Goal: Task Accomplishment & Management: Manage account settings

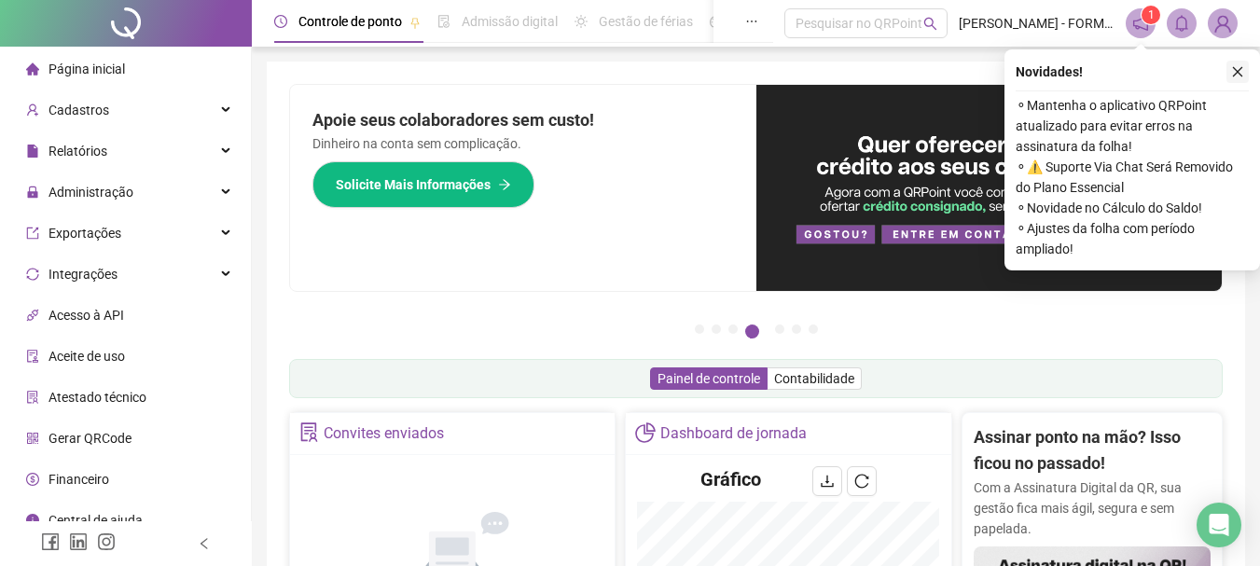
click at [1237, 67] on icon "close" at bounding box center [1238, 71] width 13 height 13
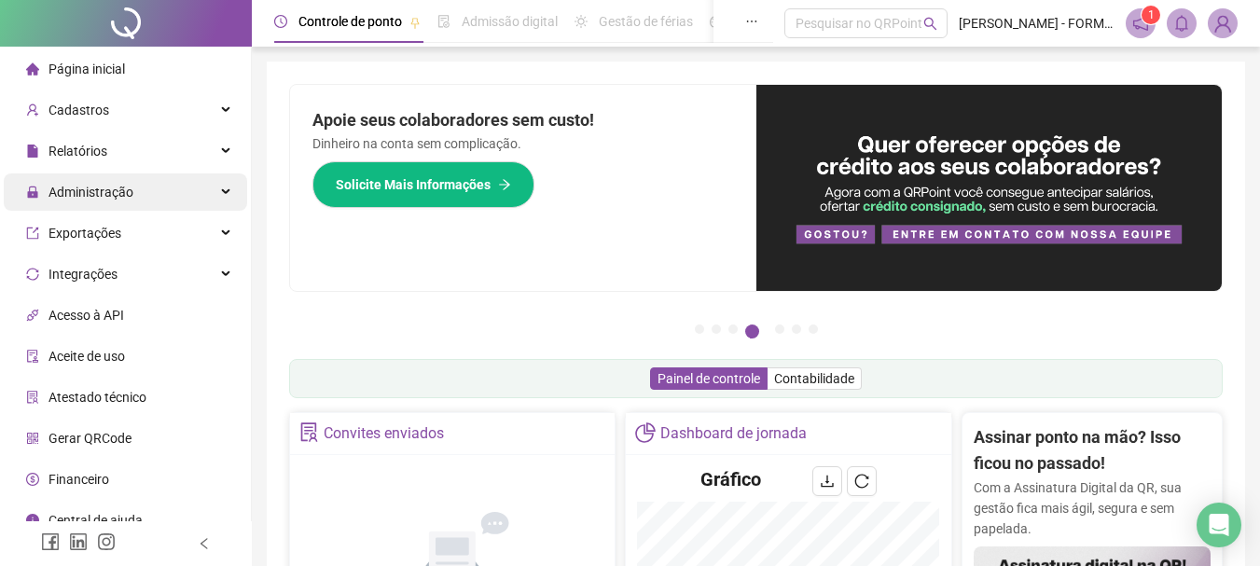
click at [210, 203] on div "Administração" at bounding box center [126, 192] width 244 height 37
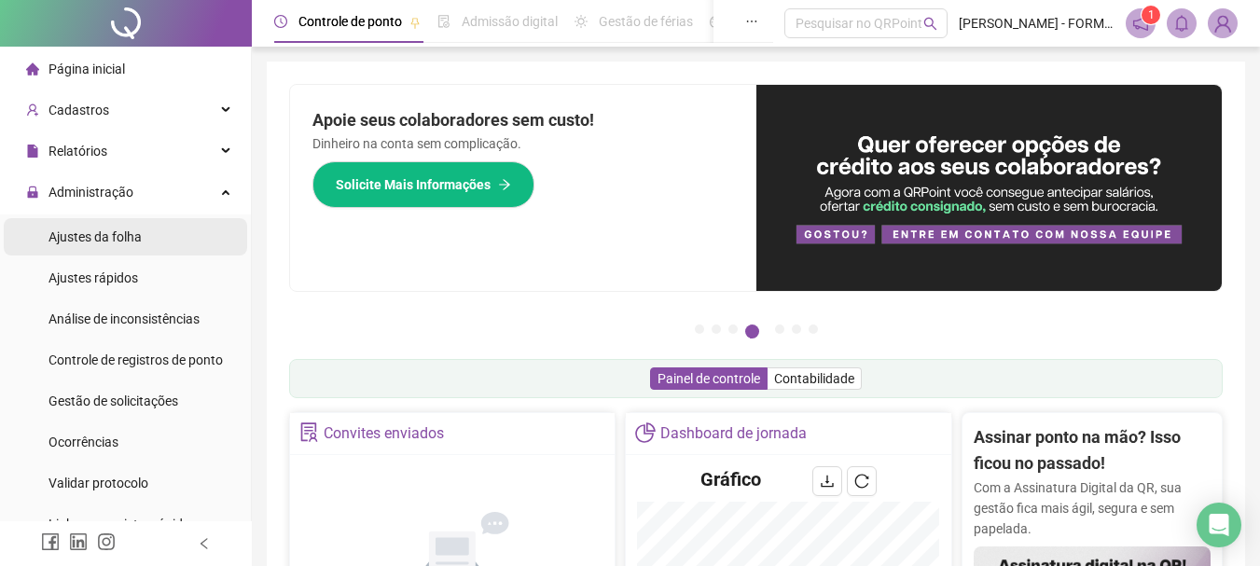
click at [179, 241] on li "Ajustes da folha" at bounding box center [126, 236] width 244 height 37
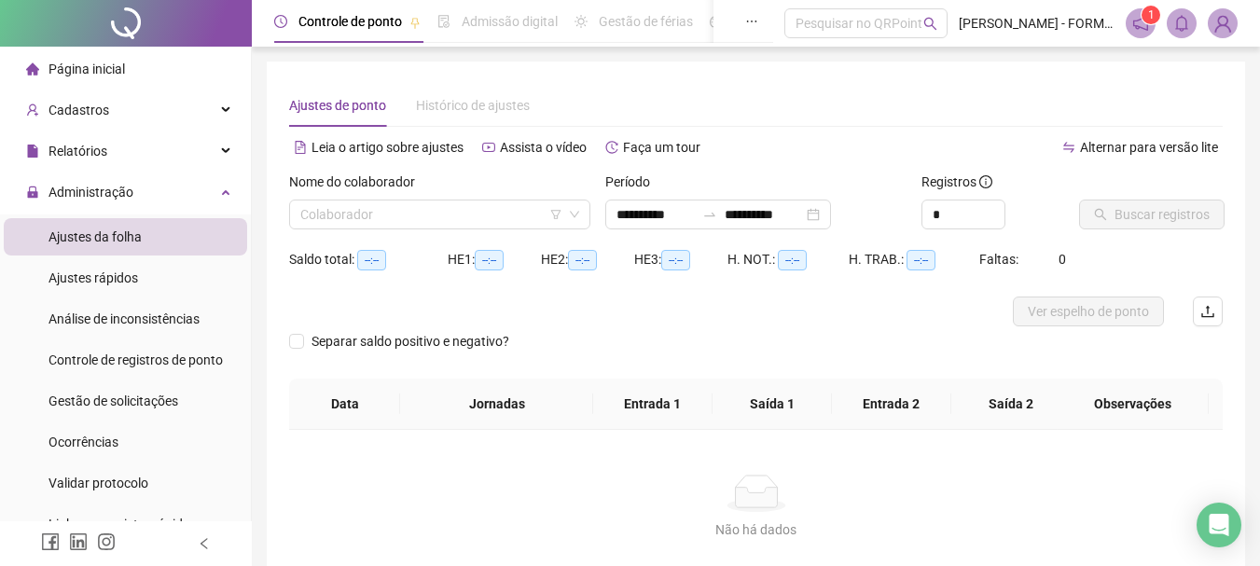
type input "**********"
click at [472, 207] on input "search" at bounding box center [431, 215] width 262 height 28
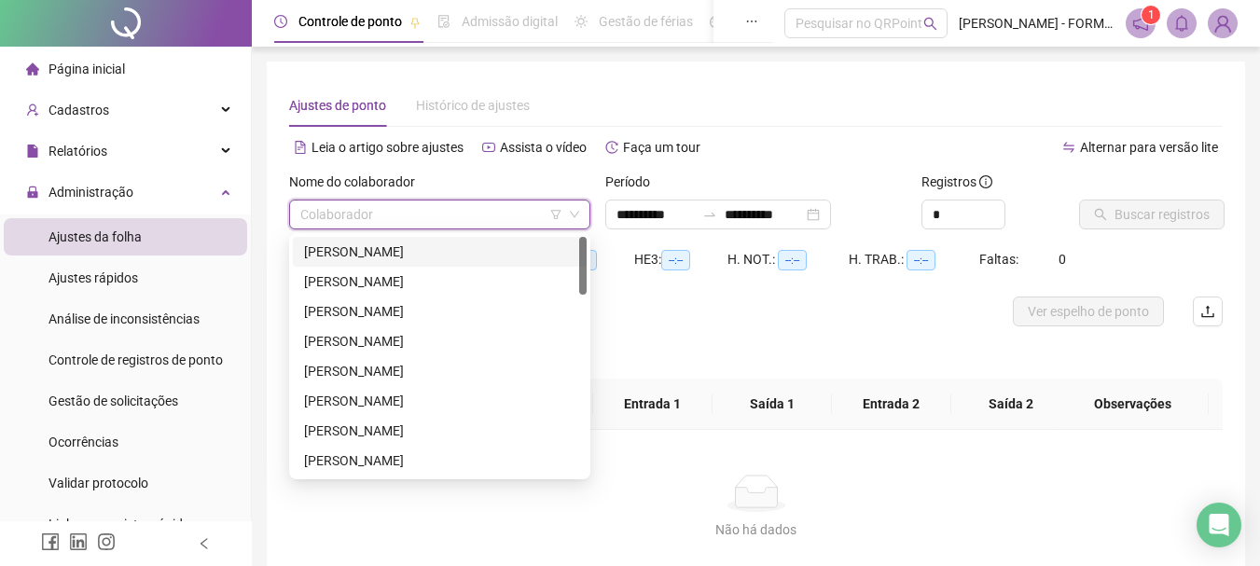
click at [450, 254] on div "ADENILTON MOREIRA DOS SANTOS" at bounding box center [439, 252] width 271 height 21
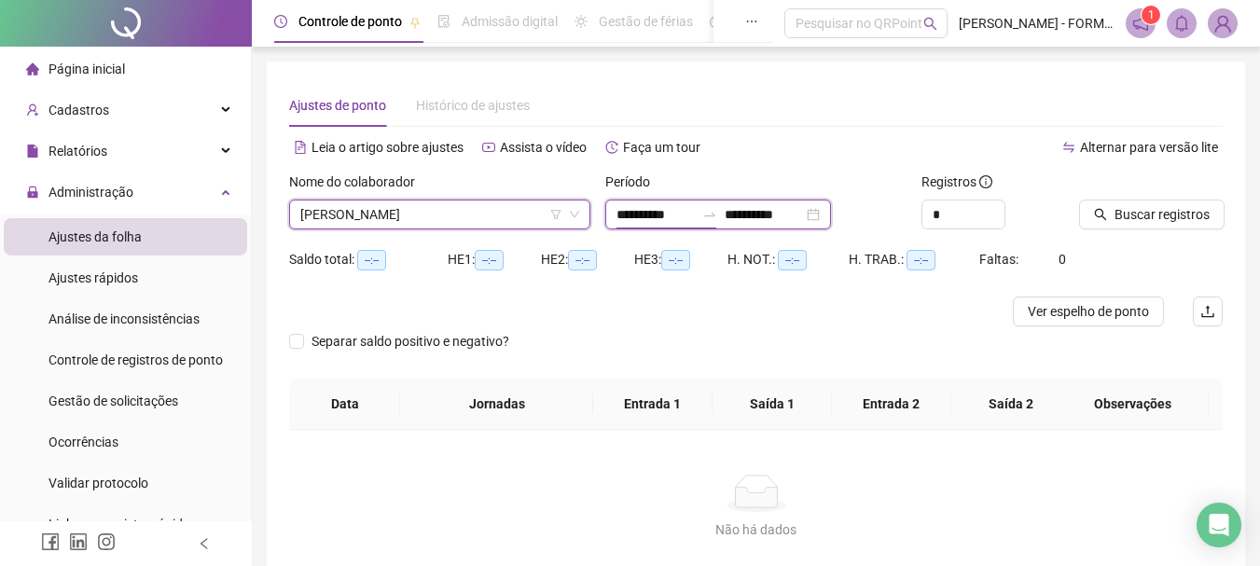
click at [658, 214] on input "**********" at bounding box center [656, 214] width 78 height 21
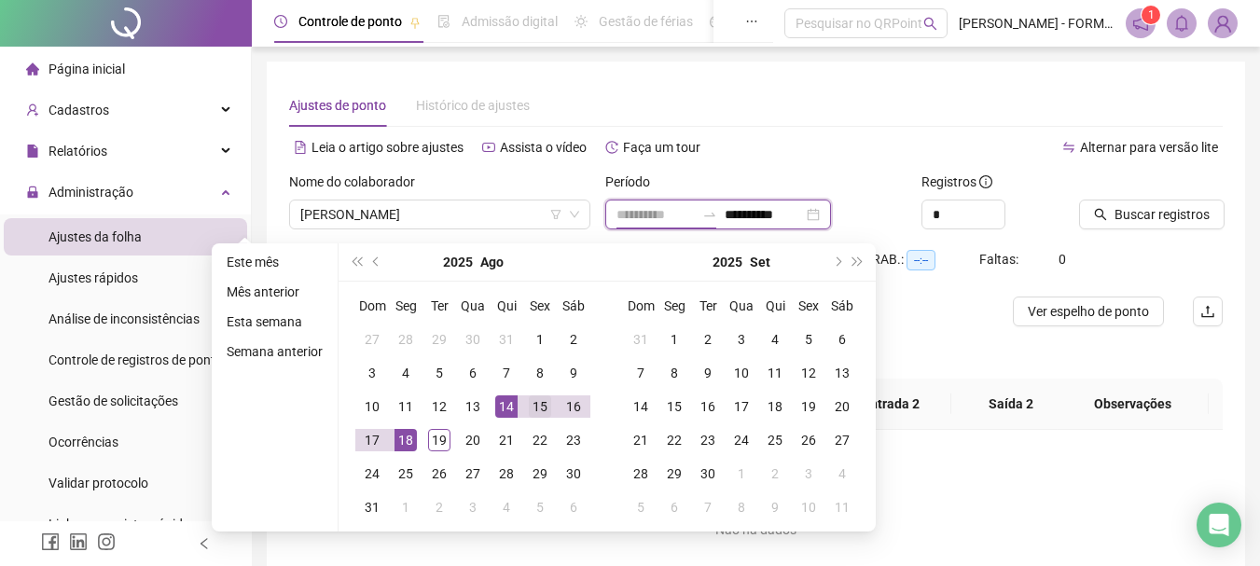
type input "**********"
click at [542, 409] on div "15" at bounding box center [540, 407] width 22 height 22
type input "**********"
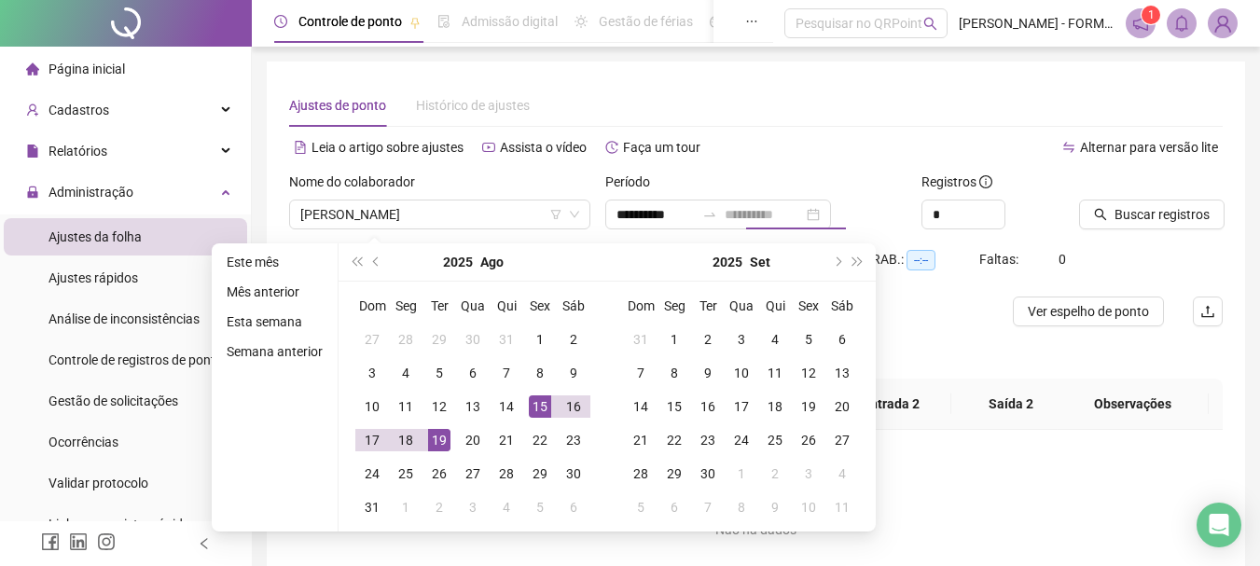
click at [432, 442] on div "19" at bounding box center [439, 440] width 22 height 22
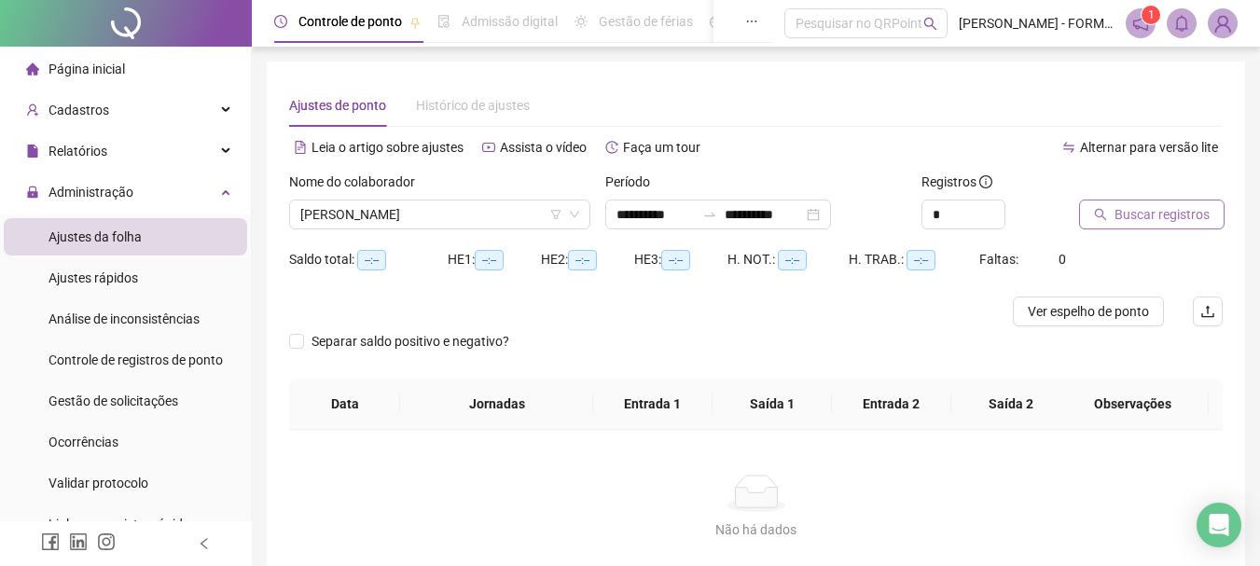
click at [1135, 211] on span "Buscar registros" at bounding box center [1162, 214] width 95 height 21
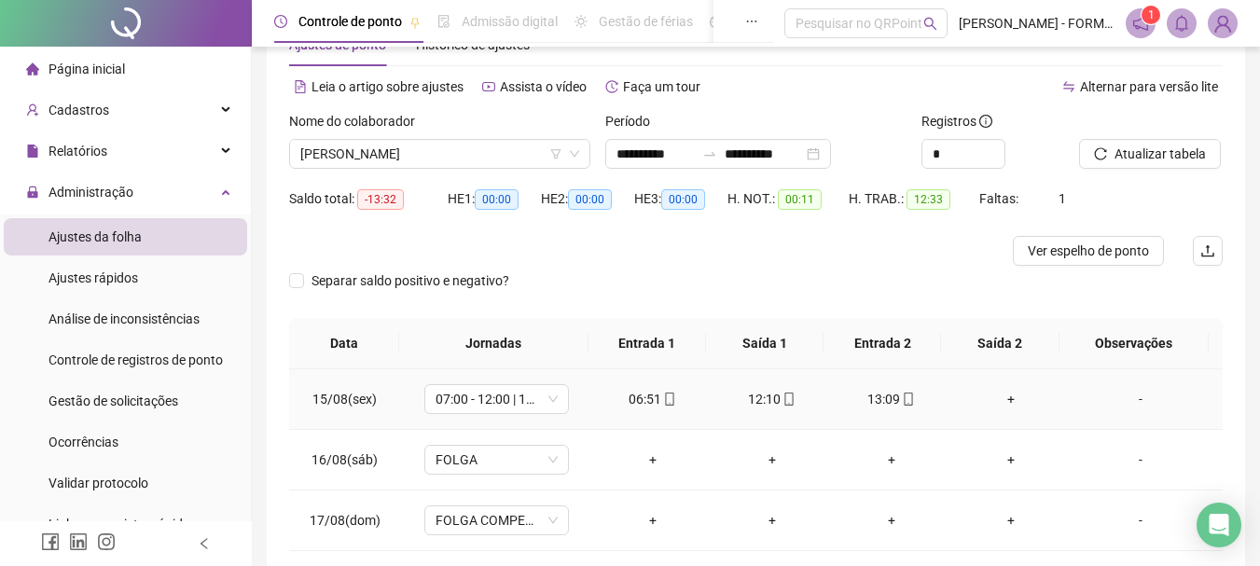
scroll to position [93, 0]
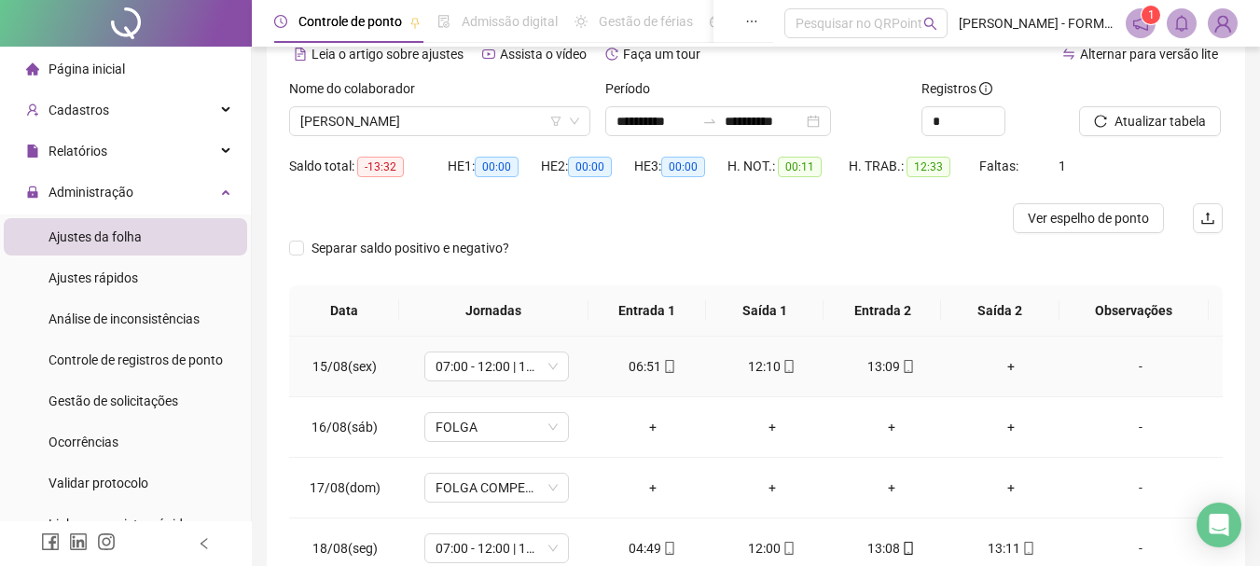
click at [998, 362] on div "+" at bounding box center [1012, 366] width 90 height 21
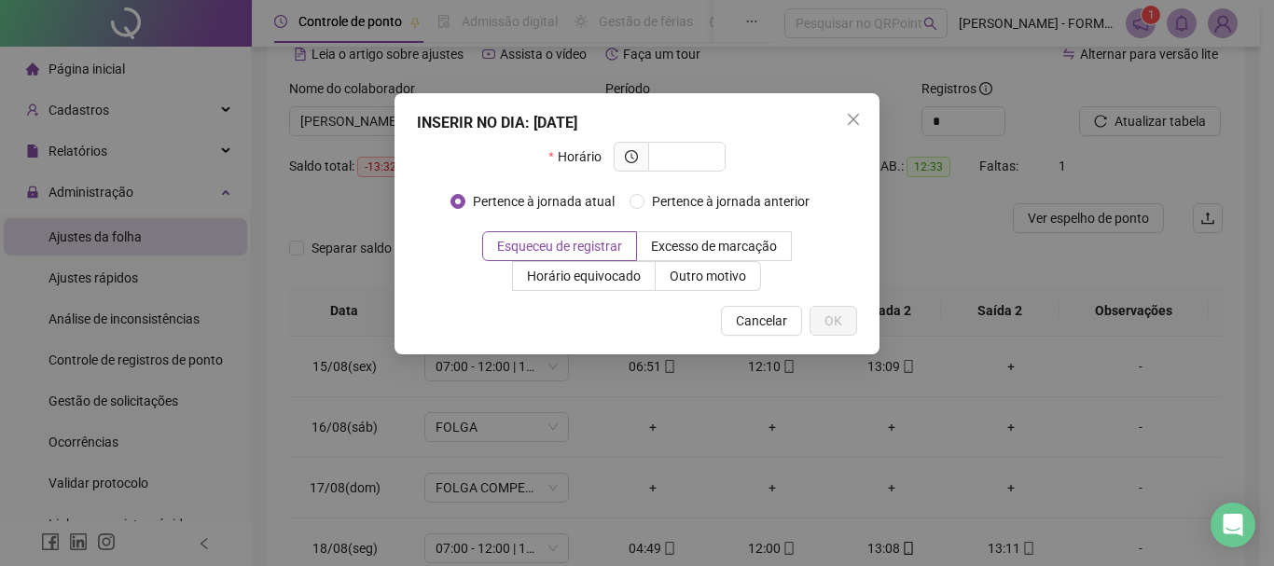
click at [1093, 340] on div "INSERIR NO DIA : 15/08/2025 Horário Pertence à jornada atual Pertence à jornada…" at bounding box center [637, 283] width 1274 height 566
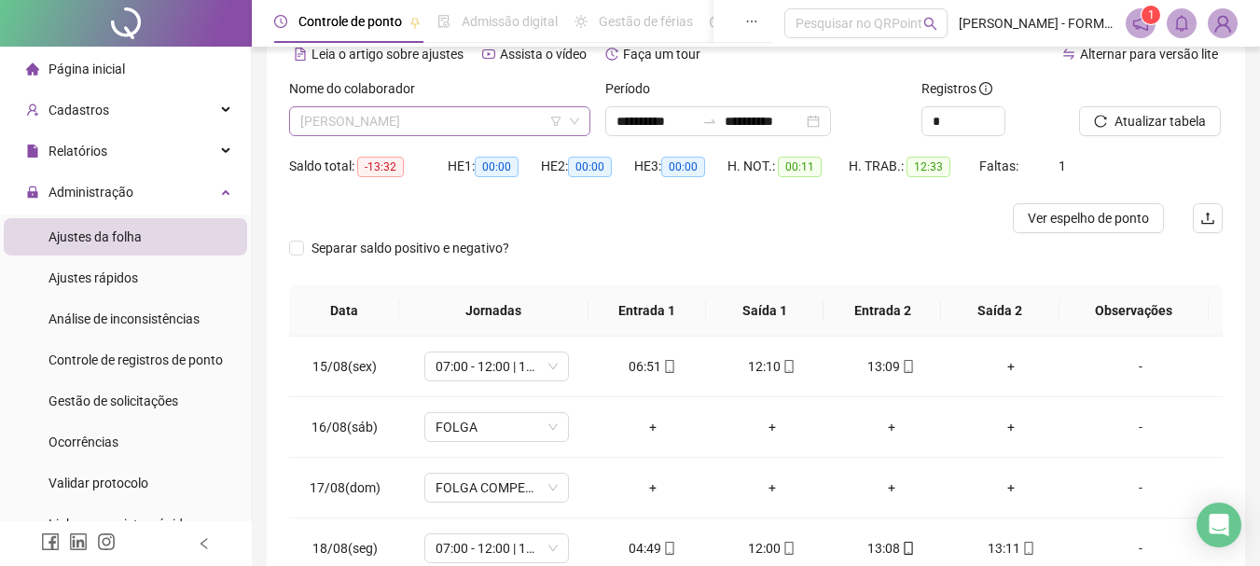
click at [518, 128] on span "ADENILTON MOREIRA DOS SANTOS" at bounding box center [439, 121] width 279 height 28
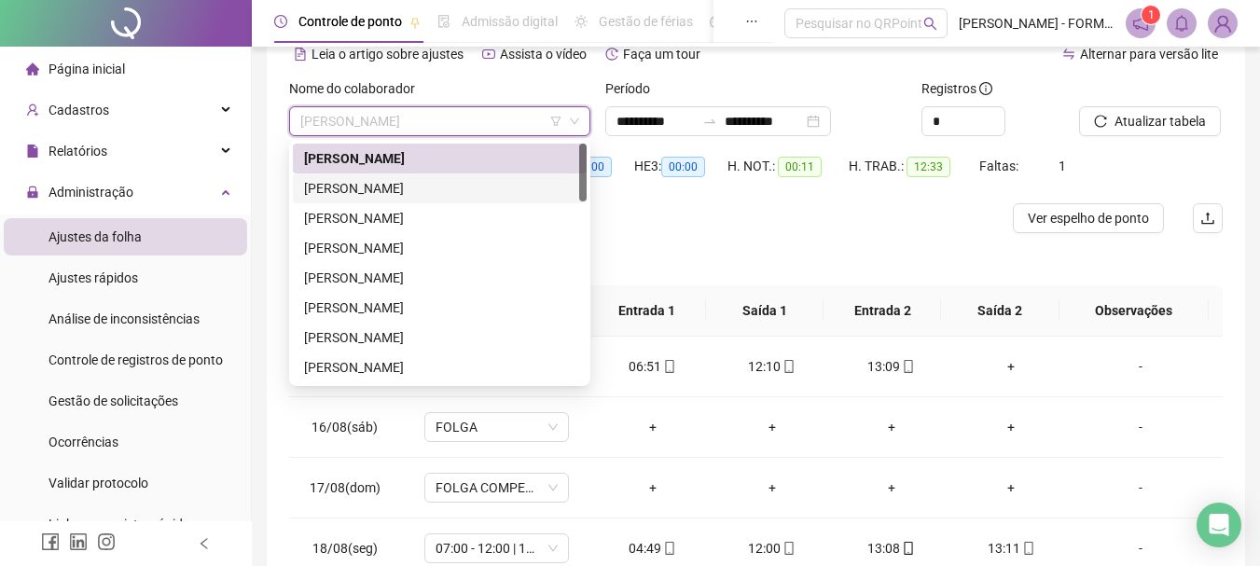
click at [463, 177] on div "ADILSON DO NASCIMENTO SOARES" at bounding box center [440, 189] width 294 height 30
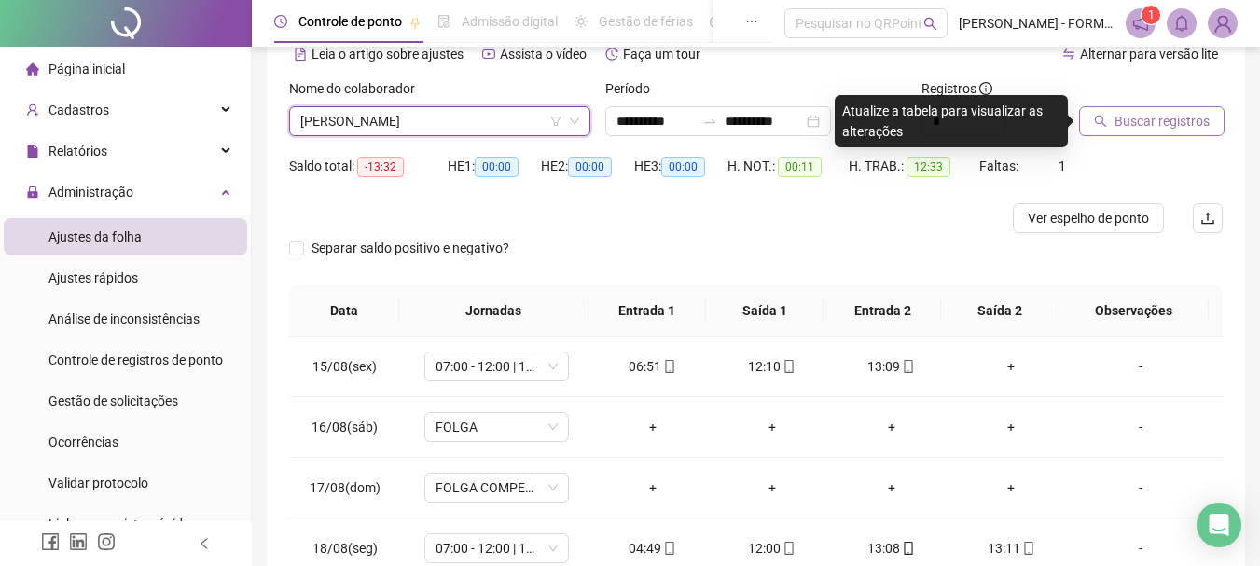
click at [1110, 116] on button "Buscar registros" at bounding box center [1152, 121] width 146 height 30
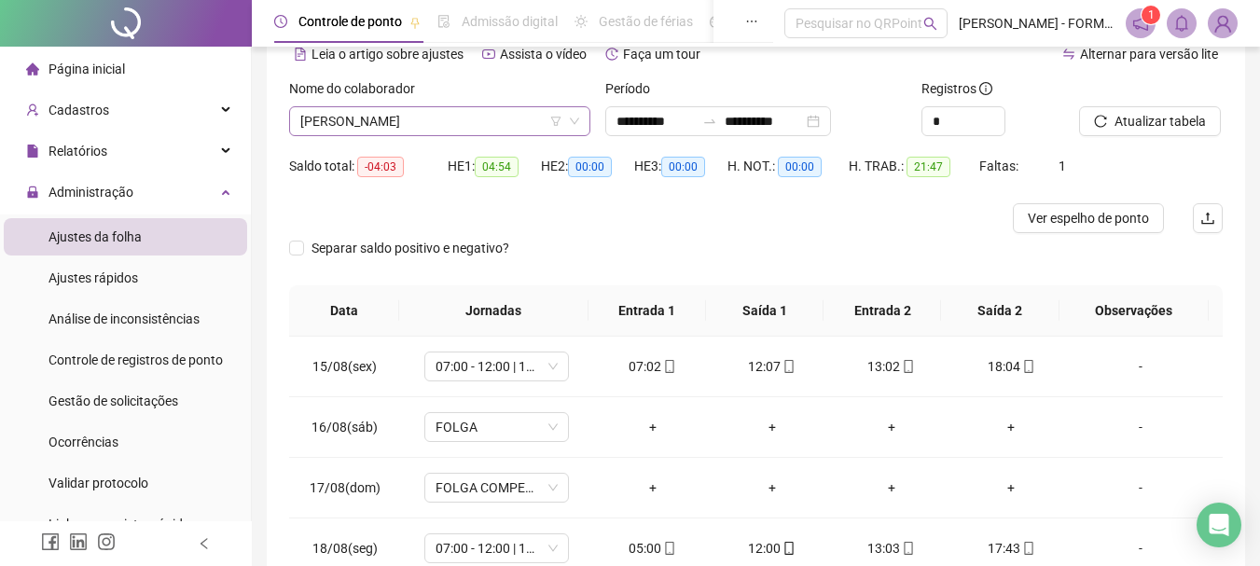
click at [480, 124] on span "ADILSON DO NASCIMENTO SOARES" at bounding box center [439, 121] width 279 height 28
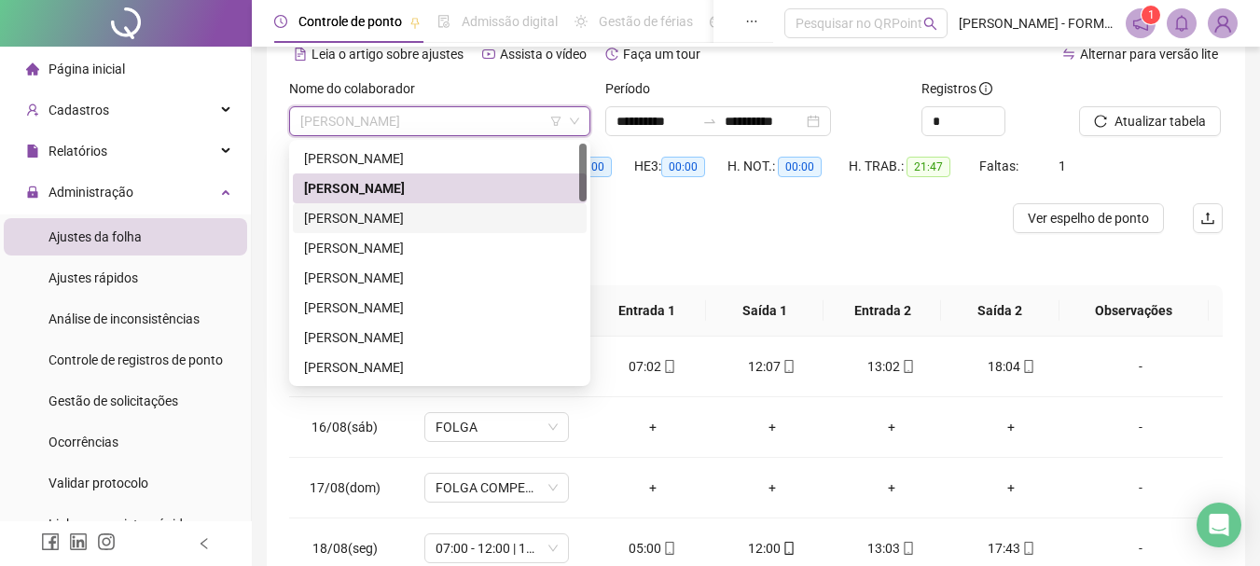
click at [466, 225] on div "ALYSON GUSTAVO AQUINO DE SOUZA" at bounding box center [439, 218] width 271 height 21
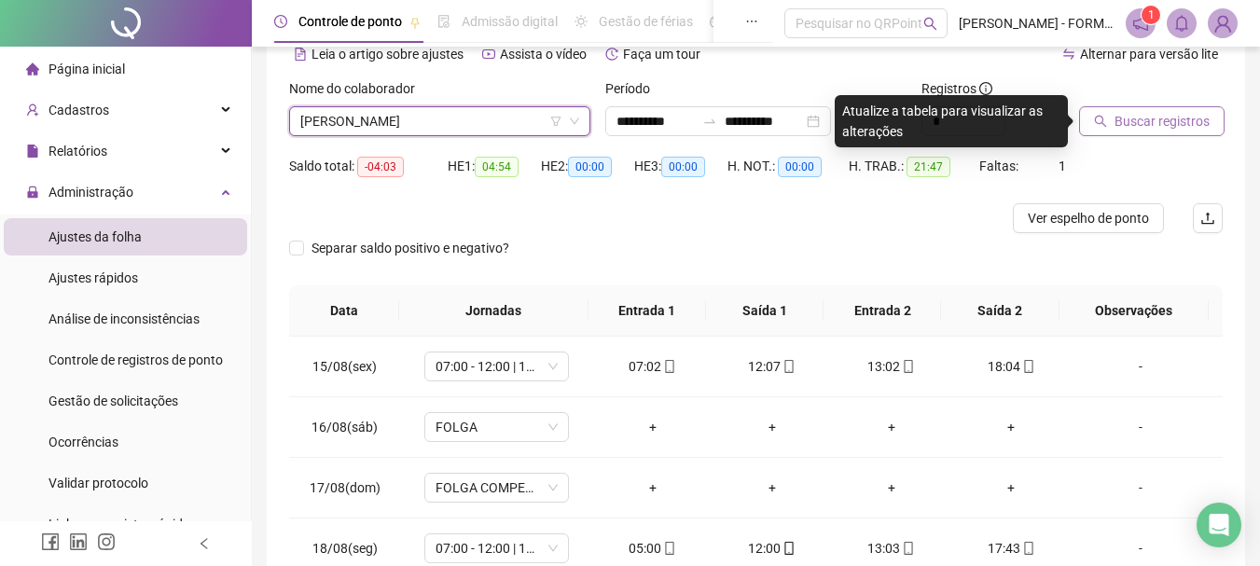
click at [1172, 117] on span "Buscar registros" at bounding box center [1162, 121] width 95 height 21
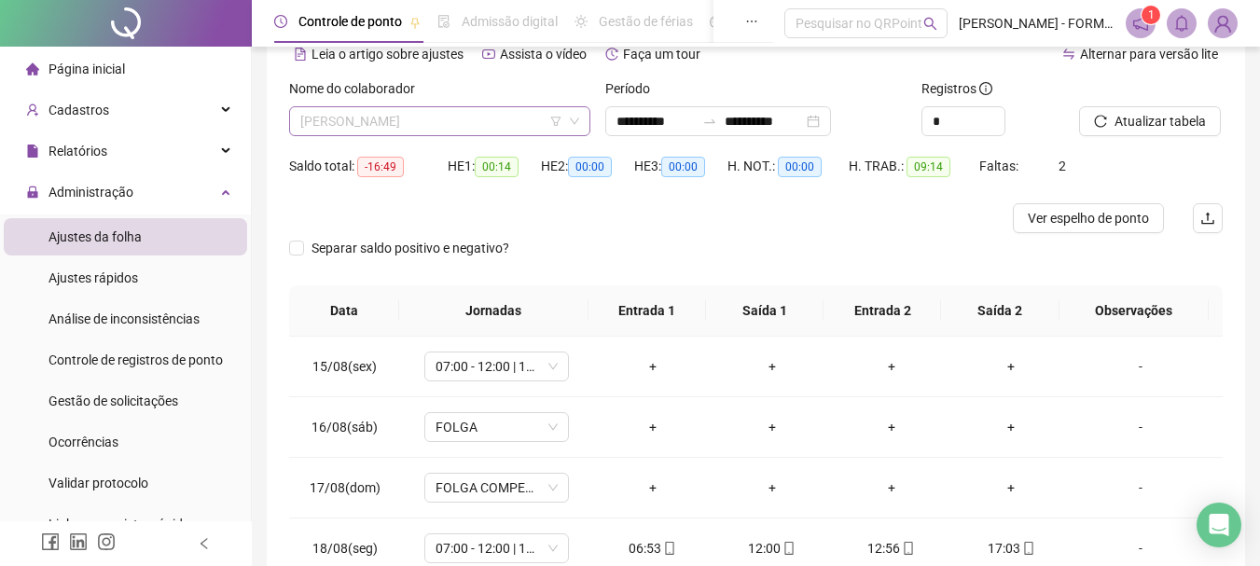
click at [438, 127] on span "ALYSON GUSTAVO AQUINO DE SOUZA" at bounding box center [439, 121] width 279 height 28
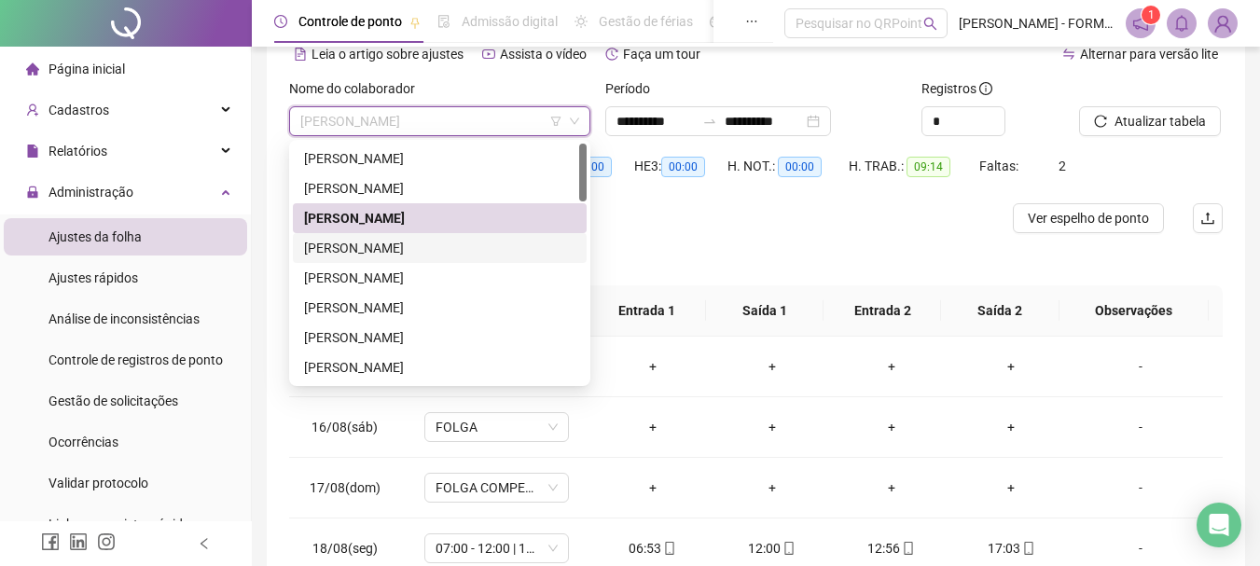
click at [453, 249] on div "ANABEL DO NASCIMENTO SOARES" at bounding box center [439, 248] width 271 height 21
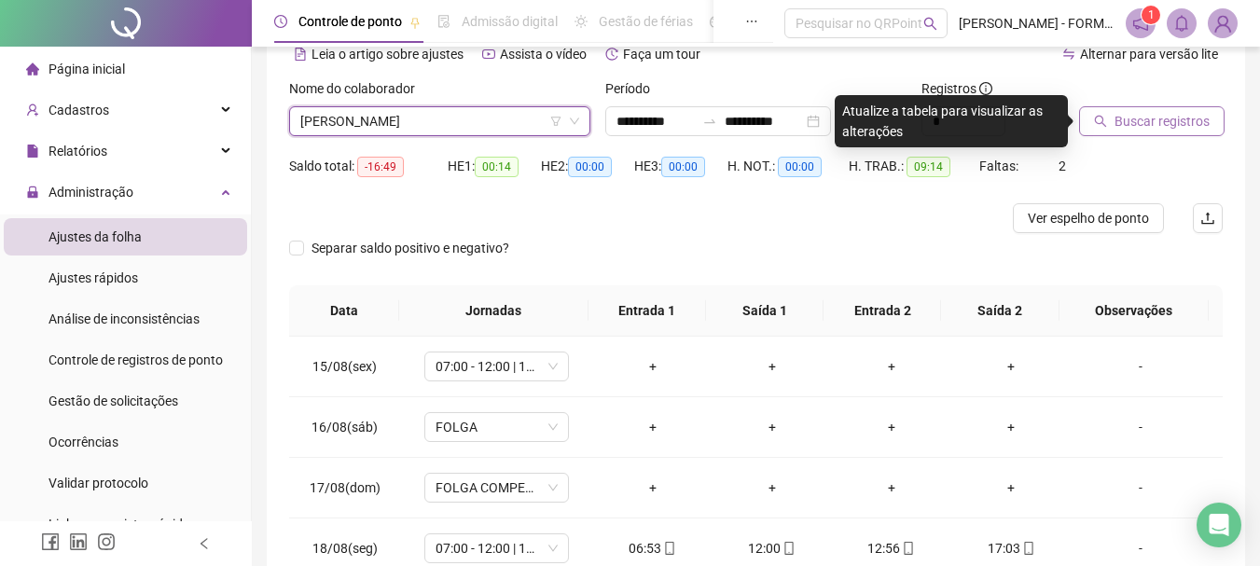
click at [1177, 111] on span "Buscar registros" at bounding box center [1162, 121] width 95 height 21
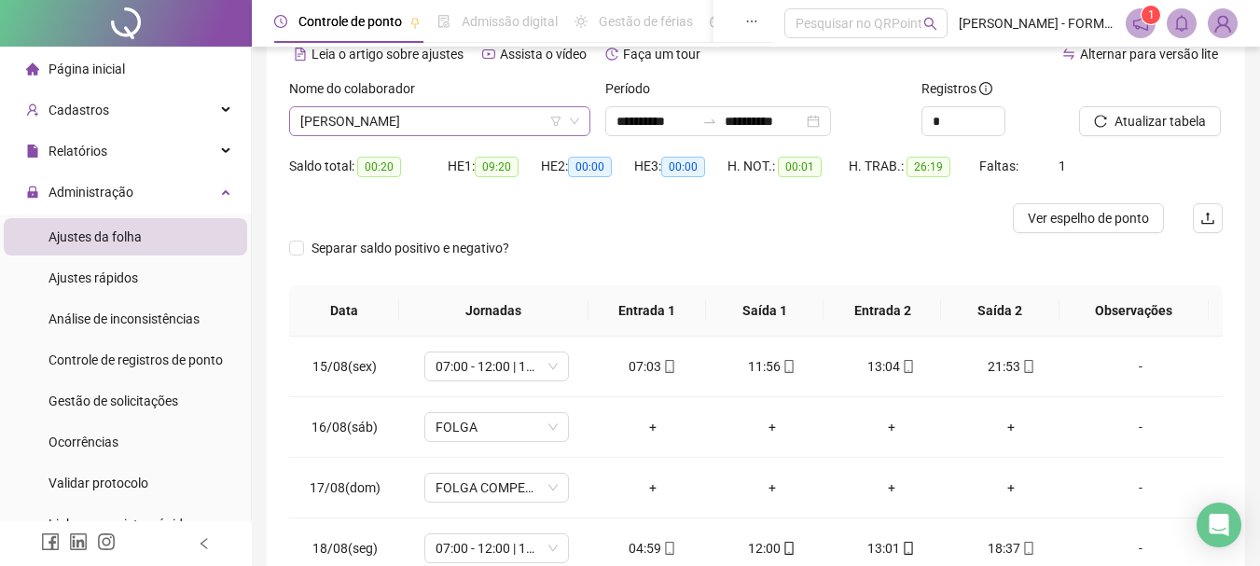
click at [450, 123] on span "ANABEL DO NASCIMENTO SOARES" at bounding box center [439, 121] width 279 height 28
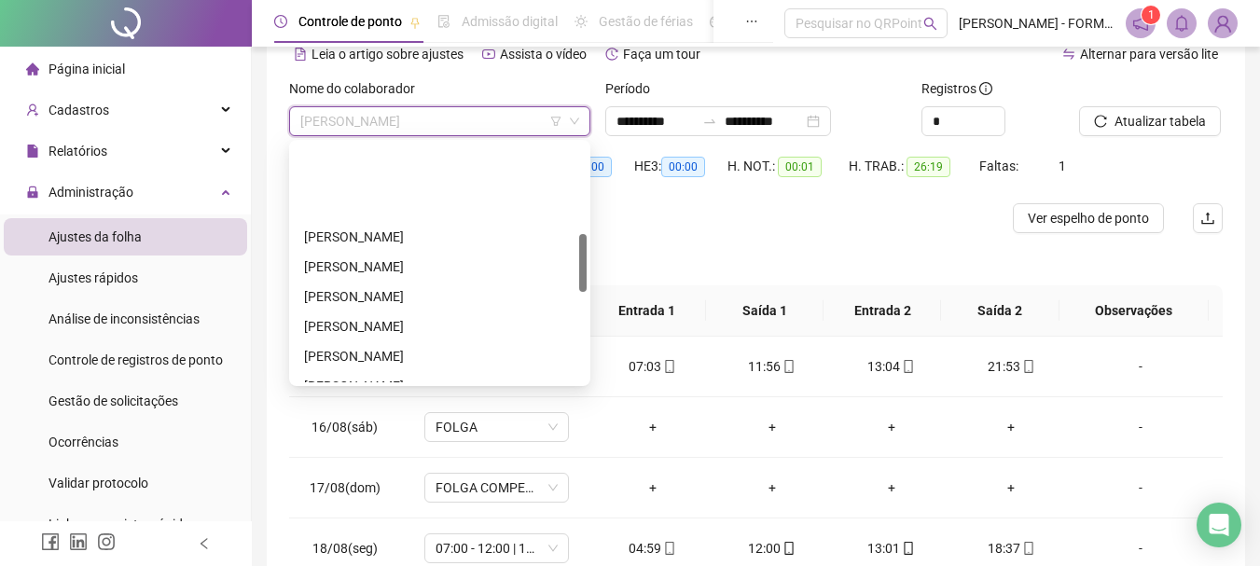
scroll to position [373, 0]
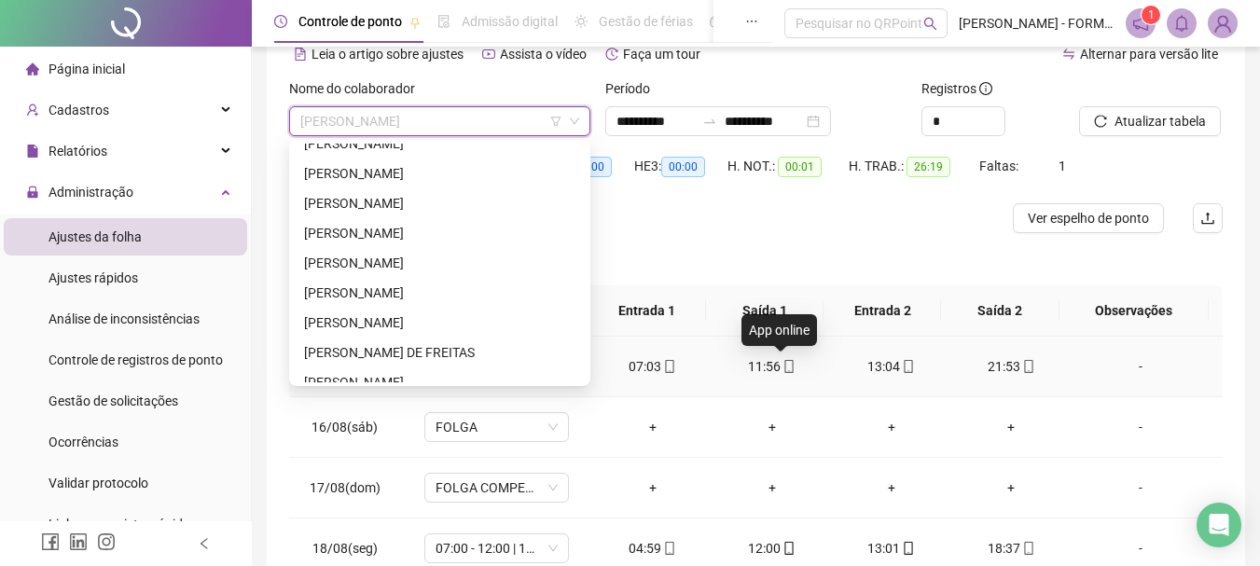
click at [786, 367] on icon "mobile" at bounding box center [790, 366] width 8 height 13
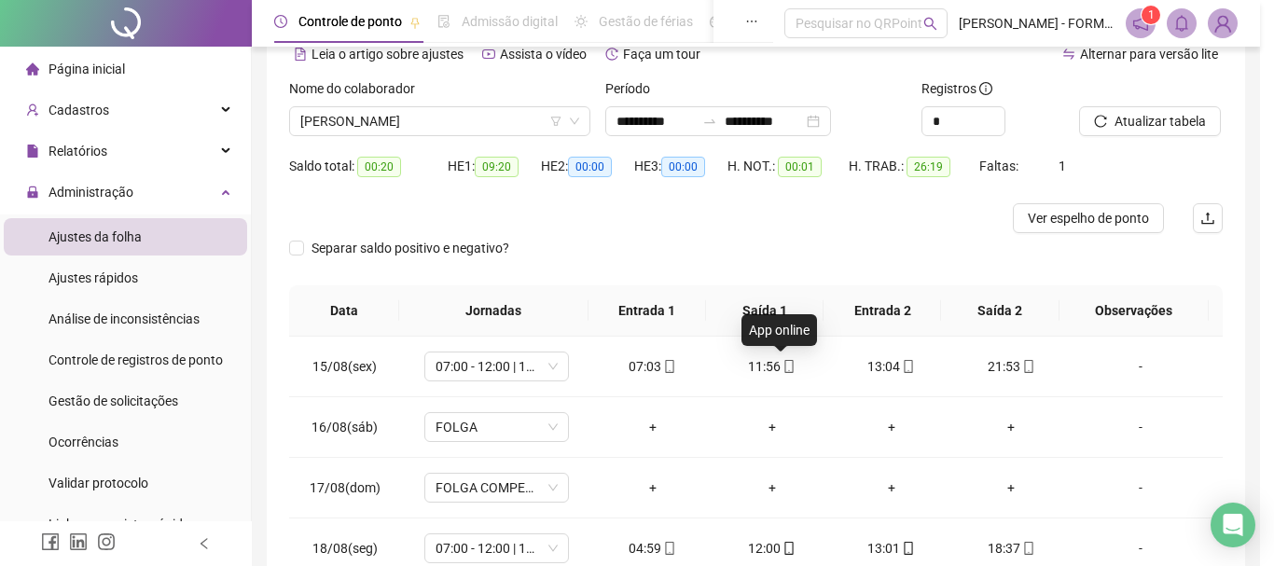
type input "**********"
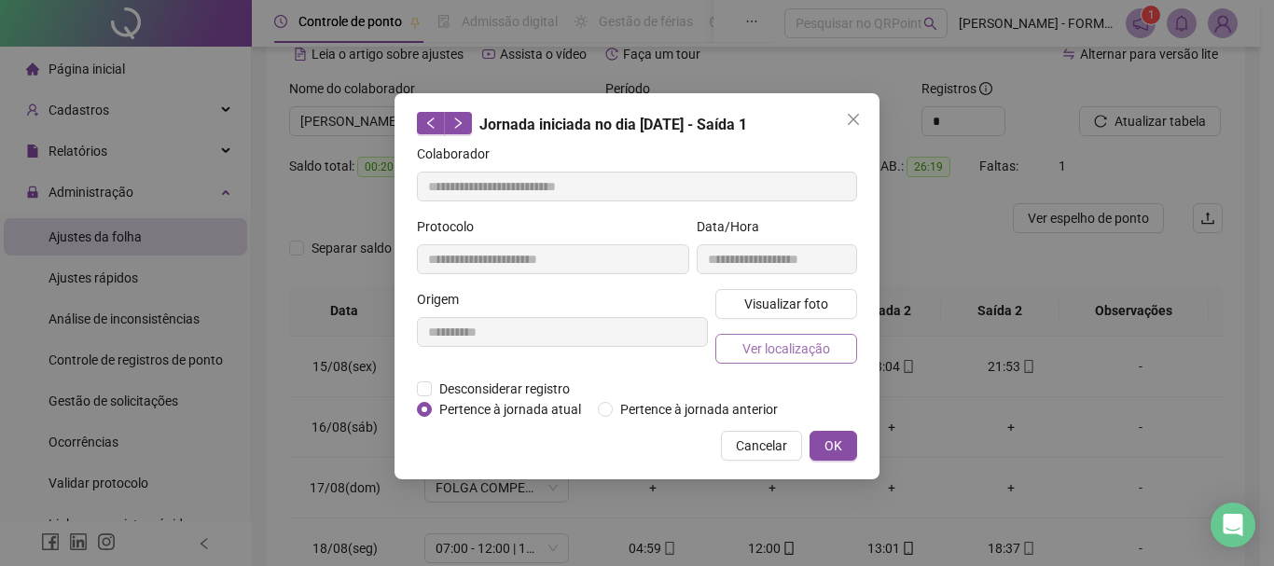
click at [774, 343] on span "Ver localização" at bounding box center [787, 349] width 88 height 21
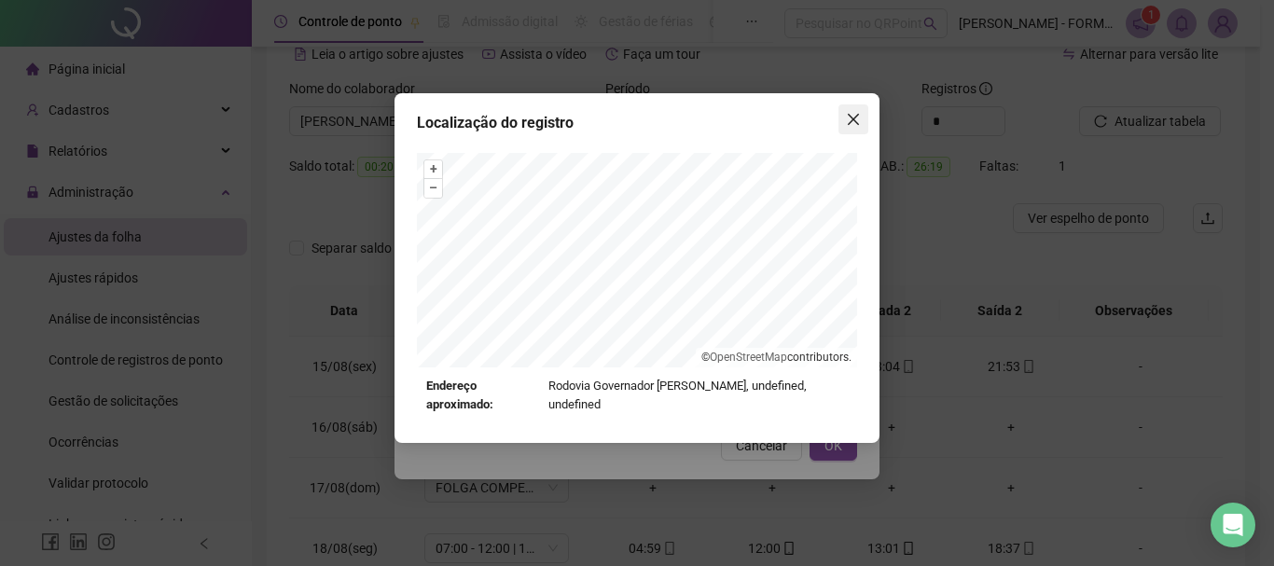
click at [851, 118] on icon "close" at bounding box center [853, 119] width 15 height 15
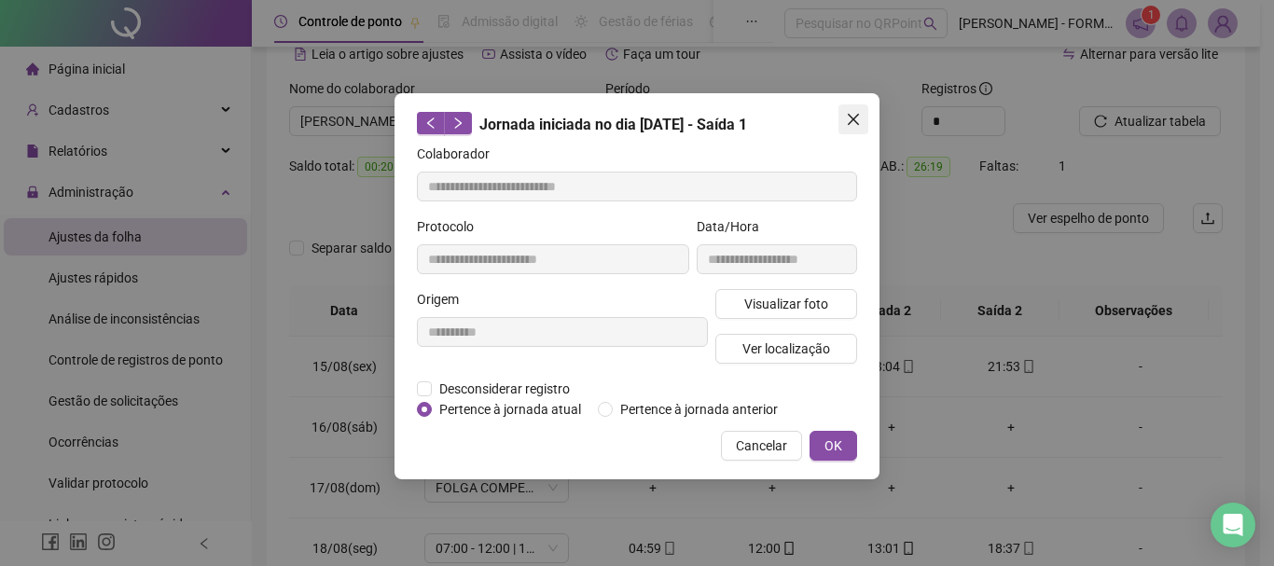
click at [850, 120] on icon "close" at bounding box center [853, 119] width 15 height 15
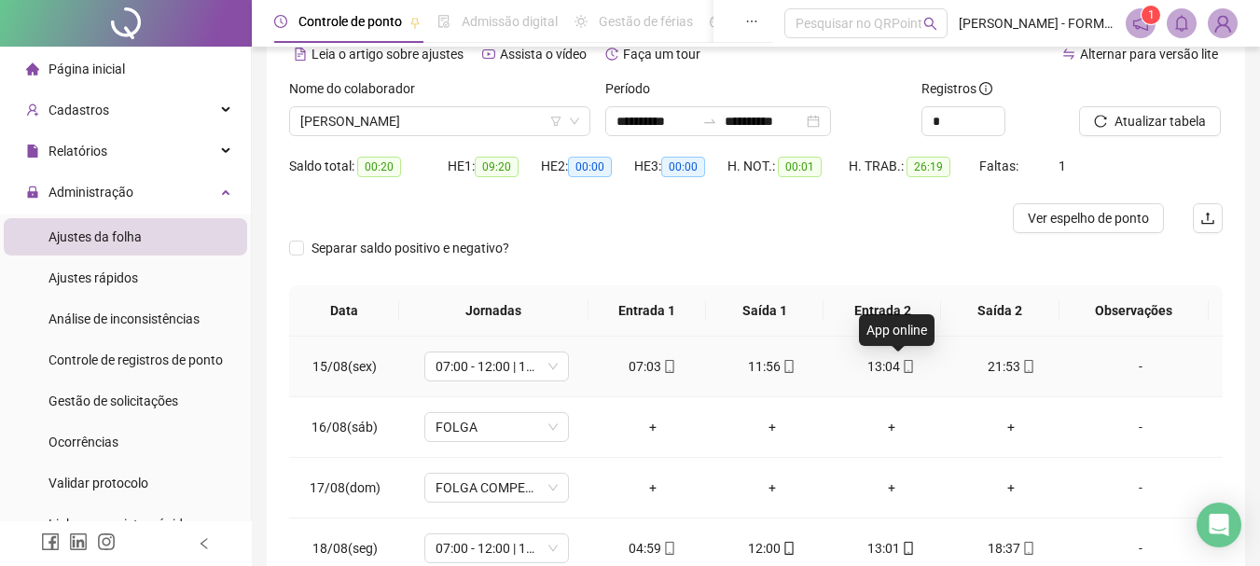
click at [902, 364] on icon "mobile" at bounding box center [908, 366] width 13 height 13
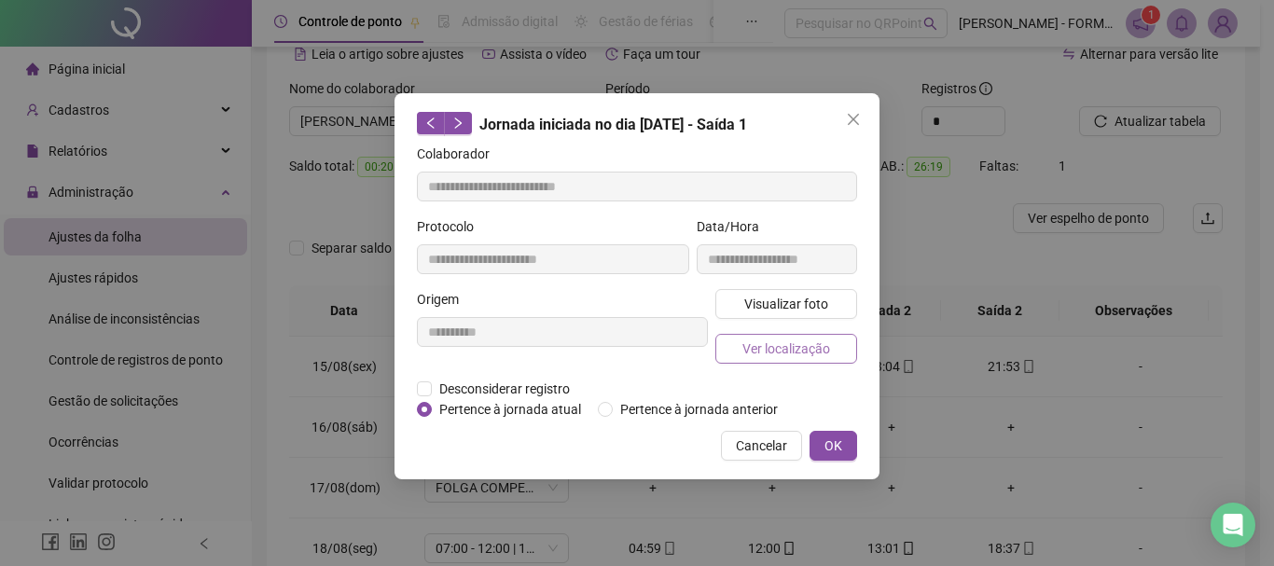
type input "**********"
click at [796, 348] on span "Ver localização" at bounding box center [787, 349] width 88 height 21
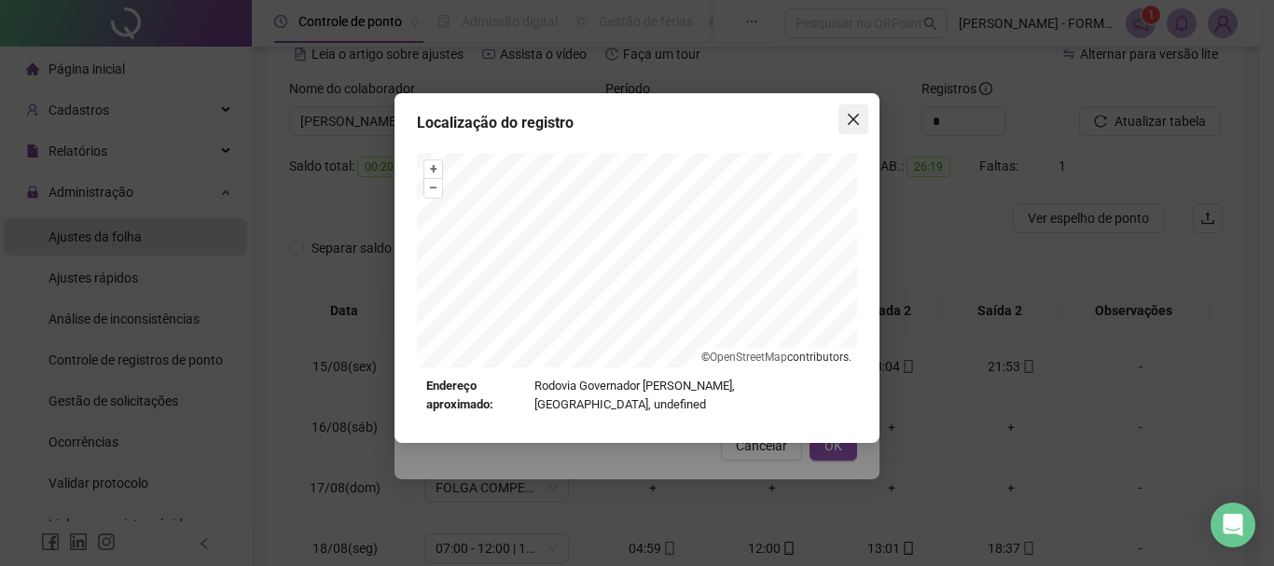
click at [854, 125] on icon "close" at bounding box center [853, 119] width 15 height 15
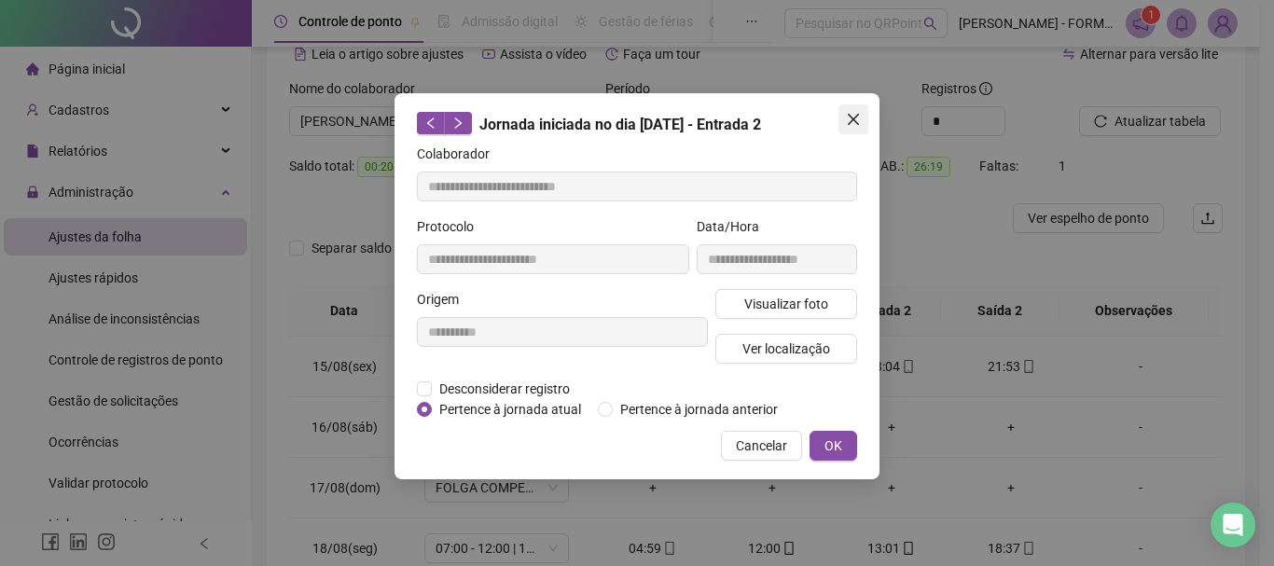
click at [853, 123] on icon "close" at bounding box center [853, 119] width 15 height 15
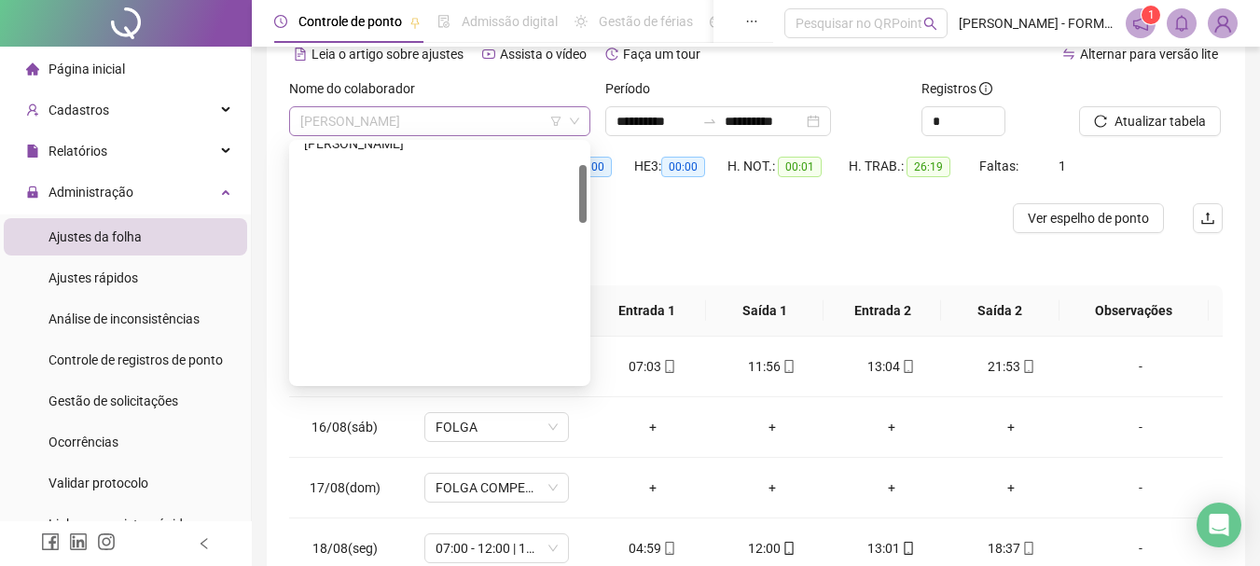
scroll to position [90, 0]
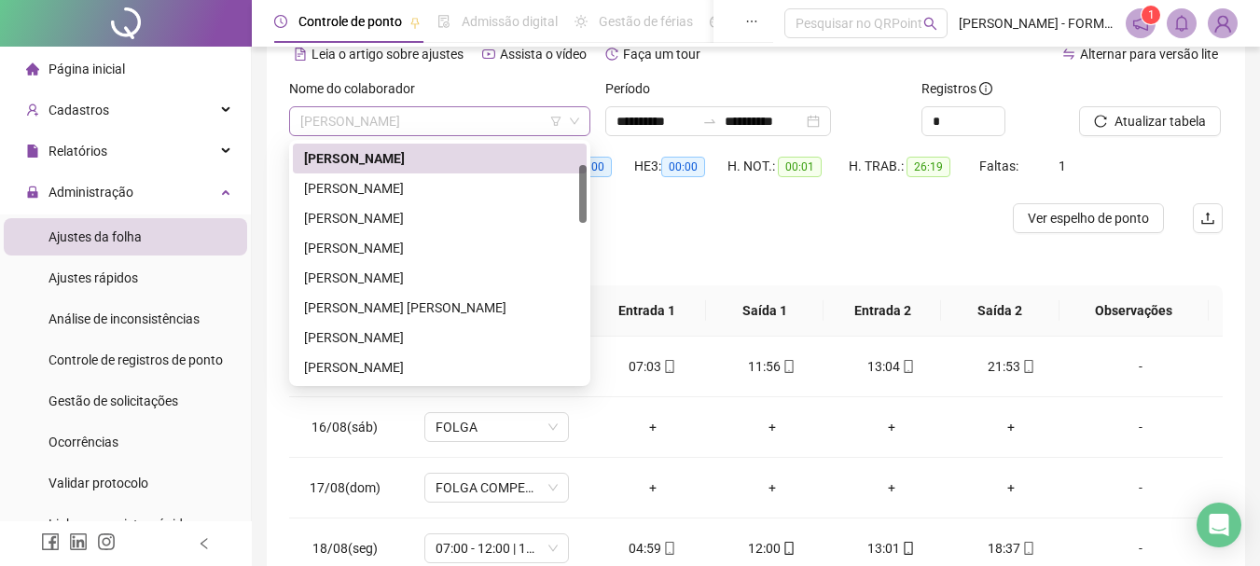
click at [517, 123] on span "ANABEL DO NASCIMENTO SOARES" at bounding box center [439, 121] width 279 height 28
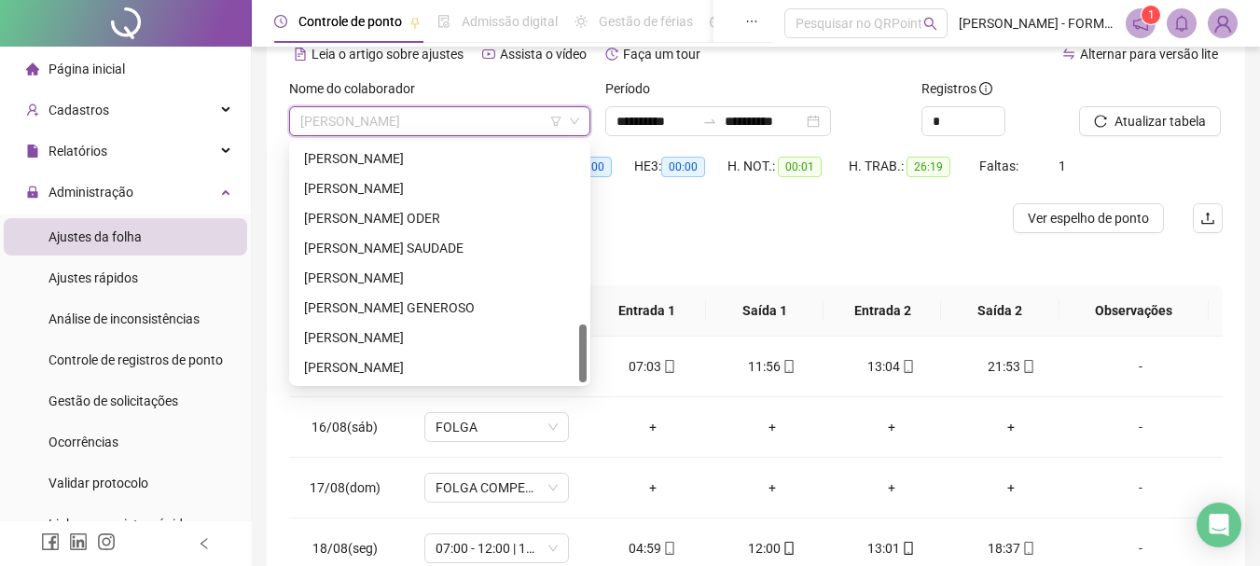
scroll to position [746, 0]
drag, startPoint x: 581, startPoint y: 201, endPoint x: 578, endPoint y: 382, distance: 181.0
click at [578, 382] on div "MIQUEIAS MARTINS ARECO VALDEZ NELSON WINSKI NUNES PAULO SERGIO GOMES ESPINOSA P…" at bounding box center [440, 263] width 294 height 239
click at [410, 361] on div "SEVERINO DO NASCIMENTO SOARES" at bounding box center [439, 367] width 271 height 21
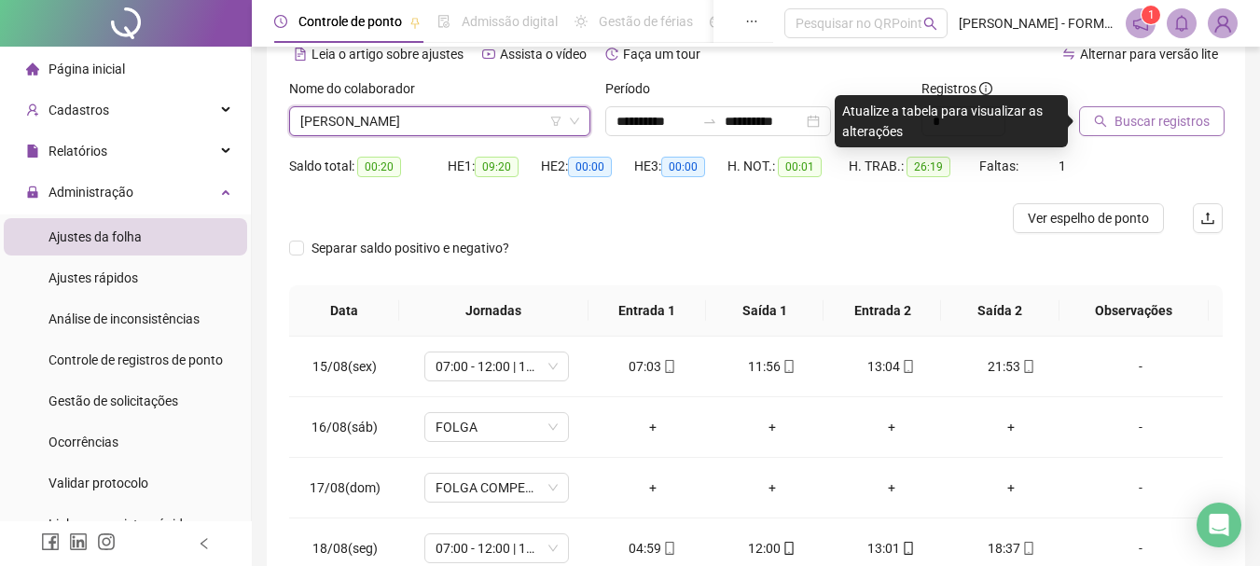
click at [1144, 120] on span "Buscar registros" at bounding box center [1162, 121] width 95 height 21
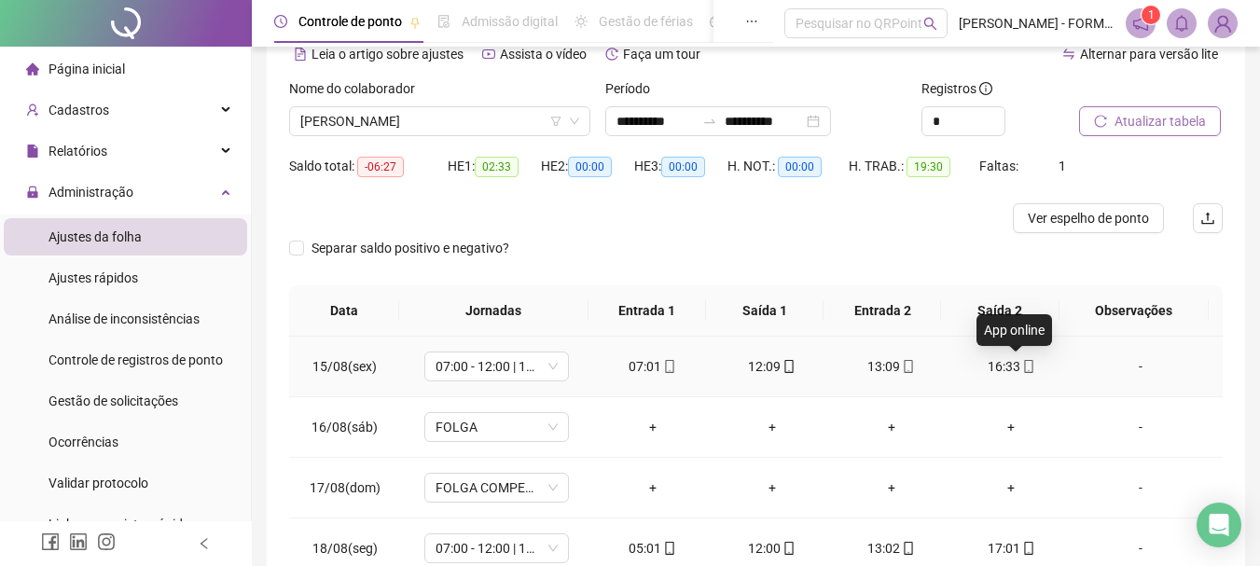
click at [1023, 368] on icon "mobile" at bounding box center [1029, 366] width 13 height 13
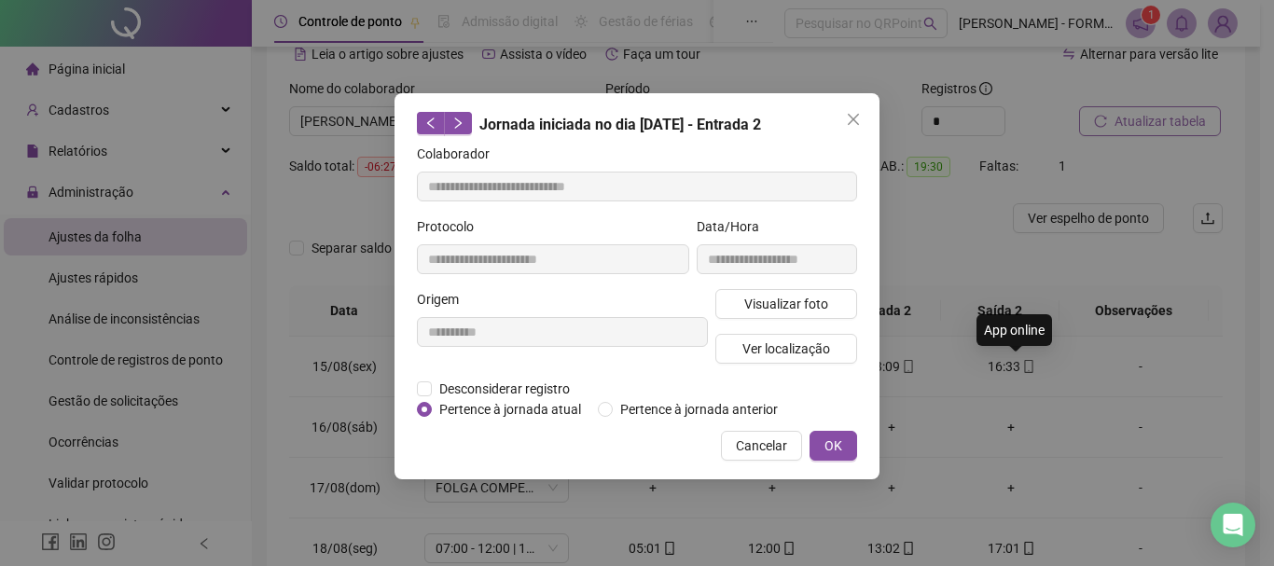
type input "**********"
click at [786, 343] on span "Ver localização" at bounding box center [787, 349] width 88 height 21
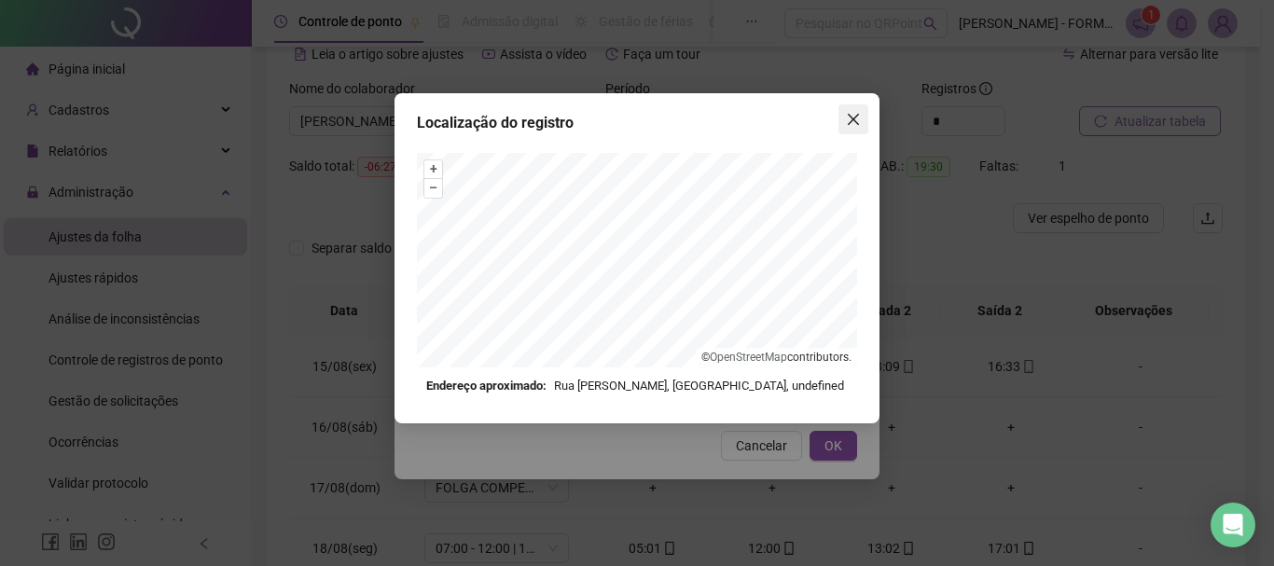
click at [845, 118] on span "Close" at bounding box center [854, 119] width 30 height 15
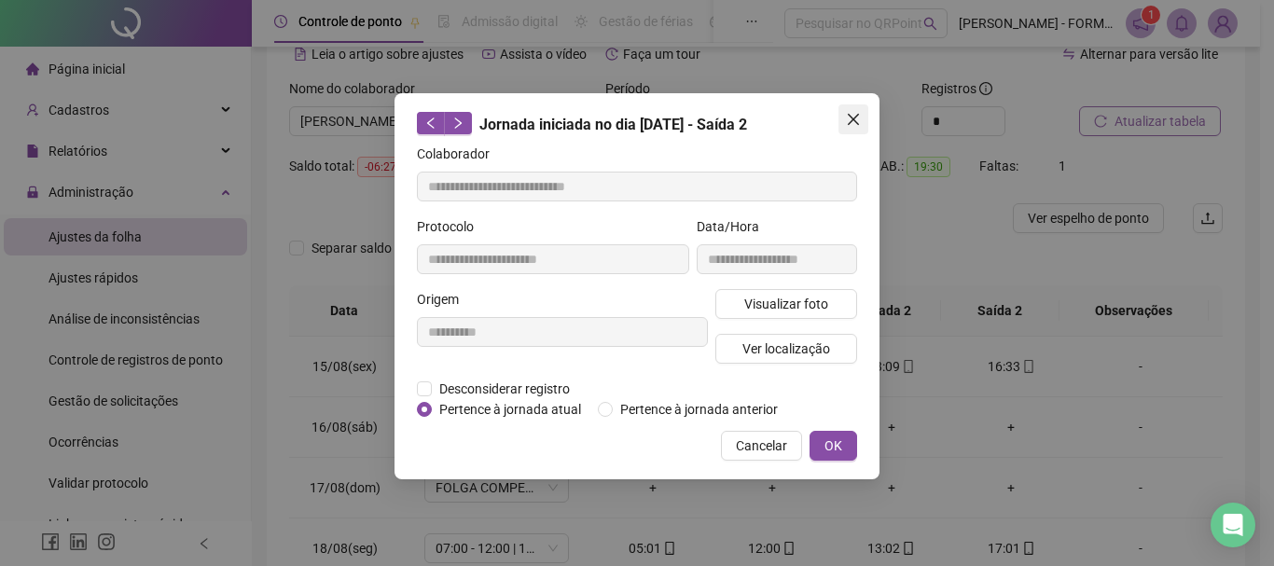
click at [848, 118] on icon "close" at bounding box center [853, 119] width 15 height 15
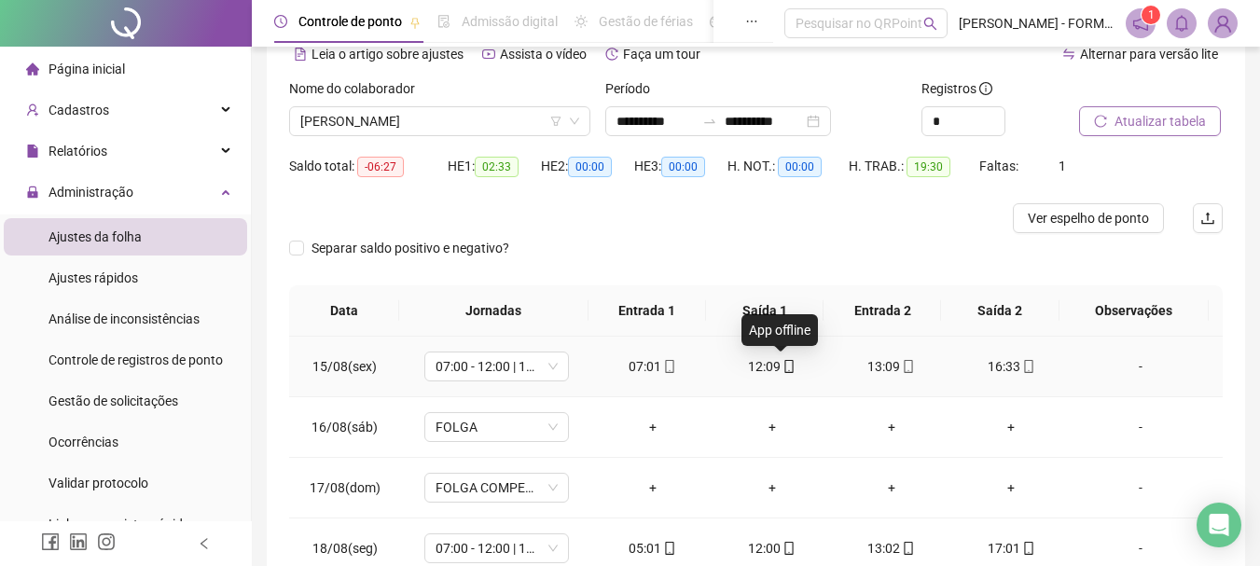
click at [783, 368] on icon "mobile" at bounding box center [789, 366] width 13 height 13
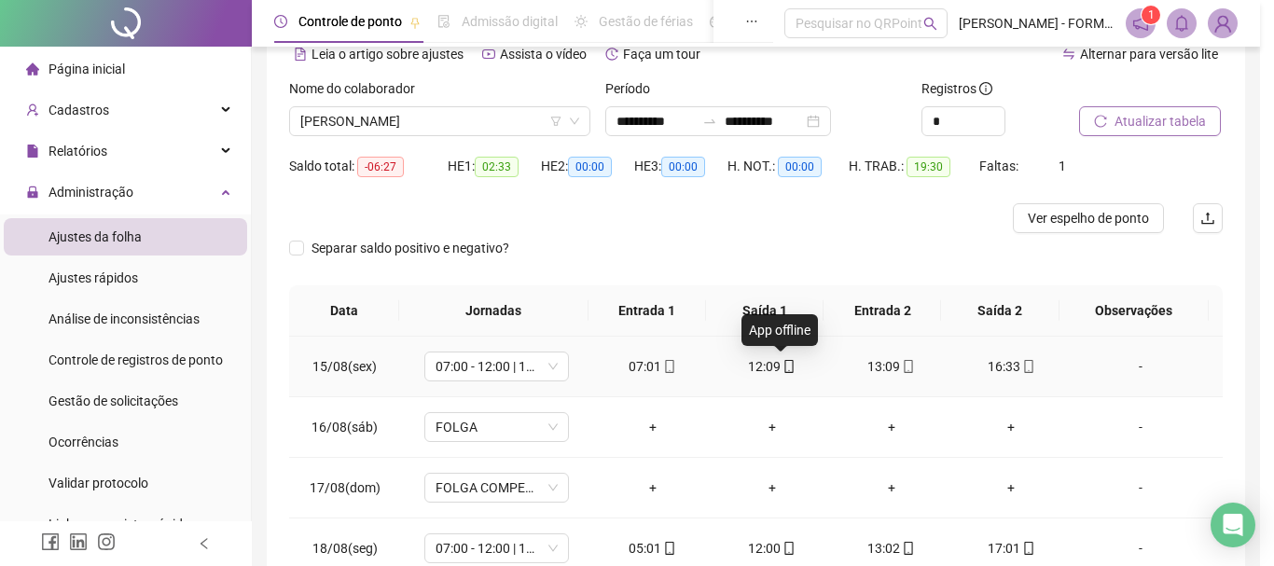
type input "**********"
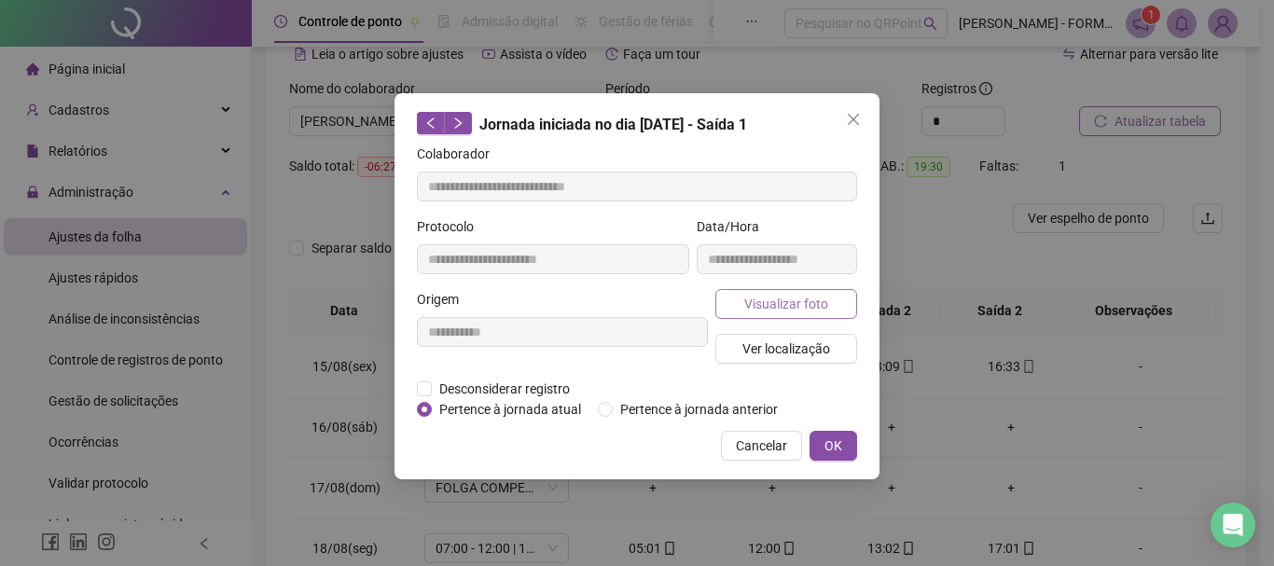
click at [778, 297] on span "Visualizar foto" at bounding box center [787, 304] width 84 height 21
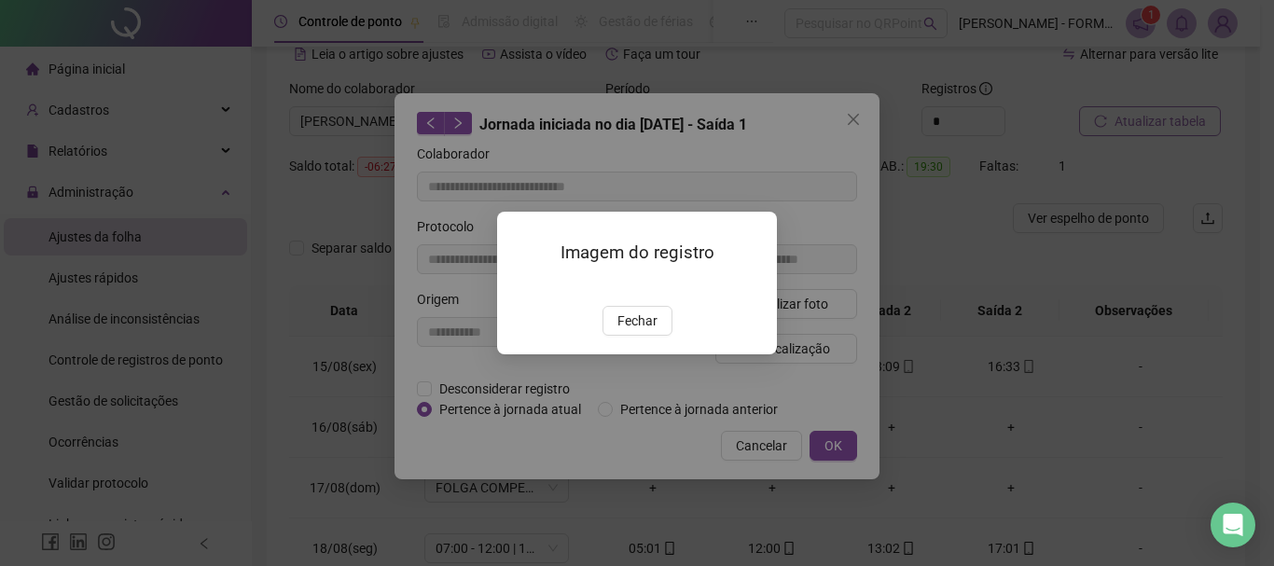
click at [816, 350] on div "Imagem do registro Fechar" at bounding box center [637, 283] width 1274 height 566
drag, startPoint x: 628, startPoint y: 424, endPoint x: 814, endPoint y: 348, distance: 201.3
click at [636, 331] on span "Fechar" at bounding box center [638, 321] width 40 height 21
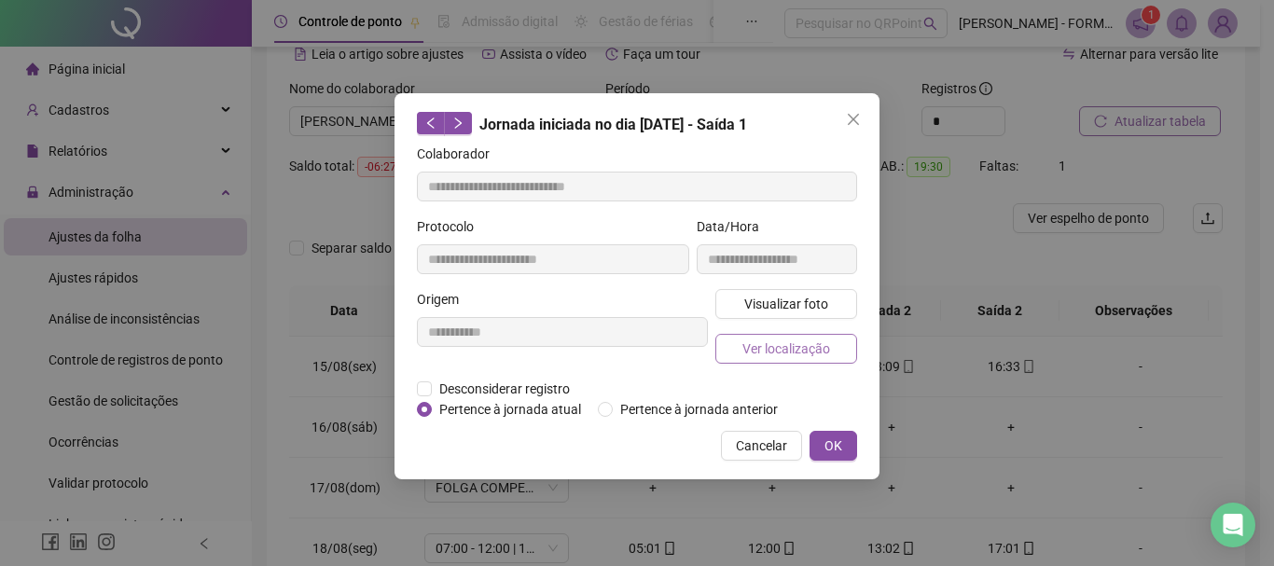
click at [818, 337] on button "Ver localização" at bounding box center [787, 349] width 142 height 30
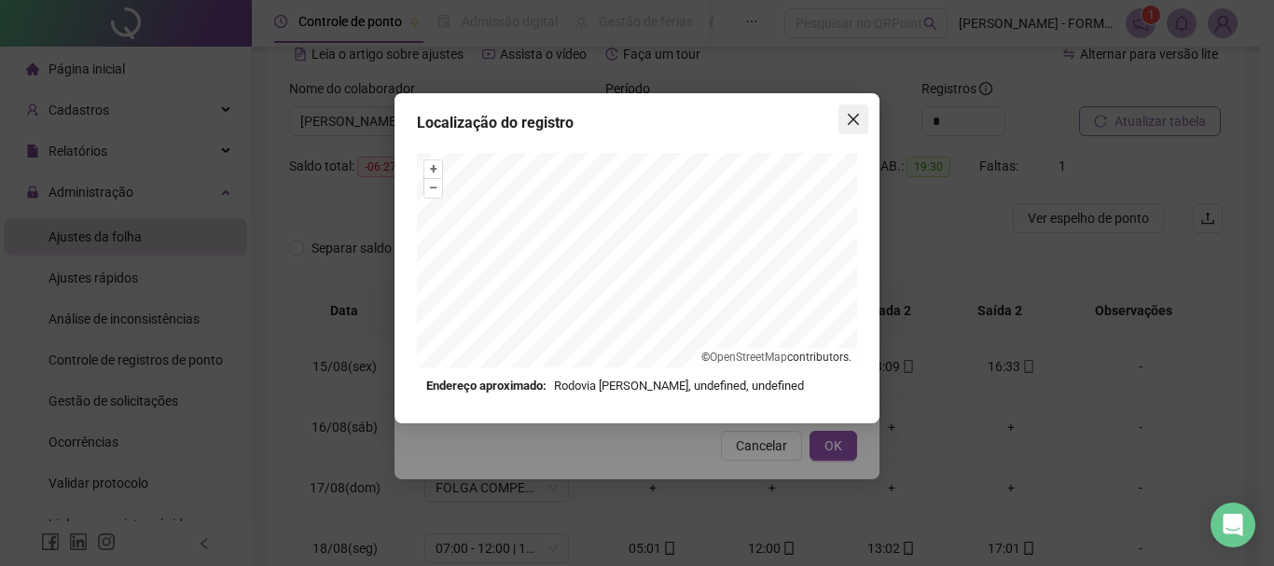
click at [849, 117] on icon "close" at bounding box center [853, 119] width 15 height 15
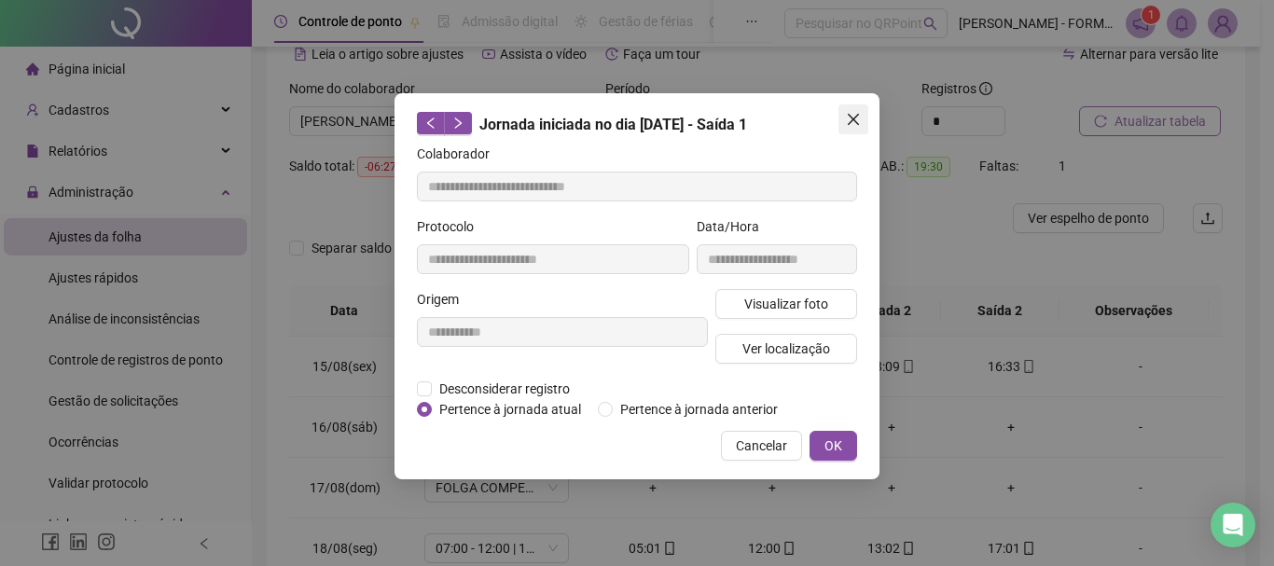
click at [851, 118] on icon "close" at bounding box center [853, 119] width 11 height 11
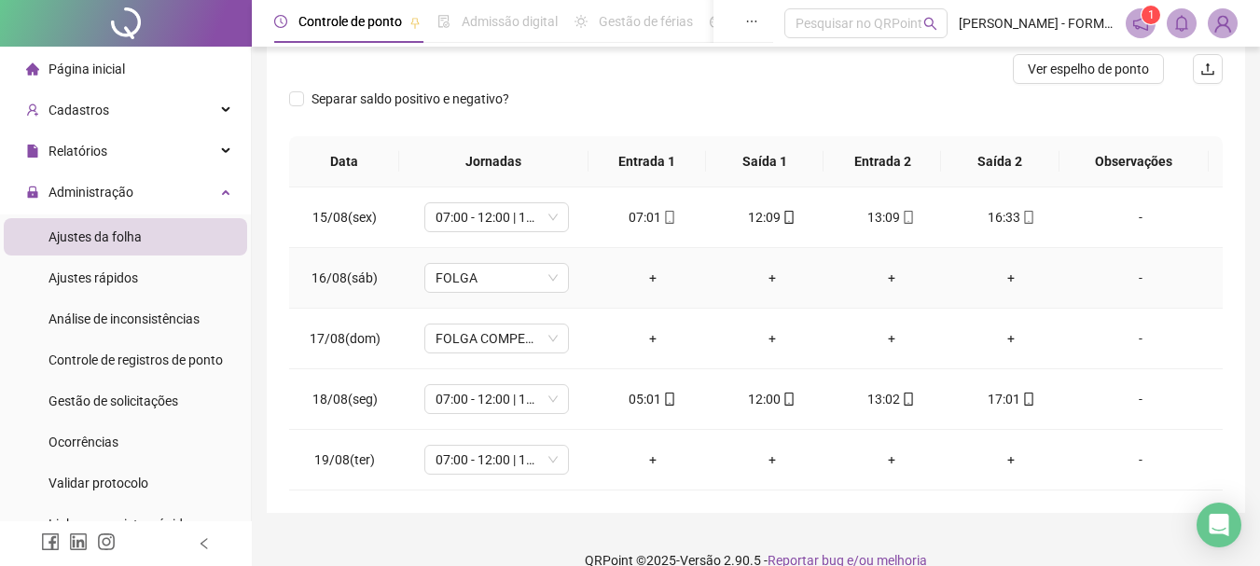
scroll to position [270, 0]
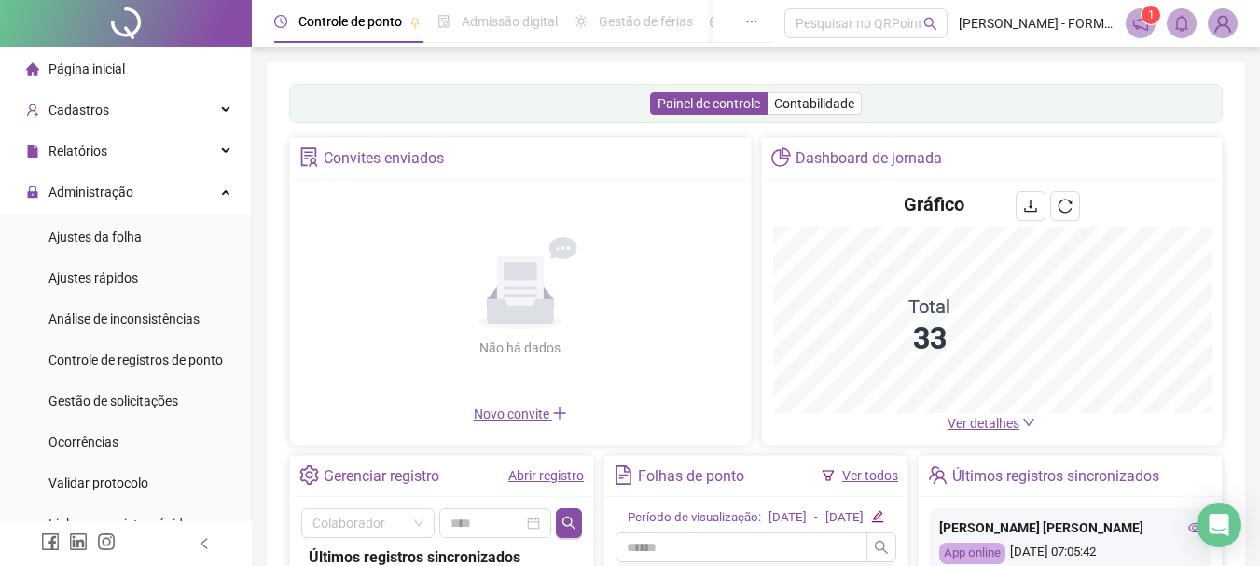
scroll to position [122, 0]
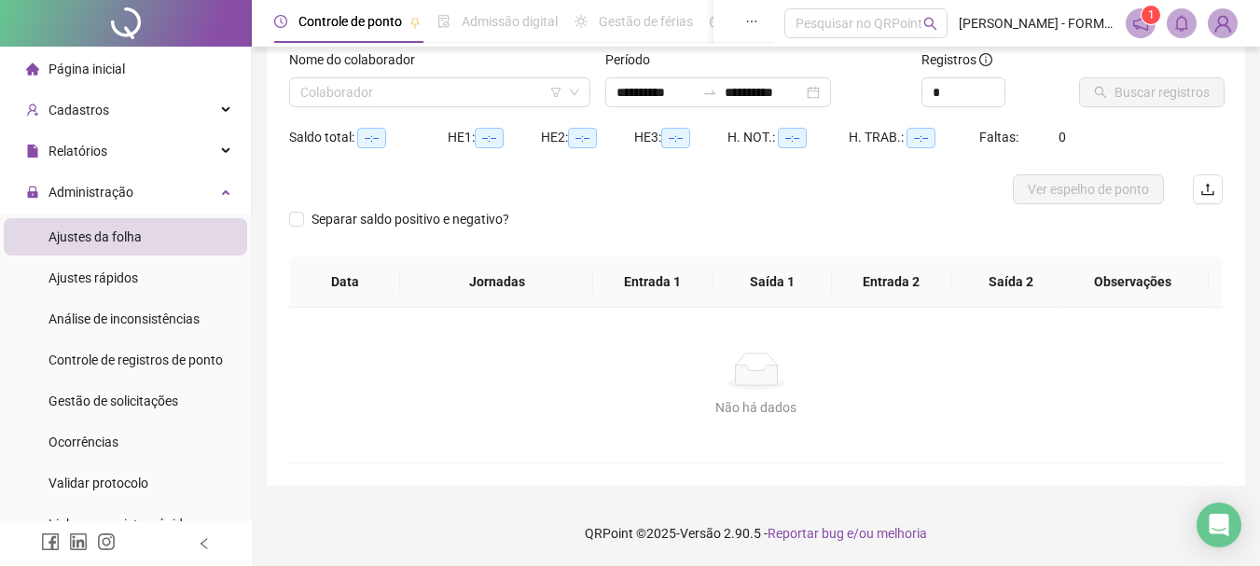
type input "**********"
click at [494, 84] on input "search" at bounding box center [431, 92] width 262 height 28
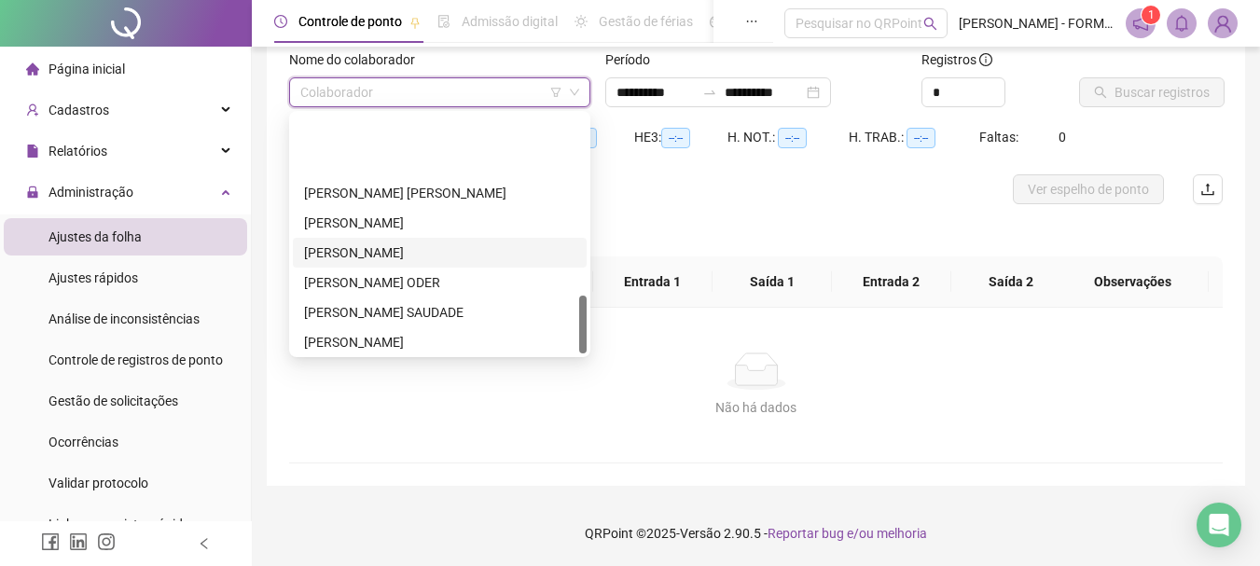
scroll to position [746, 0]
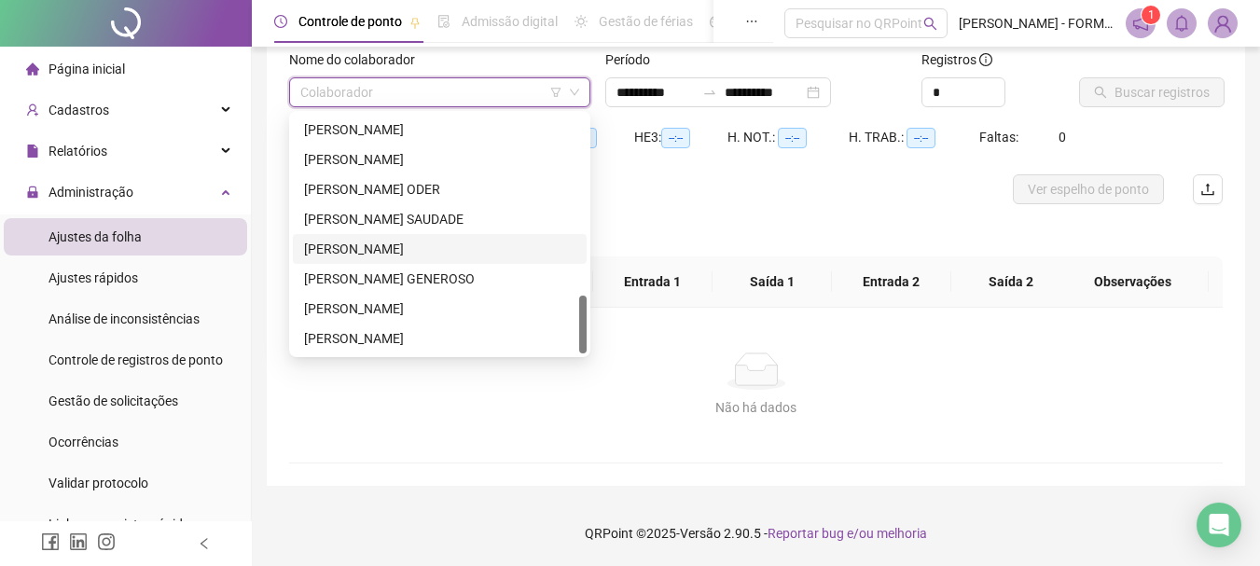
click at [391, 258] on div "RAIMUNDO NONATO DOS SANTOS" at bounding box center [439, 249] width 271 height 21
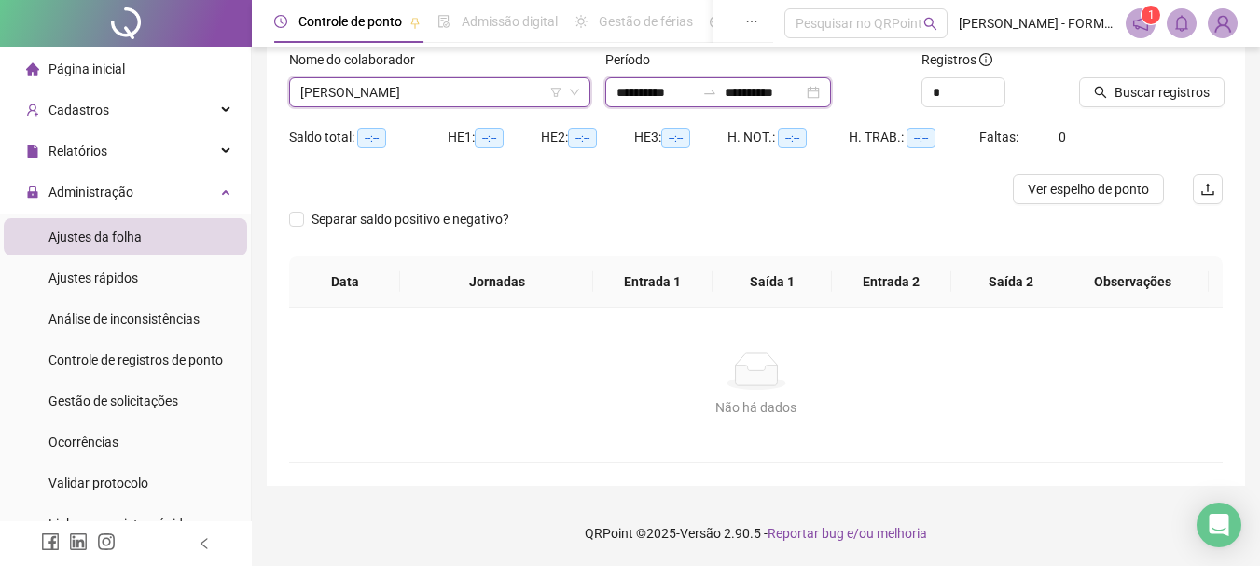
click at [660, 97] on input "**********" at bounding box center [656, 92] width 78 height 21
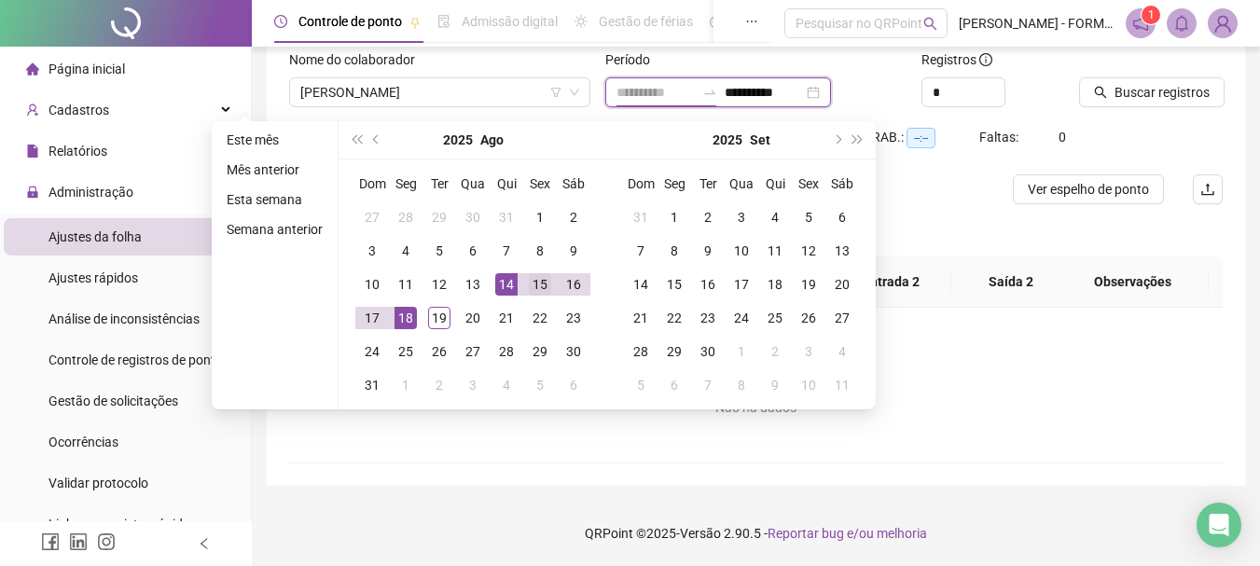
type input "**********"
click at [536, 285] on div "15" at bounding box center [540, 284] width 22 height 22
type input "**********"
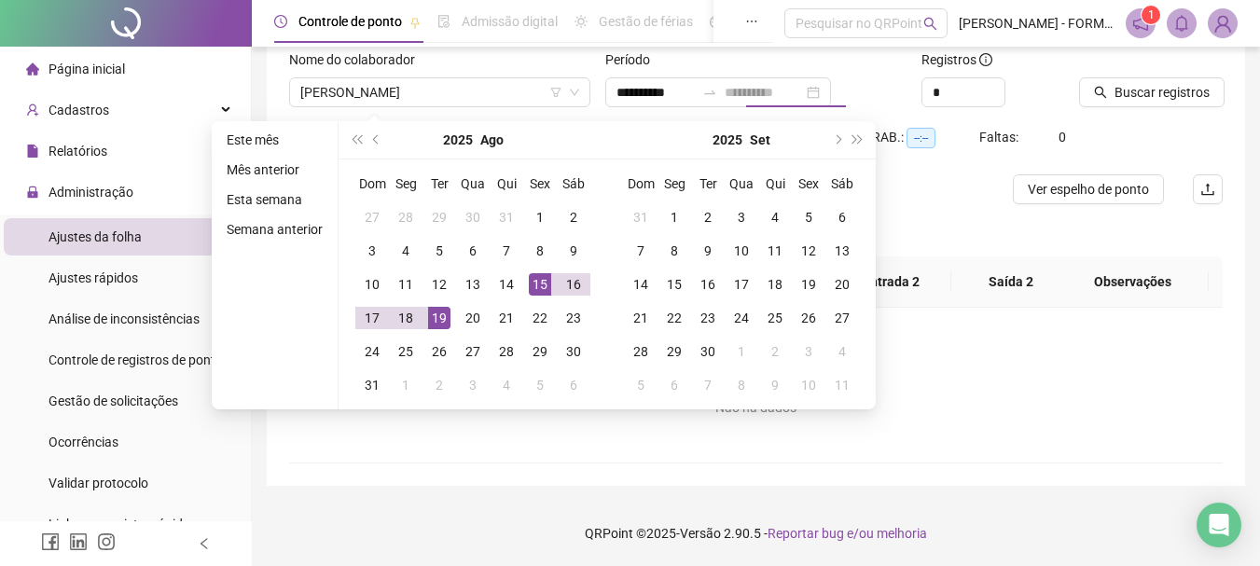
click at [433, 317] on div "19" at bounding box center [439, 318] width 22 height 22
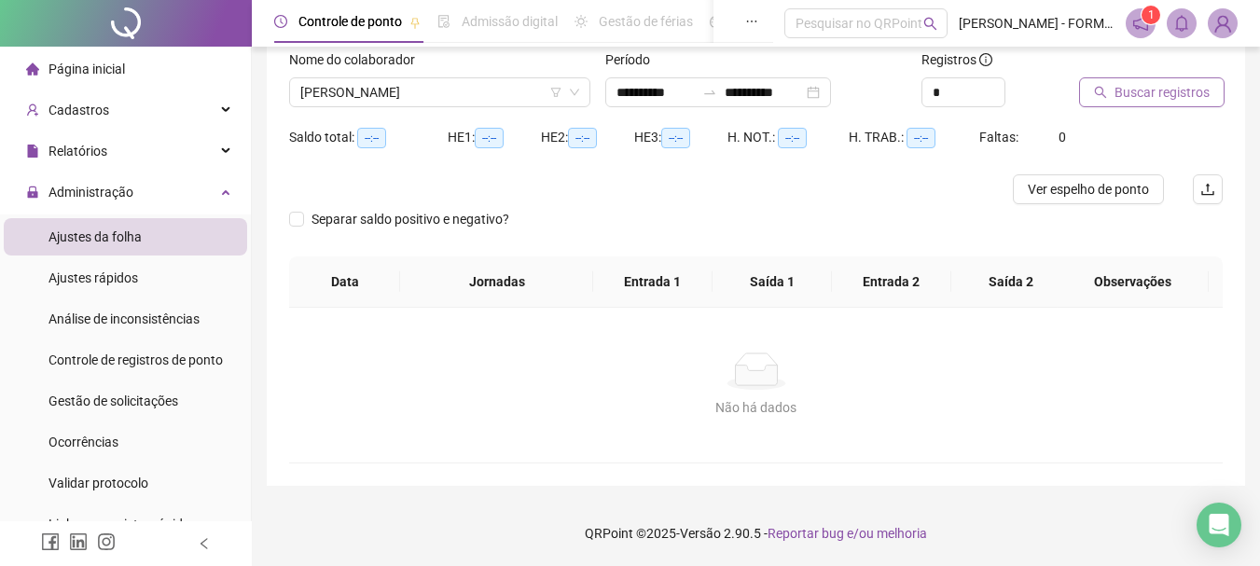
click at [1153, 89] on span "Buscar registros" at bounding box center [1162, 92] width 95 height 21
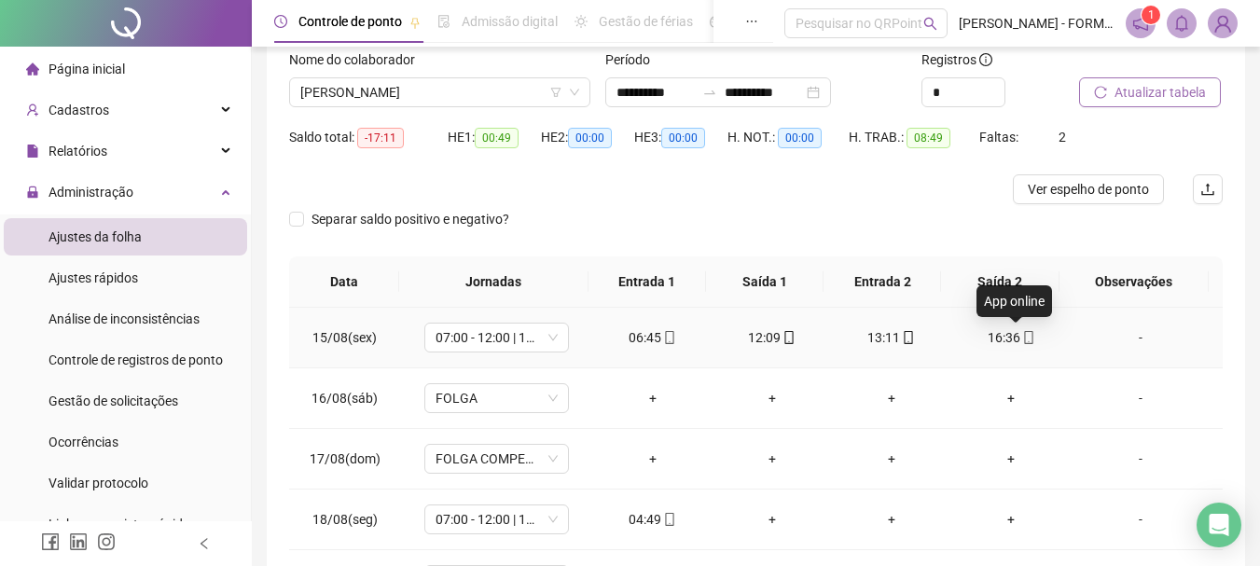
click at [1023, 341] on icon "mobile" at bounding box center [1029, 337] width 13 height 13
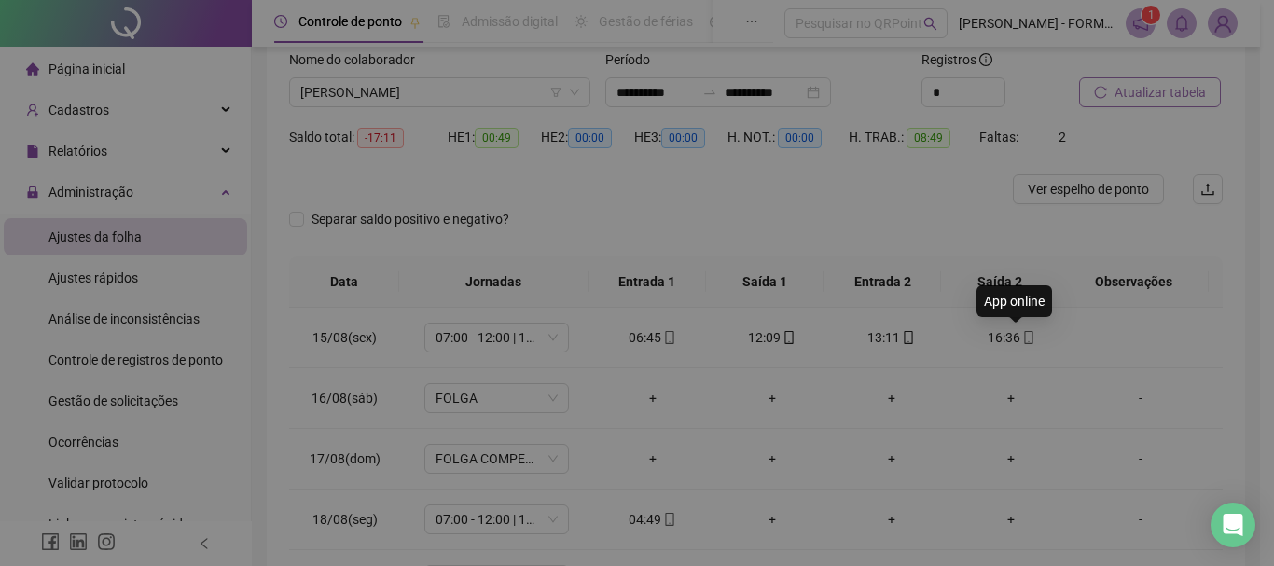
type input "**********"
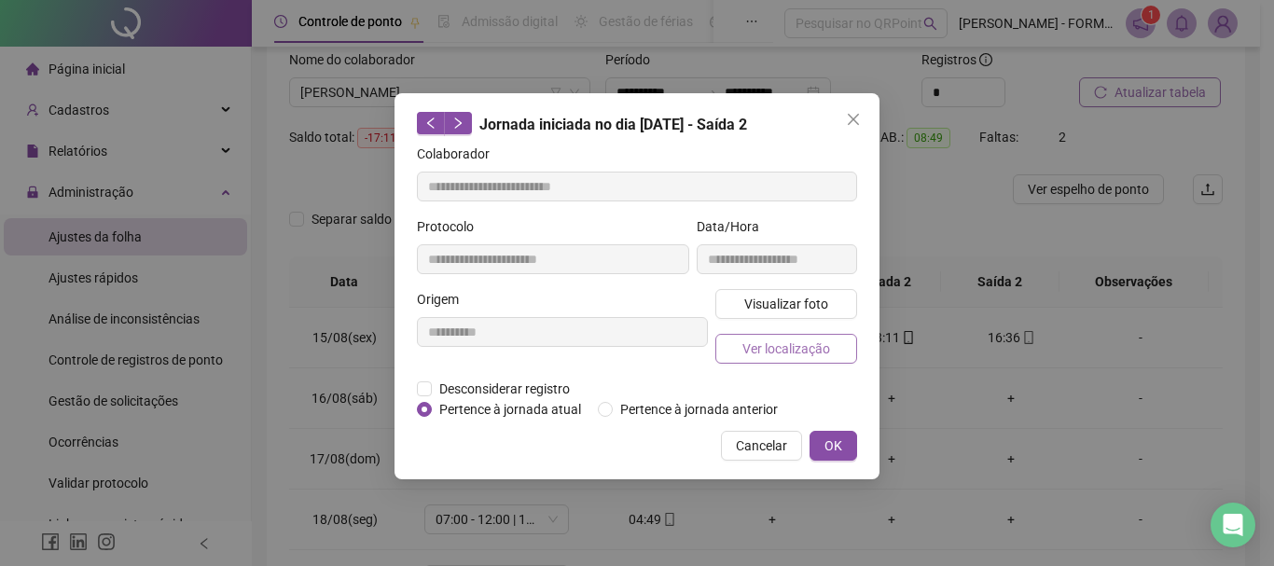
click at [796, 351] on span "Ver localização" at bounding box center [787, 349] width 88 height 21
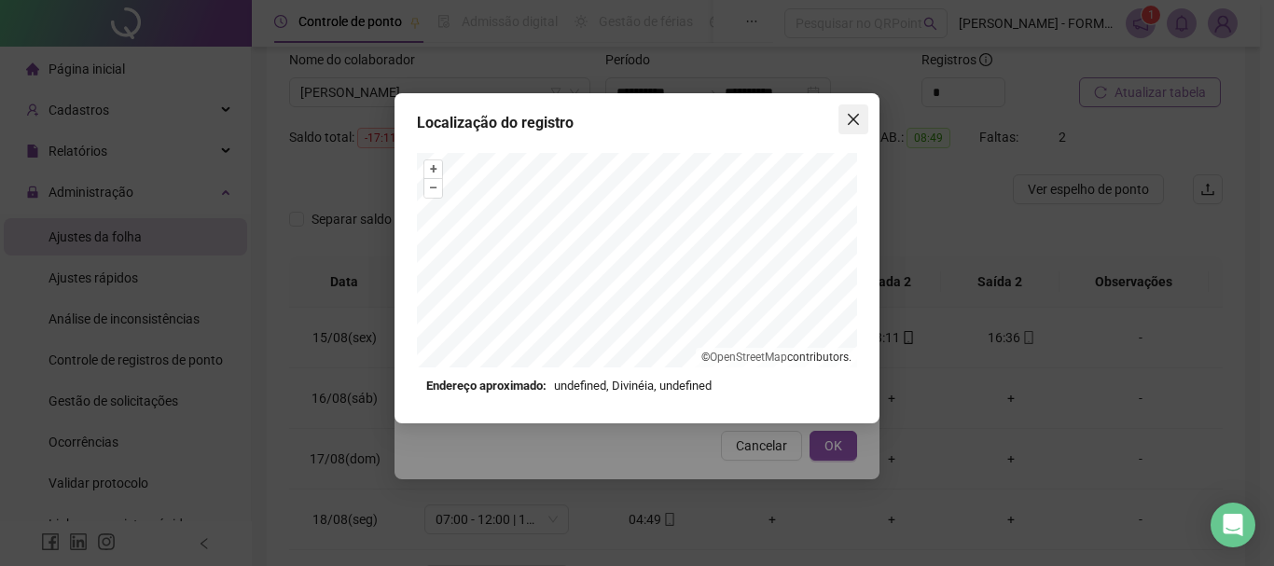
click at [856, 113] on icon "close" at bounding box center [853, 119] width 15 height 15
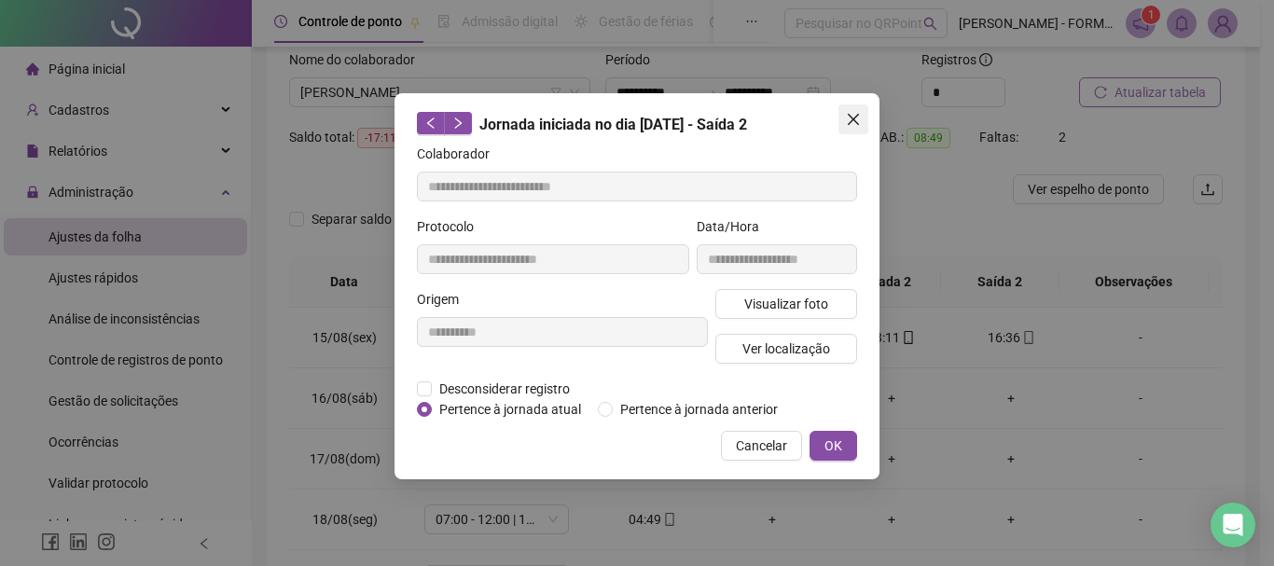
click at [853, 117] on icon "close" at bounding box center [853, 119] width 15 height 15
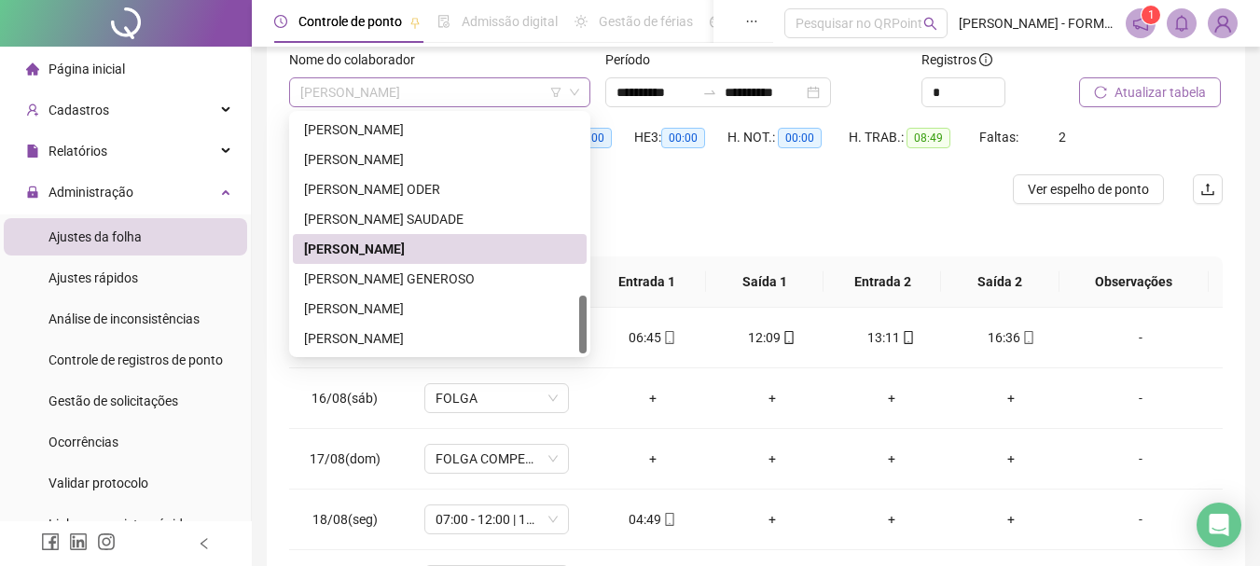
click at [479, 87] on span "RAIMUNDO NONATO DOS SANTOS" at bounding box center [439, 92] width 279 height 28
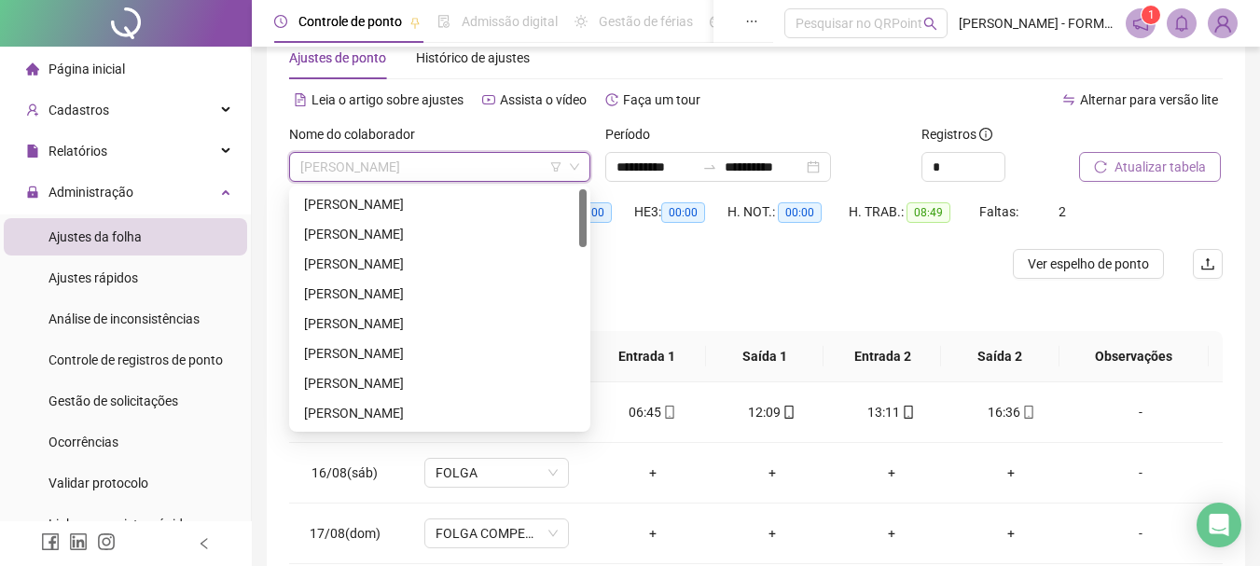
scroll to position [0, 0]
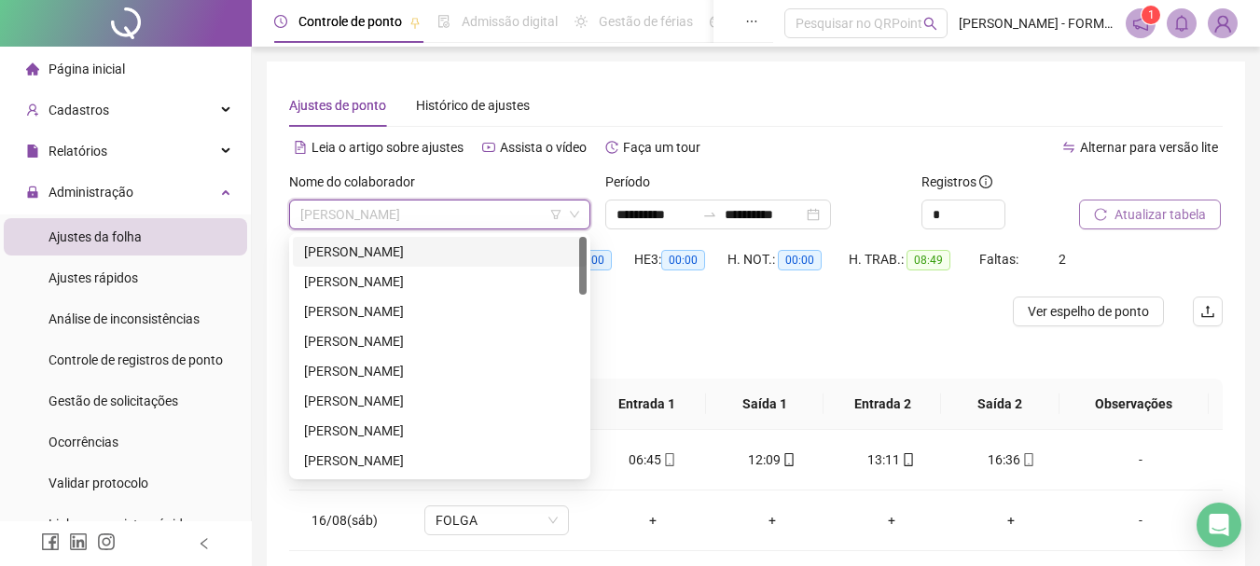
click at [429, 250] on div "ADENILTON MOREIRA DOS SANTOS" at bounding box center [439, 252] width 271 height 21
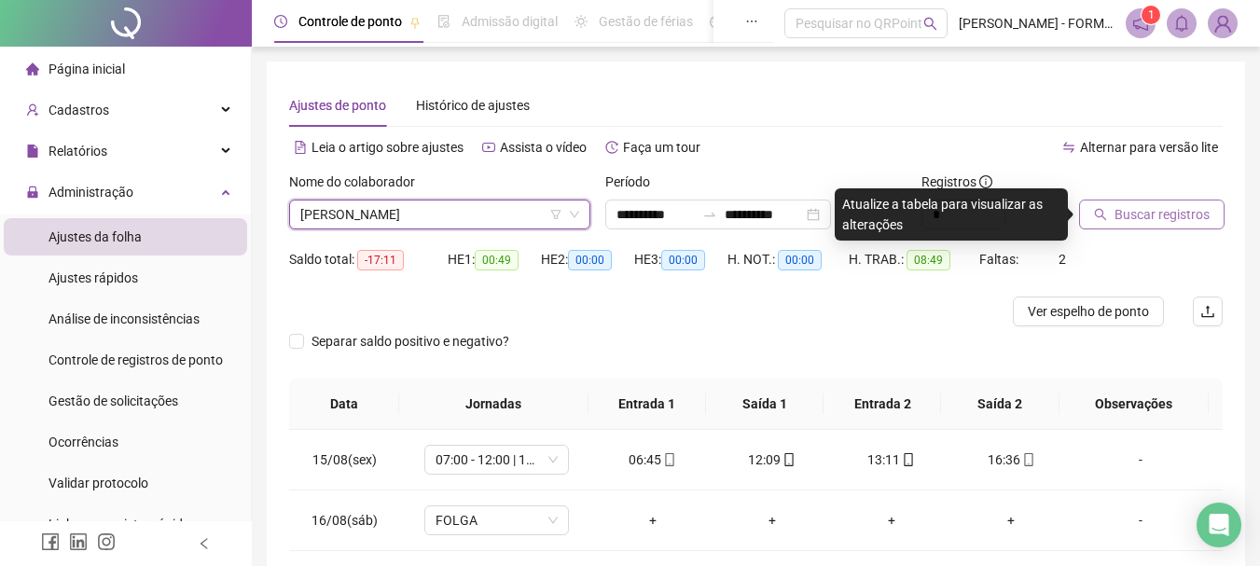
click at [1160, 213] on span "Buscar registros" at bounding box center [1162, 214] width 95 height 21
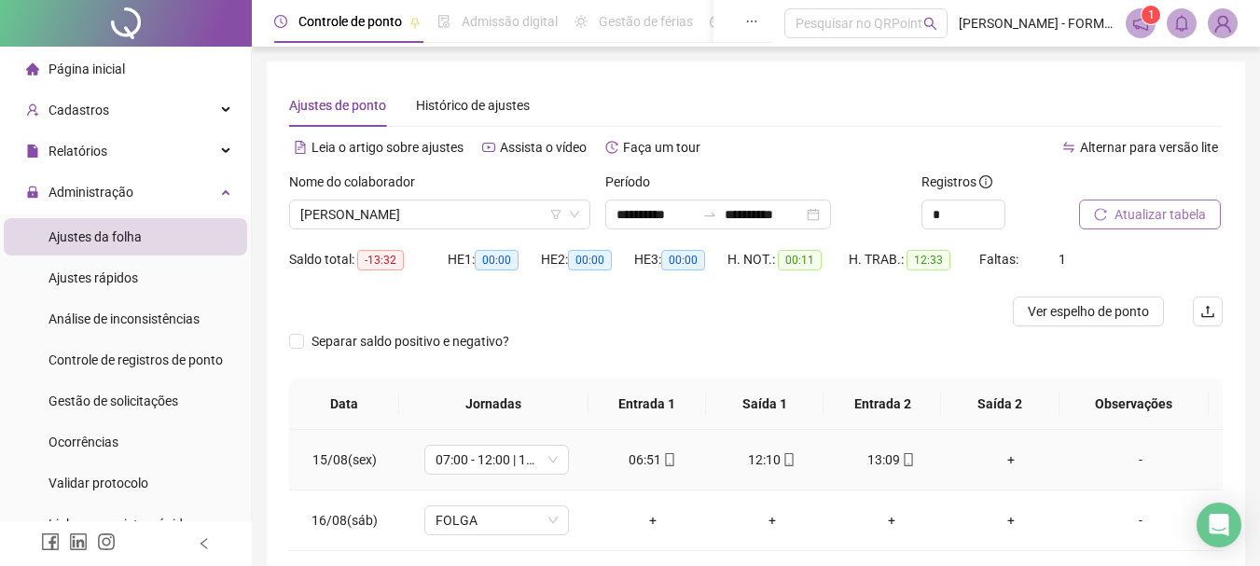
click at [1006, 457] on div "+" at bounding box center [1012, 460] width 90 height 21
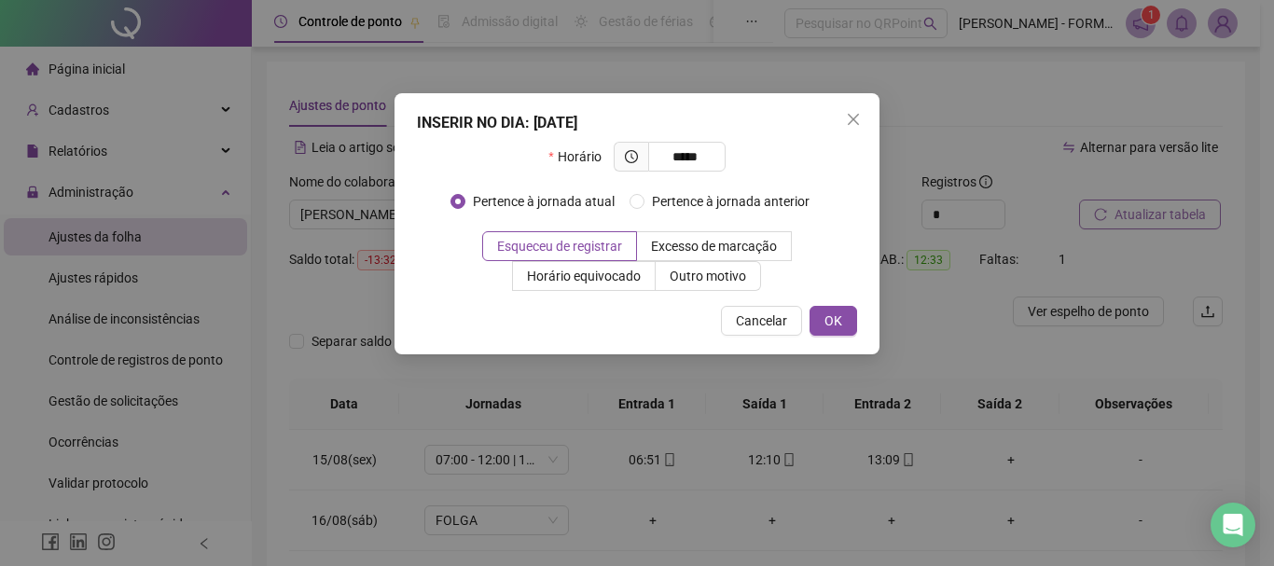
type input "*****"
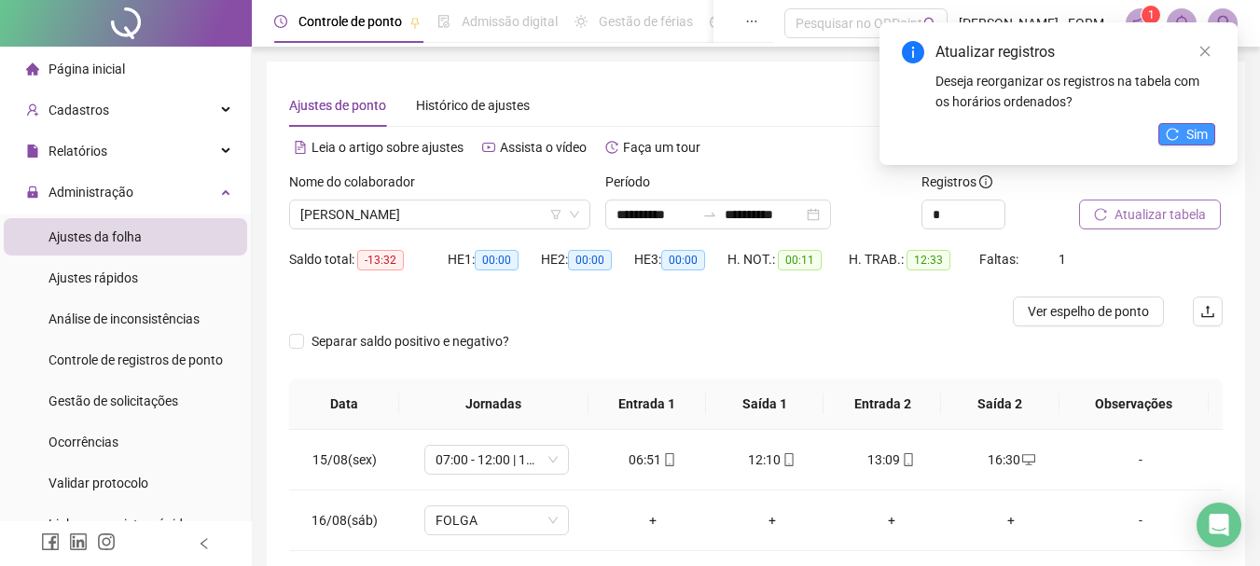
click at [1196, 135] on span "Sim" at bounding box center [1197, 134] width 21 height 21
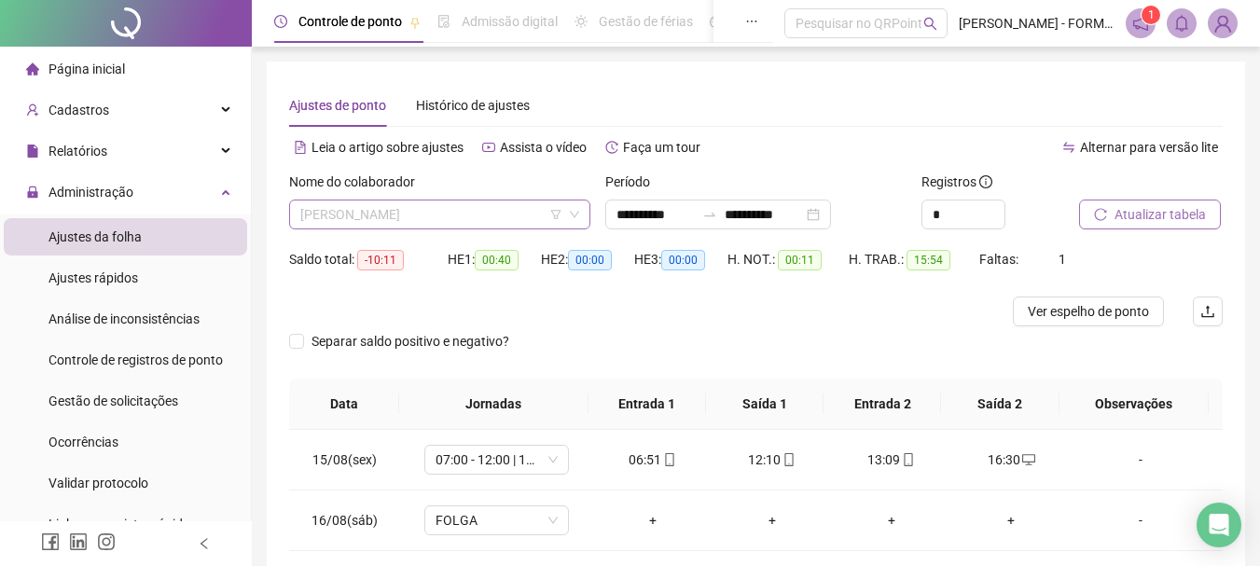
click at [519, 211] on span "ADENILTON MOREIRA DOS SANTOS" at bounding box center [439, 215] width 279 height 28
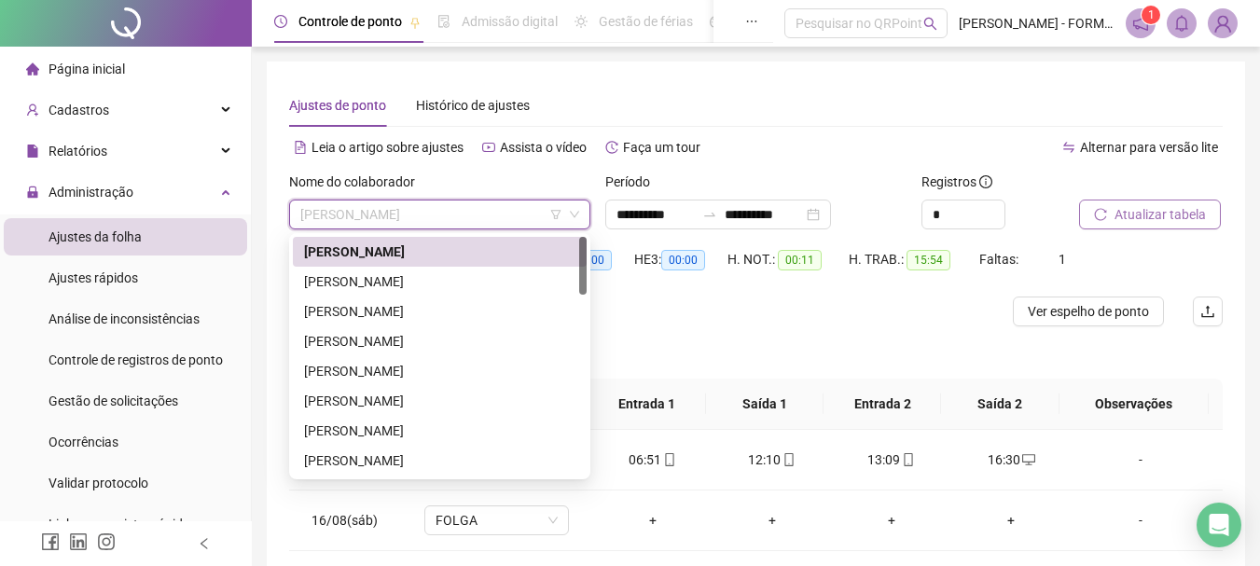
click at [519, 211] on span "ADENILTON MOREIRA DOS SANTOS" at bounding box center [439, 215] width 279 height 28
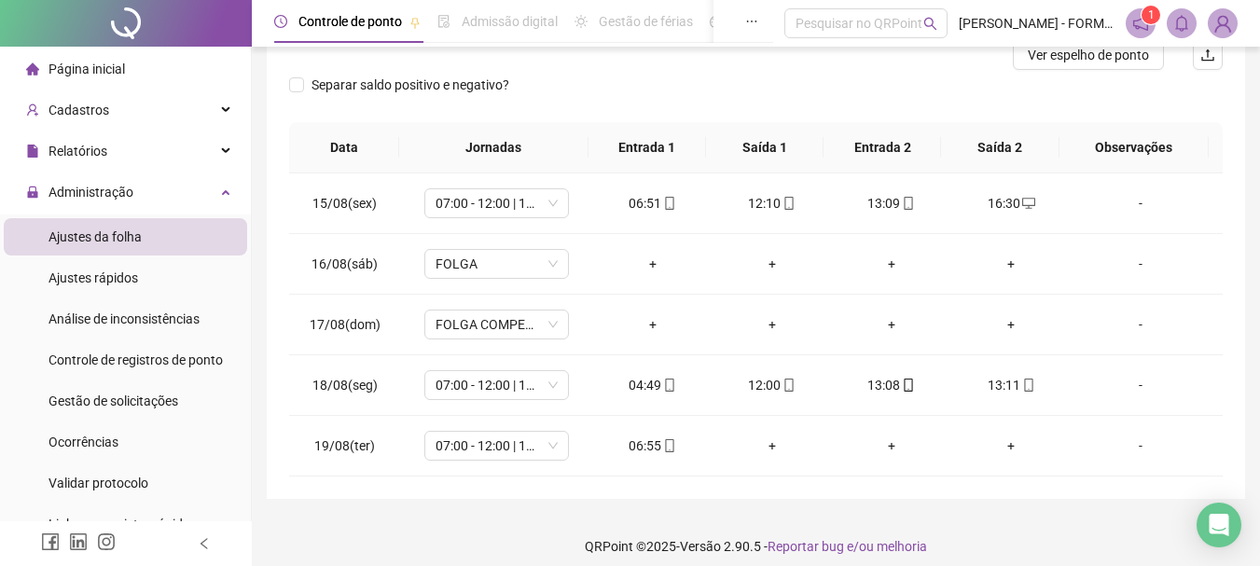
scroll to position [270, 0]
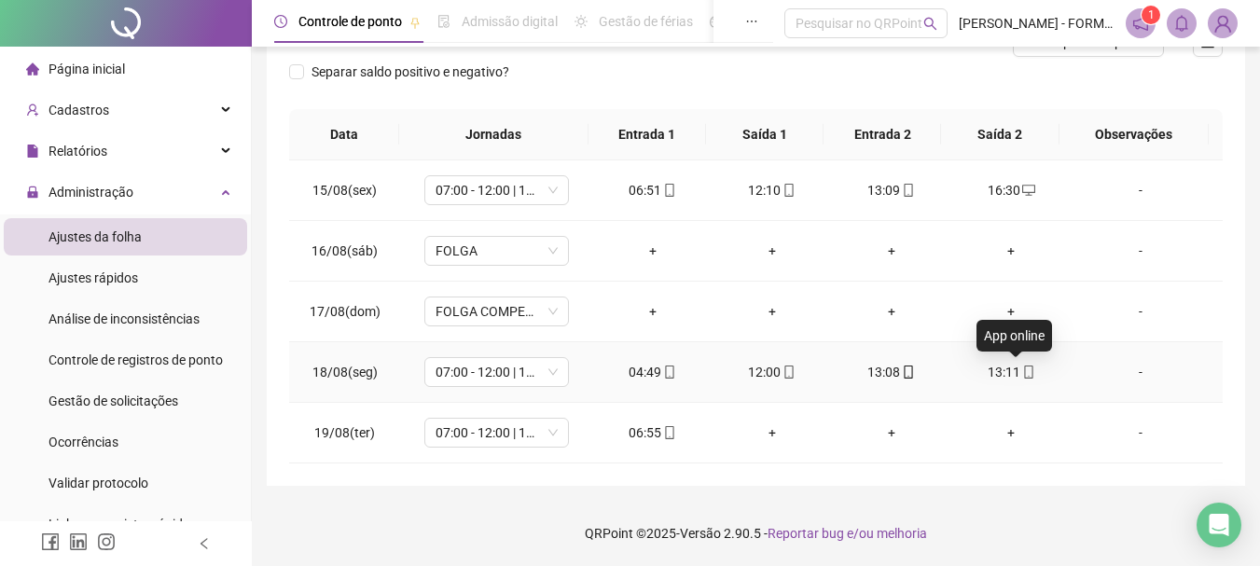
click at [1023, 369] on icon "mobile" at bounding box center [1029, 372] width 13 height 13
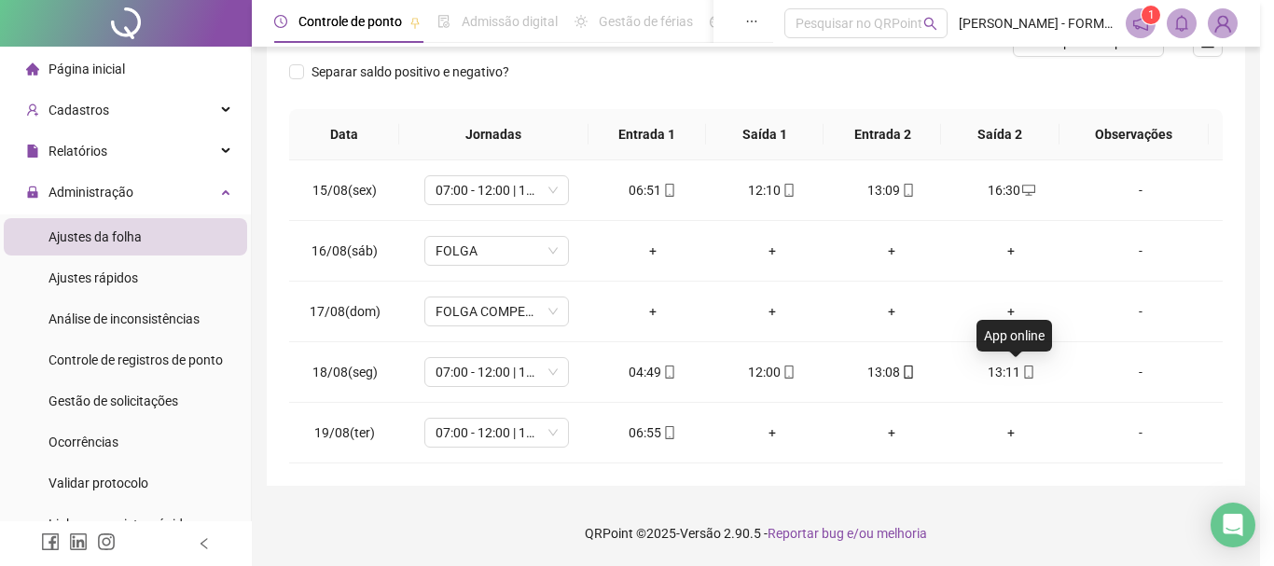
type input "**********"
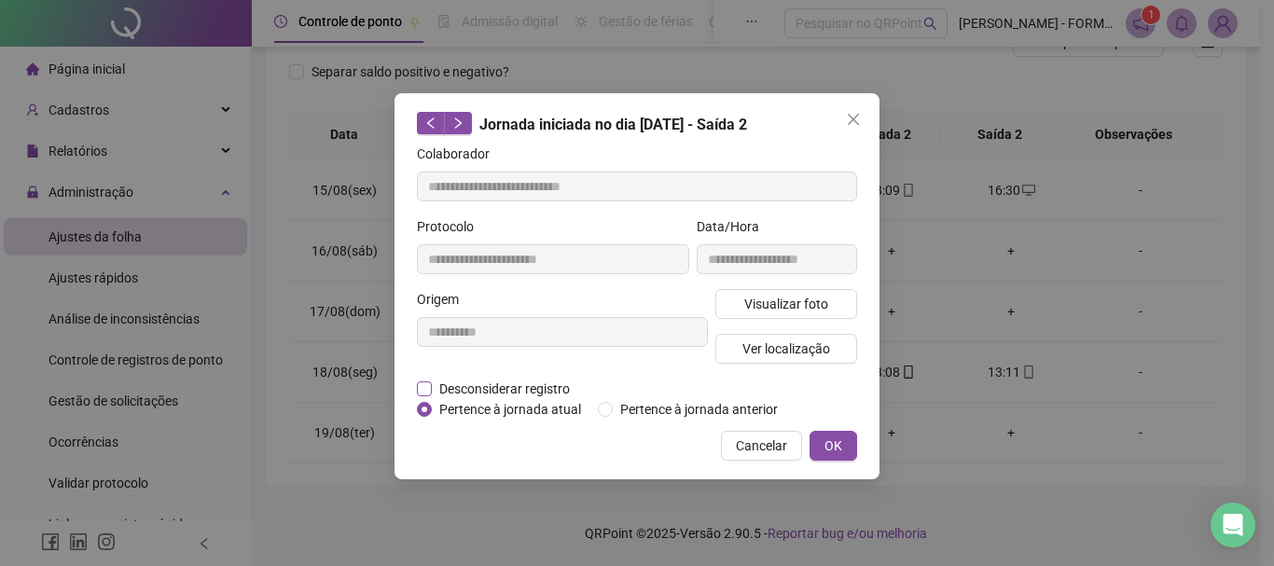
click at [461, 389] on span "Desconsiderar registro" at bounding box center [505, 389] width 146 height 21
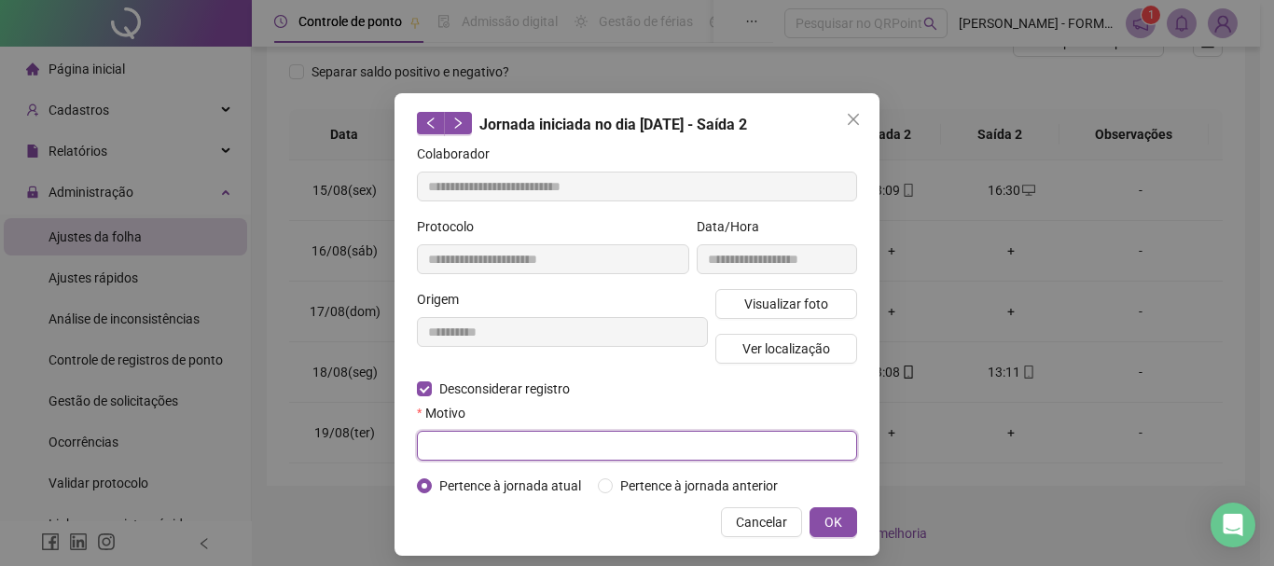
click at [510, 447] on input "text" at bounding box center [637, 446] width 440 height 30
type input "**********"
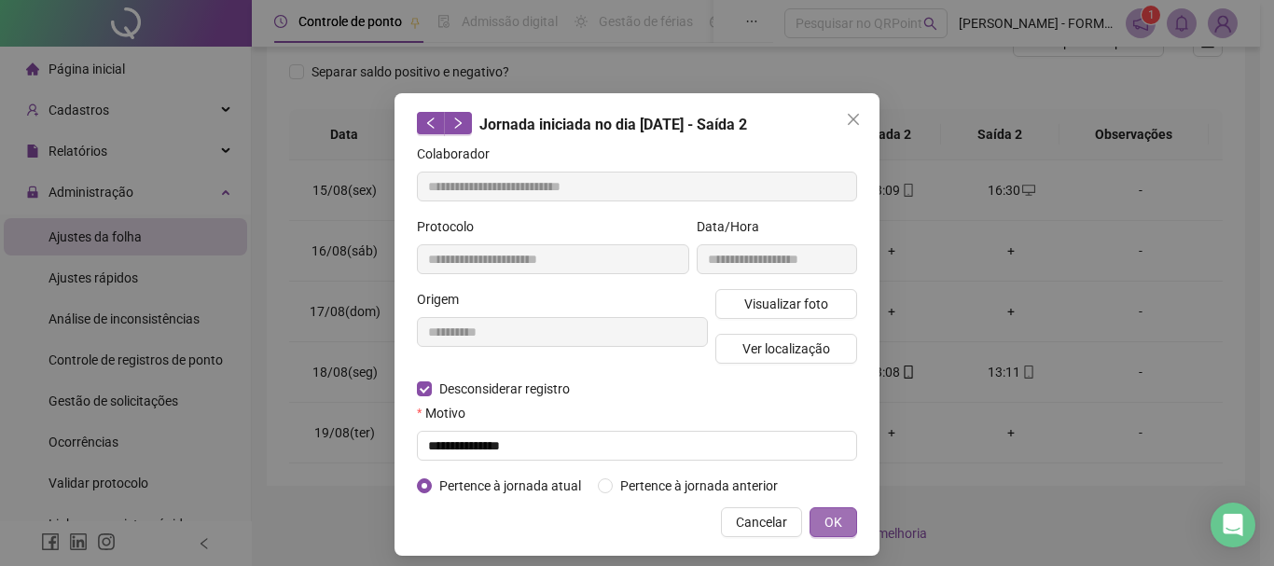
click at [829, 522] on span "OK" at bounding box center [834, 522] width 18 height 21
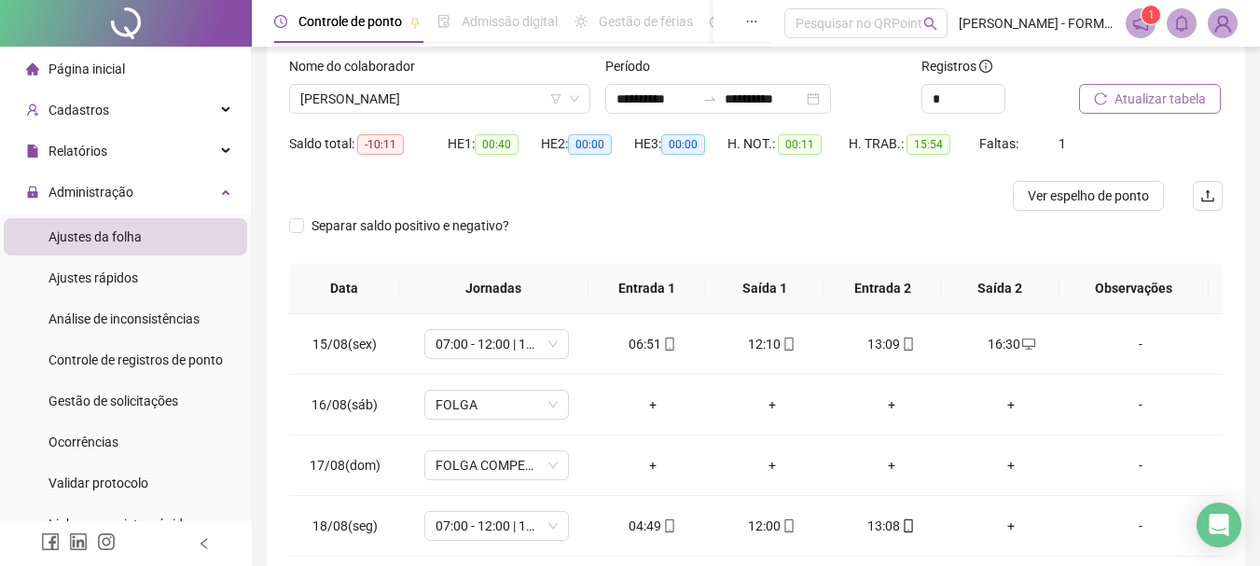
scroll to position [83, 0]
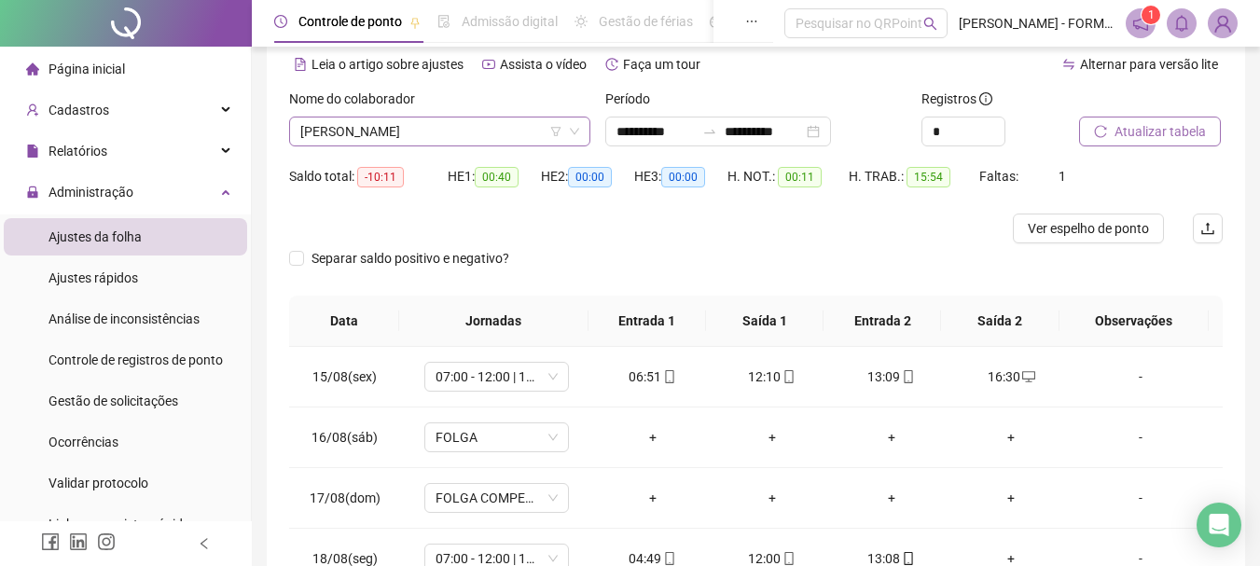
click at [477, 132] on span "ADENILTON MOREIRA DOS SANTOS" at bounding box center [439, 132] width 279 height 28
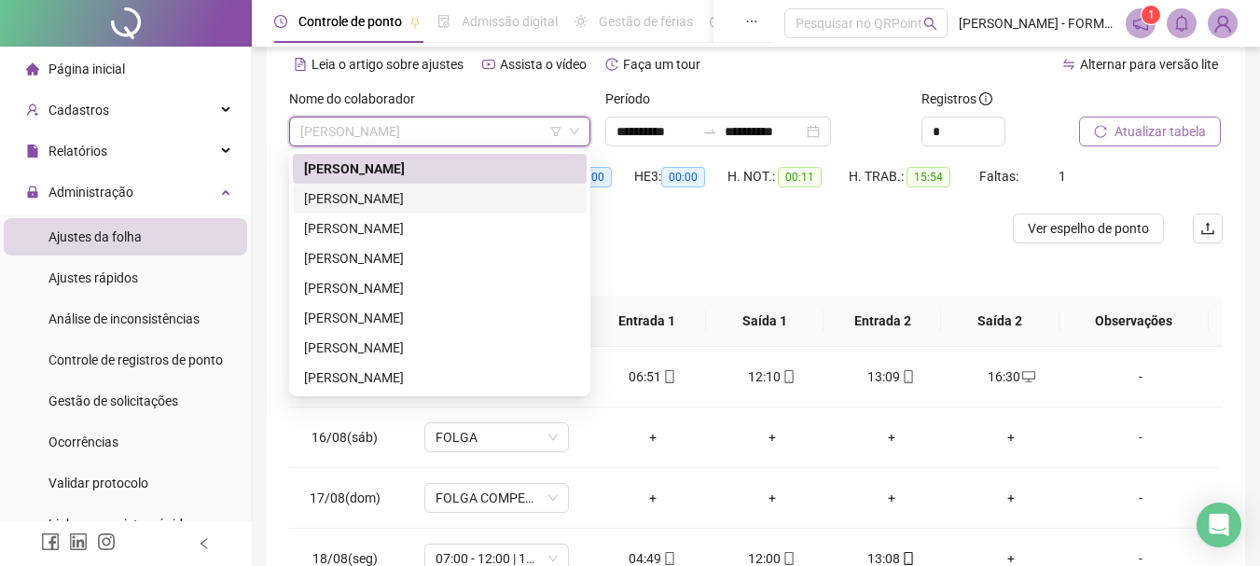
click at [435, 196] on div "ADILSON DO NASCIMENTO SOARES" at bounding box center [439, 198] width 271 height 21
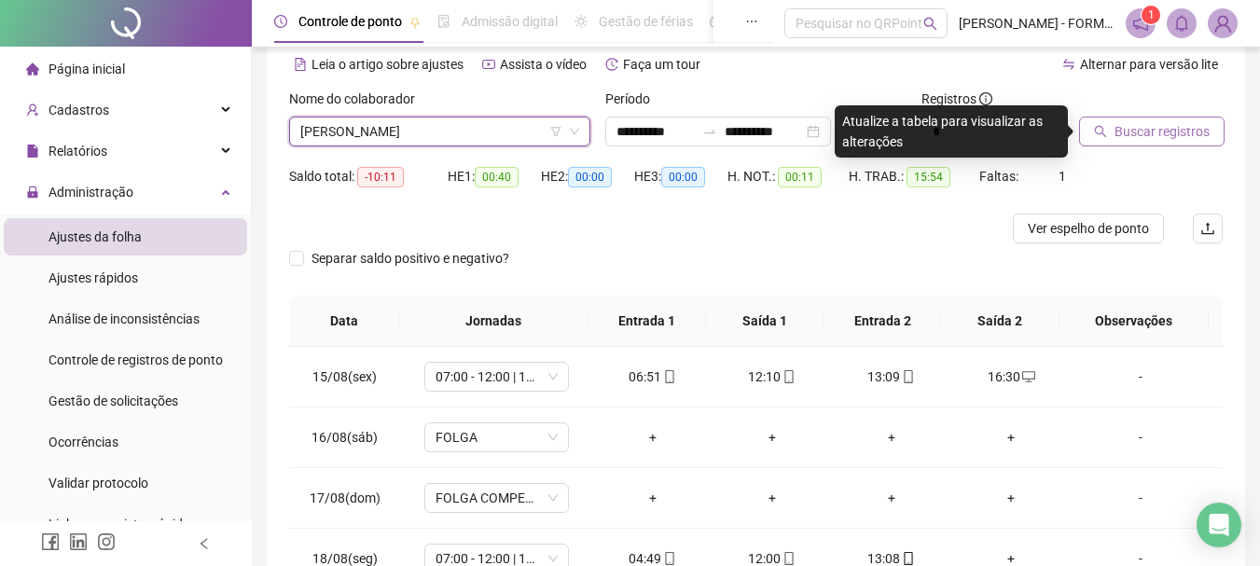
click at [1158, 126] on span "Buscar registros" at bounding box center [1162, 131] width 95 height 21
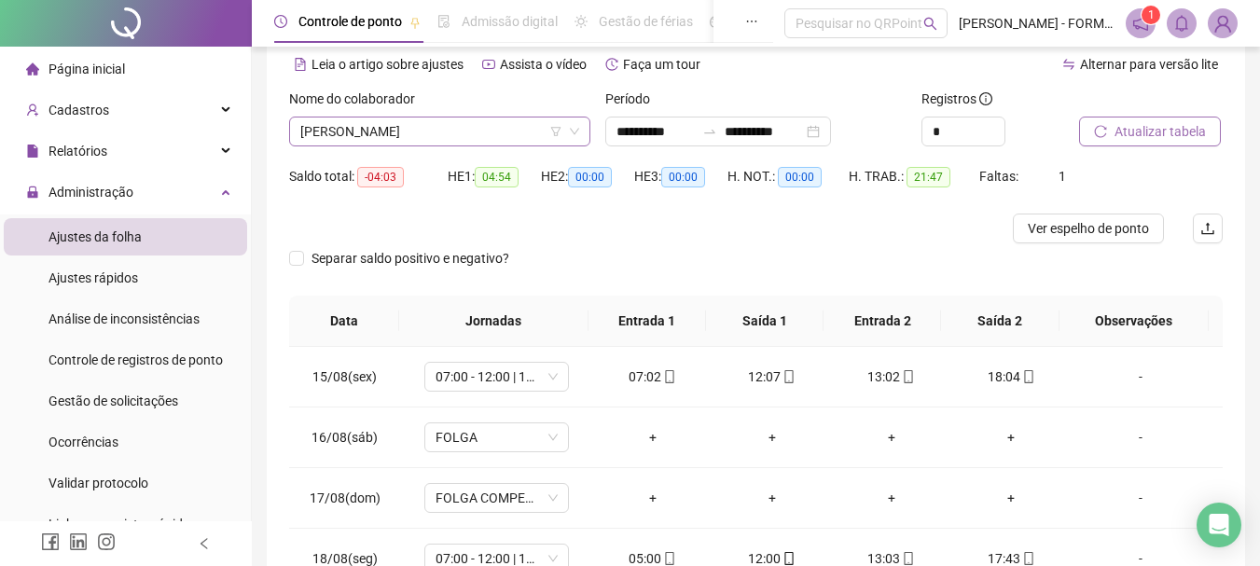
click at [468, 122] on span "ADILSON DO NASCIMENTO SOARES" at bounding box center [439, 132] width 279 height 28
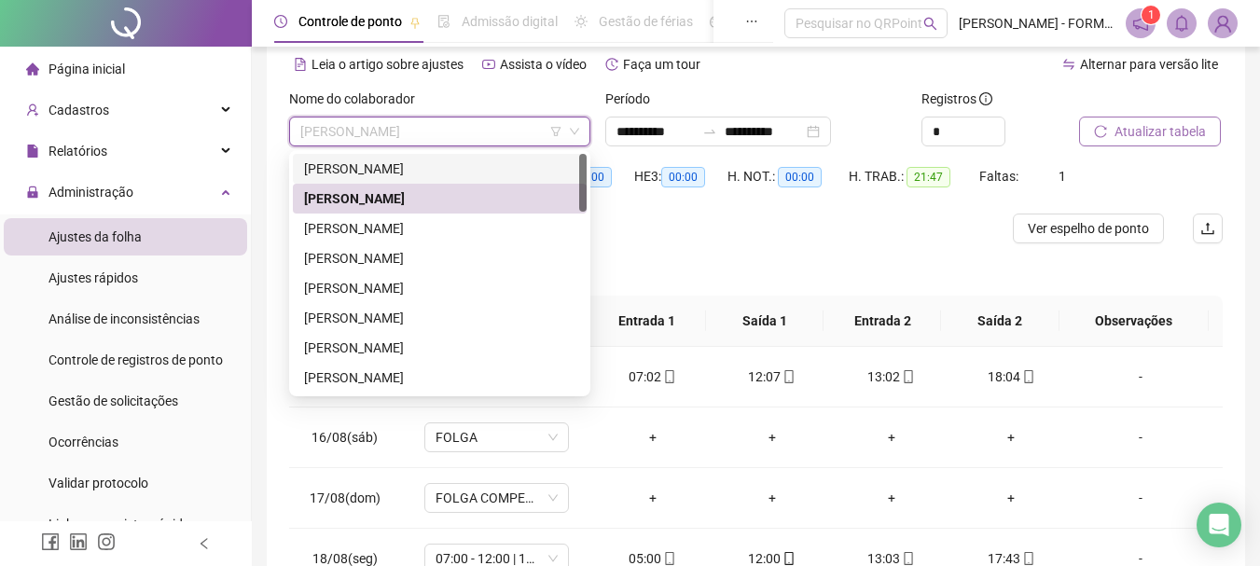
click at [444, 171] on div "ADENILTON MOREIRA DOS SANTOS" at bounding box center [439, 169] width 271 height 21
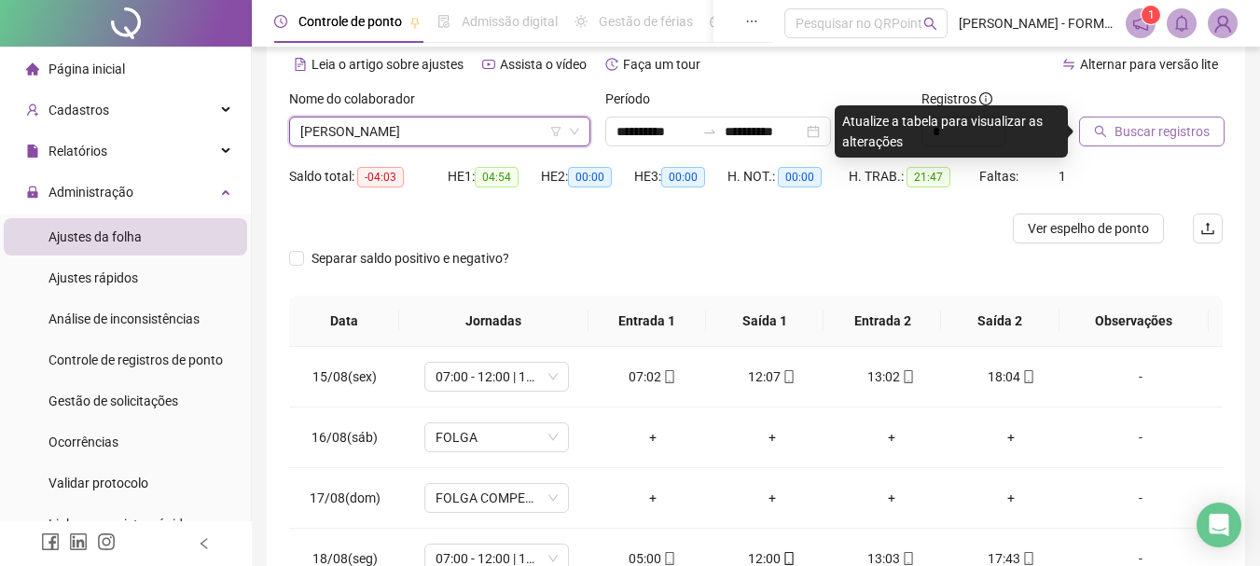
click at [1161, 132] on span "Buscar registros" at bounding box center [1162, 131] width 95 height 21
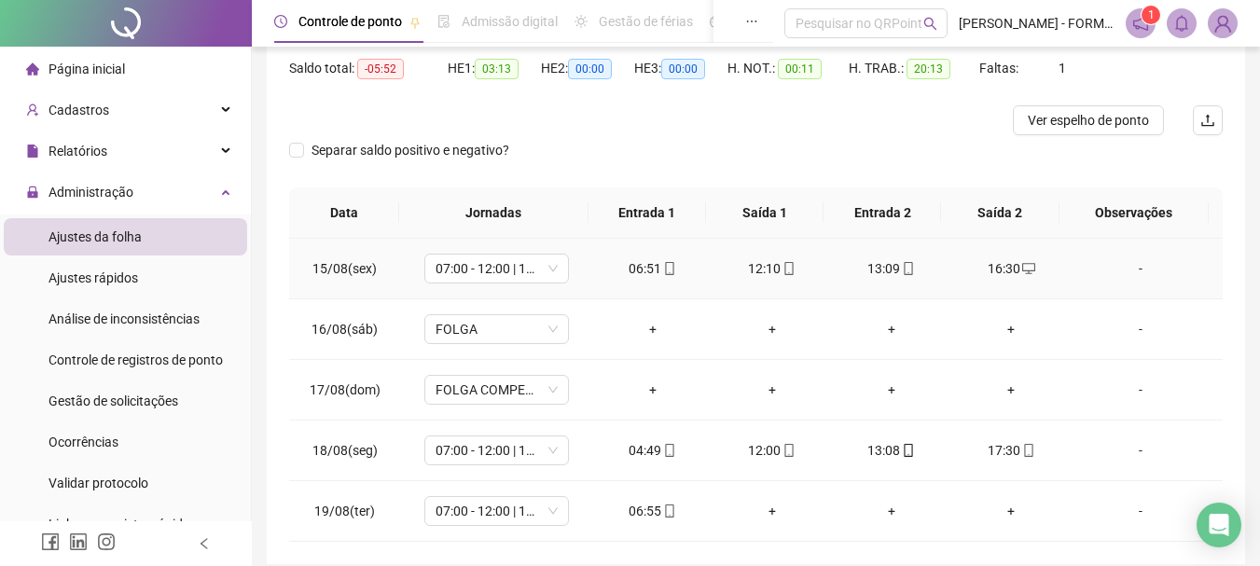
scroll to position [270, 0]
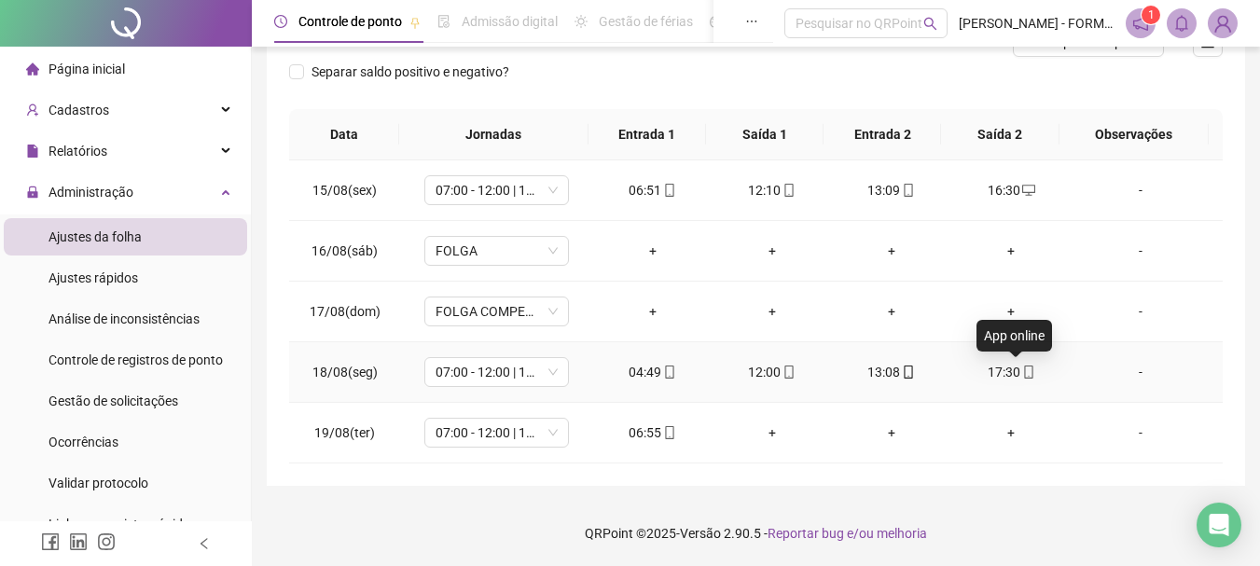
click at [1023, 372] on icon "mobile" at bounding box center [1029, 372] width 13 height 13
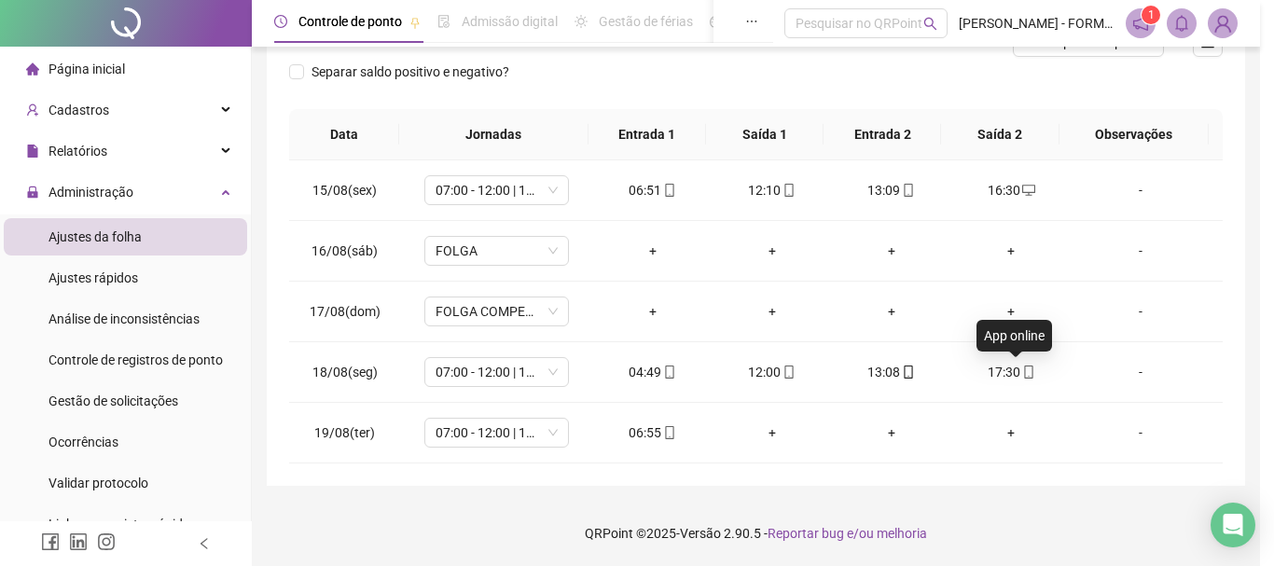
type input "**********"
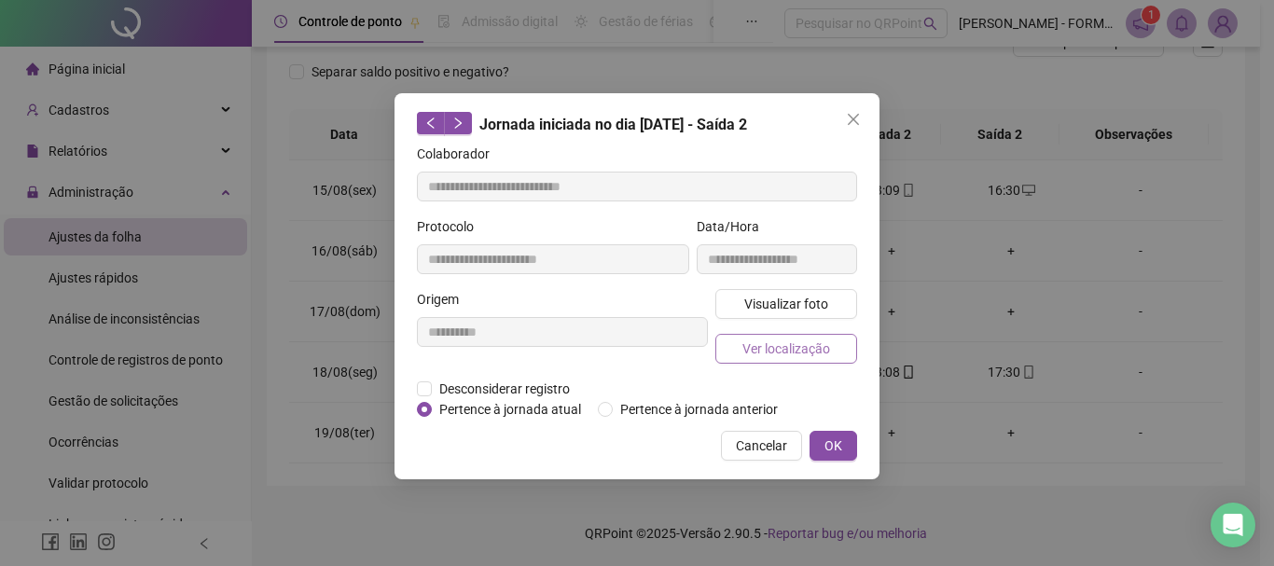
click at [801, 350] on span "Ver localização" at bounding box center [787, 349] width 88 height 21
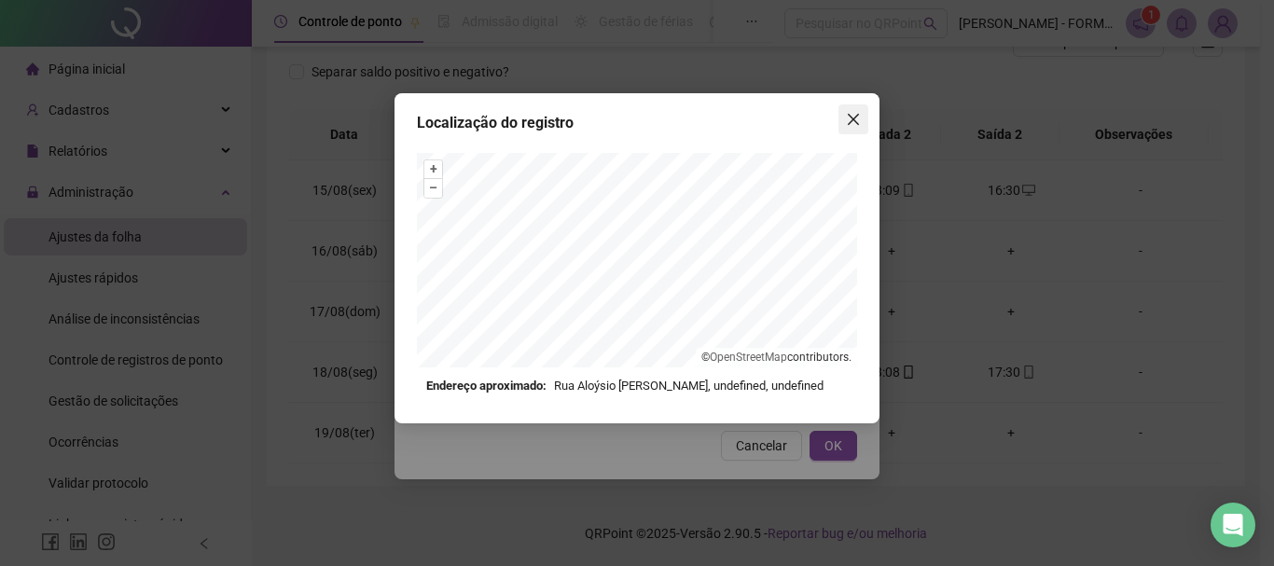
click at [856, 113] on icon "close" at bounding box center [853, 119] width 15 height 15
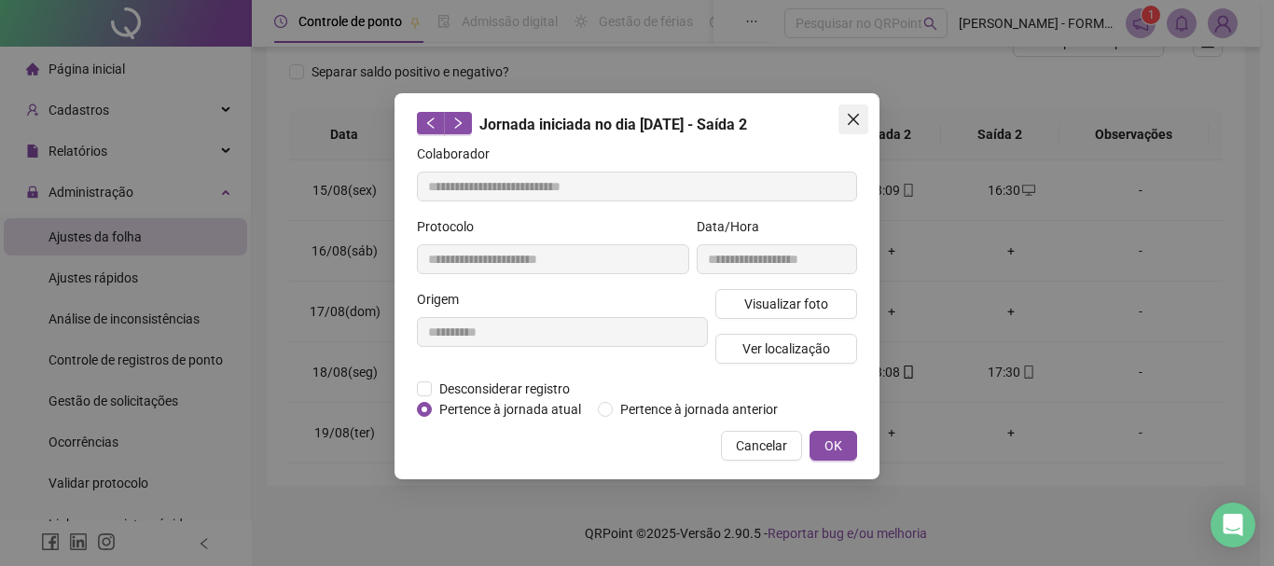
click at [848, 126] on icon "close" at bounding box center [853, 119] width 15 height 15
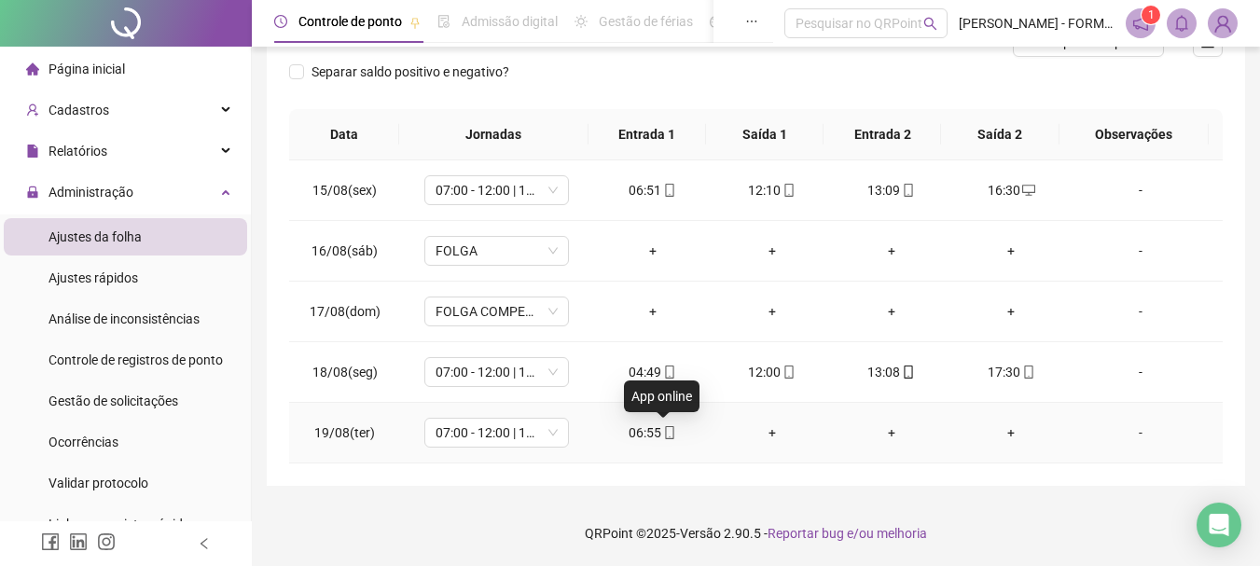
click at [663, 431] on icon "mobile" at bounding box center [669, 432] width 13 height 13
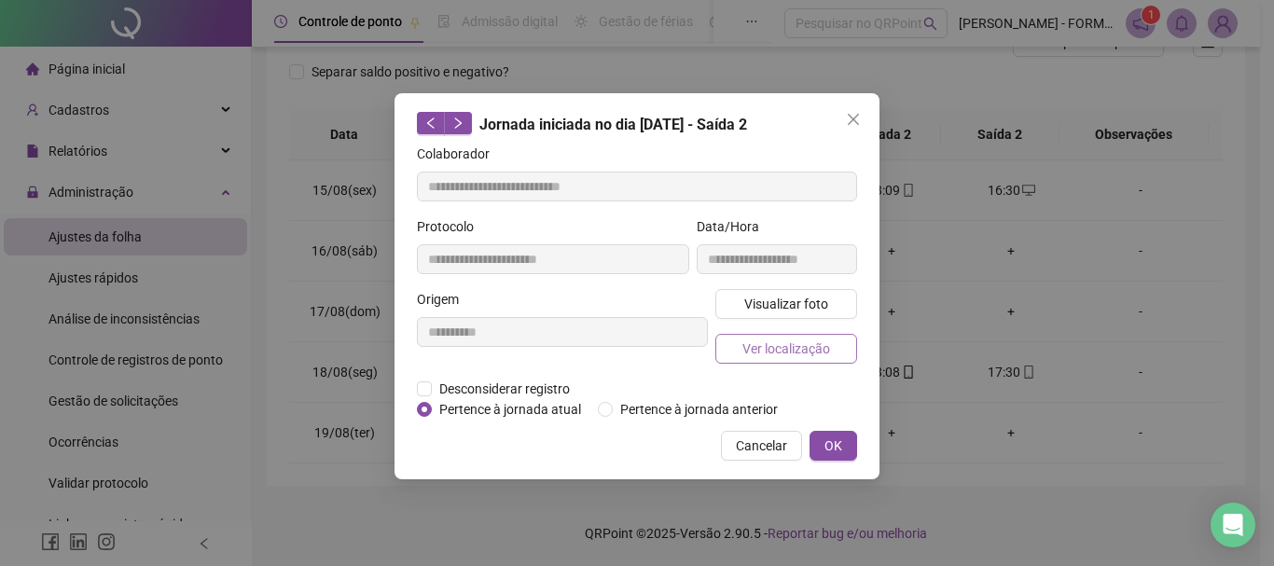
click at [771, 341] on span "Ver localização" at bounding box center [787, 349] width 88 height 21
type input "**********"
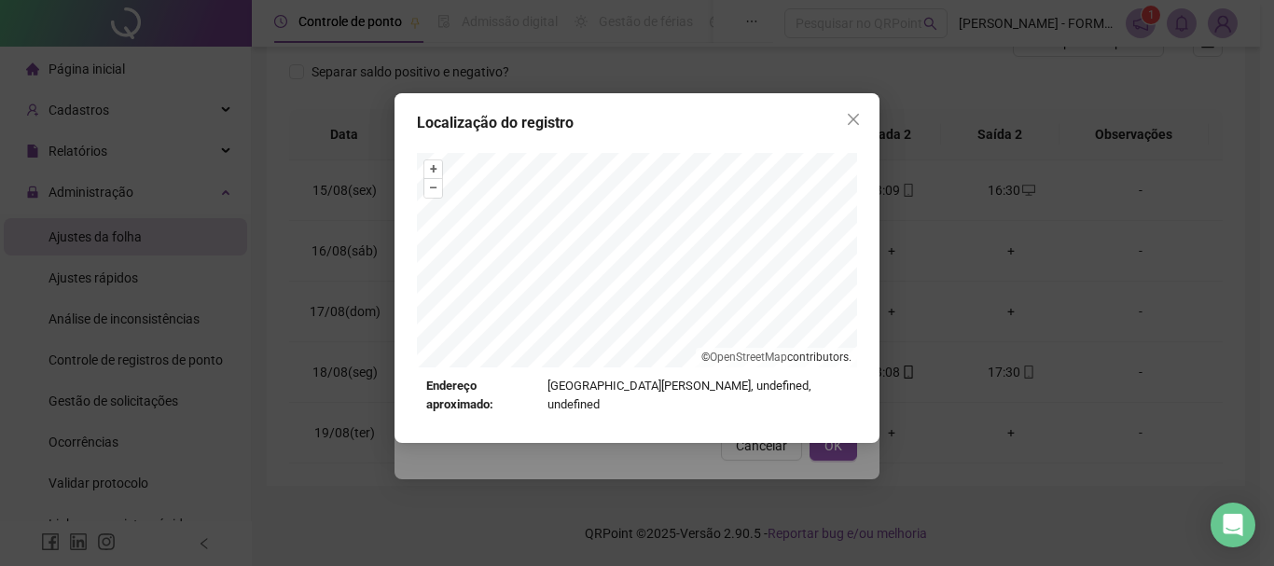
click at [858, 115] on icon "close" at bounding box center [853, 119] width 11 height 11
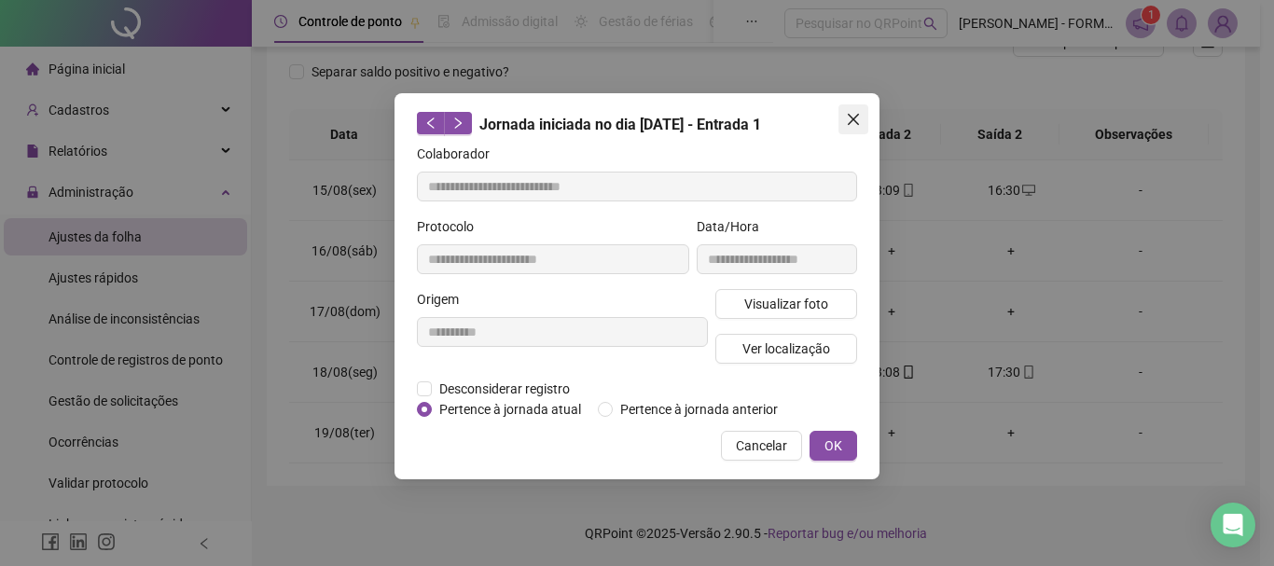
click at [861, 123] on span "Close" at bounding box center [854, 119] width 30 height 15
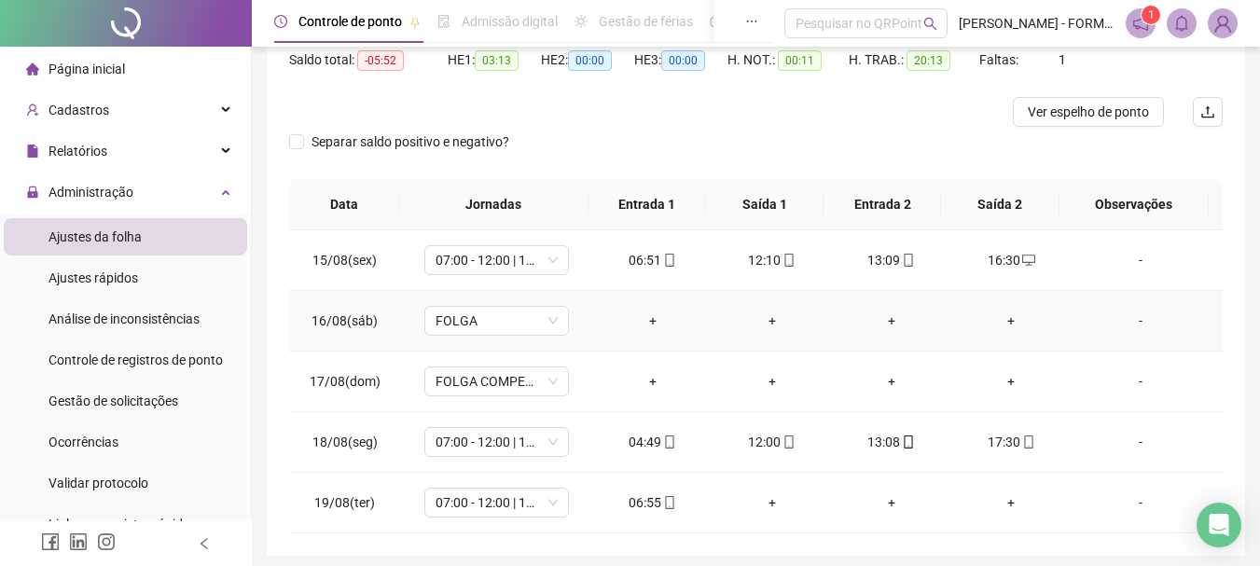
scroll to position [83, 0]
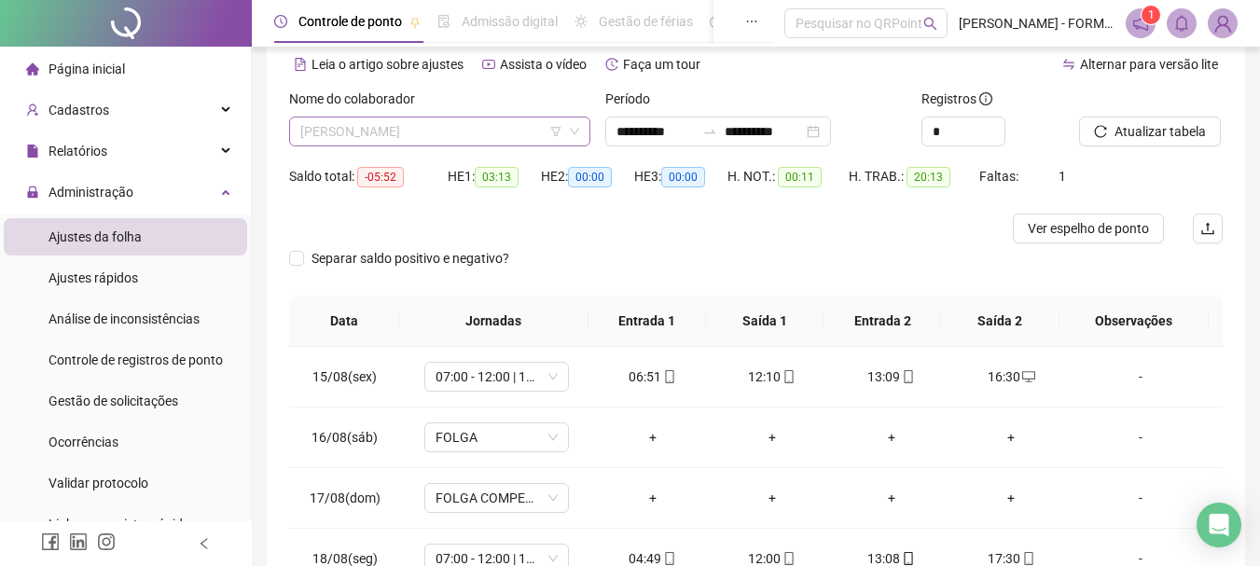
click at [522, 131] on span "ADENILTON MOREIRA DOS SANTOS" at bounding box center [439, 132] width 279 height 28
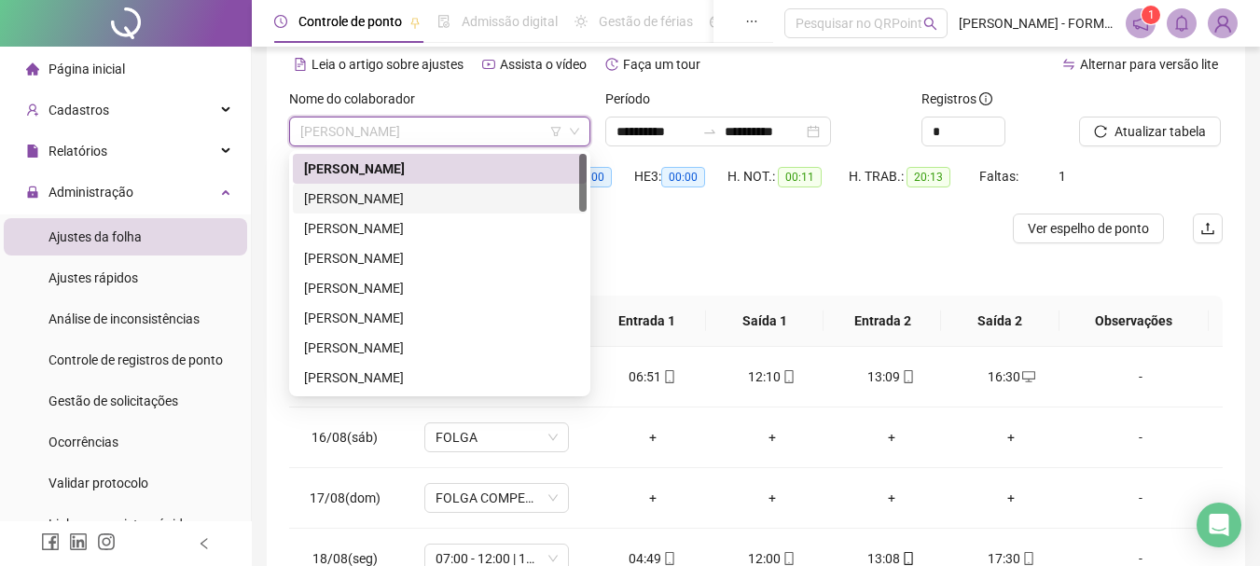
click at [486, 207] on div "ADILSON DO NASCIMENTO SOARES" at bounding box center [439, 198] width 271 height 21
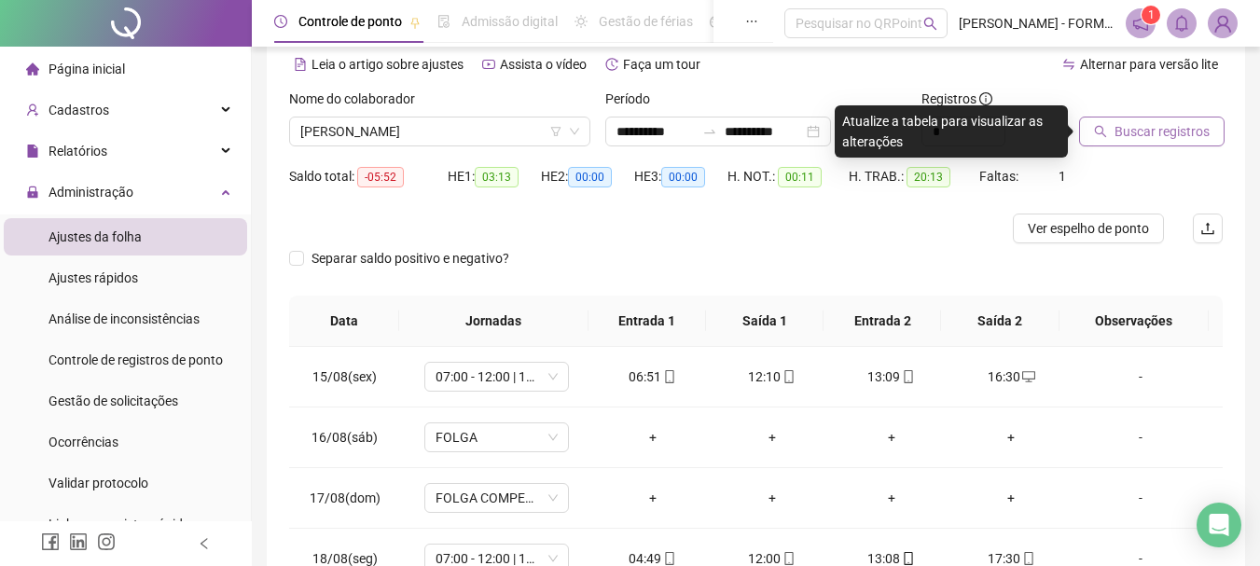
click at [1130, 131] on span "Buscar registros" at bounding box center [1162, 131] width 95 height 21
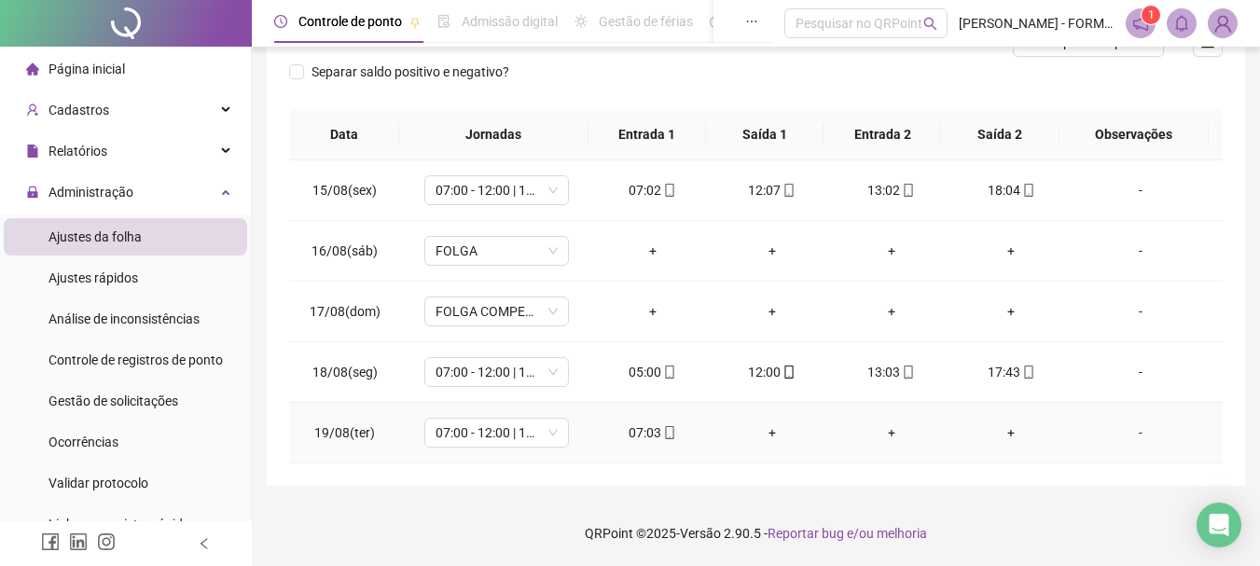
scroll to position [176, 0]
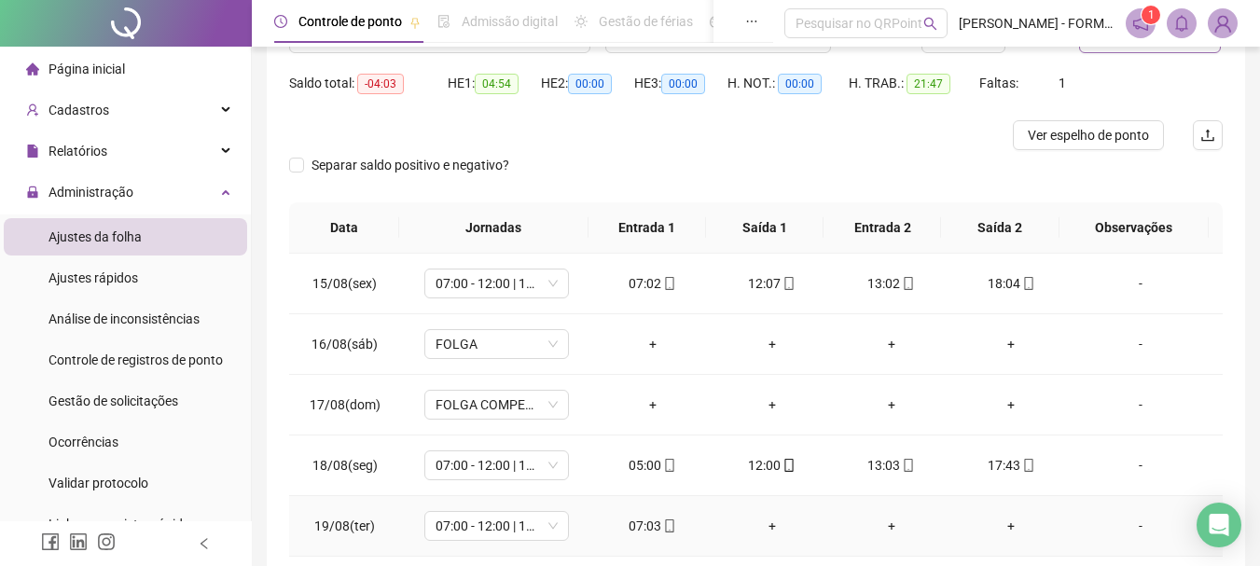
click at [664, 522] on icon "mobile" at bounding box center [669, 526] width 13 height 13
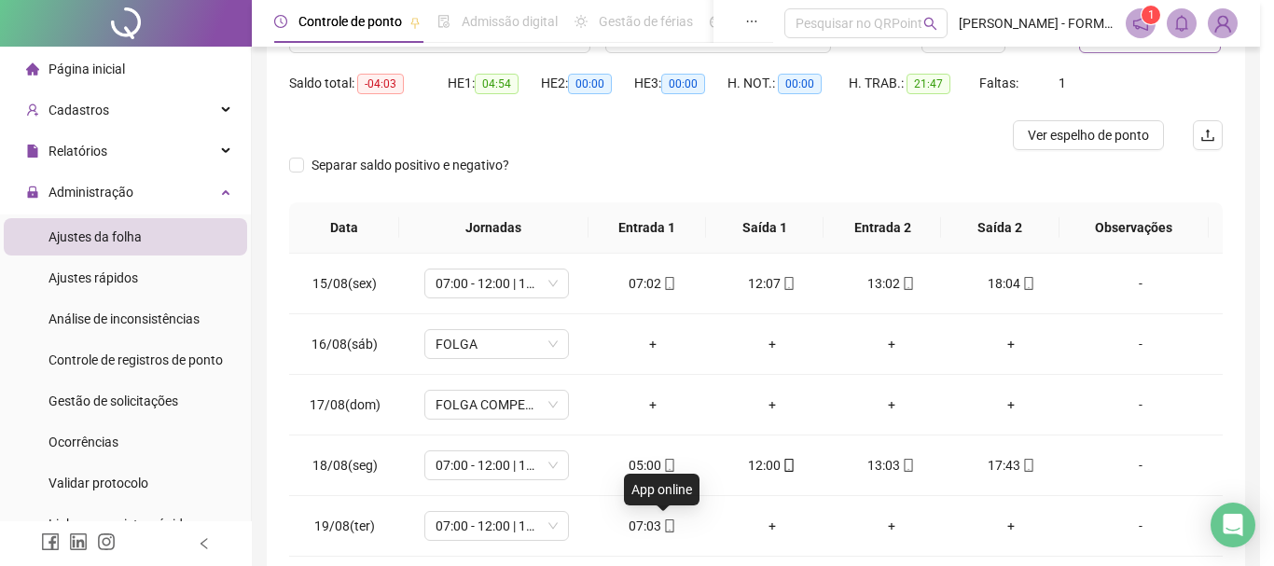
type input "**********"
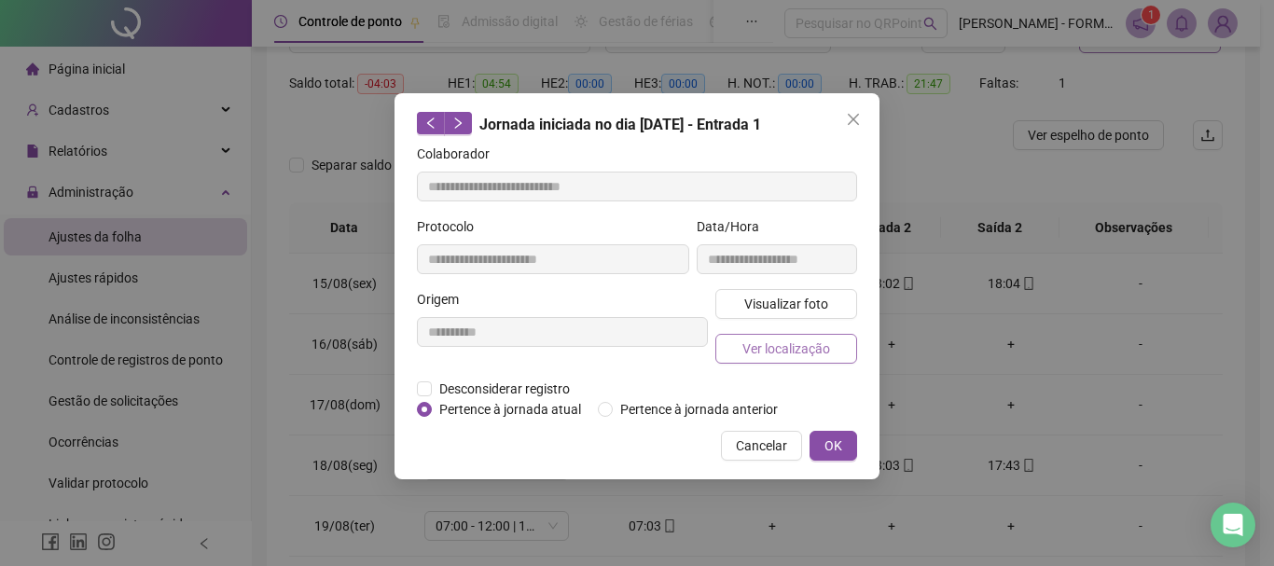
click at [815, 346] on span "Ver localização" at bounding box center [787, 349] width 88 height 21
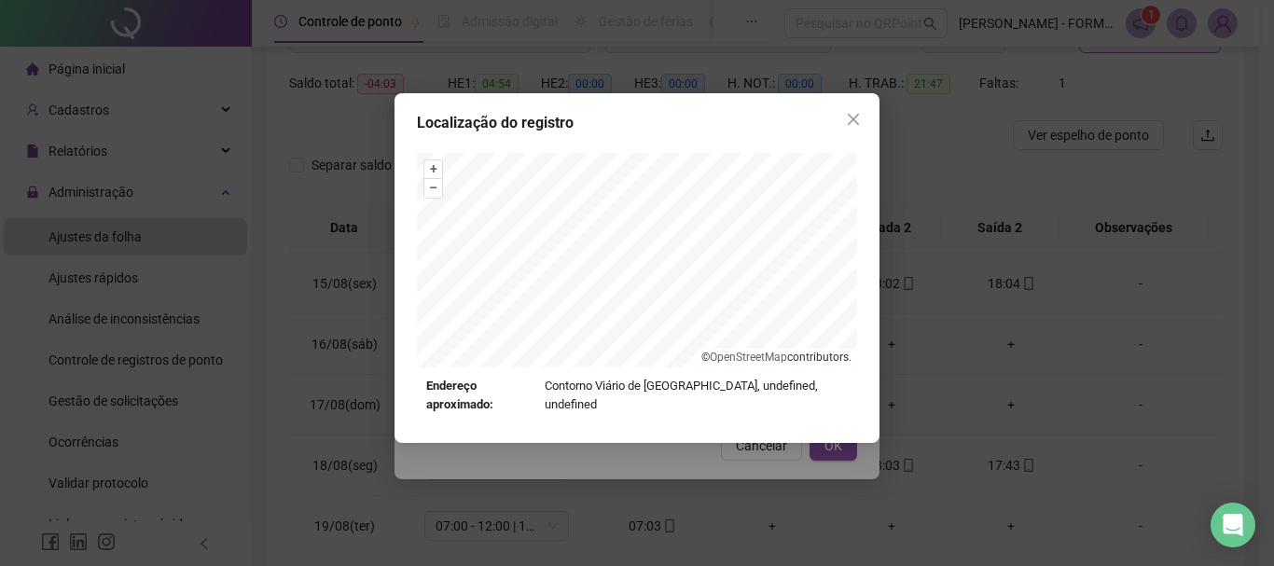
click at [849, 112] on icon "close" at bounding box center [853, 119] width 15 height 15
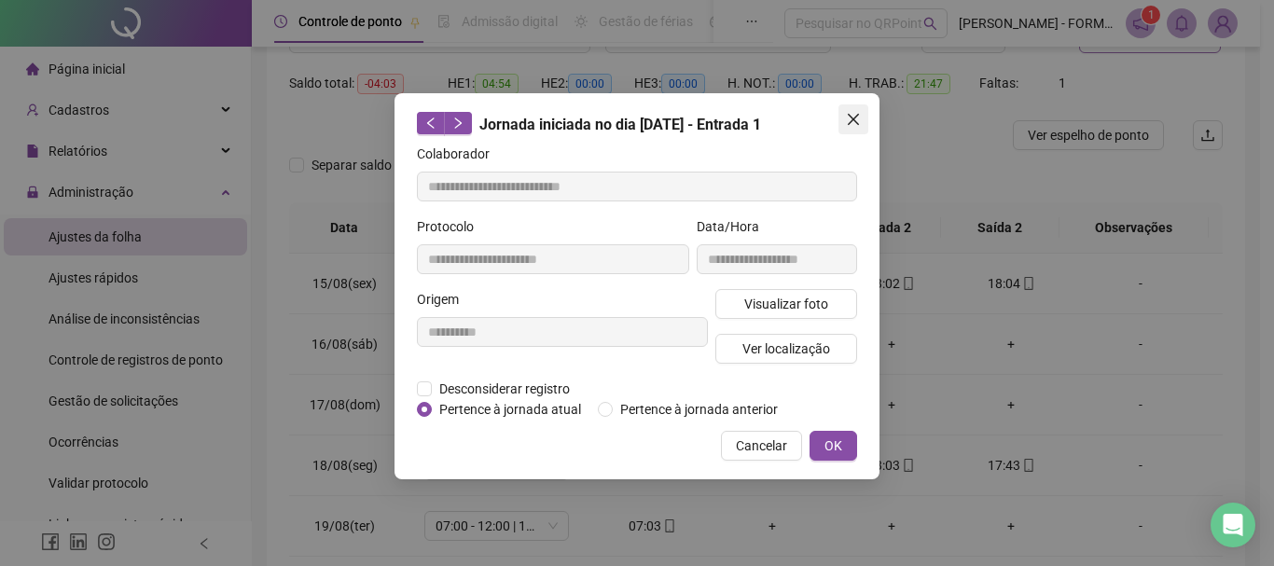
click at [857, 114] on icon "close" at bounding box center [853, 119] width 15 height 15
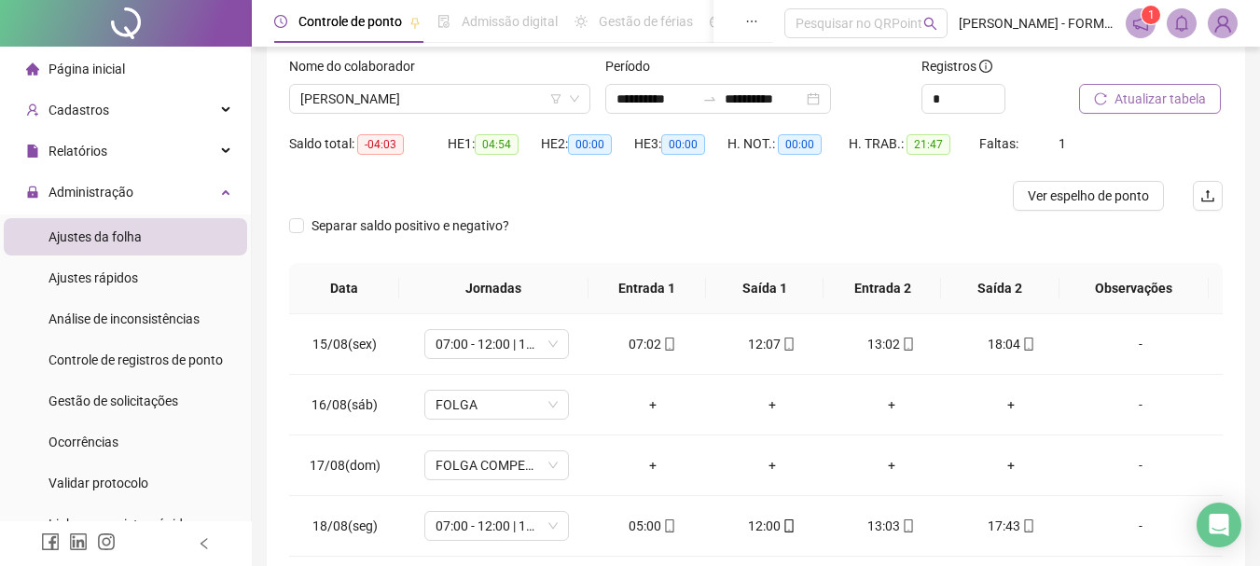
scroll to position [83, 0]
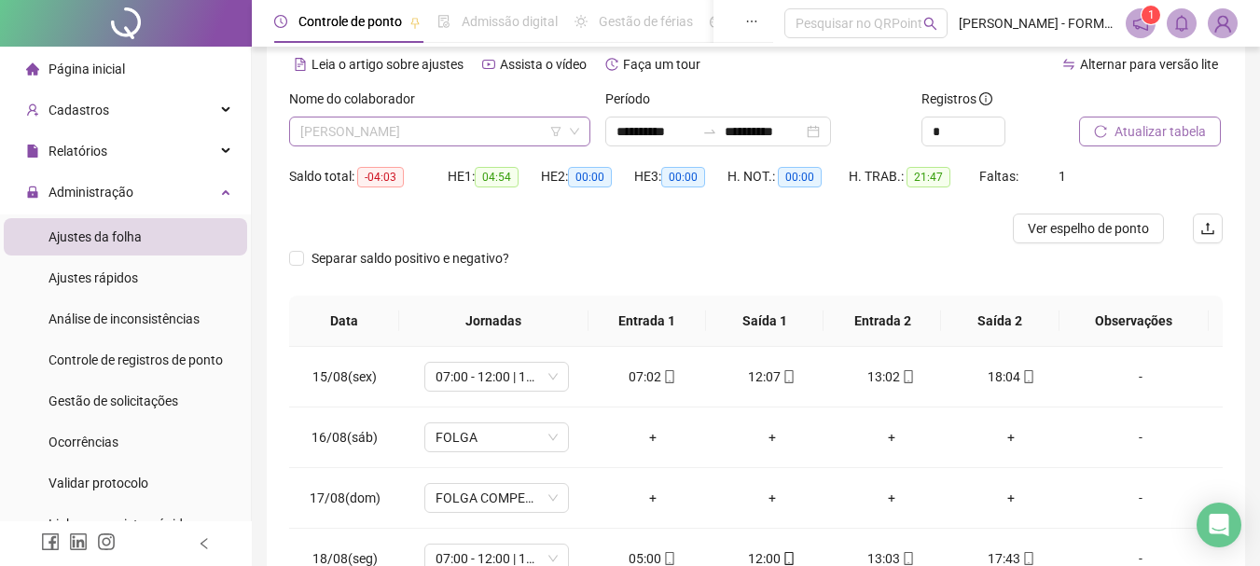
click at [509, 135] on span "ADILSON DO NASCIMENTO SOARES" at bounding box center [439, 132] width 279 height 28
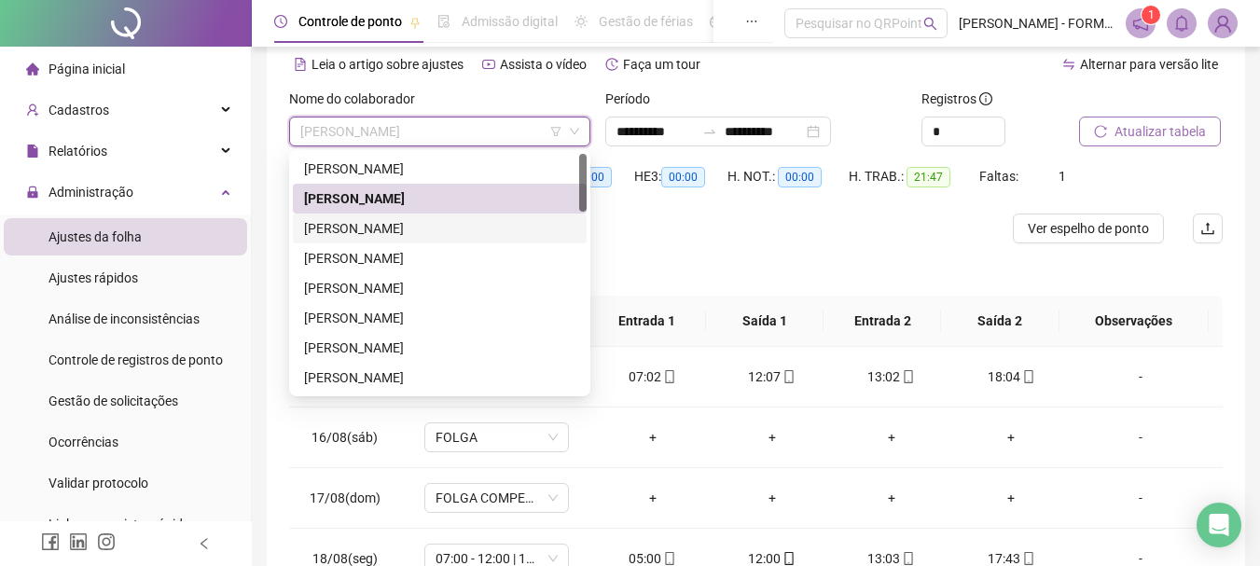
click at [430, 226] on div "ALYSON GUSTAVO AQUINO DE SOUZA" at bounding box center [439, 228] width 271 height 21
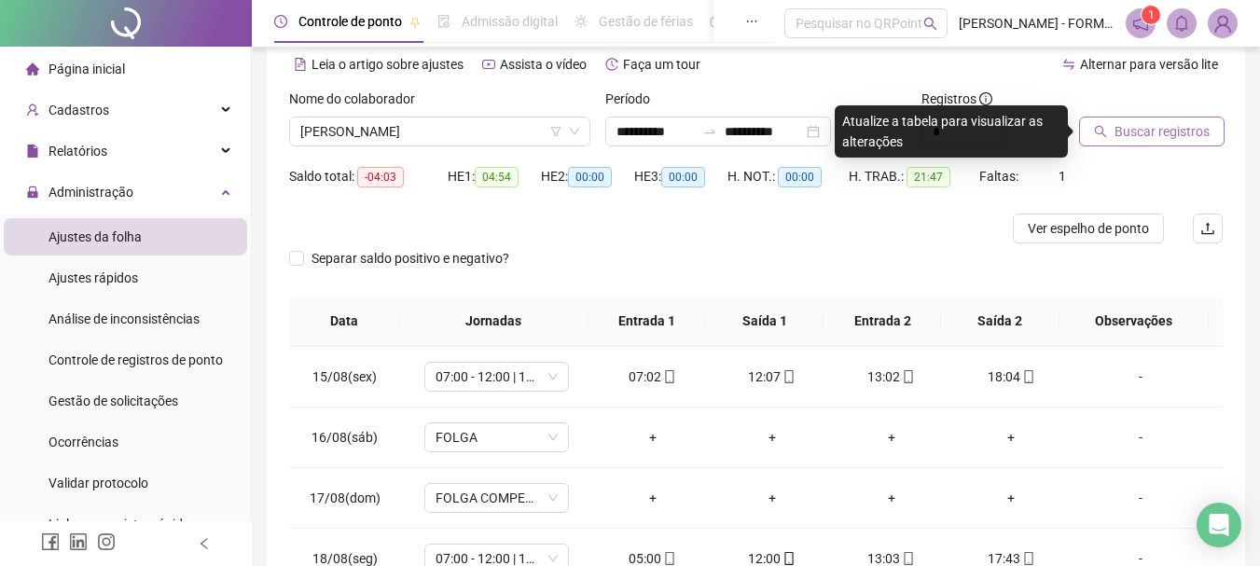
click at [1147, 119] on button "Buscar registros" at bounding box center [1152, 132] width 146 height 30
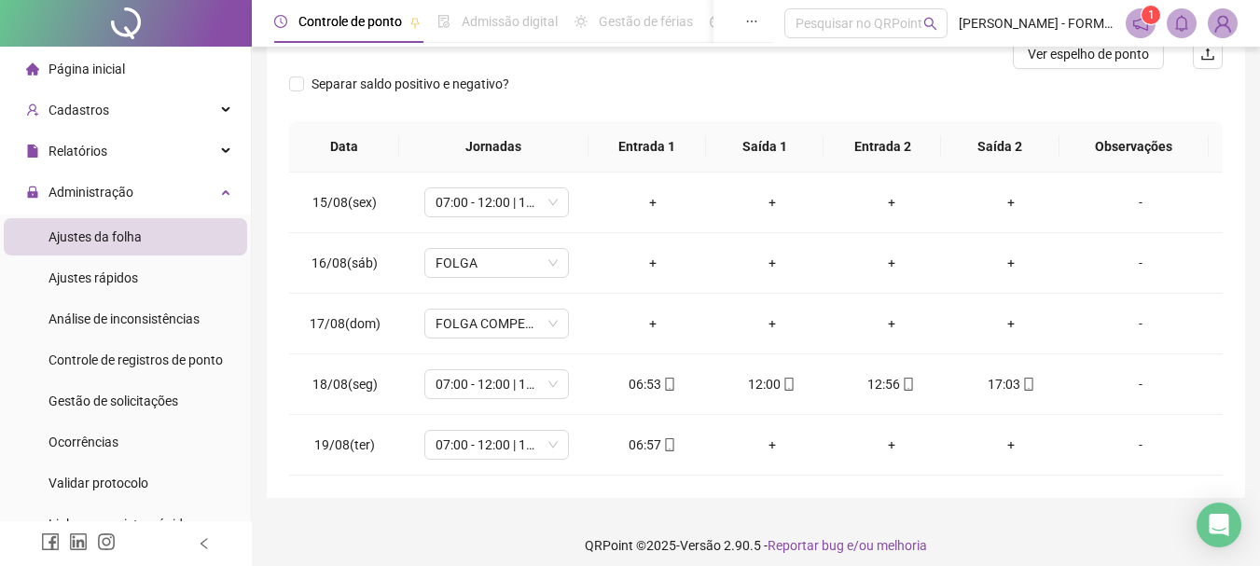
scroll to position [270, 0]
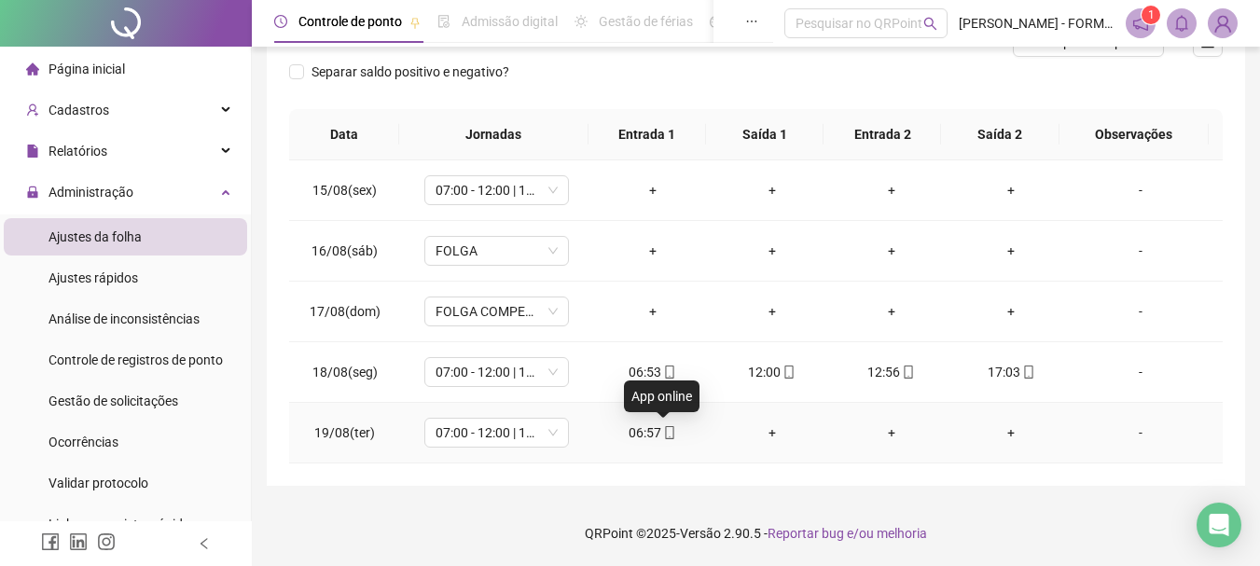
click at [666, 428] on icon "mobile" at bounding box center [670, 432] width 8 height 13
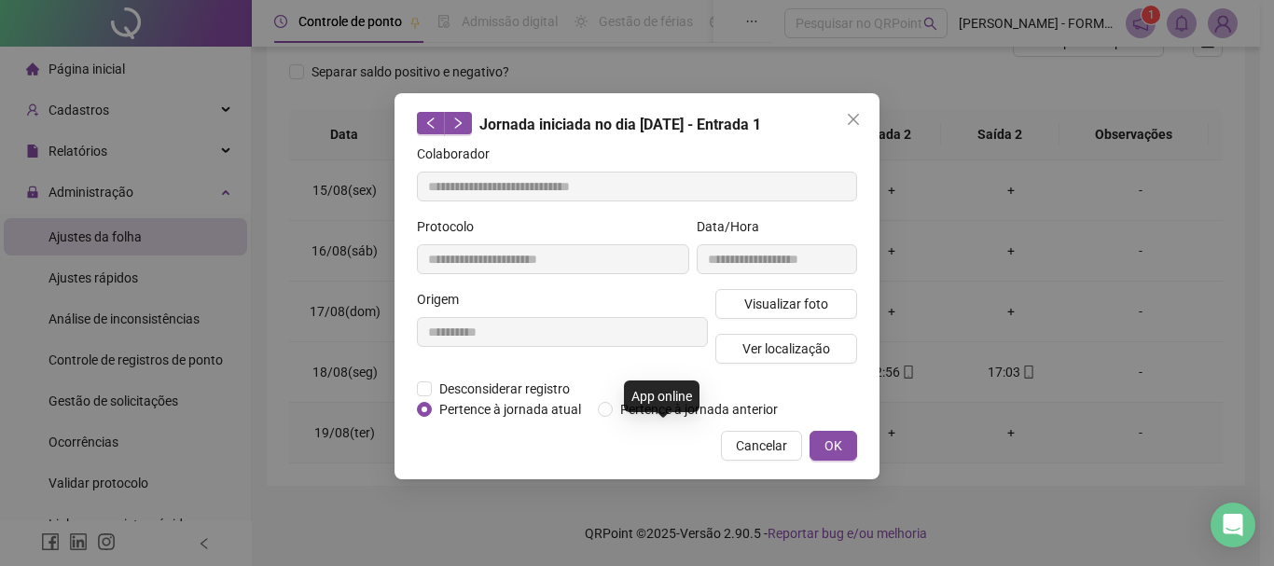
type input "**********"
click at [754, 337] on button "Ver localização" at bounding box center [787, 349] width 142 height 30
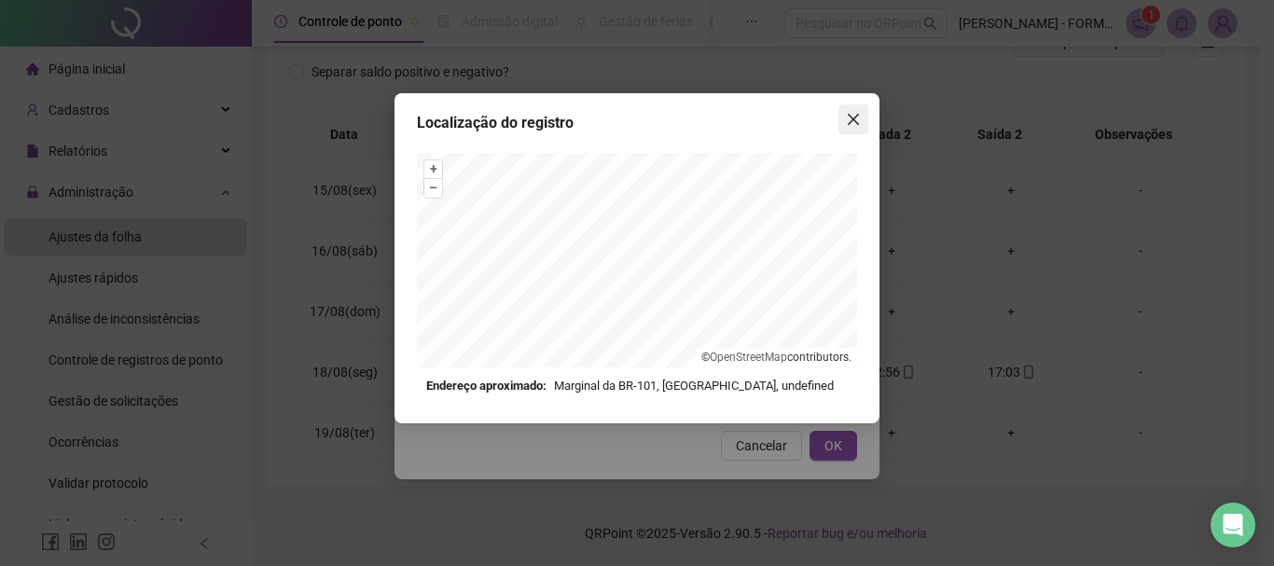
click at [850, 118] on icon "close" at bounding box center [853, 119] width 15 height 15
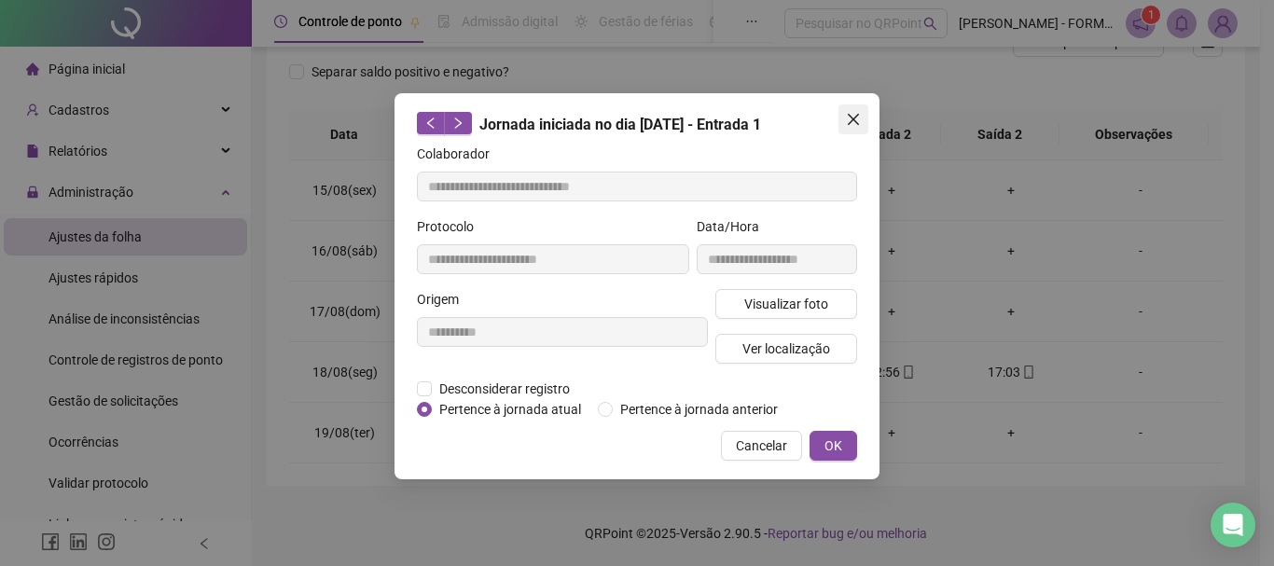
click at [853, 115] on icon "close" at bounding box center [853, 119] width 15 height 15
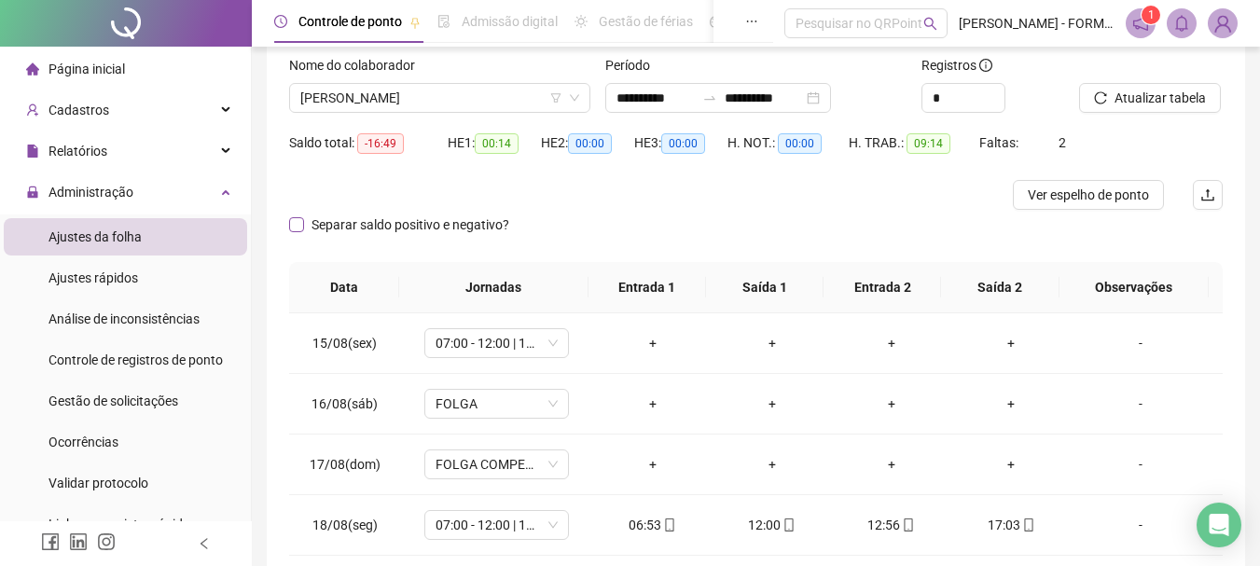
scroll to position [83, 0]
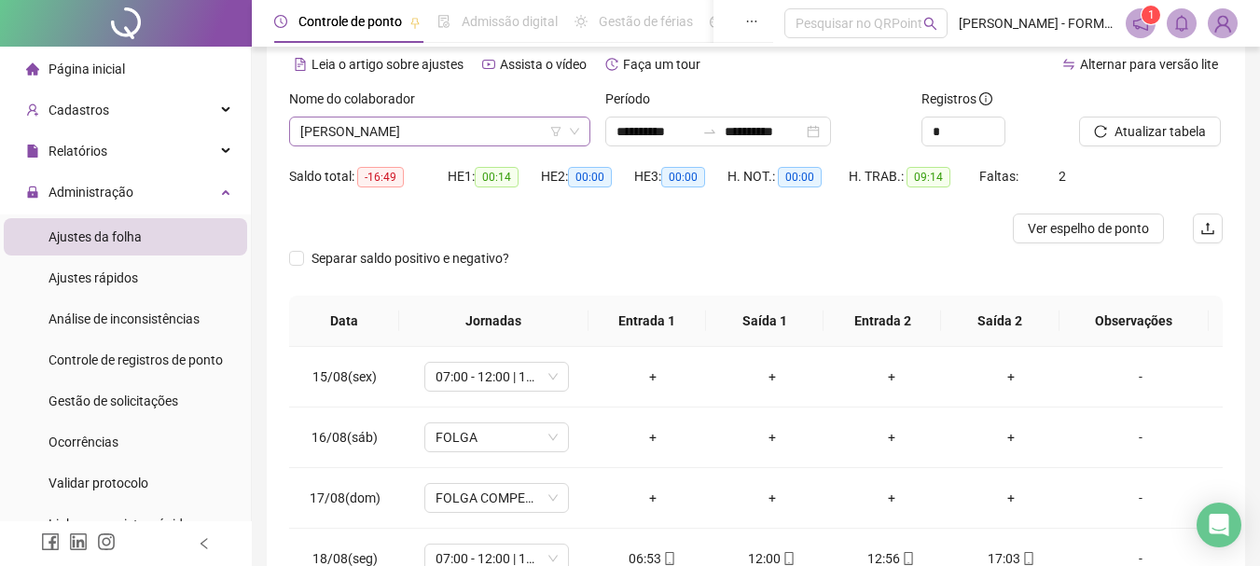
click at [466, 128] on span "ALYSON GUSTAVO AQUINO DE SOUZA" at bounding box center [439, 132] width 279 height 28
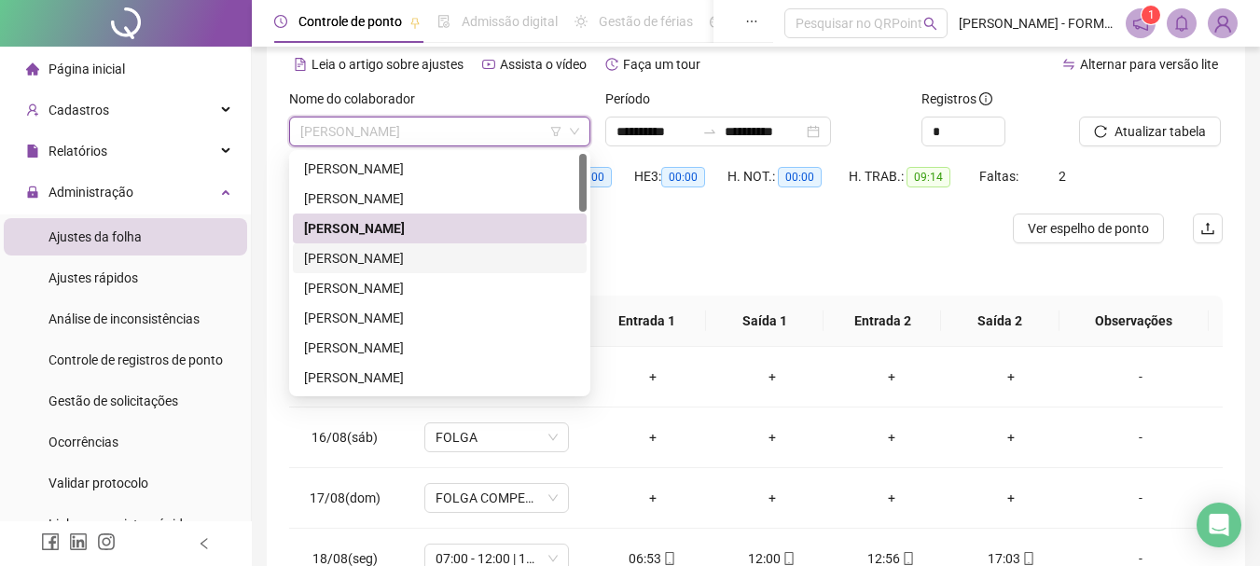
click at [423, 263] on div "ANABEL DO NASCIMENTO SOARES" at bounding box center [439, 258] width 271 height 21
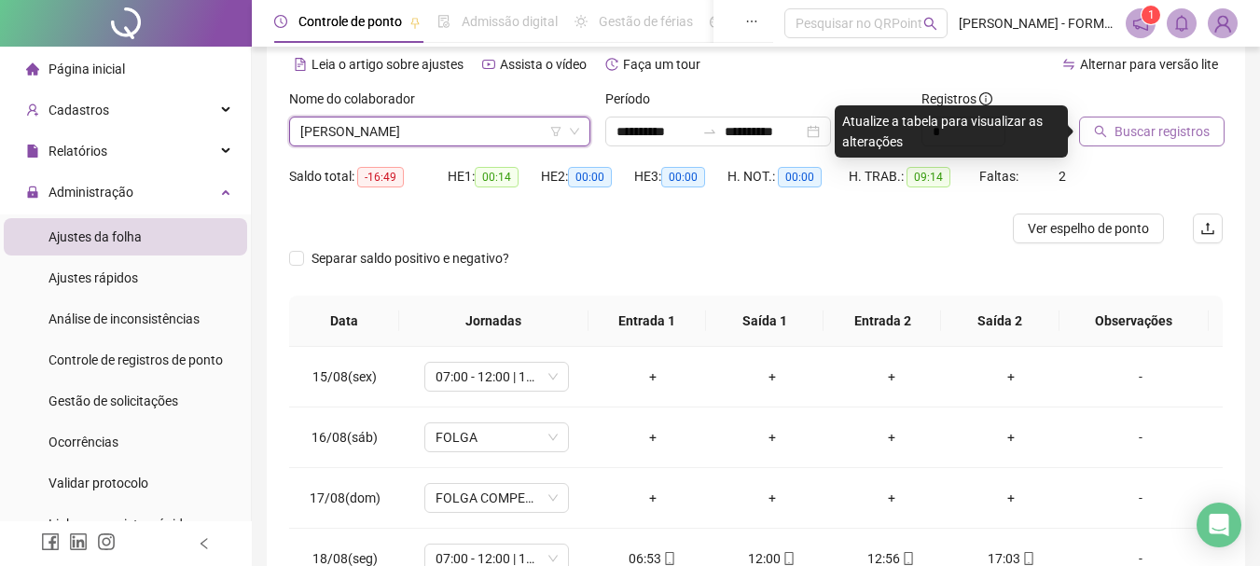
click at [1181, 128] on span "Buscar registros" at bounding box center [1162, 131] width 95 height 21
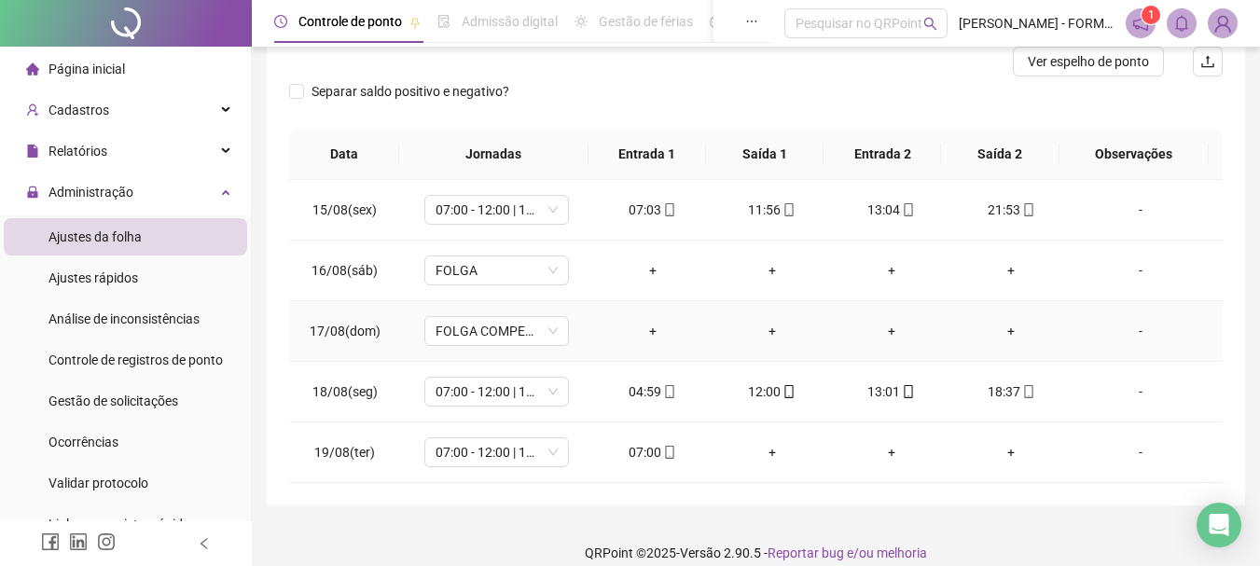
scroll to position [270, 0]
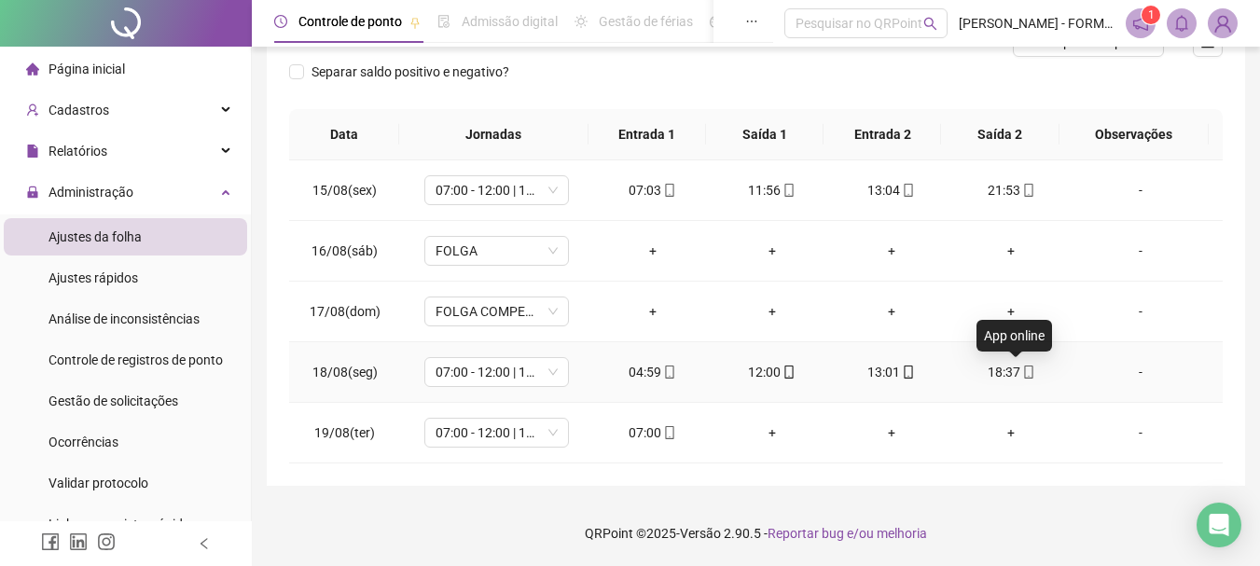
click at [1023, 367] on icon "mobile" at bounding box center [1029, 372] width 13 height 13
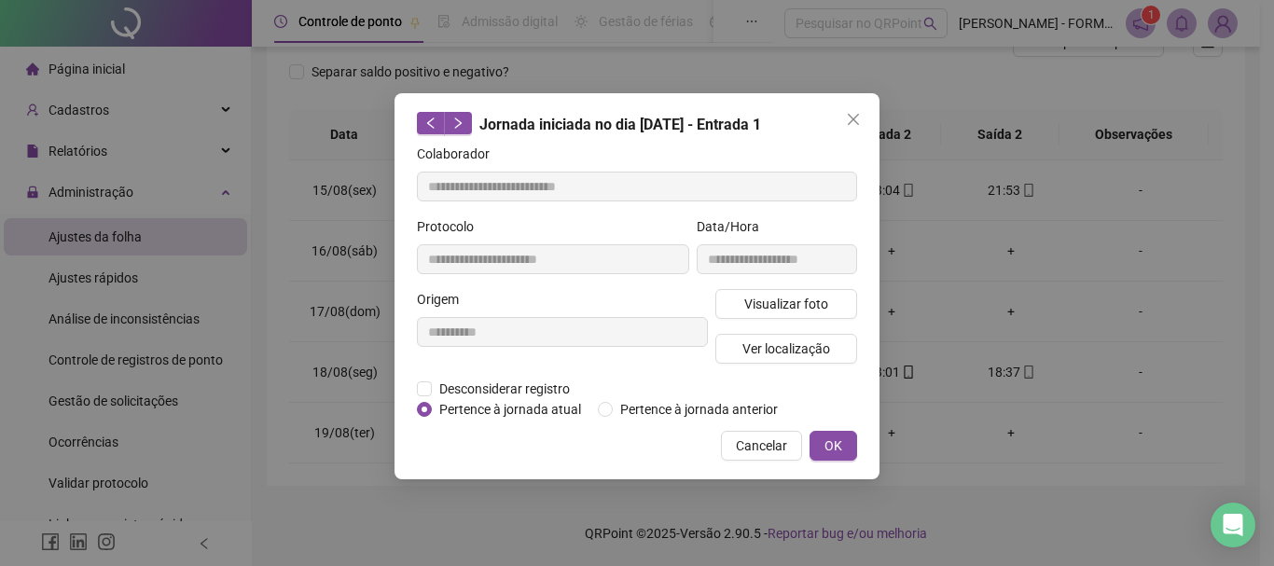
type input "**********"
click at [777, 349] on span "Ver localização" at bounding box center [787, 349] width 88 height 21
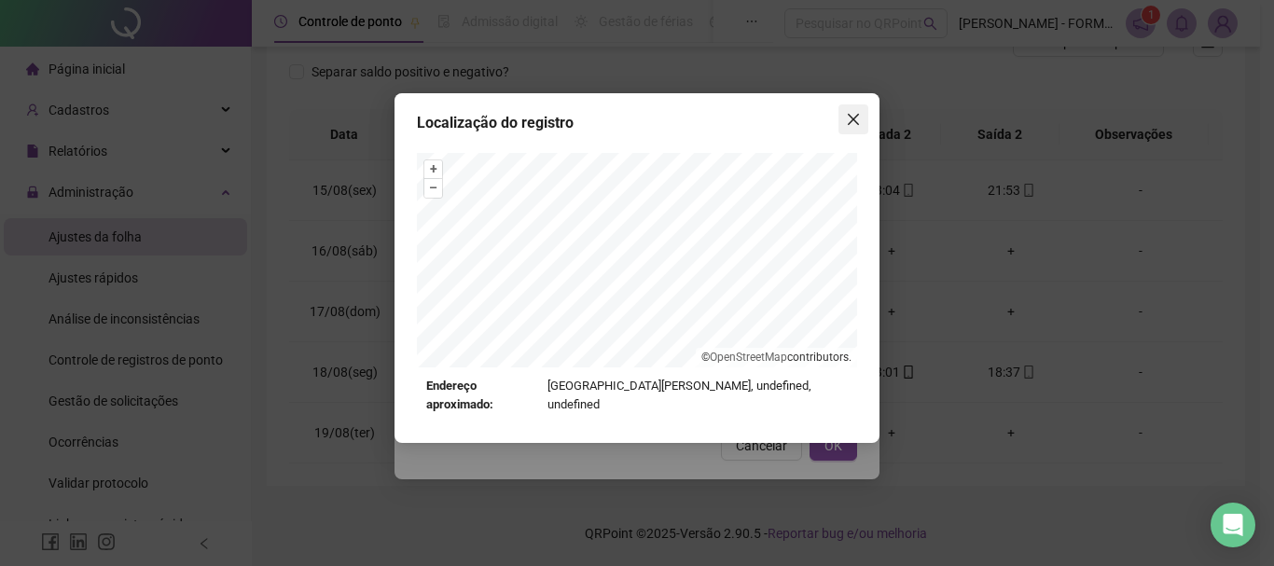
click at [852, 116] on icon "close" at bounding box center [853, 119] width 15 height 15
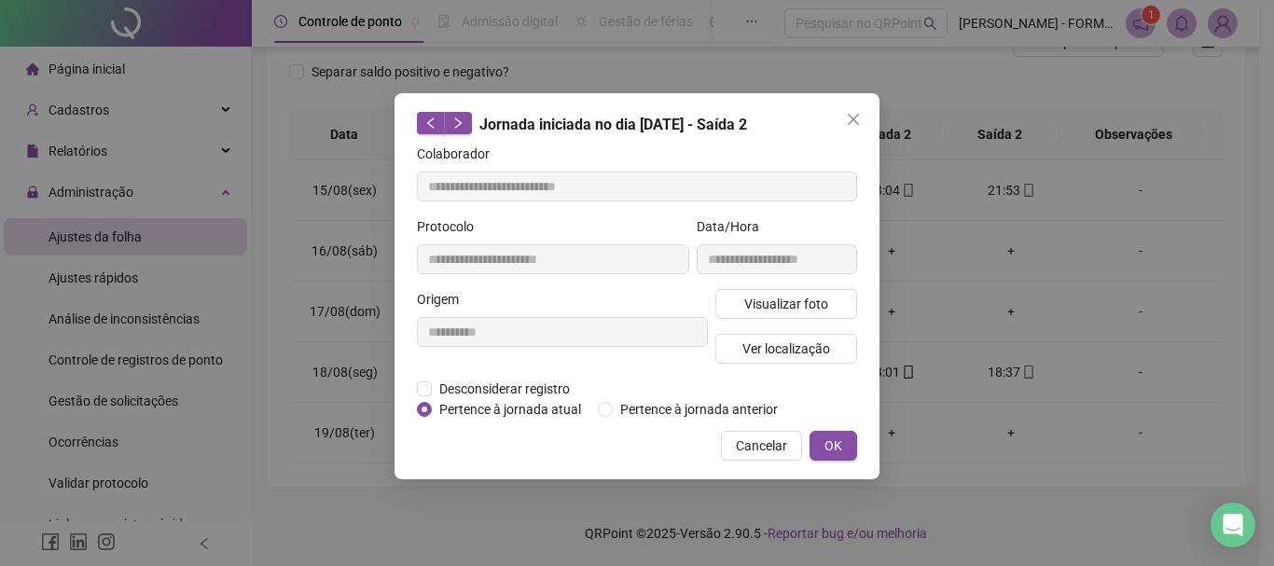
click at [852, 116] on icon "close" at bounding box center [853, 119] width 15 height 15
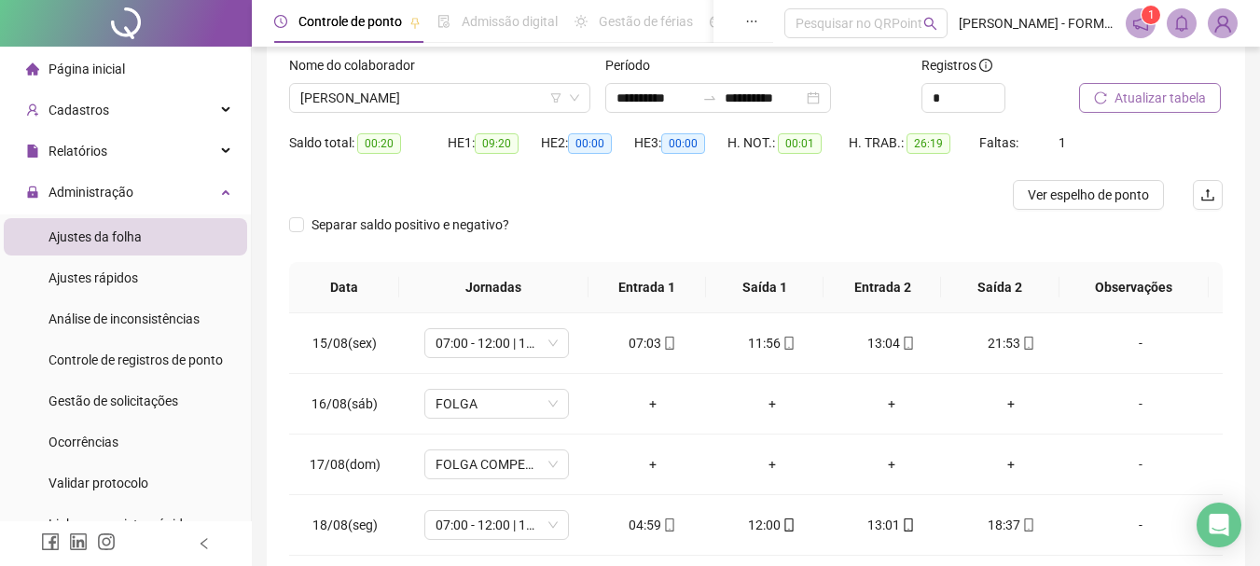
scroll to position [83, 0]
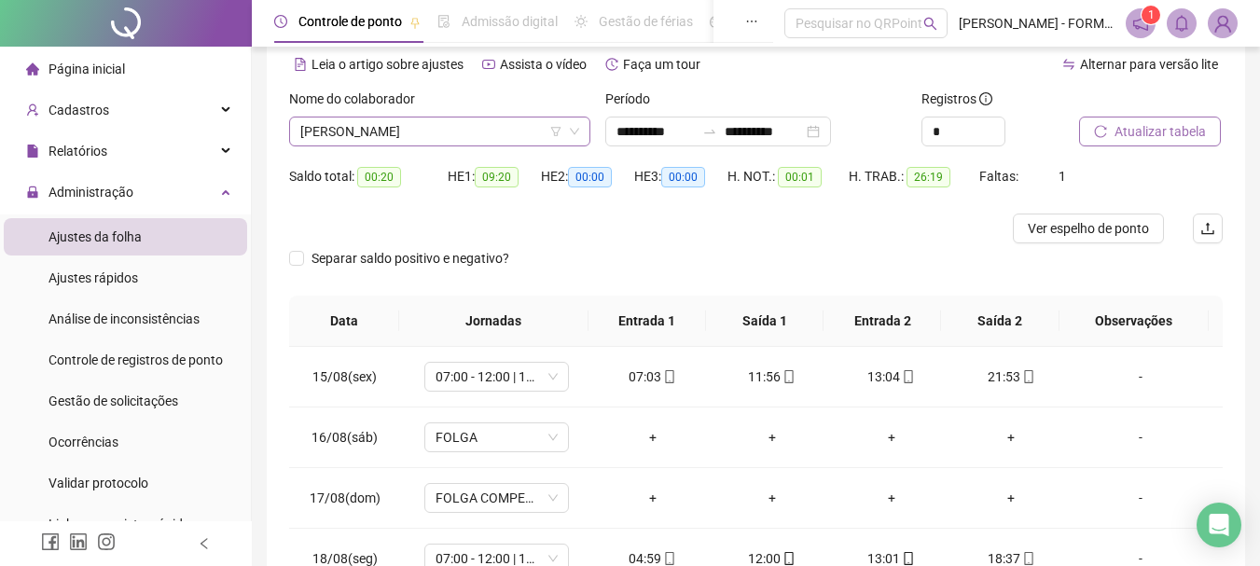
click at [442, 129] on span "ANABEL DO NASCIMENTO SOARES" at bounding box center [439, 132] width 279 height 28
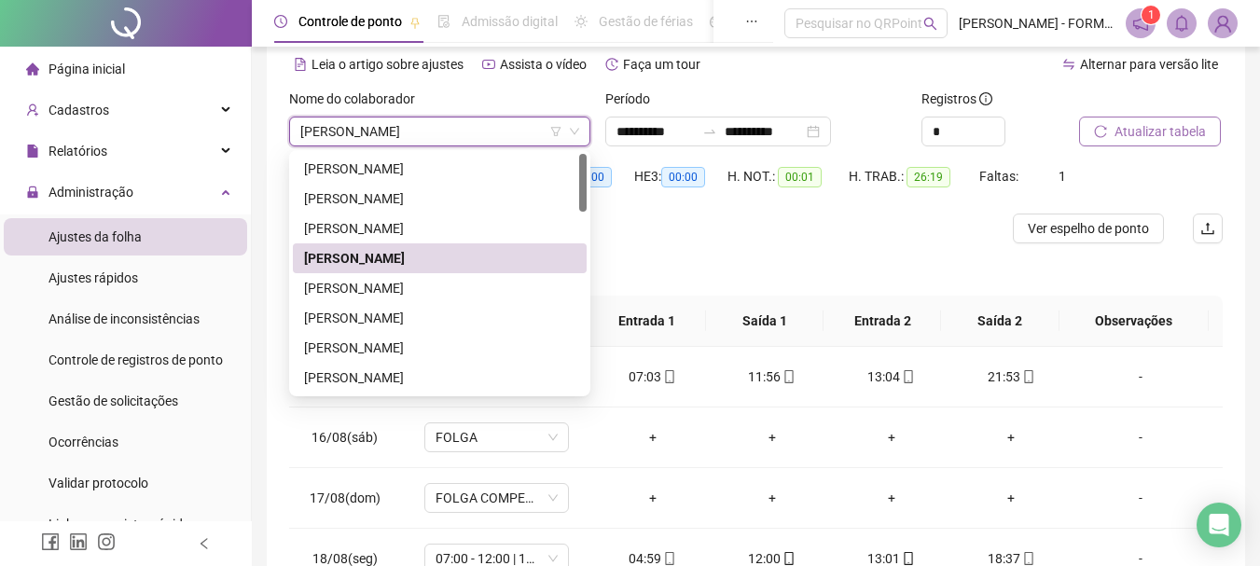
click at [442, 129] on span "ANABEL DO NASCIMENTO SOARES" at bounding box center [439, 132] width 279 height 28
click at [509, 136] on span "ANABEL DO NASCIMENTO SOARES" at bounding box center [439, 132] width 279 height 28
click at [386, 286] on div "BRUNO GOMES CORTES" at bounding box center [439, 288] width 271 height 21
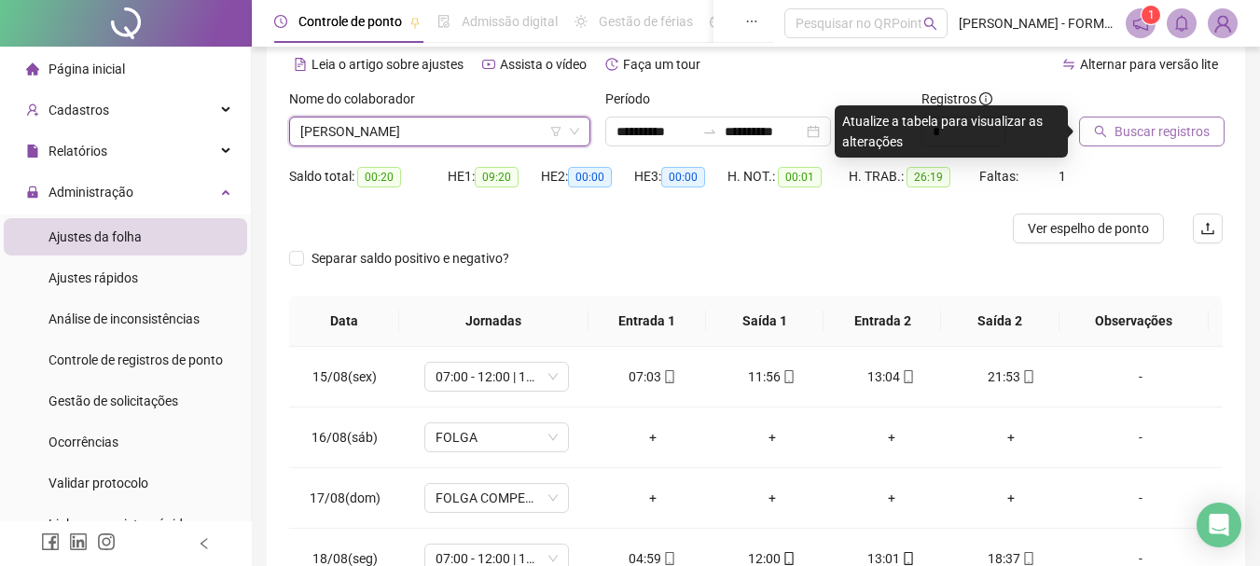
click at [1124, 132] on span "Buscar registros" at bounding box center [1162, 131] width 95 height 21
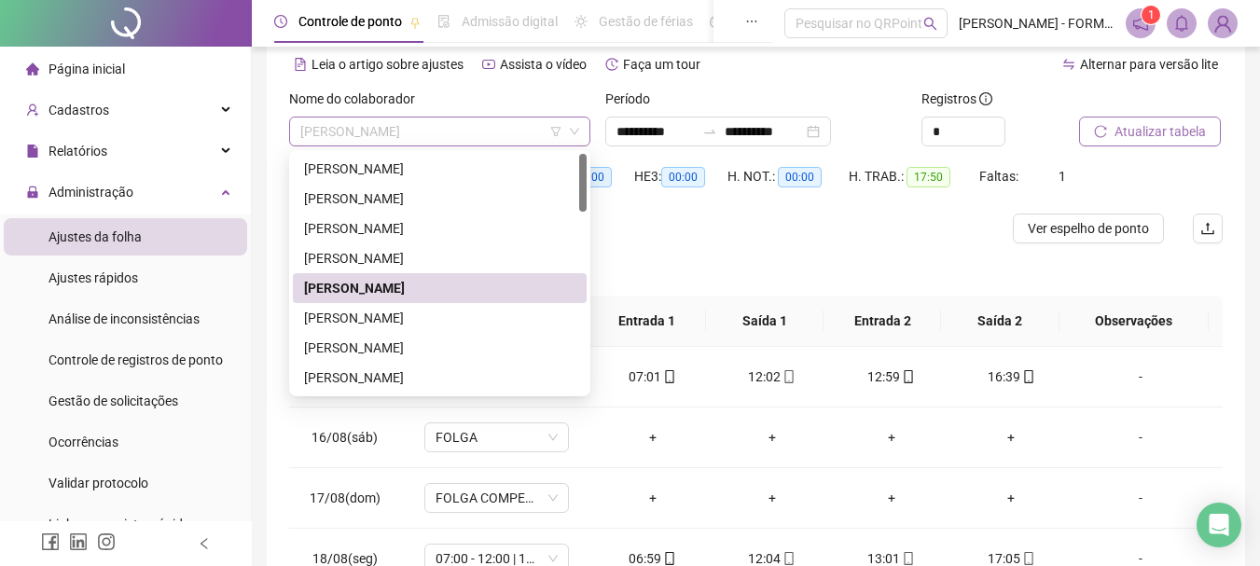
click at [467, 135] on span "BRUNO GOMES CORTES" at bounding box center [439, 132] width 279 height 28
click at [417, 320] on div "CRISTIANO JOSE DA SILVA" at bounding box center [439, 318] width 271 height 21
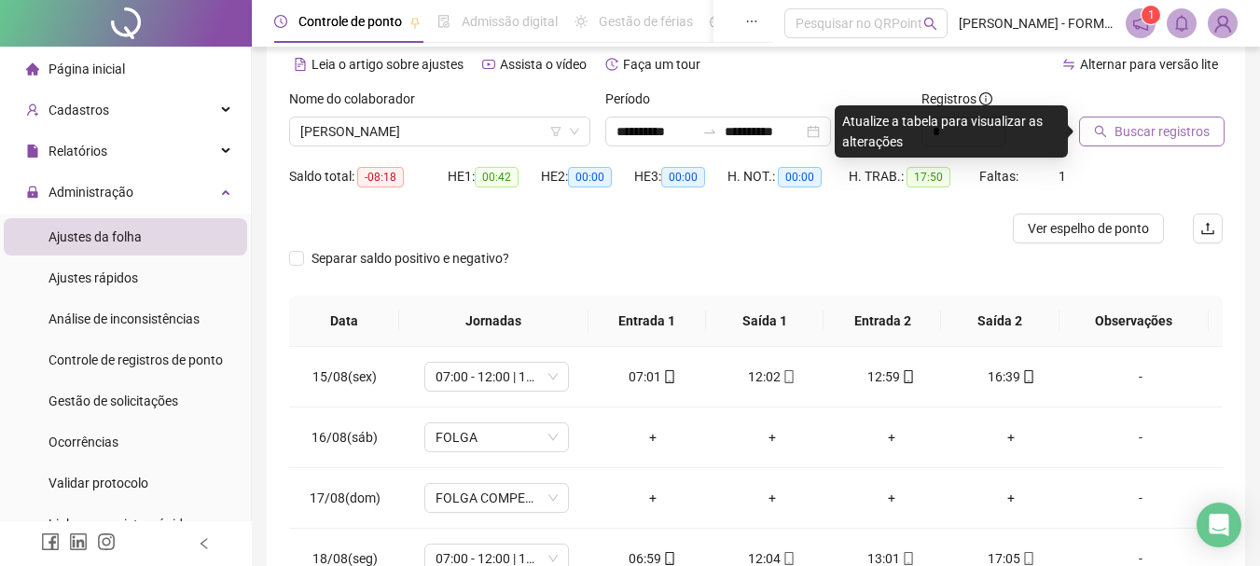
click at [1146, 135] on span "Buscar registros" at bounding box center [1162, 131] width 95 height 21
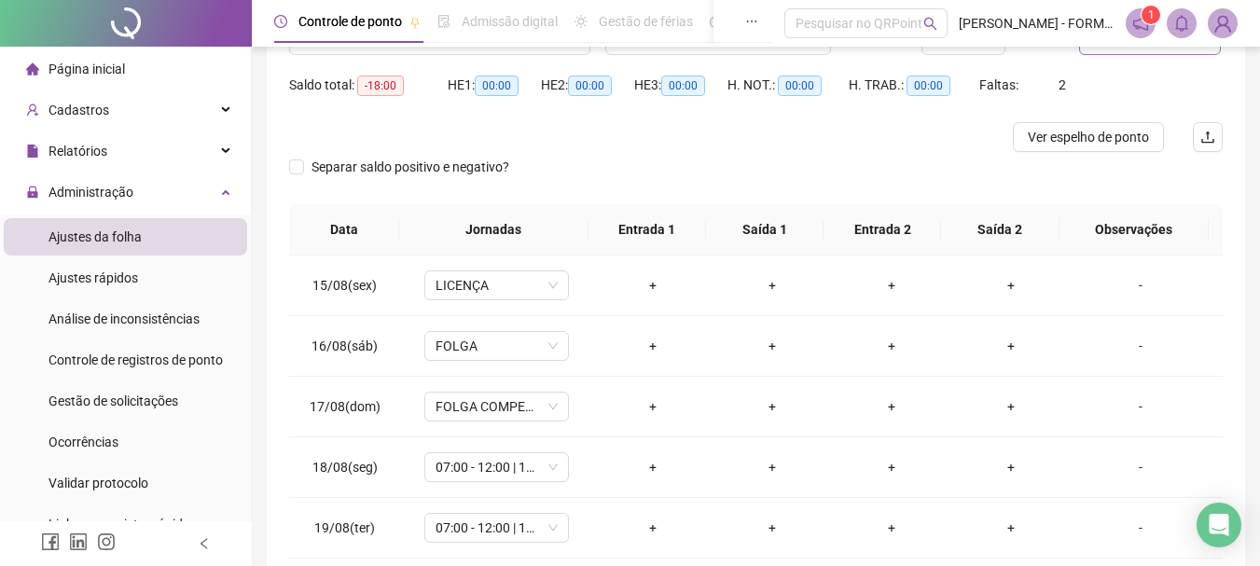
scroll to position [270, 0]
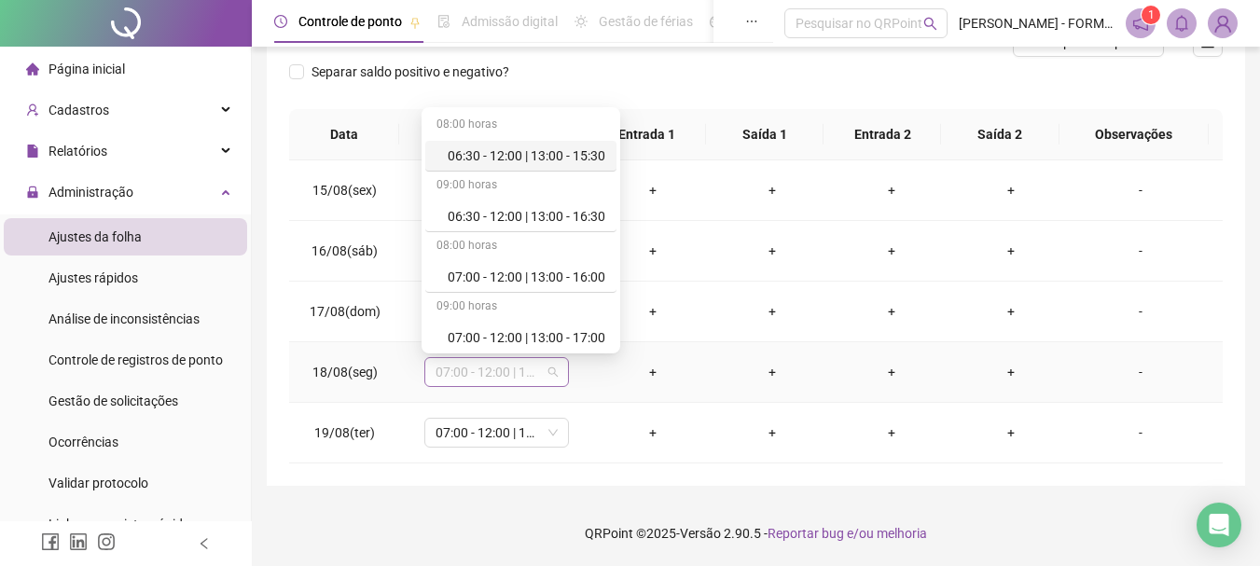
click at [530, 378] on span "07:00 - 12:00 | 13:00 - 17:00" at bounding box center [497, 372] width 122 height 28
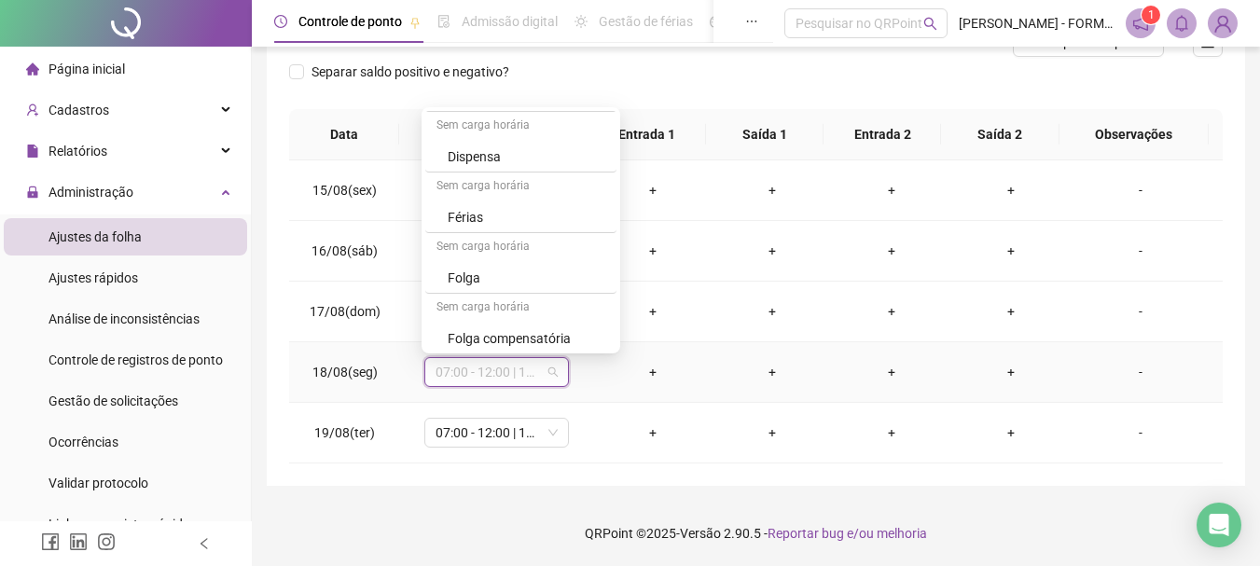
scroll to position [550, 0]
click at [502, 333] on div "Licença" at bounding box center [527, 334] width 158 height 21
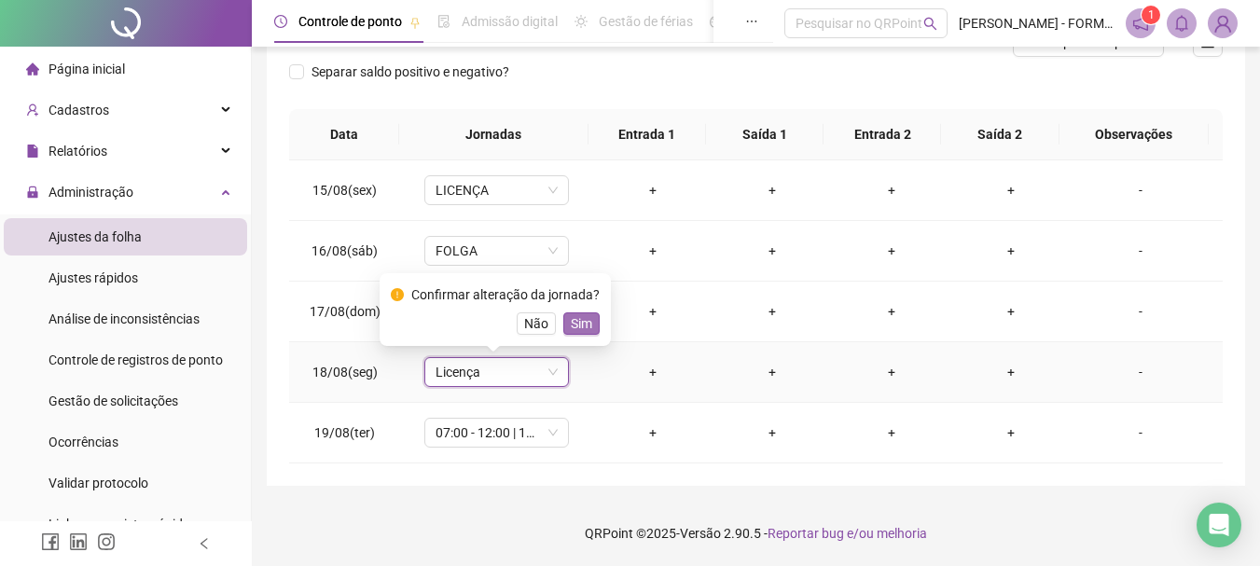
click at [578, 320] on span "Sim" at bounding box center [581, 323] width 21 height 21
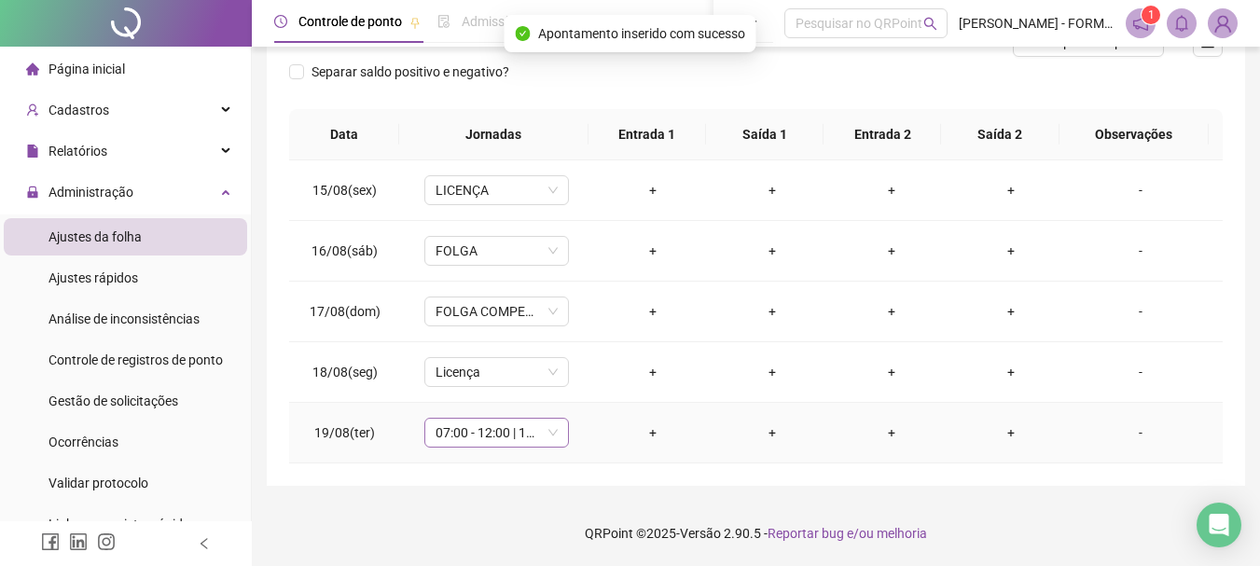
click at [492, 438] on span "07:00 - 12:00 | 13:00 - 17:00" at bounding box center [497, 433] width 122 height 28
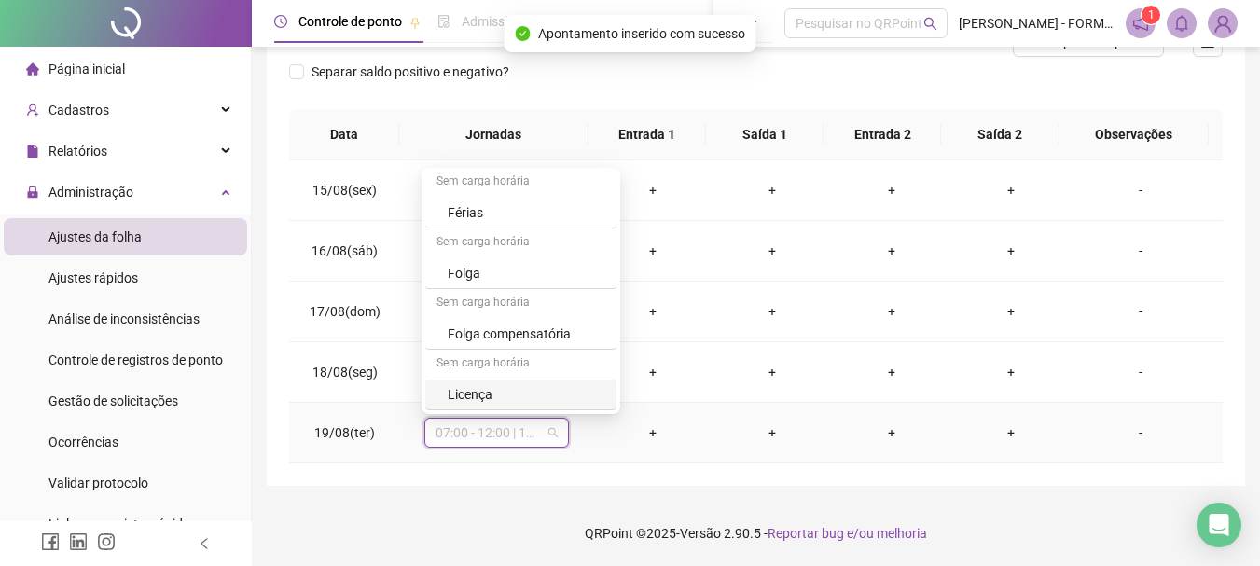
click at [500, 392] on div "Licença" at bounding box center [527, 394] width 158 height 21
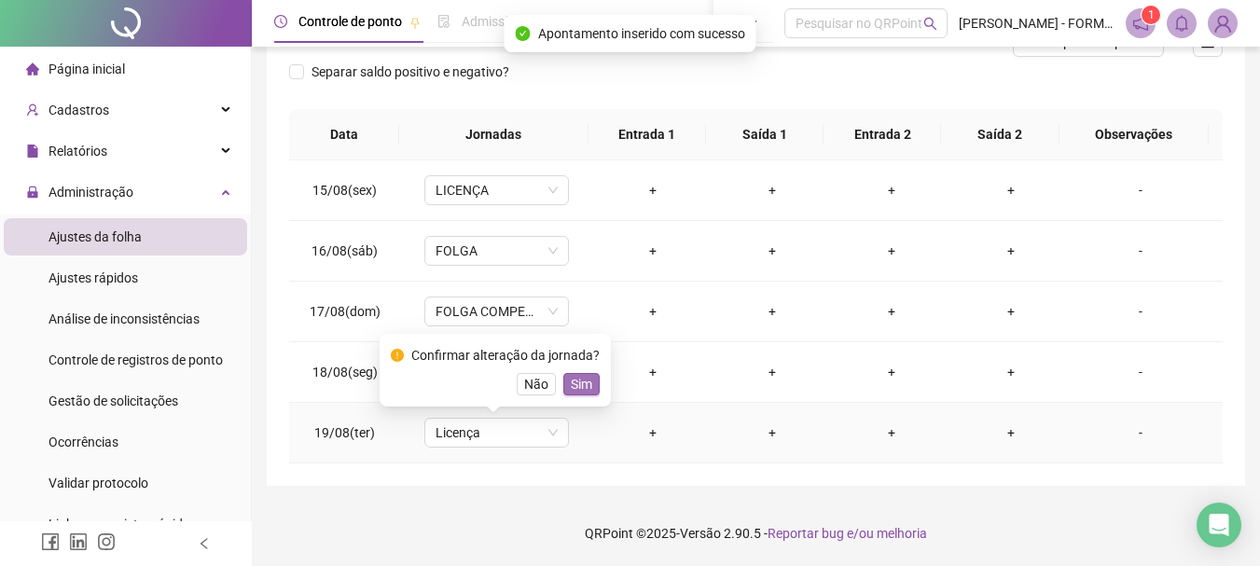
click at [573, 384] on span "Sim" at bounding box center [581, 384] width 21 height 21
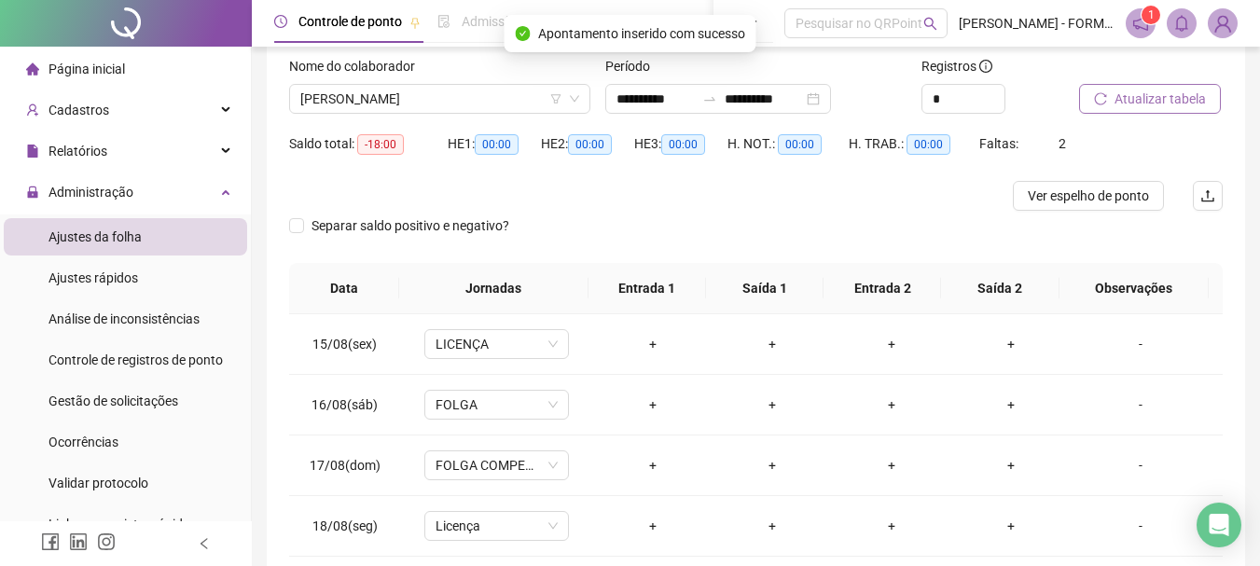
scroll to position [83, 0]
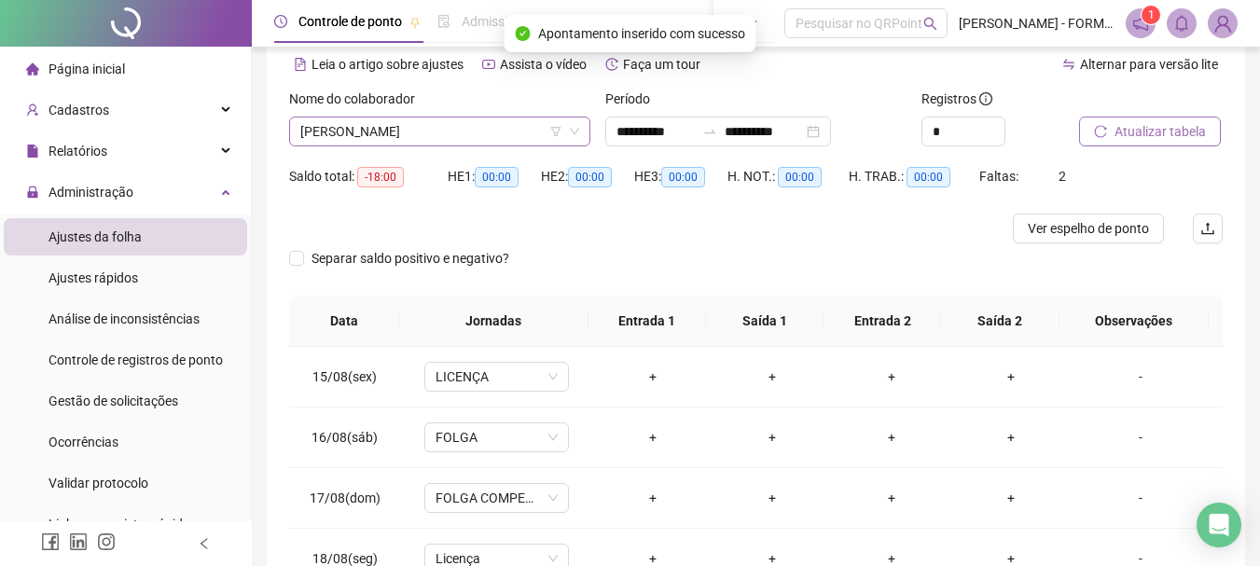
click at [417, 134] on span "CRISTIANO JOSE DA SILVA" at bounding box center [439, 132] width 279 height 28
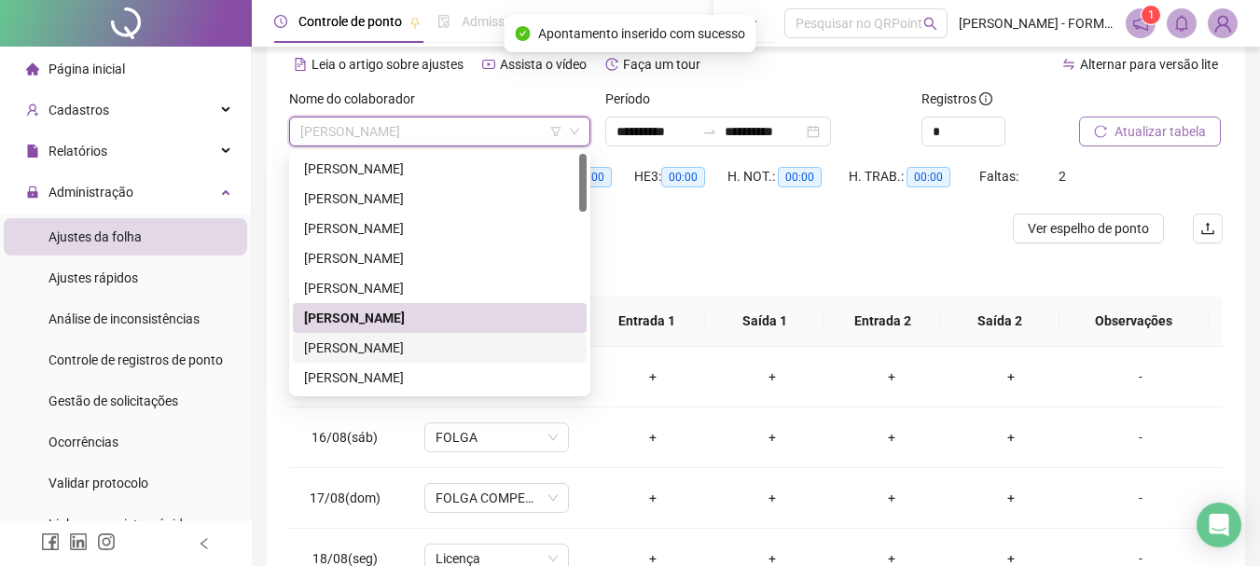
click at [391, 344] on div "DARIO DONATO LUCIANO" at bounding box center [439, 348] width 271 height 21
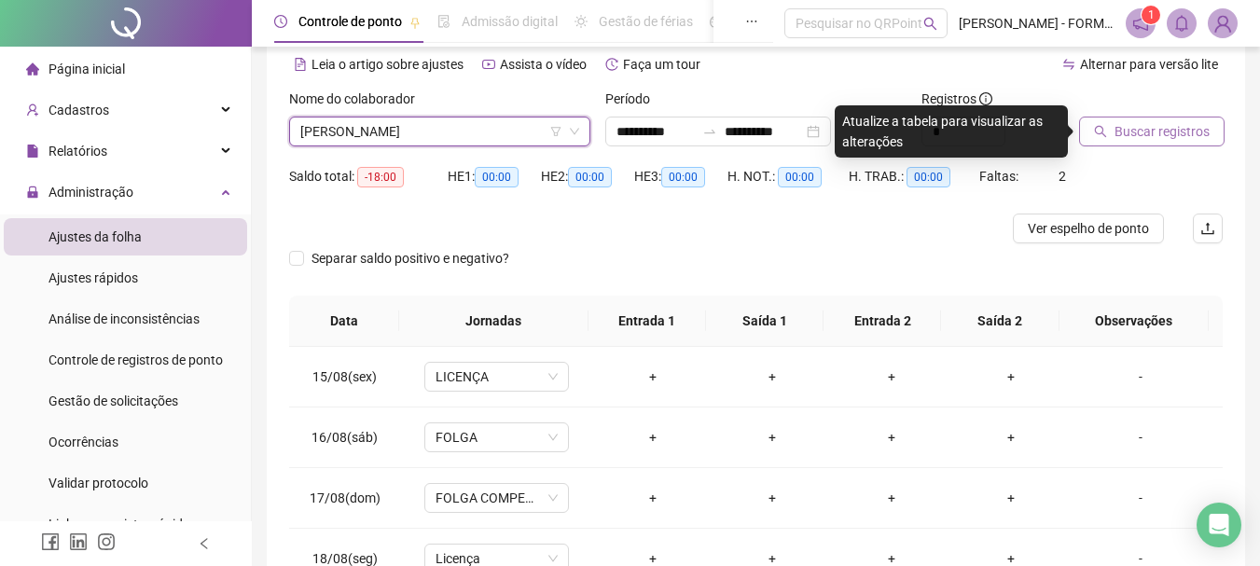
click at [1141, 122] on span "Buscar registros" at bounding box center [1162, 131] width 95 height 21
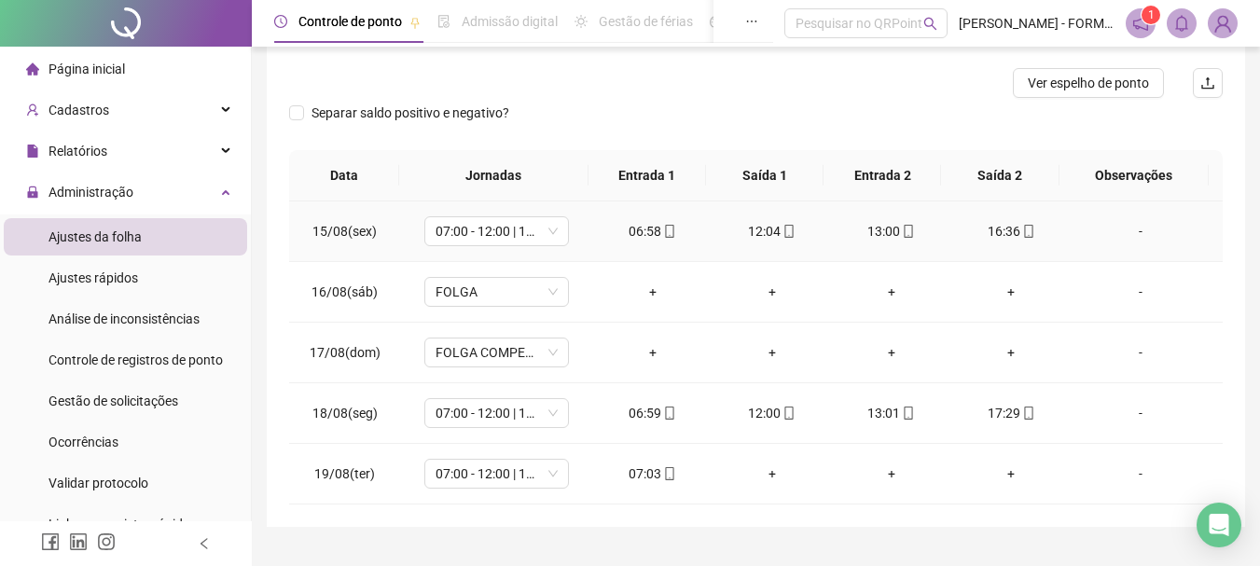
scroll to position [270, 0]
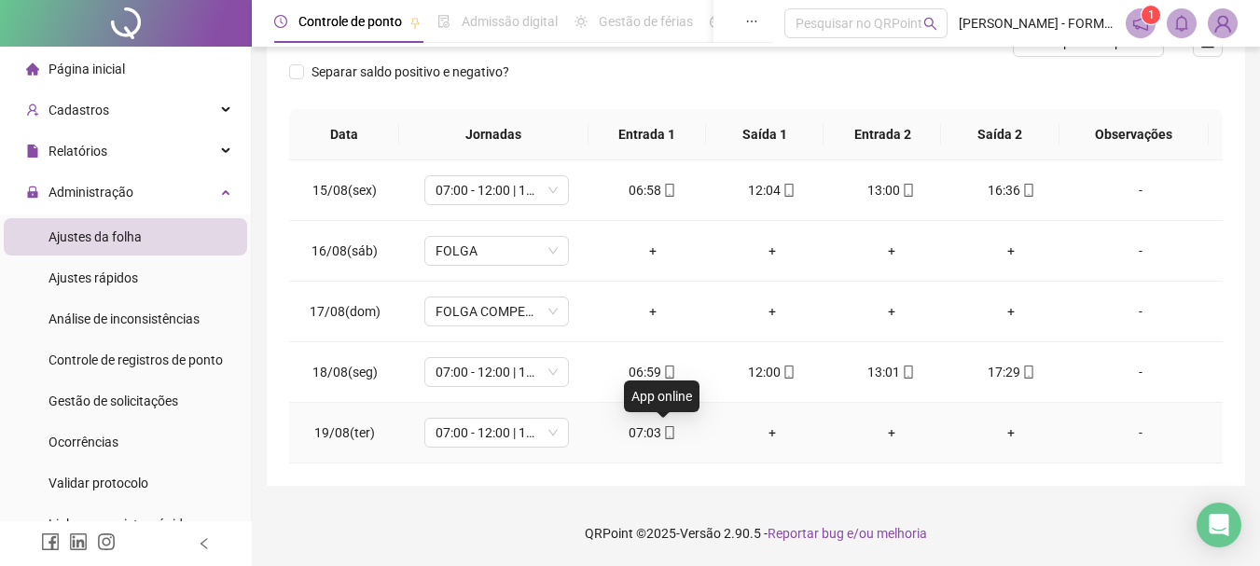
click at [663, 431] on icon "mobile" at bounding box center [669, 432] width 13 height 13
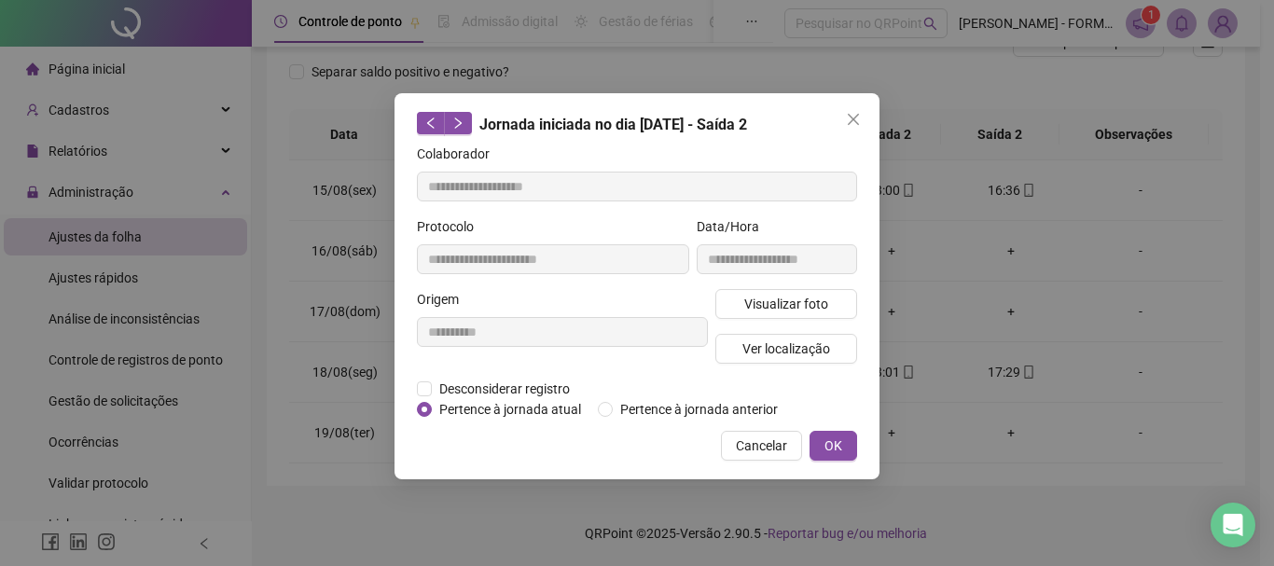
type input "**********"
click at [852, 116] on icon "close" at bounding box center [853, 119] width 15 height 15
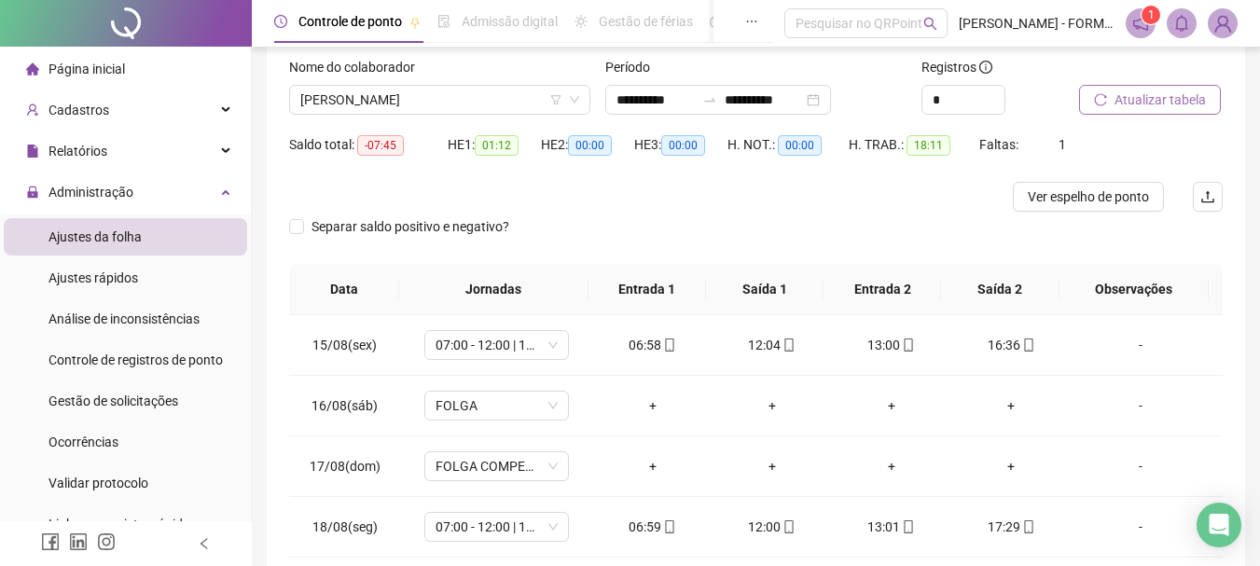
scroll to position [83, 0]
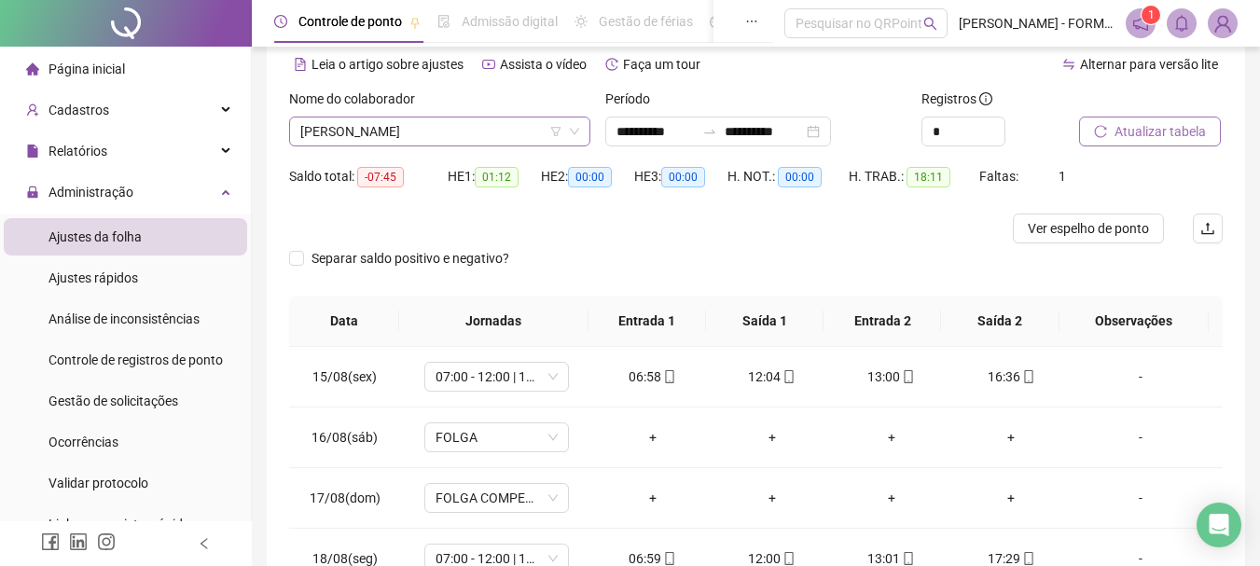
click at [450, 131] on span "DARIO DONATO LUCIANO" at bounding box center [439, 132] width 279 height 28
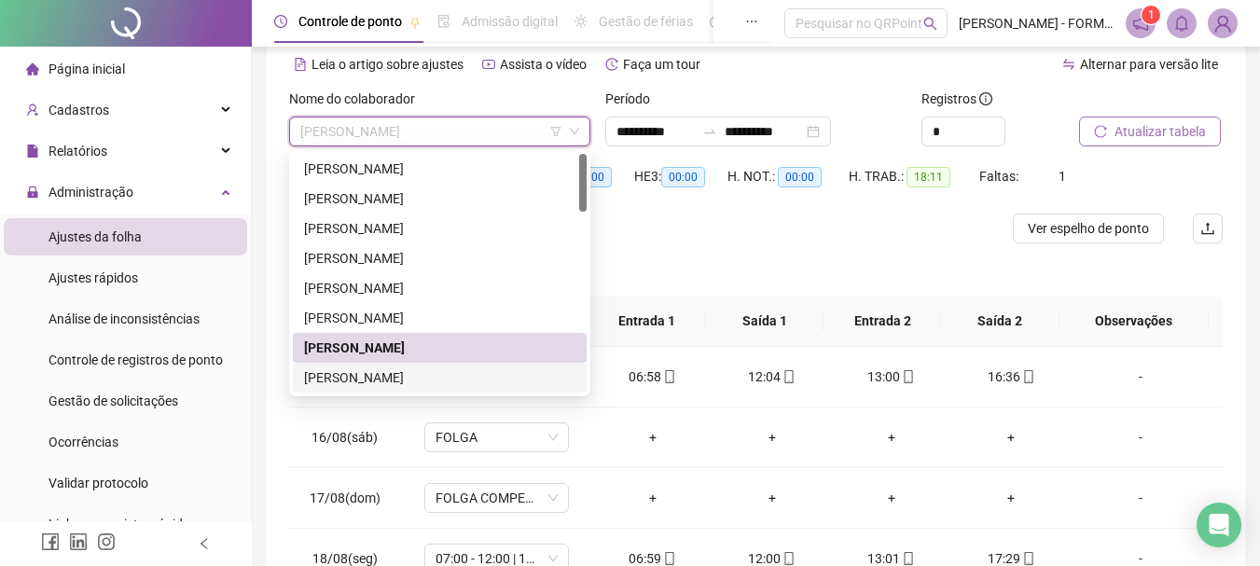
click at [409, 377] on div "DIOGO ROQUISSANO DE OLIVEIRA" at bounding box center [439, 378] width 271 height 21
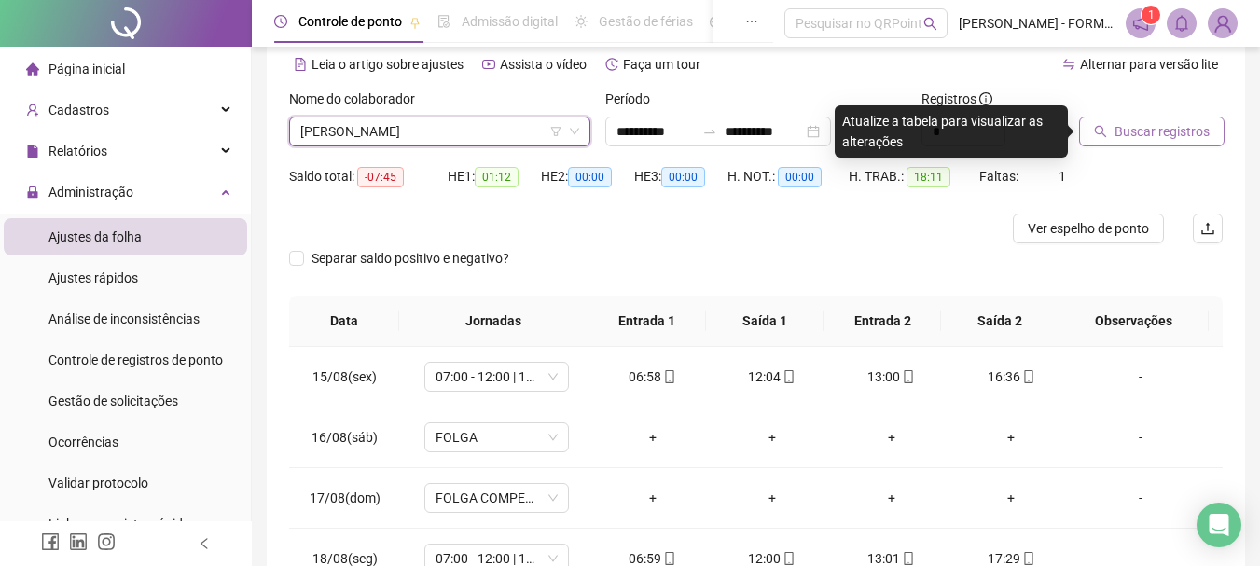
click at [1165, 138] on span "Buscar registros" at bounding box center [1162, 131] width 95 height 21
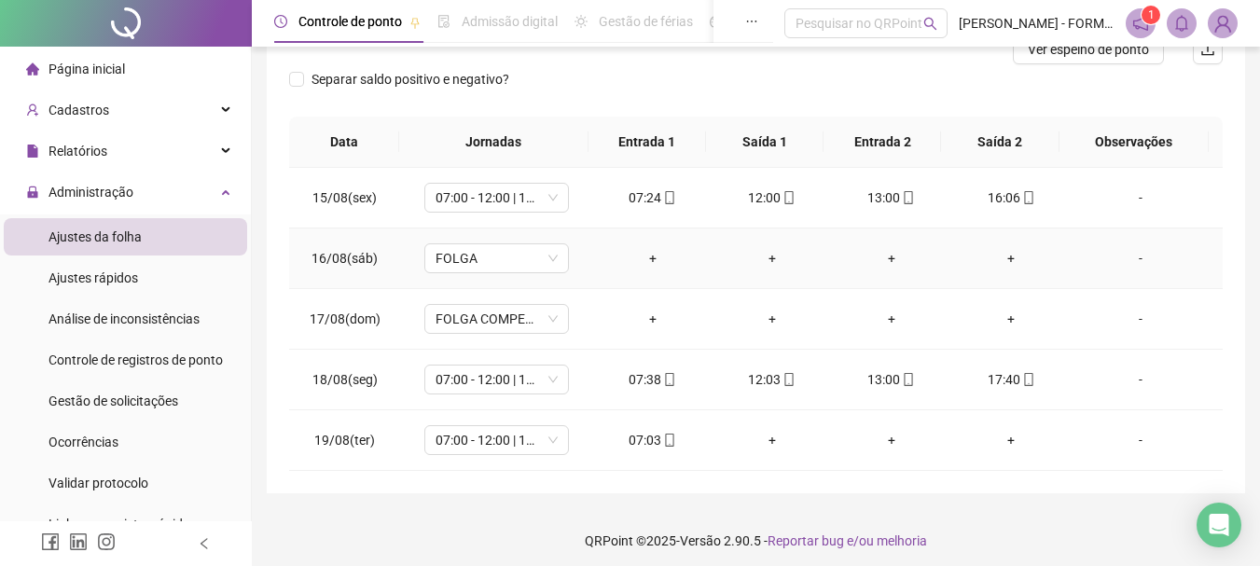
scroll to position [270, 0]
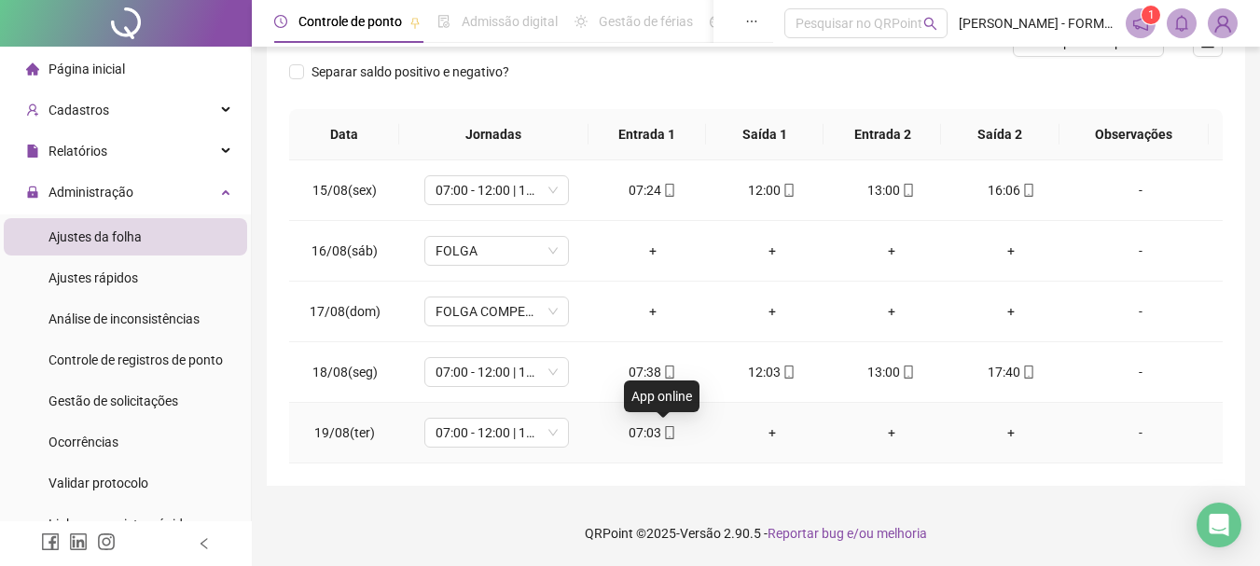
click at [663, 430] on icon "mobile" at bounding box center [669, 432] width 13 height 13
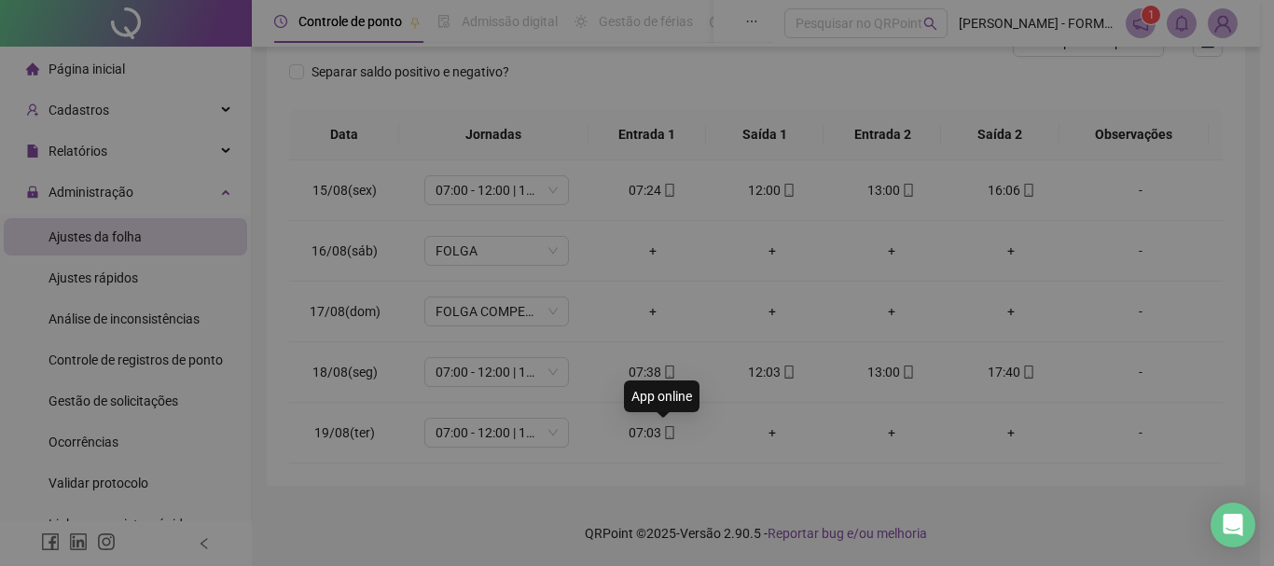
type input "**********"
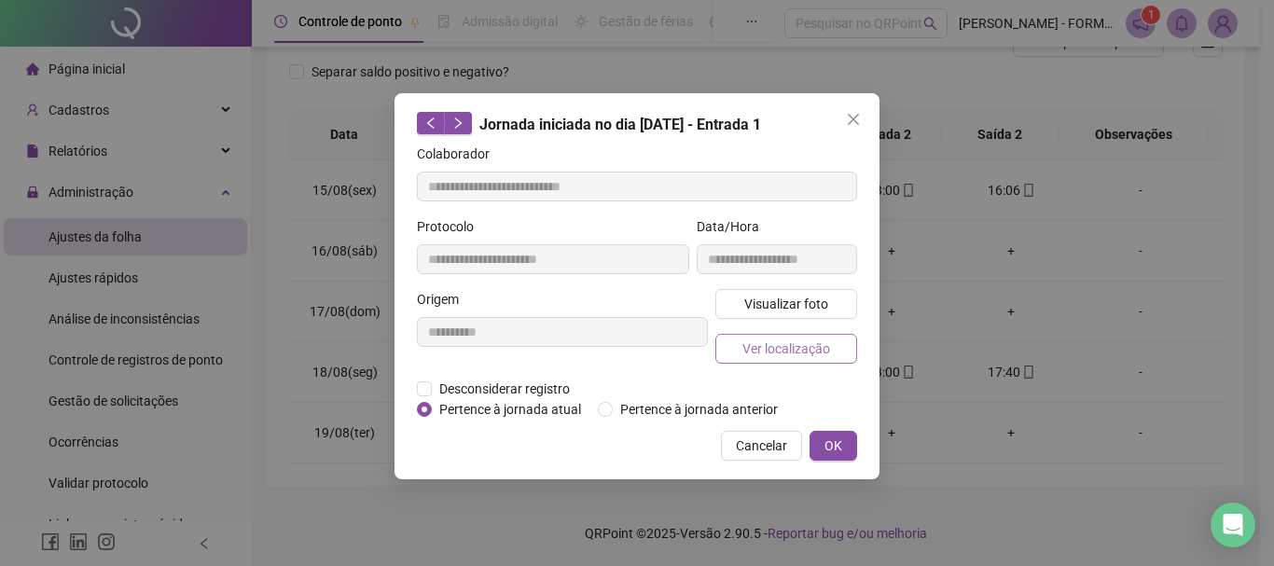
click at [771, 339] on span "Ver localização" at bounding box center [787, 349] width 88 height 21
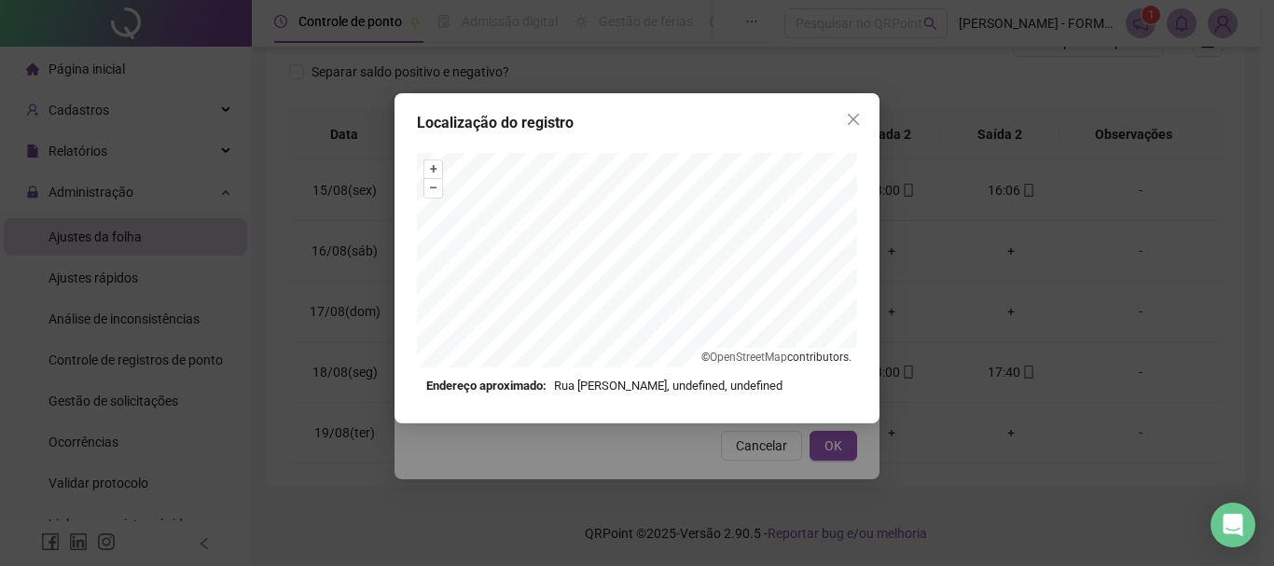
click at [613, 375] on div "+ – ⇧ › © OpenStreetMap contributors. Endereço aproximado: Rua Ana Maria da Sil…" at bounding box center [637, 274] width 440 height 243
click at [519, 372] on div "+ – ⇧ › © OpenStreetMap contributors. Endereço aproximado: Rua Ana Maria da Sil…" at bounding box center [637, 274] width 440 height 243
click at [691, 374] on div "+ – ⇧ › © OpenStreetMap contributors. Endereço aproximado: Rua Ana Maria da Sil…" at bounding box center [637, 274] width 440 height 243
click at [713, 365] on div "+ – ⇧ › © OpenStreetMap contributors." at bounding box center [637, 260] width 440 height 215
click at [627, 280] on div "+ – ⇧ › © OpenStreetMap contributors. Endereço aproximado: Rua Ana Maria da Sil…" at bounding box center [637, 274] width 440 height 243
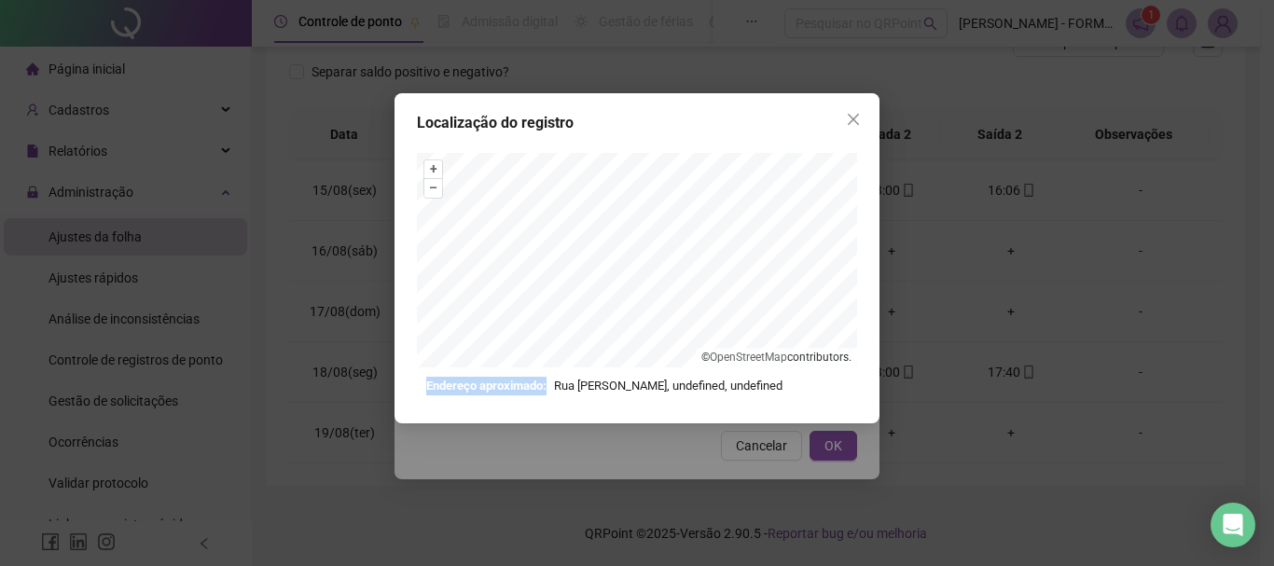
drag, startPoint x: 604, startPoint y: 369, endPoint x: 635, endPoint y: 370, distance: 31.8
click at [635, 370] on div "+ – ⇧ › © OpenStreetMap contributors. Endereço aproximado: Rua Ana Maria da Sil…" at bounding box center [637, 274] width 440 height 243
click at [859, 112] on icon "close" at bounding box center [853, 119] width 15 height 15
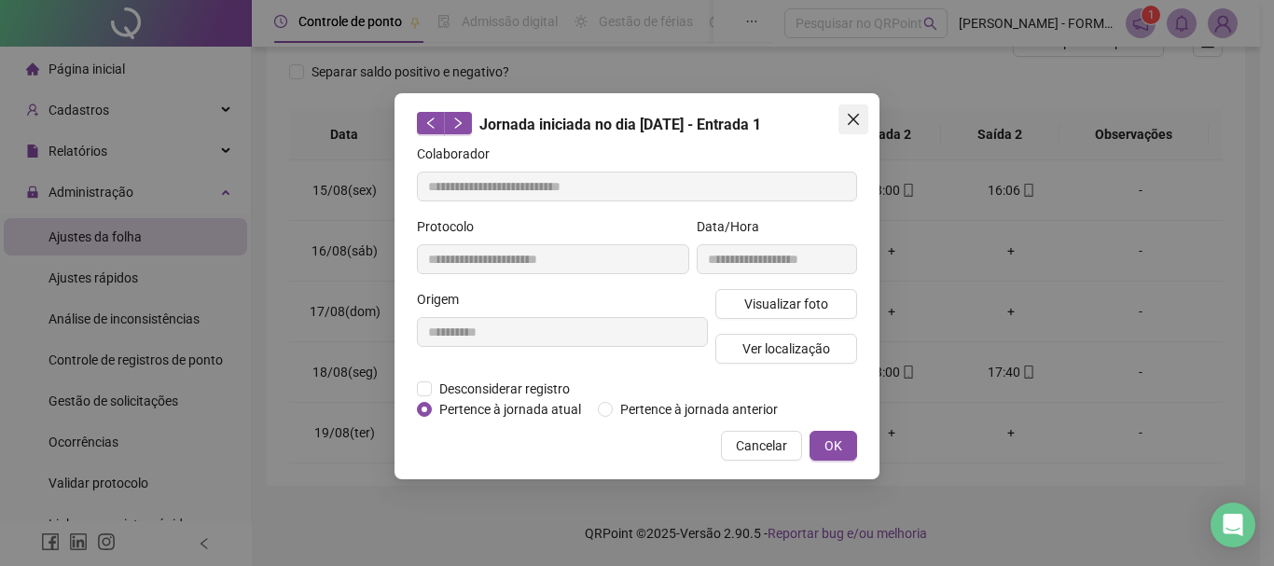
click at [855, 105] on button "Close" at bounding box center [854, 119] width 30 height 30
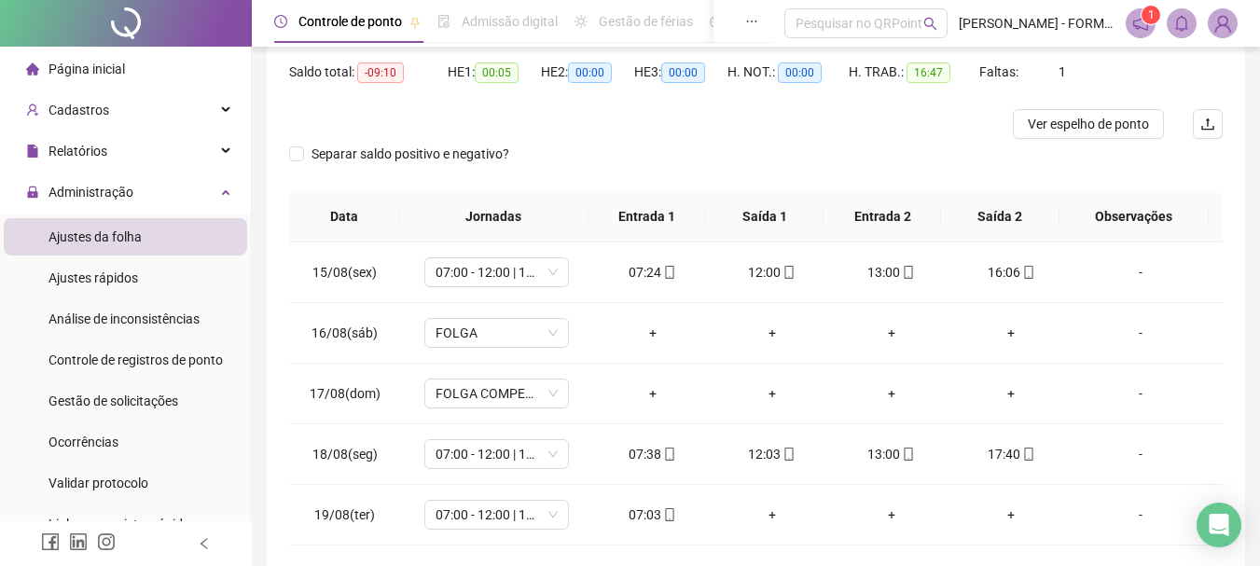
scroll to position [83, 0]
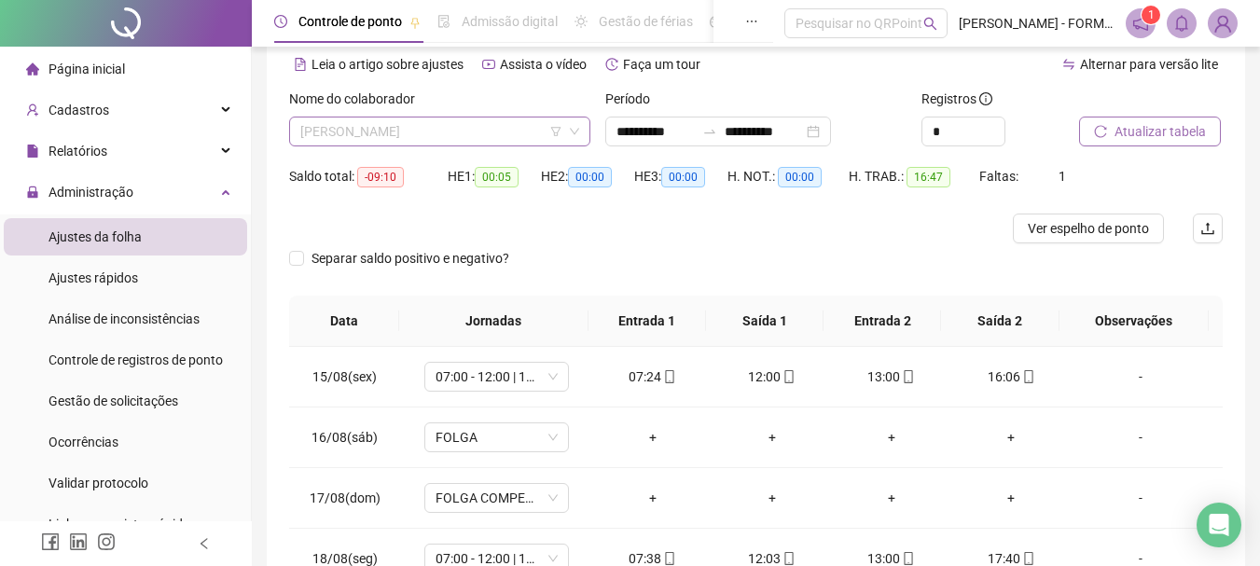
click at [473, 123] on span "DIOGO ROQUISSANO DE OLIVEIRA" at bounding box center [439, 132] width 279 height 28
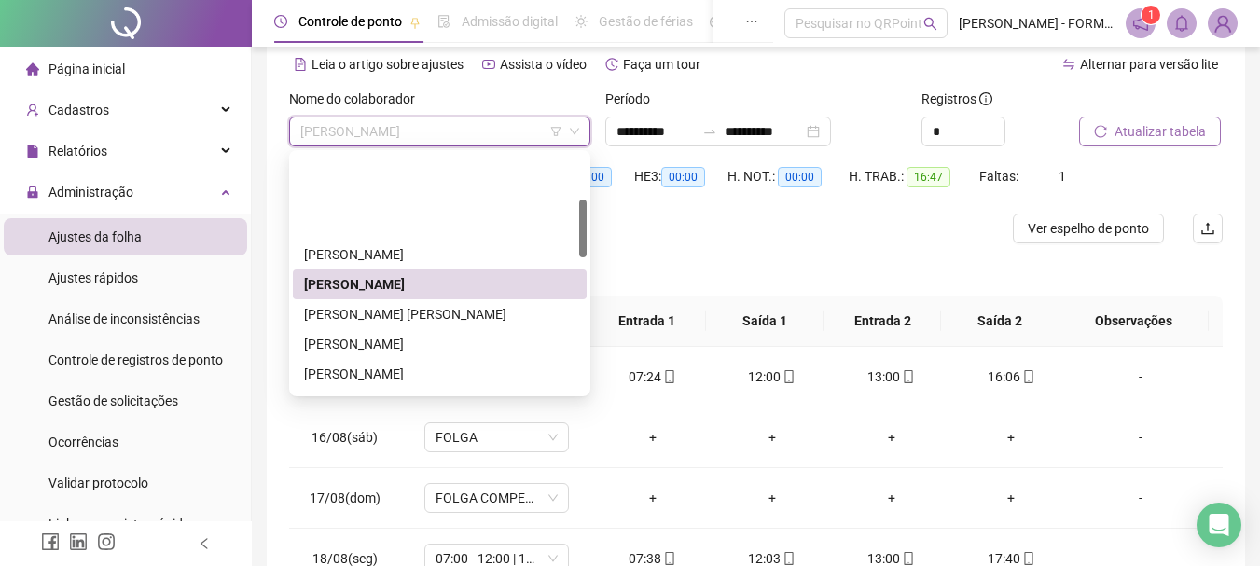
scroll to position [187, 0]
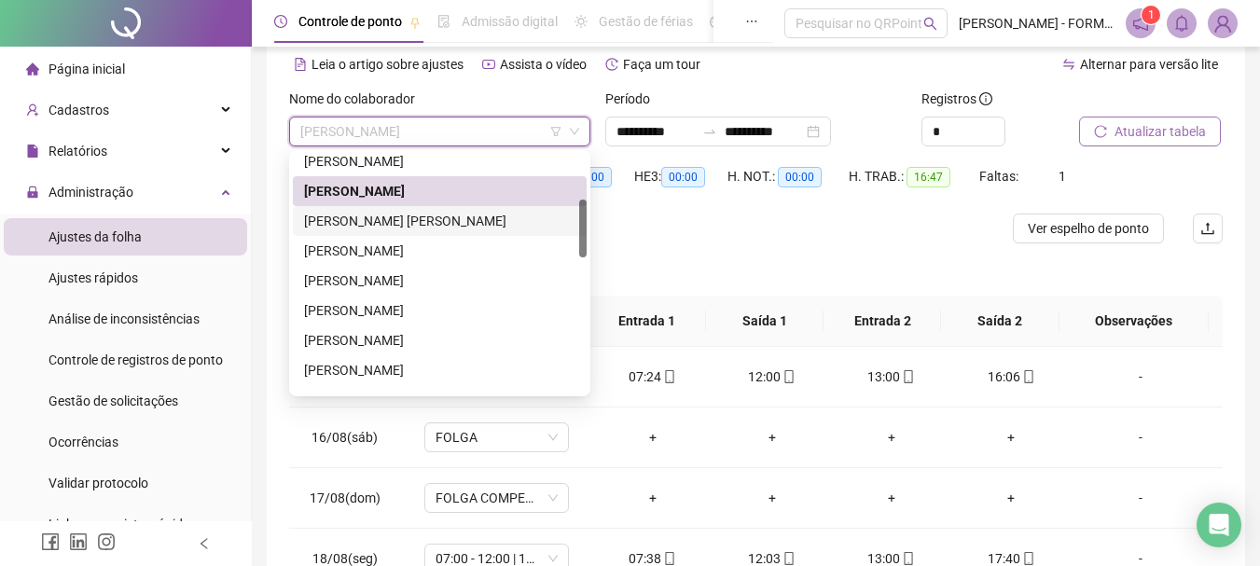
click at [427, 226] on div "EDUARDO KELLER CARMINATI REINHOLD" at bounding box center [439, 221] width 271 height 21
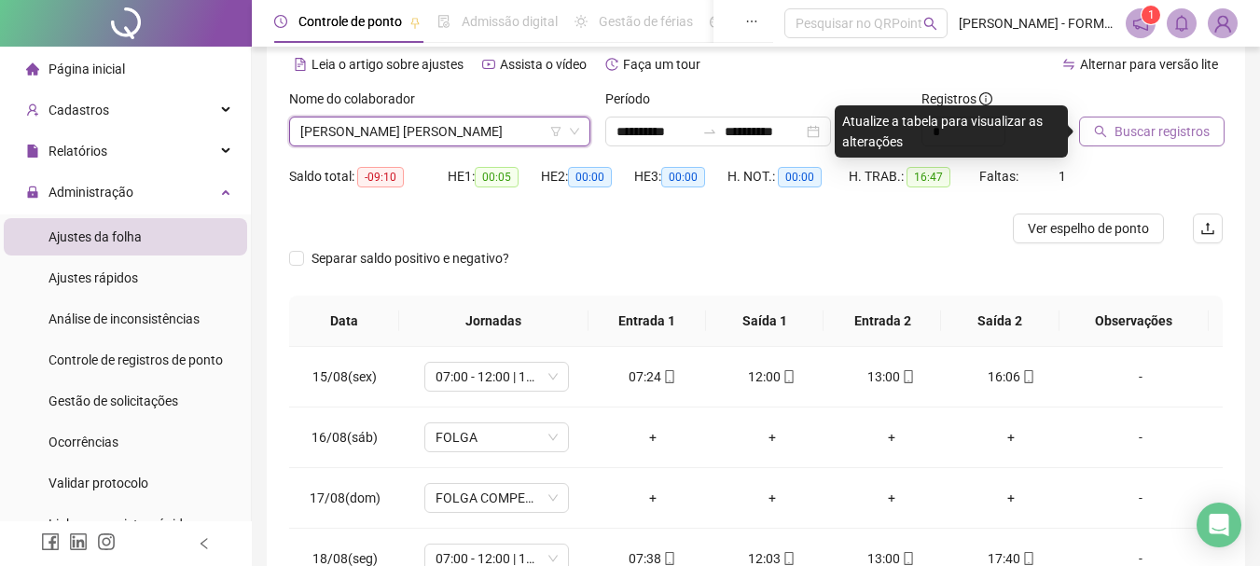
click at [1094, 127] on icon "search" at bounding box center [1100, 131] width 13 height 13
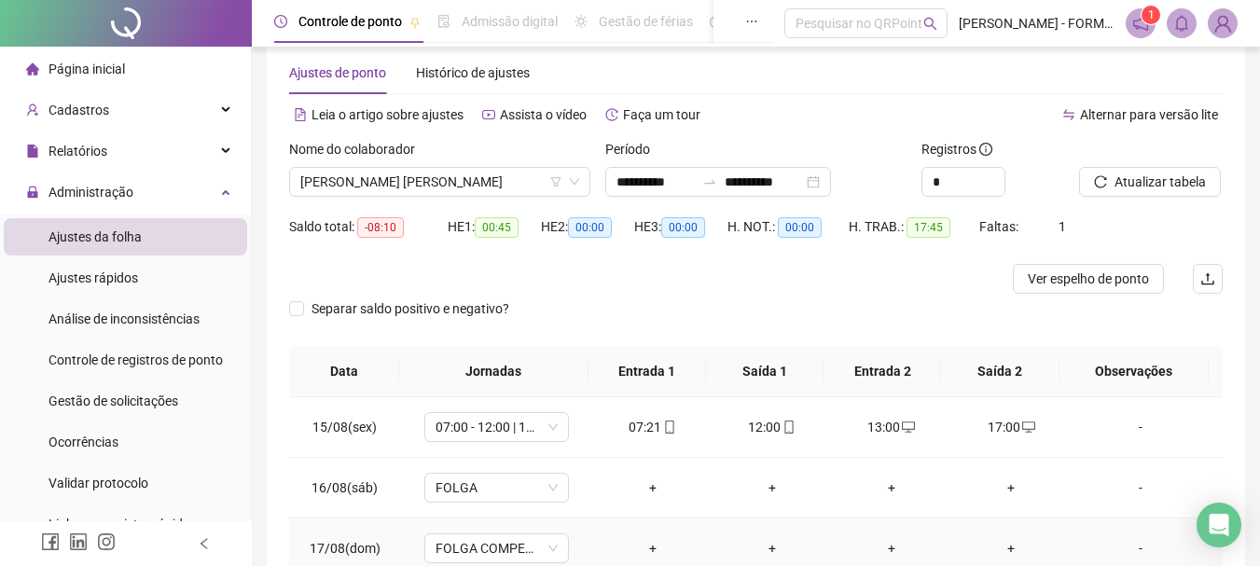
scroll to position [0, 0]
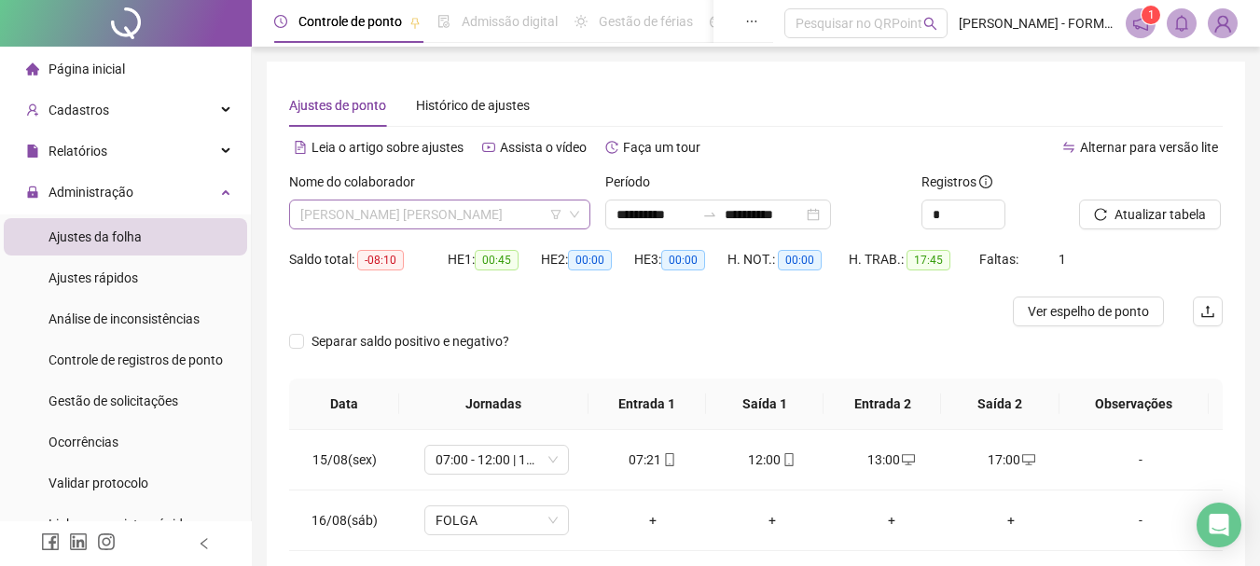
click at [521, 222] on span "EDUARDO KELLER CARMINATI REINHOLD" at bounding box center [439, 215] width 279 height 28
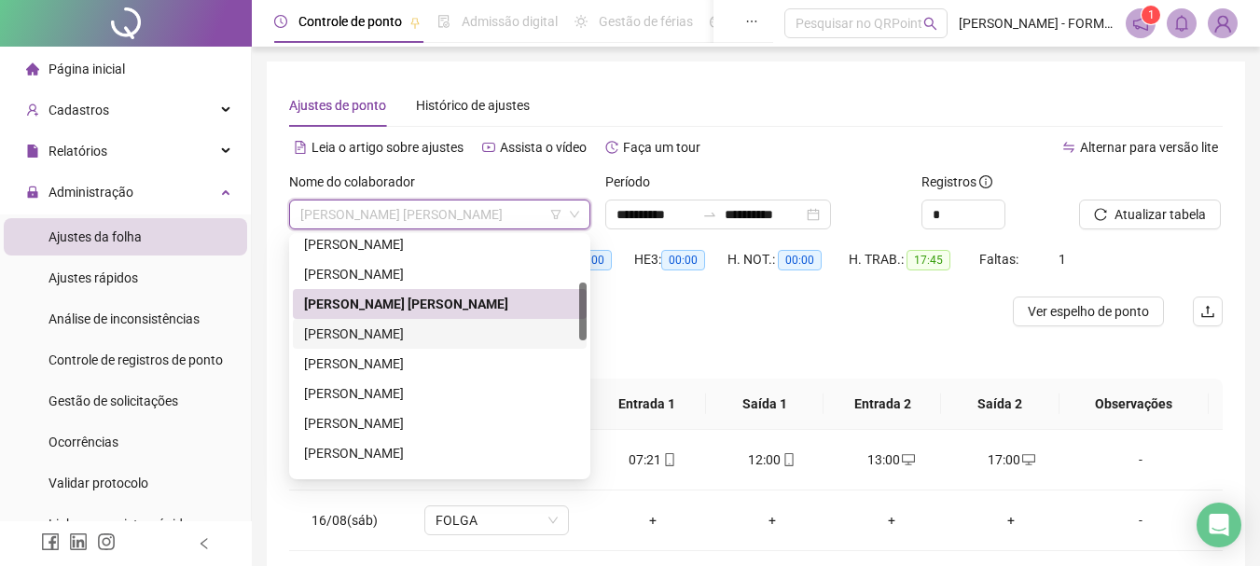
click at [430, 340] on div "ELIEZER LOPES NUNES" at bounding box center [439, 334] width 271 height 21
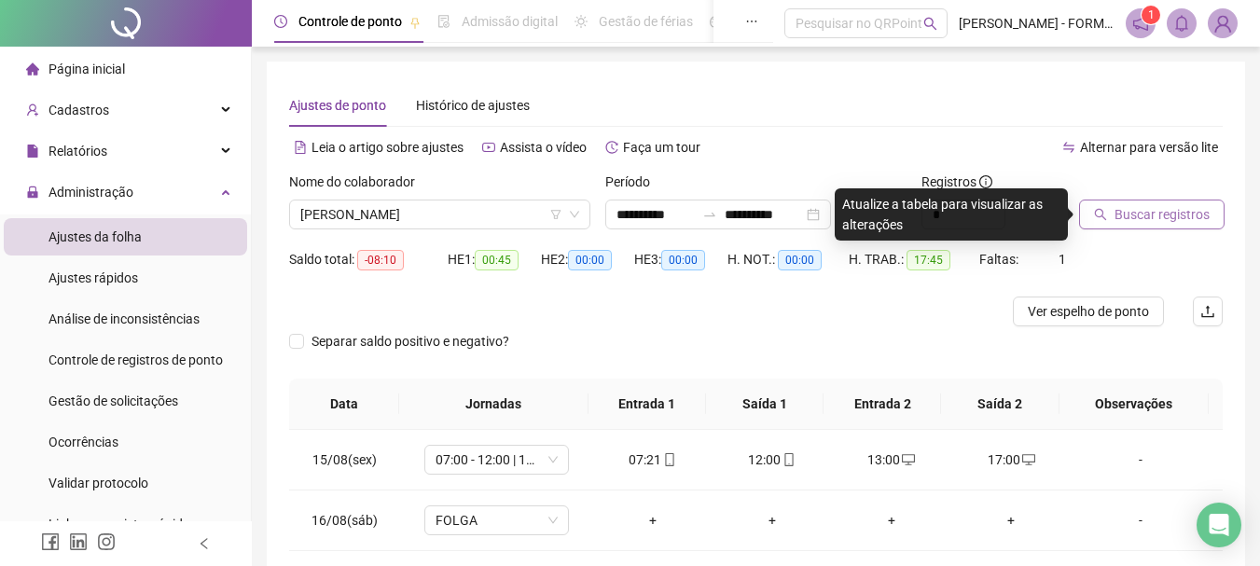
click at [1137, 204] on button "Buscar registros" at bounding box center [1152, 215] width 146 height 30
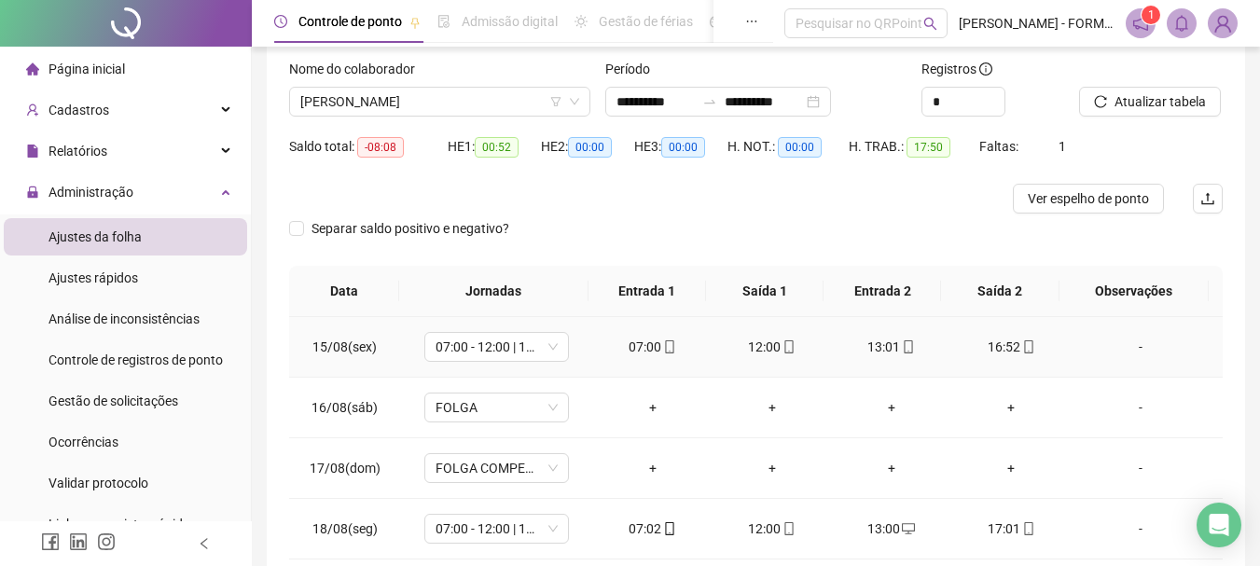
scroll to position [83, 0]
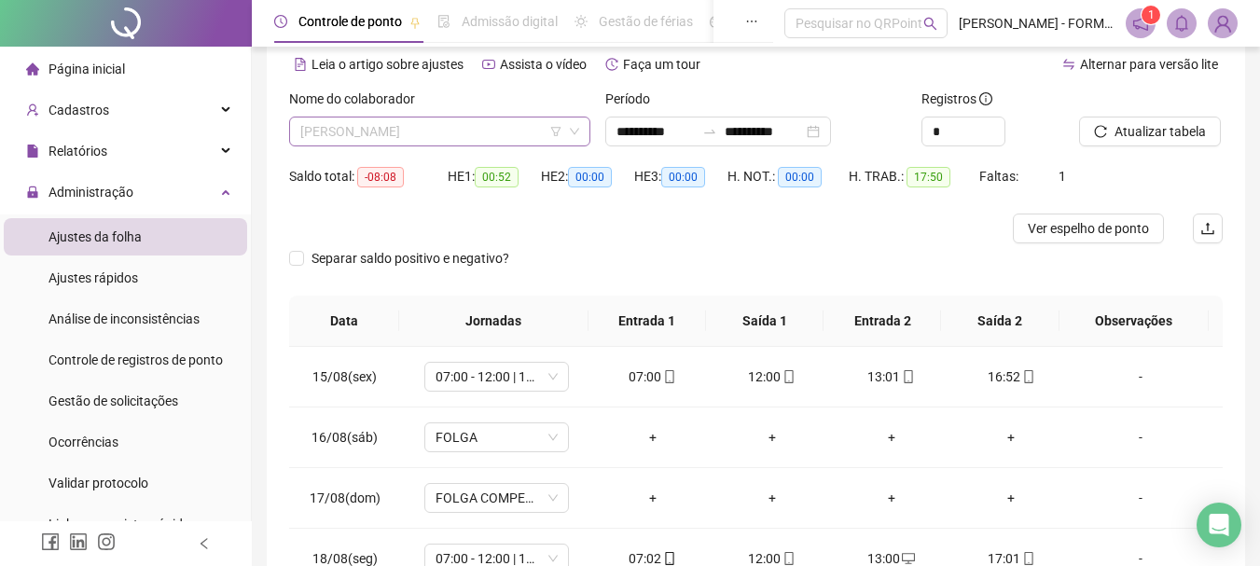
click at [439, 131] on span "ELIEZER LOPES NUNES" at bounding box center [439, 132] width 279 height 28
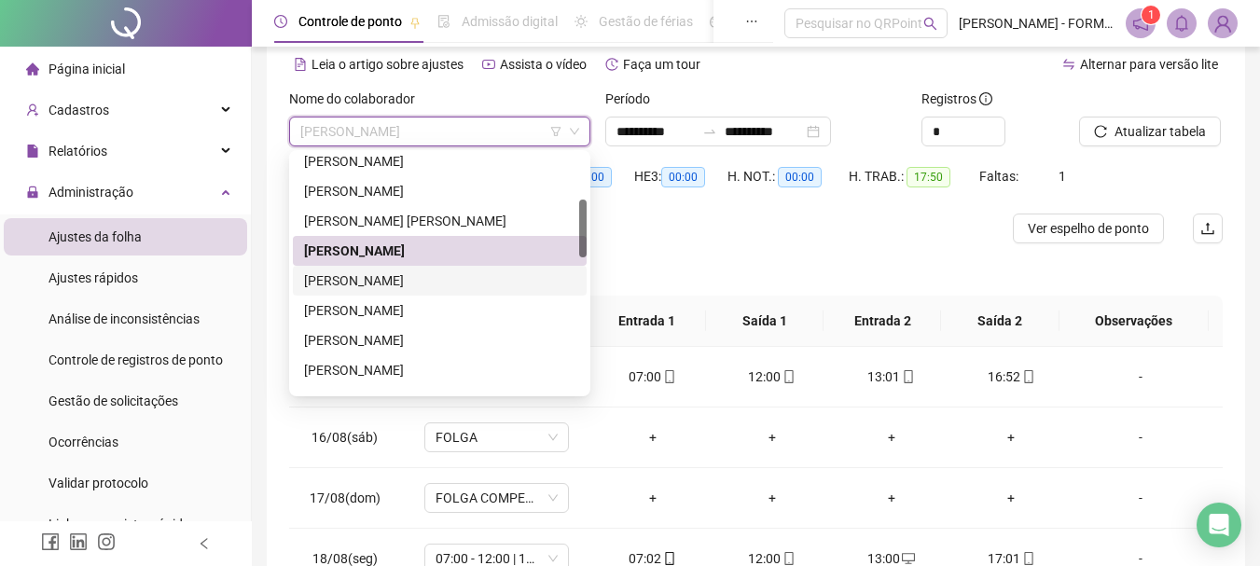
click at [424, 276] on div "EVANDRO WALFREDO DOS SANTOS" at bounding box center [439, 281] width 271 height 21
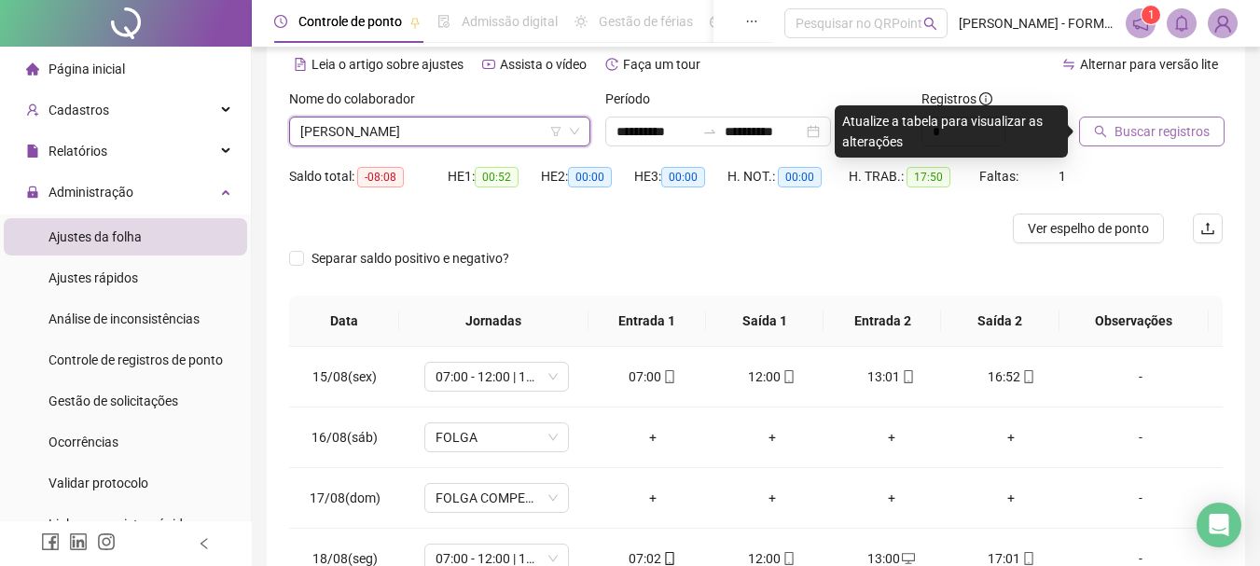
click at [1168, 137] on span "Buscar registros" at bounding box center [1162, 131] width 95 height 21
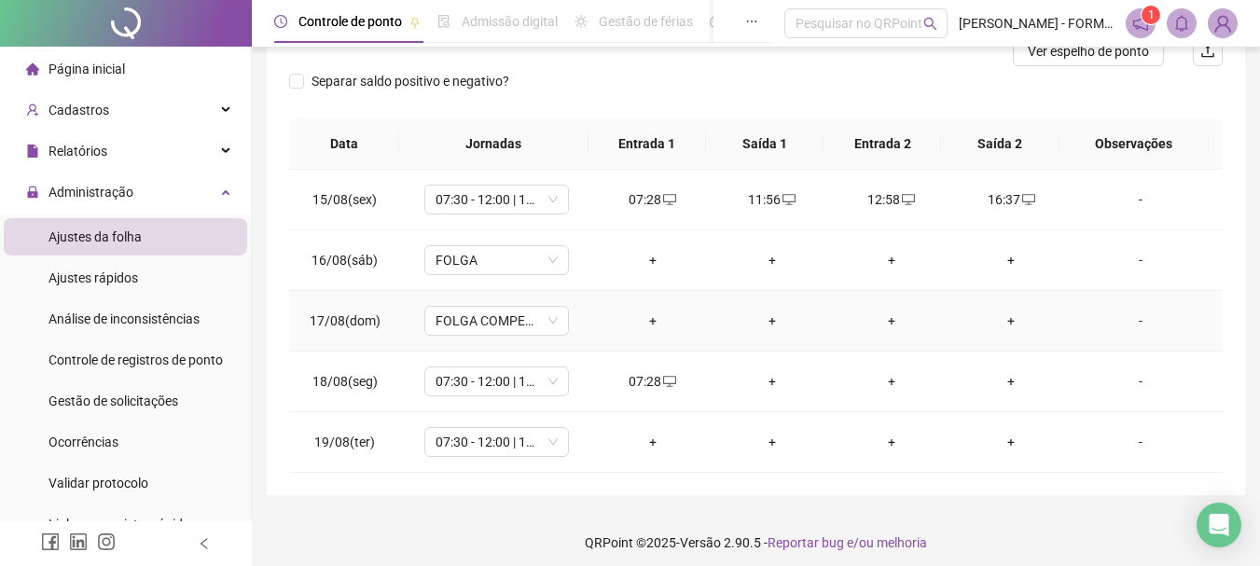
scroll to position [270, 0]
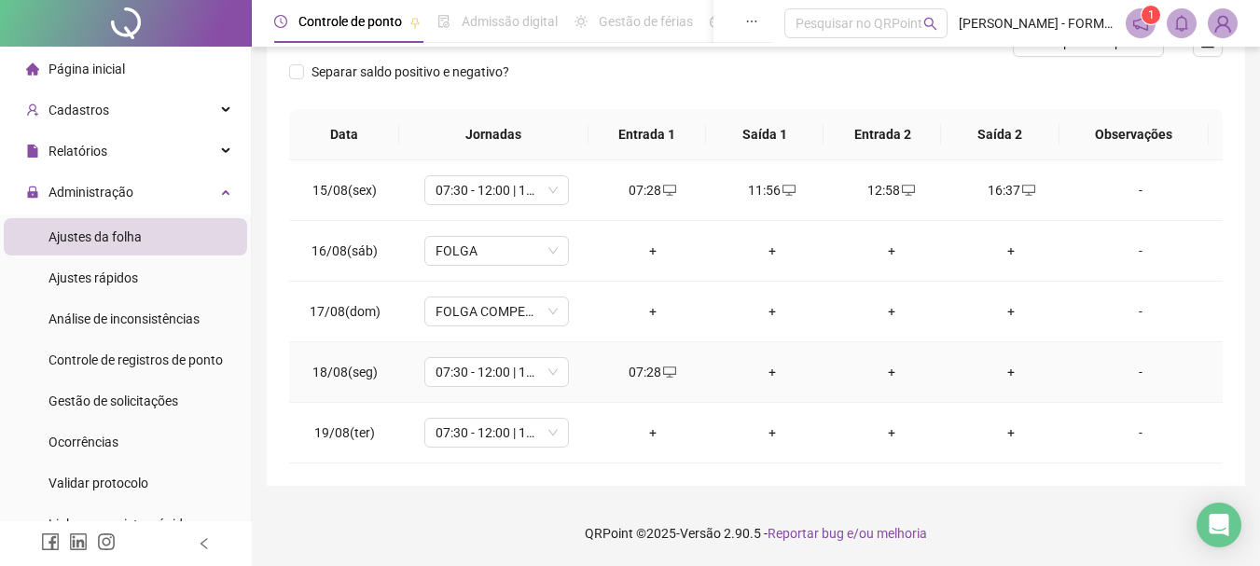
click at [764, 375] on div "+" at bounding box center [773, 372] width 90 height 21
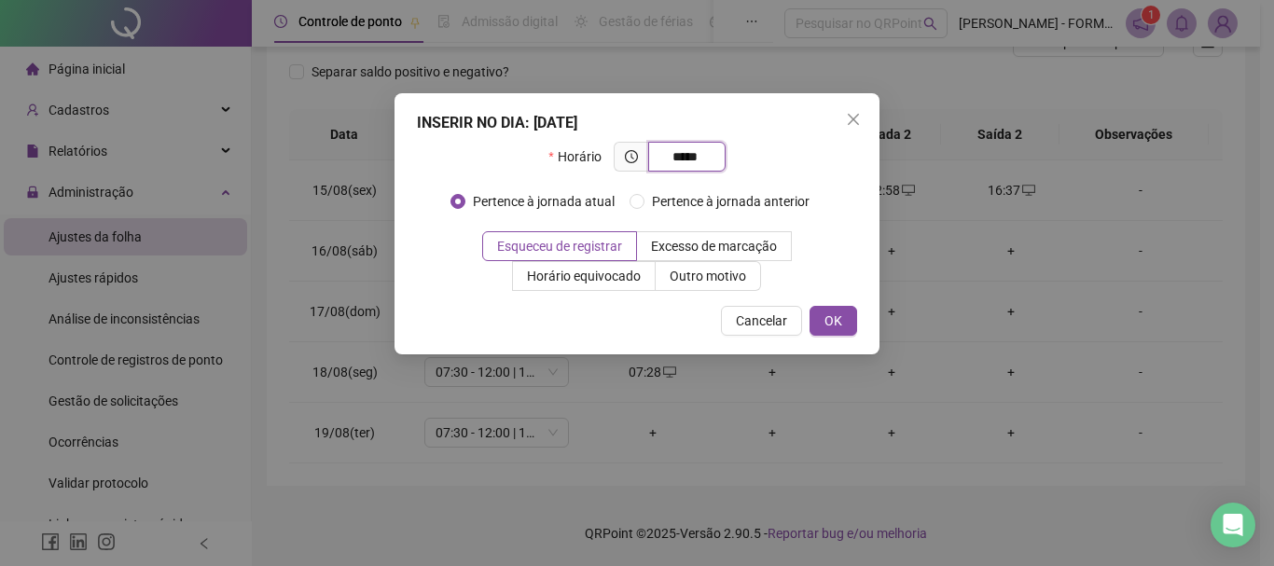
type input "*****"
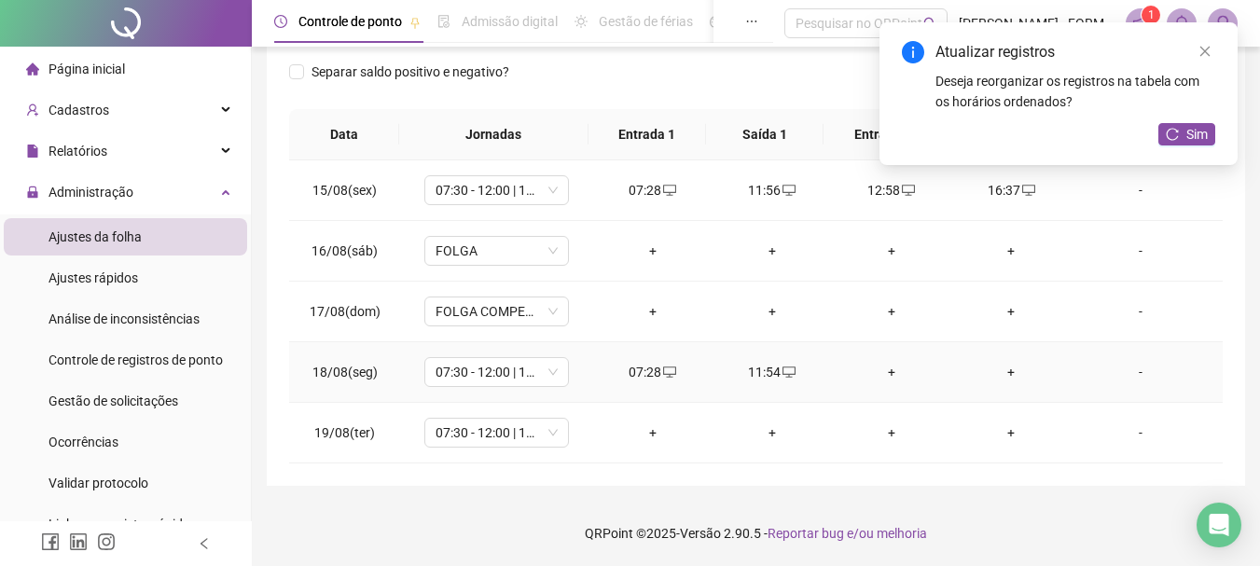
click at [883, 372] on div "+" at bounding box center [892, 372] width 90 height 21
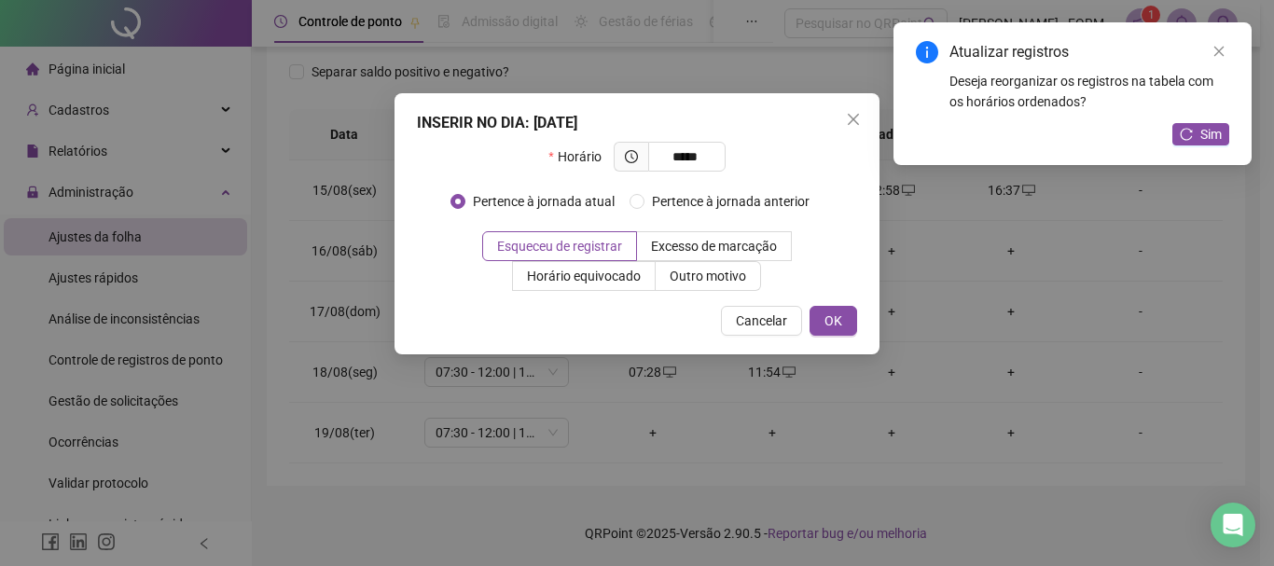
type input "*****"
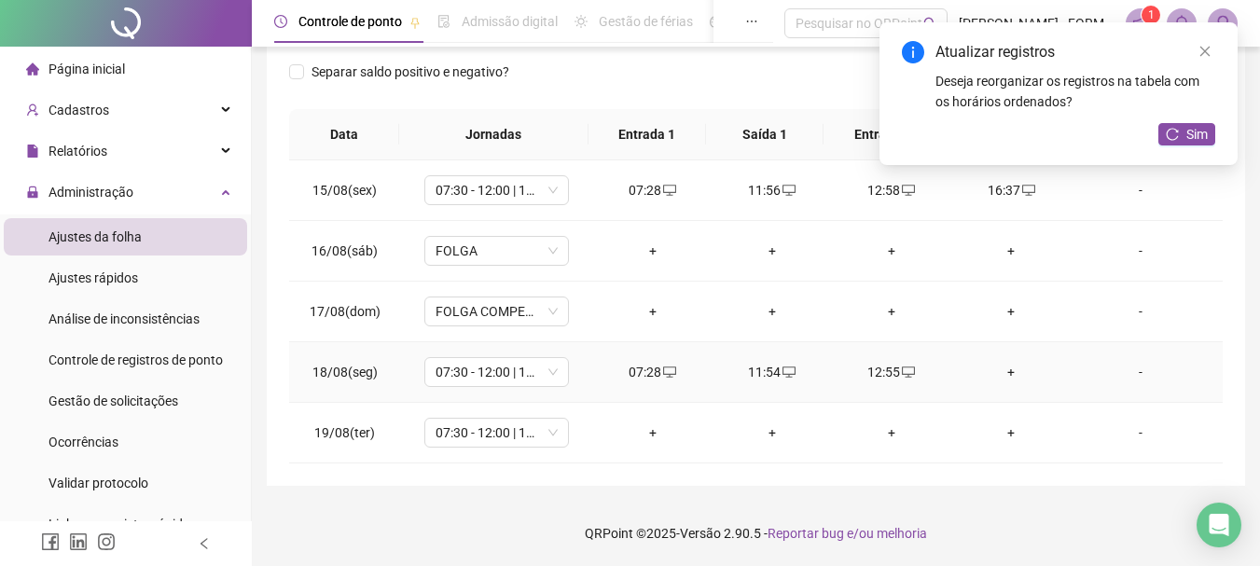
click at [1002, 369] on div "+" at bounding box center [1012, 372] width 90 height 21
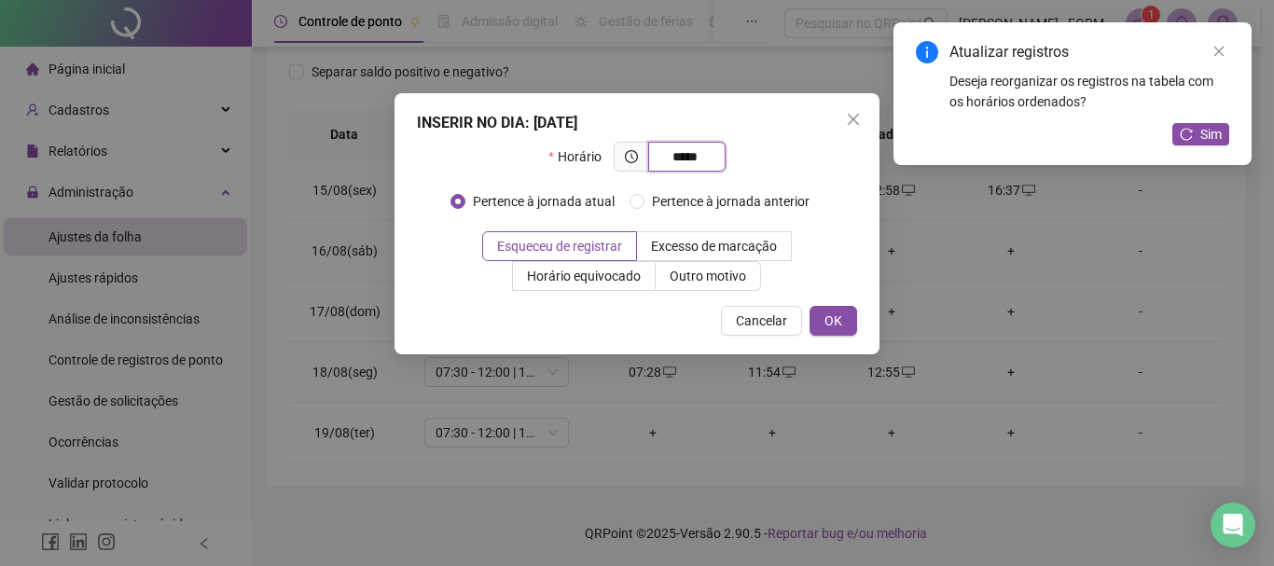
type input "*****"
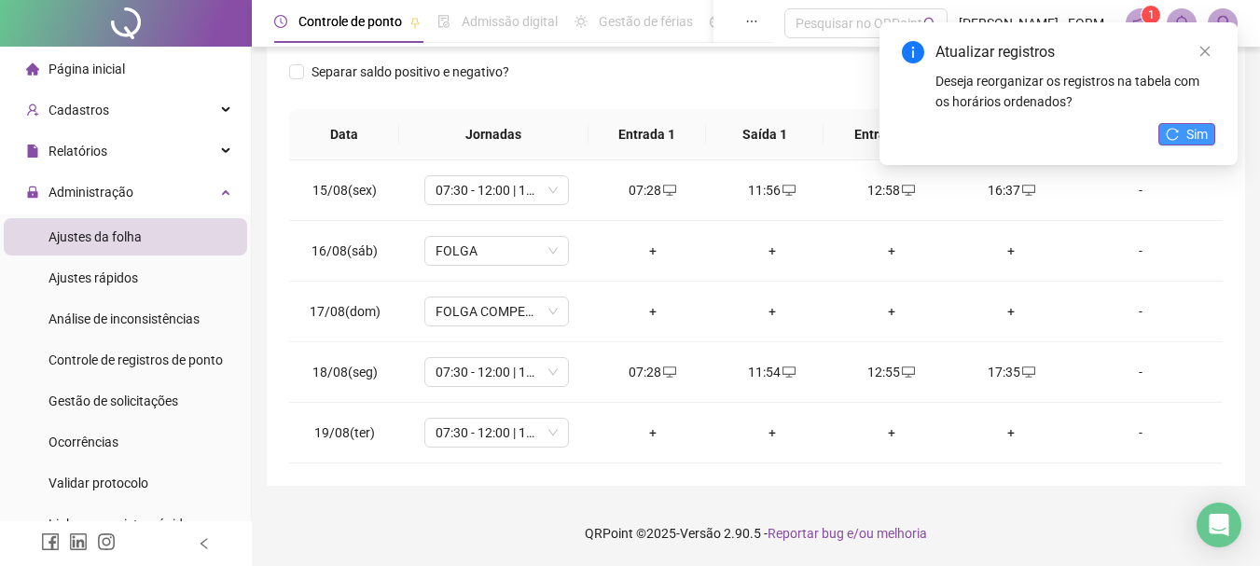
click at [1188, 136] on span "Sim" at bounding box center [1197, 134] width 21 height 21
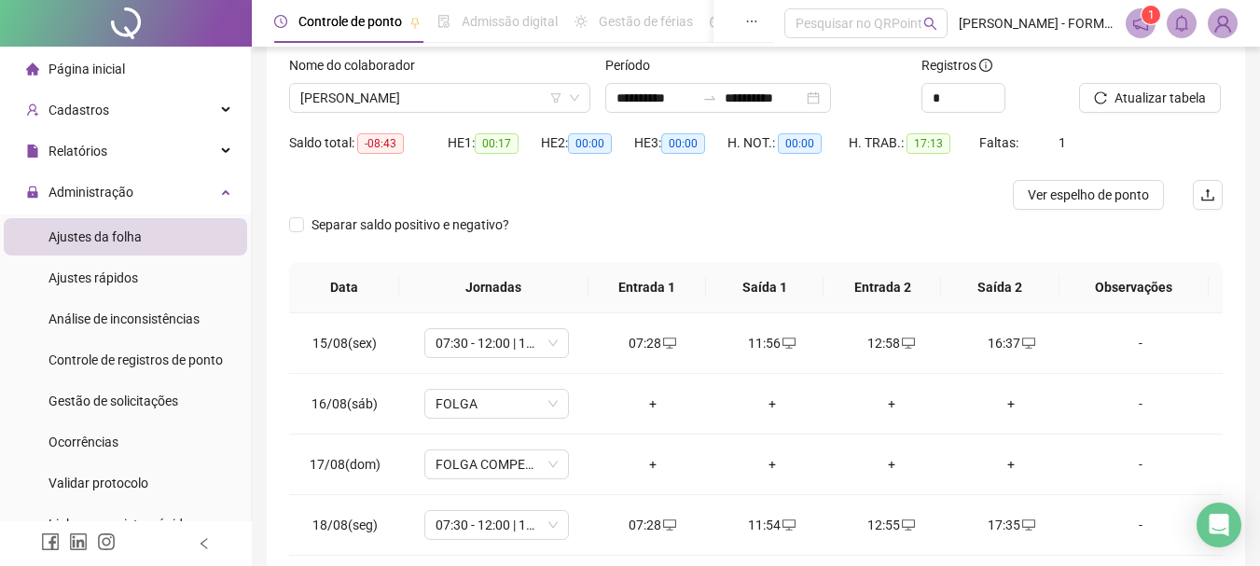
scroll to position [83, 0]
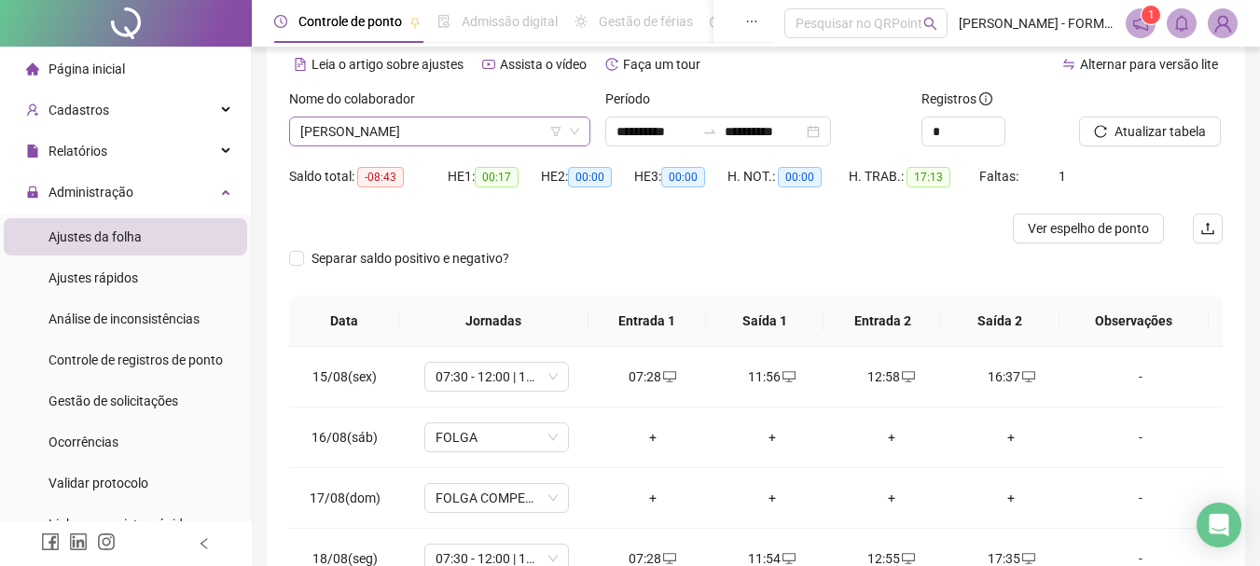
click at [495, 128] on span "EVANDRO WALFREDO DOS SANTOS" at bounding box center [439, 132] width 279 height 28
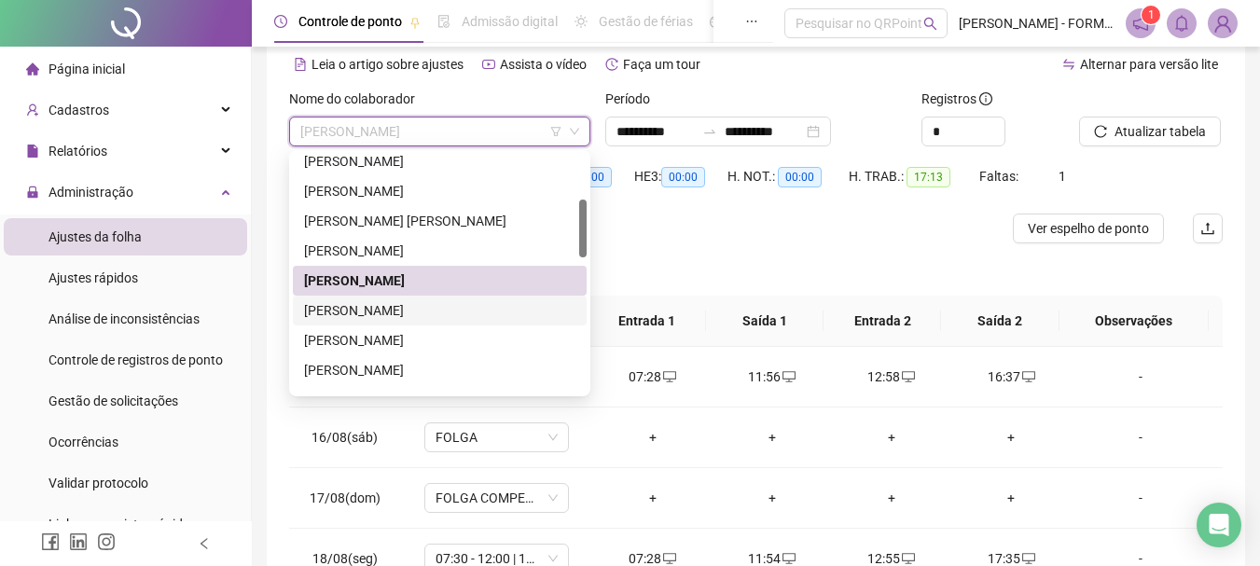
click at [448, 309] on div "EVERALDO DOS SANTOS SILVA JUNIOR" at bounding box center [439, 310] width 271 height 21
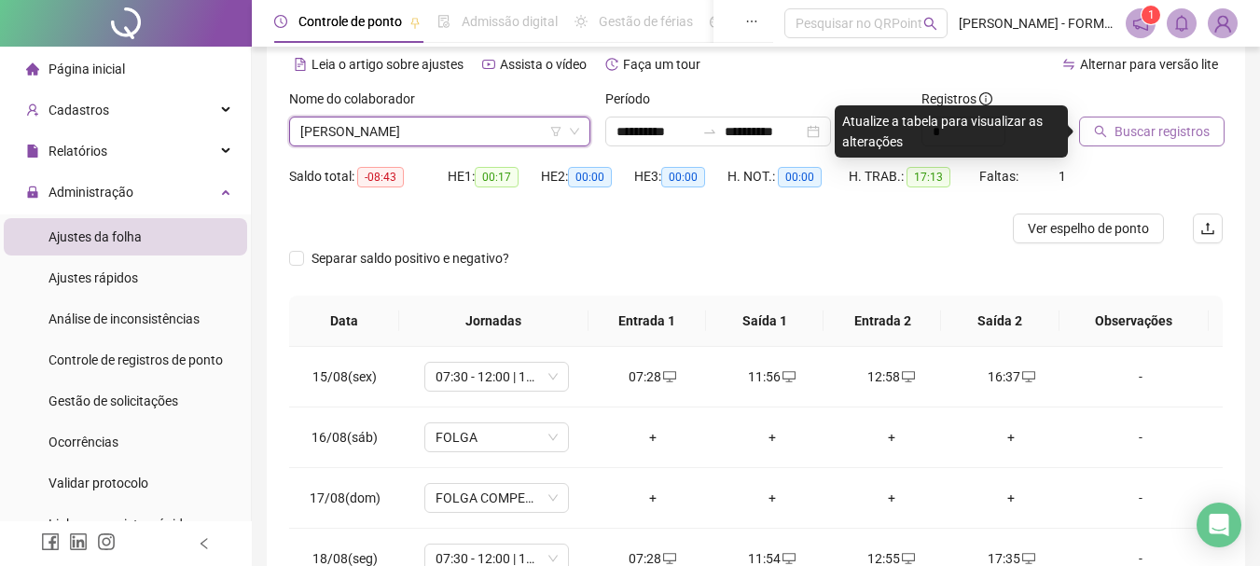
click at [1187, 128] on span "Buscar registros" at bounding box center [1162, 131] width 95 height 21
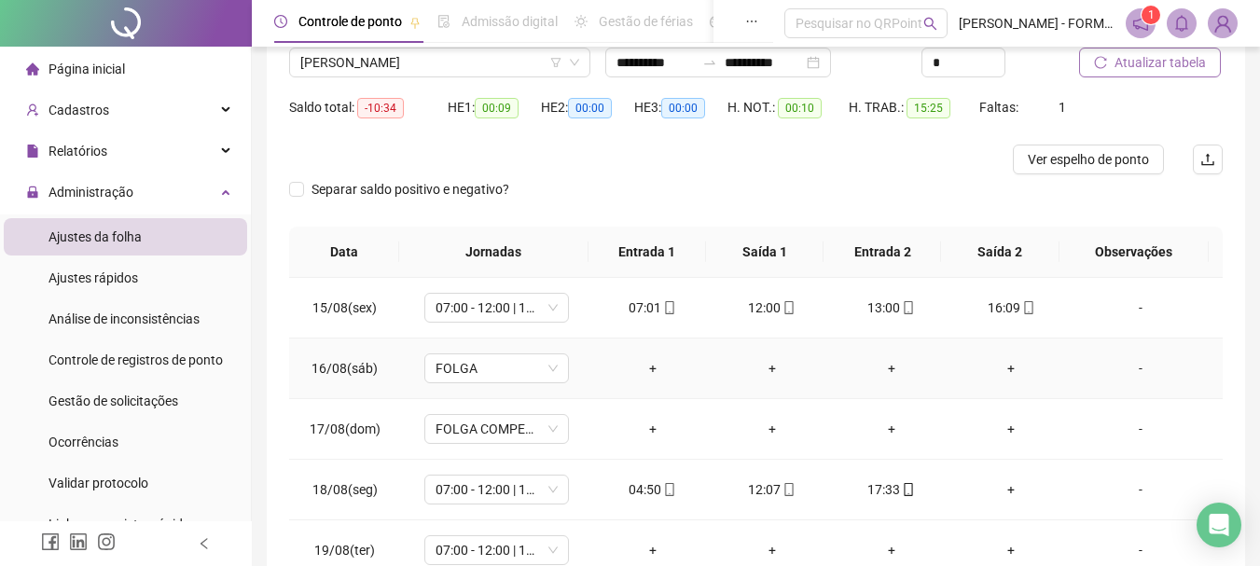
scroll to position [270, 0]
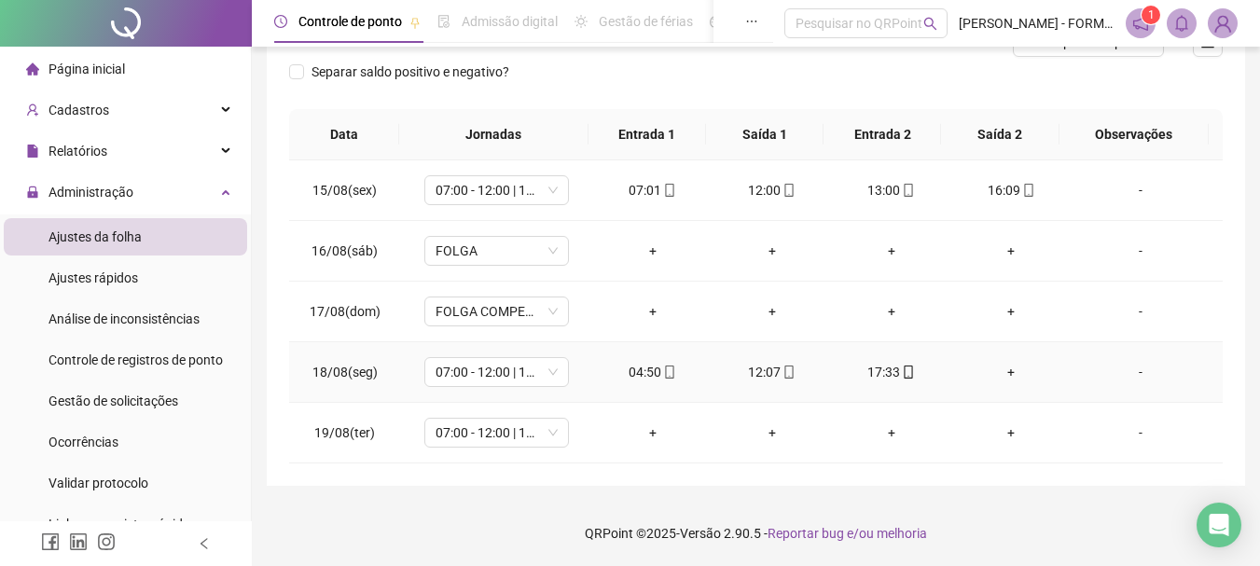
click at [999, 370] on div "+" at bounding box center [1012, 372] width 90 height 21
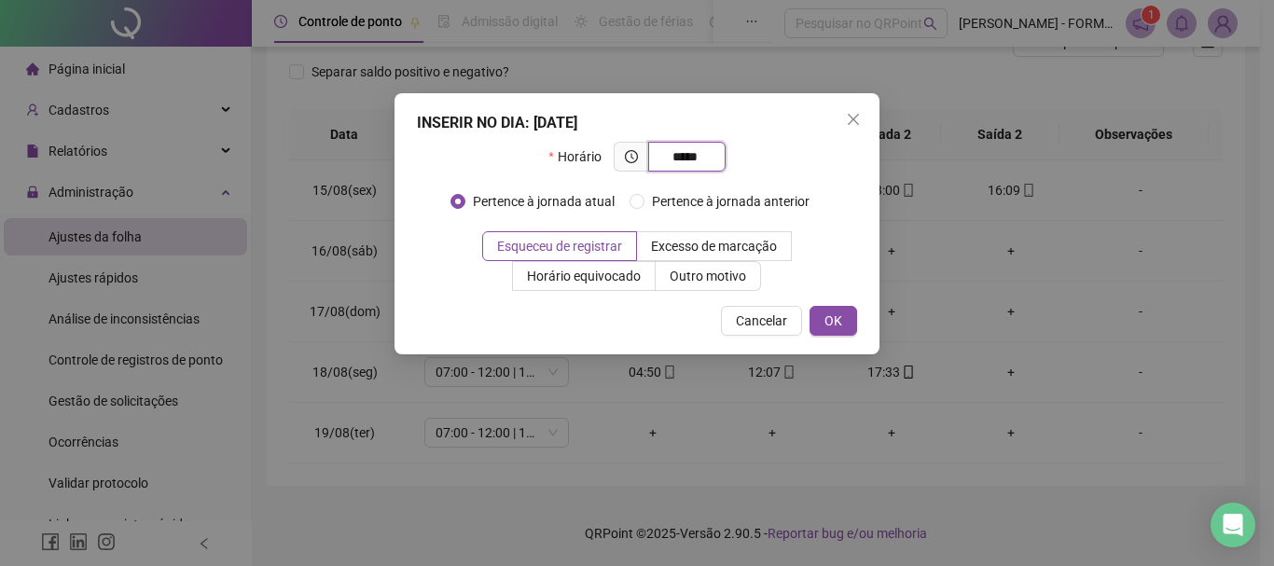
type input "*****"
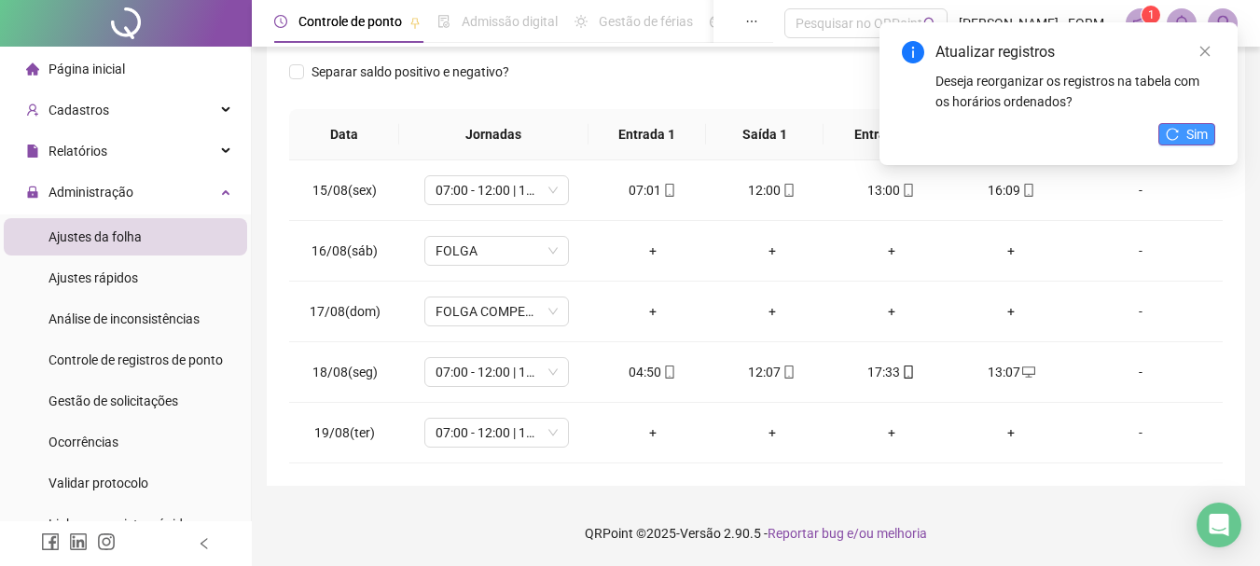
click at [1203, 136] on span "Sim" at bounding box center [1197, 134] width 21 height 21
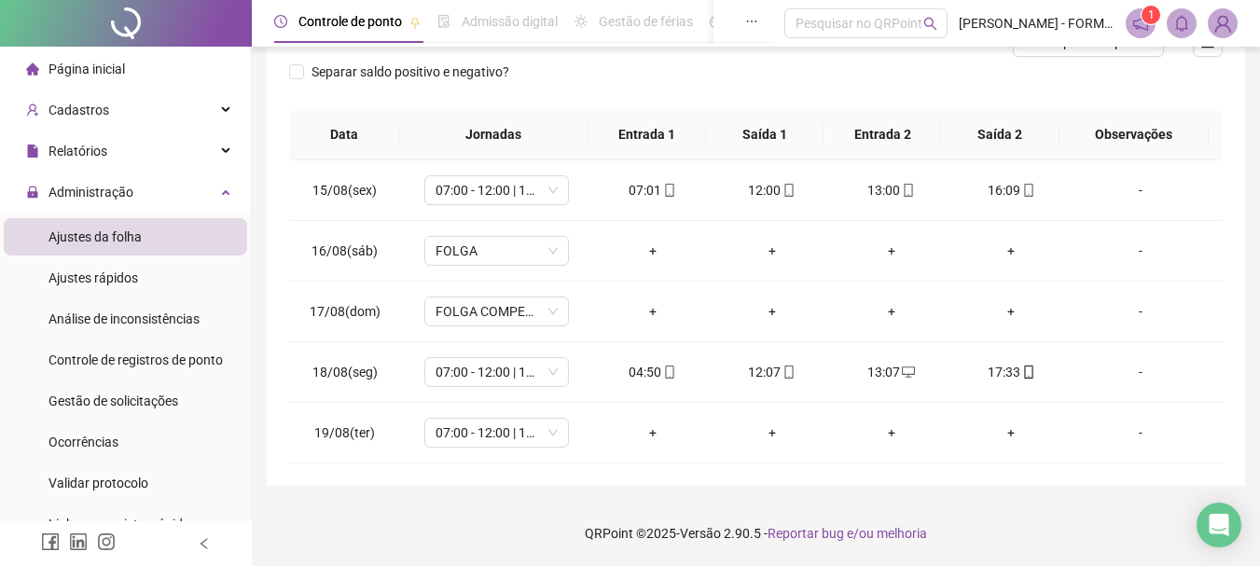
scroll to position [83, 0]
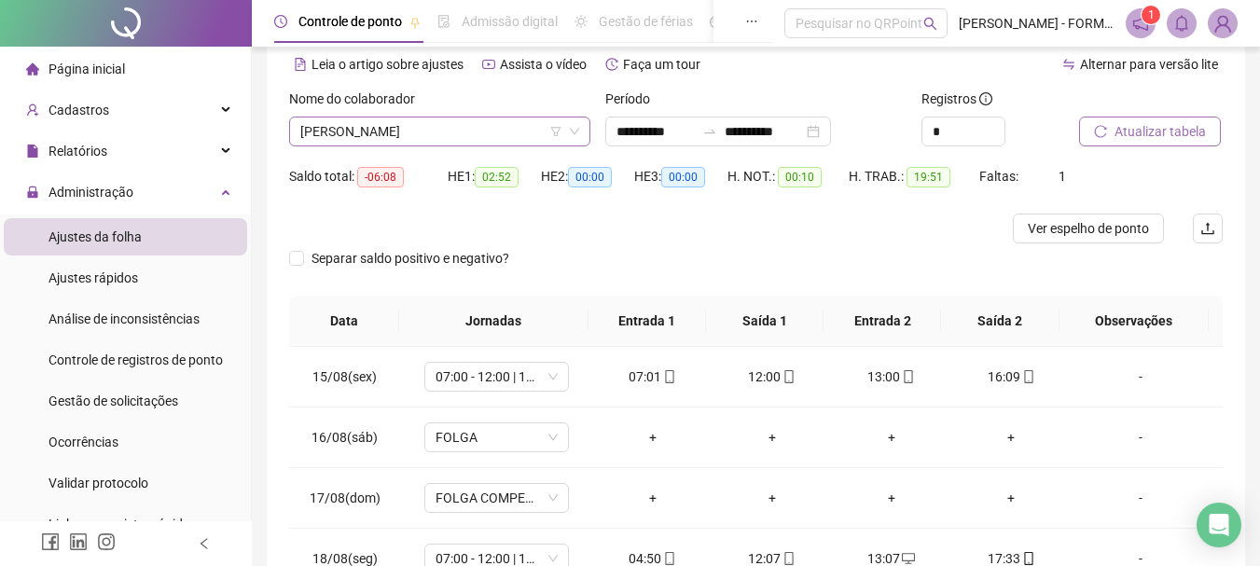
click at [464, 141] on span "EVERALDO DOS SANTOS SILVA JUNIOR" at bounding box center [439, 132] width 279 height 28
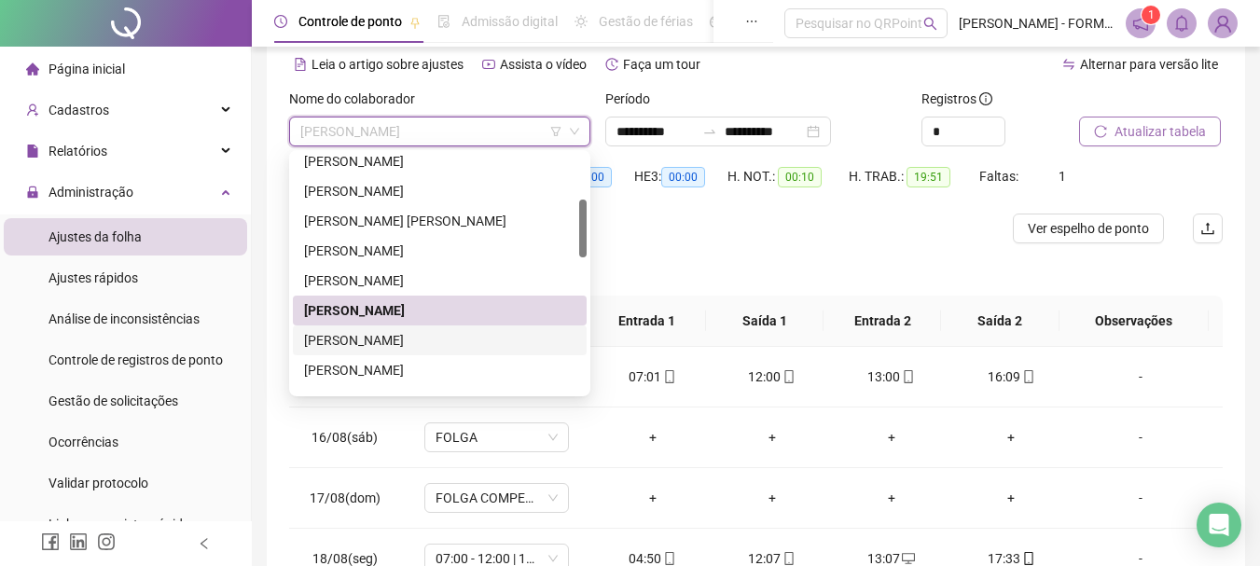
click at [423, 332] on div "FILIPE SOUZA GONÇALVES" at bounding box center [439, 340] width 271 height 21
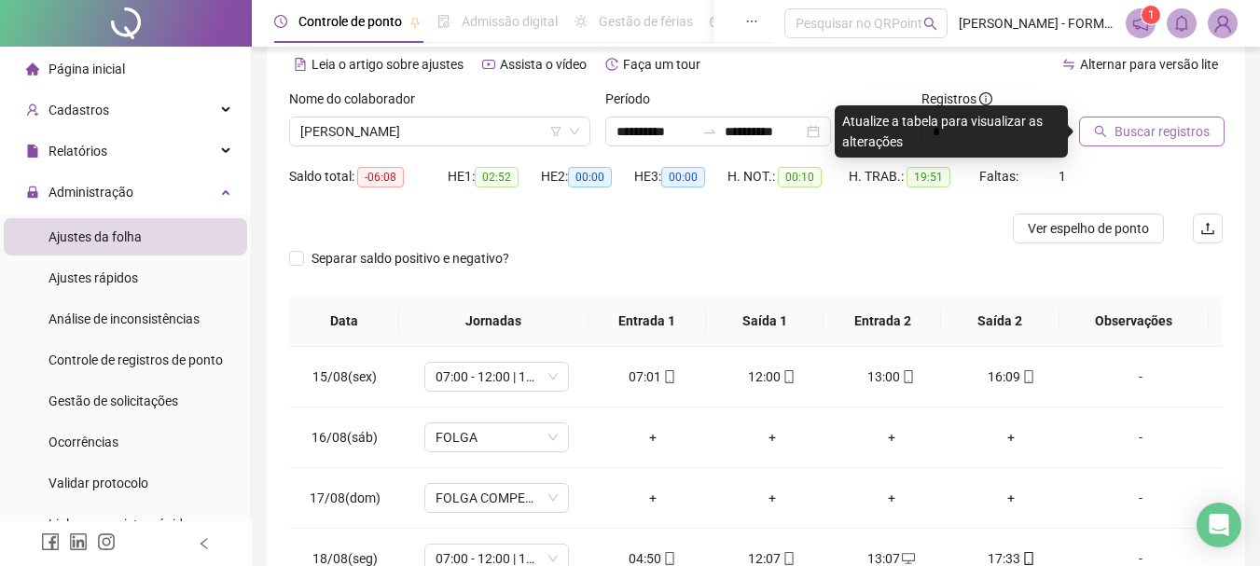
click at [1153, 133] on span "Buscar registros" at bounding box center [1162, 131] width 95 height 21
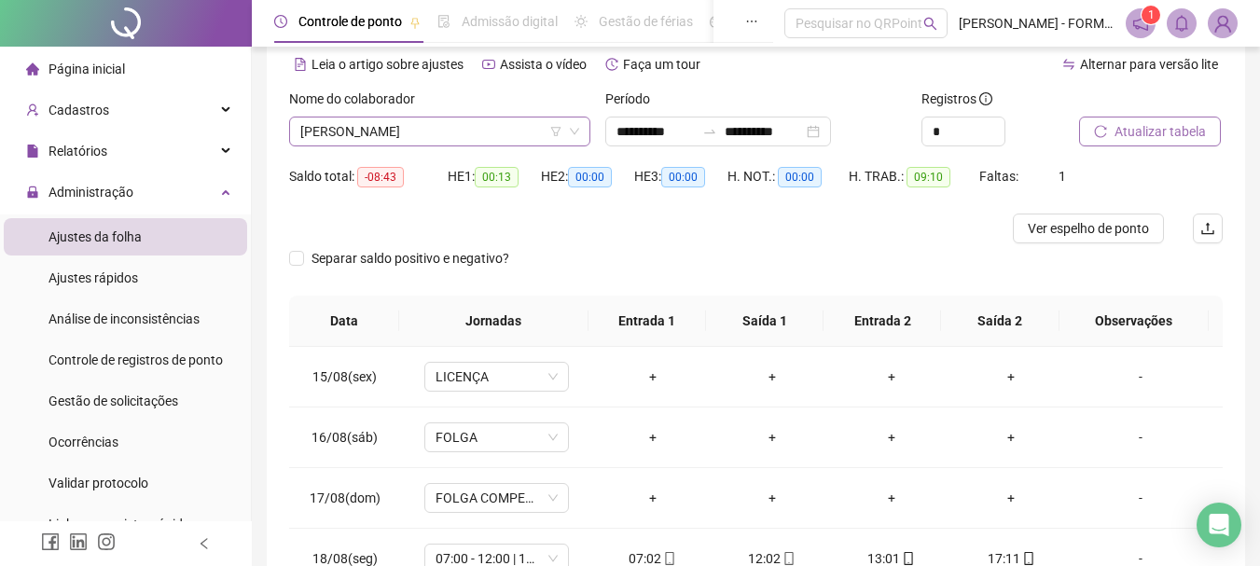
click at [470, 128] on span "FILIPE SOUZA GONÇALVES" at bounding box center [439, 132] width 279 height 28
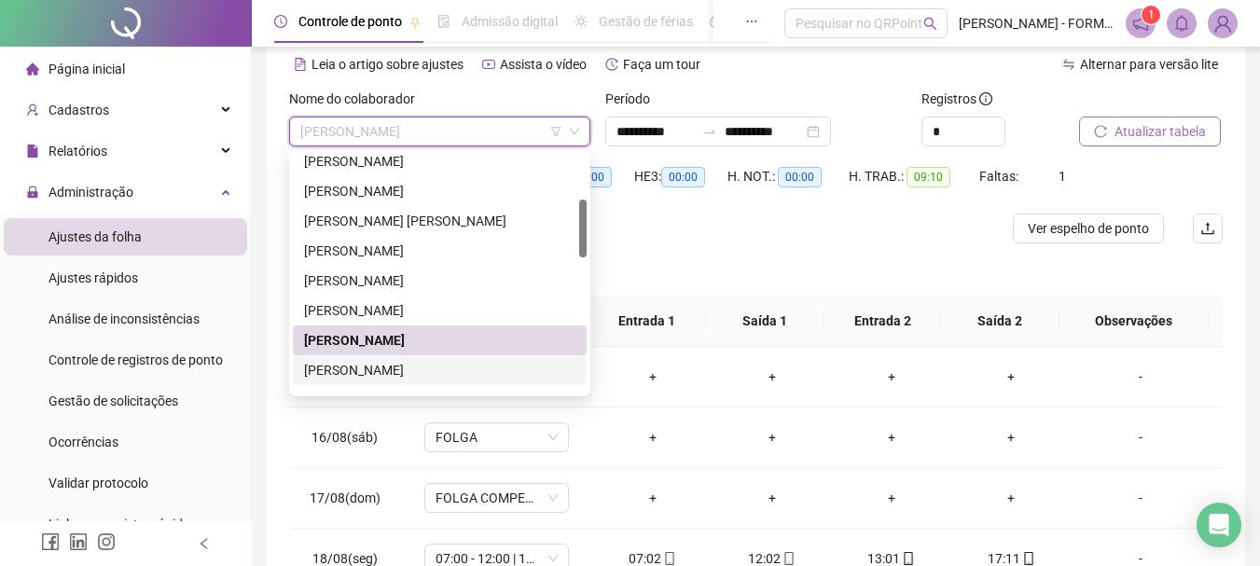
click at [405, 365] on div "JOSE FABIO DA SILVA" at bounding box center [439, 370] width 271 height 21
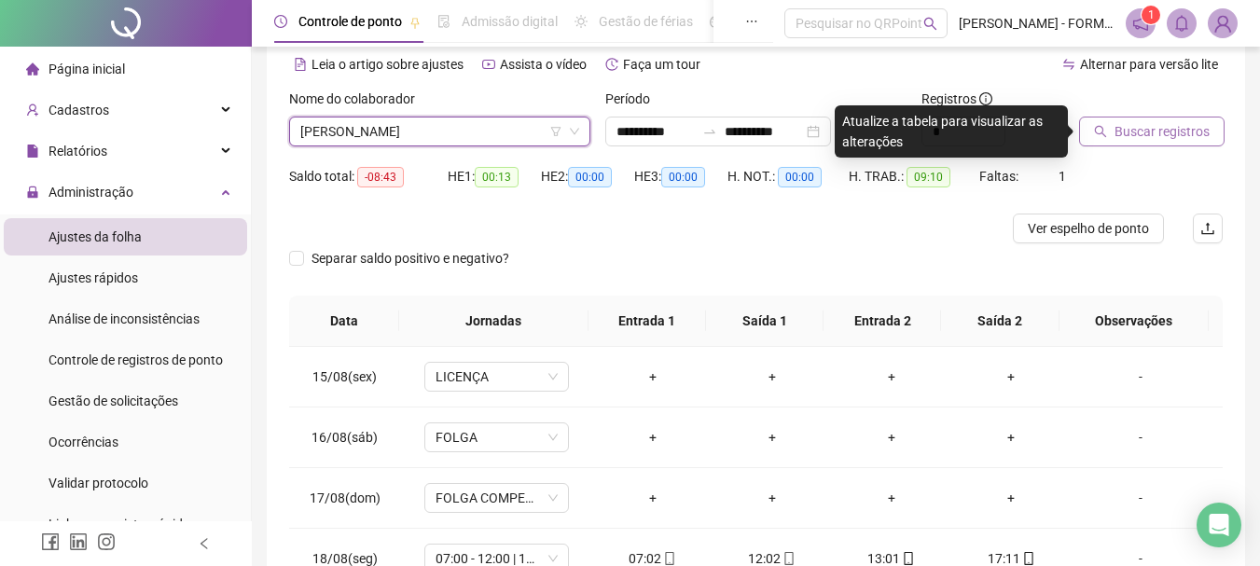
click at [1173, 130] on span "Buscar registros" at bounding box center [1162, 131] width 95 height 21
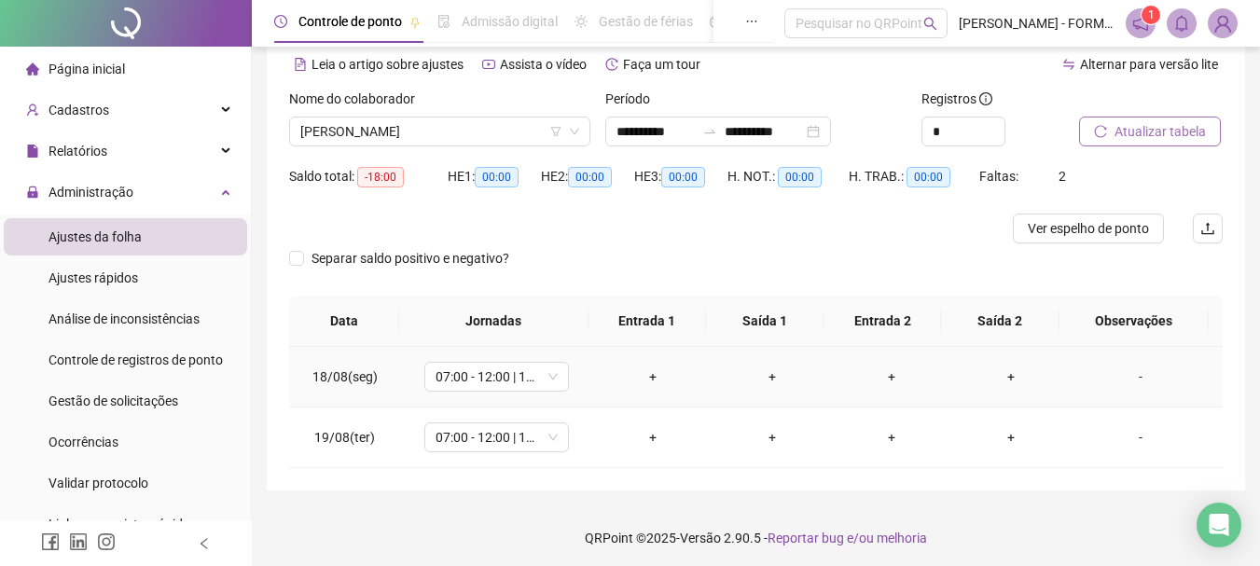
click at [639, 372] on div "+" at bounding box center [653, 377] width 90 height 21
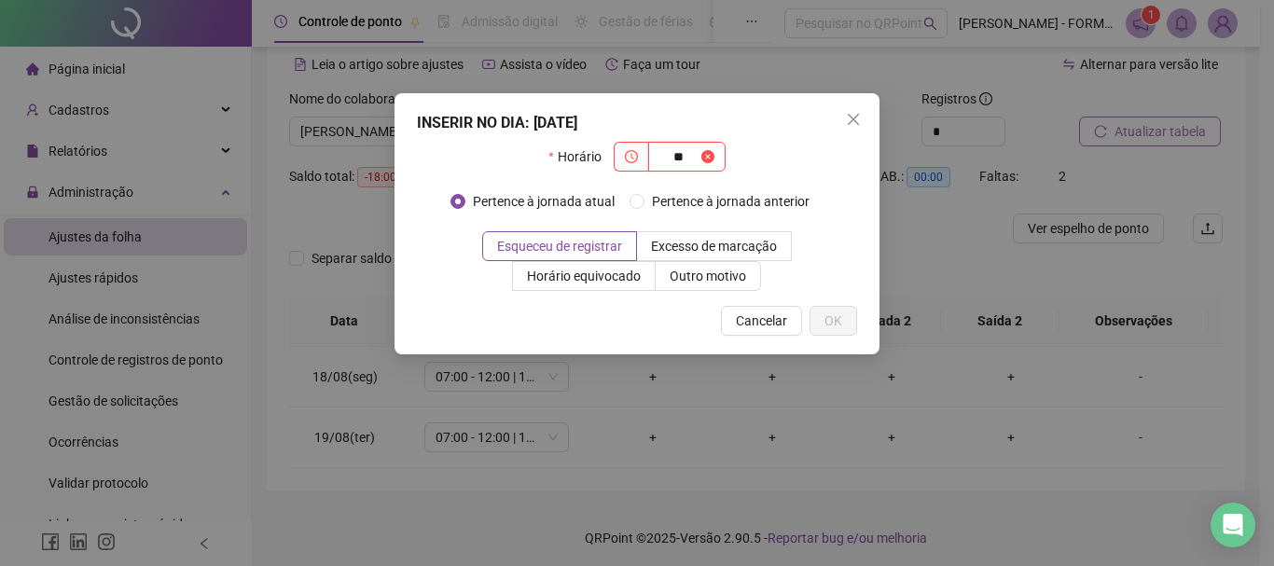
type input "*"
type input "*****"
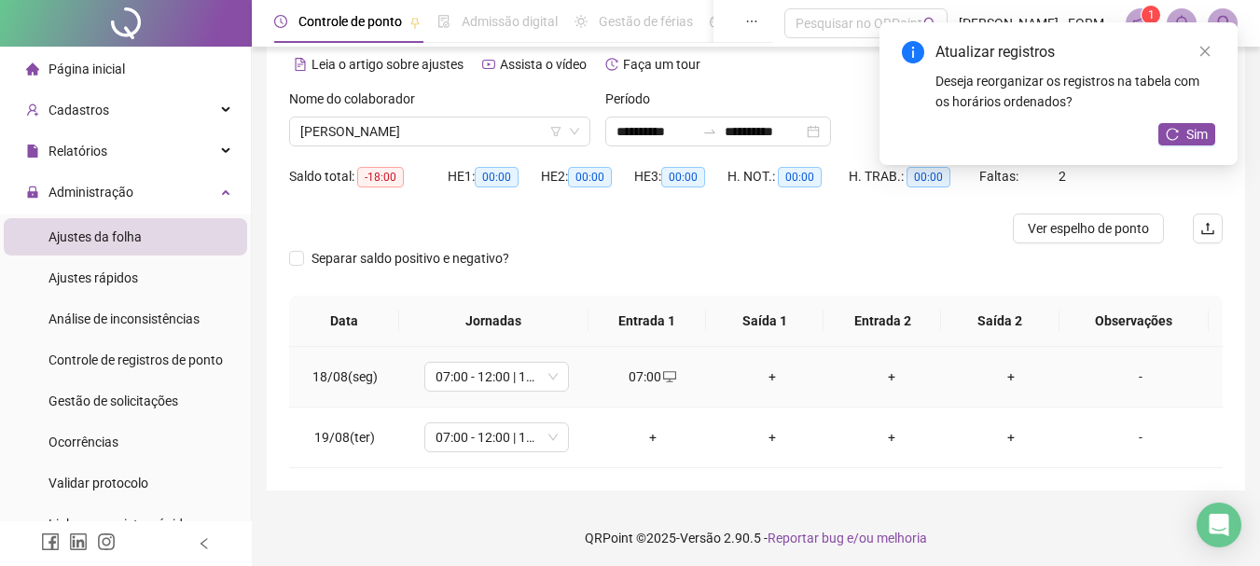
click at [764, 373] on div "+" at bounding box center [773, 377] width 90 height 21
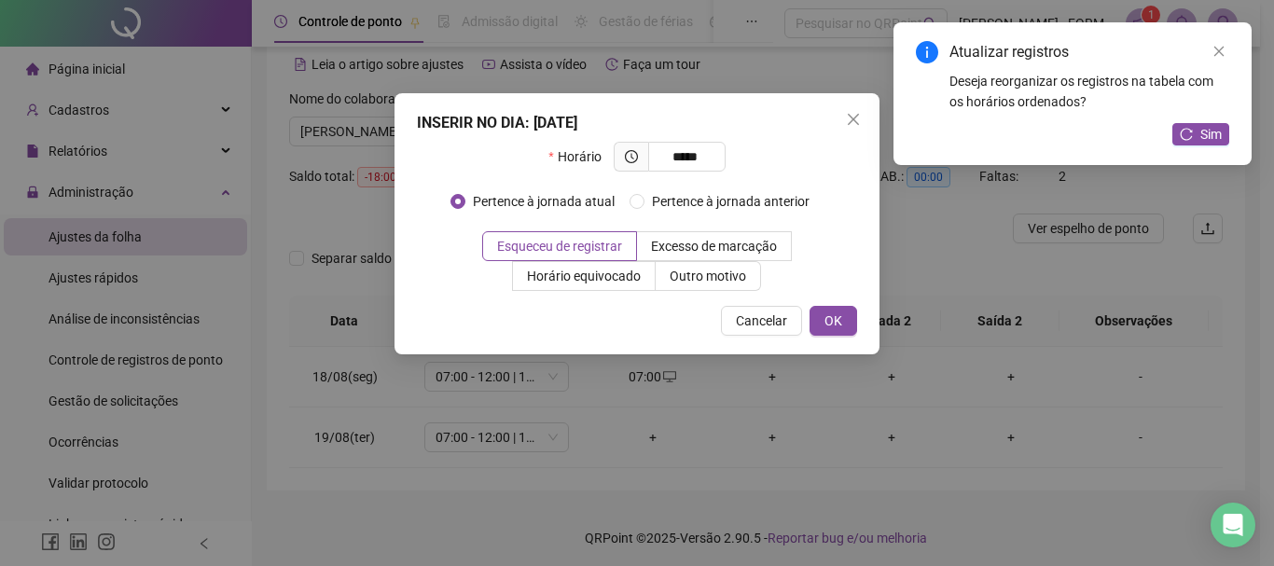
type input "*****"
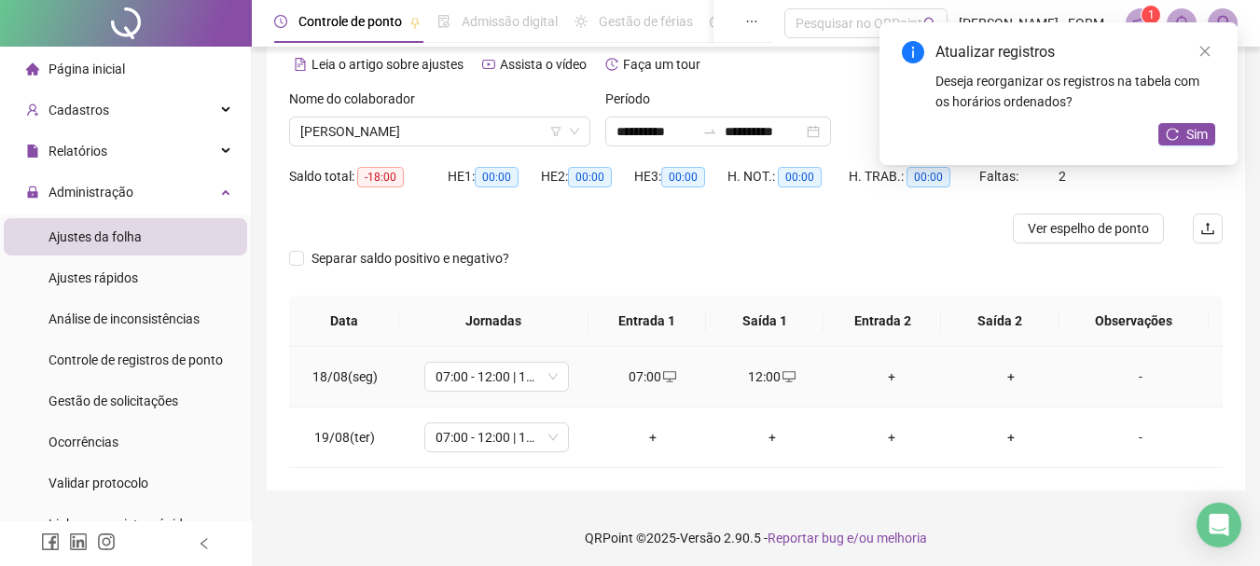
click at [881, 376] on div "+" at bounding box center [892, 377] width 90 height 21
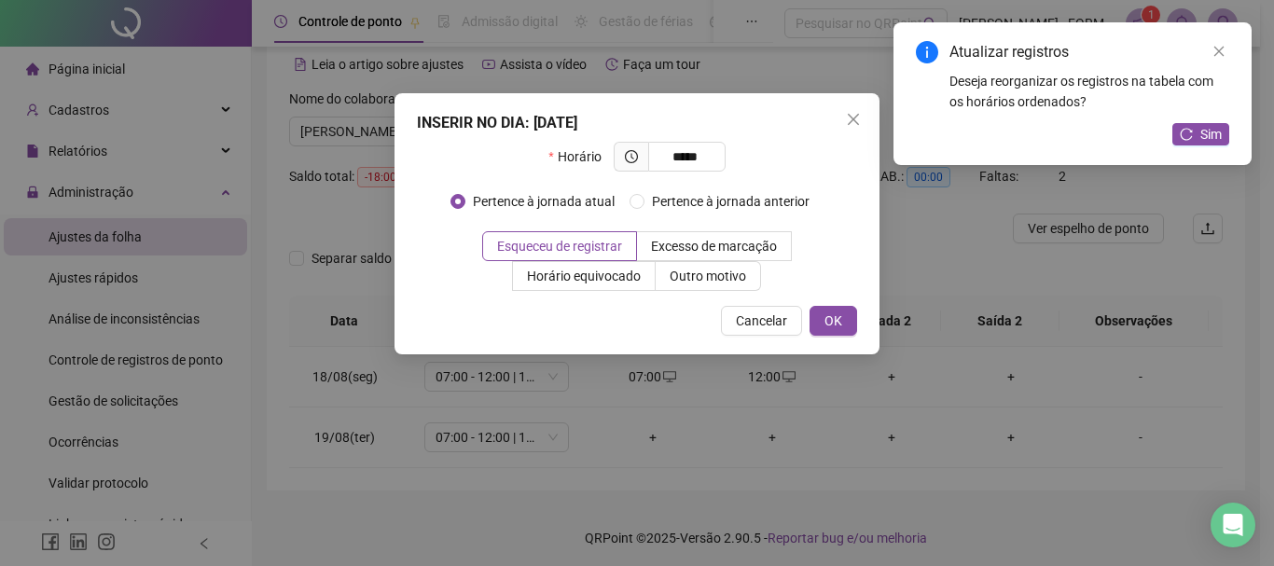
type input "*****"
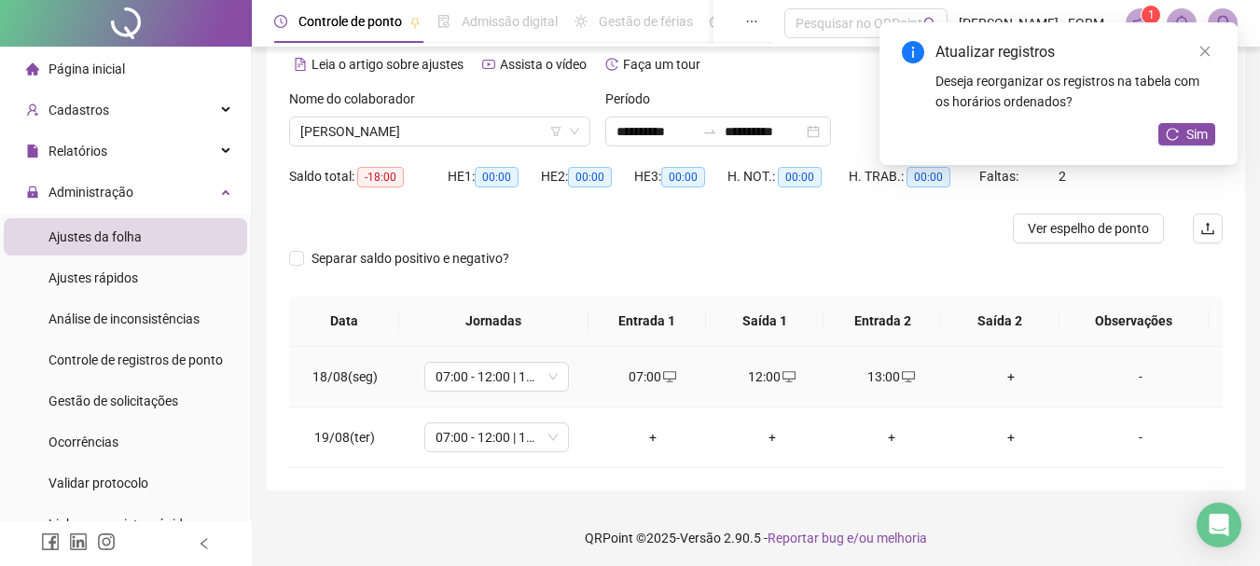
click at [1001, 376] on div "+" at bounding box center [1012, 377] width 90 height 21
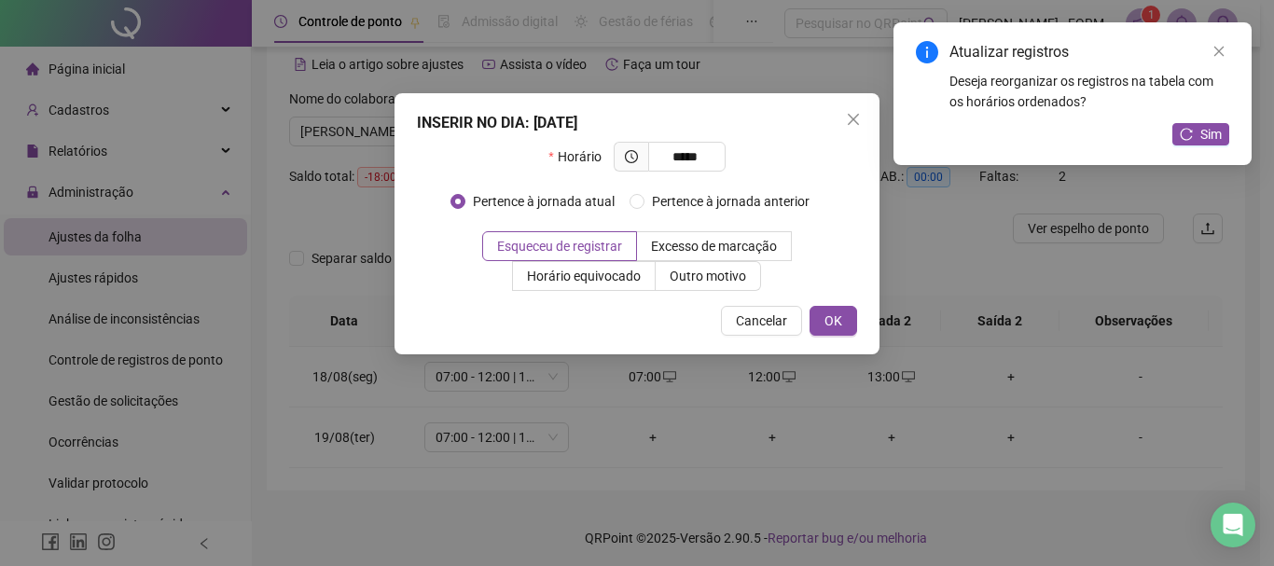
type input "*****"
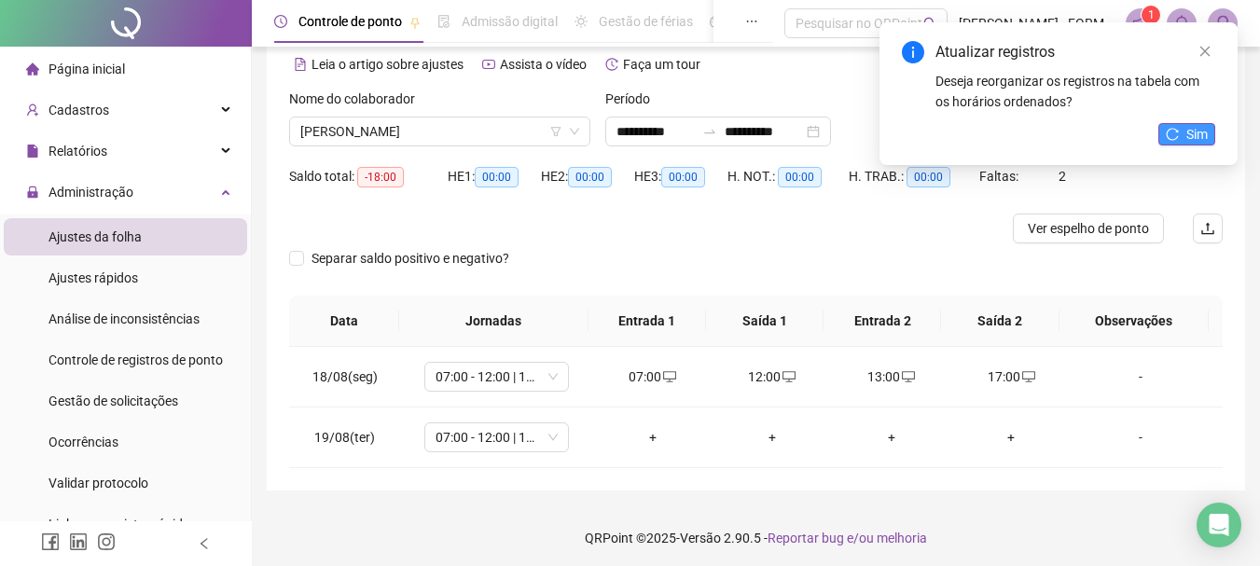
click at [1172, 136] on icon "reload" at bounding box center [1172, 134] width 13 height 13
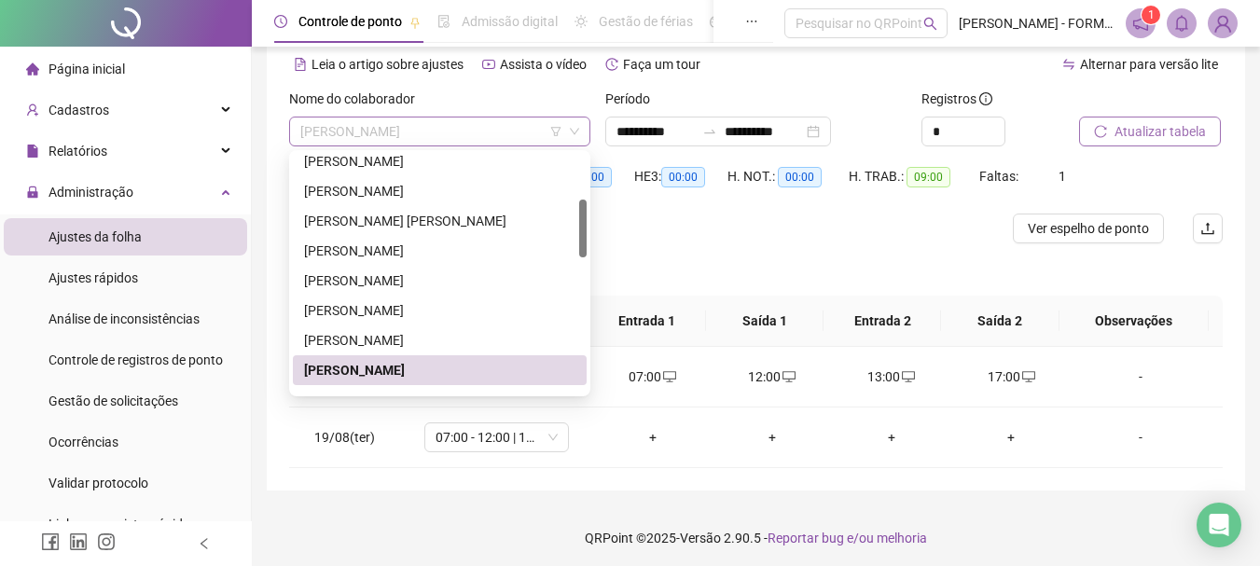
click at [452, 128] on span "JOSE FABIO DA SILVA" at bounding box center [439, 132] width 279 height 28
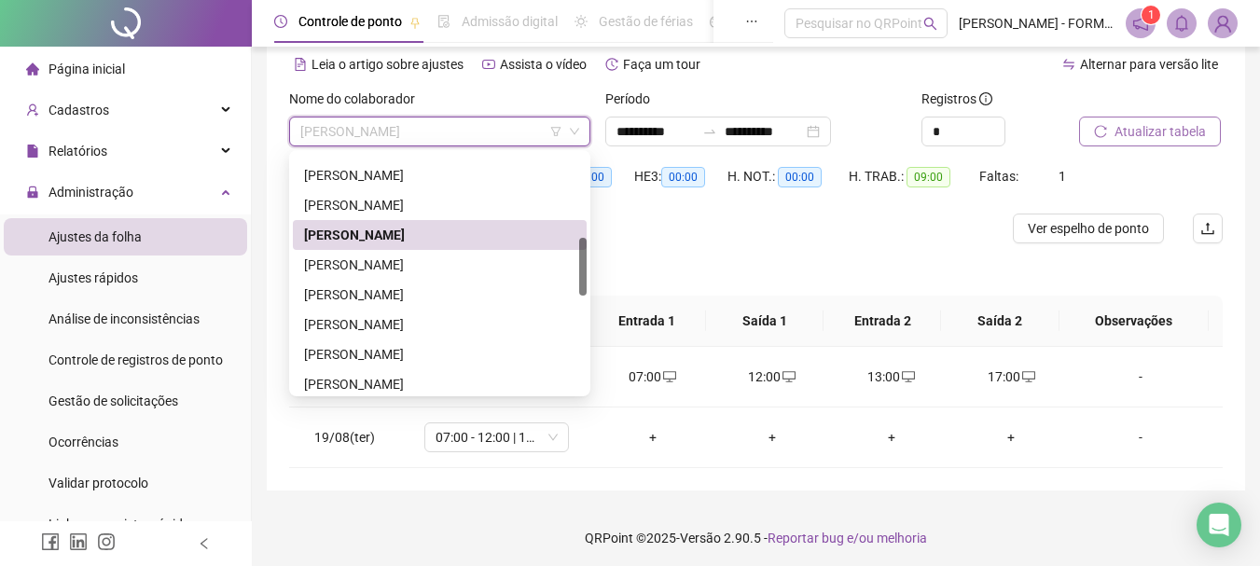
scroll to position [349, 0]
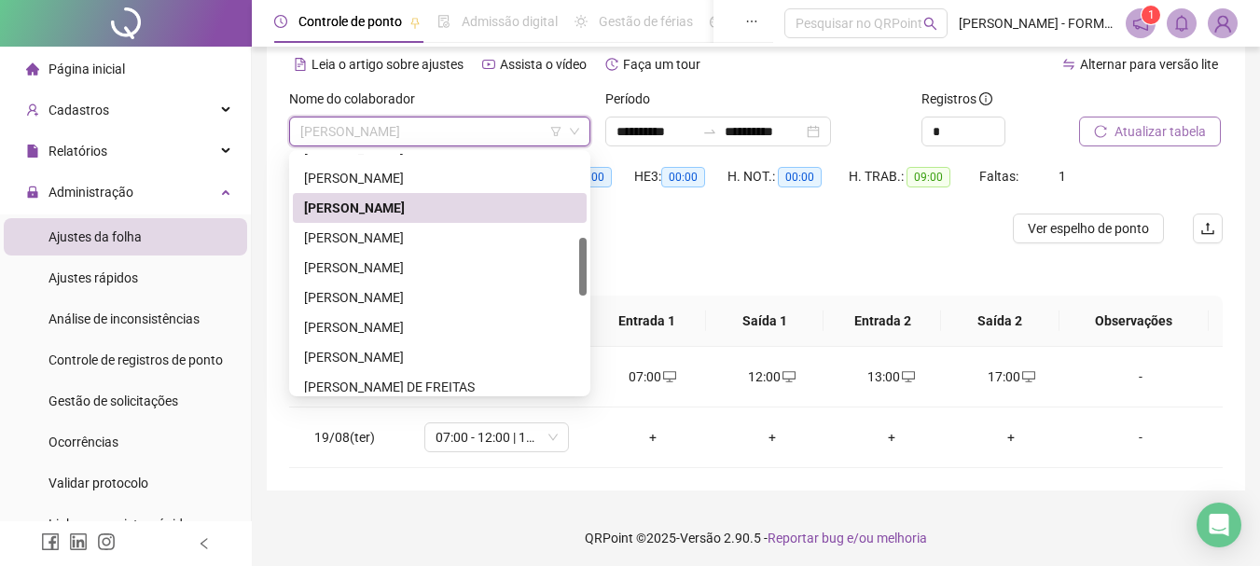
drag, startPoint x: 584, startPoint y: 214, endPoint x: 579, endPoint y: 253, distance: 39.5
click at [579, 253] on div at bounding box center [582, 267] width 7 height 58
click at [396, 235] on div "JOSÉ LUIS DA ROCHA" at bounding box center [439, 238] width 271 height 21
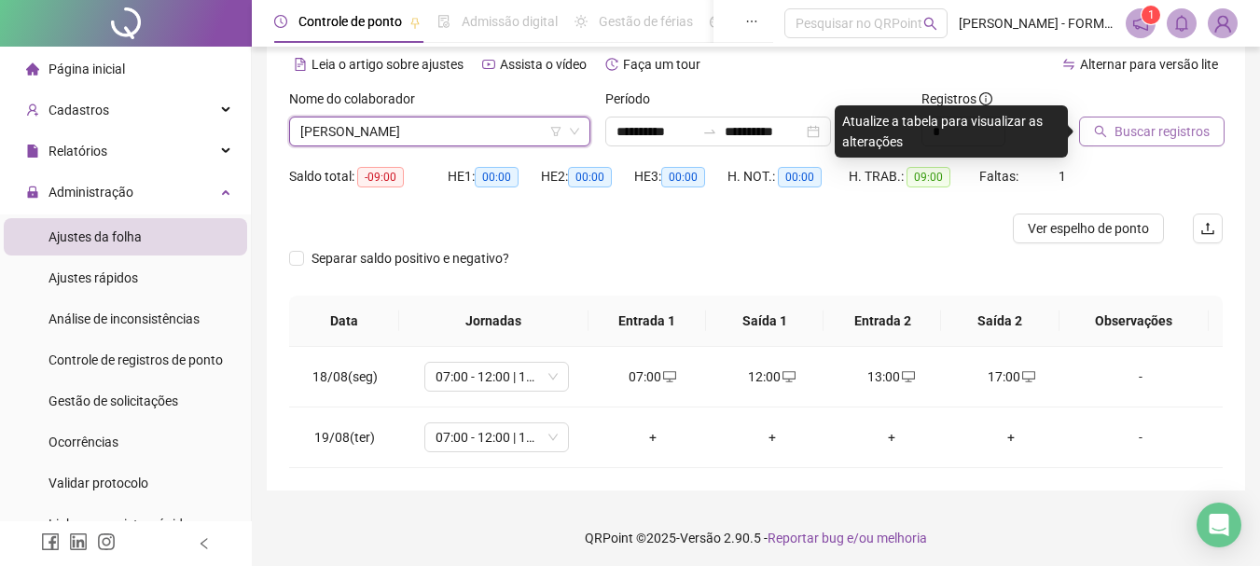
click at [1134, 132] on span "Buscar registros" at bounding box center [1162, 131] width 95 height 21
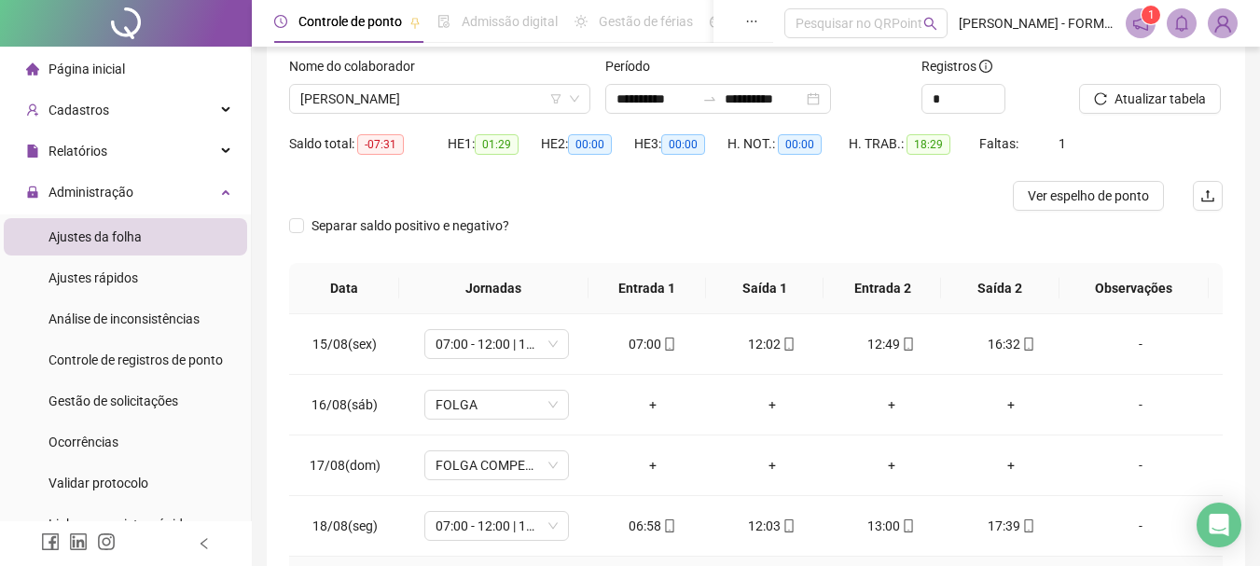
scroll to position [83, 0]
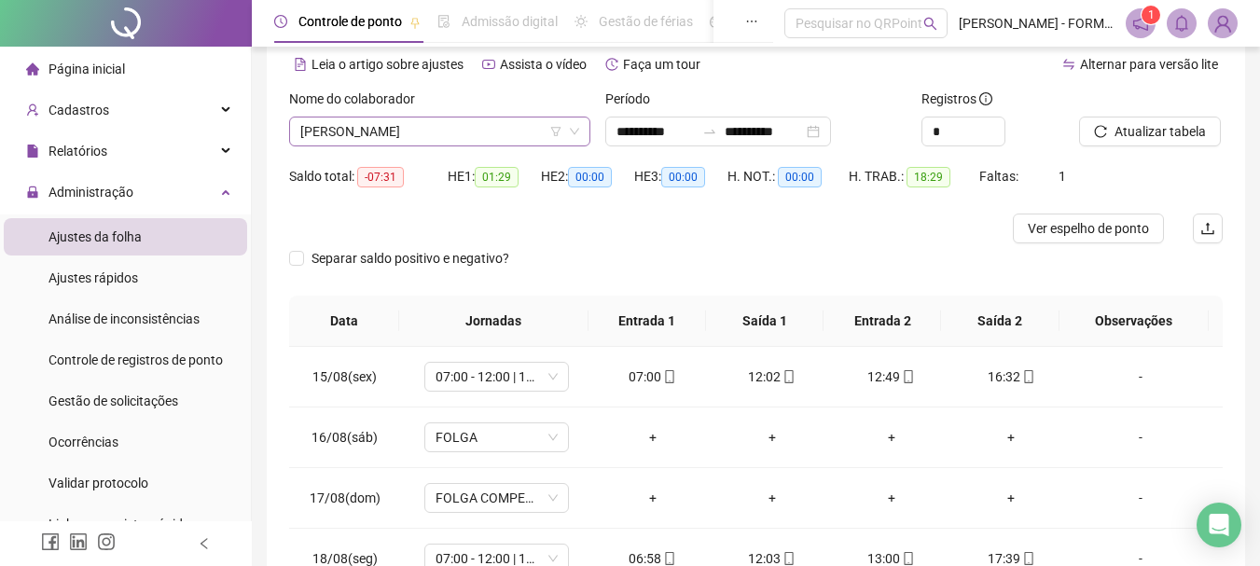
click at [508, 126] on span "JOSÉ LUIS DA ROCHA" at bounding box center [439, 132] width 279 height 28
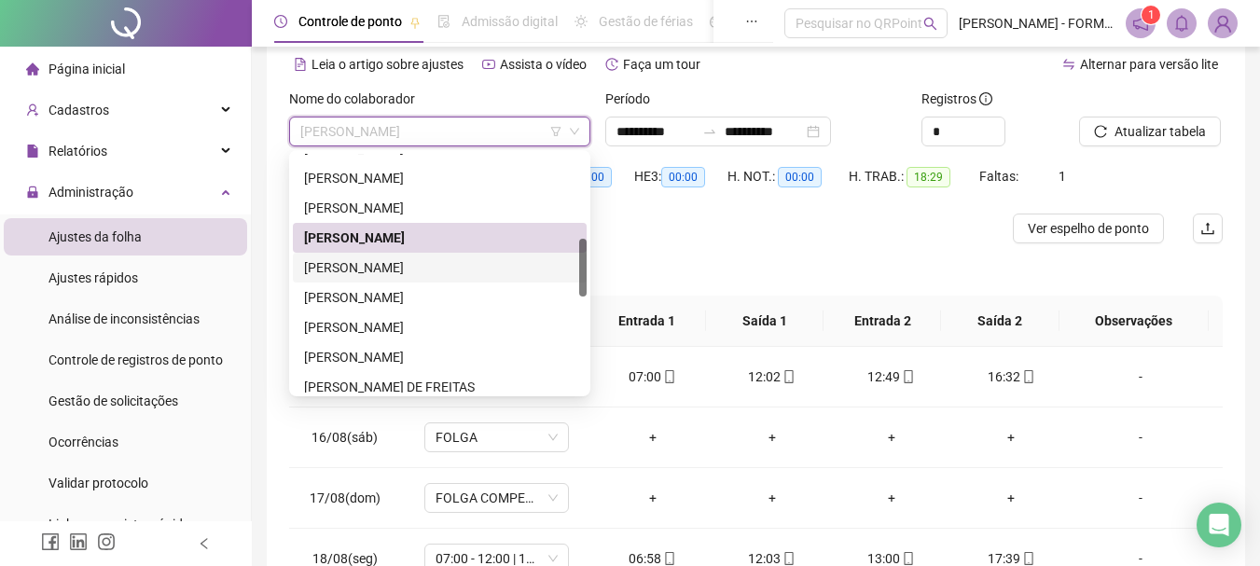
click at [399, 268] on div "JOSENEI LUIS PEREIRA" at bounding box center [439, 267] width 271 height 21
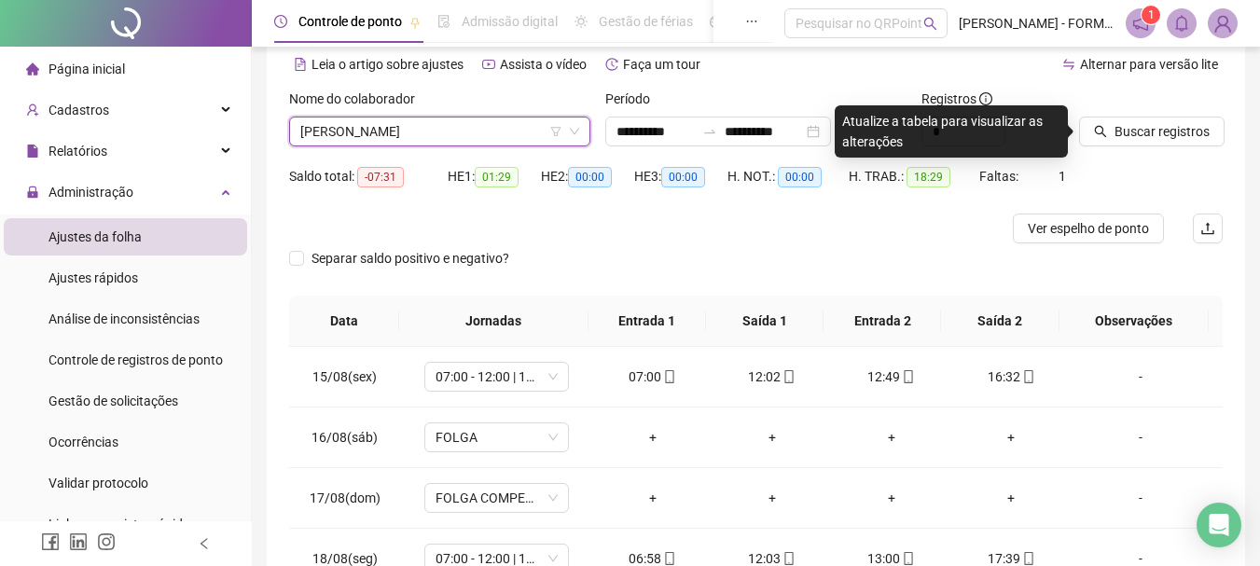
click at [1155, 112] on div at bounding box center [1127, 103] width 97 height 28
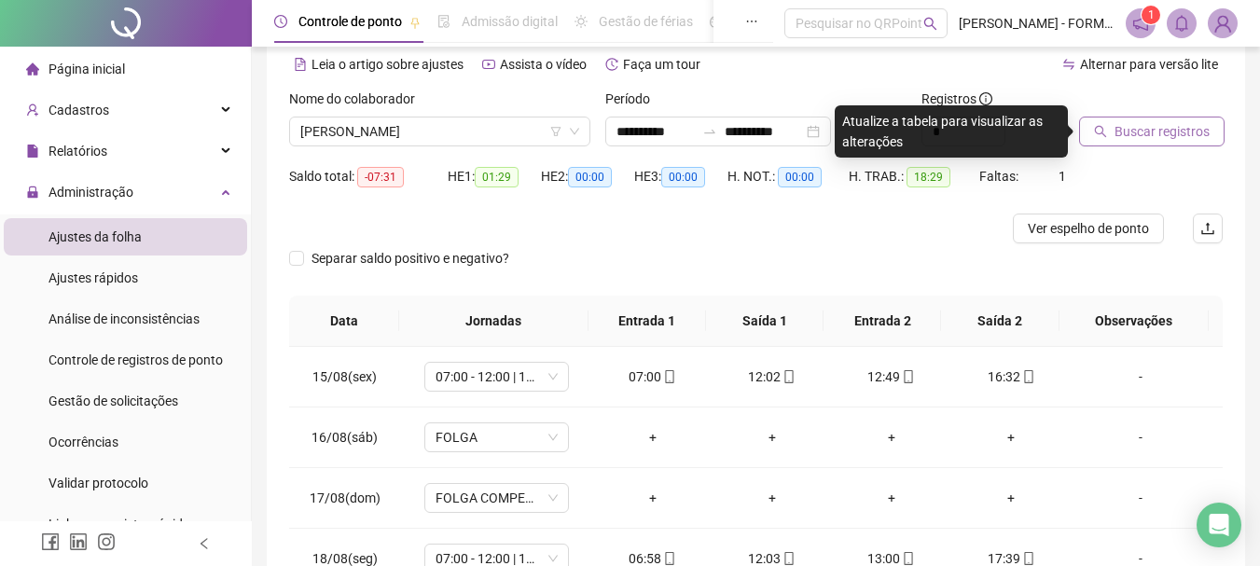
click at [1150, 125] on span "Buscar registros" at bounding box center [1162, 131] width 95 height 21
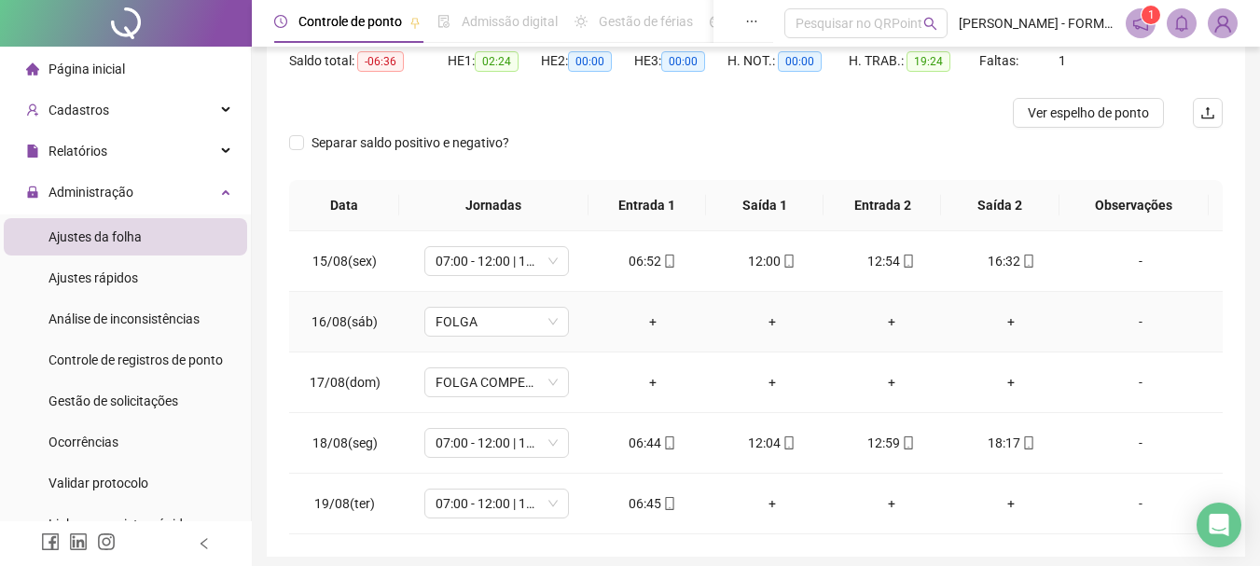
scroll to position [270, 0]
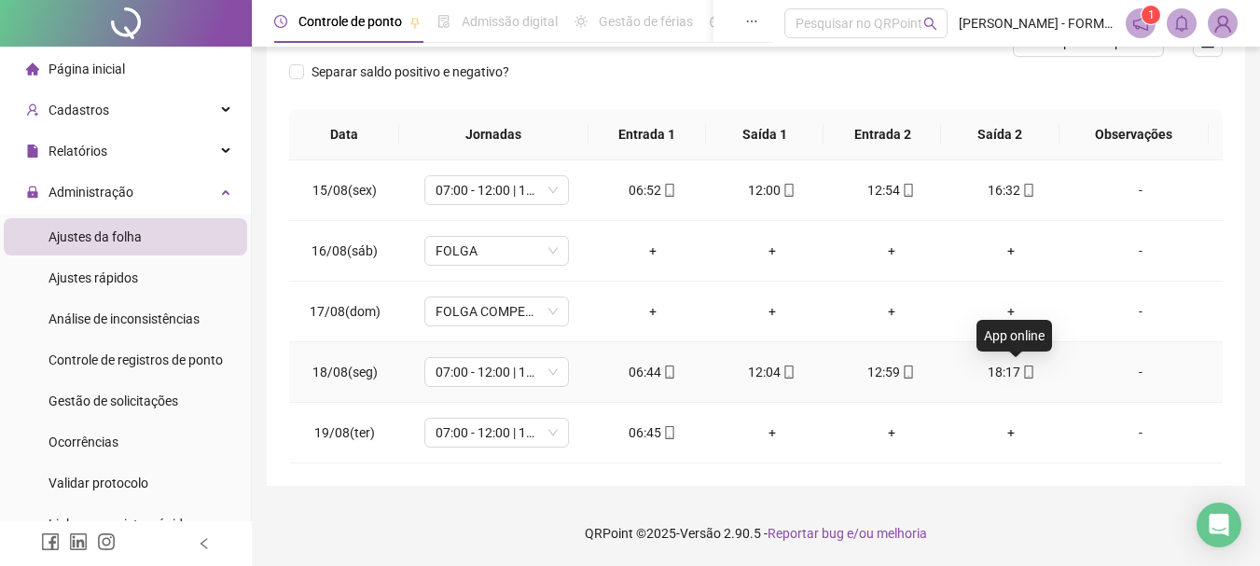
click at [1023, 371] on icon "mobile" at bounding box center [1029, 372] width 13 height 13
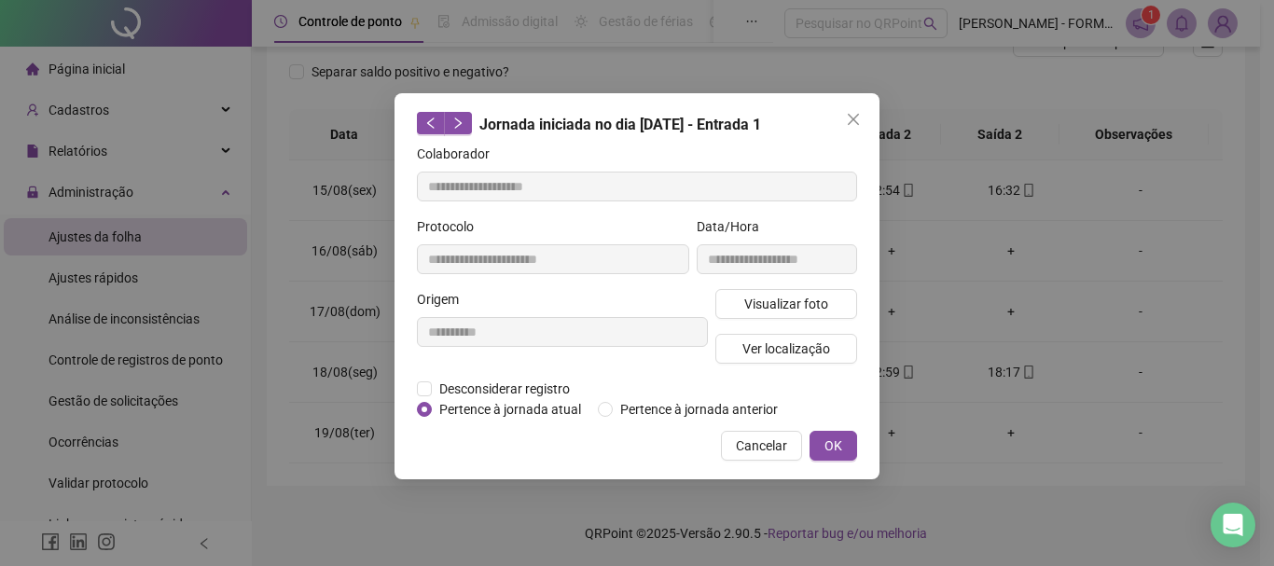
type input "**********"
click at [760, 297] on span "Visualizar foto" at bounding box center [787, 304] width 84 height 21
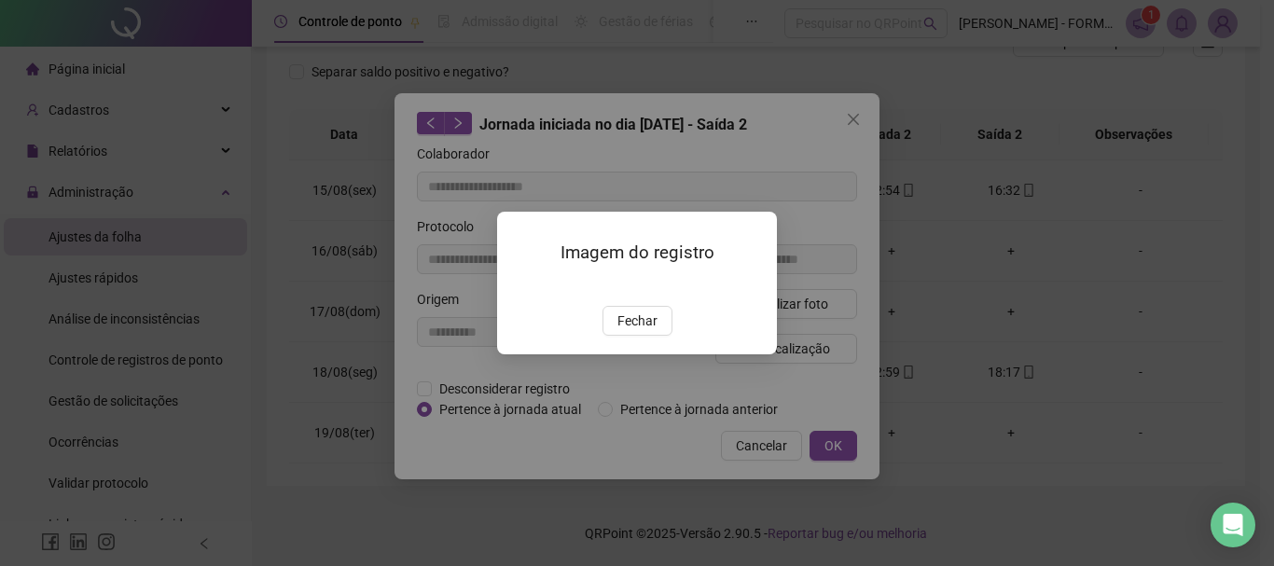
drag, startPoint x: 631, startPoint y: 429, endPoint x: 769, endPoint y: 371, distance: 149.7
click at [633, 331] on span "Fechar" at bounding box center [638, 321] width 40 height 21
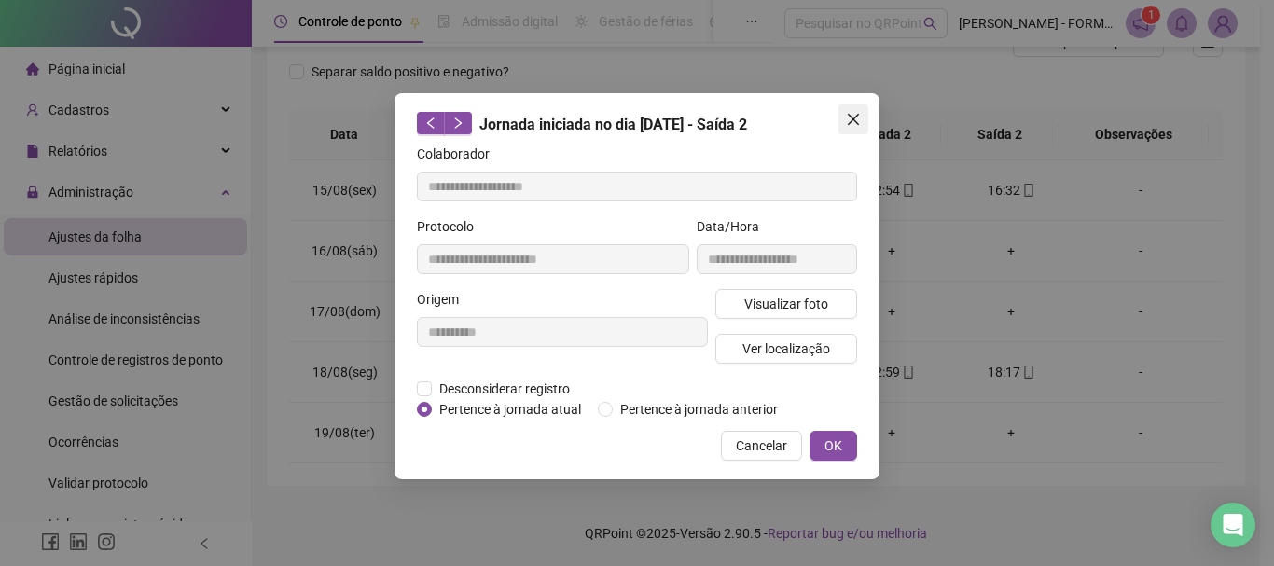
click at [849, 122] on icon "close" at bounding box center [853, 119] width 15 height 15
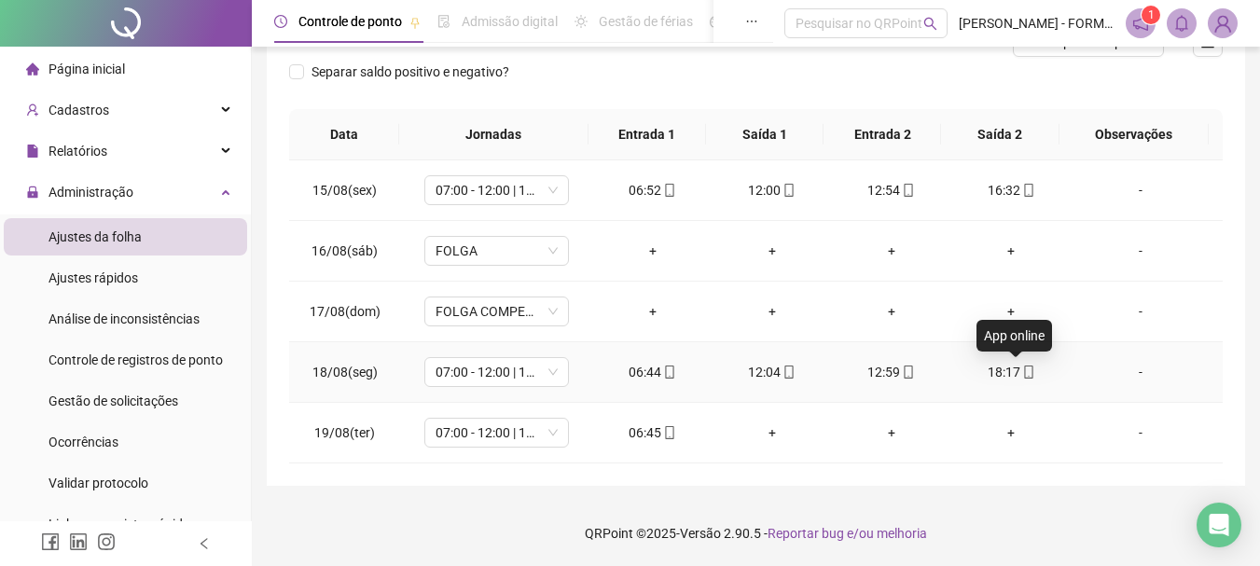
click at [1023, 377] on icon "mobile" at bounding box center [1029, 372] width 13 height 13
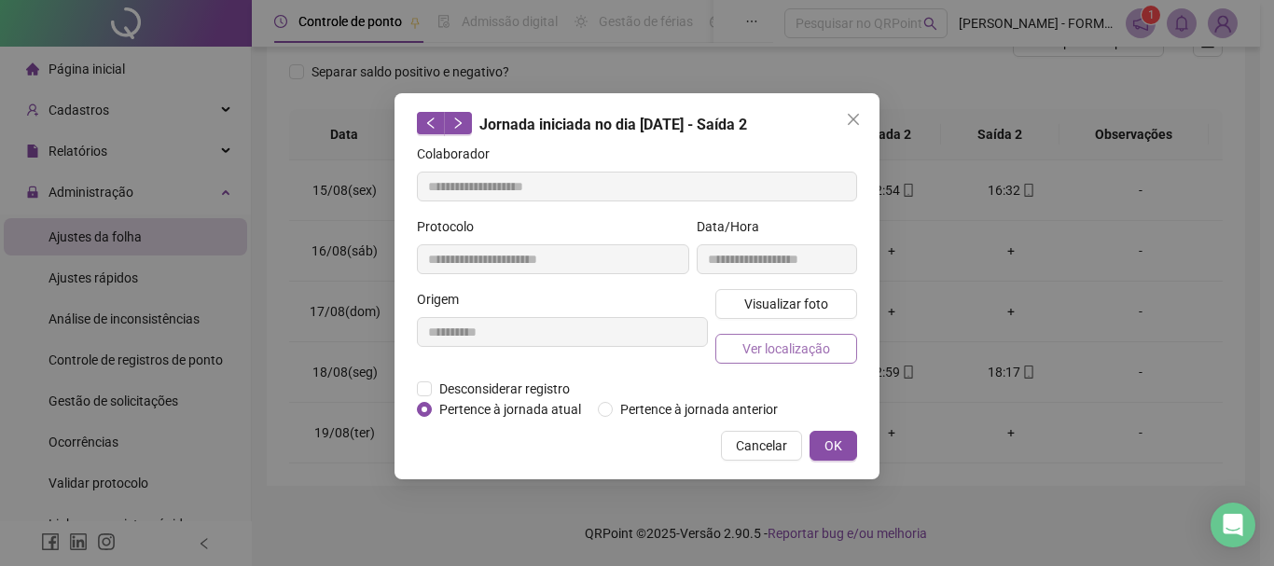
click at [816, 345] on span "Ver localização" at bounding box center [787, 349] width 88 height 21
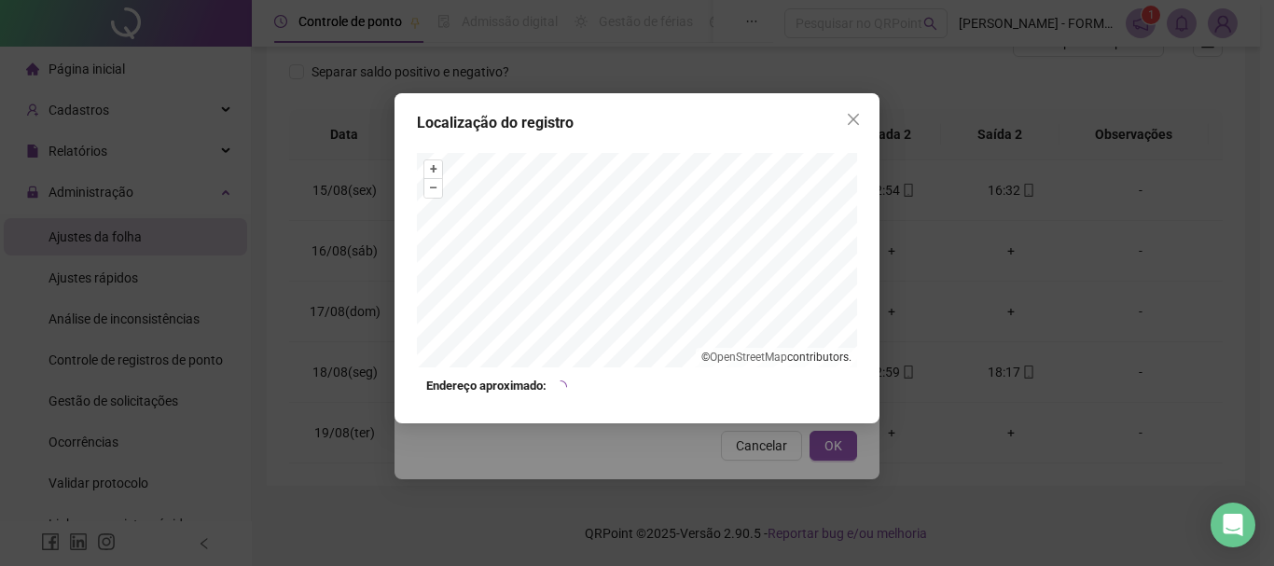
drag, startPoint x: 855, startPoint y: 113, endPoint x: 851, endPoint y: 122, distance: 10.0
click at [855, 114] on icon "close" at bounding box center [853, 119] width 15 height 15
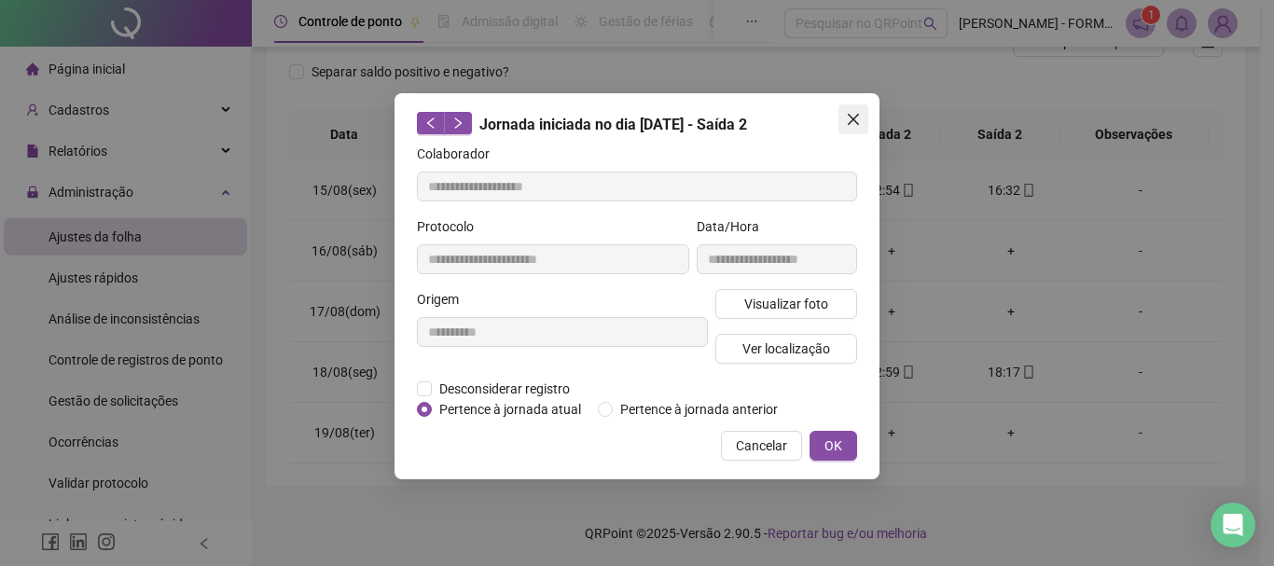
click at [851, 118] on icon "close" at bounding box center [853, 119] width 11 height 11
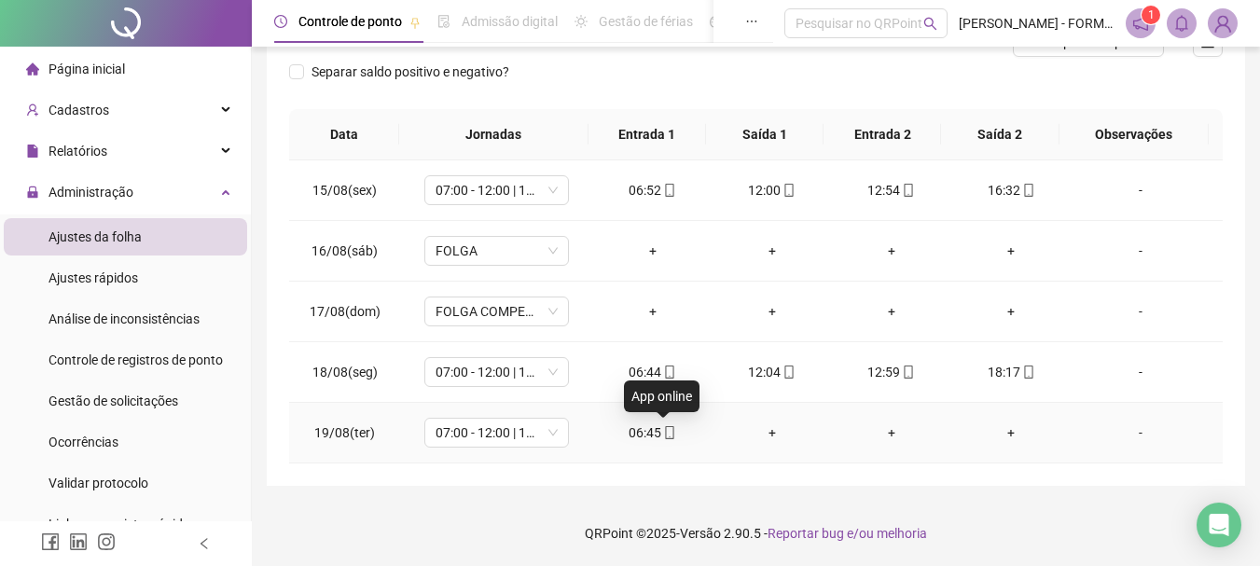
click at [664, 433] on icon "mobile" at bounding box center [669, 432] width 13 height 13
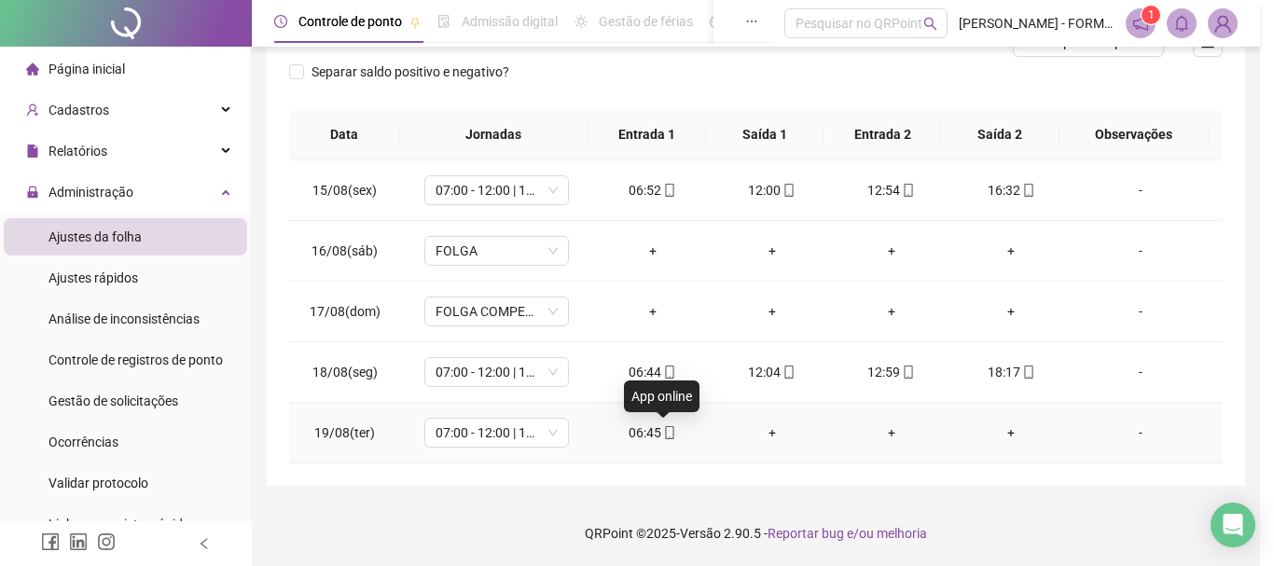
type input "**********"
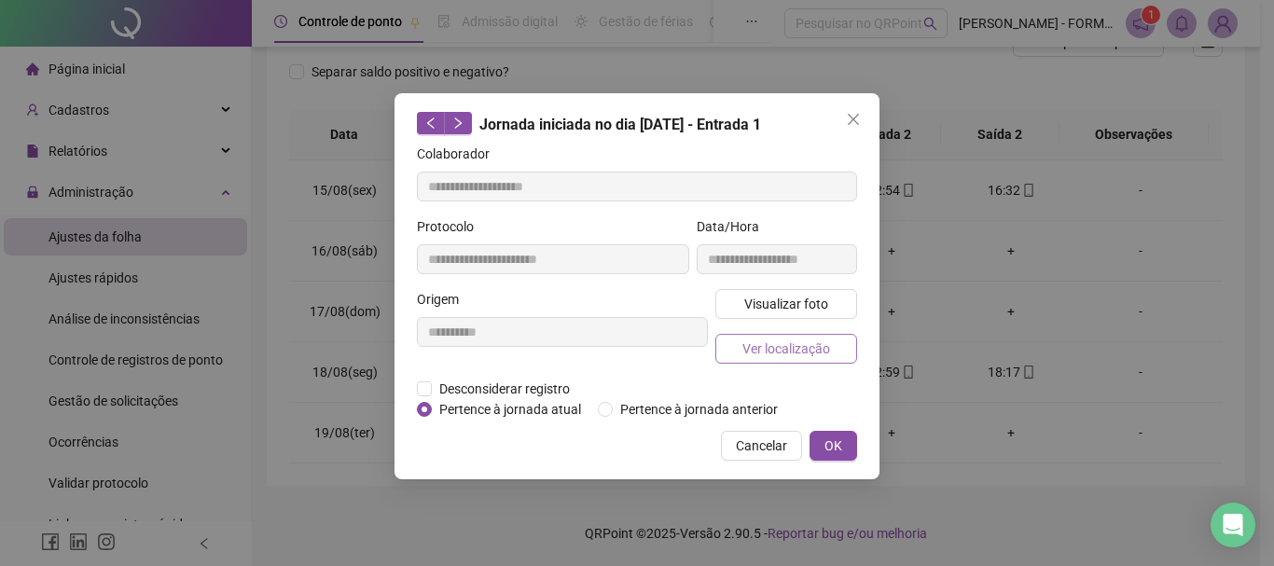
click at [762, 348] on span "Ver localização" at bounding box center [787, 349] width 88 height 21
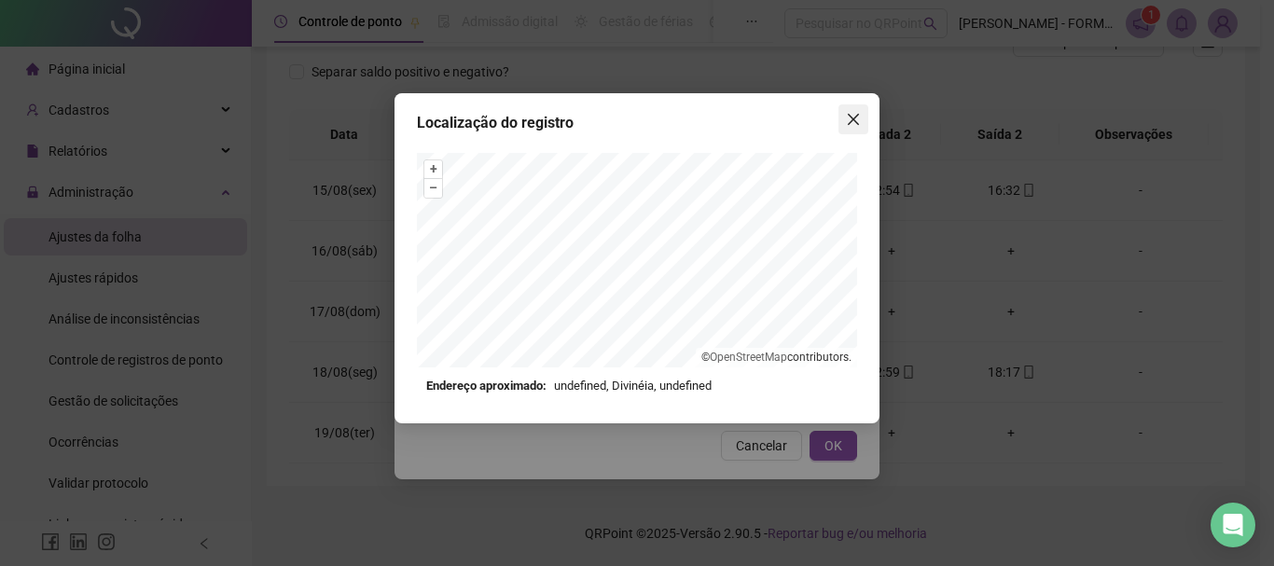
click at [857, 123] on icon "close" at bounding box center [853, 119] width 11 height 11
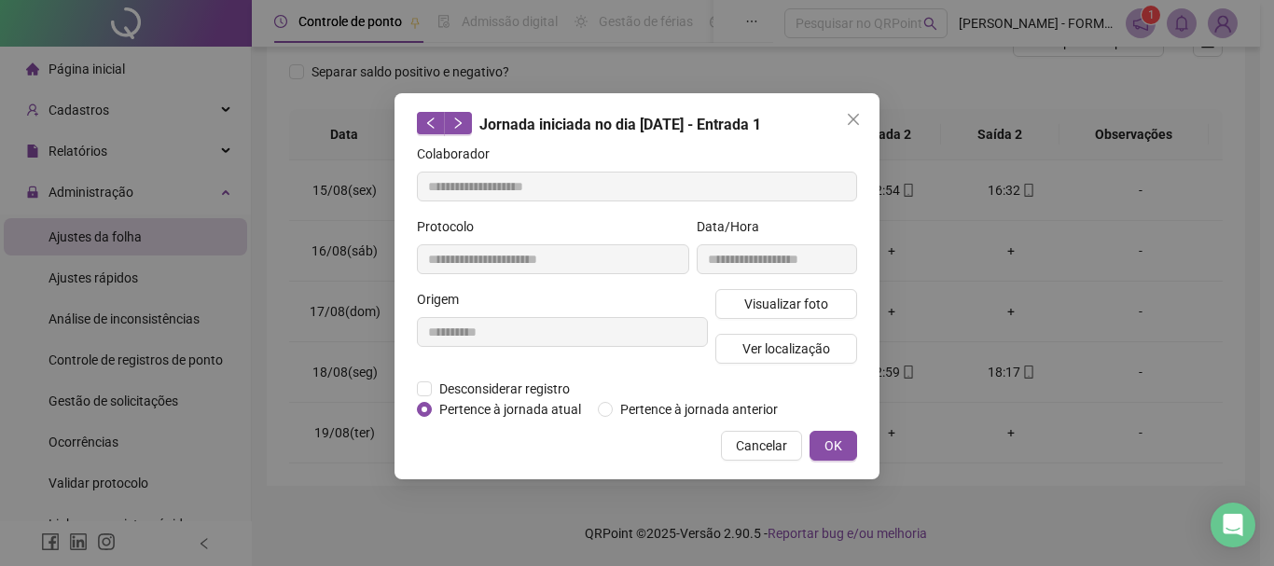
click at [857, 123] on icon "close" at bounding box center [853, 119] width 11 height 11
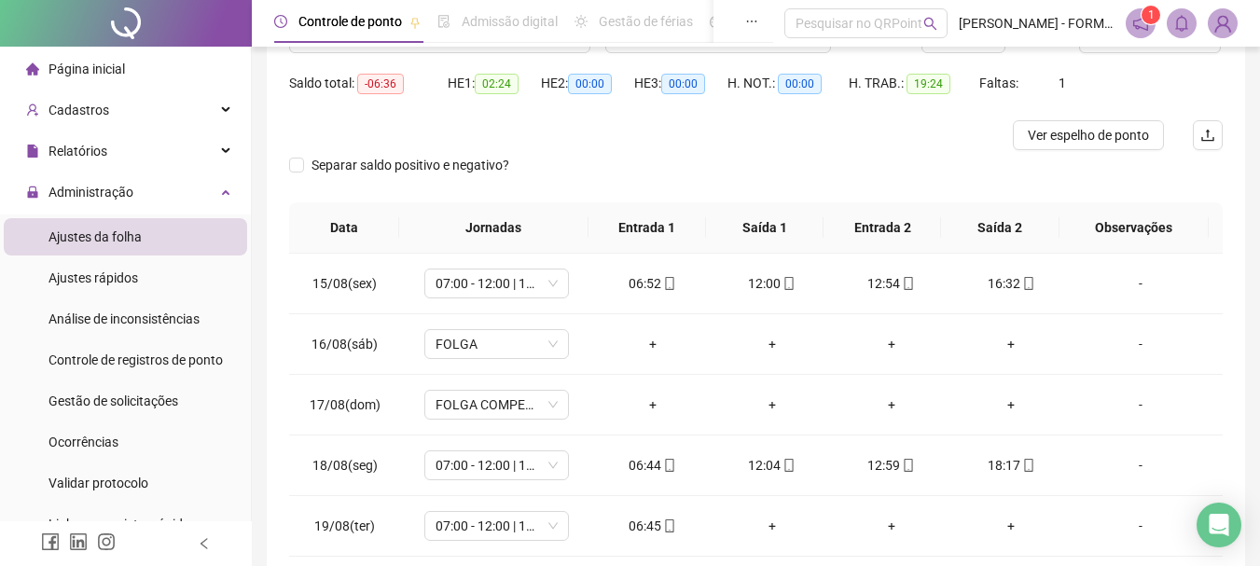
scroll to position [83, 0]
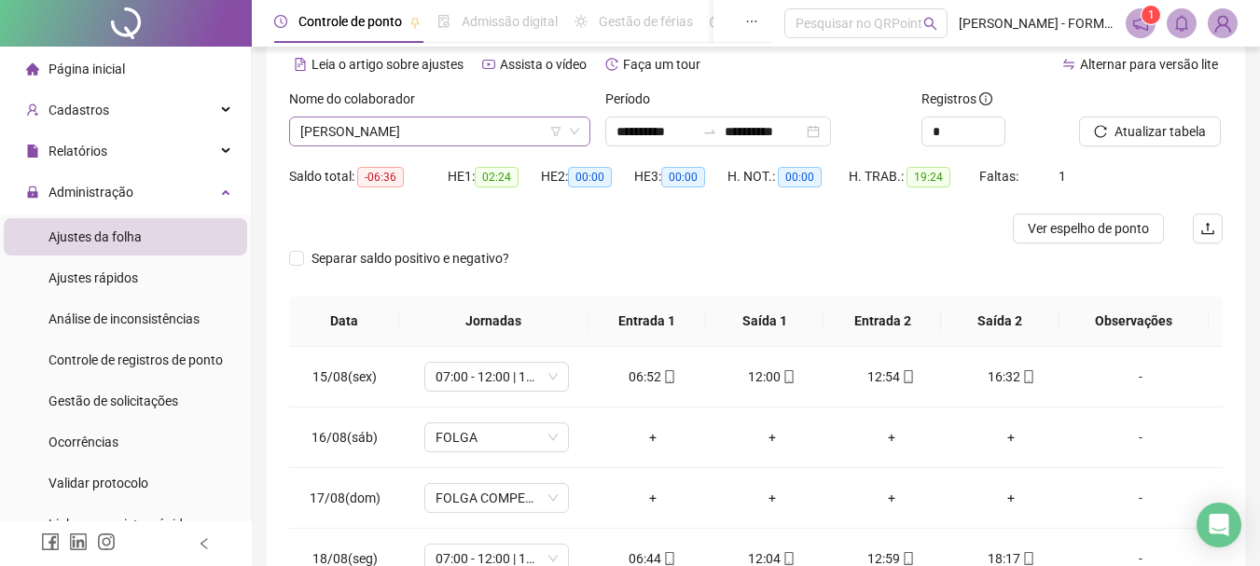
click at [493, 139] on span "JOSENEI LUIS PEREIRA" at bounding box center [439, 132] width 279 height 28
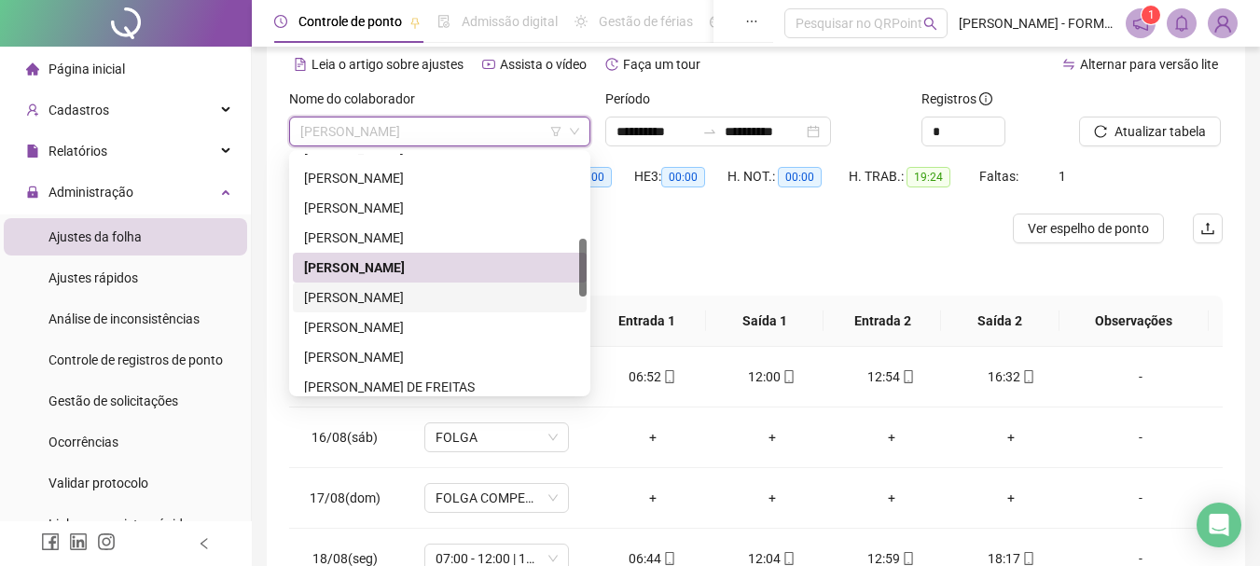
click at [385, 302] on div "JOSIAS EMERIM" at bounding box center [439, 297] width 271 height 21
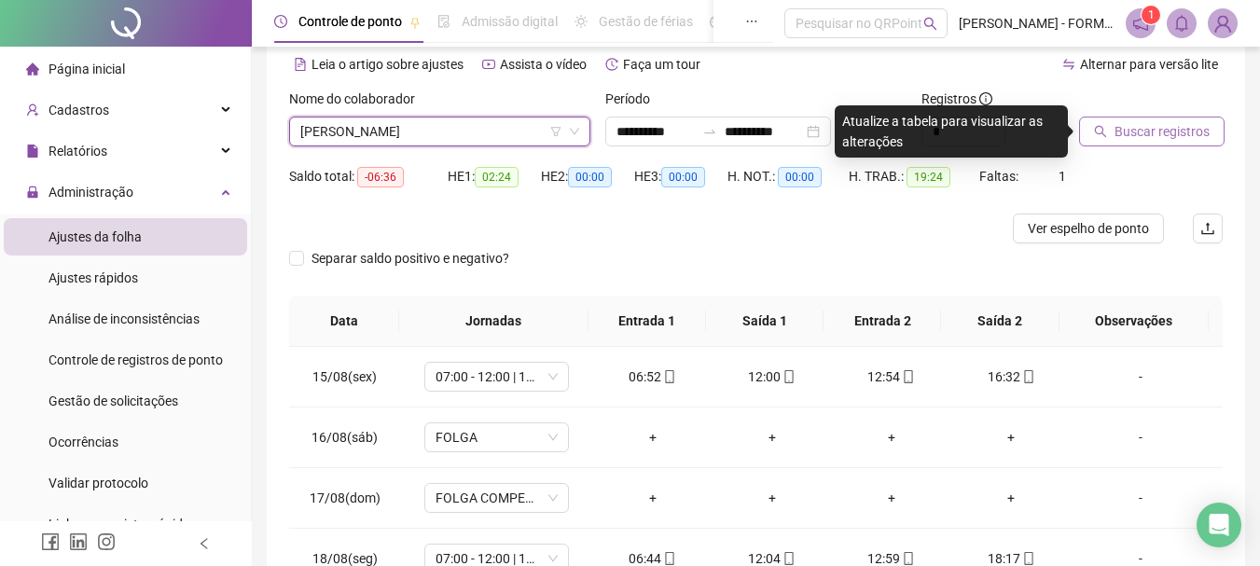
click at [1154, 132] on span "Buscar registros" at bounding box center [1162, 131] width 95 height 21
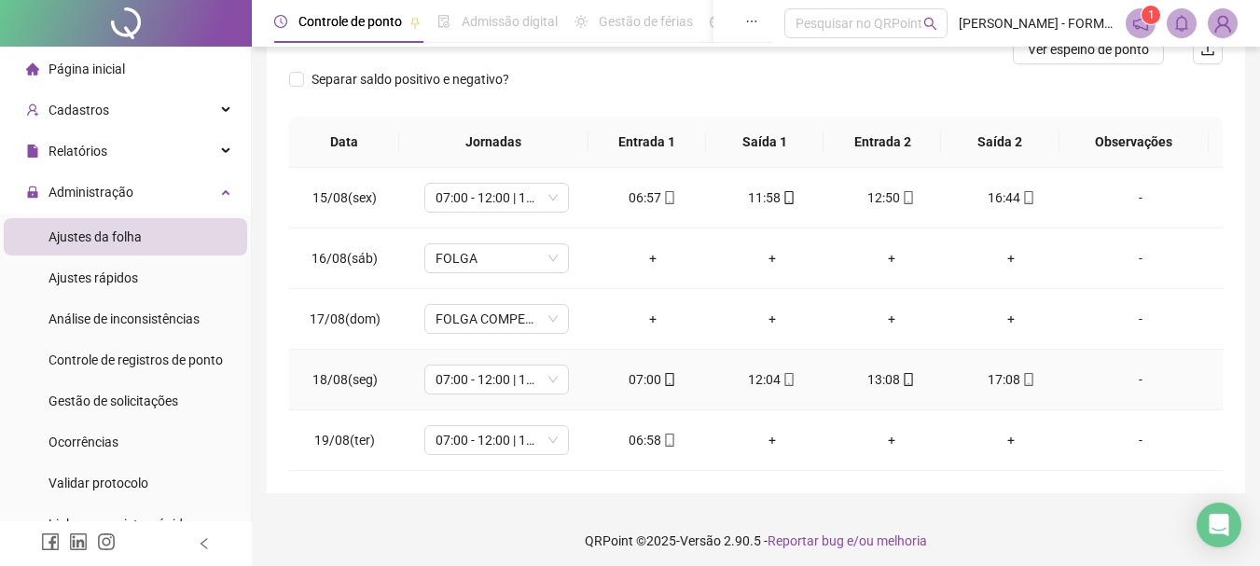
scroll to position [270, 0]
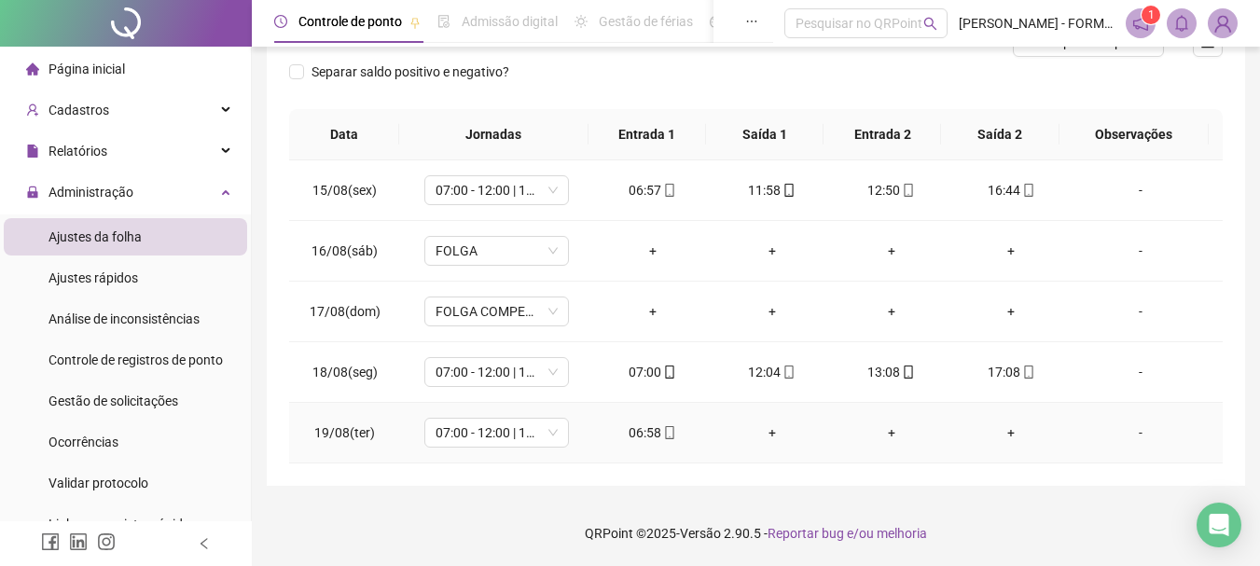
click at [665, 431] on icon "mobile" at bounding box center [669, 432] width 13 height 13
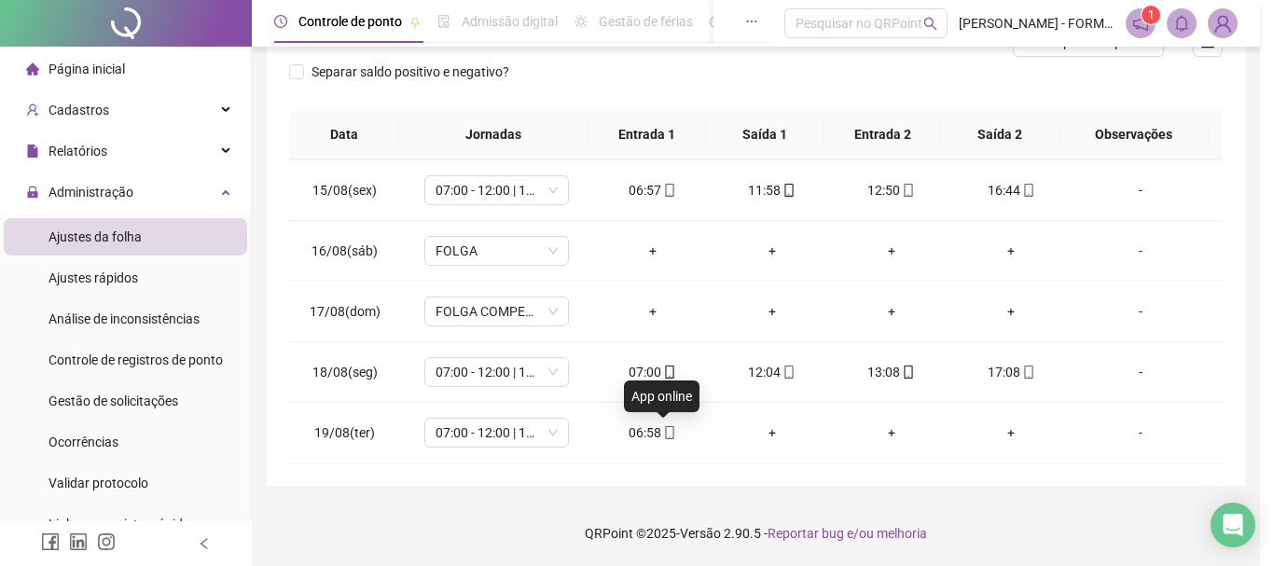
type input "**********"
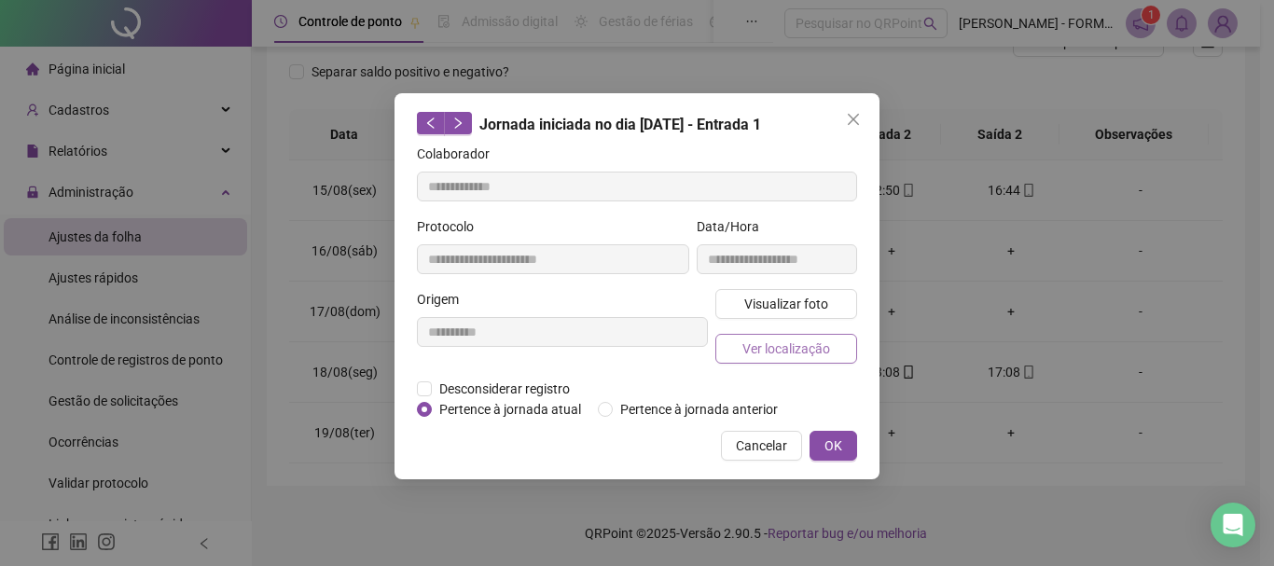
click at [747, 348] on span "Ver localização" at bounding box center [787, 349] width 88 height 21
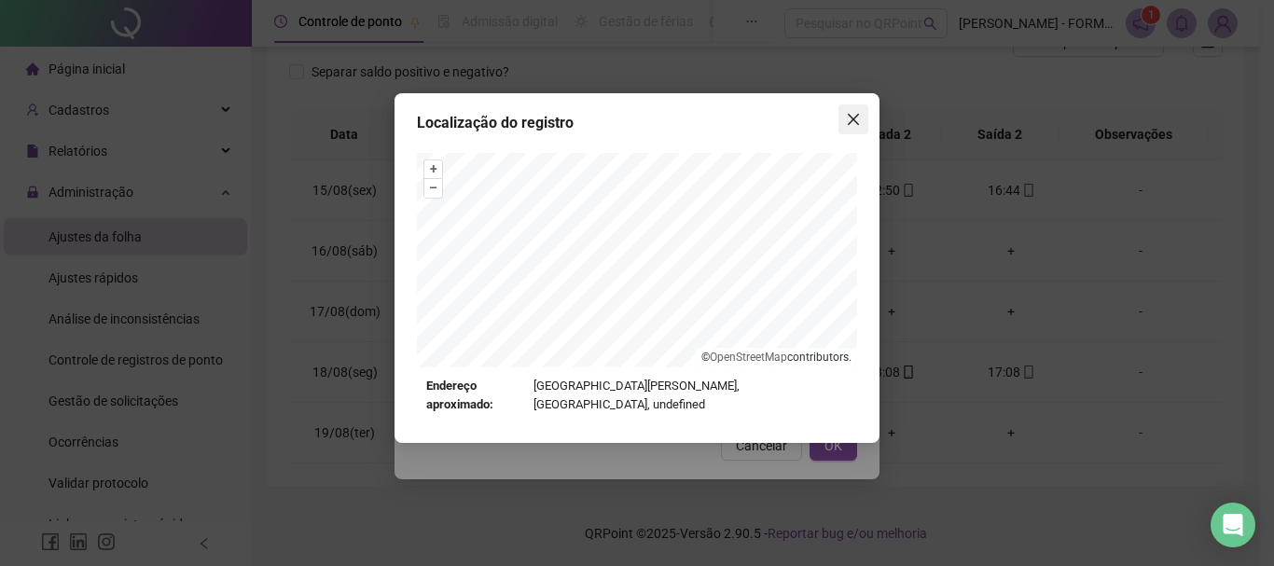
click at [853, 118] on icon "close" at bounding box center [853, 119] width 11 height 11
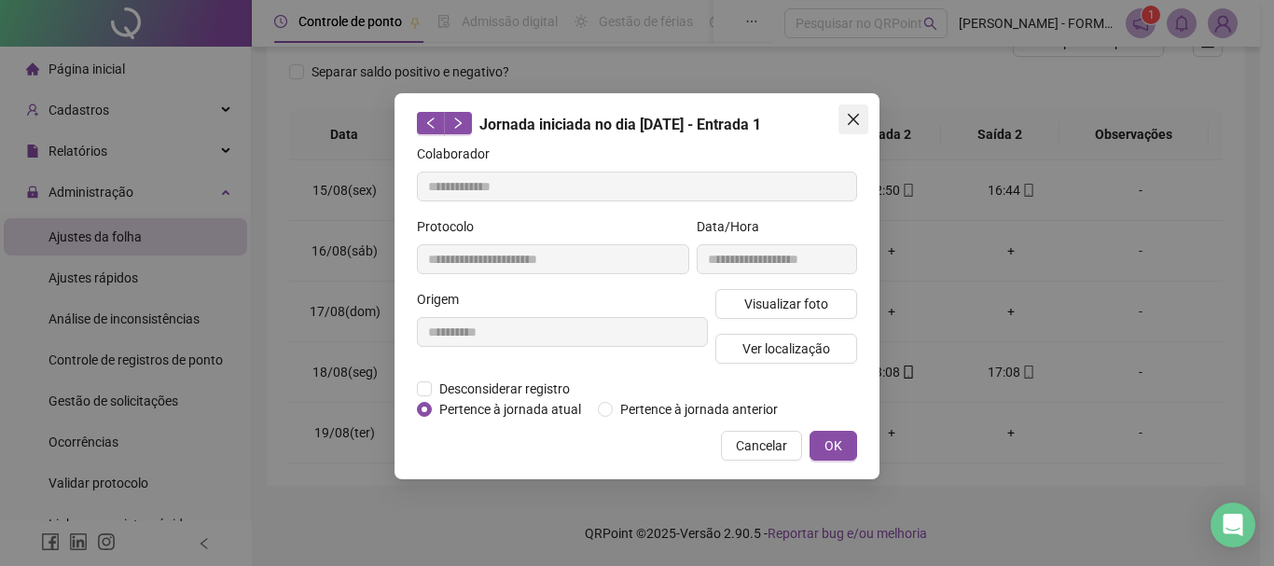
click at [850, 122] on icon "close" at bounding box center [853, 119] width 11 height 11
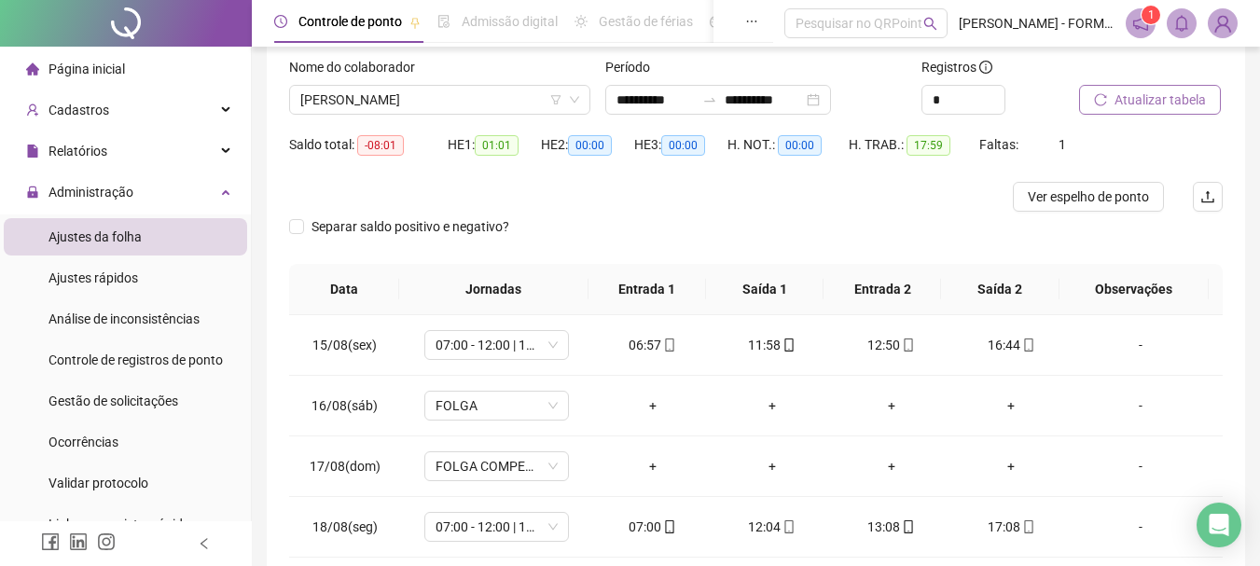
scroll to position [83, 0]
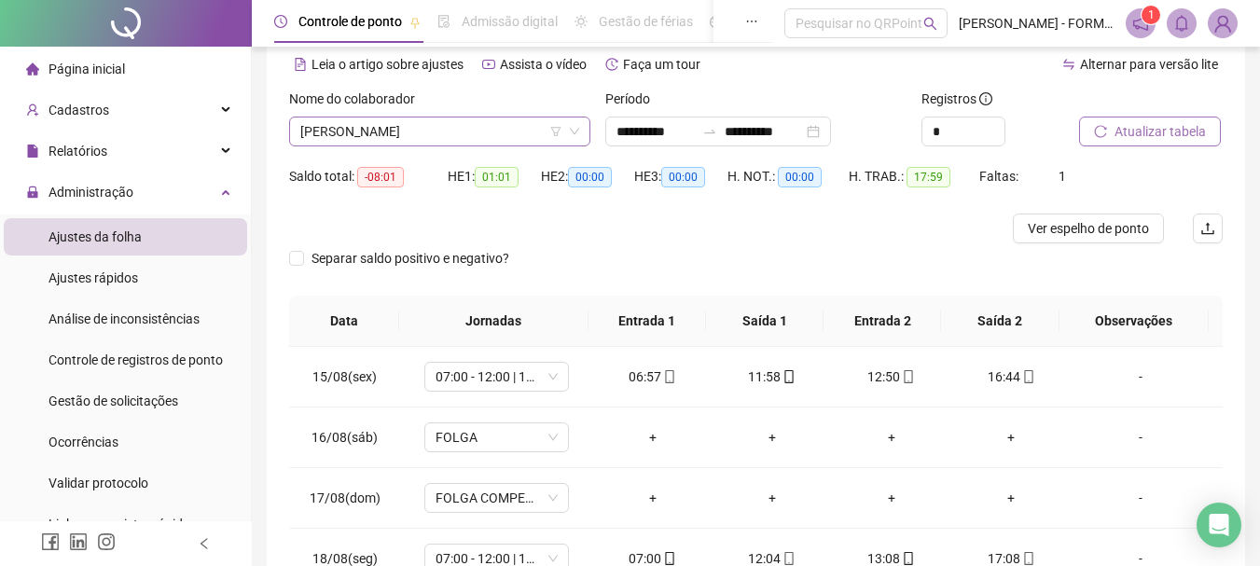
click at [453, 135] on span "JOSIAS EMERIM" at bounding box center [439, 132] width 279 height 28
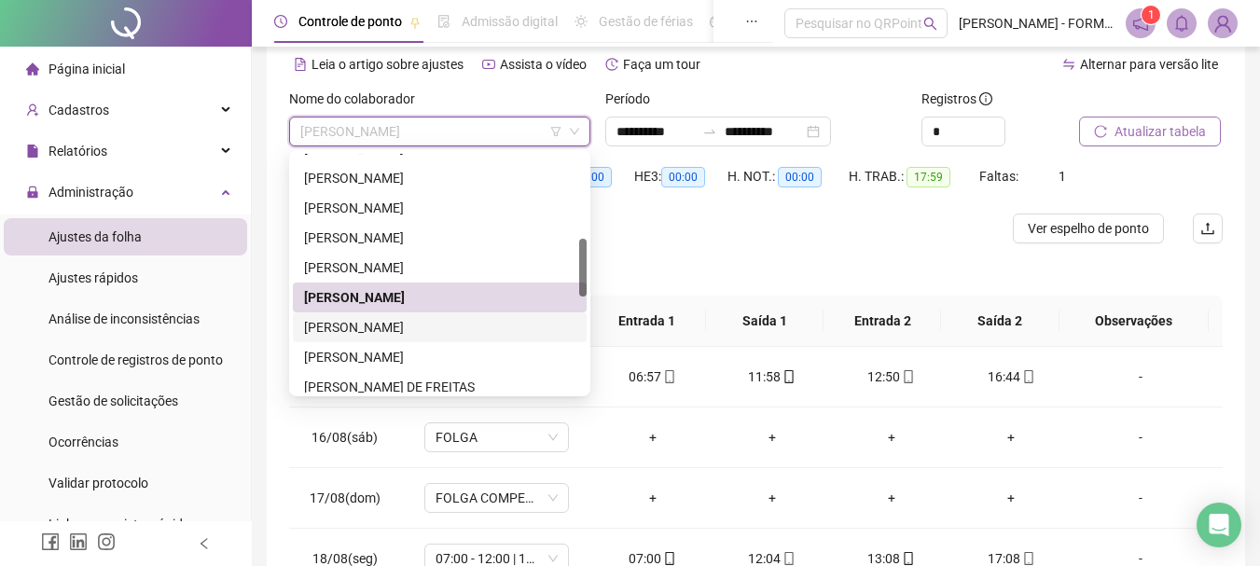
click at [357, 328] on div "JURANDIR CROVADOR" at bounding box center [439, 327] width 271 height 21
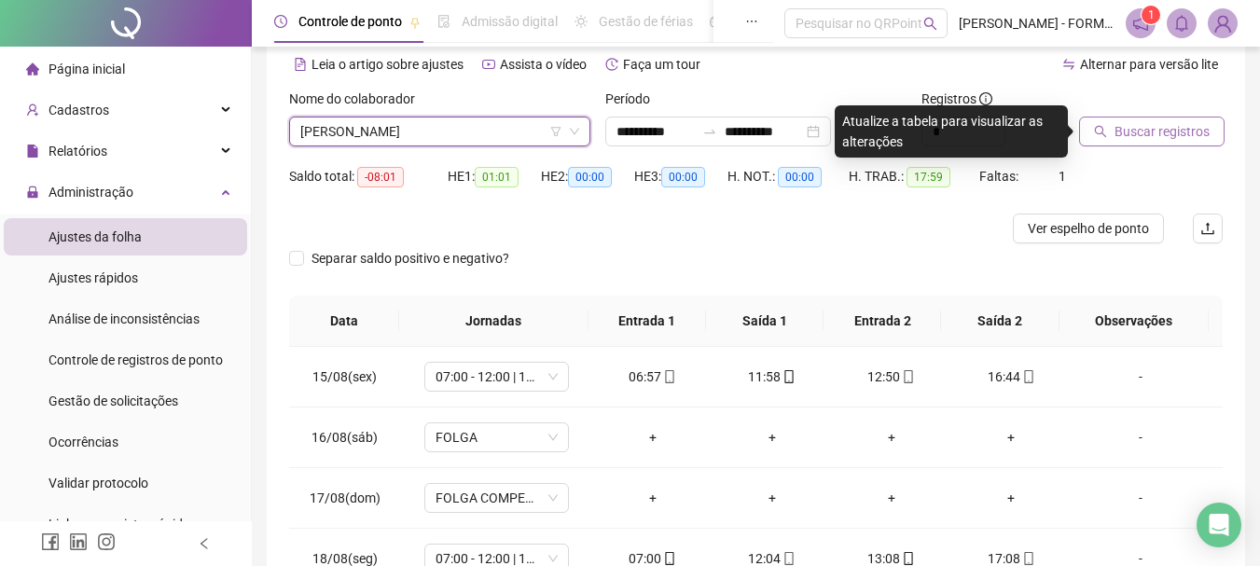
click at [1122, 129] on span "Buscar registros" at bounding box center [1162, 131] width 95 height 21
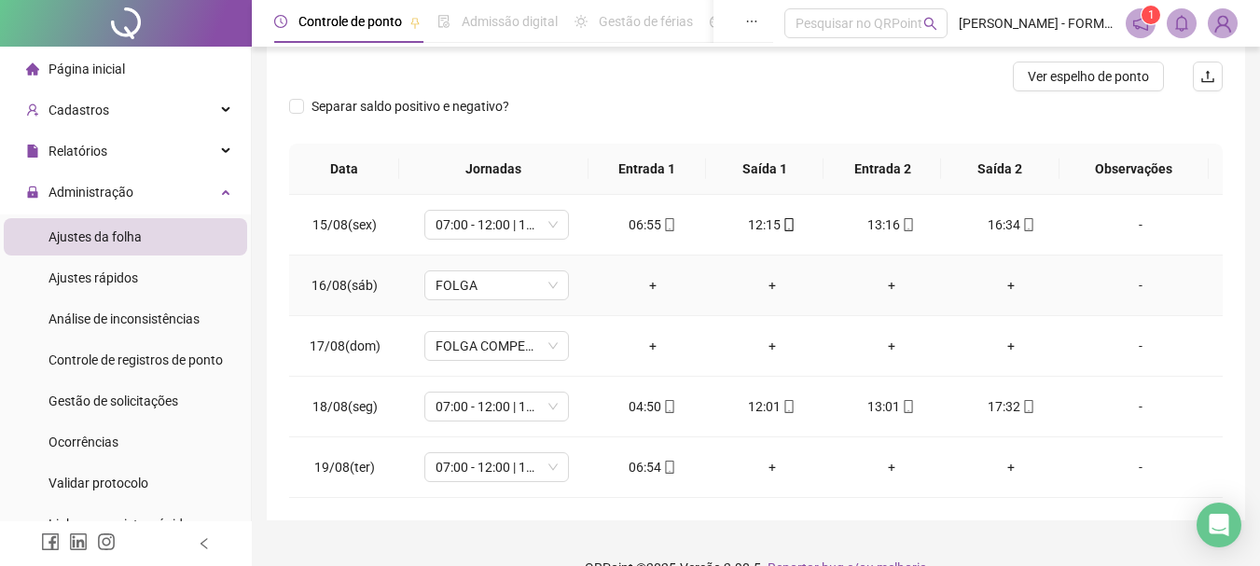
scroll to position [270, 0]
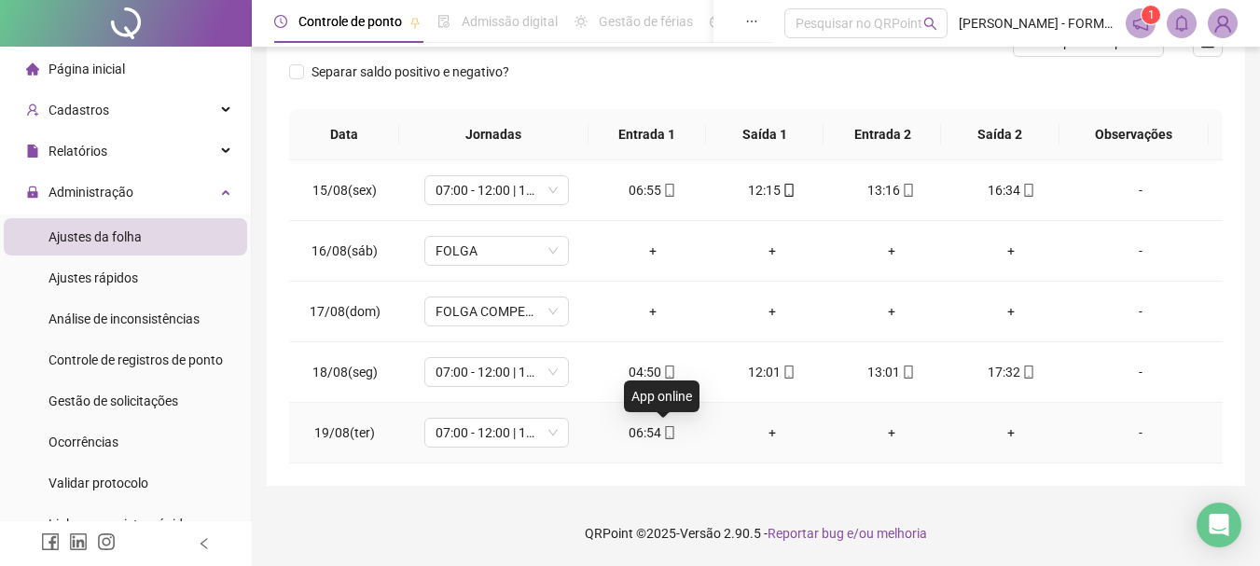
click at [663, 434] on icon "mobile" at bounding box center [669, 432] width 13 height 13
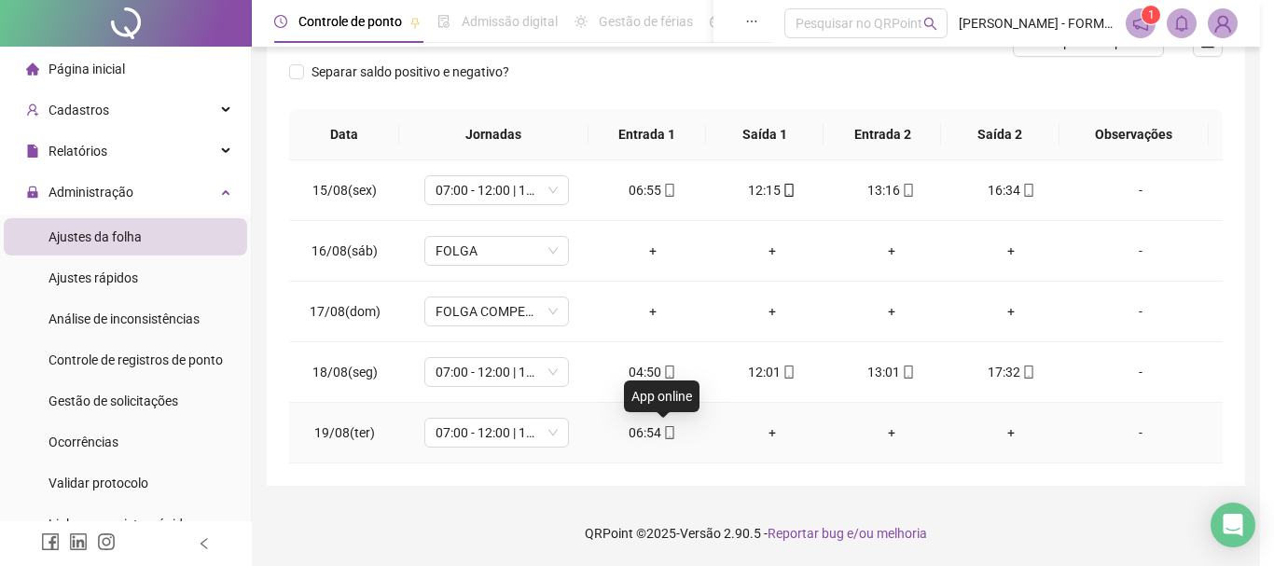
type input "**********"
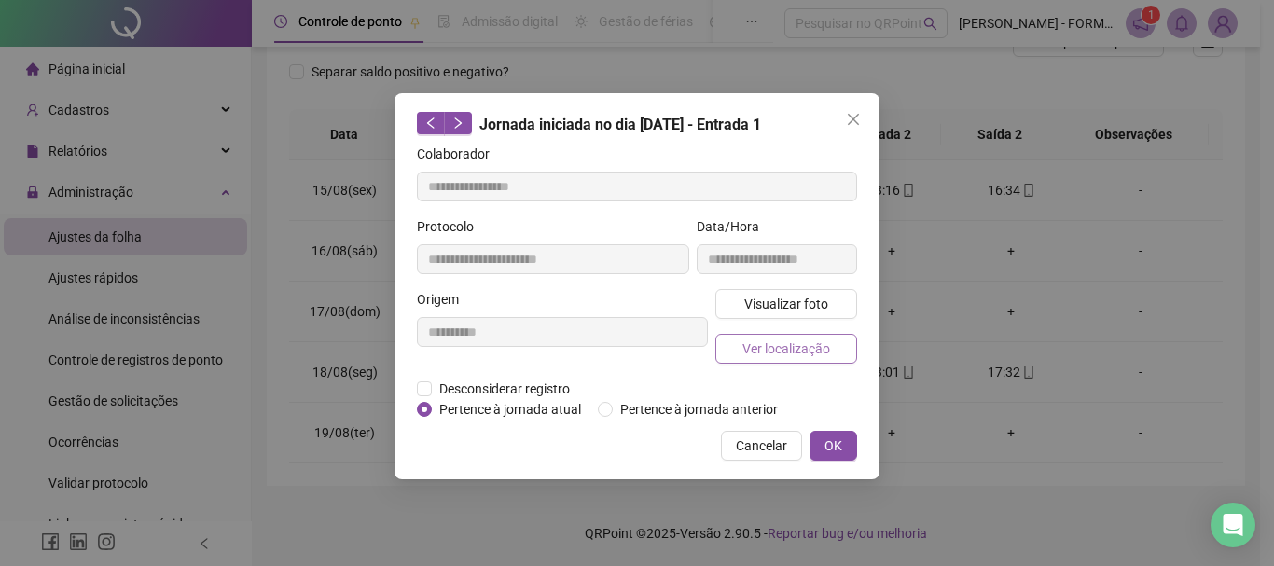
click at [756, 341] on span "Ver localização" at bounding box center [787, 349] width 88 height 21
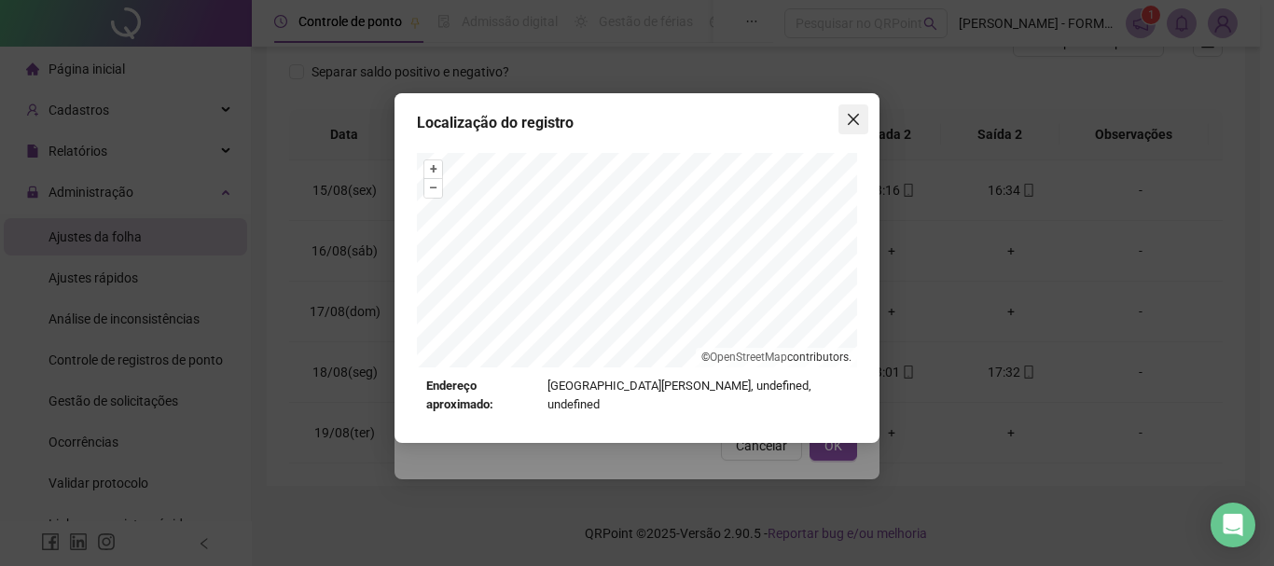
click at [854, 118] on icon "close" at bounding box center [853, 119] width 11 height 11
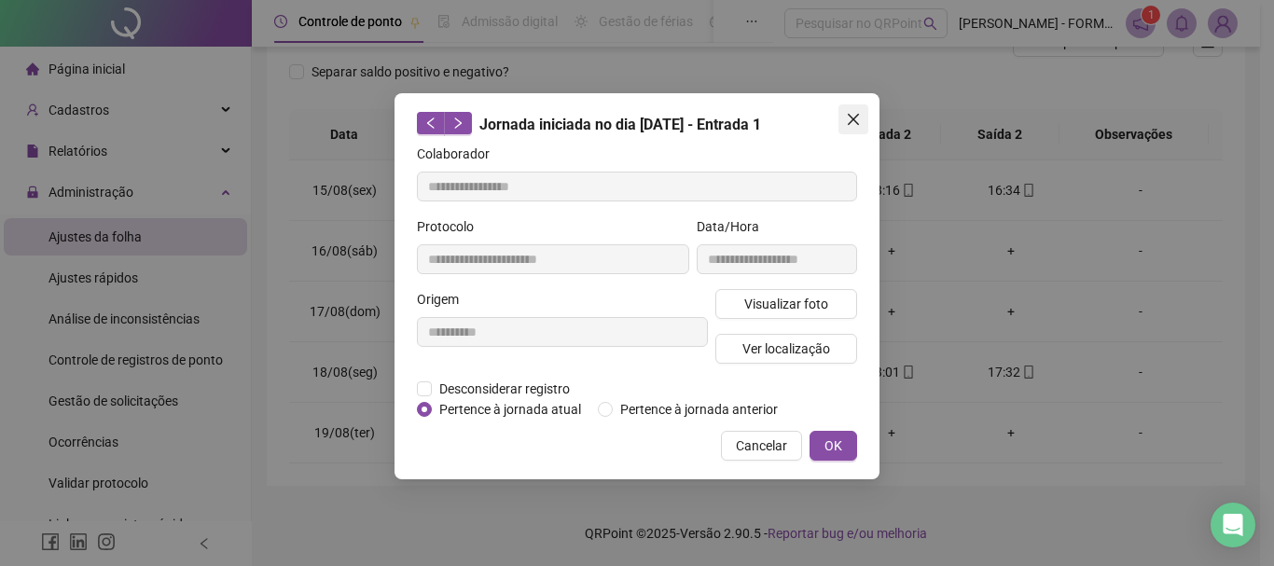
click at [848, 117] on icon "close" at bounding box center [853, 119] width 15 height 15
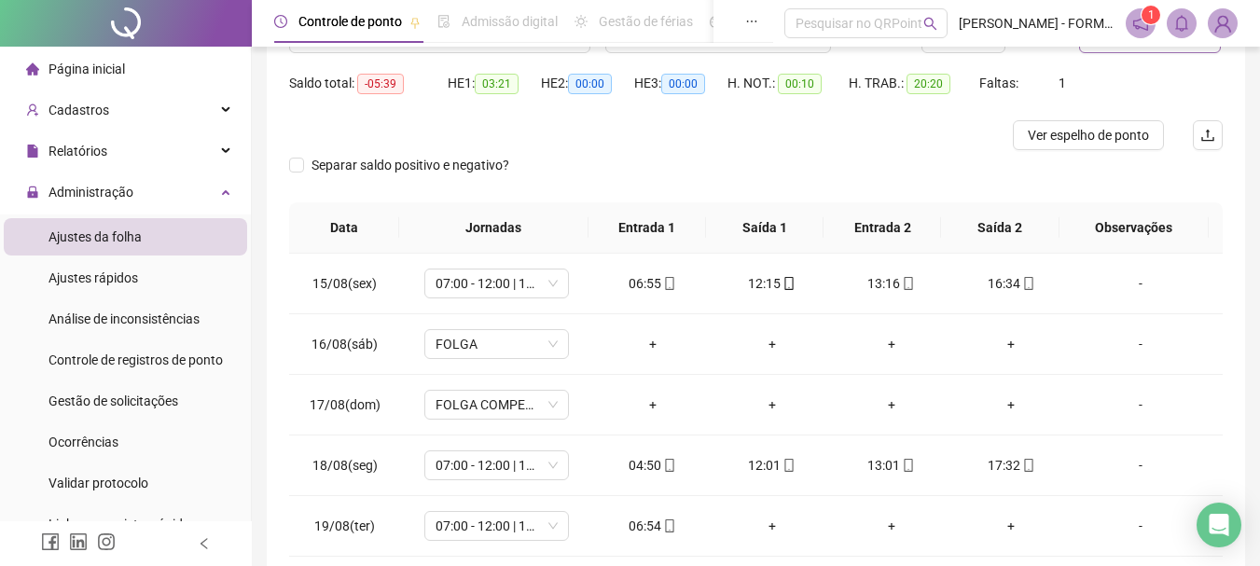
scroll to position [83, 0]
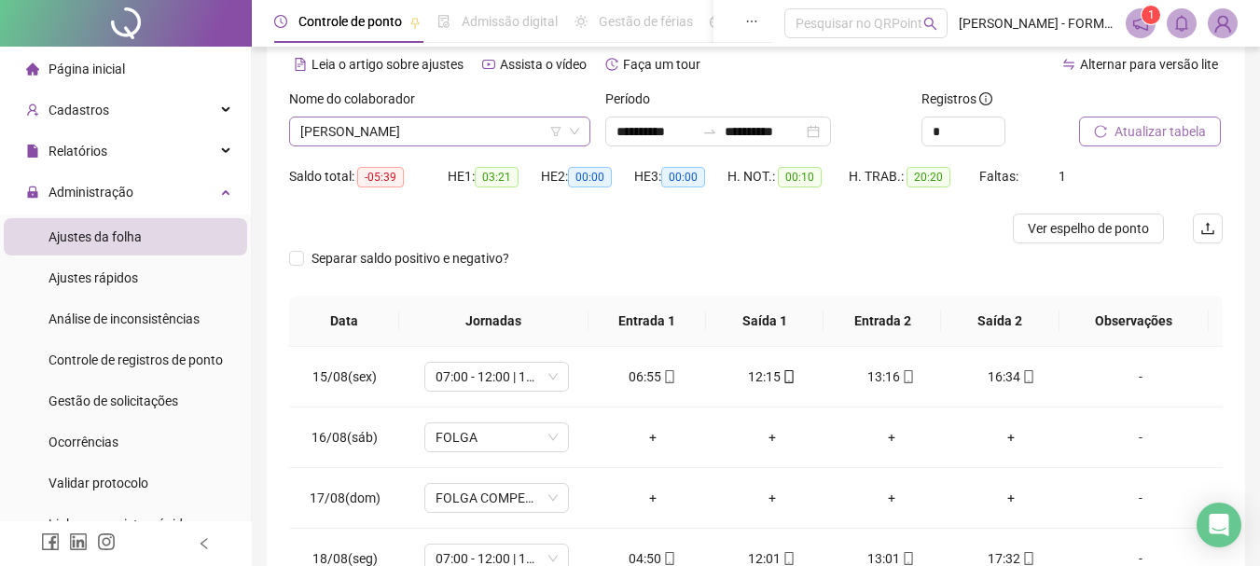
click at [486, 132] on span "JURANDIR CROVADOR" at bounding box center [439, 132] width 279 height 28
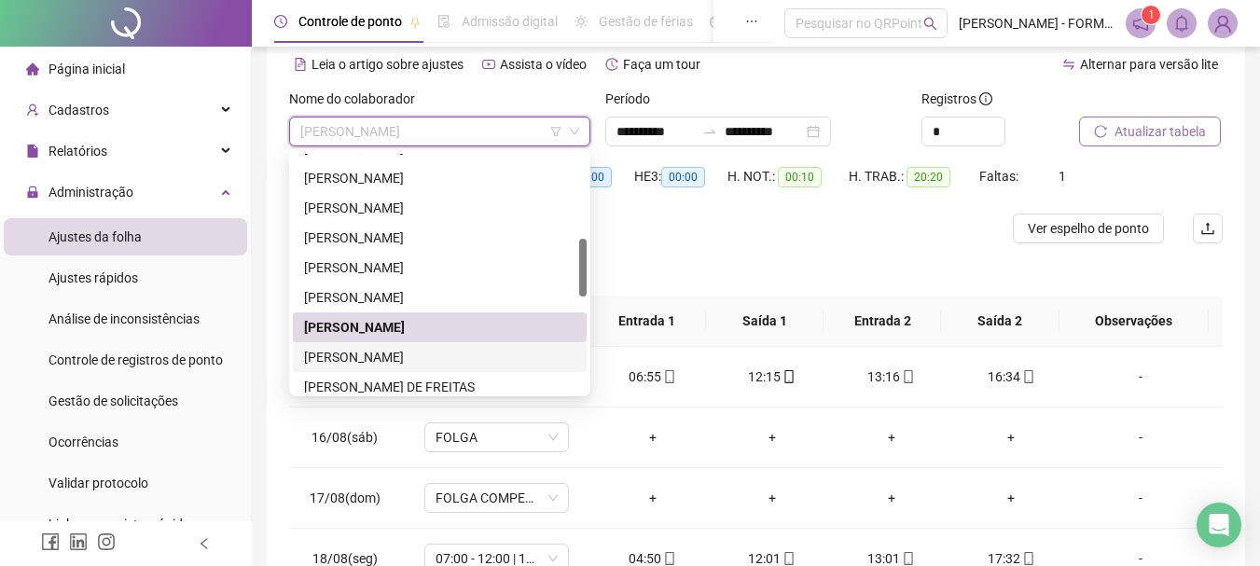
click at [400, 359] on div "LEDIO ROCHA DE SOUZA" at bounding box center [439, 357] width 271 height 21
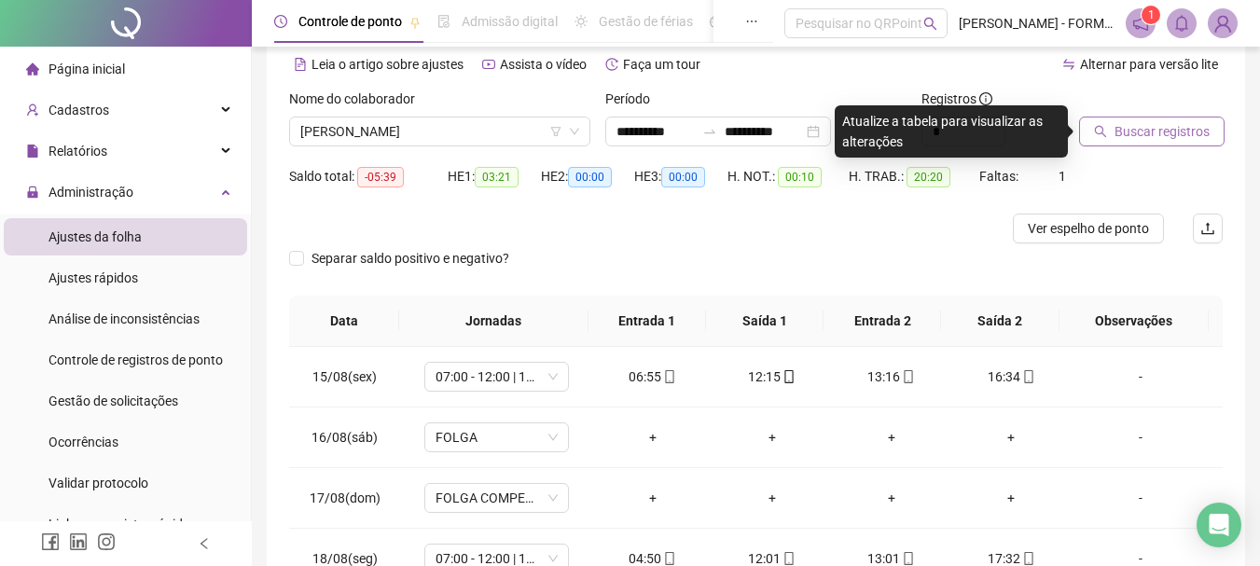
click at [1143, 132] on span "Buscar registros" at bounding box center [1162, 131] width 95 height 21
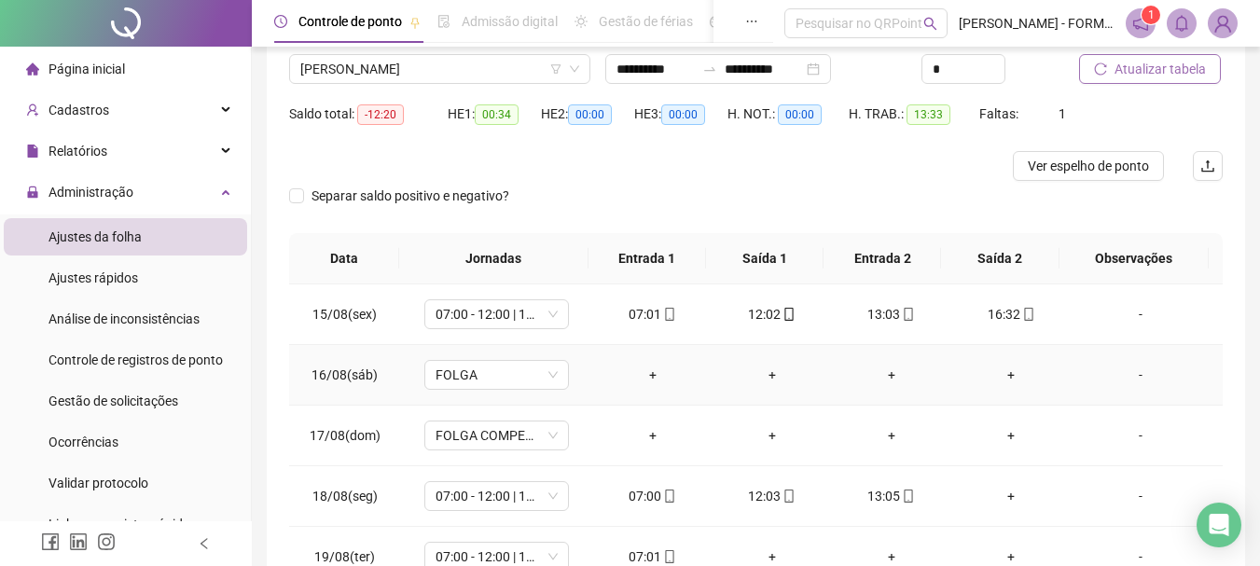
scroll to position [270, 0]
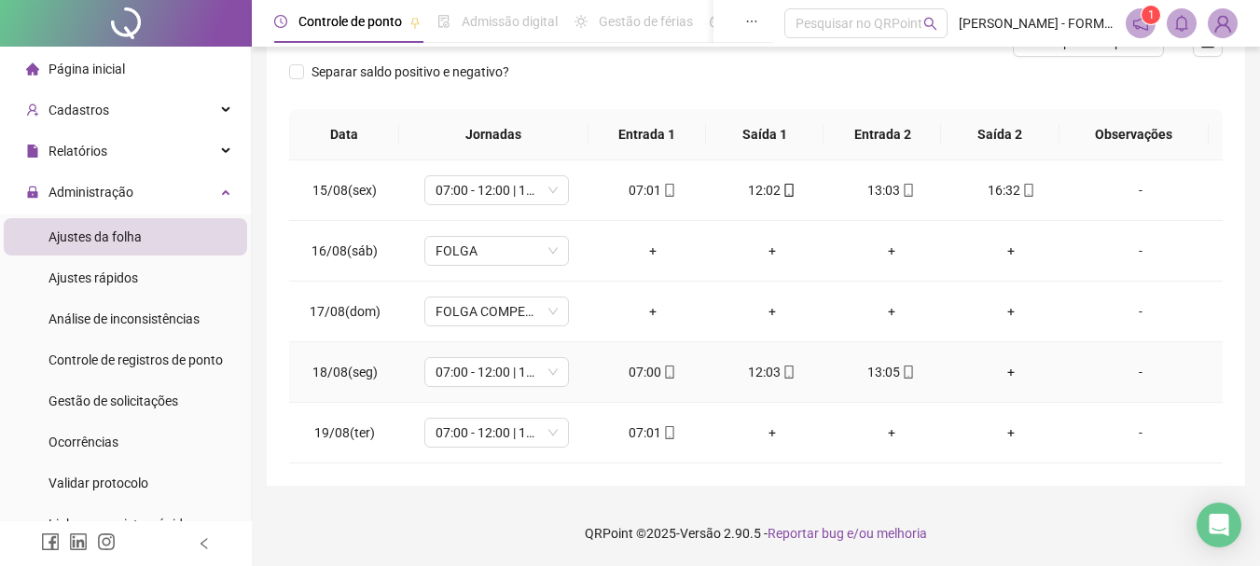
click at [1001, 368] on div "+" at bounding box center [1012, 372] width 90 height 21
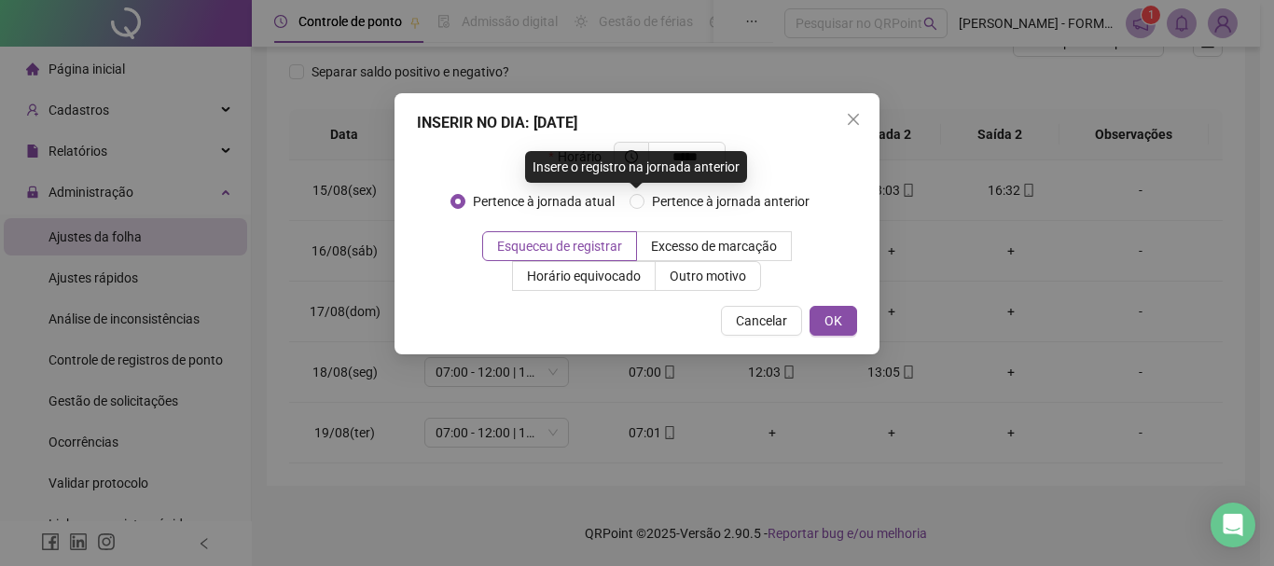
type input "*****"
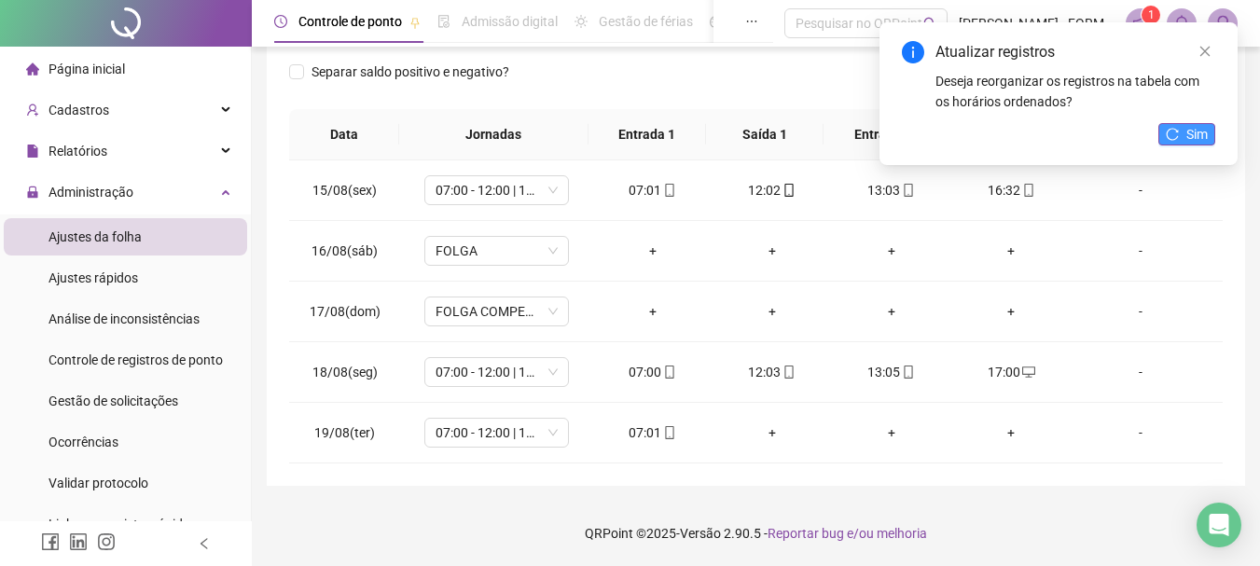
click at [1187, 130] on span "Sim" at bounding box center [1197, 134] width 21 height 21
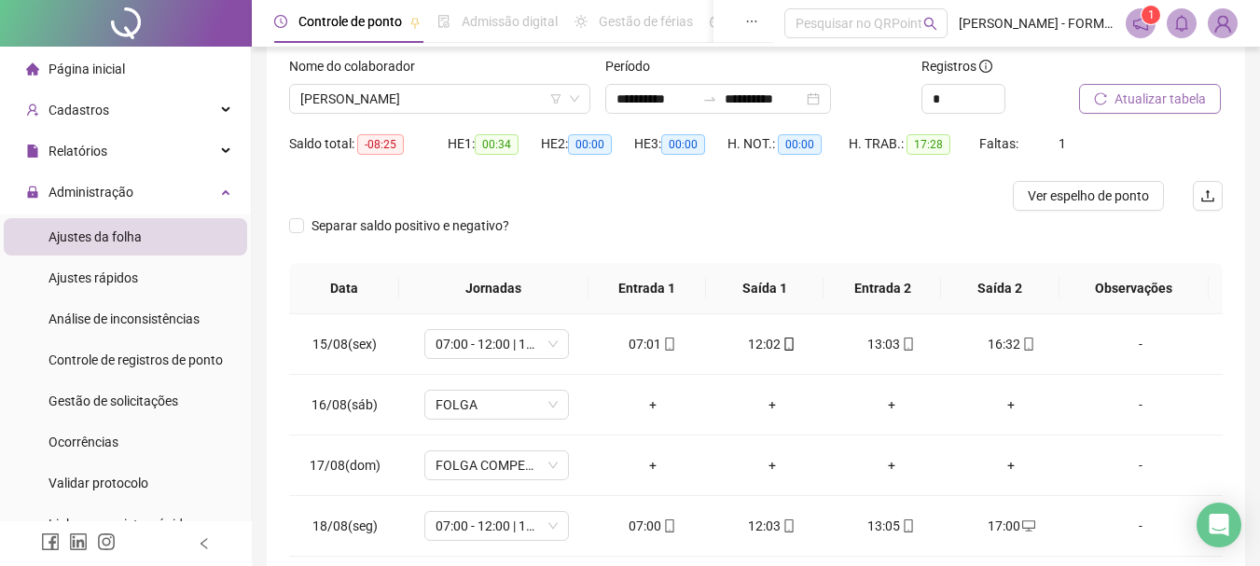
scroll to position [83, 0]
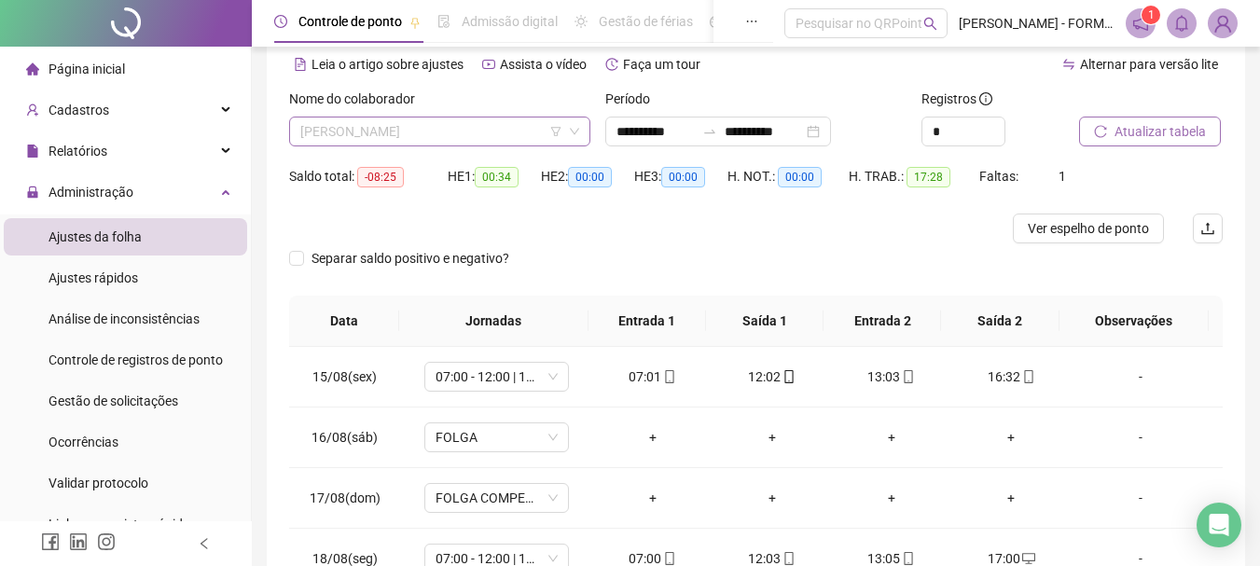
click at [465, 128] on span "LEDIO ROCHA DE SOUZA" at bounding box center [439, 132] width 279 height 28
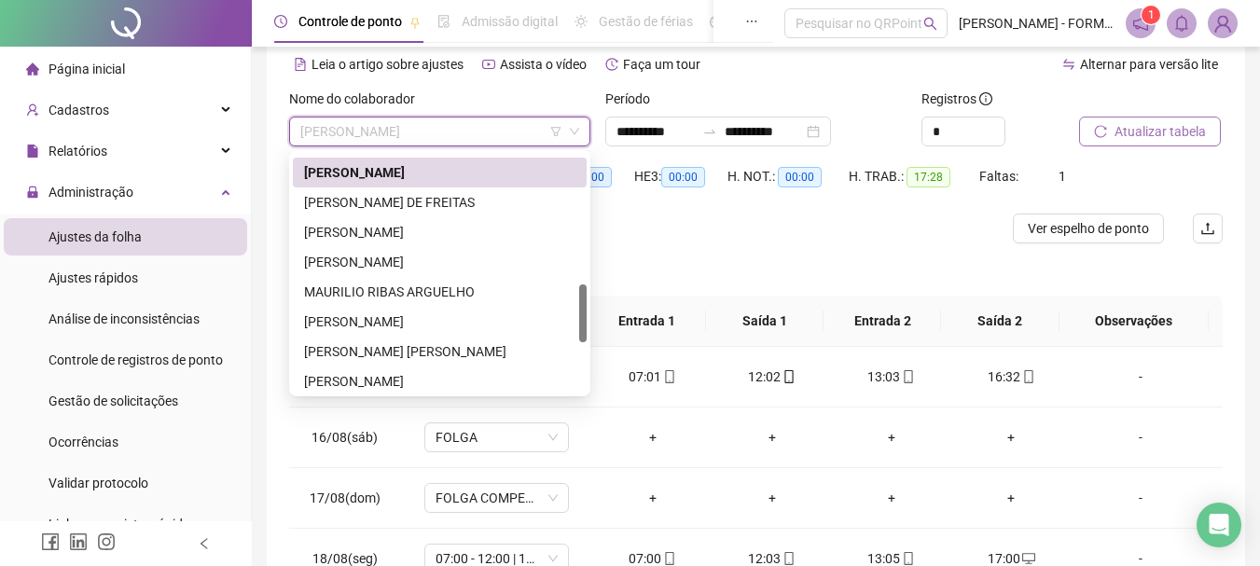
scroll to position [538, 0]
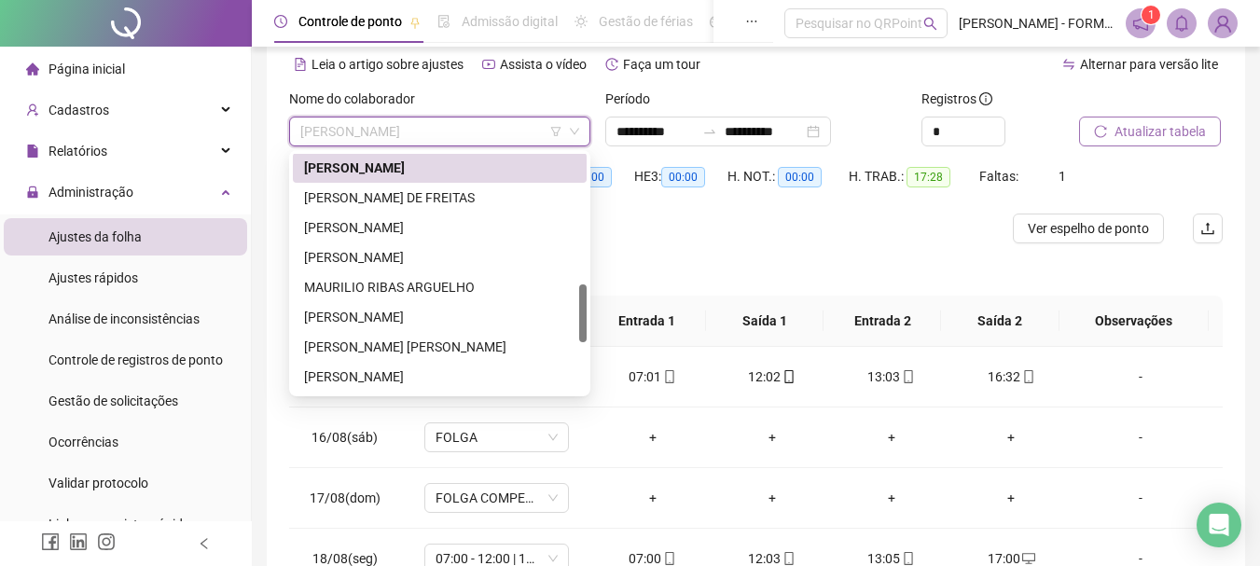
drag, startPoint x: 586, startPoint y: 266, endPoint x: 578, endPoint y: 312, distance: 46.5
click at [578, 312] on div "LEDIO ROCHA DE SOUZA LUAN VALNIER DE FREITAS MARCIANO JANUARIO DE LIMA MARLON S…" at bounding box center [440, 273] width 294 height 239
click at [391, 189] on div "LUAN VALNIER DE FREITAS" at bounding box center [439, 198] width 271 height 21
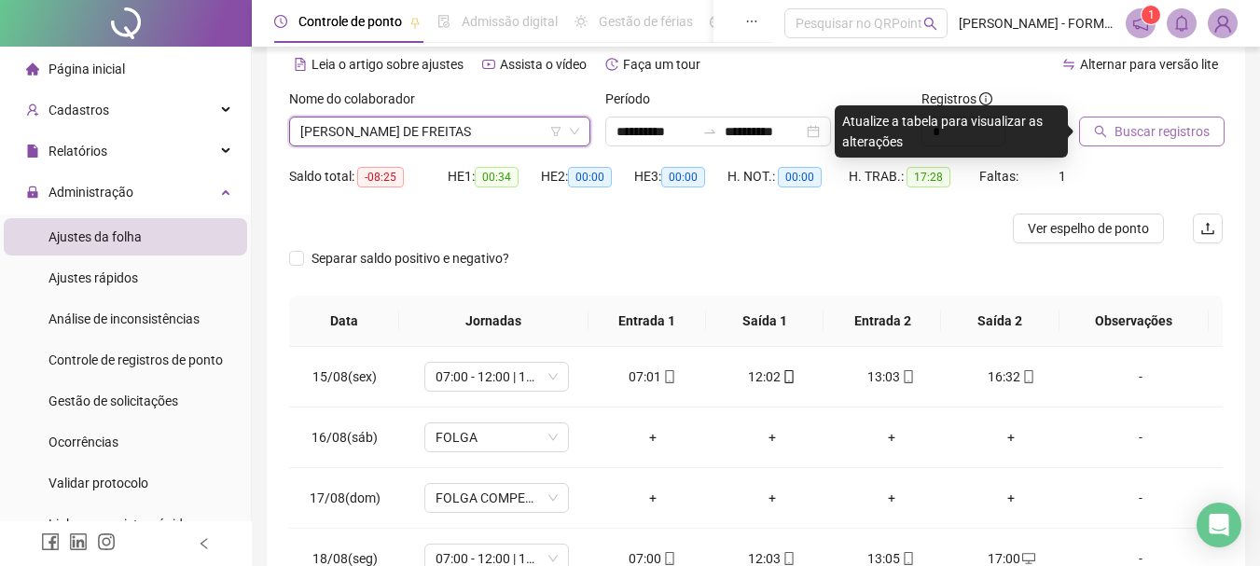
click at [1185, 130] on span "Buscar registros" at bounding box center [1162, 131] width 95 height 21
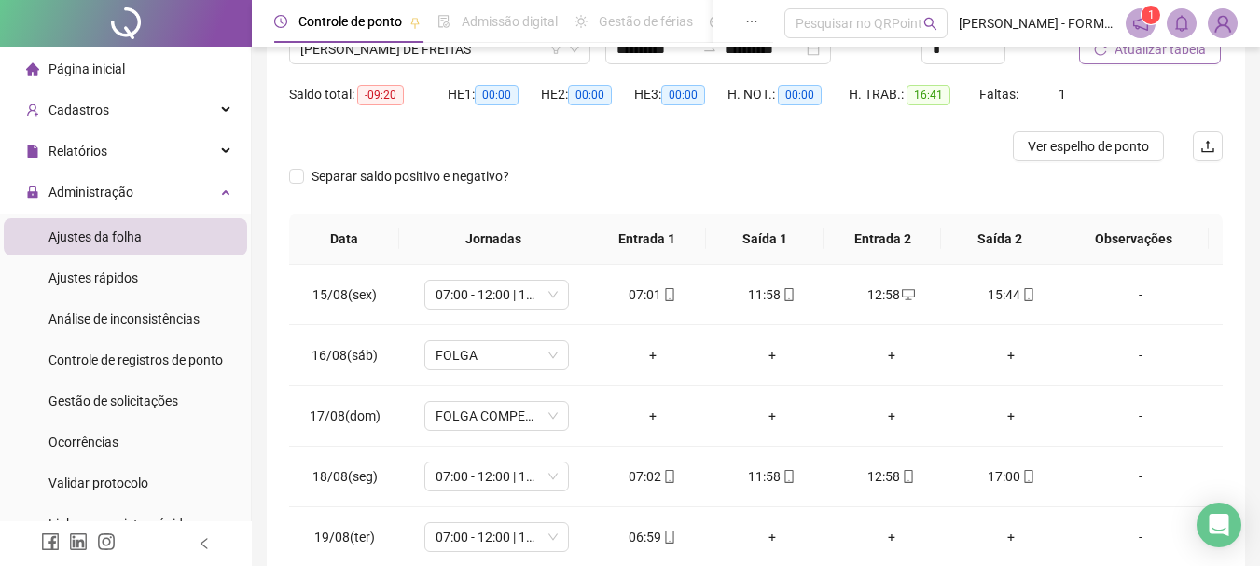
scroll to position [270, 0]
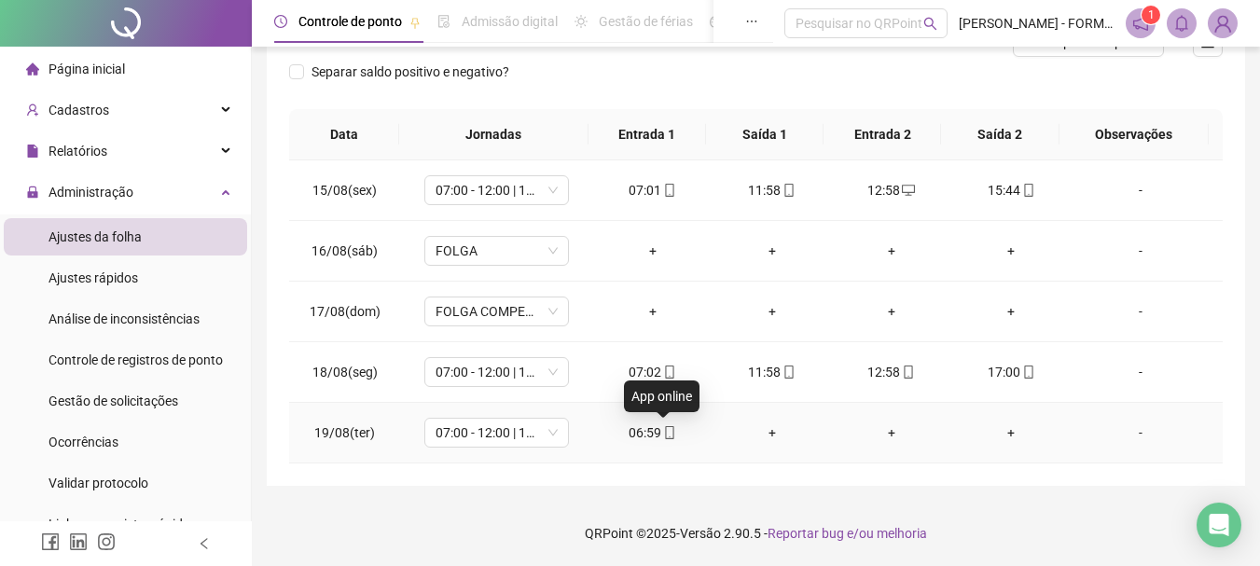
click at [667, 427] on icon "mobile" at bounding box center [669, 432] width 13 height 13
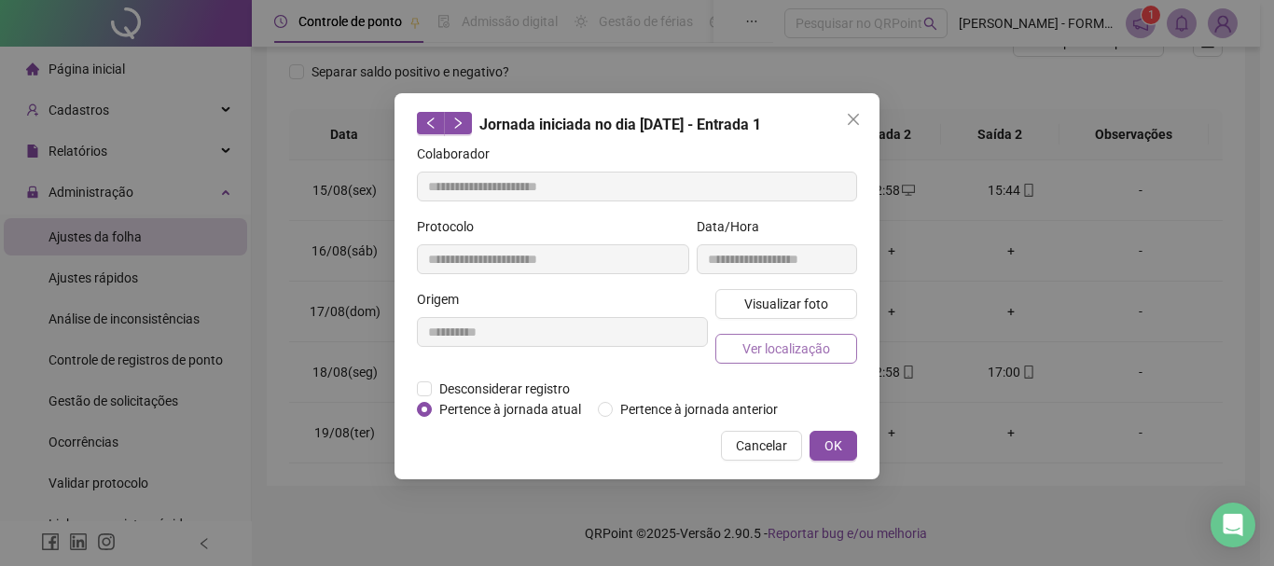
type input "**********"
click at [765, 350] on span "Ver localização" at bounding box center [787, 349] width 88 height 21
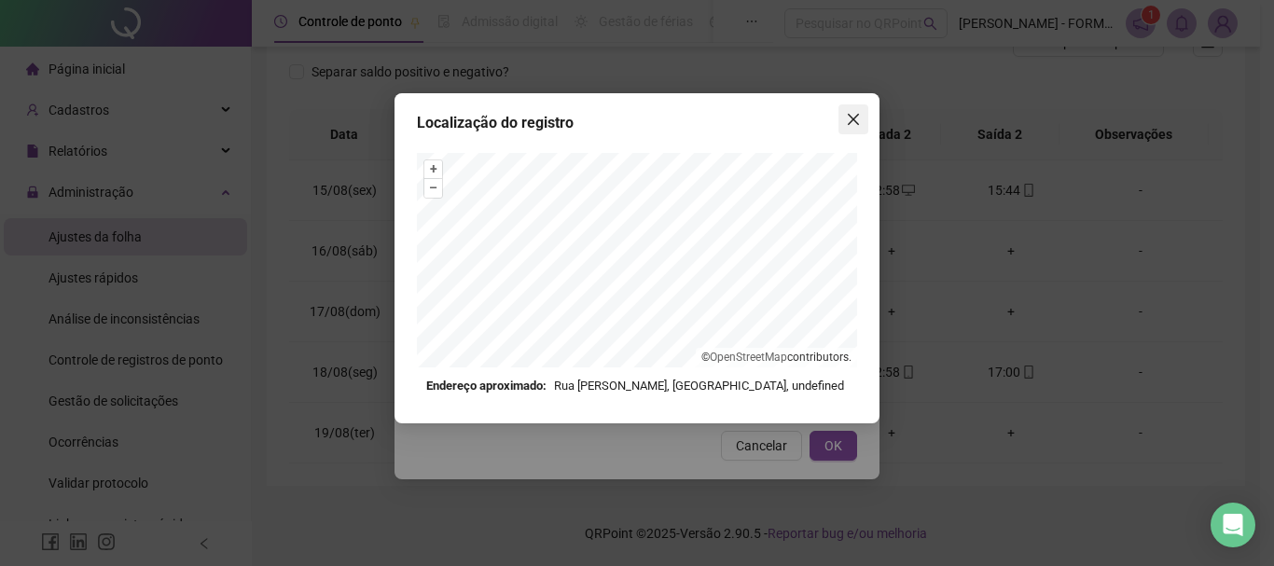
click at [857, 110] on button "Close" at bounding box center [854, 119] width 30 height 30
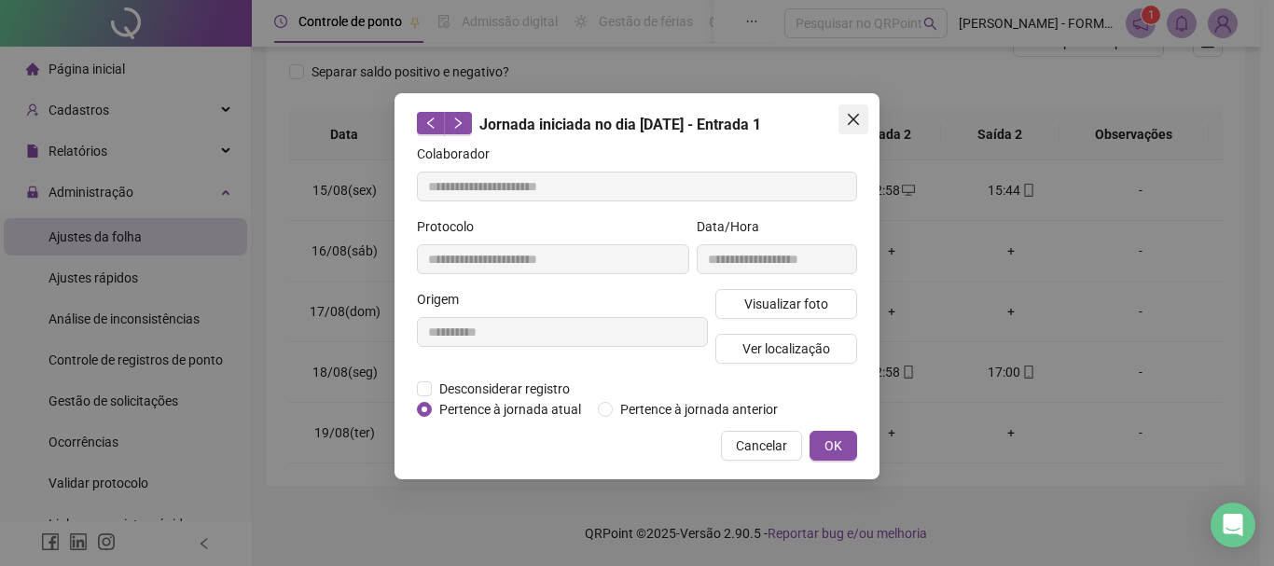
click at [857, 114] on icon "close" at bounding box center [853, 119] width 15 height 15
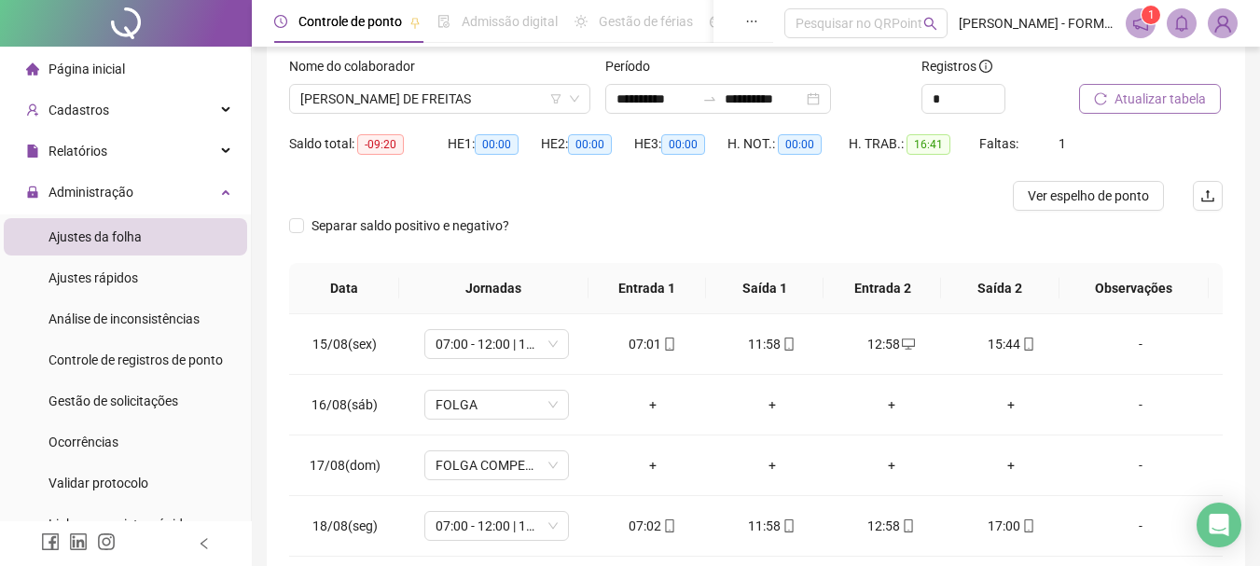
scroll to position [83, 0]
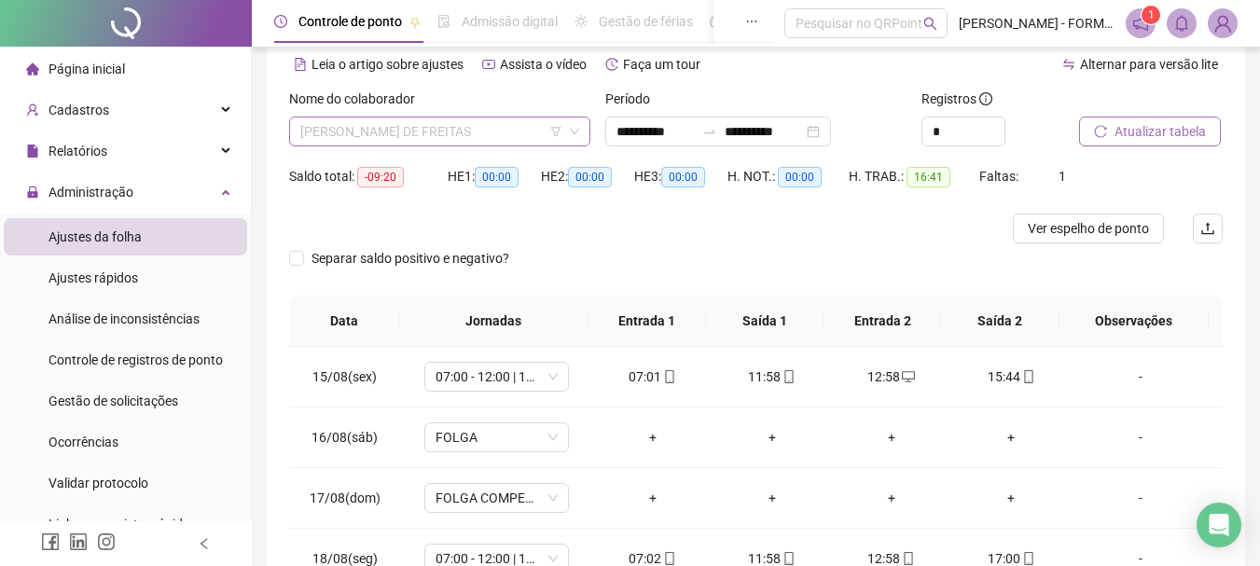
click at [453, 132] on span "LUAN VALNIER DE FREITAS" at bounding box center [439, 132] width 279 height 28
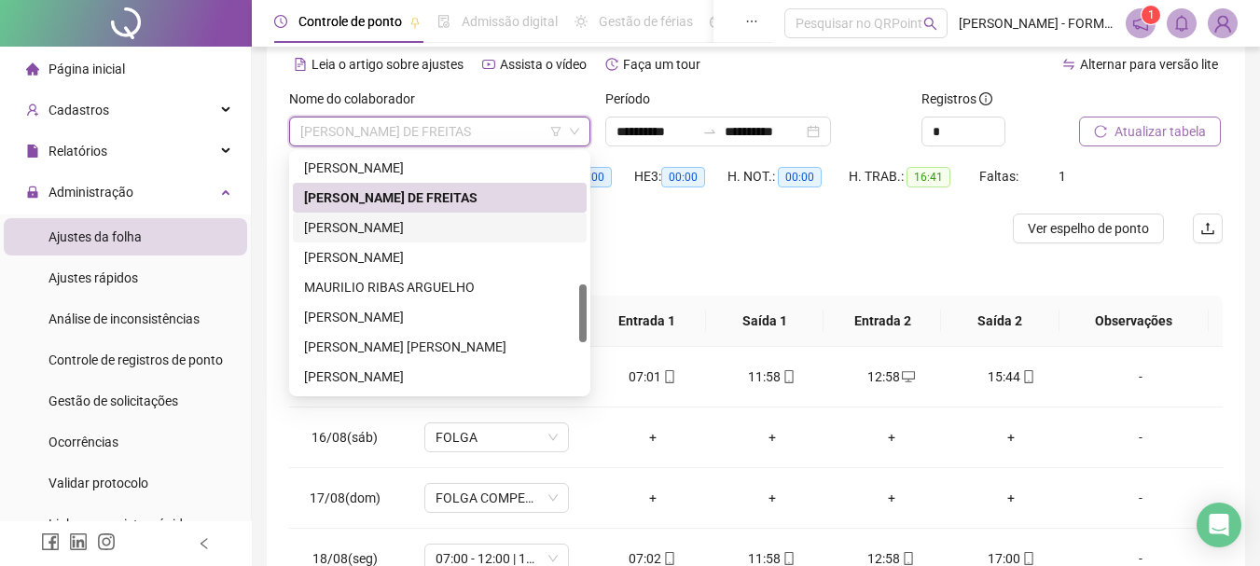
click at [391, 230] on div "MARCIANO JANUARIO DE LIMA" at bounding box center [439, 227] width 271 height 21
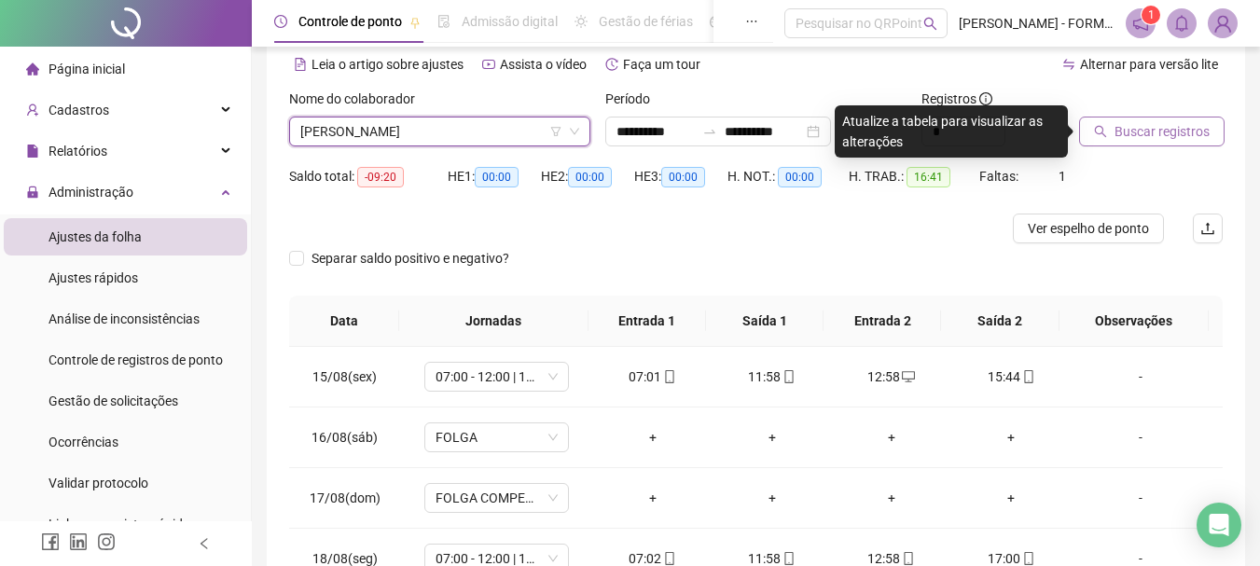
click at [1137, 133] on span "Buscar registros" at bounding box center [1162, 131] width 95 height 21
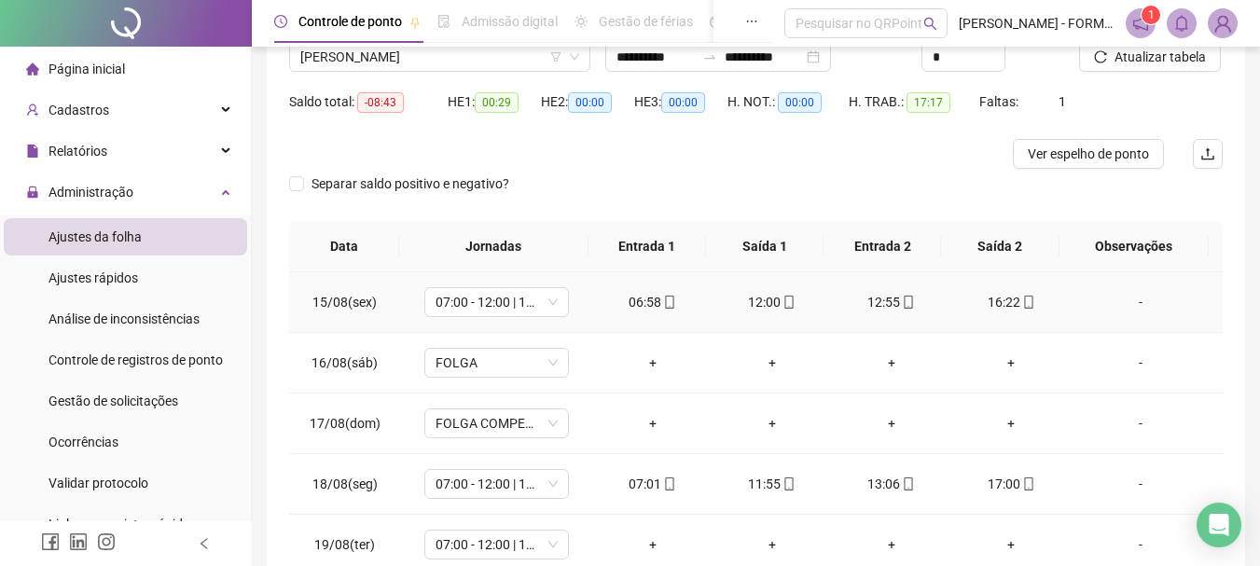
scroll to position [270, 0]
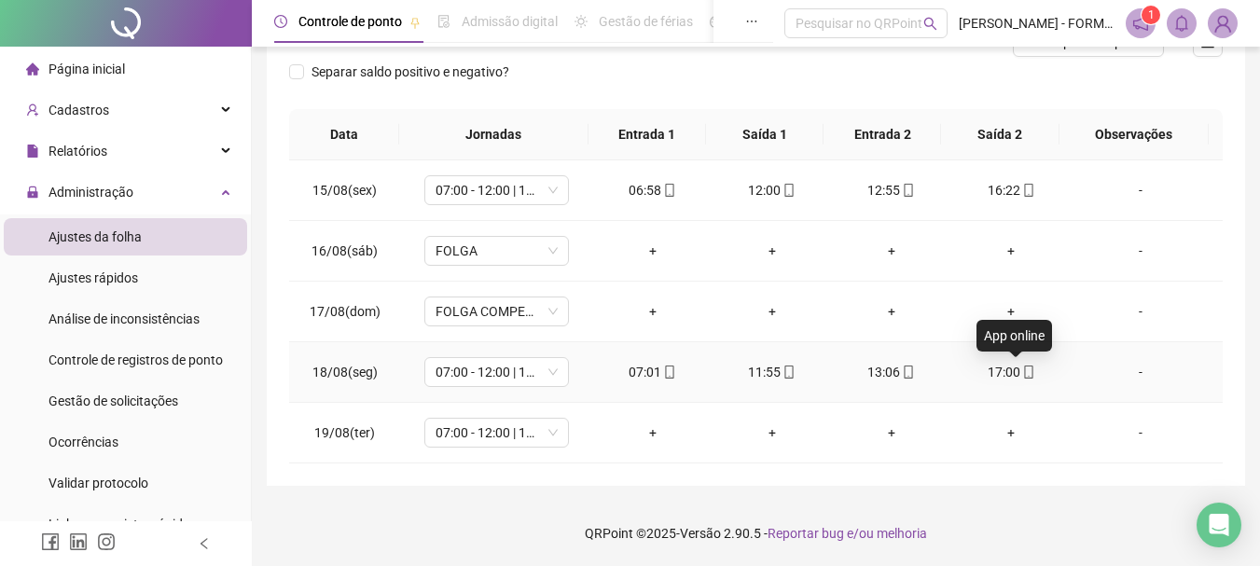
click at [1023, 368] on icon "mobile" at bounding box center [1029, 372] width 13 height 13
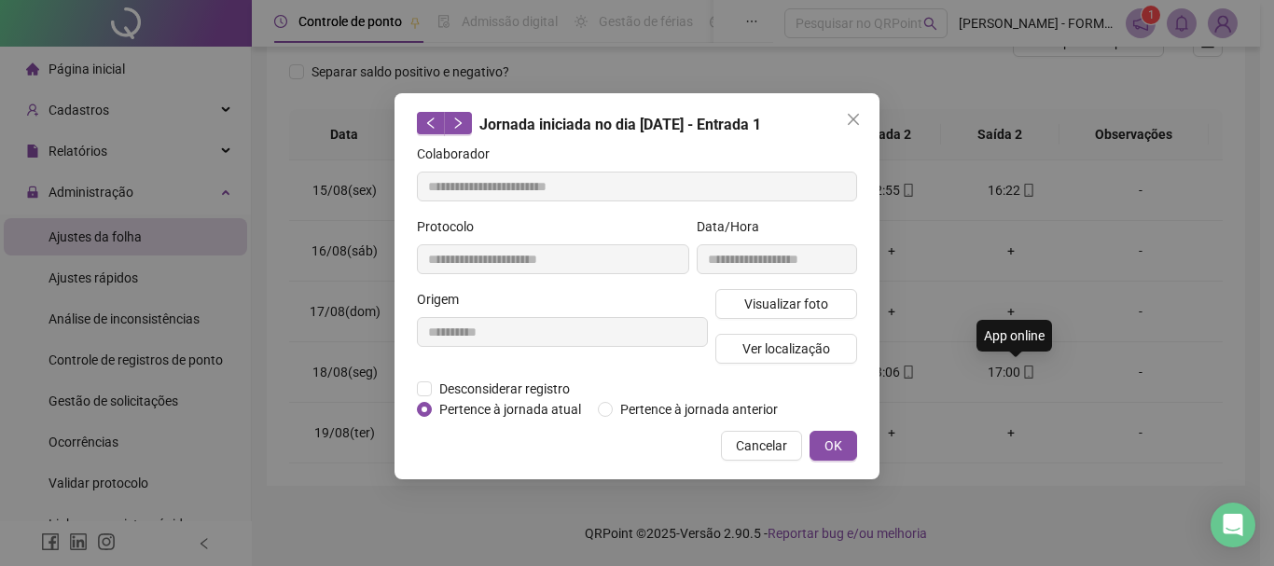
type input "**********"
click at [786, 348] on span "Ver localização" at bounding box center [787, 349] width 88 height 21
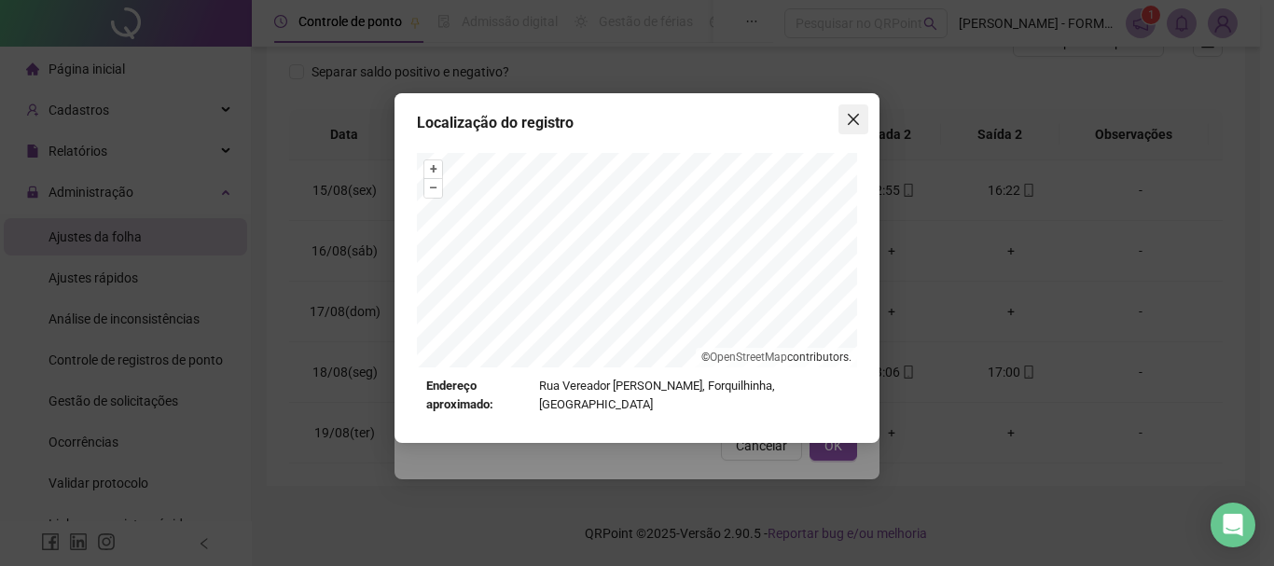
click at [845, 119] on span "Close" at bounding box center [854, 119] width 30 height 15
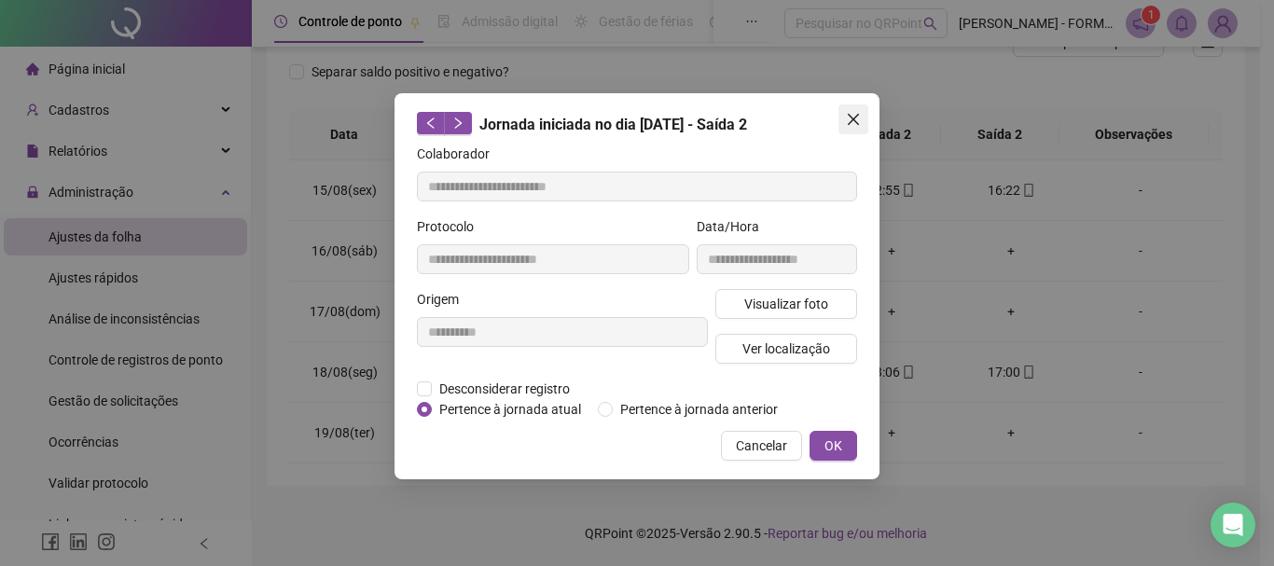
click at [847, 118] on icon "close" at bounding box center [853, 119] width 15 height 15
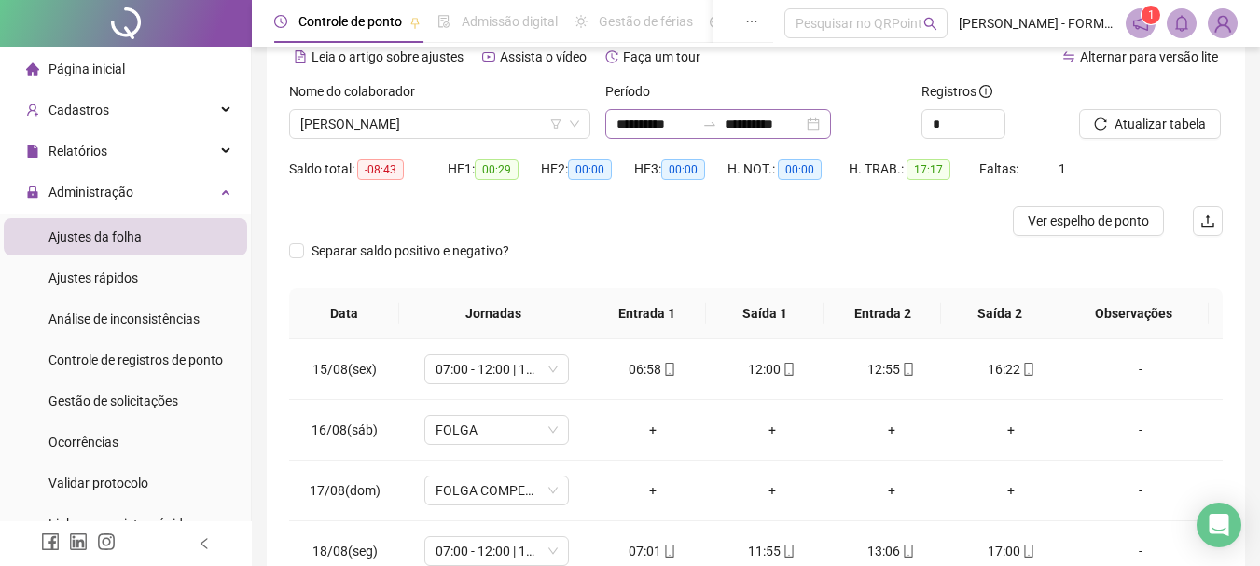
scroll to position [0, 0]
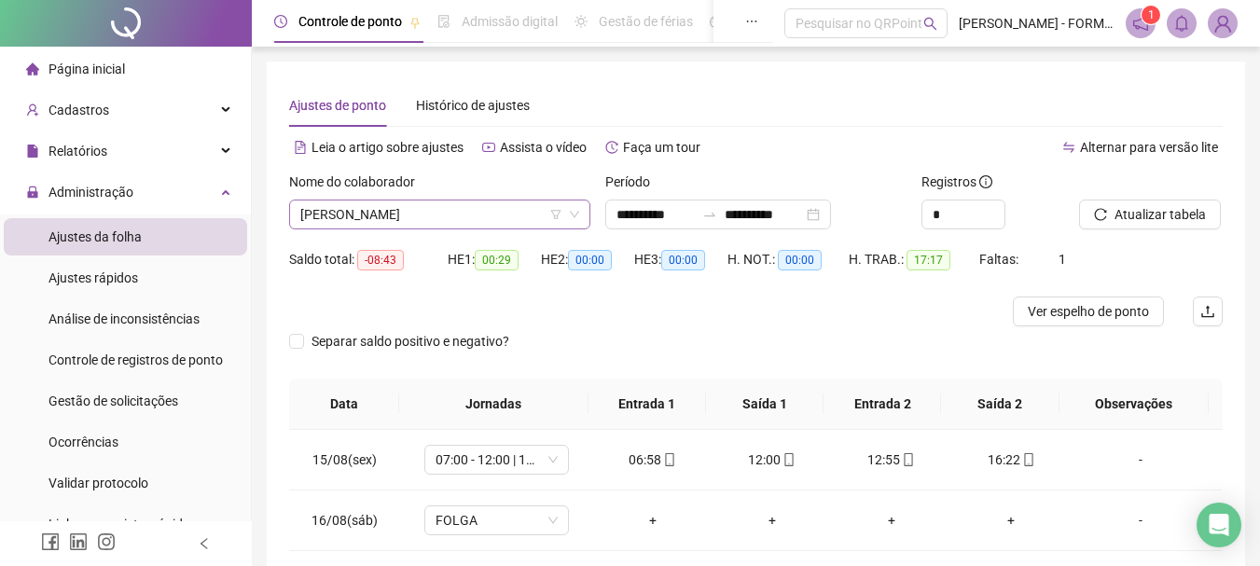
click at [522, 216] on span "MARCIANO JANUARIO DE LIMA" at bounding box center [439, 215] width 279 height 28
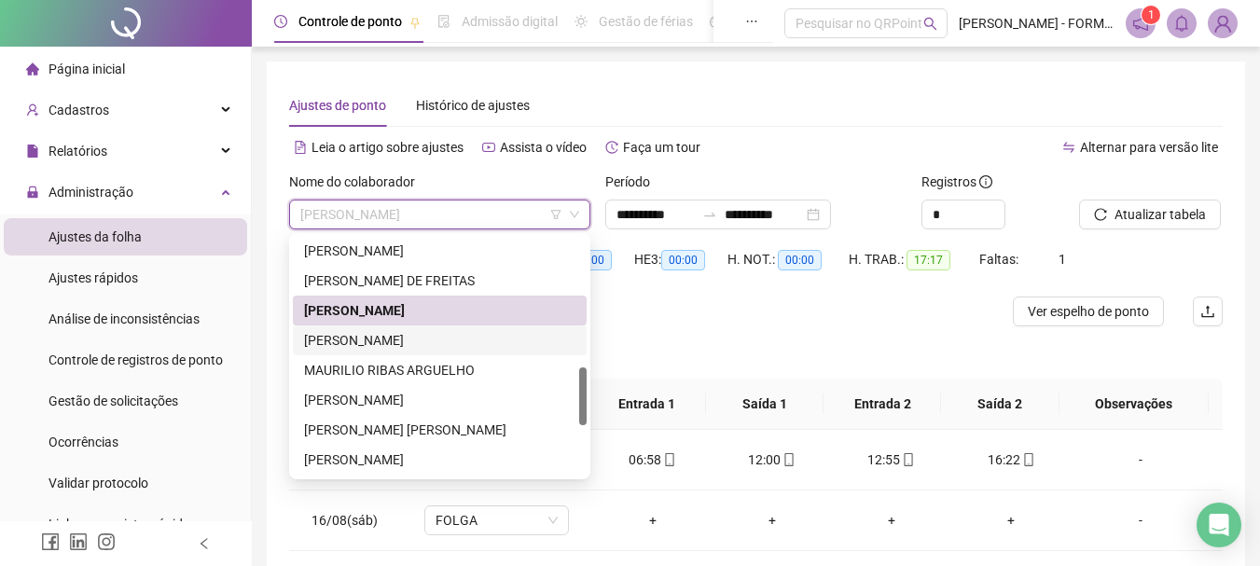
click at [422, 341] on div "MARLON SOUTO PINHEIRO DOS SANTOS" at bounding box center [439, 340] width 271 height 21
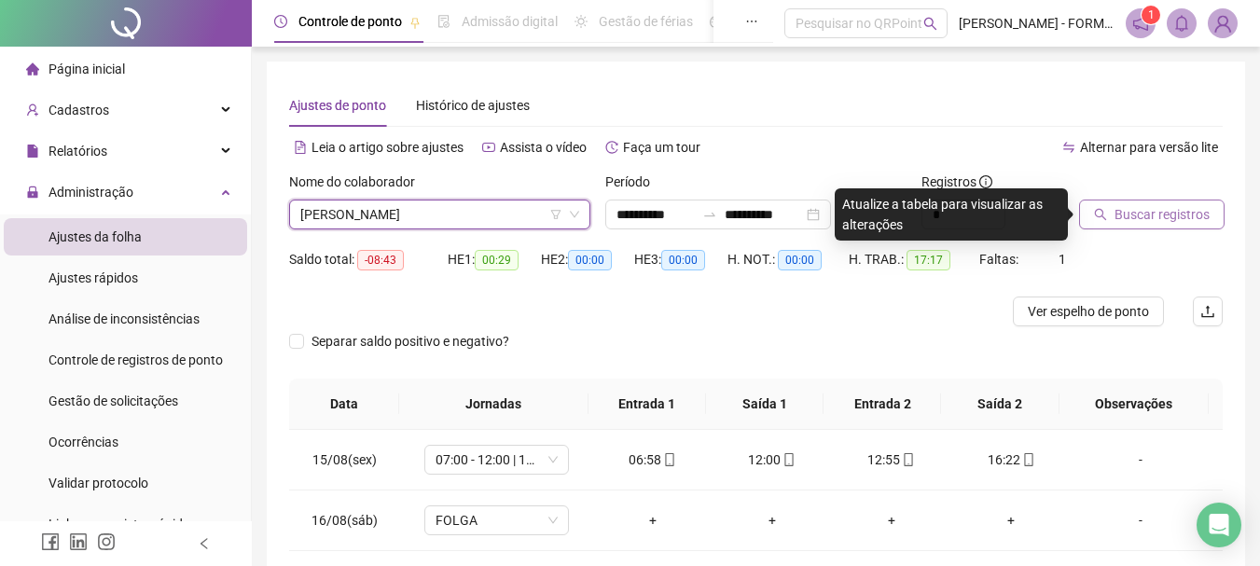
click at [1146, 215] on span "Buscar registros" at bounding box center [1162, 214] width 95 height 21
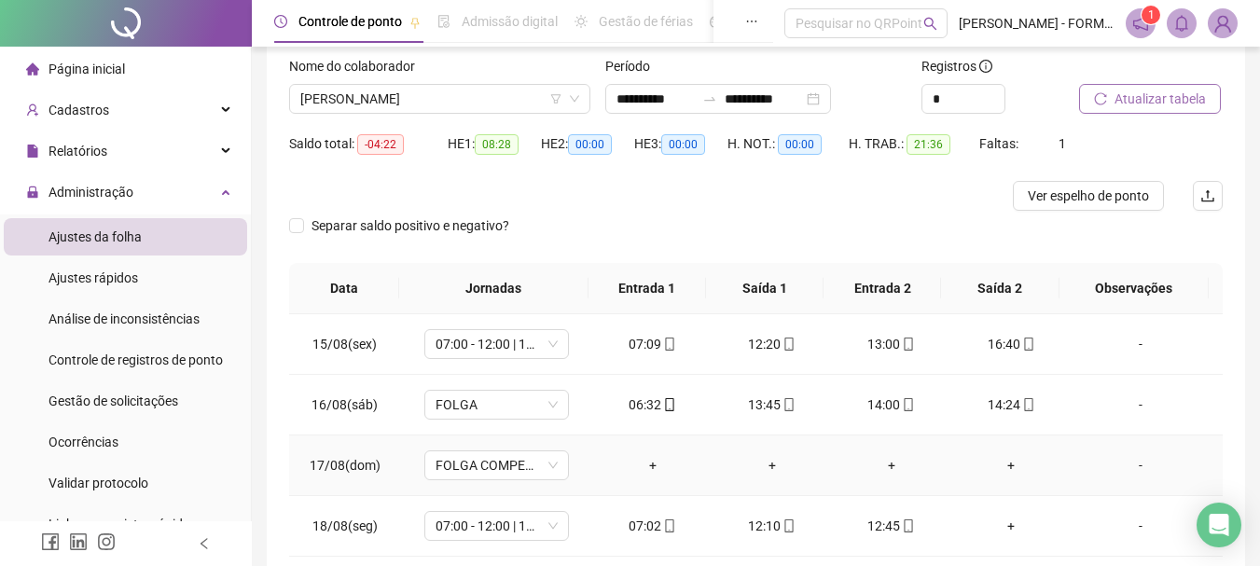
scroll to position [83, 0]
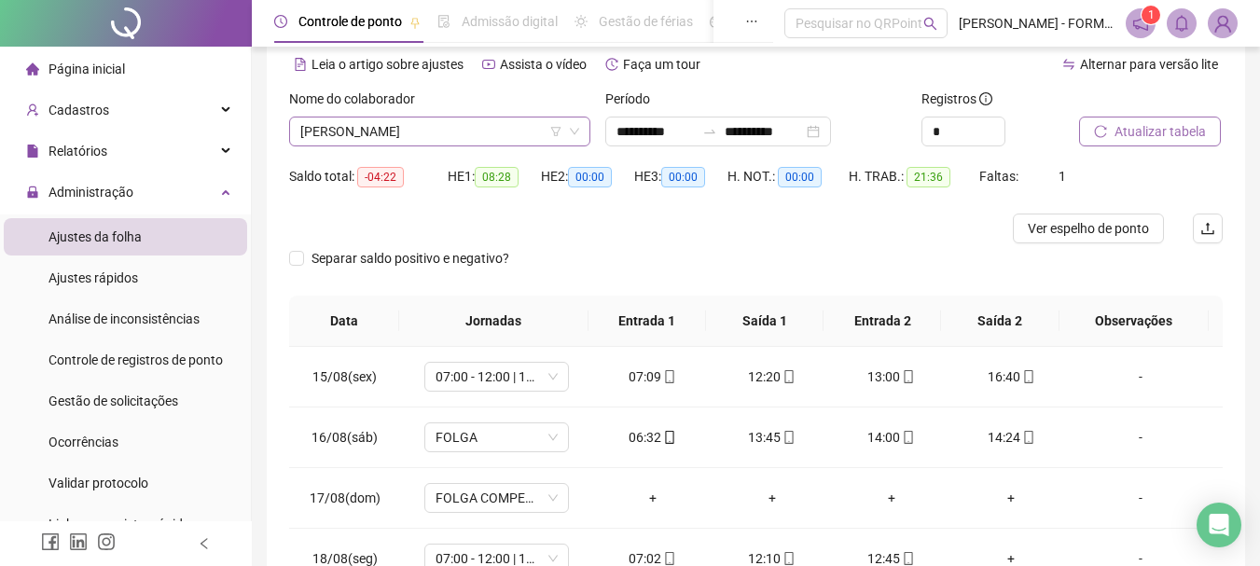
click at [498, 130] on span "MARLON SOUTO PINHEIRO DOS SANTOS" at bounding box center [439, 132] width 279 height 28
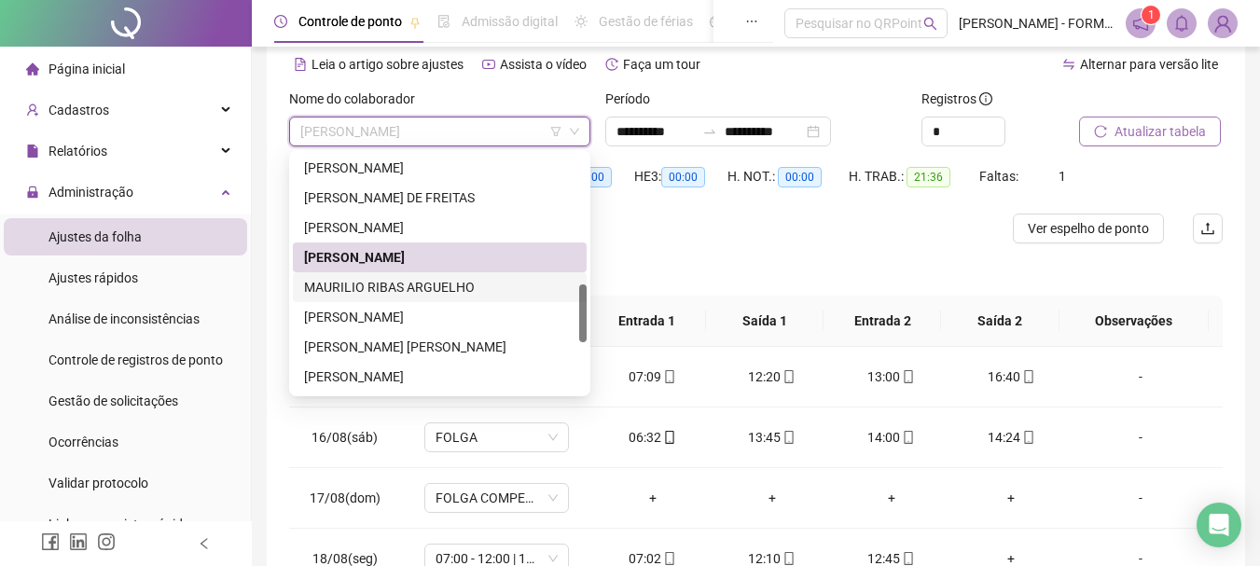
click at [438, 287] on div "MAURILIO RIBAS ARGUELHO" at bounding box center [439, 287] width 271 height 21
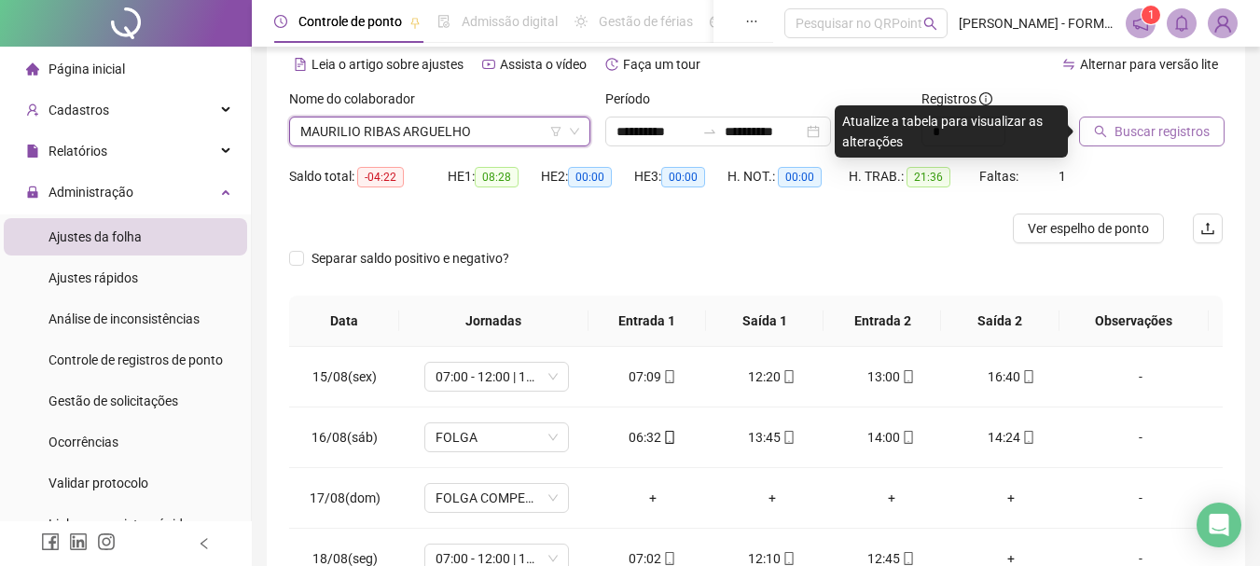
click at [532, 143] on span "MAURILIO RIBAS ARGUELHO" at bounding box center [439, 132] width 279 height 28
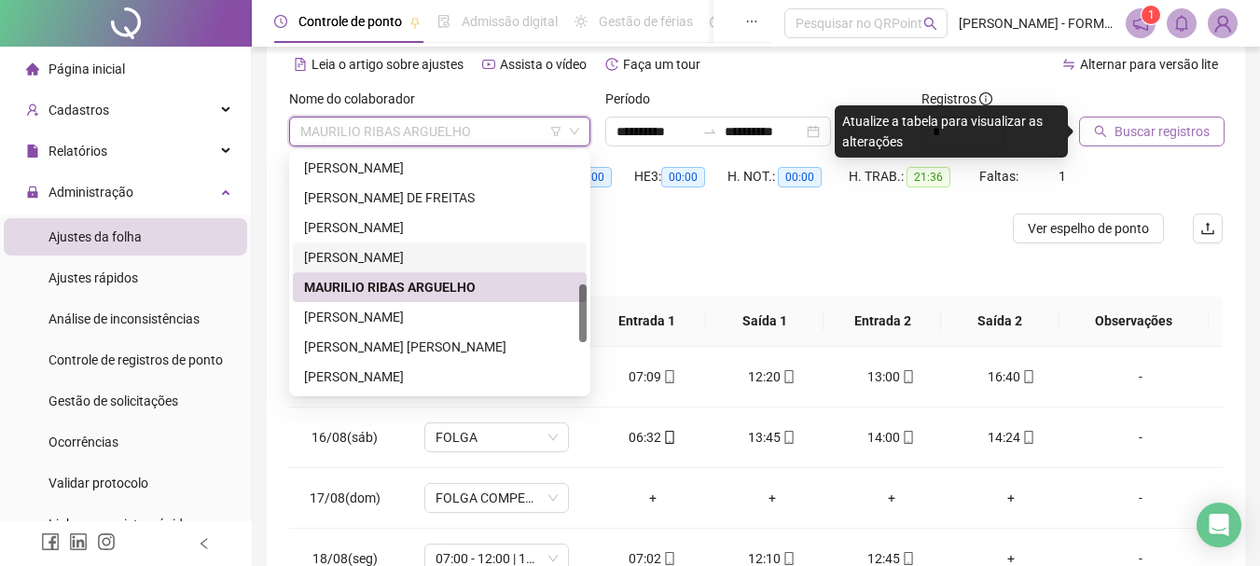
click at [417, 262] on div "MARLON SOUTO PINHEIRO DOS SANTOS" at bounding box center [439, 257] width 271 height 21
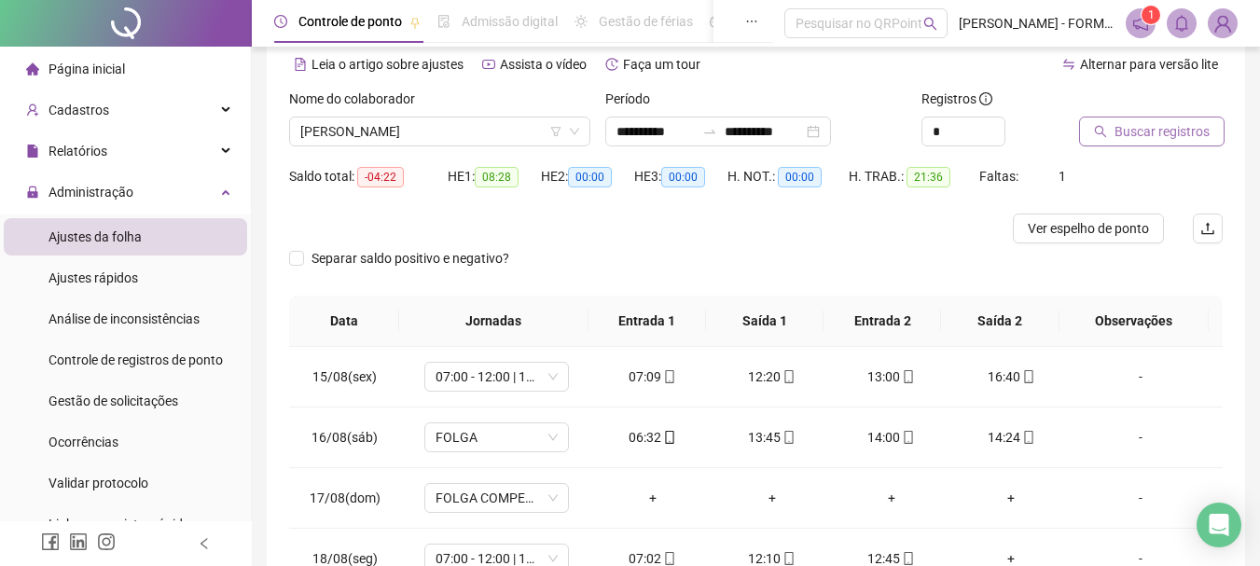
click at [1123, 132] on span "Buscar registros" at bounding box center [1162, 131] width 95 height 21
click at [532, 137] on span "MARLON SOUTO PINHEIRO DOS SANTOS" at bounding box center [439, 132] width 279 height 28
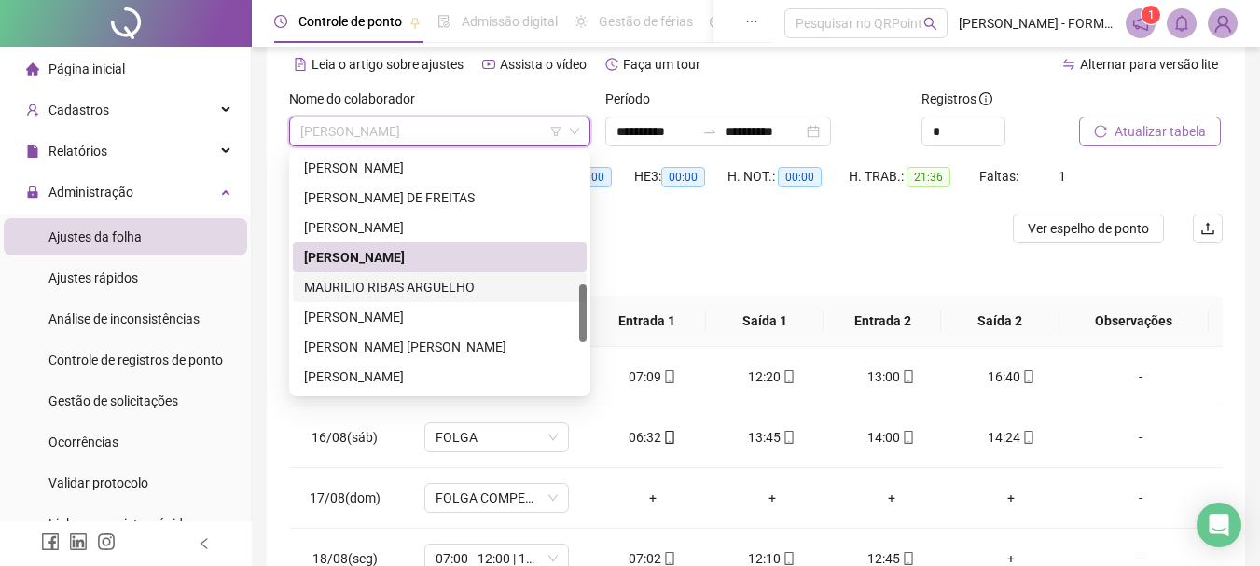
click at [428, 285] on div "MAURILIO RIBAS ARGUELHO" at bounding box center [439, 287] width 271 height 21
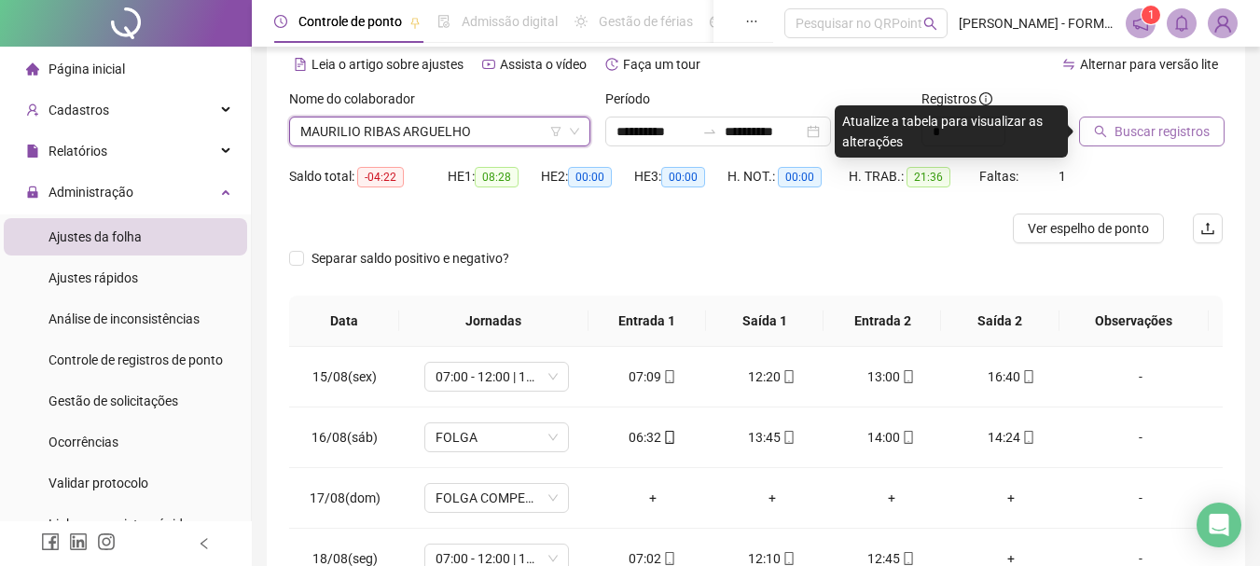
click at [1124, 122] on span "Buscar registros" at bounding box center [1162, 131] width 95 height 21
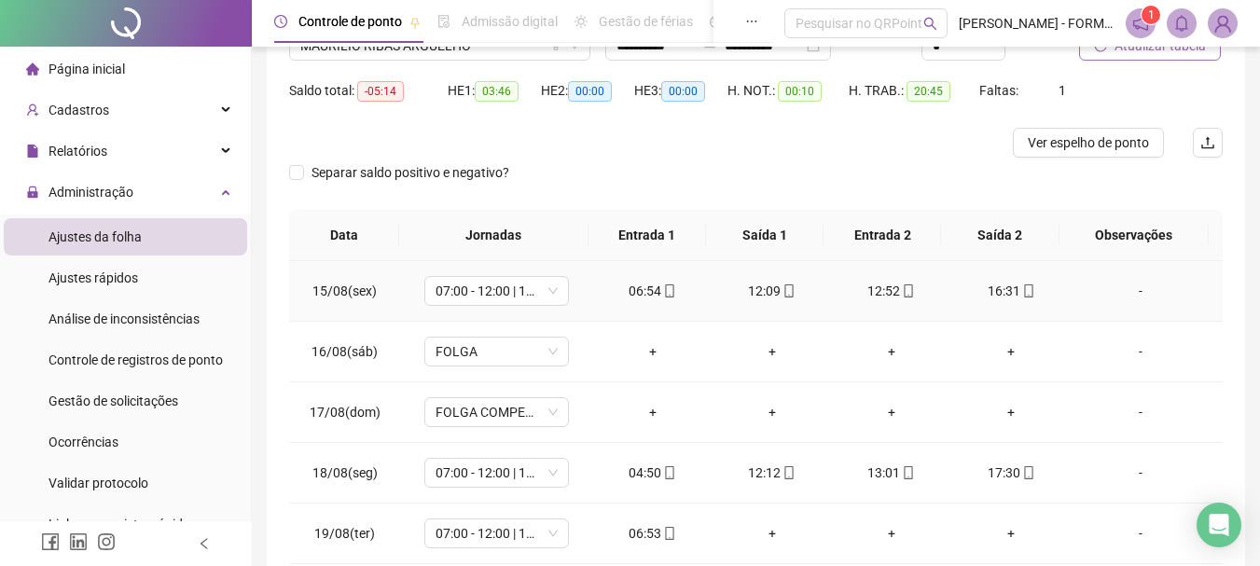
scroll to position [270, 0]
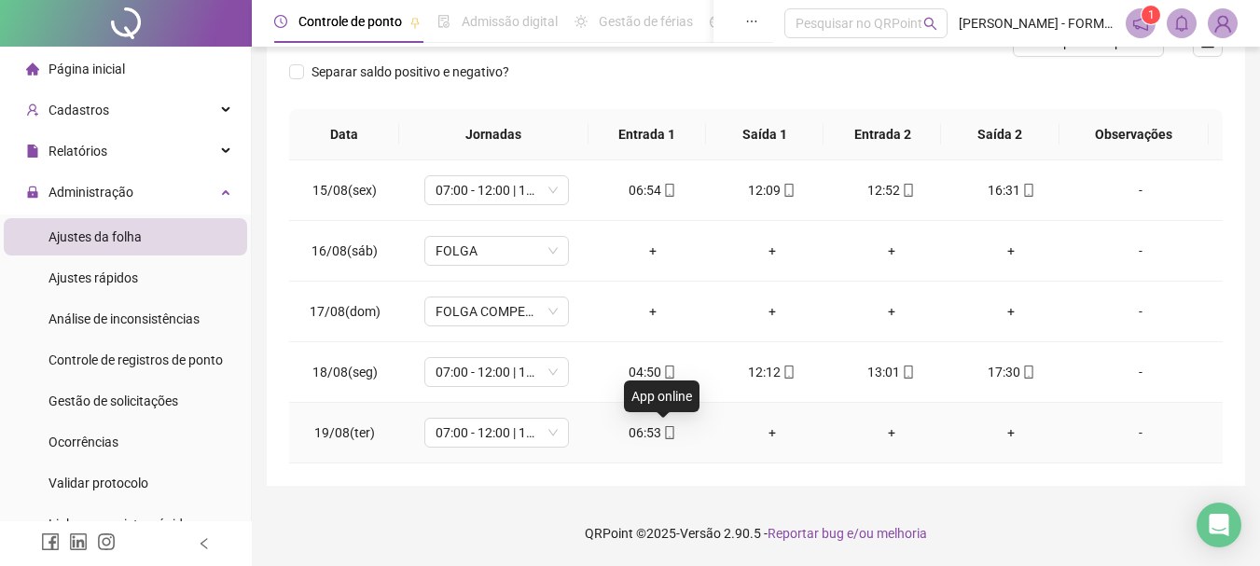
click at [664, 433] on icon "mobile" at bounding box center [669, 432] width 13 height 13
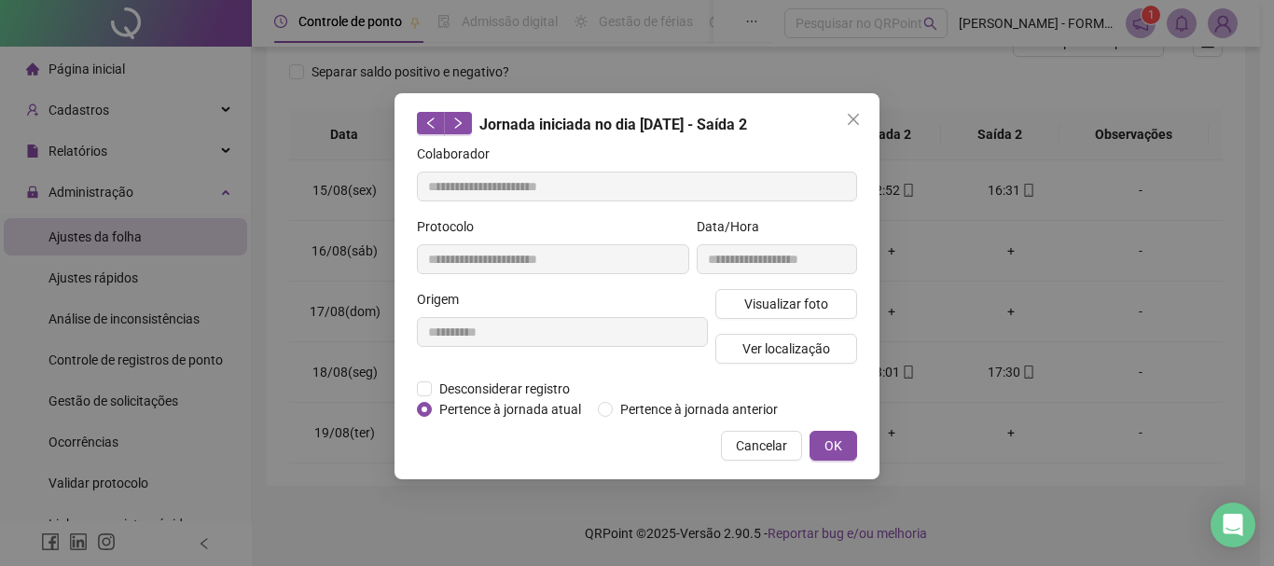
type input "**********"
click at [776, 341] on span "Ver localização" at bounding box center [787, 349] width 88 height 21
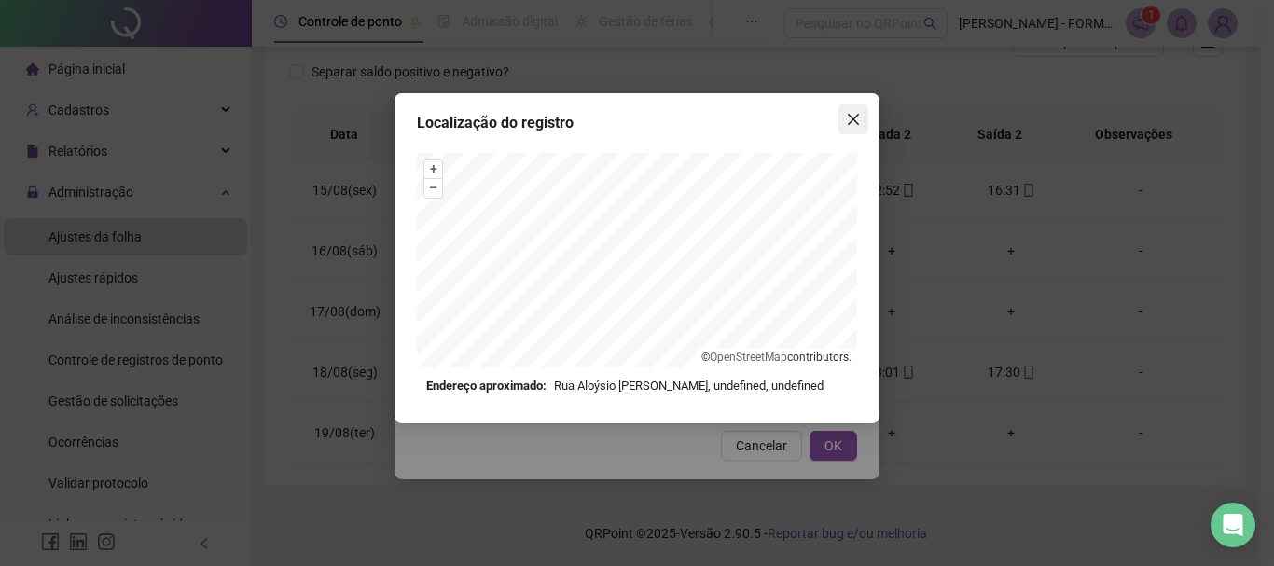
click at [856, 107] on button "Close" at bounding box center [854, 119] width 30 height 30
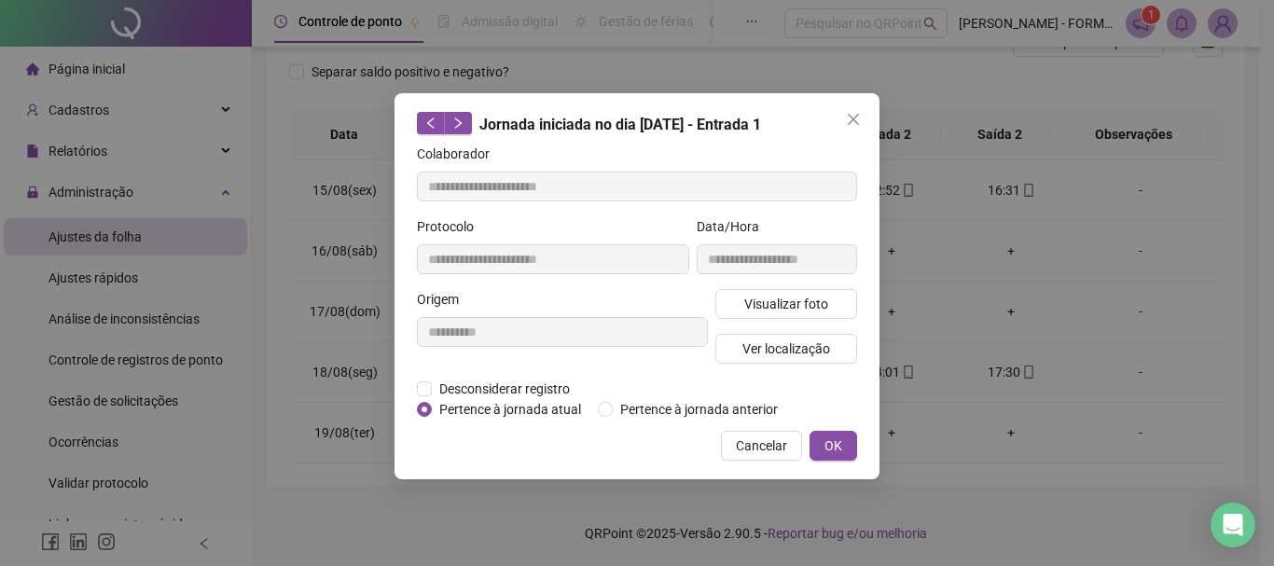
click at [856, 119] on icon "close" at bounding box center [853, 119] width 15 height 15
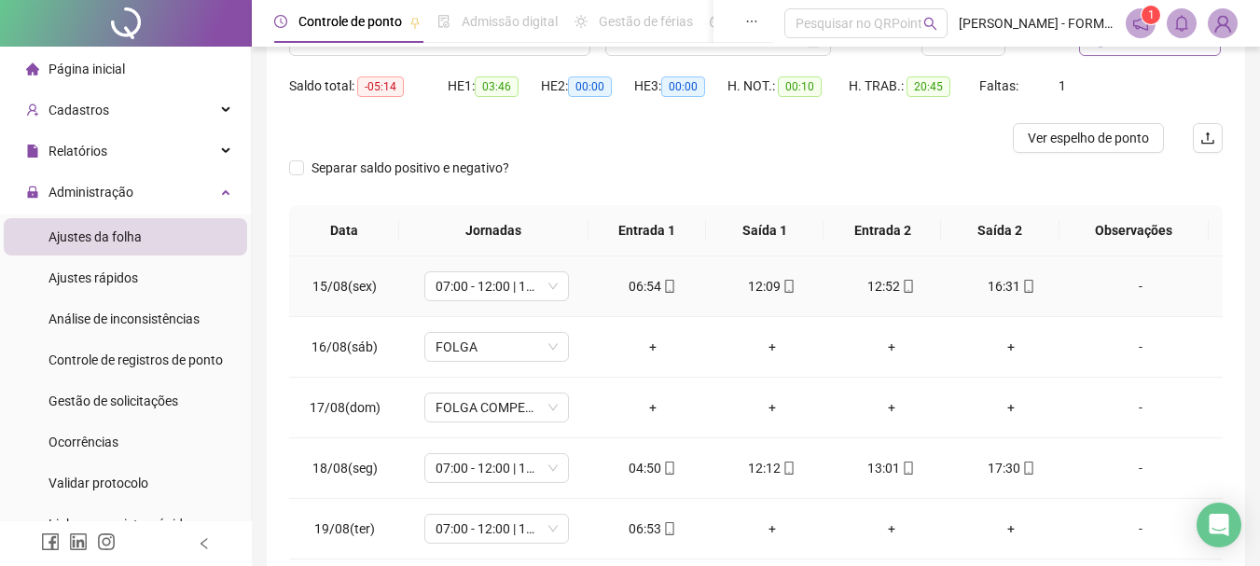
scroll to position [83, 0]
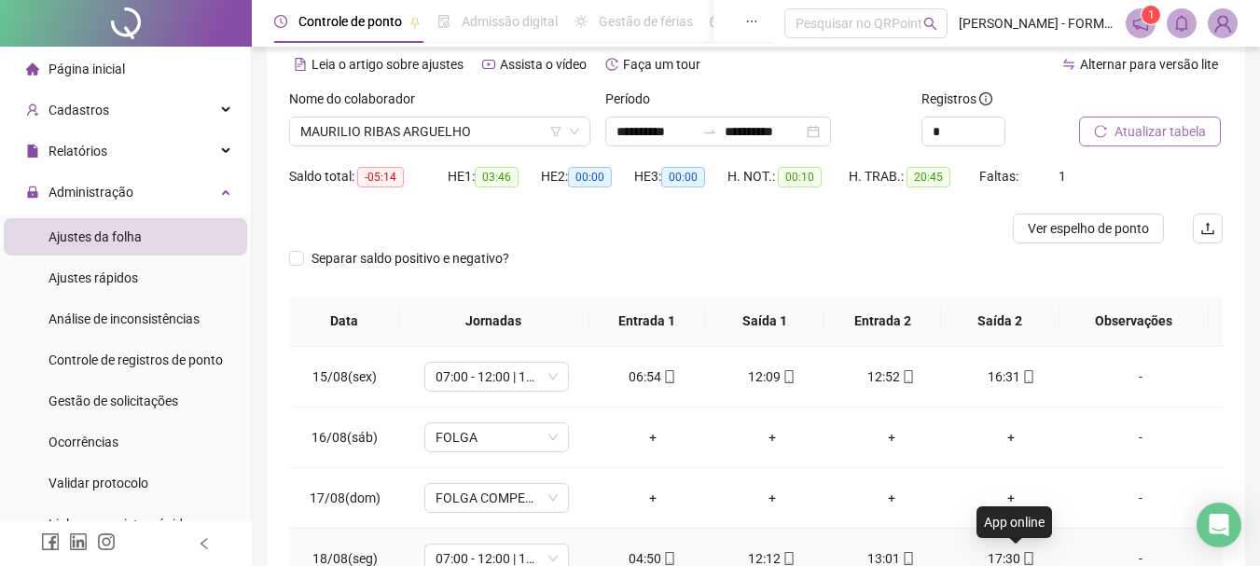
click at [1023, 557] on icon "mobile" at bounding box center [1029, 558] width 13 height 13
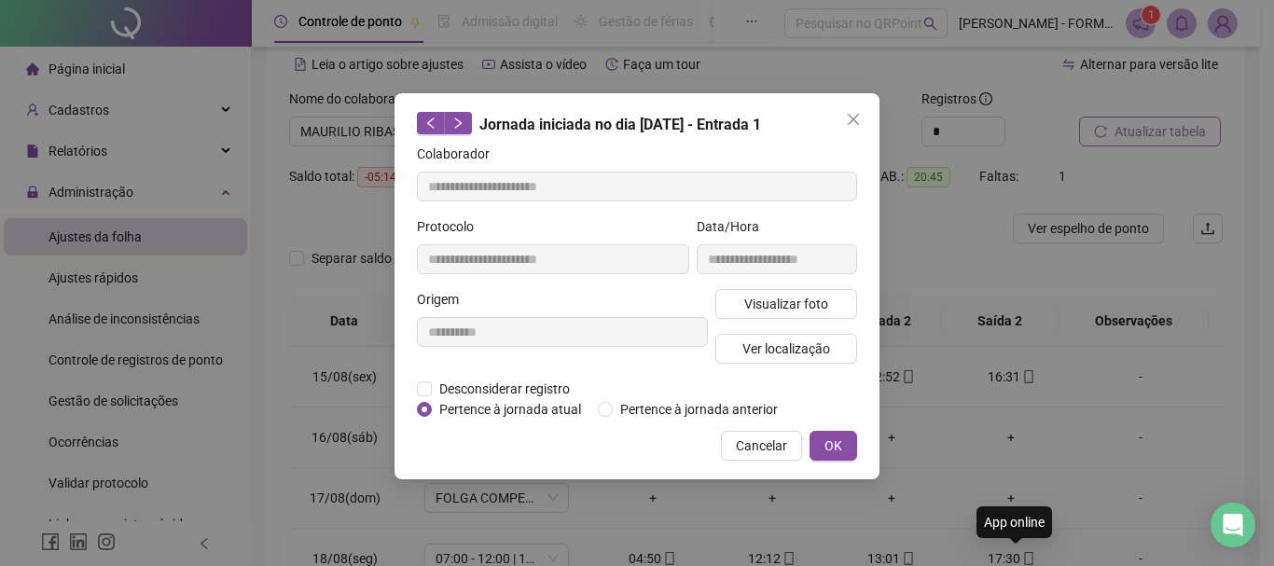
type input "**********"
click at [776, 337] on button "Ver localização" at bounding box center [787, 349] width 142 height 30
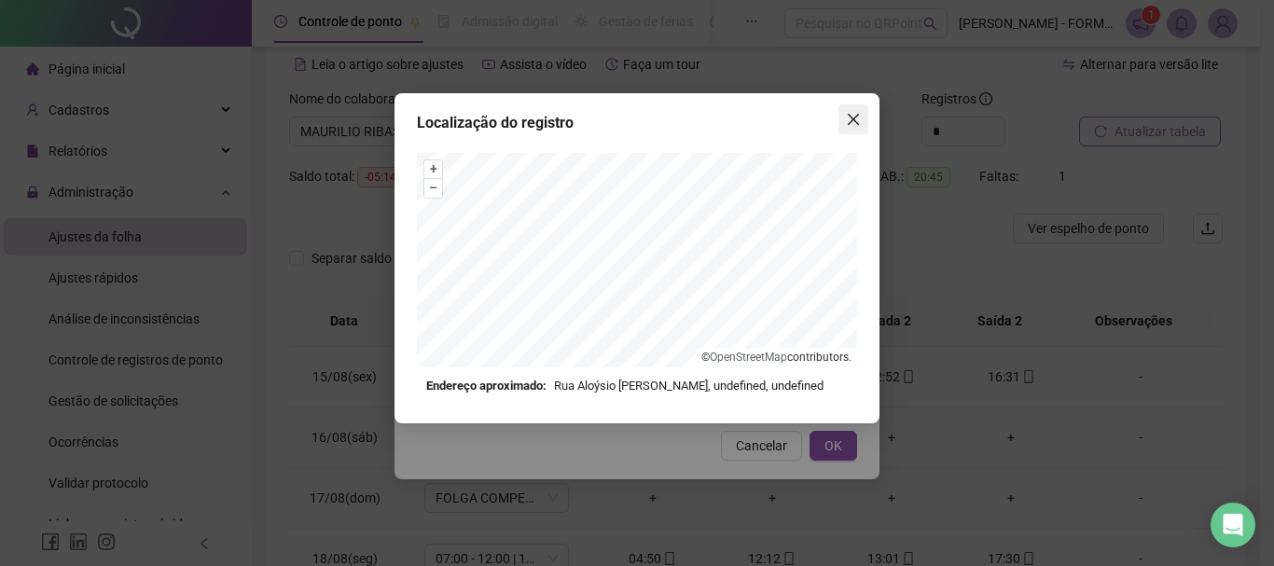
click at [850, 118] on icon "close" at bounding box center [853, 119] width 15 height 15
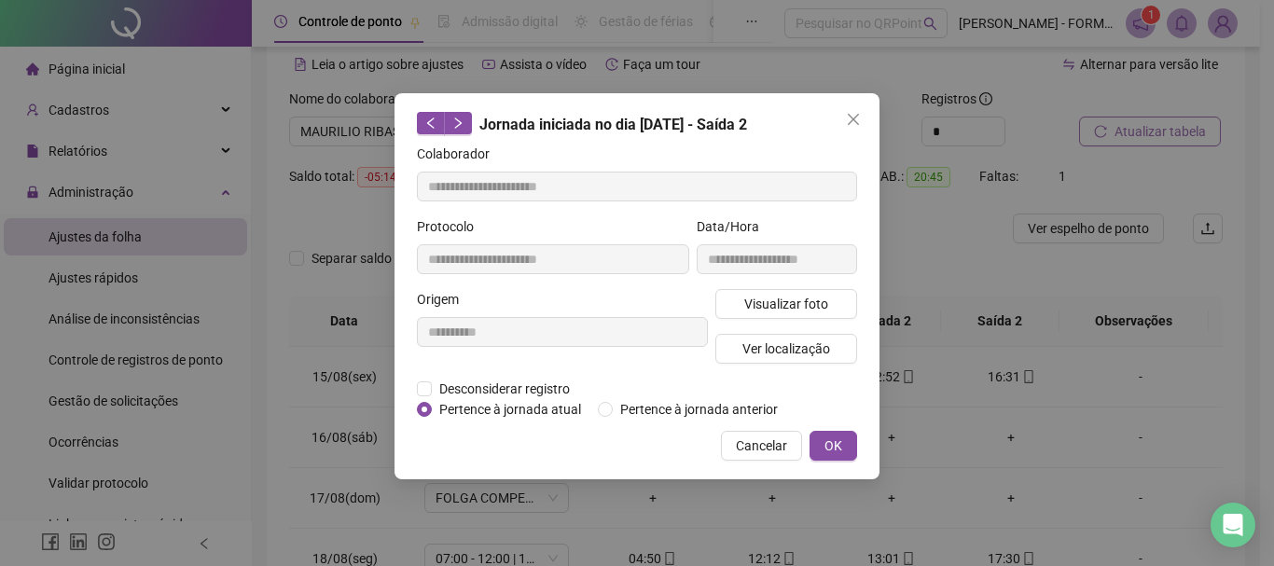
click at [850, 121] on icon "close" at bounding box center [853, 119] width 15 height 15
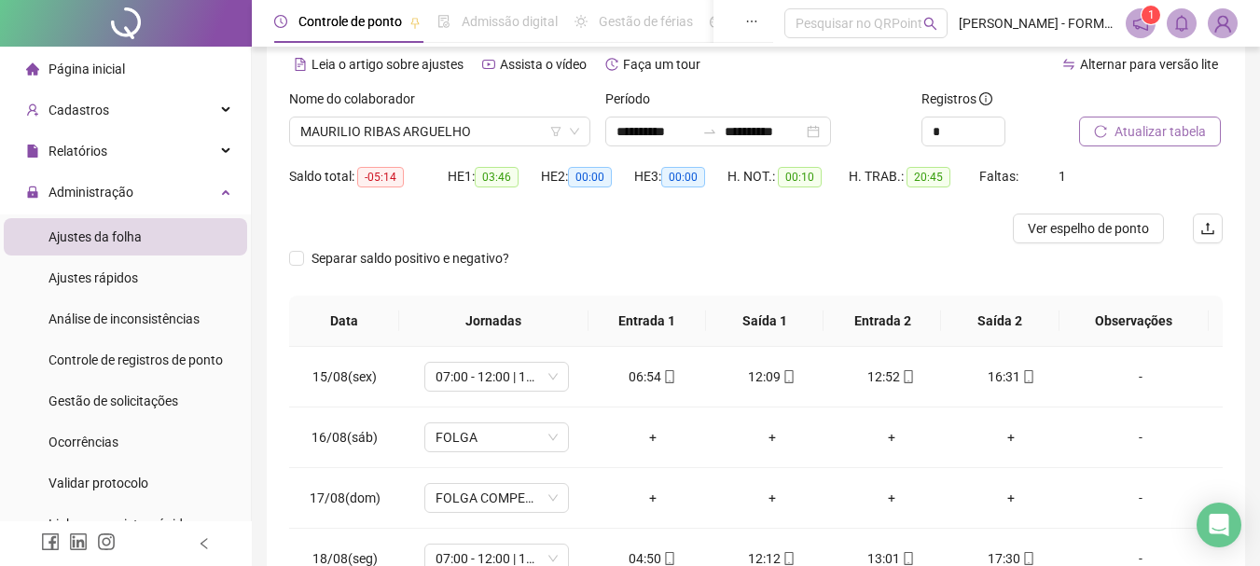
click at [525, 109] on div "Nome do colaborador" at bounding box center [439, 103] width 301 height 28
click at [516, 120] on span "MAURILIO RIBAS ARGUELHO" at bounding box center [439, 132] width 279 height 28
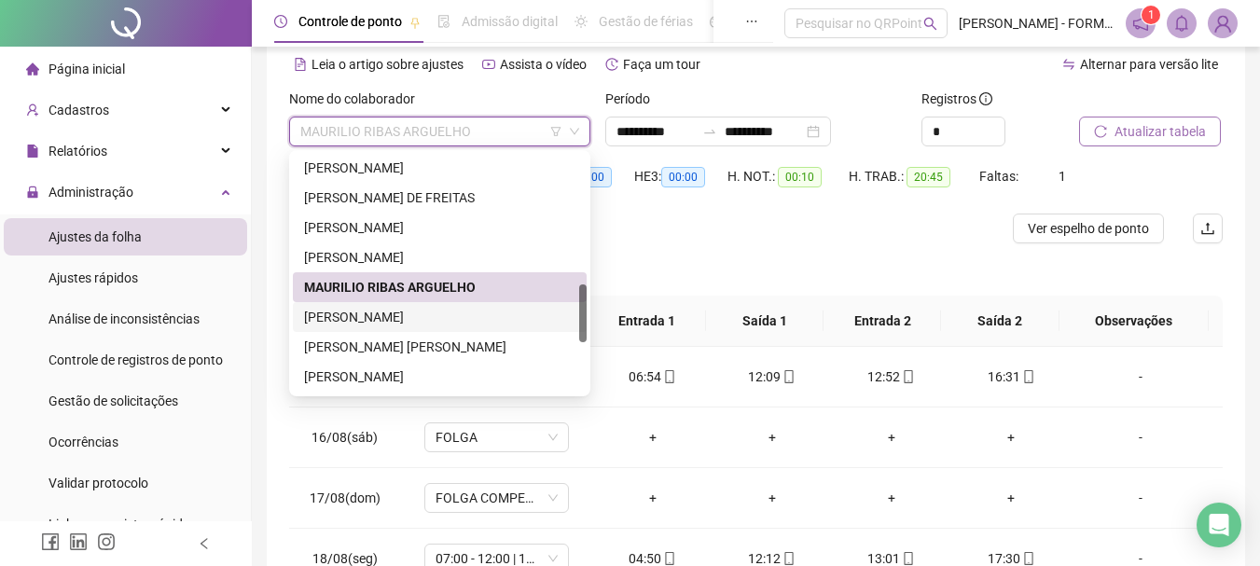
click at [424, 319] on div "MICHEL DAROLT FERNANDES" at bounding box center [439, 317] width 271 height 21
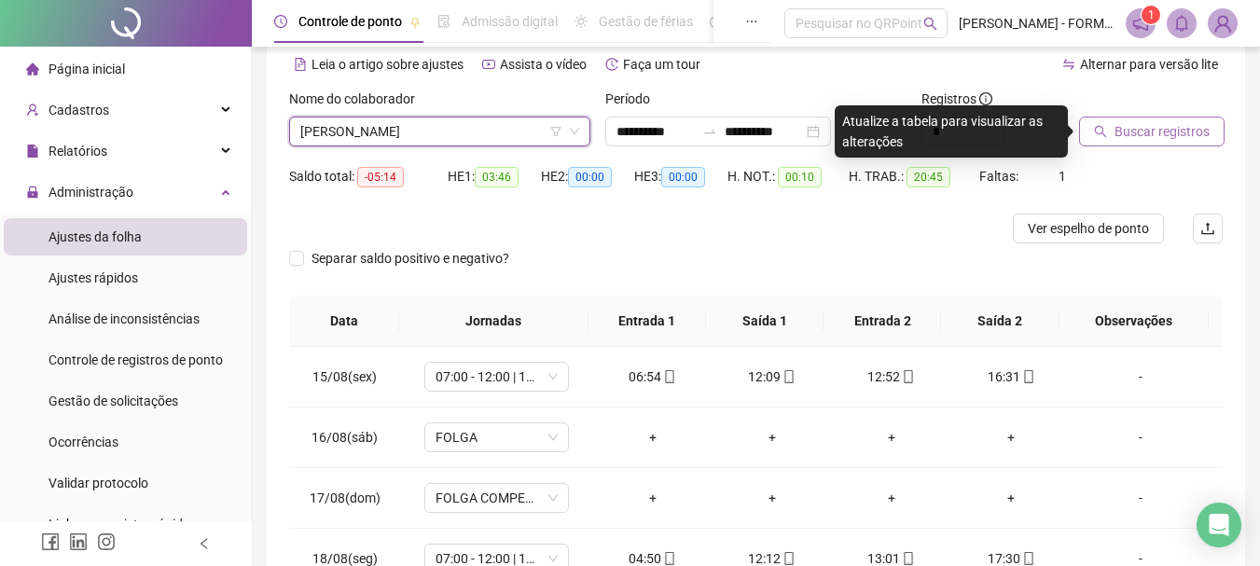
click at [1178, 123] on span "Buscar registros" at bounding box center [1162, 131] width 95 height 21
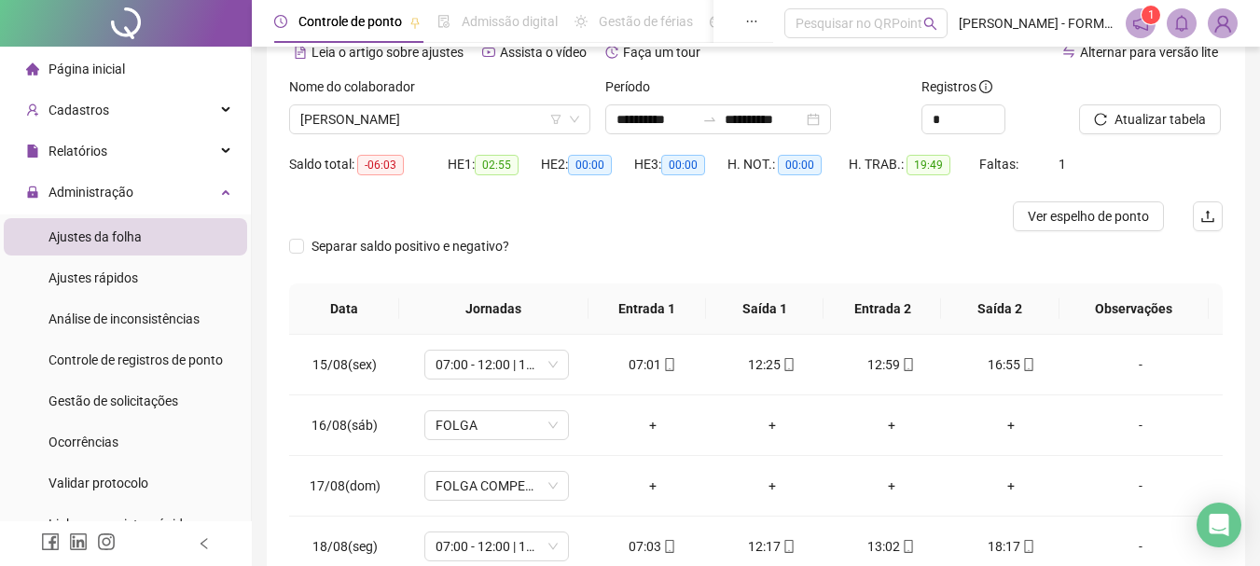
scroll to position [270, 0]
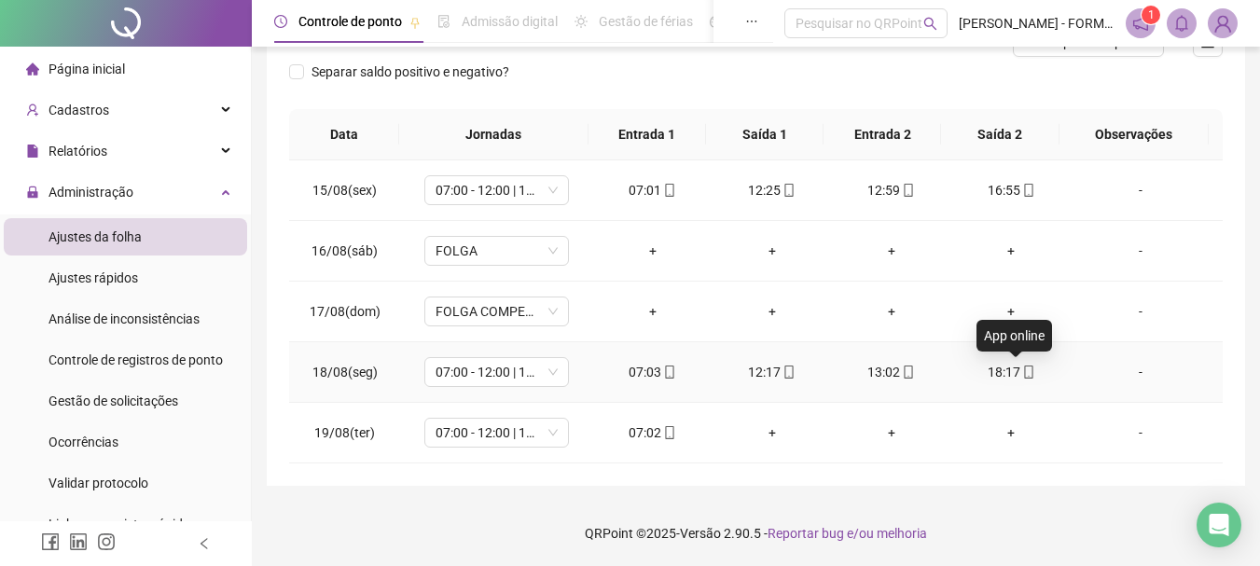
click at [1023, 375] on icon "mobile" at bounding box center [1029, 372] width 13 height 13
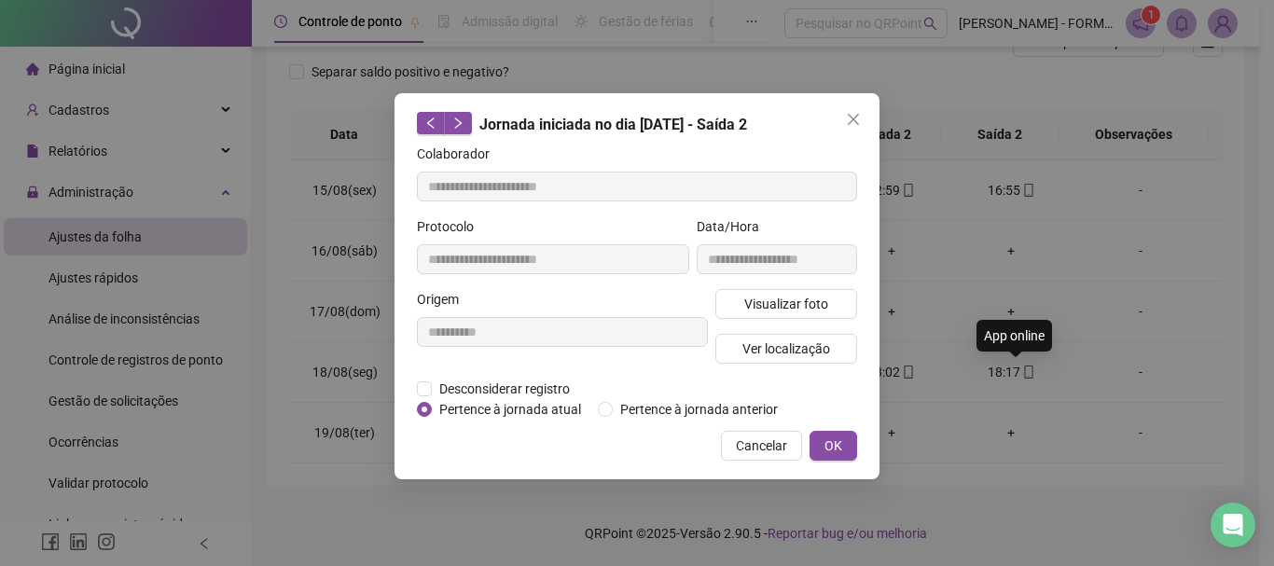
type input "**********"
click at [810, 346] on span "Ver localização" at bounding box center [787, 349] width 88 height 21
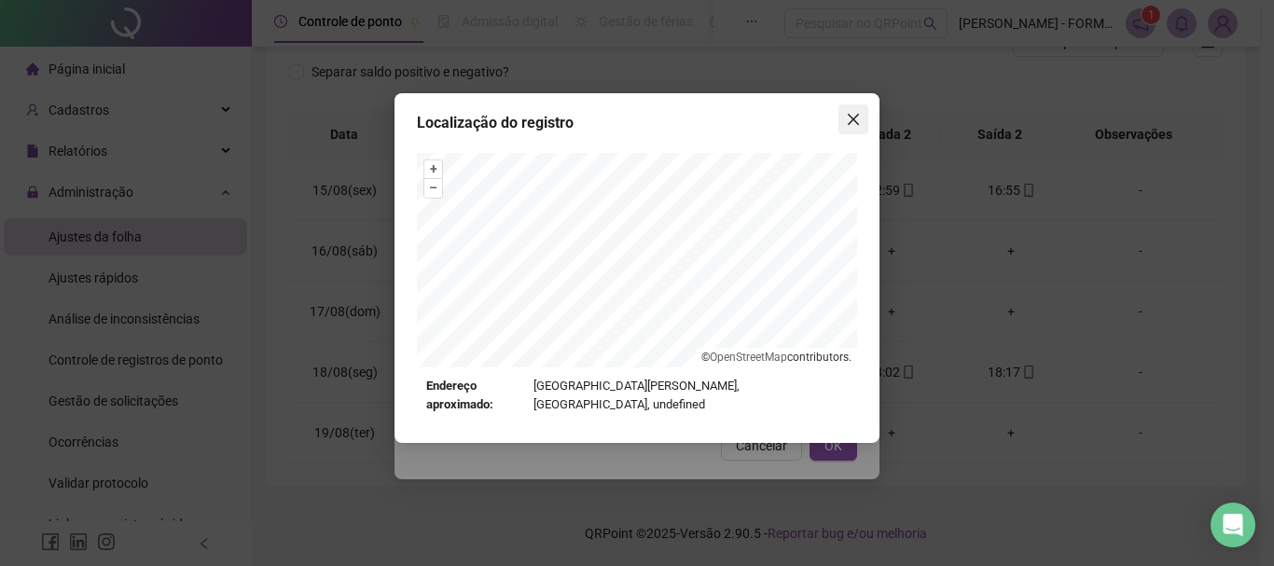
click at [848, 117] on icon "close" at bounding box center [853, 119] width 15 height 15
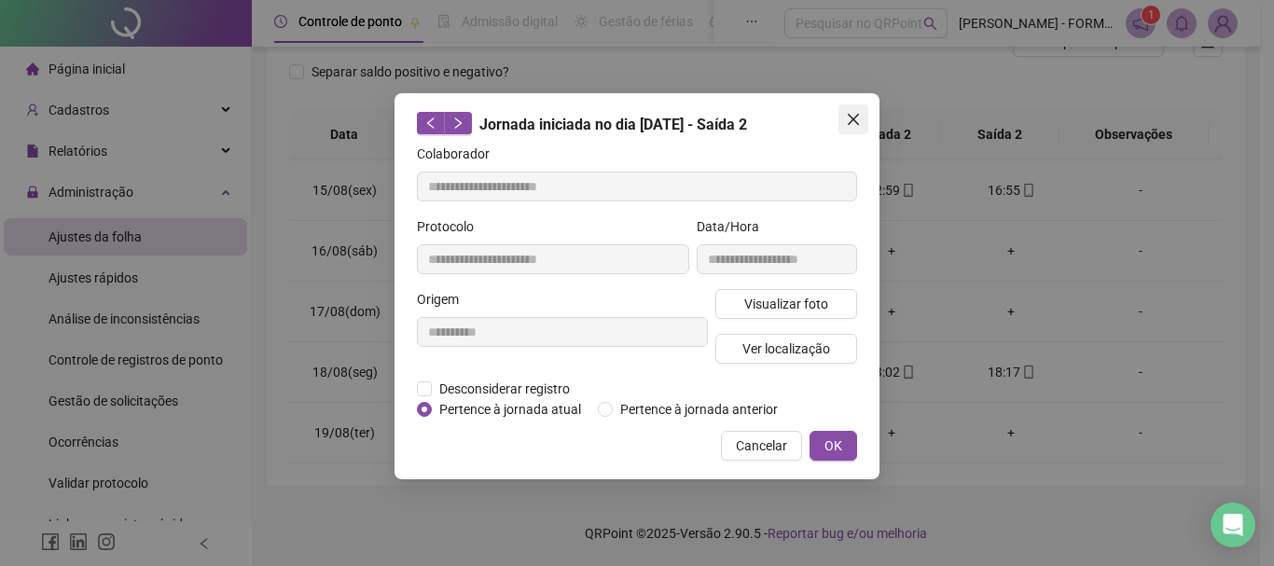
click at [847, 118] on icon "close" at bounding box center [853, 119] width 15 height 15
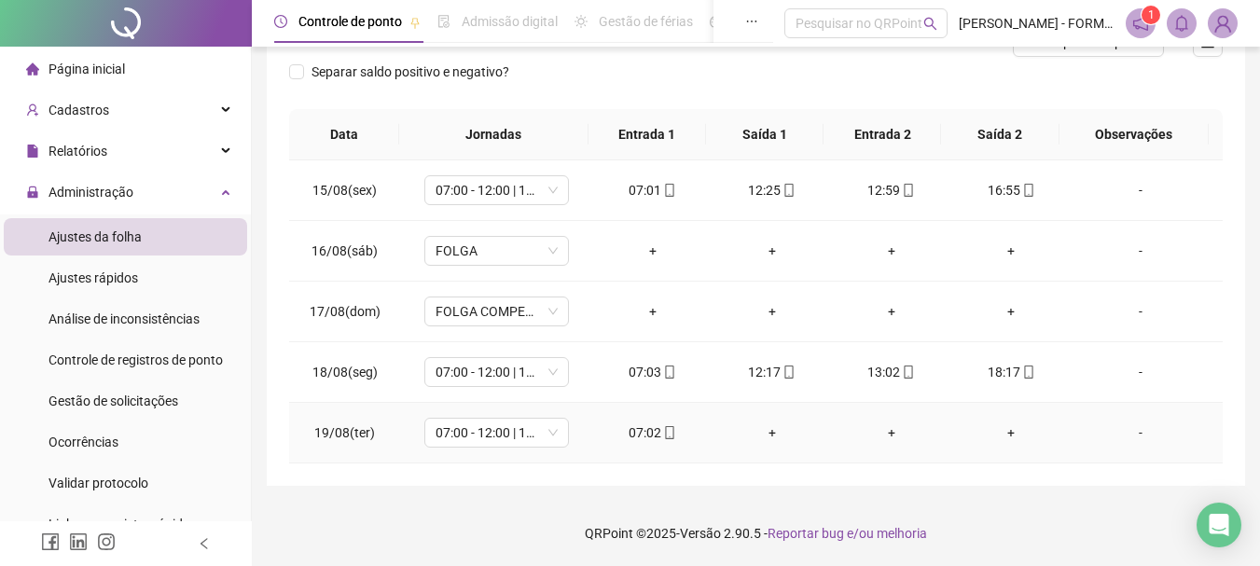
click at [663, 434] on icon "mobile" at bounding box center [669, 432] width 13 height 13
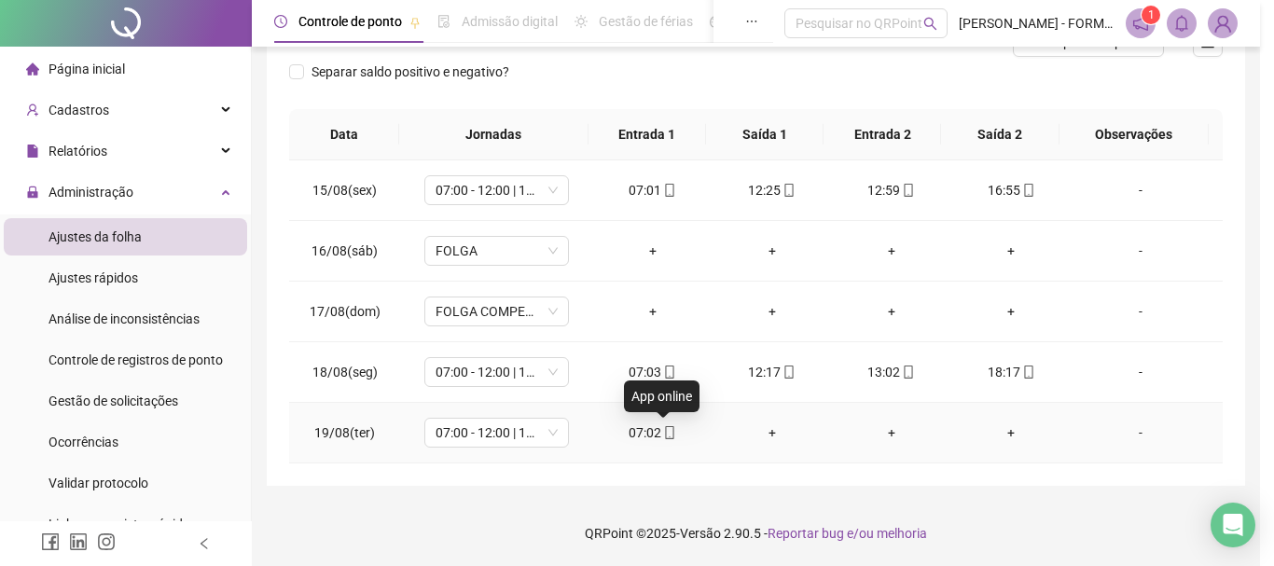
type input "**********"
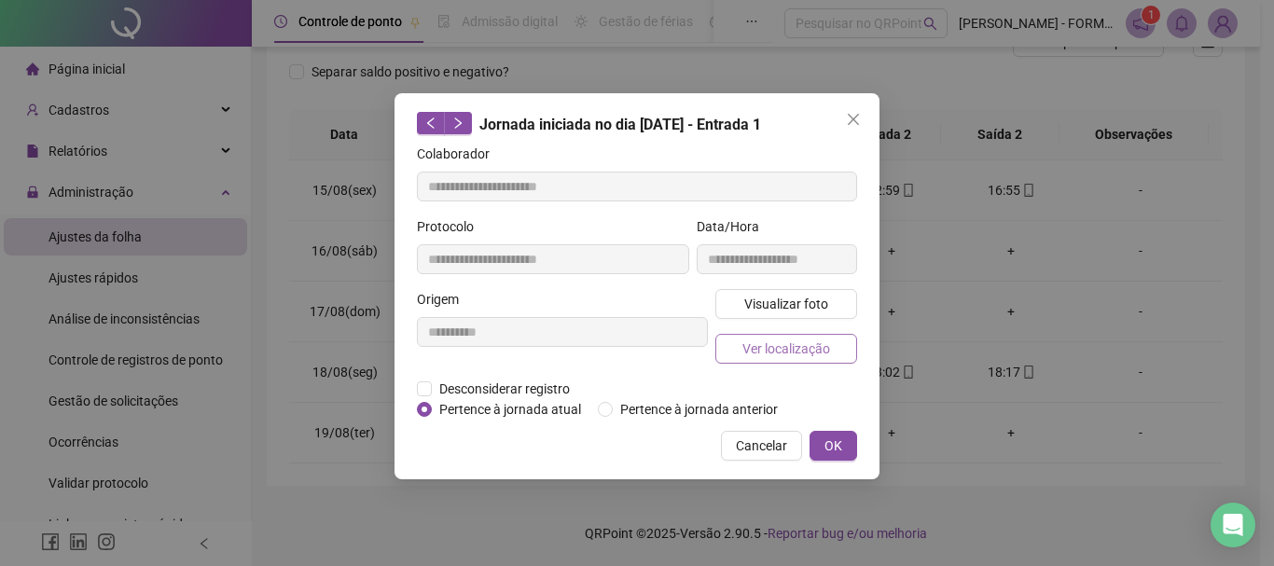
click at [766, 341] on span "Ver localização" at bounding box center [787, 349] width 88 height 21
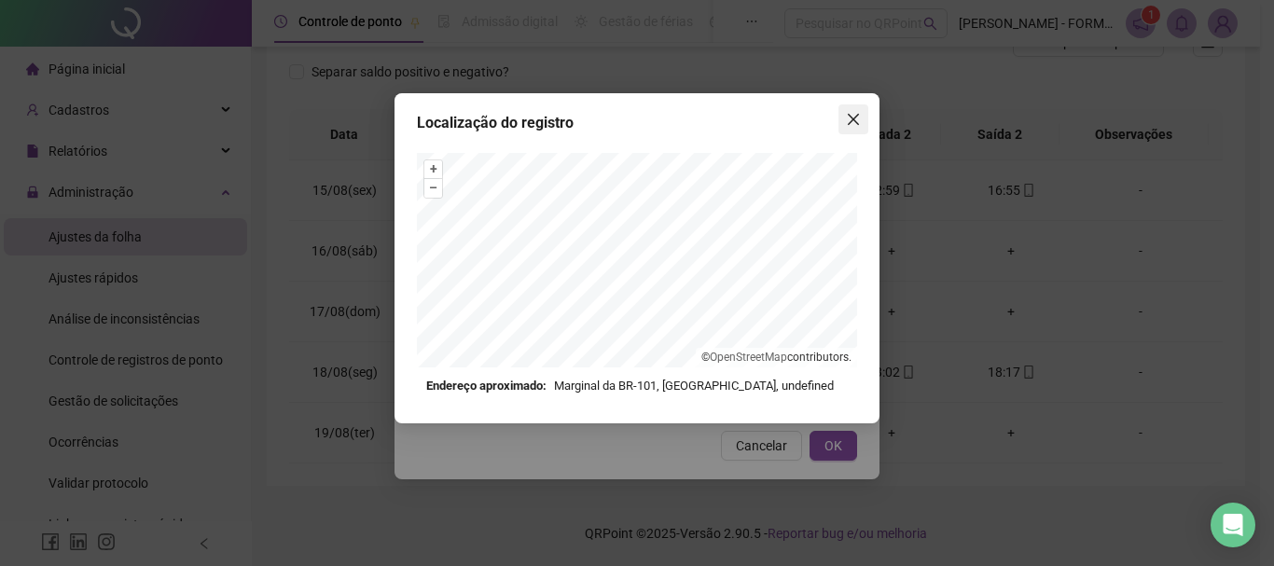
click at [857, 118] on icon "close" at bounding box center [853, 119] width 15 height 15
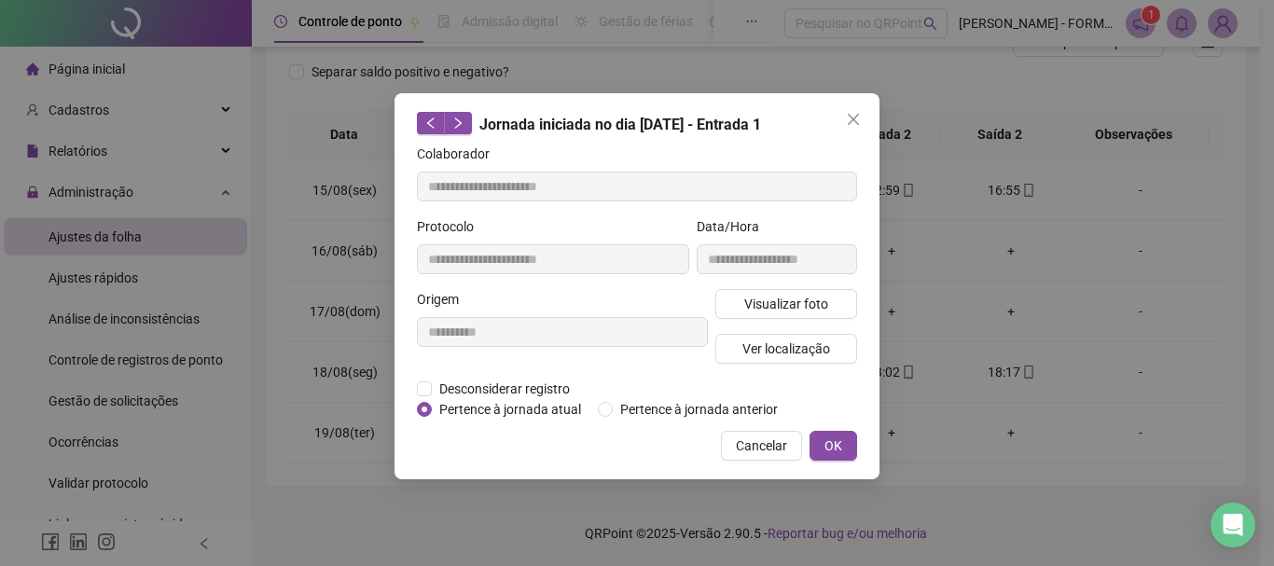
click at [857, 118] on icon "close" at bounding box center [853, 119] width 15 height 15
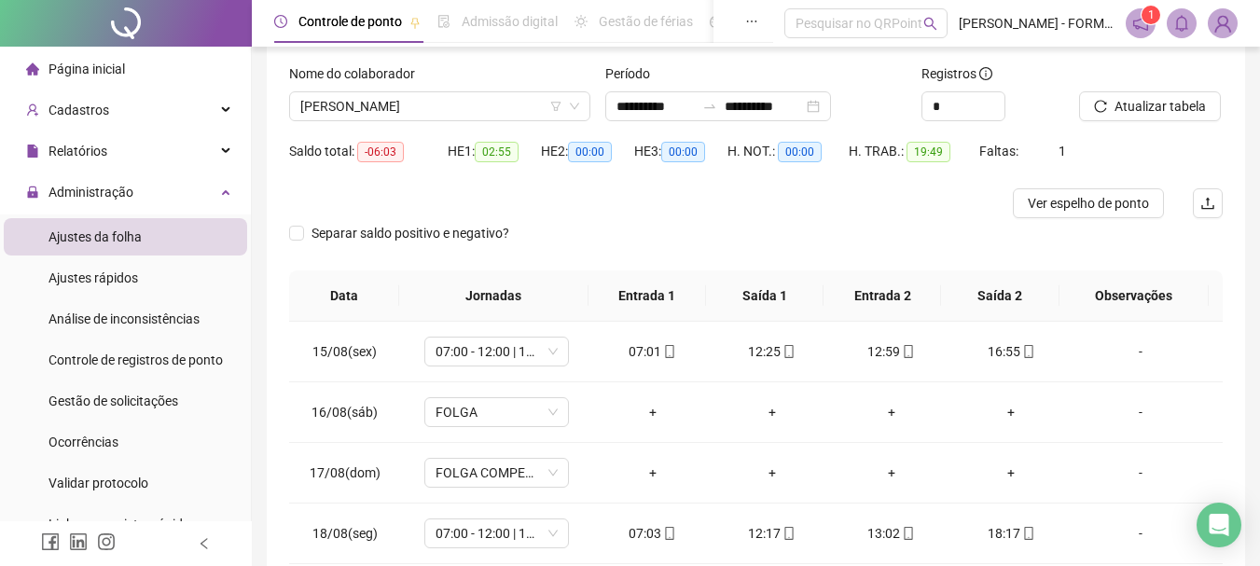
scroll to position [83, 0]
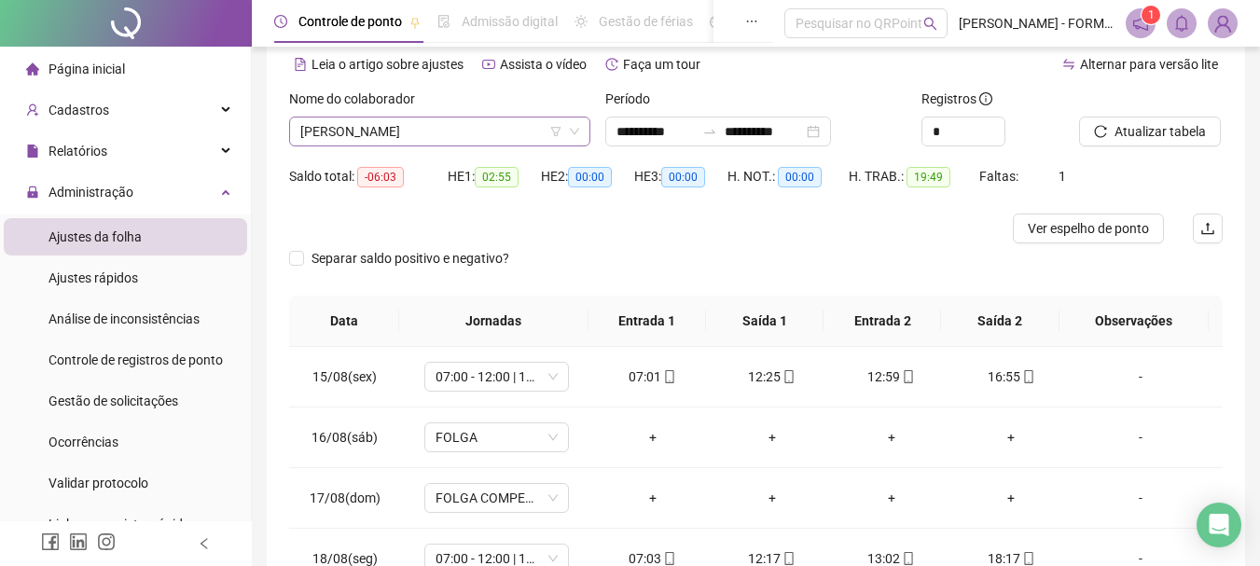
click at [503, 135] on span "MICHEL DAROLT FERNANDES" at bounding box center [439, 132] width 279 height 28
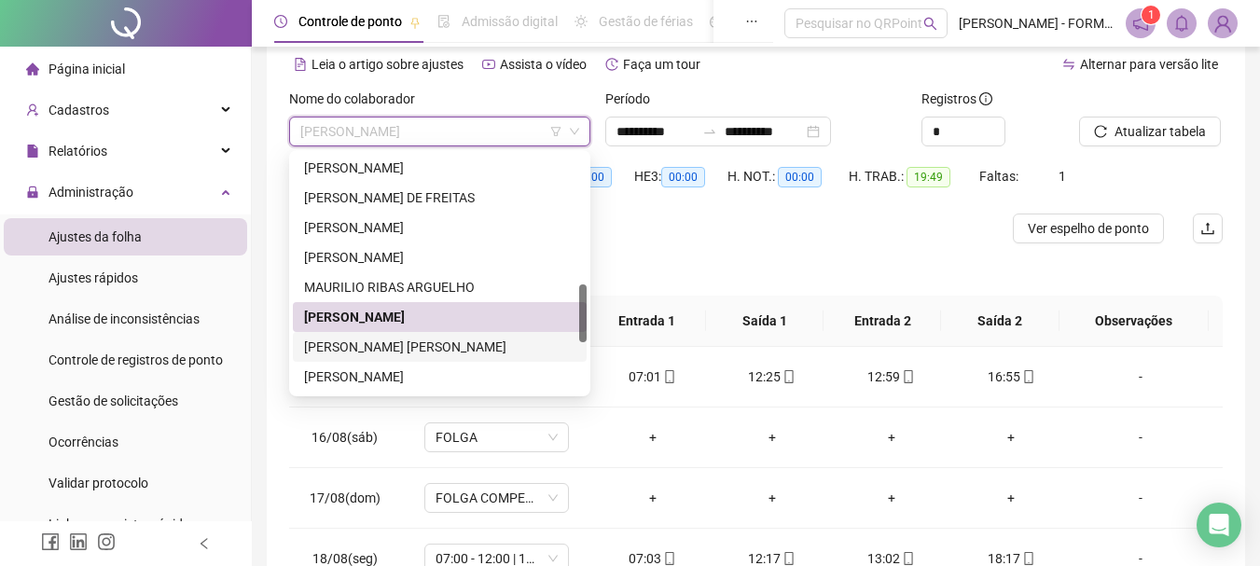
click at [429, 347] on div "MIQUEIAS MARTINS ARECO VALDEZ" at bounding box center [439, 347] width 271 height 21
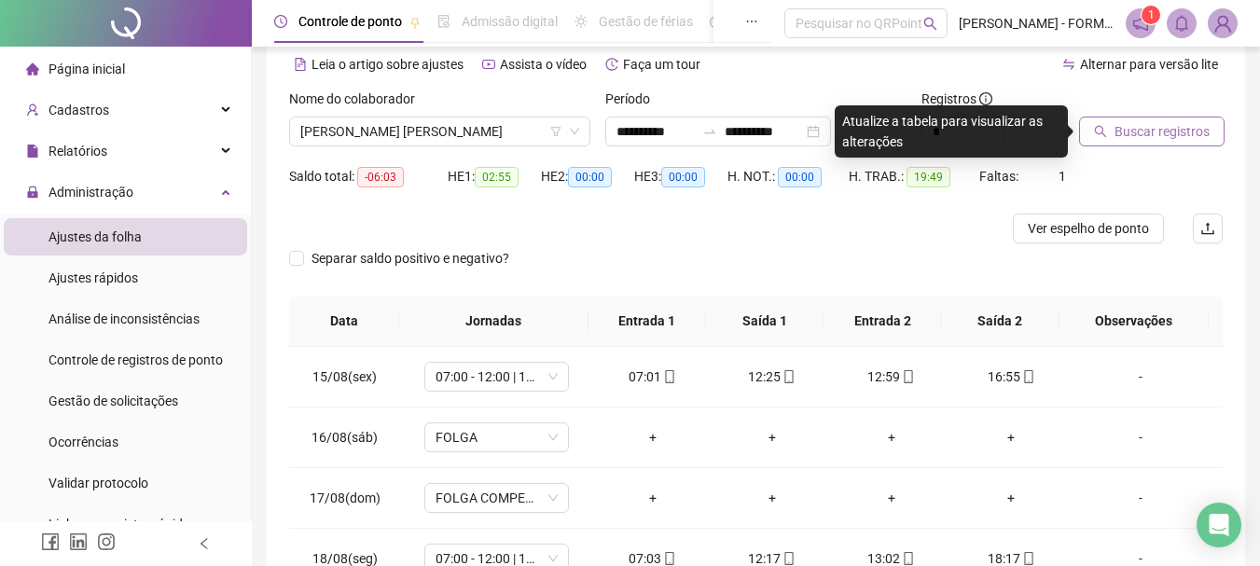
click at [1102, 127] on icon "search" at bounding box center [1101, 132] width 12 height 12
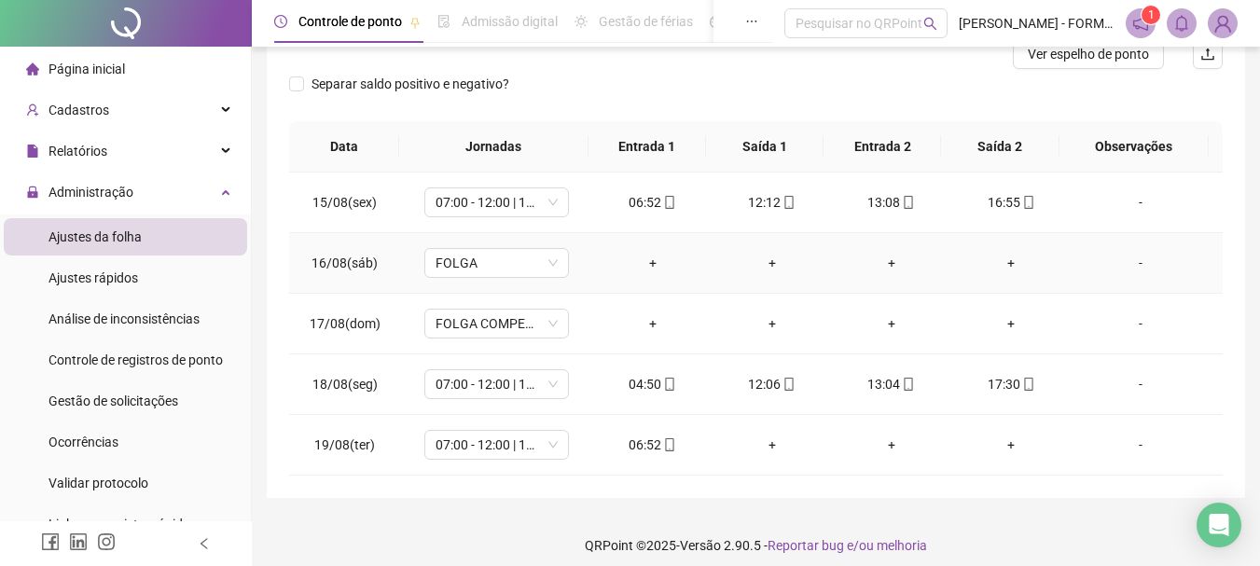
scroll to position [270, 0]
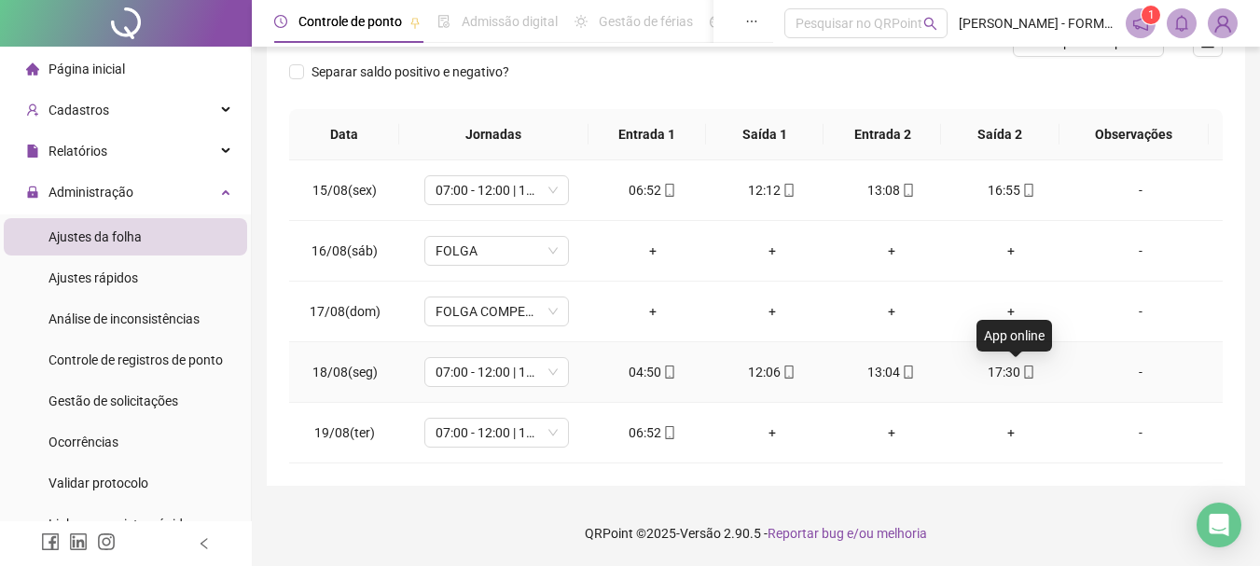
click at [1023, 373] on icon "mobile" at bounding box center [1029, 372] width 13 height 13
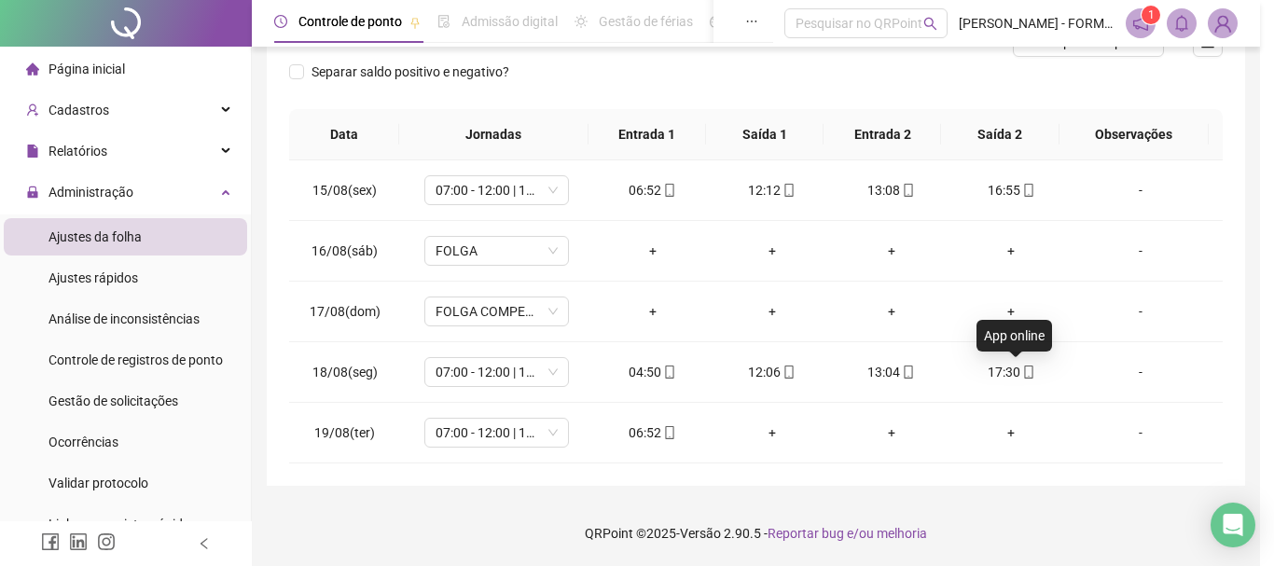
type input "**********"
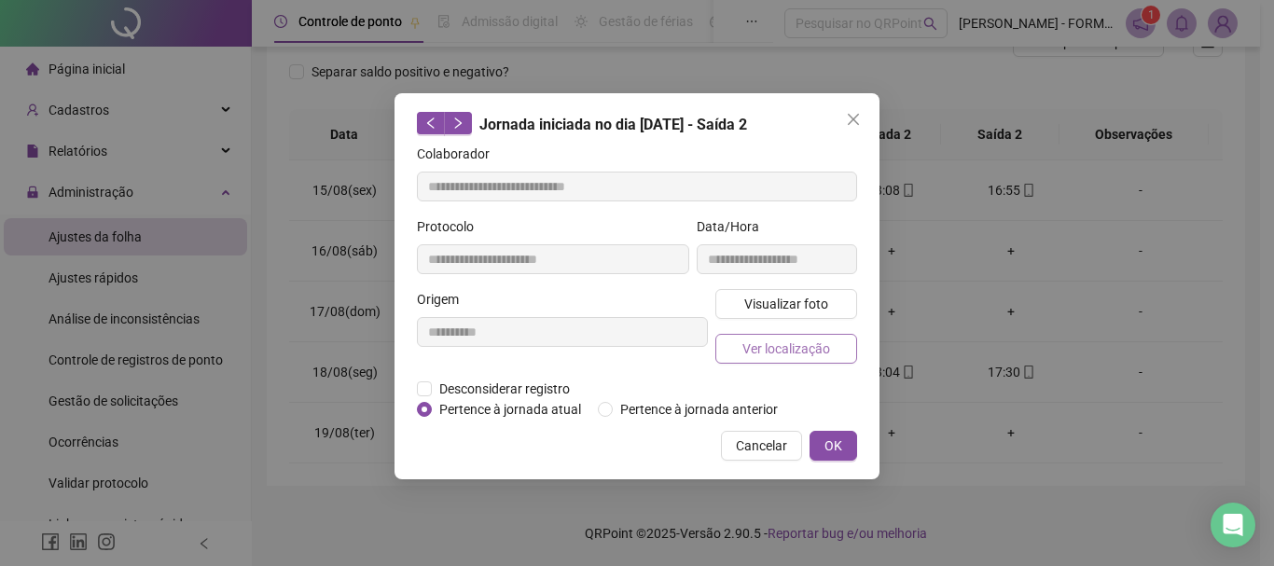
click at [785, 349] on span "Ver localização" at bounding box center [787, 349] width 88 height 21
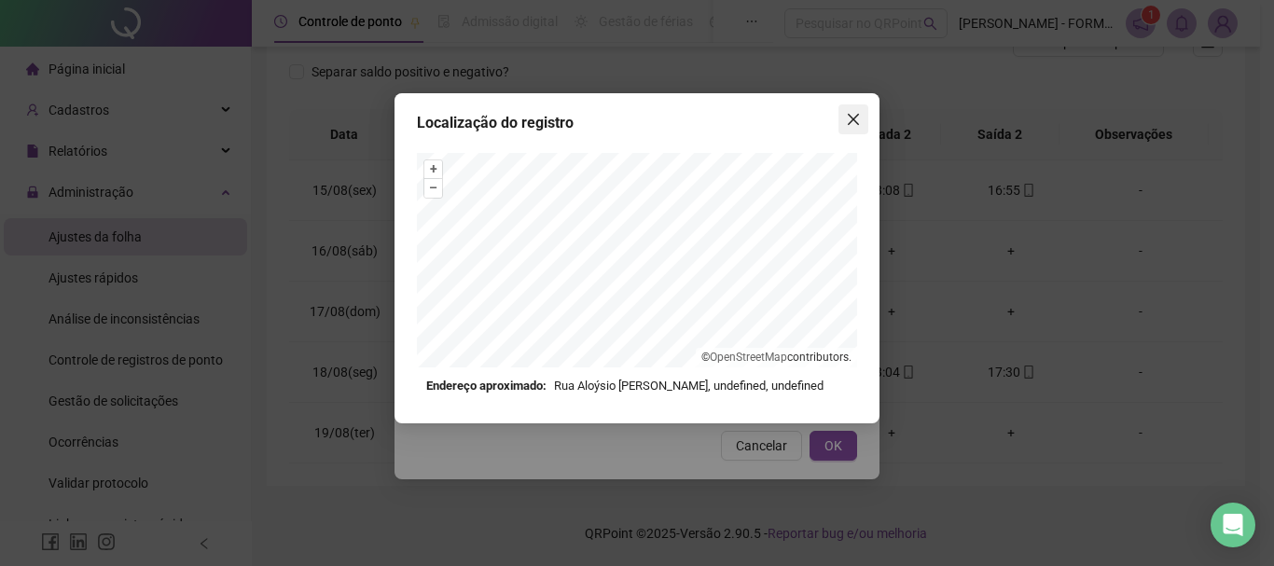
click at [852, 117] on icon "close" at bounding box center [853, 119] width 11 height 11
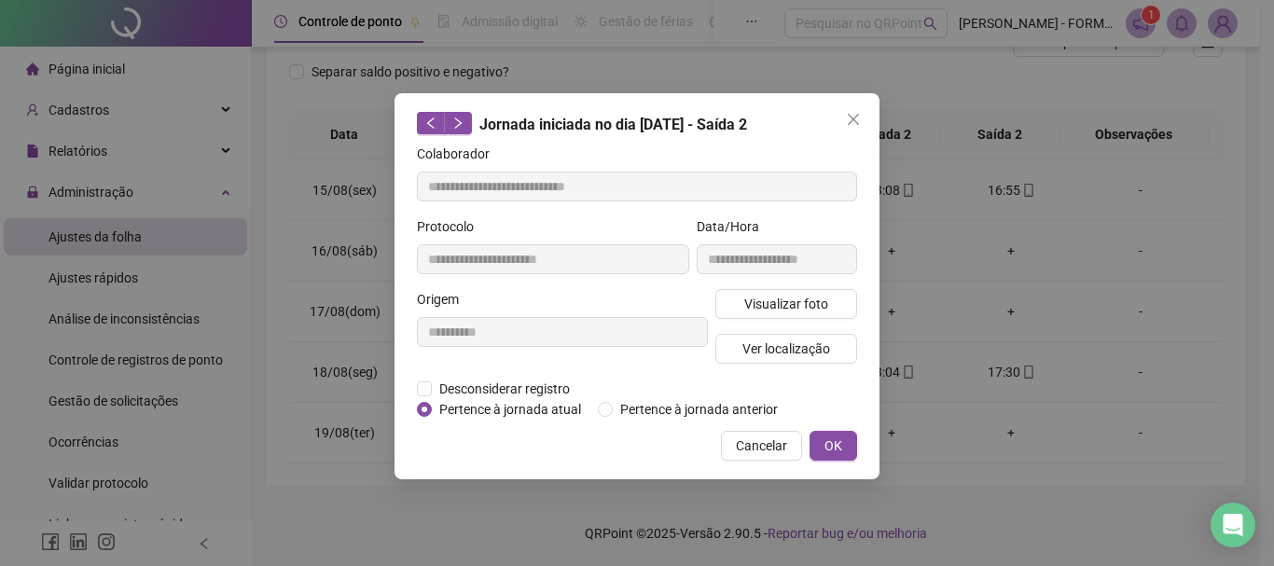
click at [852, 117] on icon "close" at bounding box center [853, 119] width 11 height 11
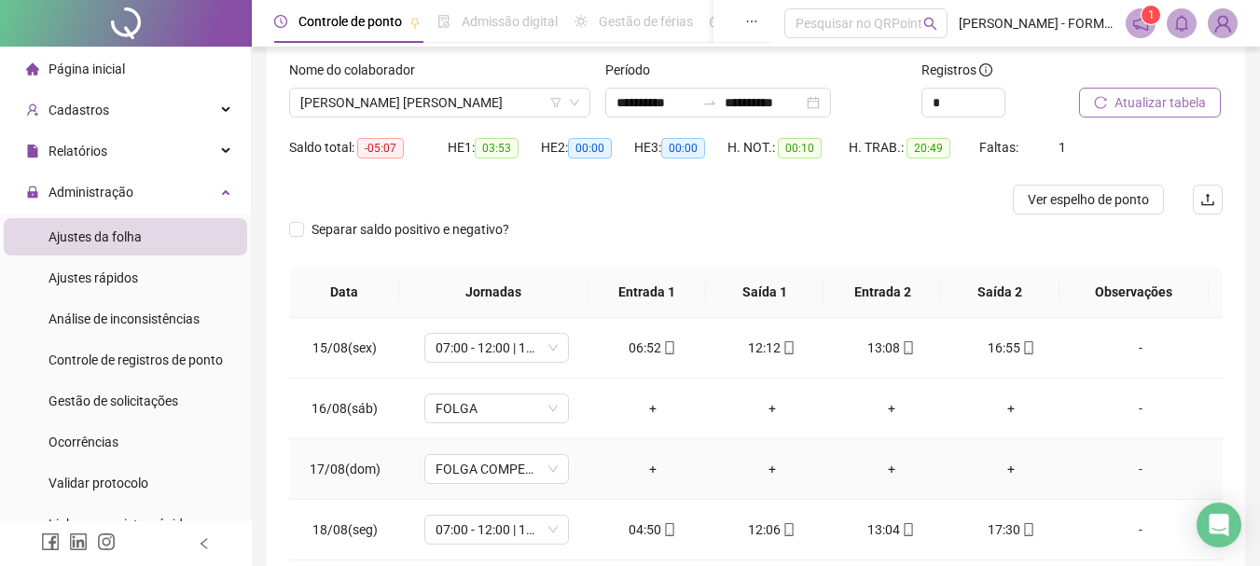
scroll to position [83, 0]
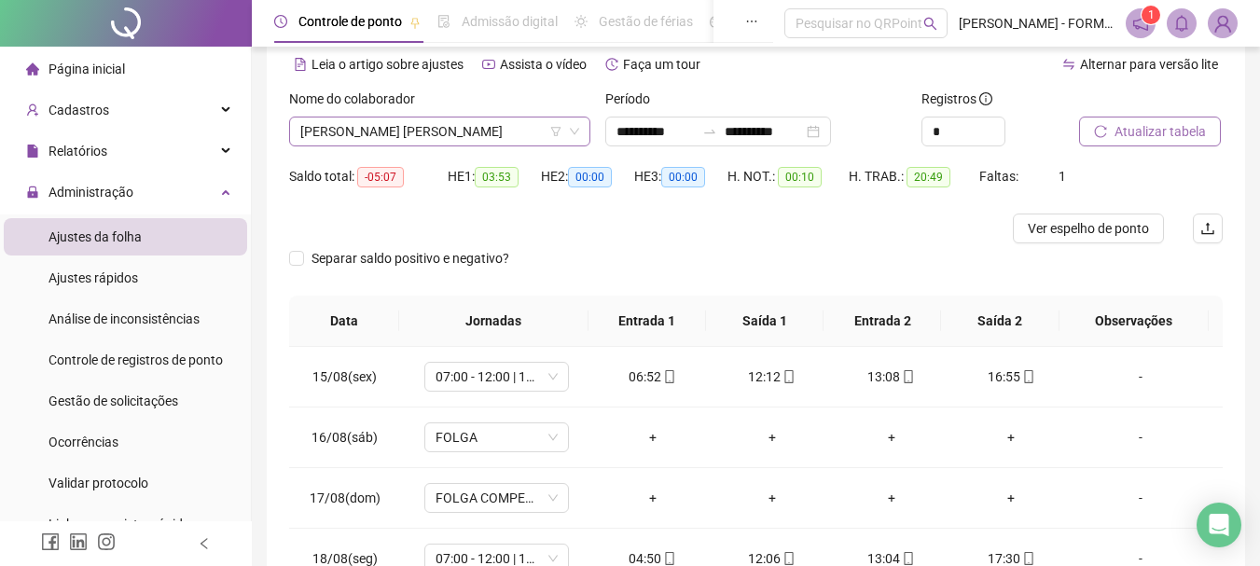
click at [460, 134] on span "MIQUEIAS MARTINS ARECO VALDEZ" at bounding box center [439, 132] width 279 height 28
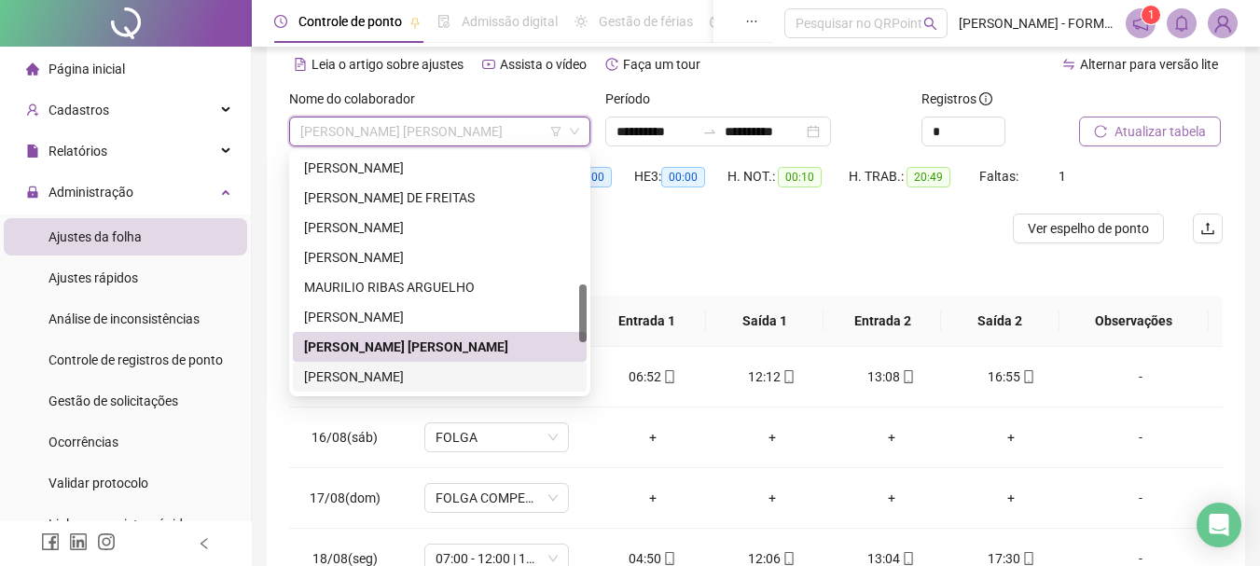
click at [422, 376] on div "NELSON WINSKI NUNES" at bounding box center [439, 377] width 271 height 21
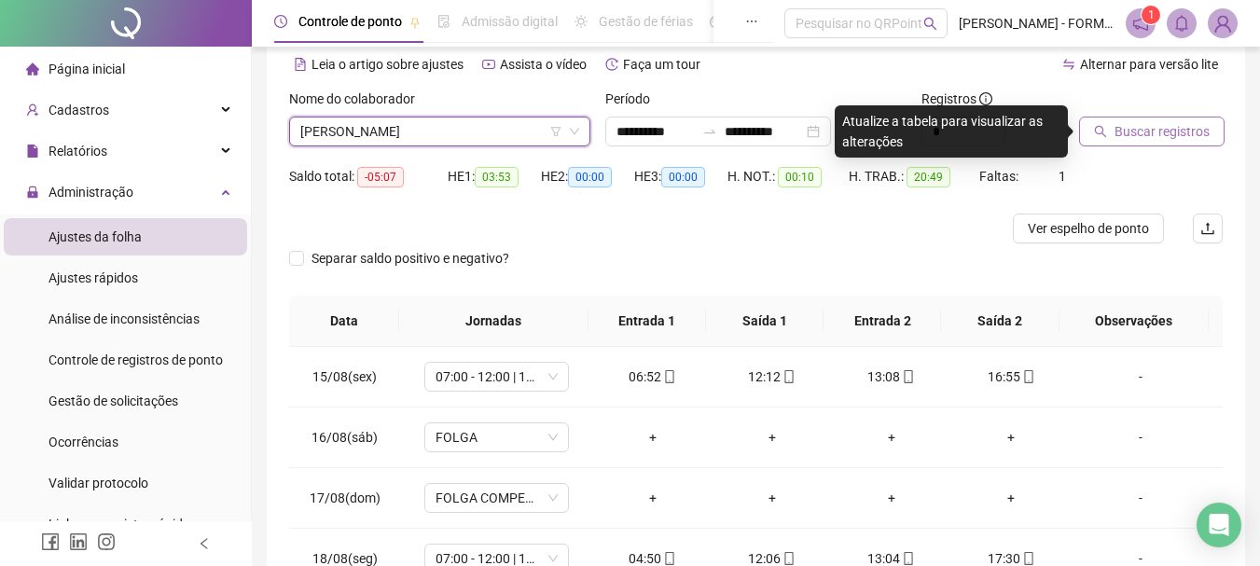
click at [1116, 128] on span "Buscar registros" at bounding box center [1162, 131] width 95 height 21
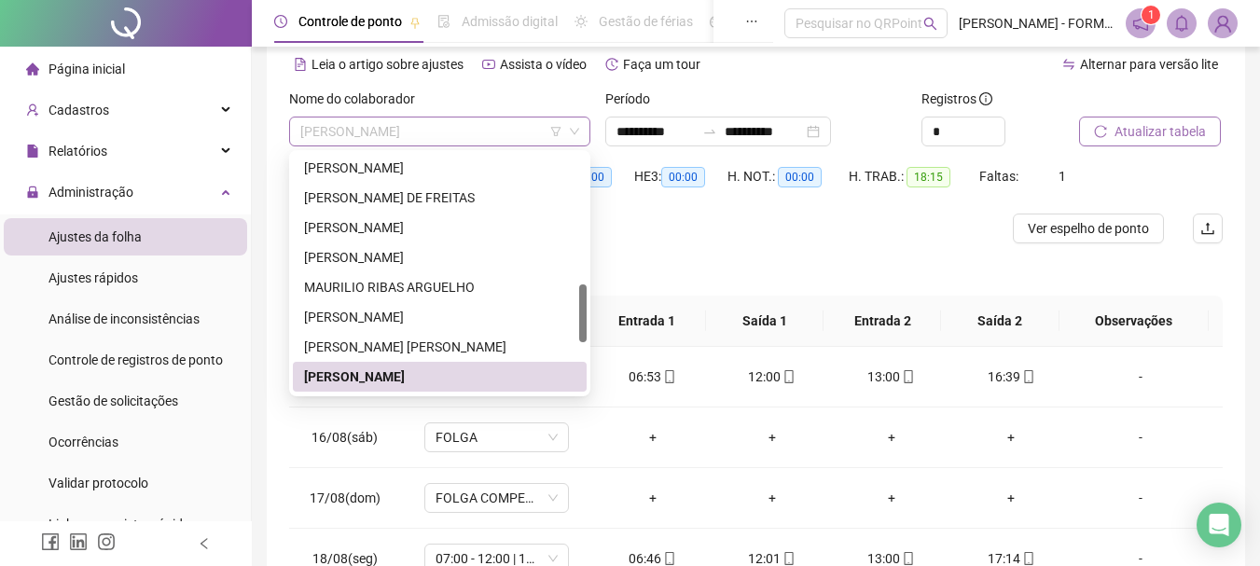
click at [480, 133] on span "NELSON WINSKI NUNES" at bounding box center [439, 132] width 279 height 28
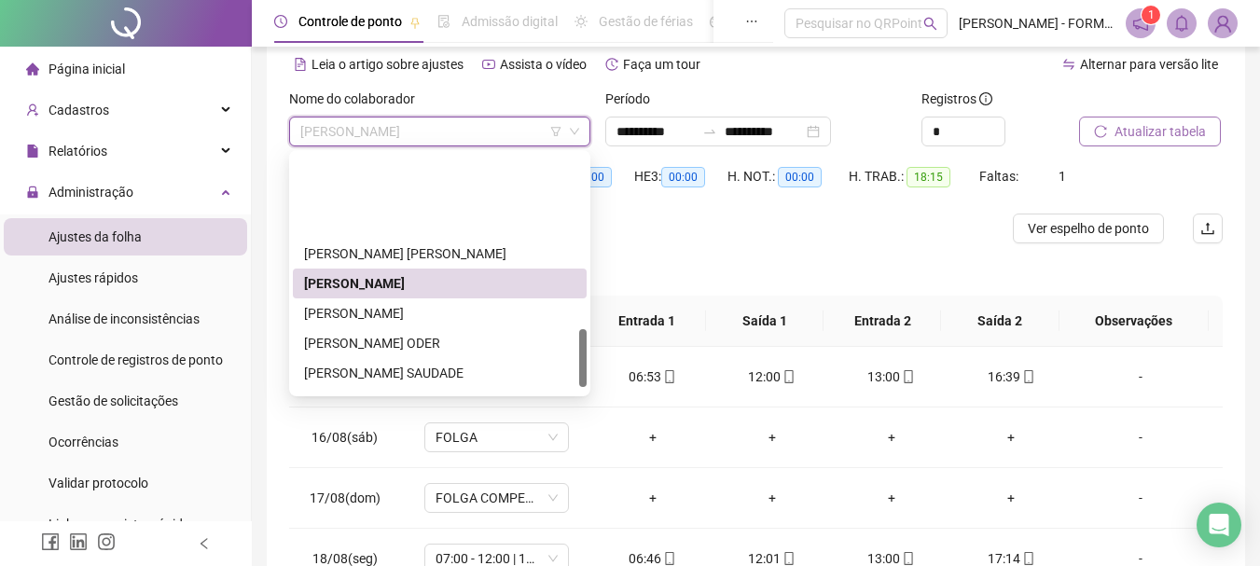
scroll to position [725, 0]
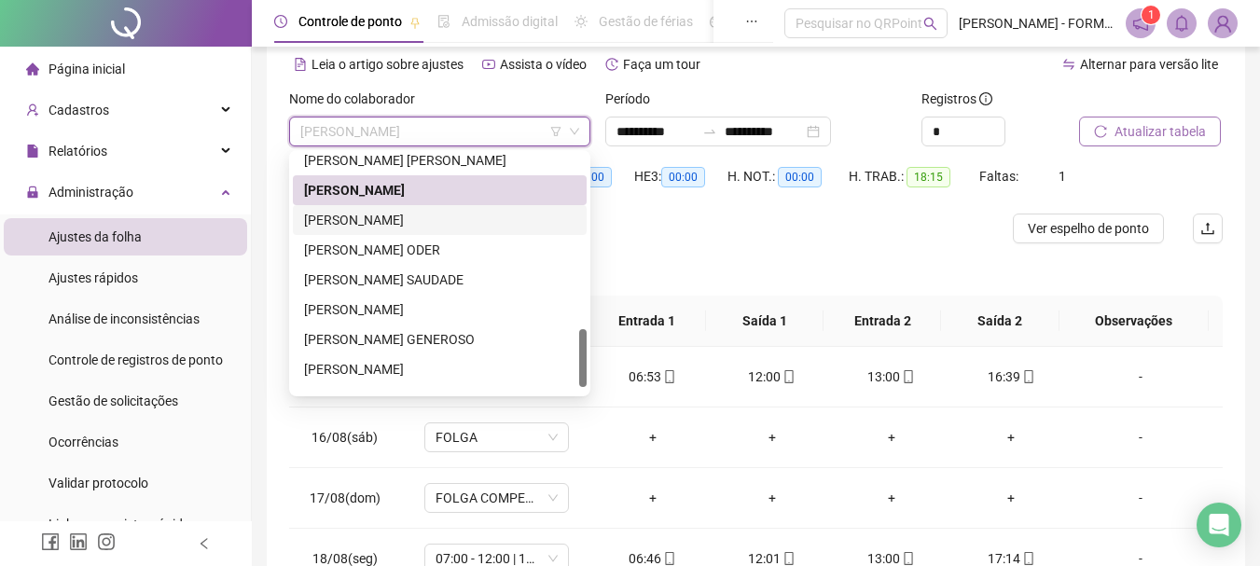
click at [424, 221] on div "PAULO SERGIO GOMES ESPINOSA" at bounding box center [439, 220] width 271 height 21
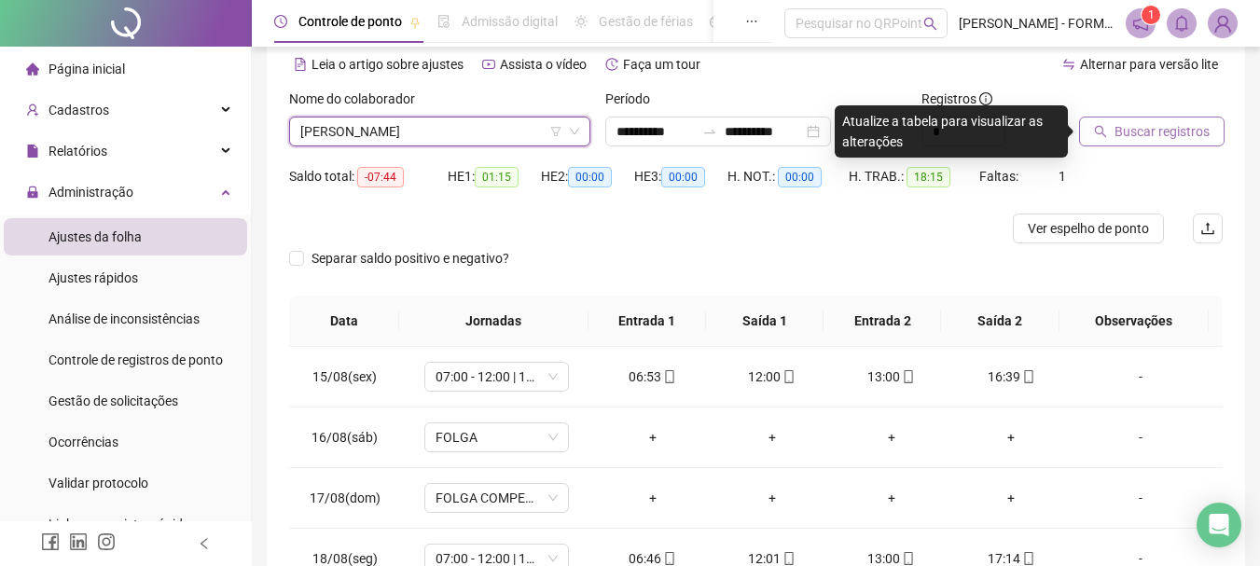
click at [1120, 130] on span "Buscar registros" at bounding box center [1162, 131] width 95 height 21
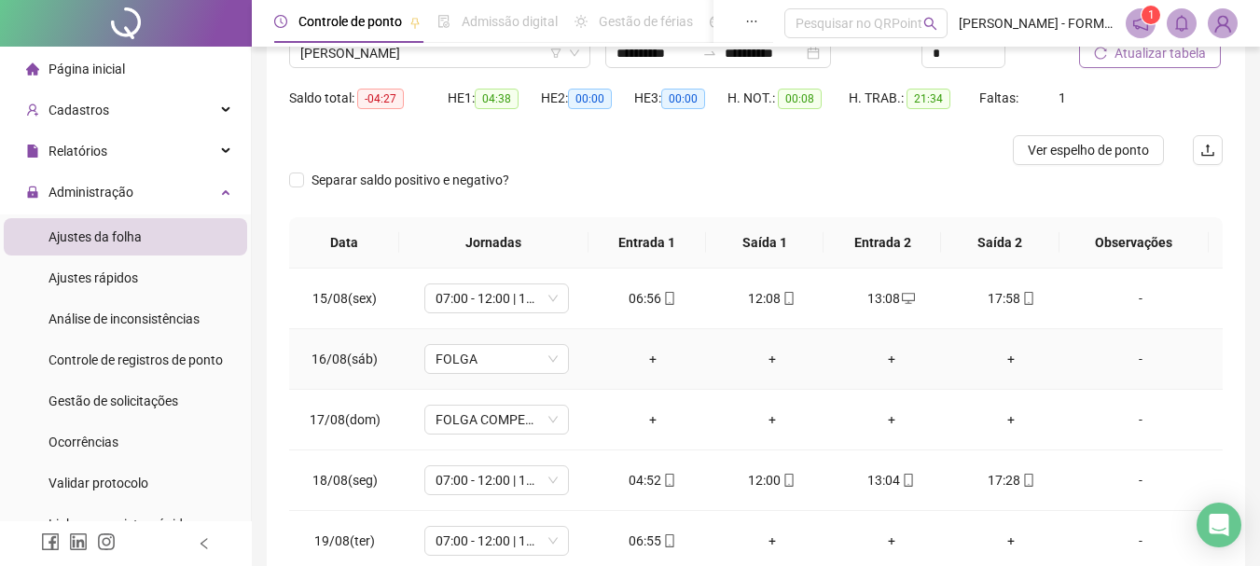
scroll to position [270, 0]
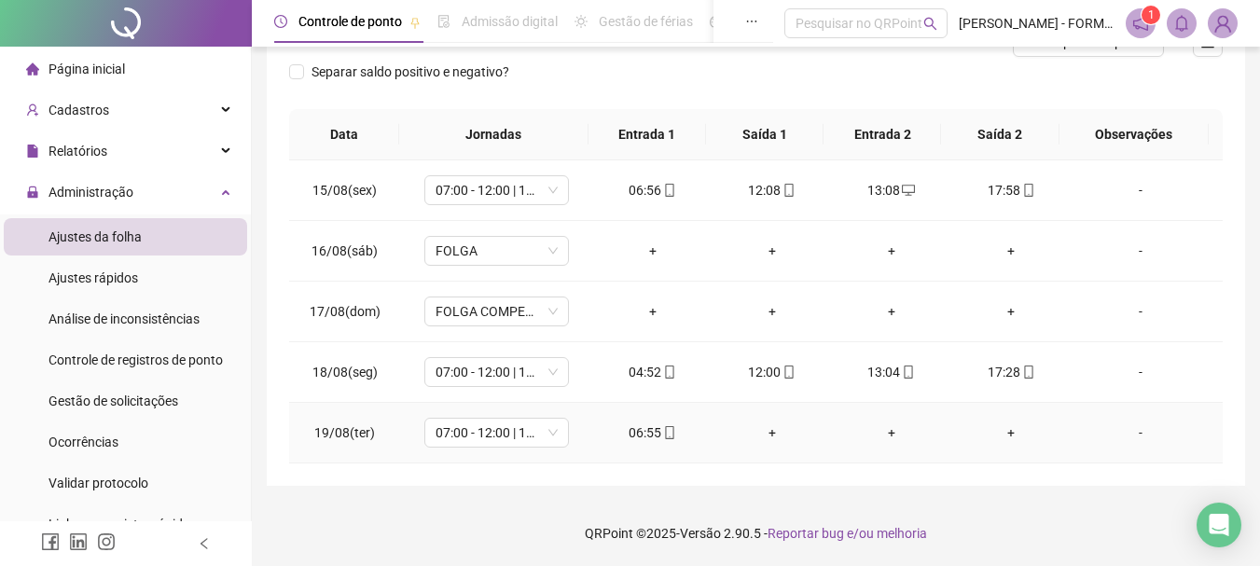
click at [664, 433] on icon "mobile" at bounding box center [669, 432] width 13 height 13
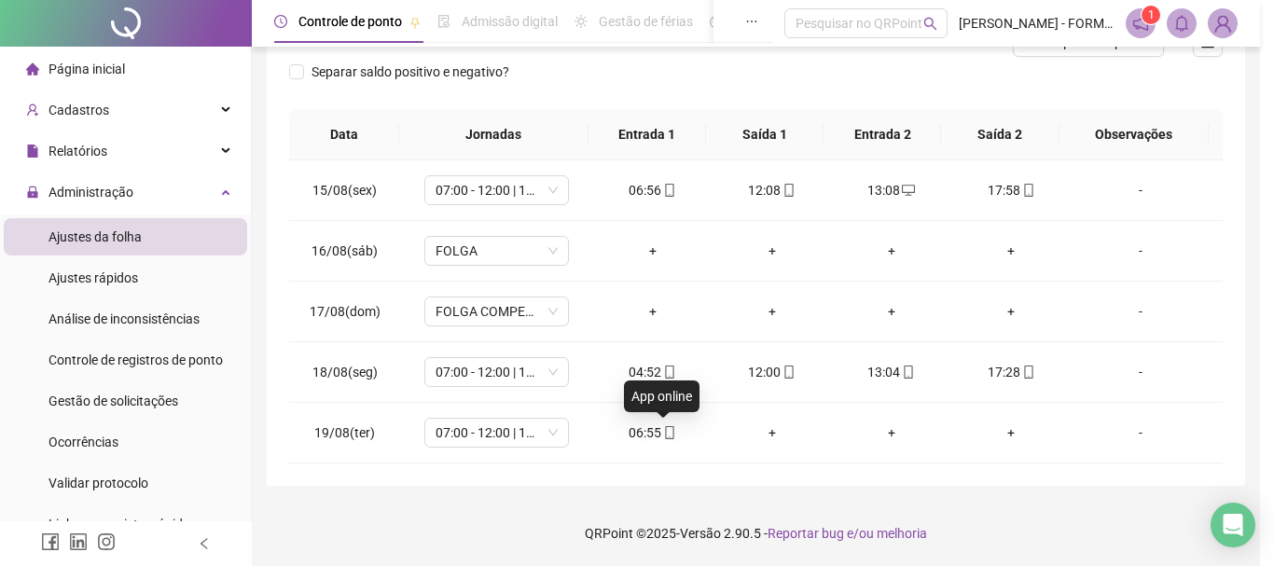
type input "**********"
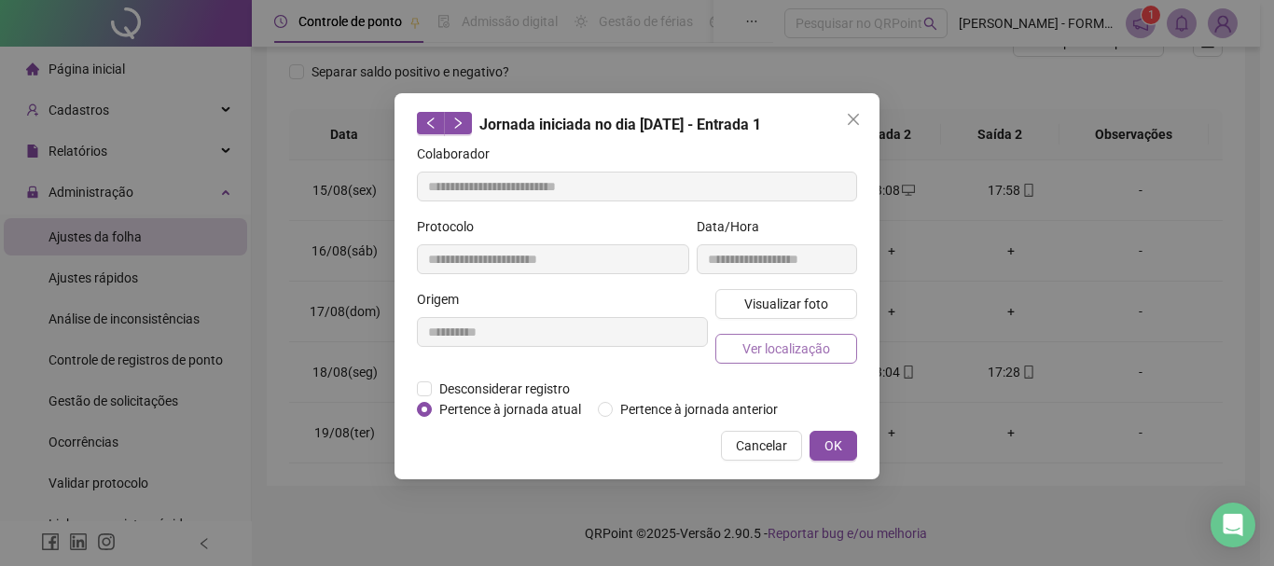
click at [763, 357] on span "Ver localização" at bounding box center [787, 349] width 88 height 21
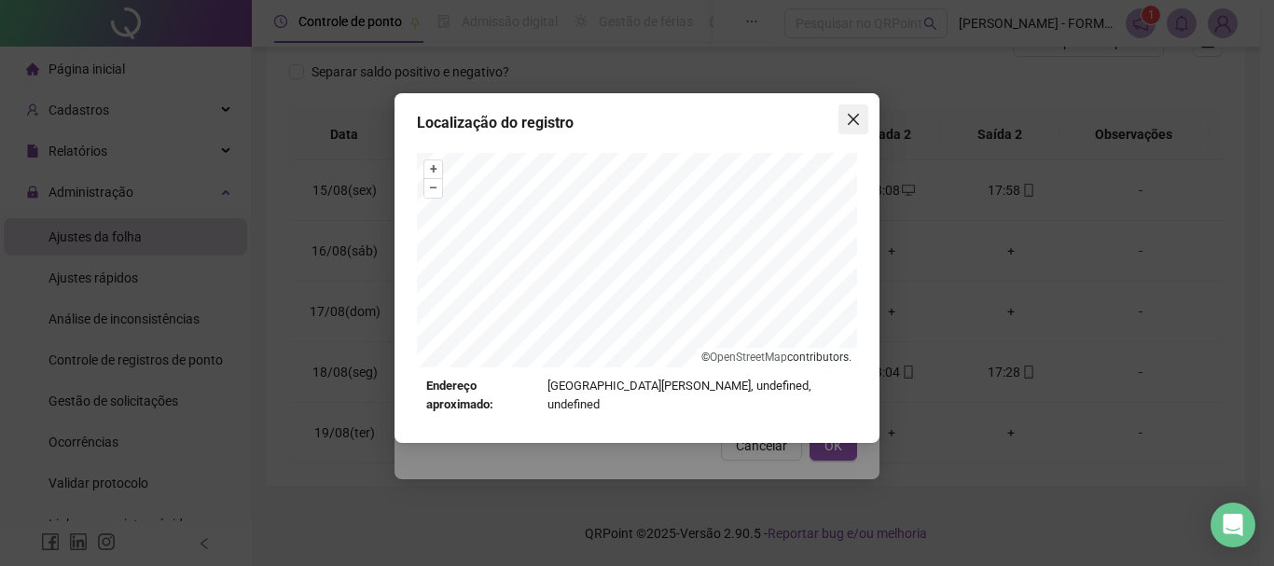
click at [850, 123] on icon "close" at bounding box center [853, 119] width 11 height 11
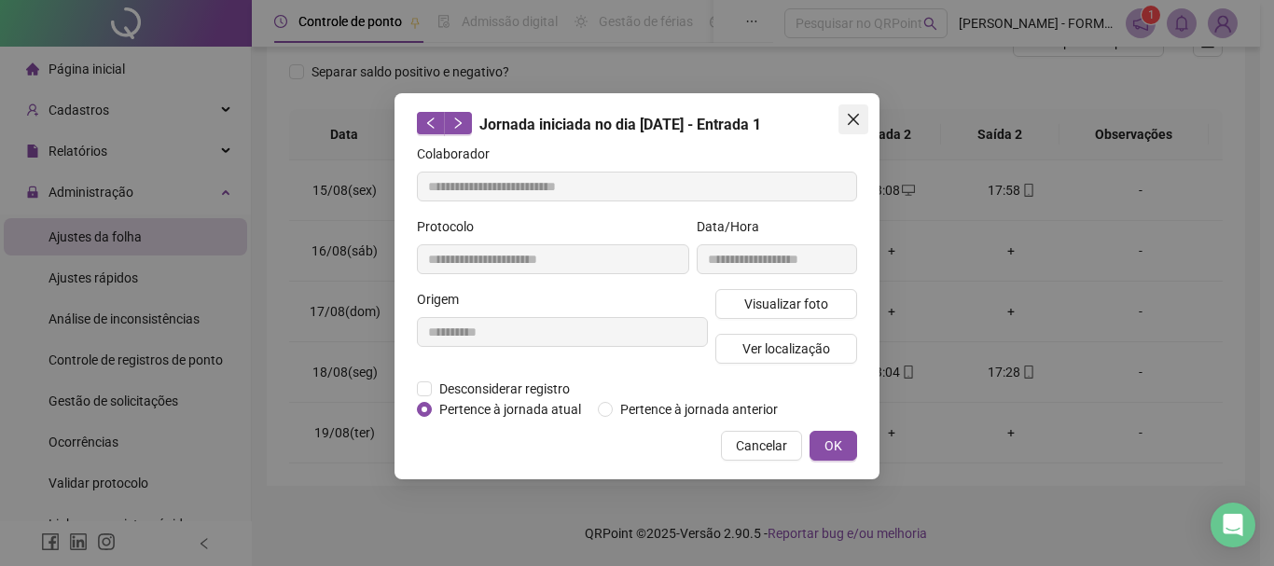
click at [854, 118] on icon "close" at bounding box center [853, 119] width 15 height 15
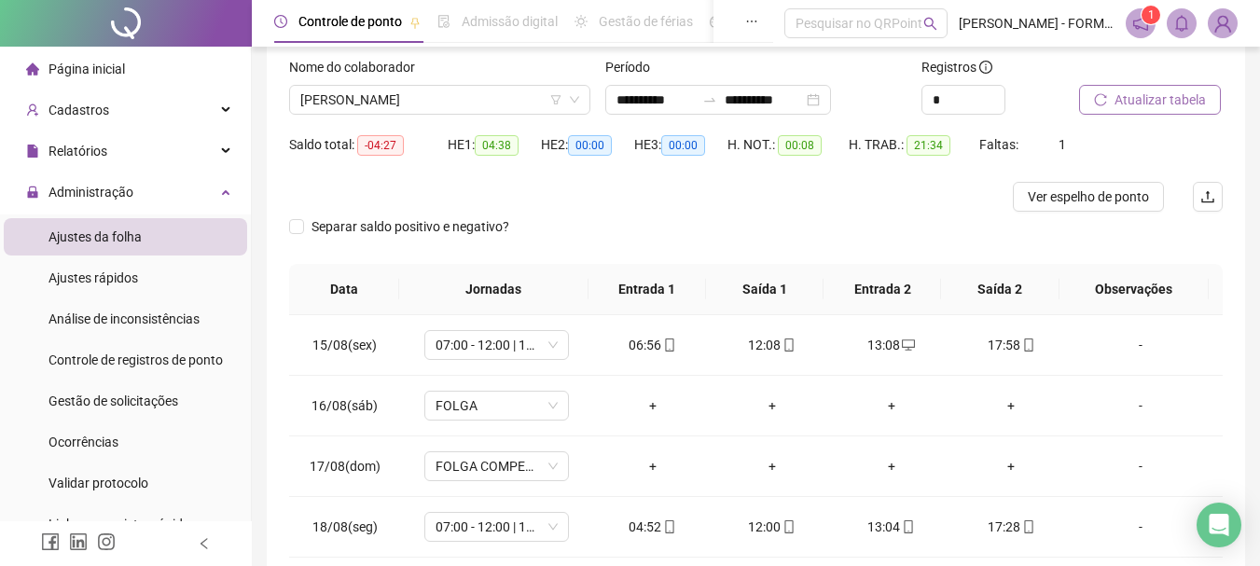
scroll to position [83, 0]
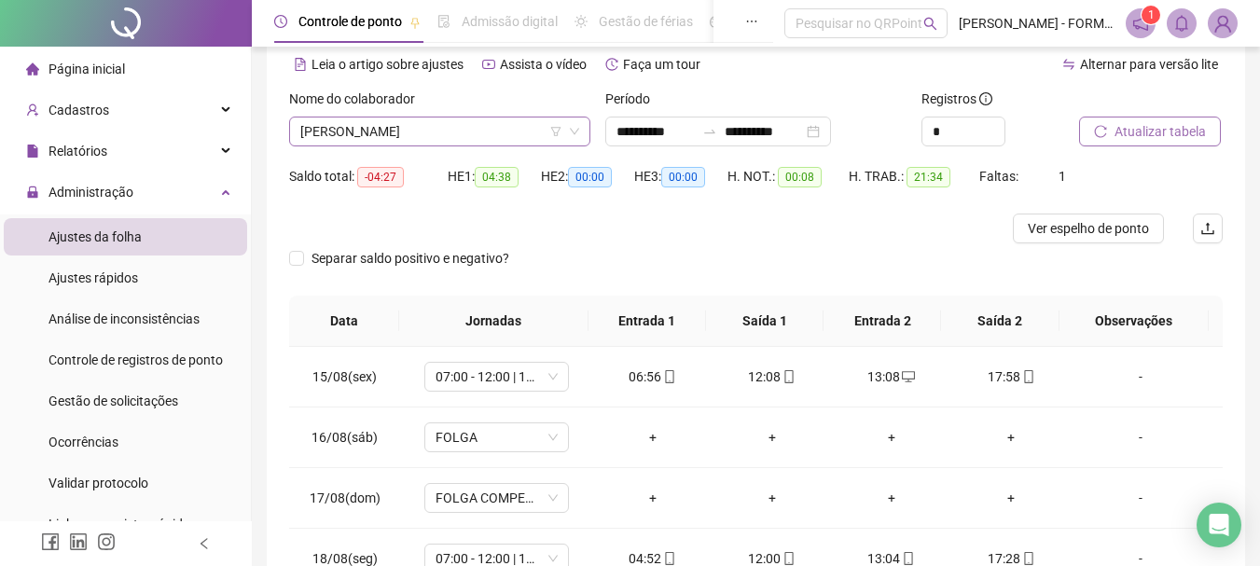
click at [489, 123] on span "PAULO SERGIO GOMES ESPINOSA" at bounding box center [439, 132] width 279 height 28
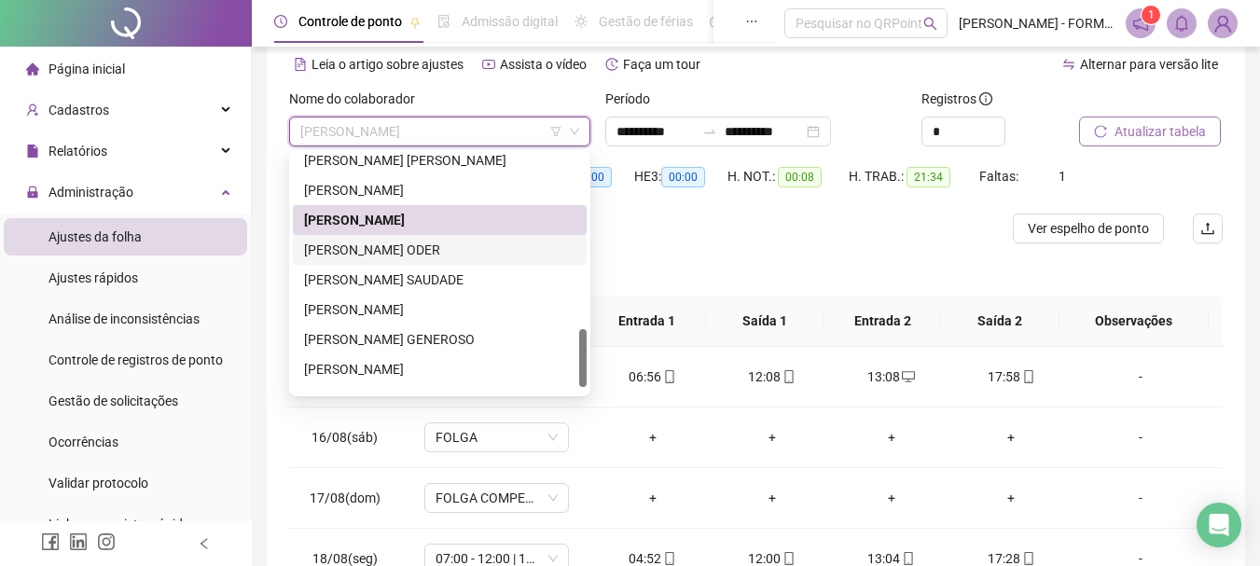
click at [404, 249] on div "PAULO YAGO DIAS ODER" at bounding box center [439, 250] width 271 height 21
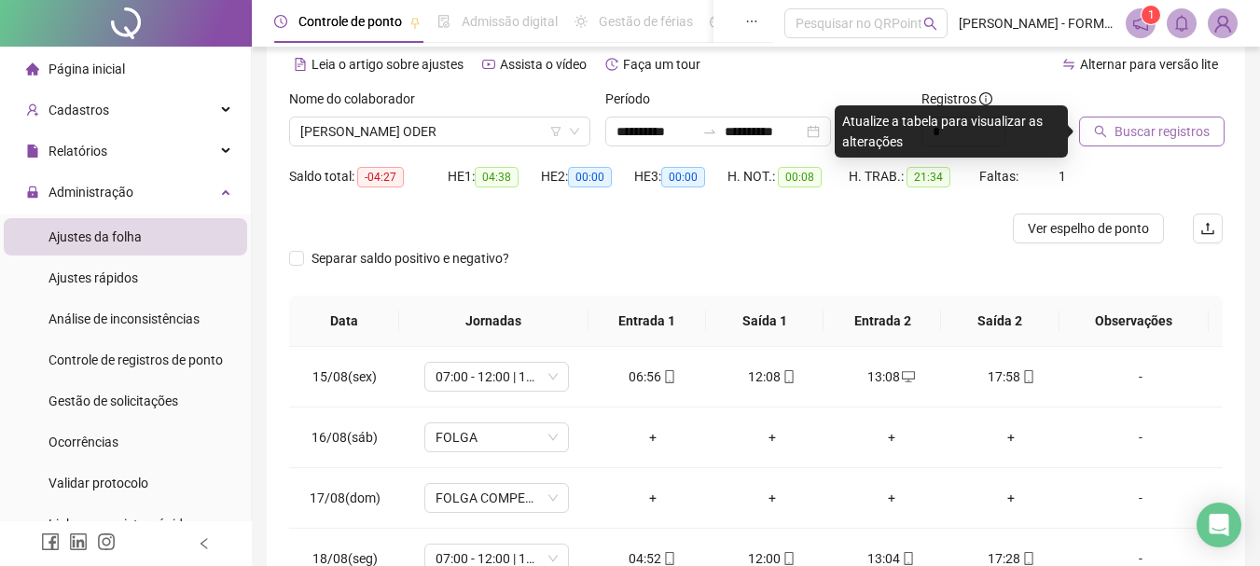
click at [1136, 126] on span "Buscar registros" at bounding box center [1162, 131] width 95 height 21
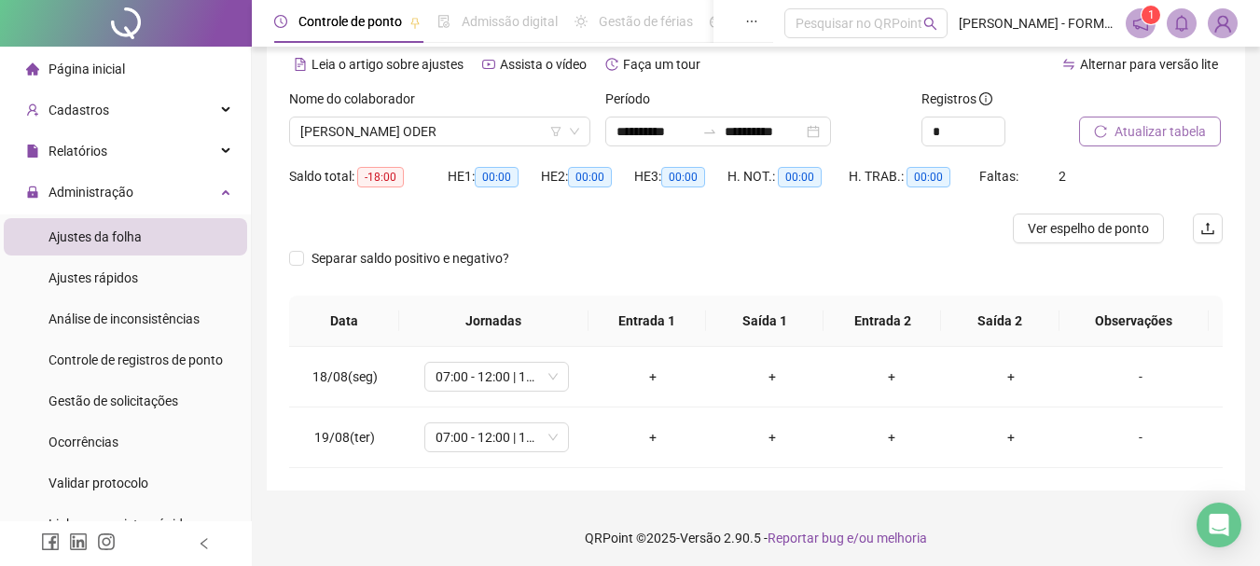
click at [1141, 128] on span "Atualizar tabela" at bounding box center [1160, 131] width 91 height 21
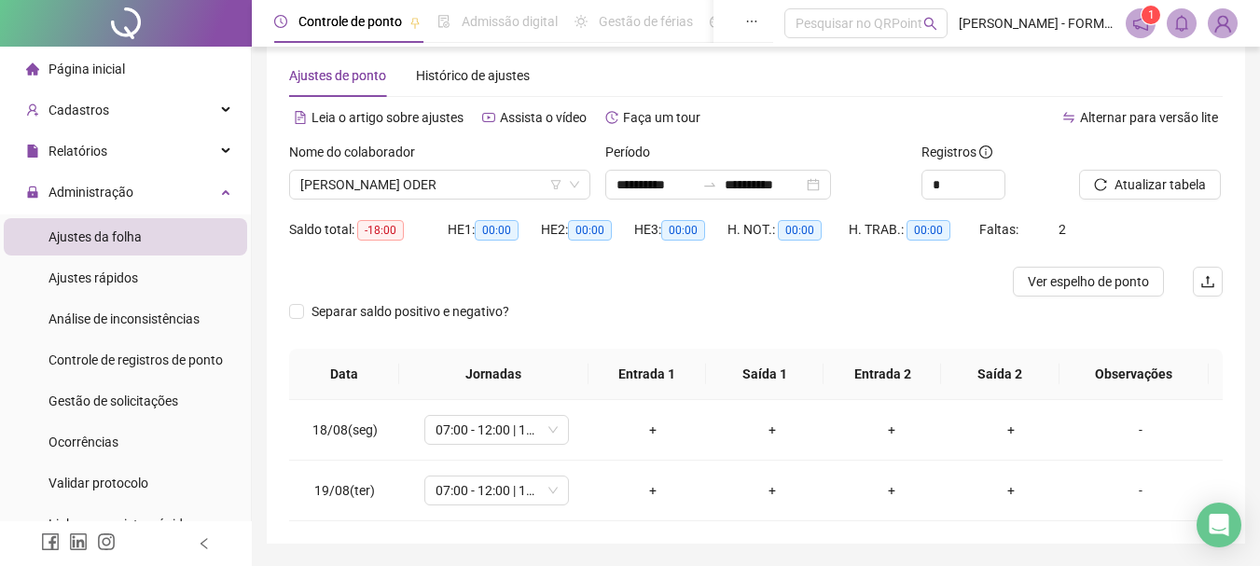
scroll to position [0, 0]
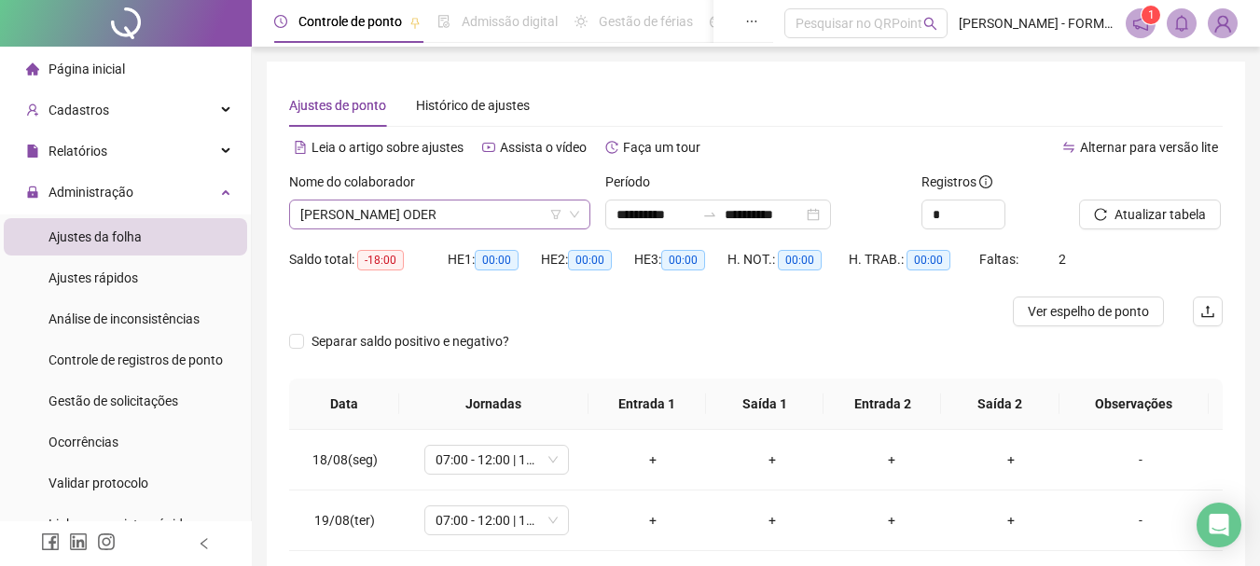
click at [478, 212] on span "PAULO YAGO DIAS ODER" at bounding box center [439, 215] width 279 height 28
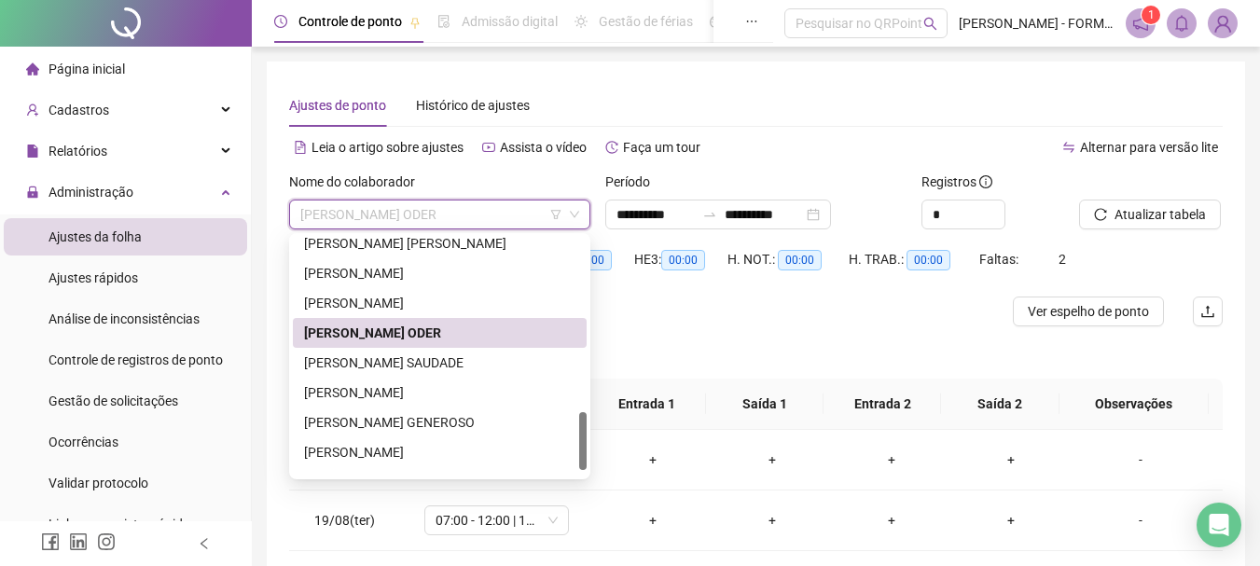
click at [515, 206] on span "PAULO YAGO DIAS ODER" at bounding box center [439, 215] width 279 height 28
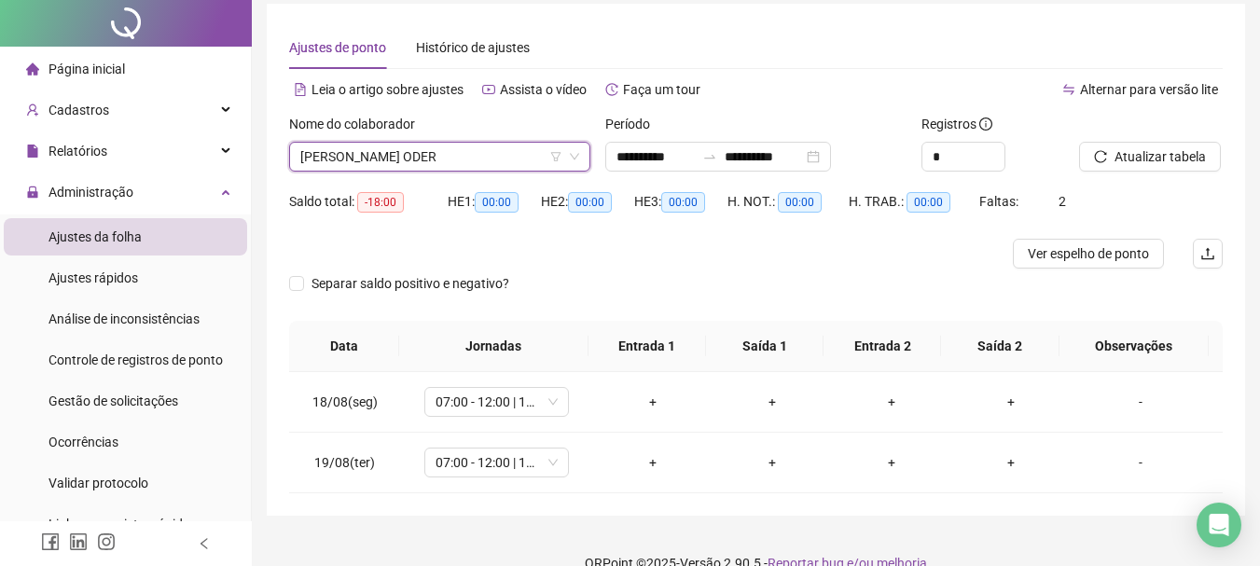
scroll to position [88, 0]
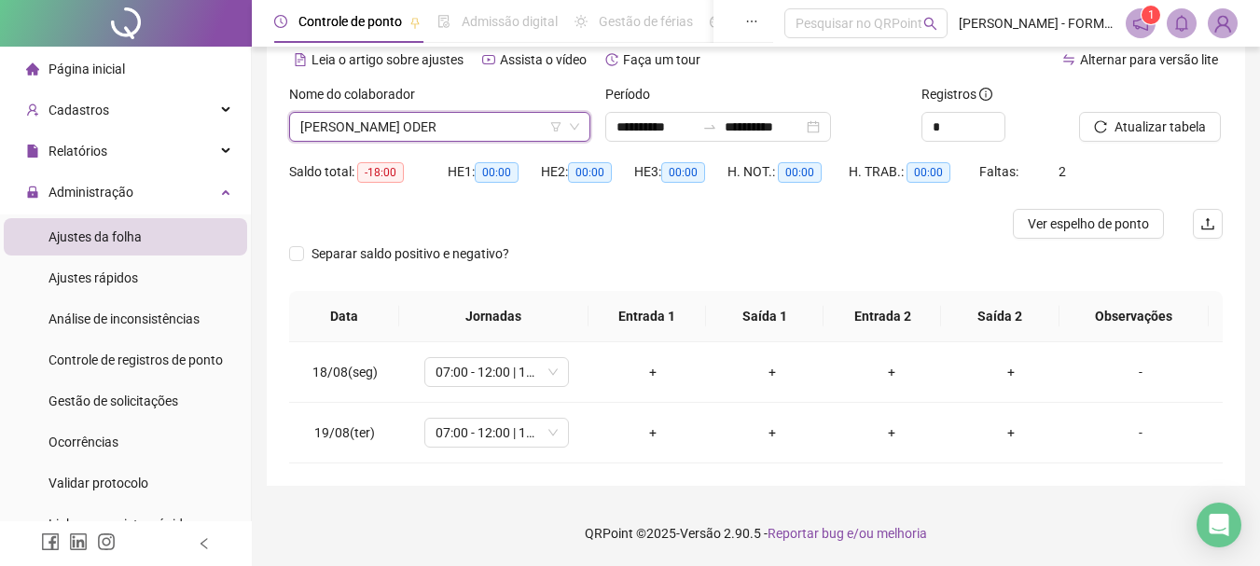
click at [489, 128] on span "PAULO YAGO DIAS ODER" at bounding box center [439, 127] width 279 height 28
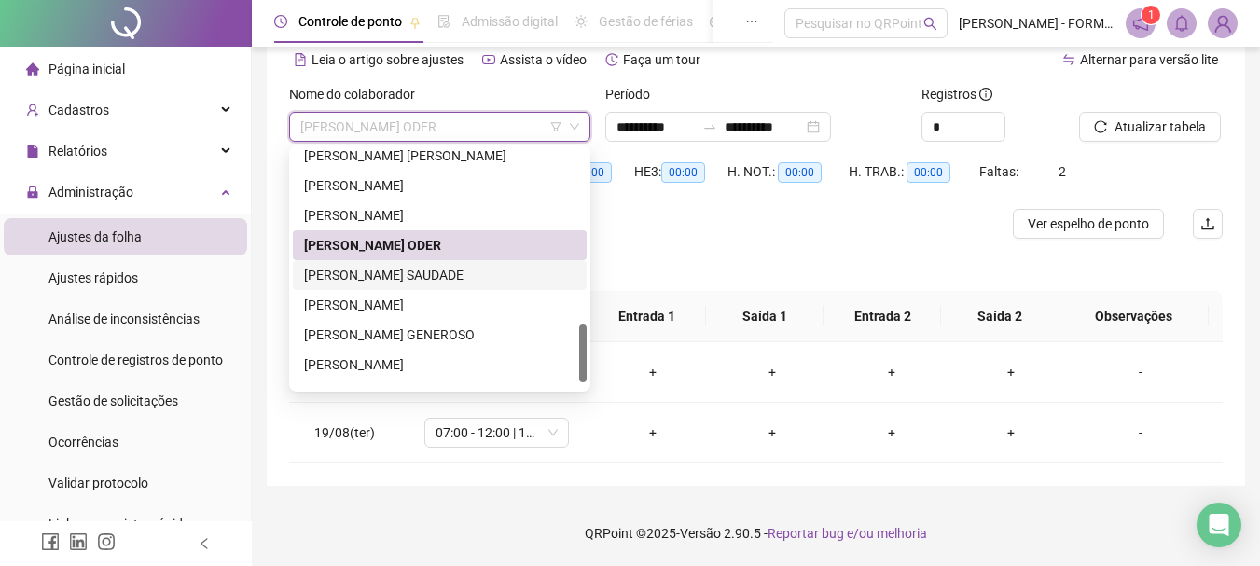
click at [410, 274] on div "RAFAEL RODRIGUES SAUDADE" at bounding box center [439, 275] width 271 height 21
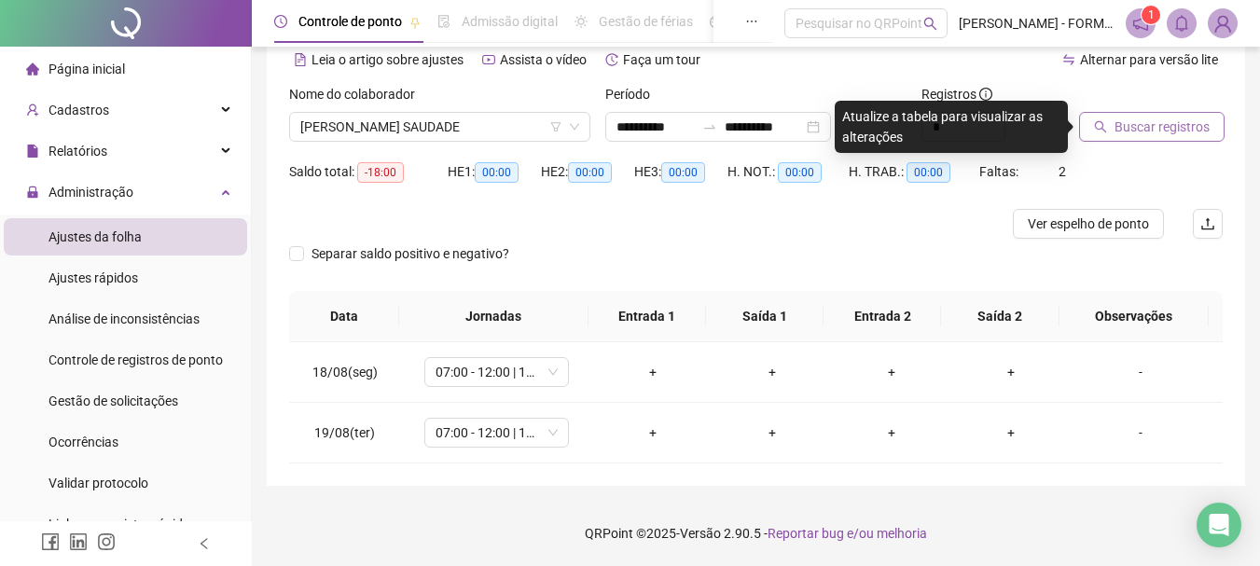
click at [1172, 129] on span "Buscar registros" at bounding box center [1162, 127] width 95 height 21
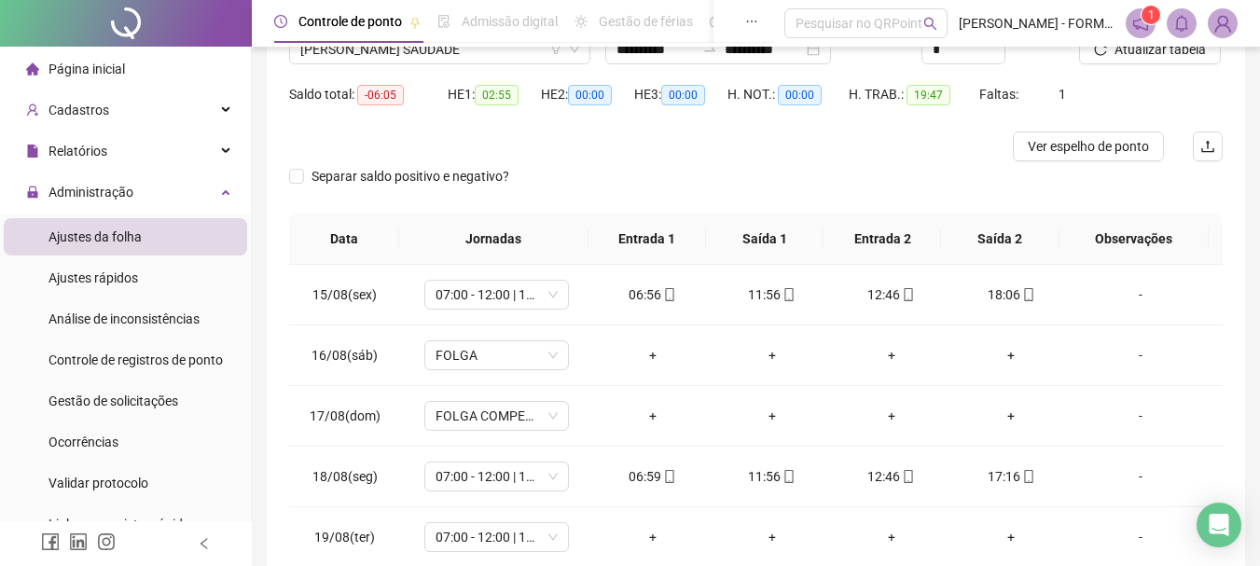
scroll to position [162, 0]
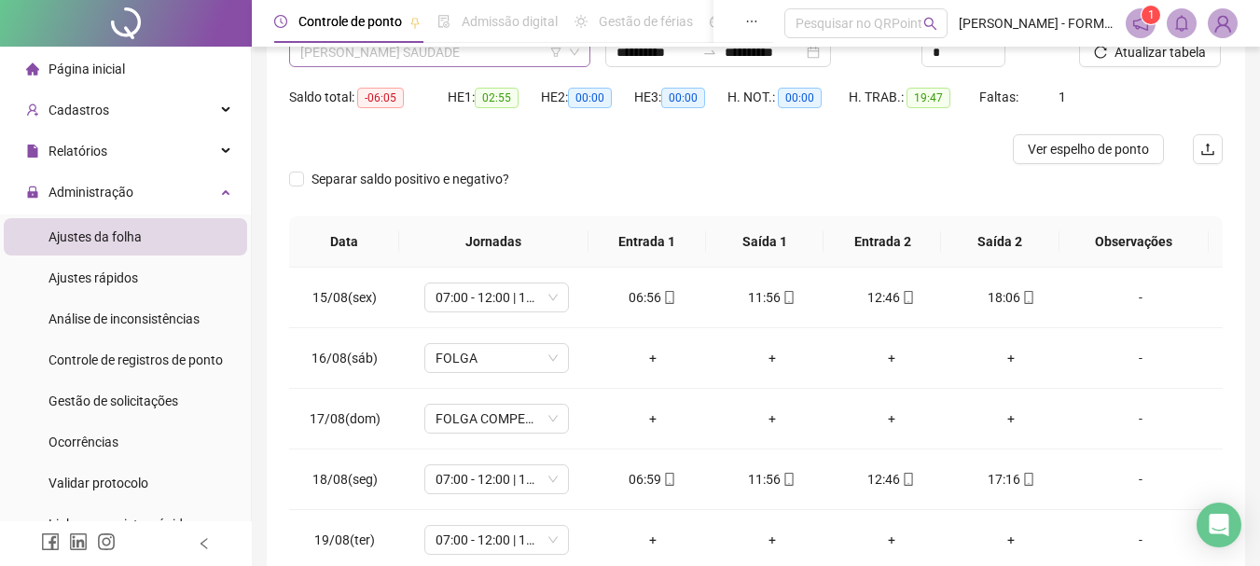
click at [519, 56] on span "RAFAEL RODRIGUES SAUDADE" at bounding box center [439, 52] width 279 height 28
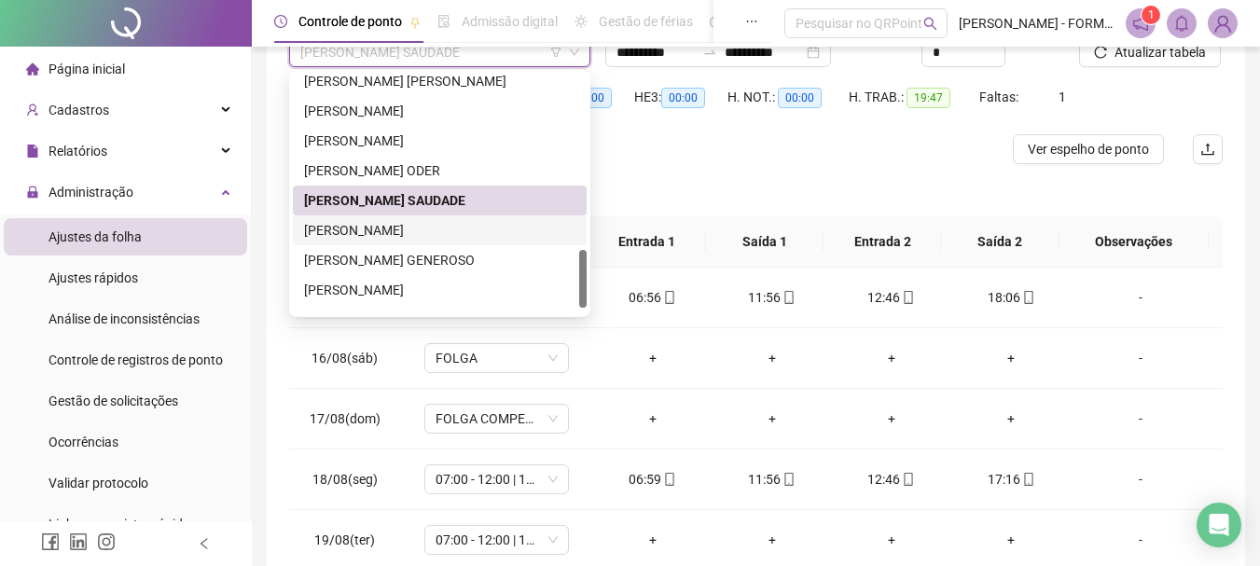
click at [454, 234] on div "RAIMUNDO NONATO DOS SANTOS" at bounding box center [439, 230] width 271 height 21
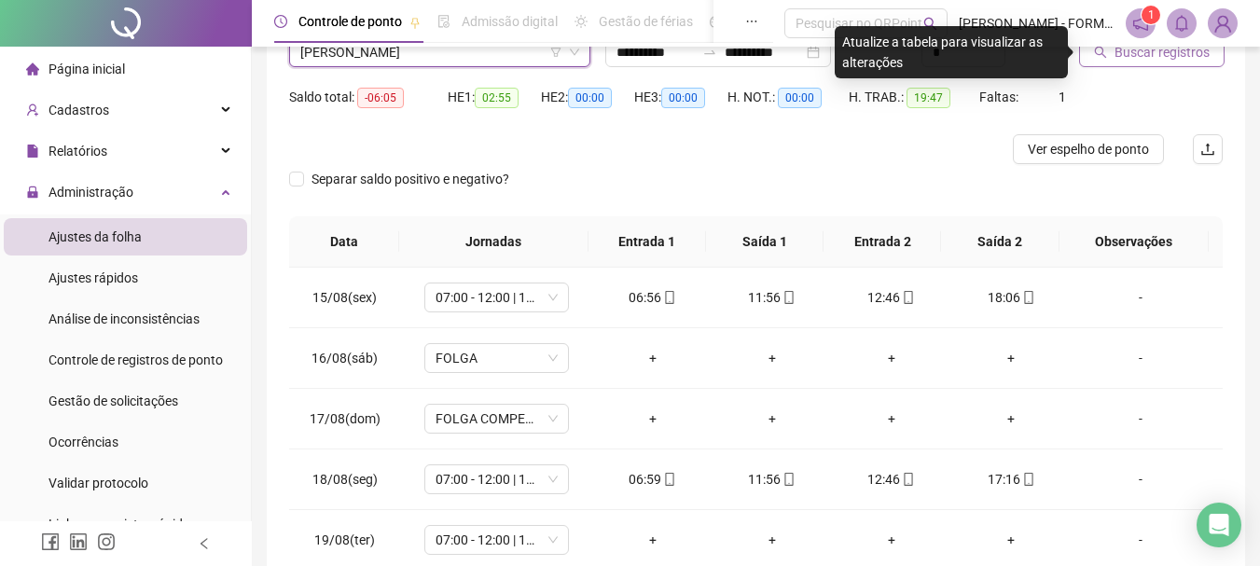
click at [1132, 57] on span "Buscar registros" at bounding box center [1162, 52] width 95 height 21
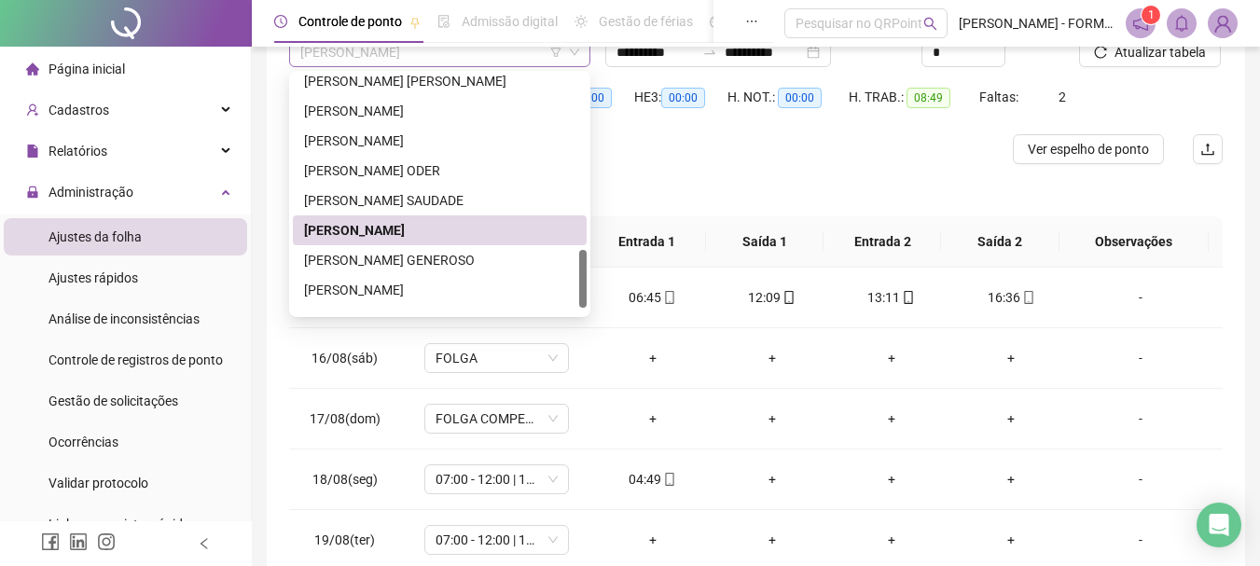
click at [520, 53] on span "RAIMUNDO NONATO DOS SANTOS" at bounding box center [439, 52] width 279 height 28
click at [423, 262] on div "ROSINEI TEIXEIRA GENEROSO" at bounding box center [439, 260] width 271 height 21
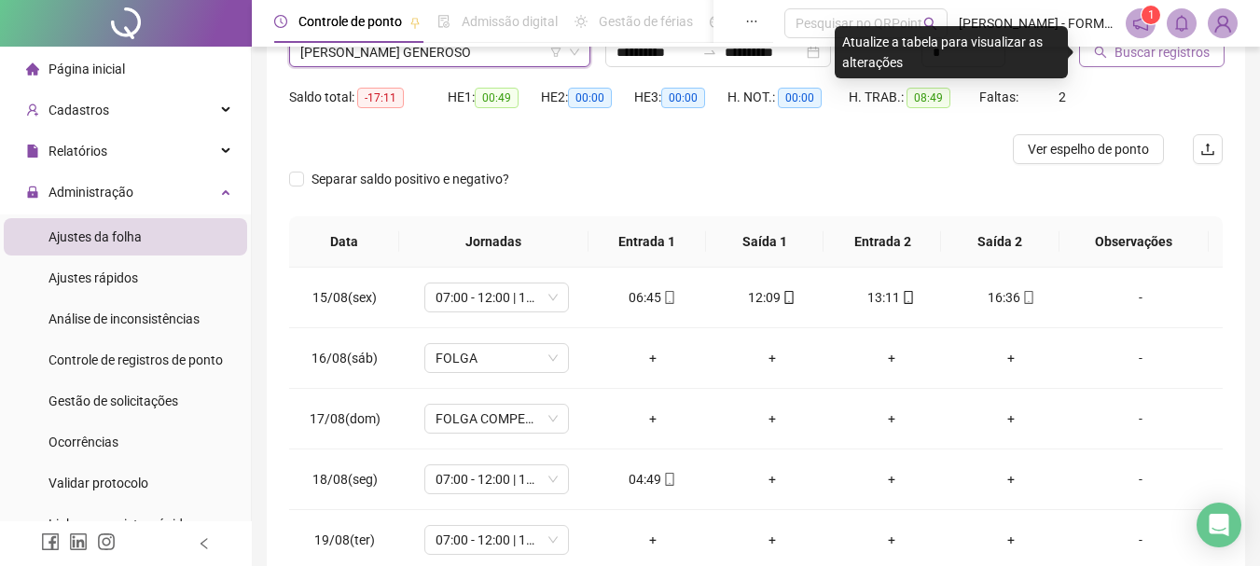
click at [1138, 63] on button "Buscar registros" at bounding box center [1152, 52] width 146 height 30
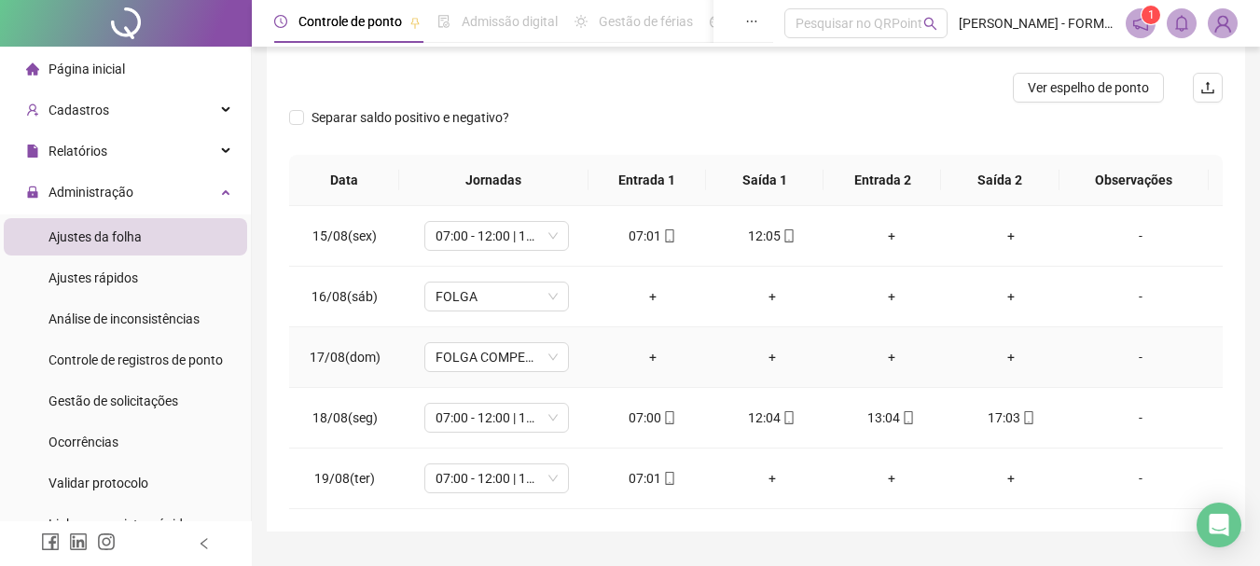
scroll to position [256, 0]
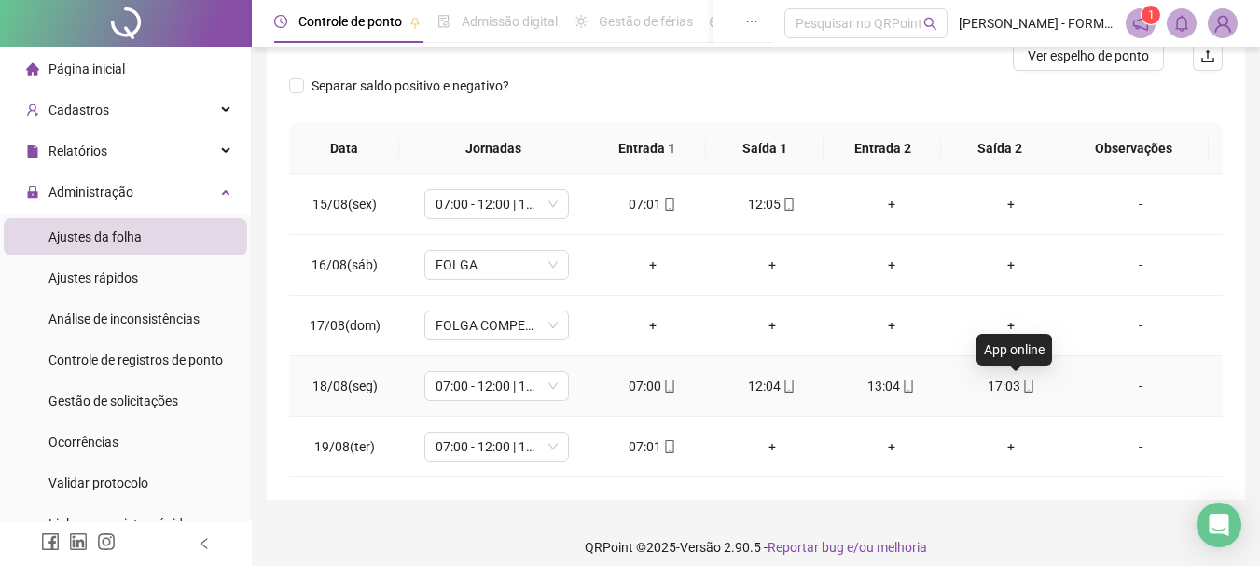
click at [1023, 388] on icon "mobile" at bounding box center [1029, 386] width 13 height 13
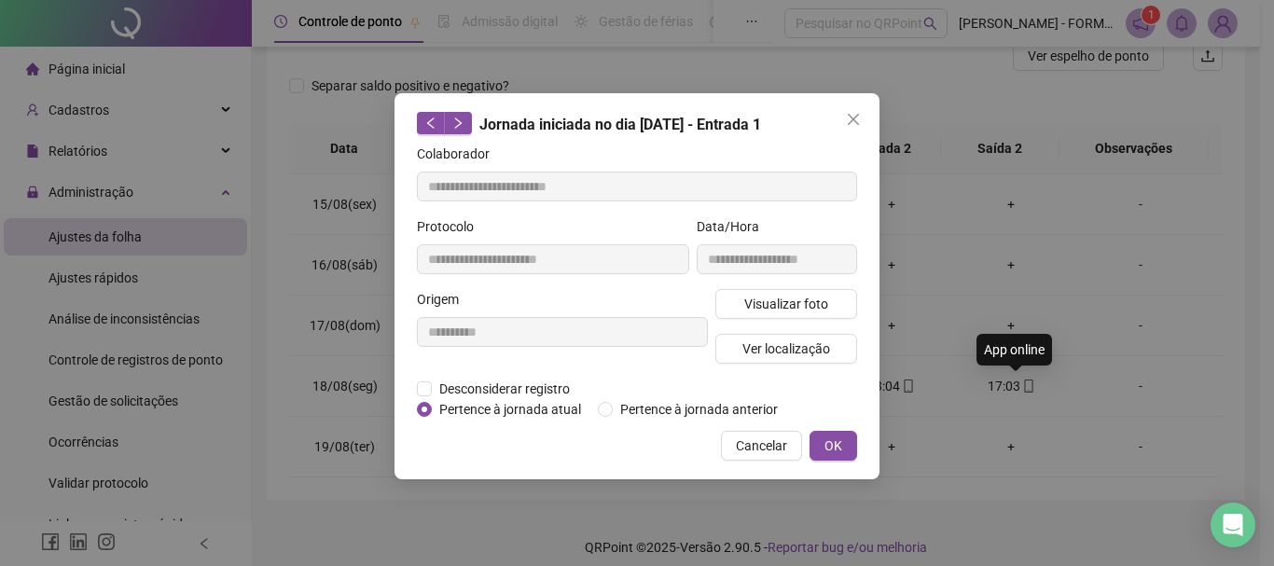
type input "**********"
click at [800, 348] on span "Ver localização" at bounding box center [787, 349] width 88 height 21
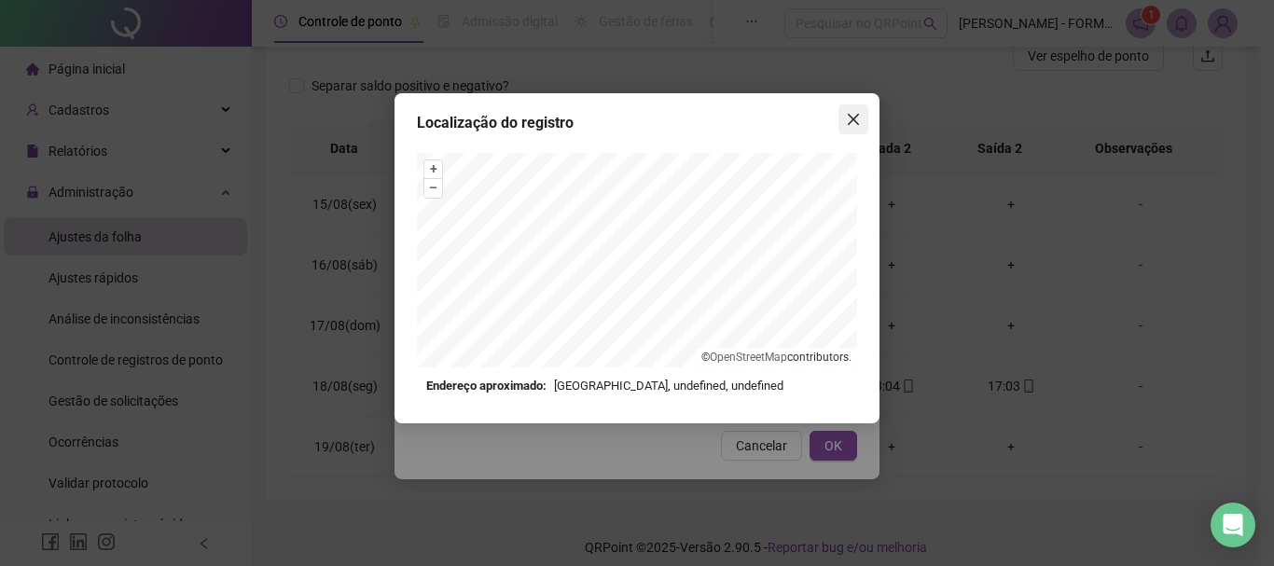
drag, startPoint x: 853, startPoint y: 117, endPoint x: 851, endPoint y: 128, distance: 11.3
click at [853, 118] on icon "close" at bounding box center [853, 119] width 15 height 15
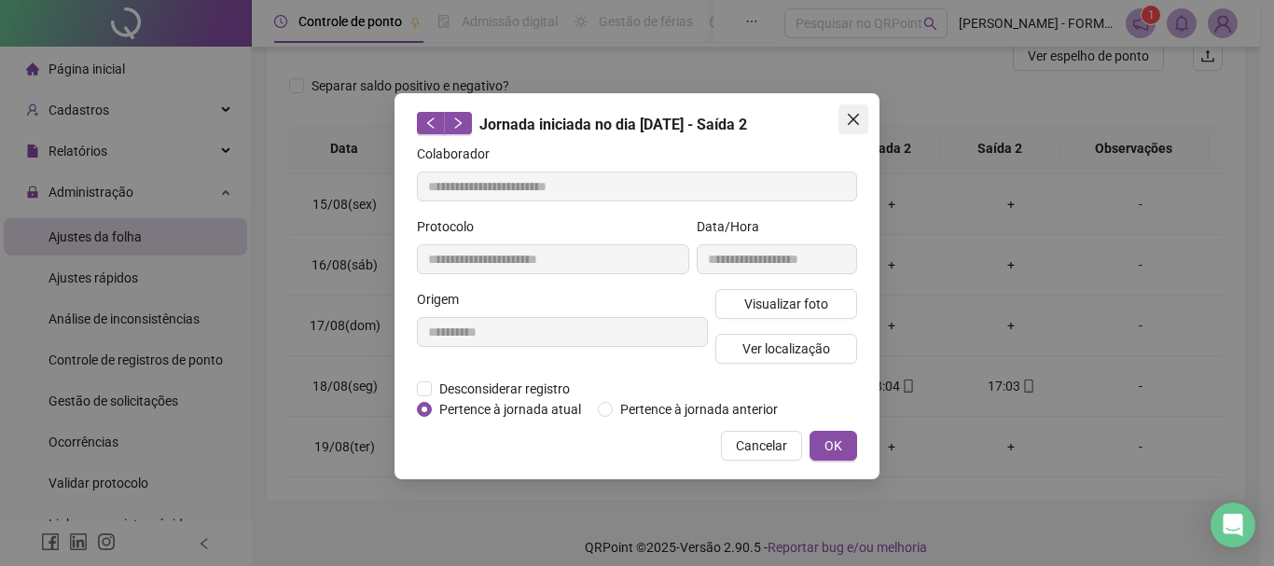
click at [843, 116] on span "Close" at bounding box center [854, 119] width 30 height 15
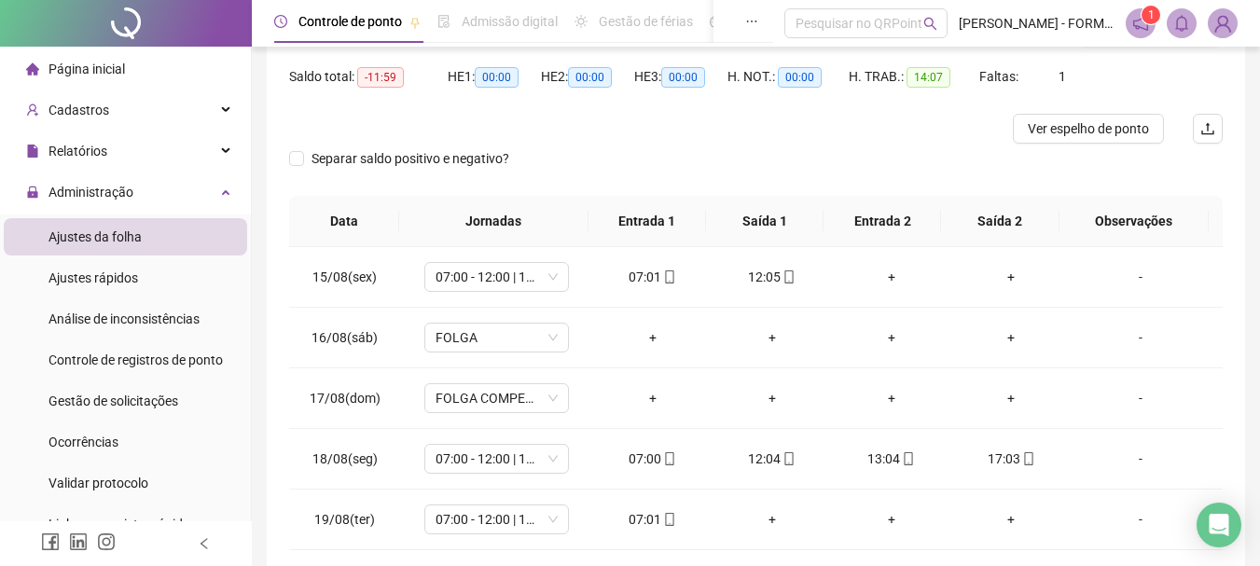
scroll to position [162, 0]
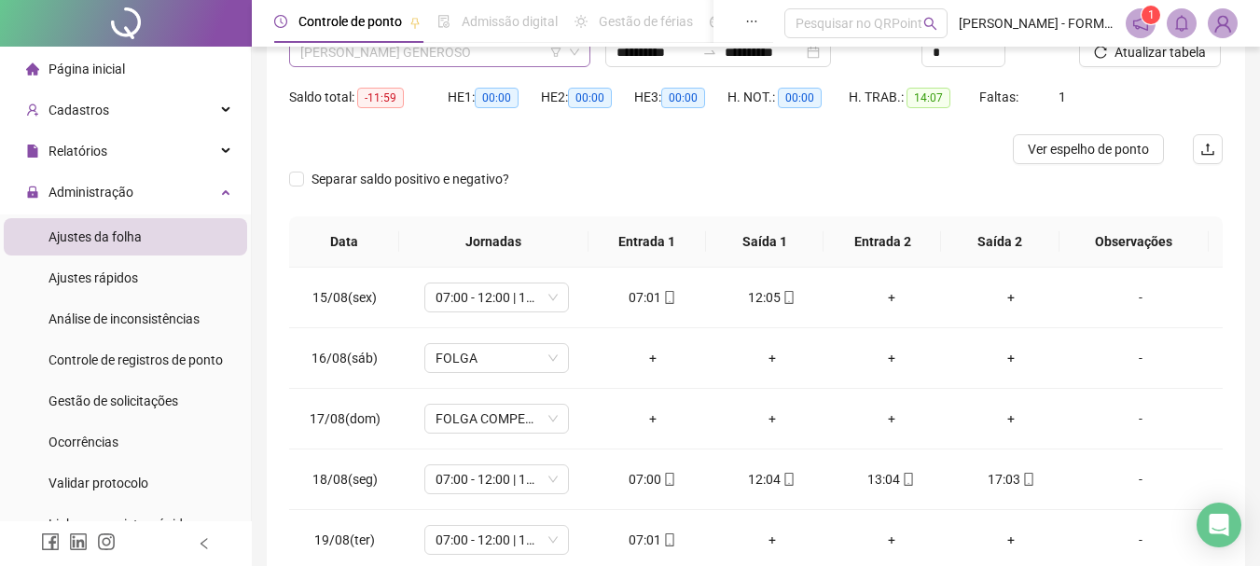
click at [441, 49] on span "ROSINEI TEIXEIRA GENEROSO" at bounding box center [439, 52] width 279 height 28
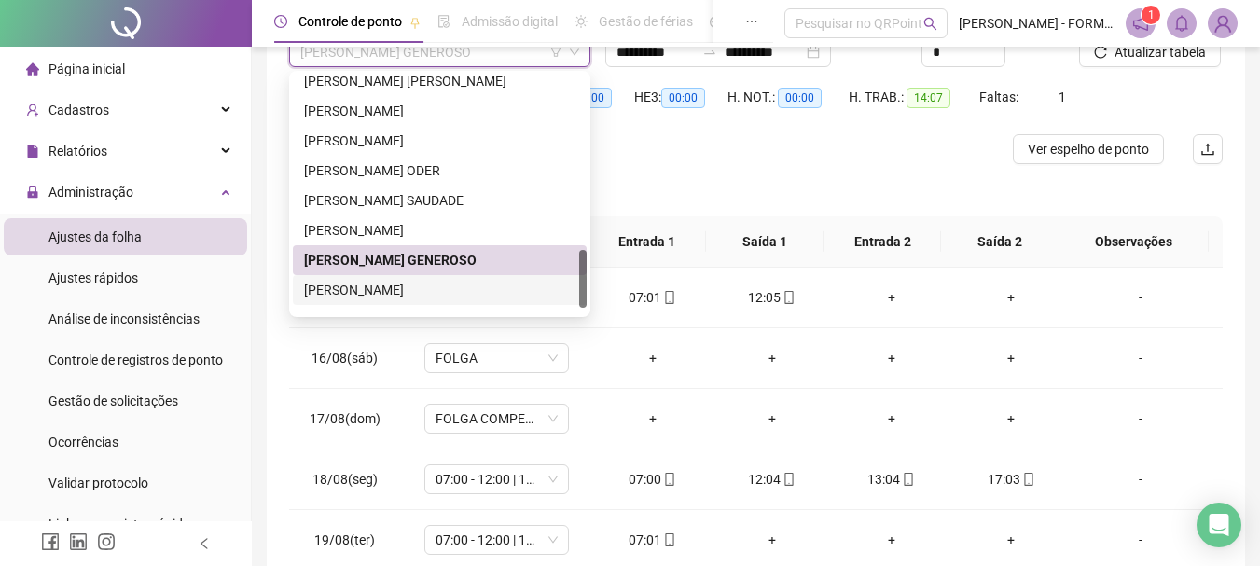
click at [437, 287] on div "SANDRO SANTOS DA COSTA" at bounding box center [439, 290] width 271 height 21
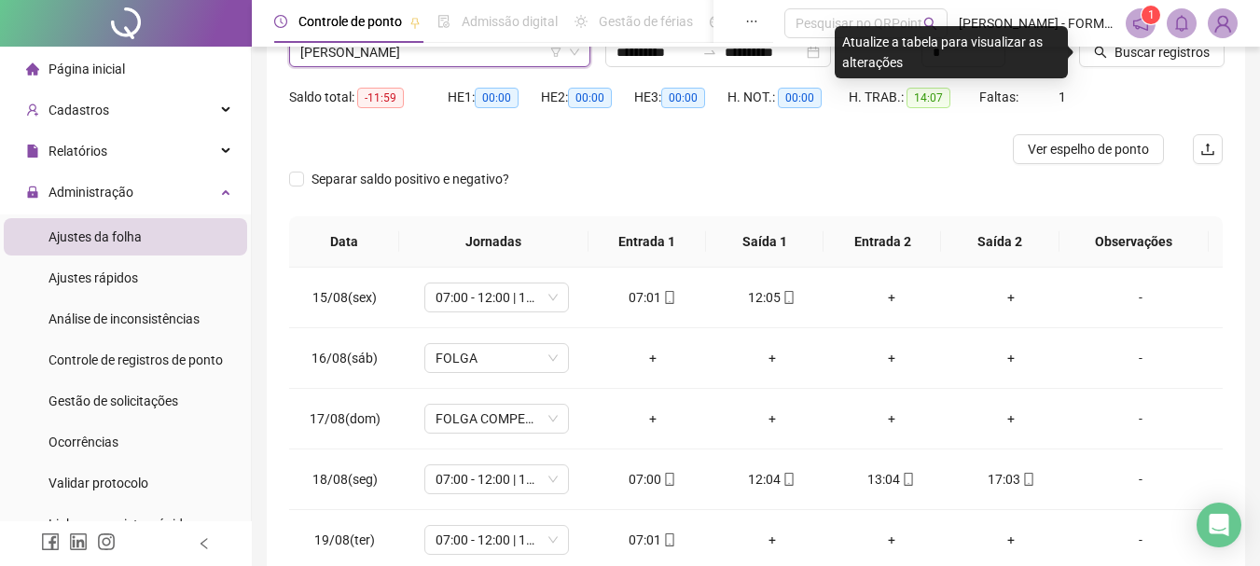
click at [1104, 54] on icon "search" at bounding box center [1101, 53] width 12 height 12
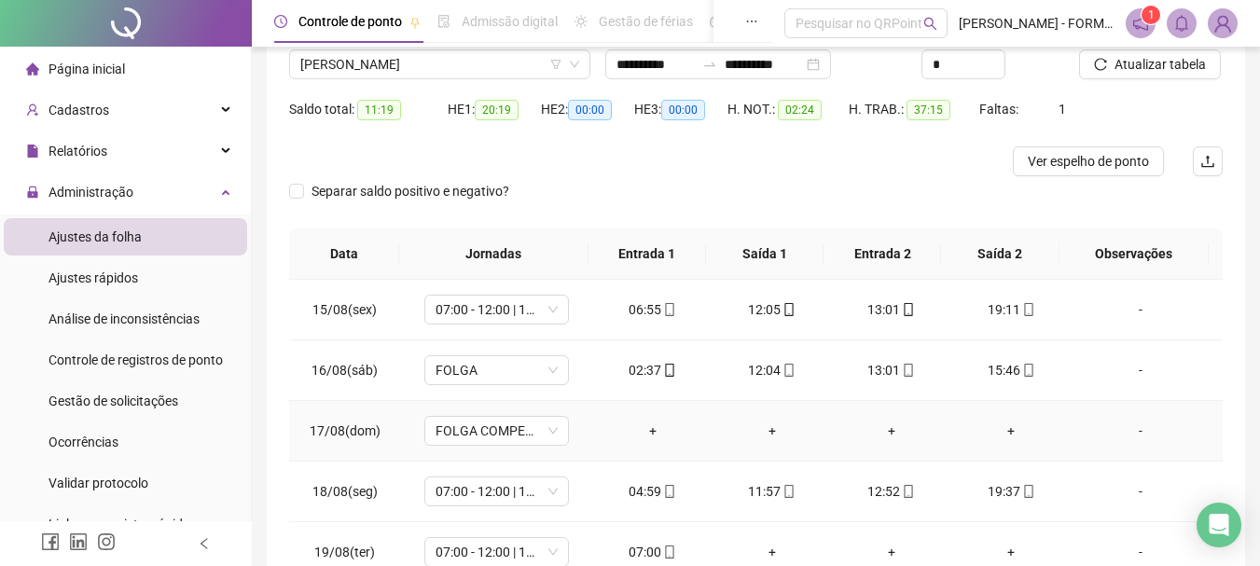
scroll to position [83, 0]
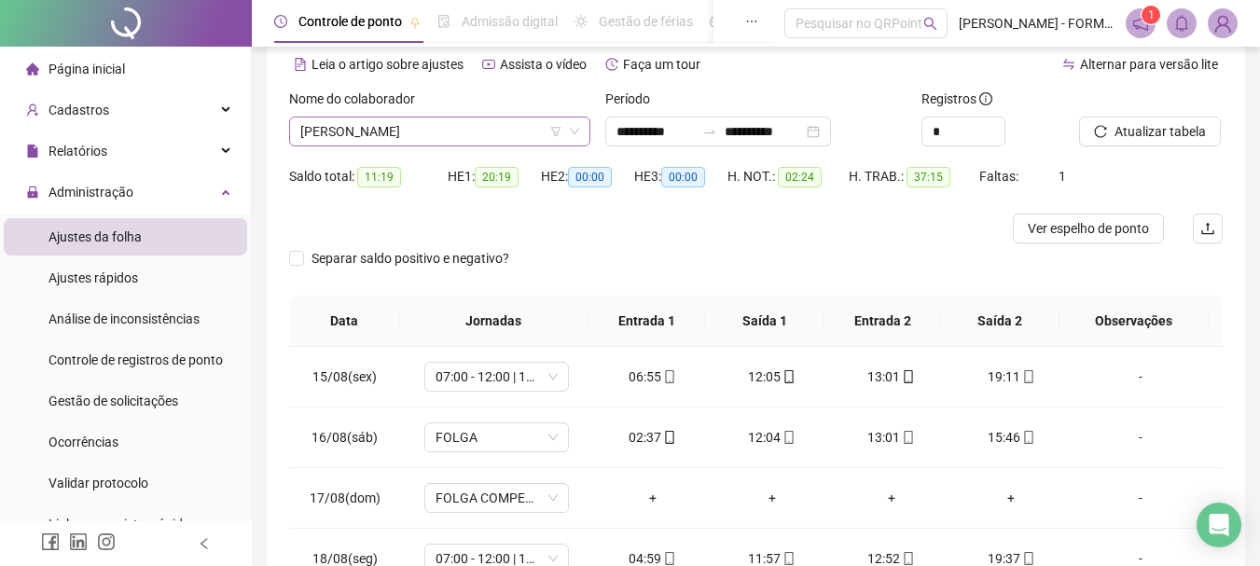
click at [480, 132] on span "SANDRO SANTOS DA COSTA" at bounding box center [439, 132] width 279 height 28
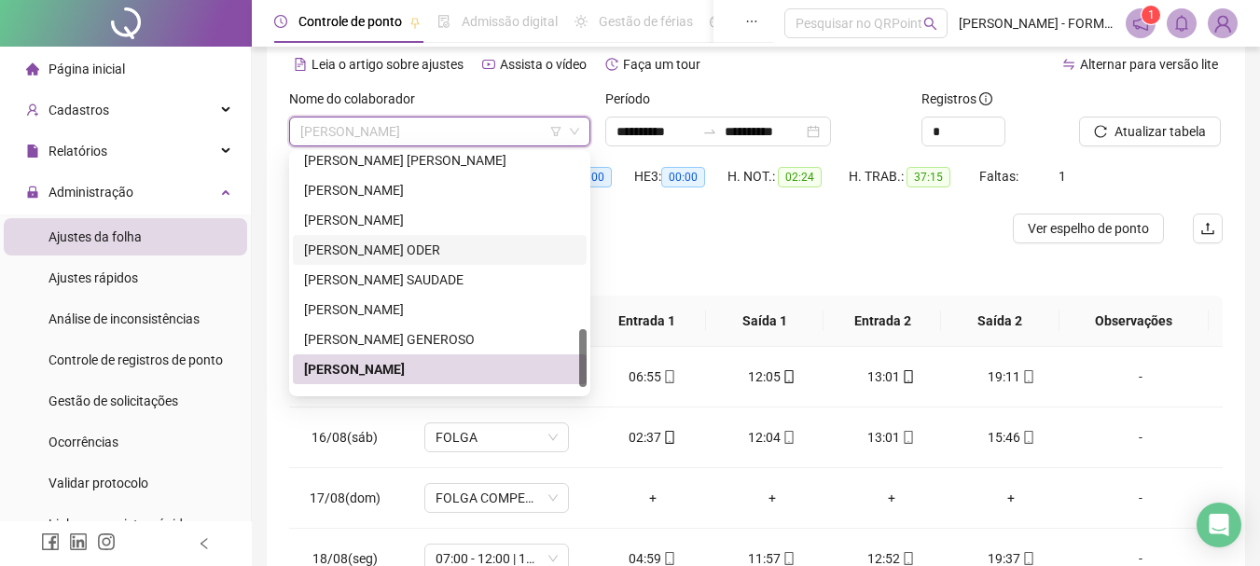
scroll to position [746, 0]
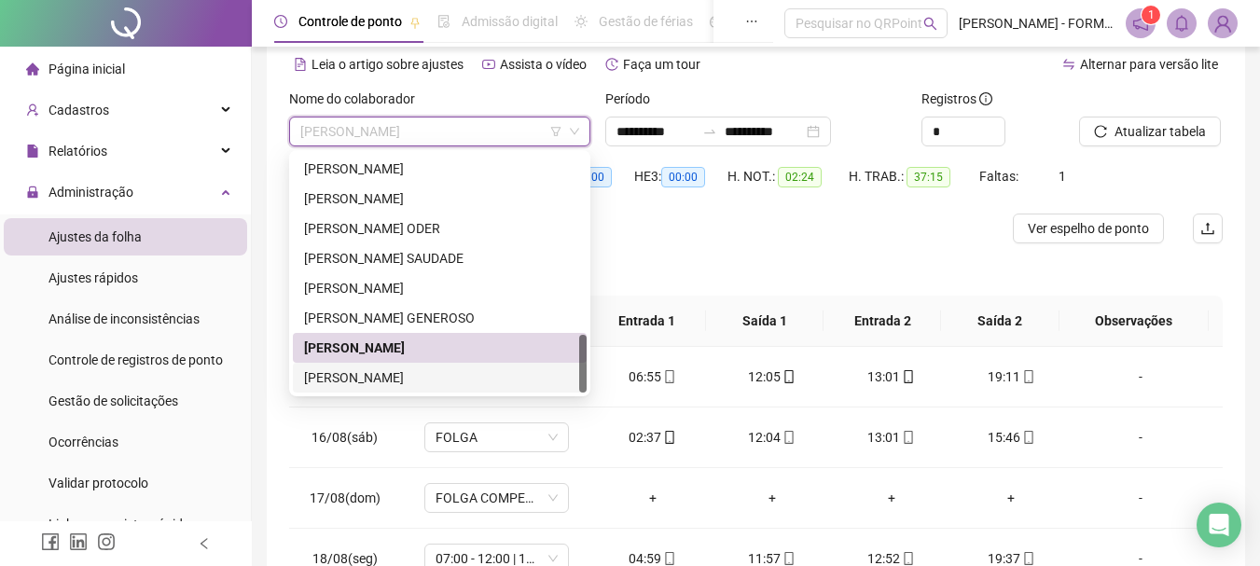
click at [480, 377] on div "SEVERINO DO NASCIMENTO SOARES" at bounding box center [439, 378] width 271 height 21
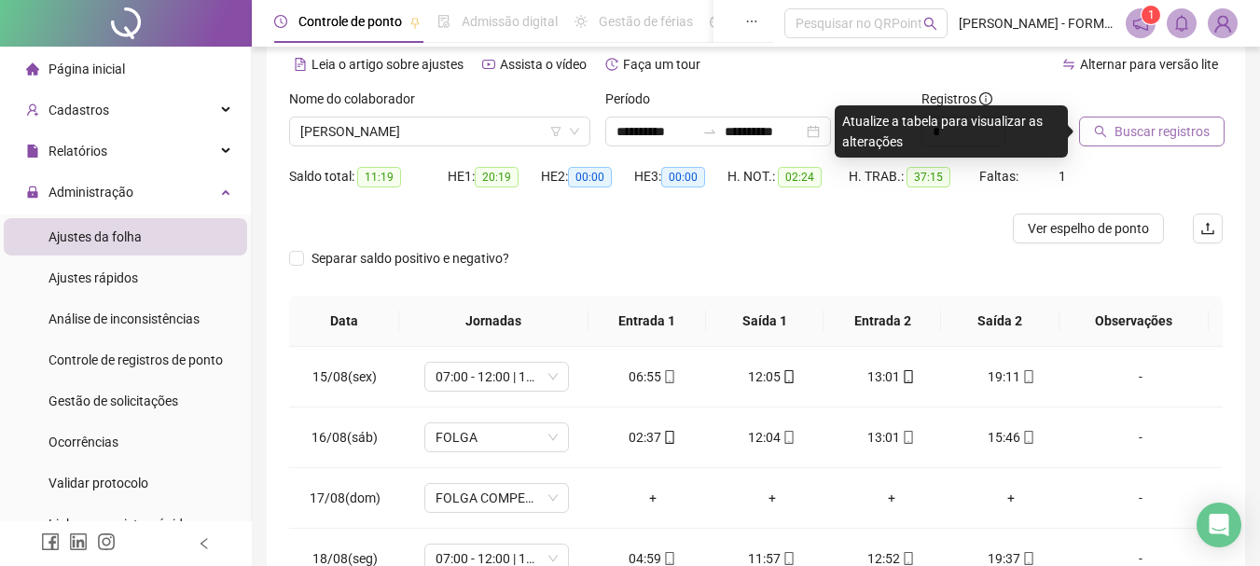
click at [1153, 128] on span "Buscar registros" at bounding box center [1162, 131] width 95 height 21
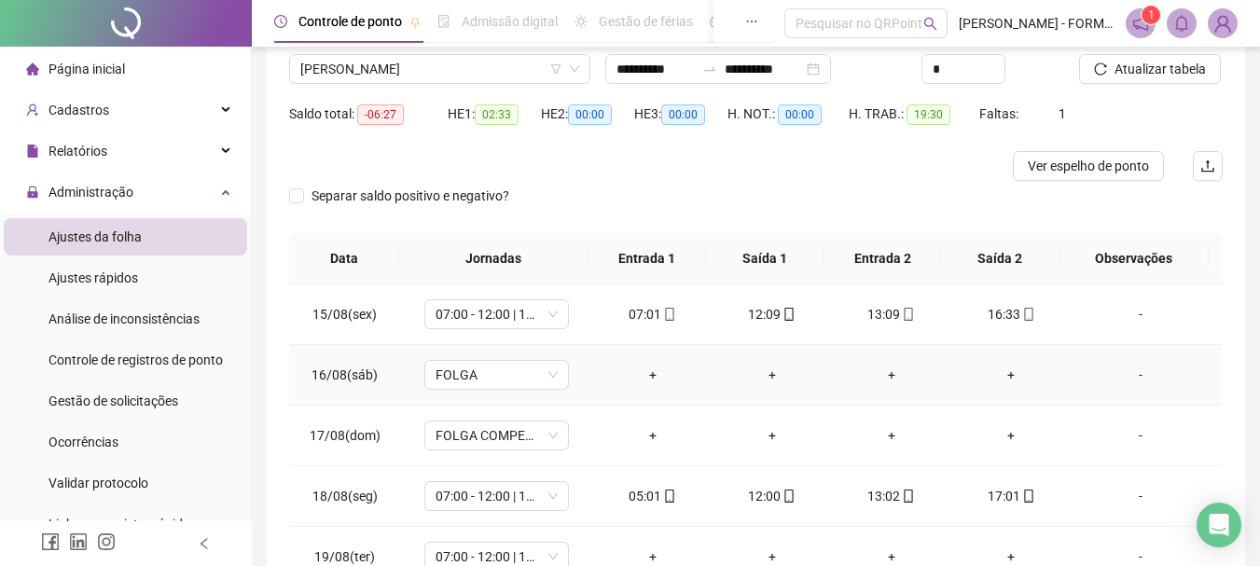
scroll to position [270, 0]
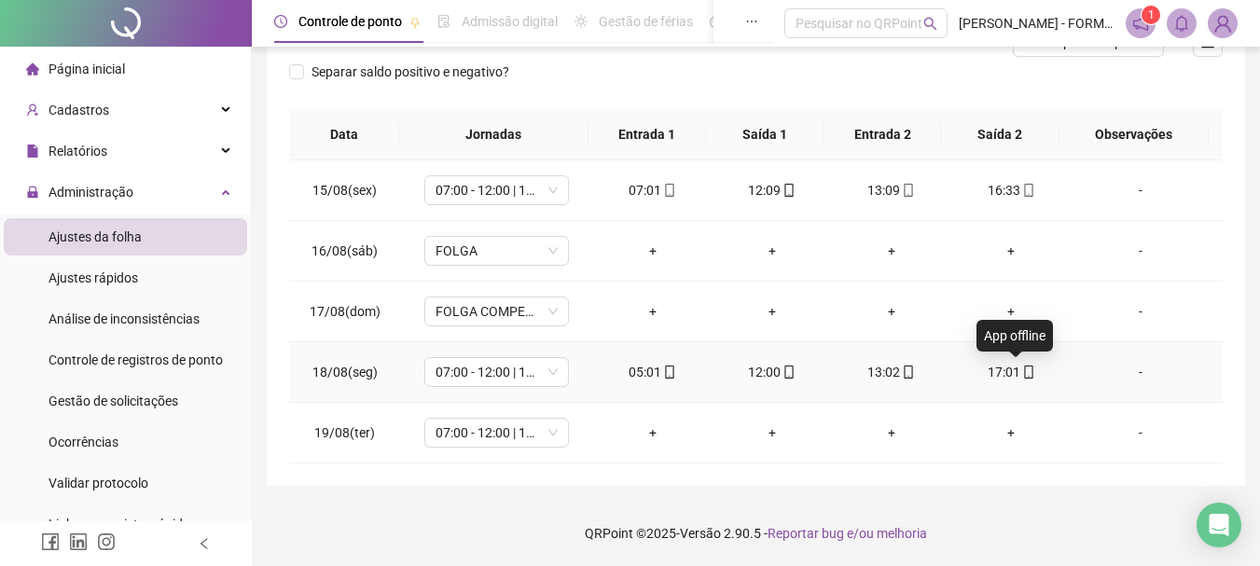
click at [1023, 374] on icon "mobile" at bounding box center [1029, 372] width 13 height 13
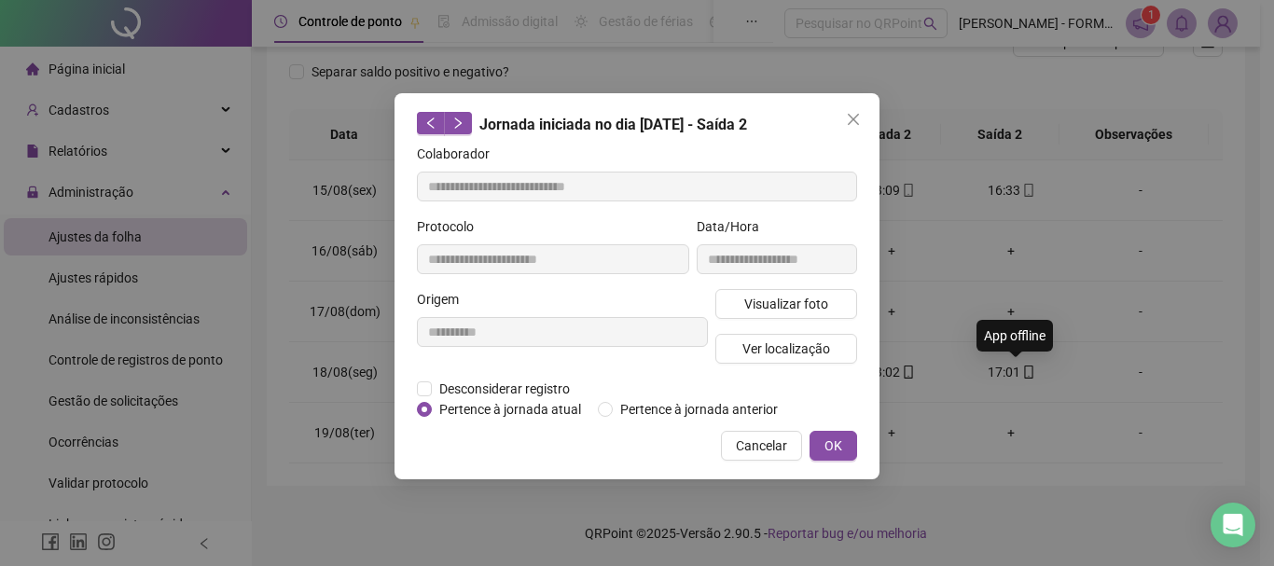
type input "**********"
click at [804, 354] on span "Ver localização" at bounding box center [787, 349] width 88 height 21
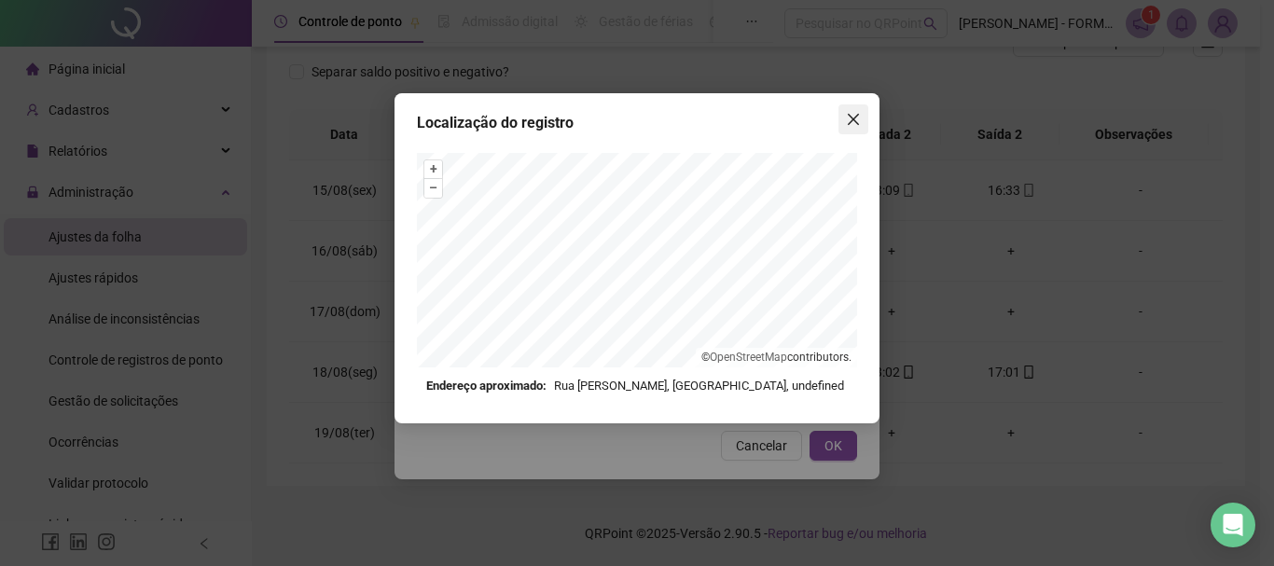
click at [852, 117] on icon "close" at bounding box center [853, 119] width 11 height 11
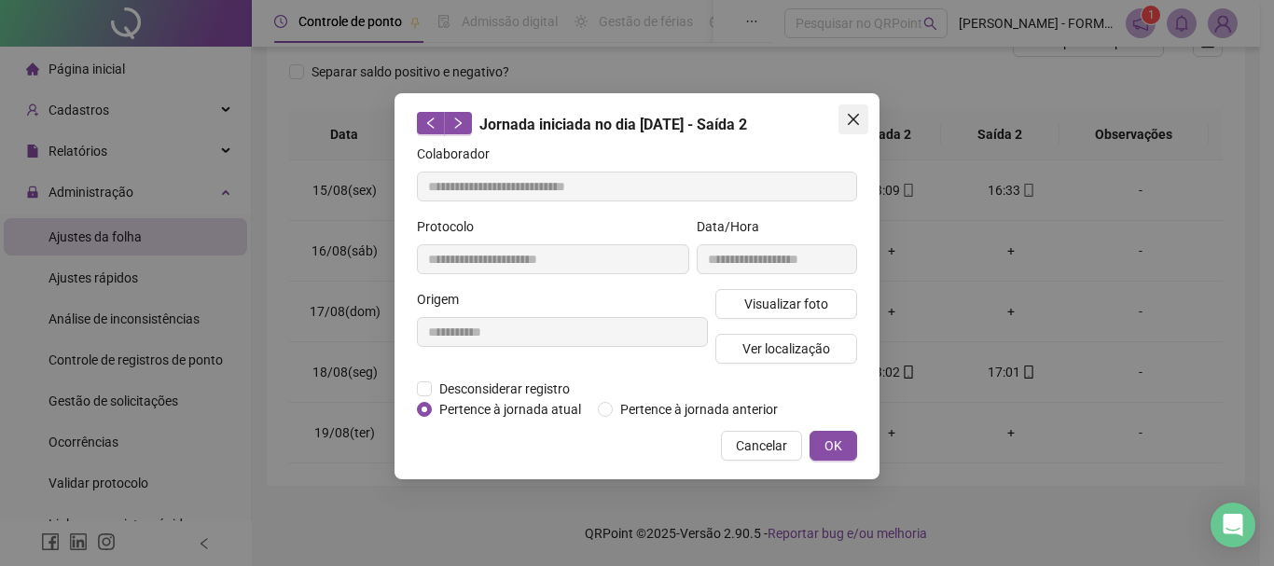
click at [847, 119] on icon "close" at bounding box center [853, 119] width 15 height 15
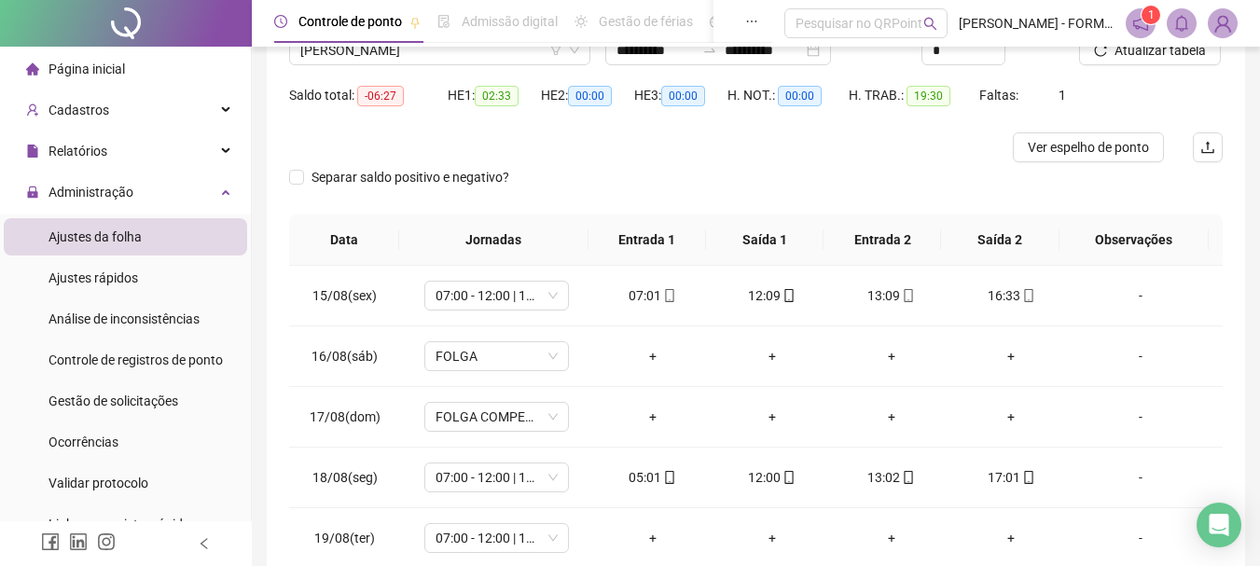
scroll to position [83, 0]
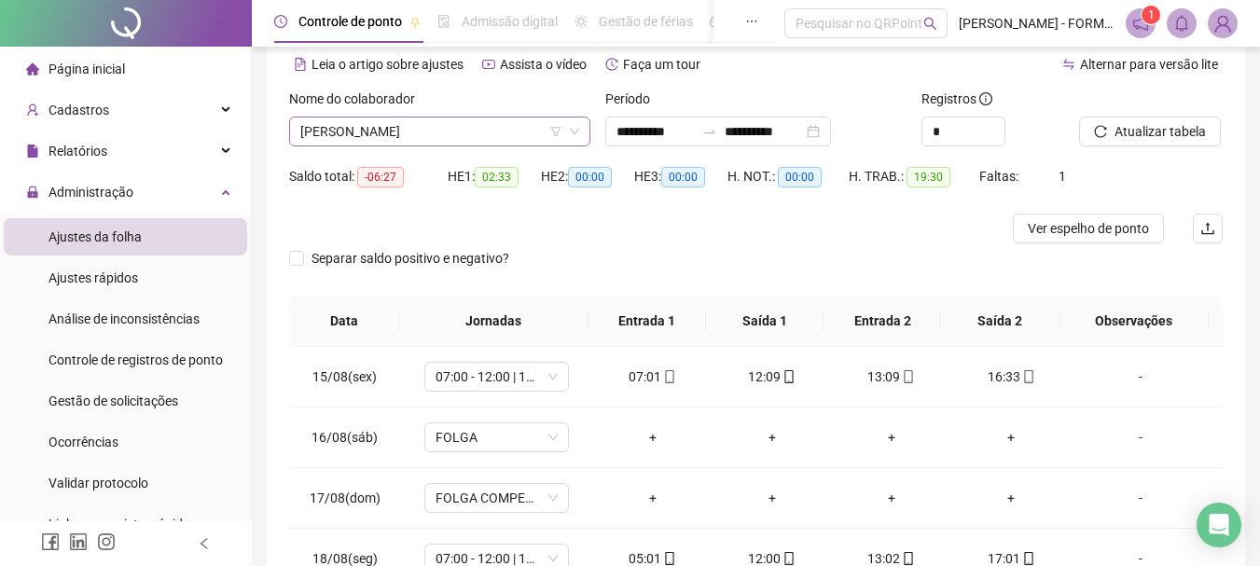
click at [455, 129] on span "SEVERINO DO NASCIMENTO SOARES" at bounding box center [439, 132] width 279 height 28
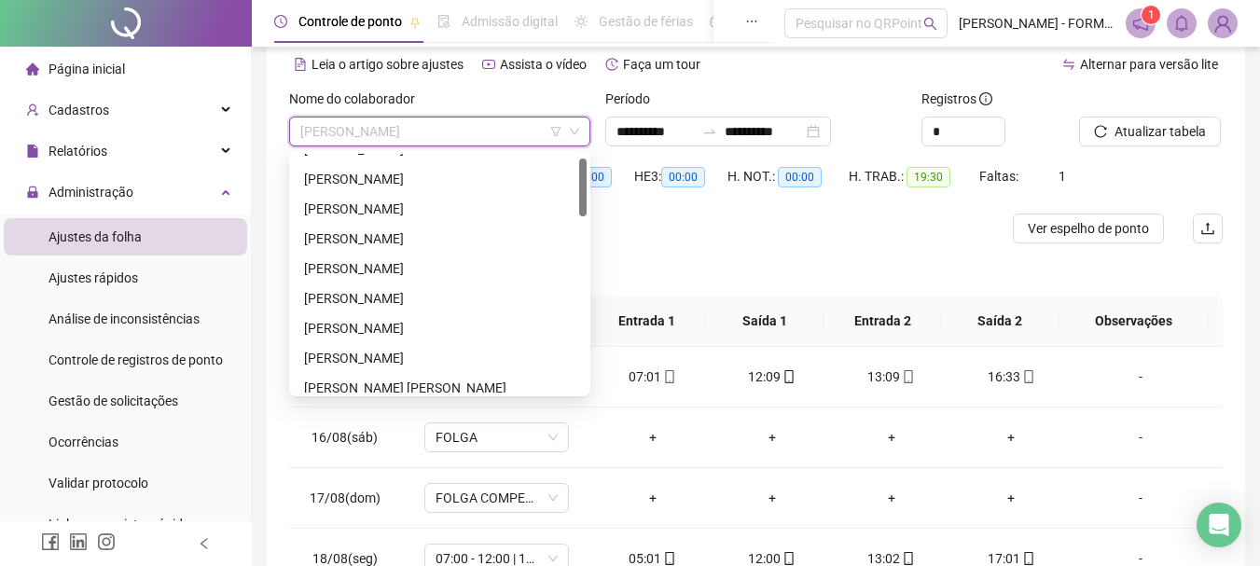
scroll to position [0, 0]
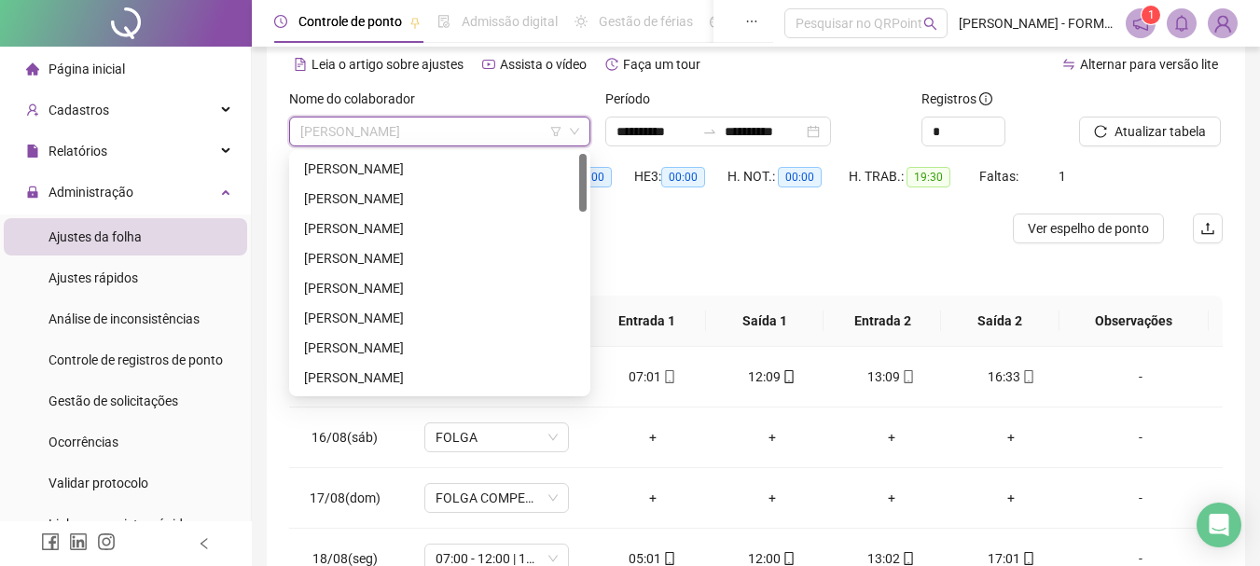
drag, startPoint x: 580, startPoint y: 345, endPoint x: 591, endPoint y: 153, distance: 192.5
click at [591, 153] on body "**********" at bounding box center [630, 200] width 1260 height 566
click at [410, 167] on div "ADENILTON MOREIRA DOS SANTOS" at bounding box center [439, 169] width 271 height 21
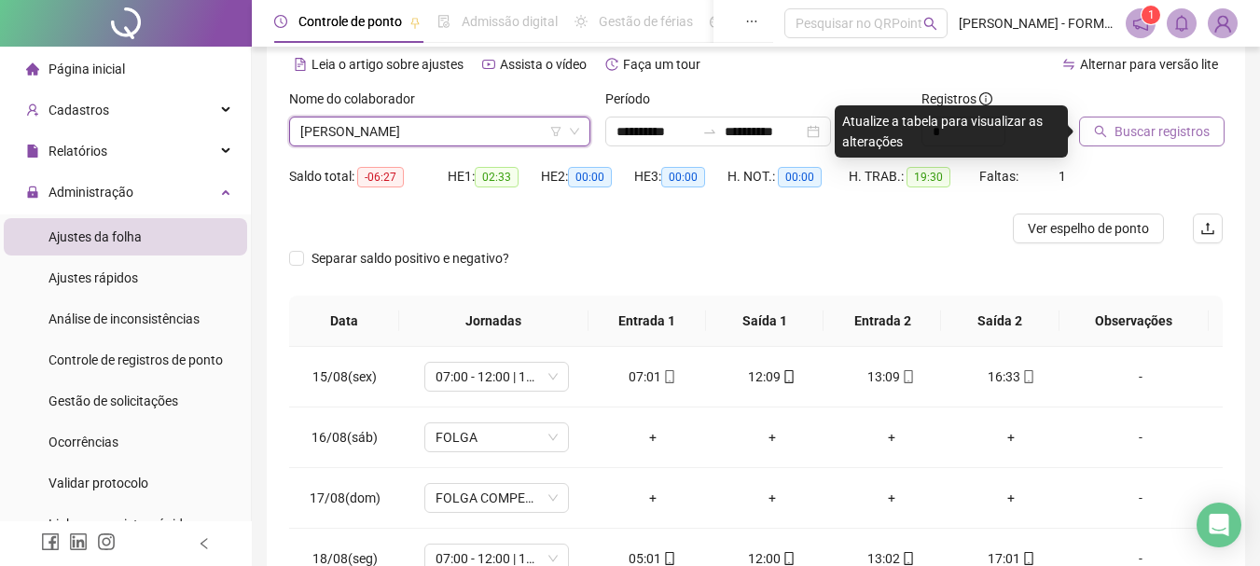
click at [1155, 124] on span "Buscar registros" at bounding box center [1162, 131] width 95 height 21
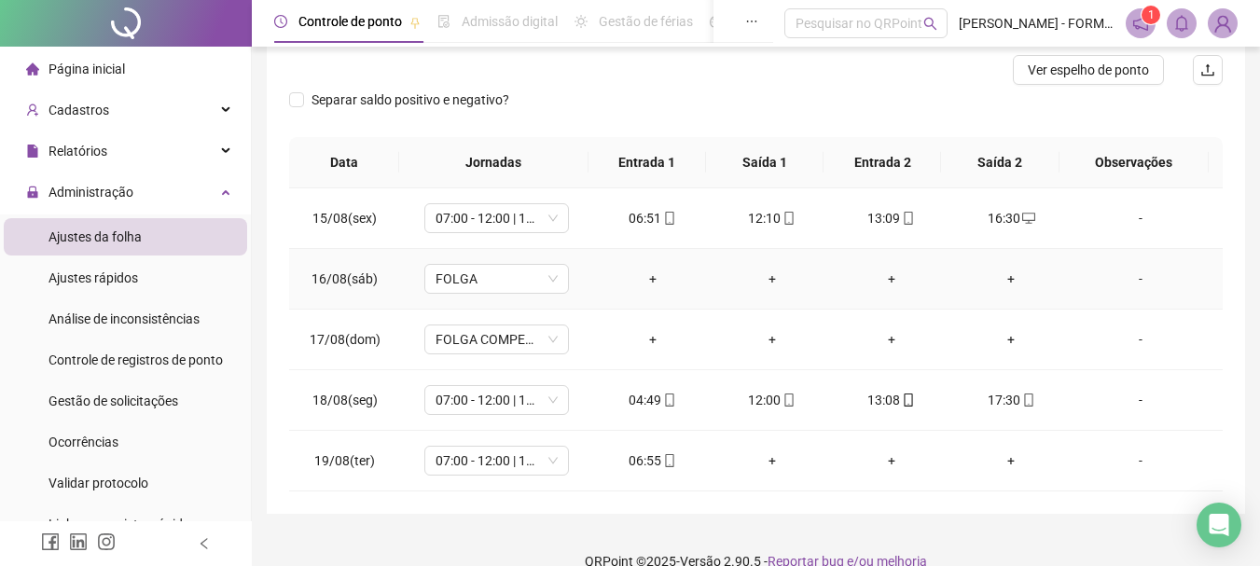
scroll to position [270, 0]
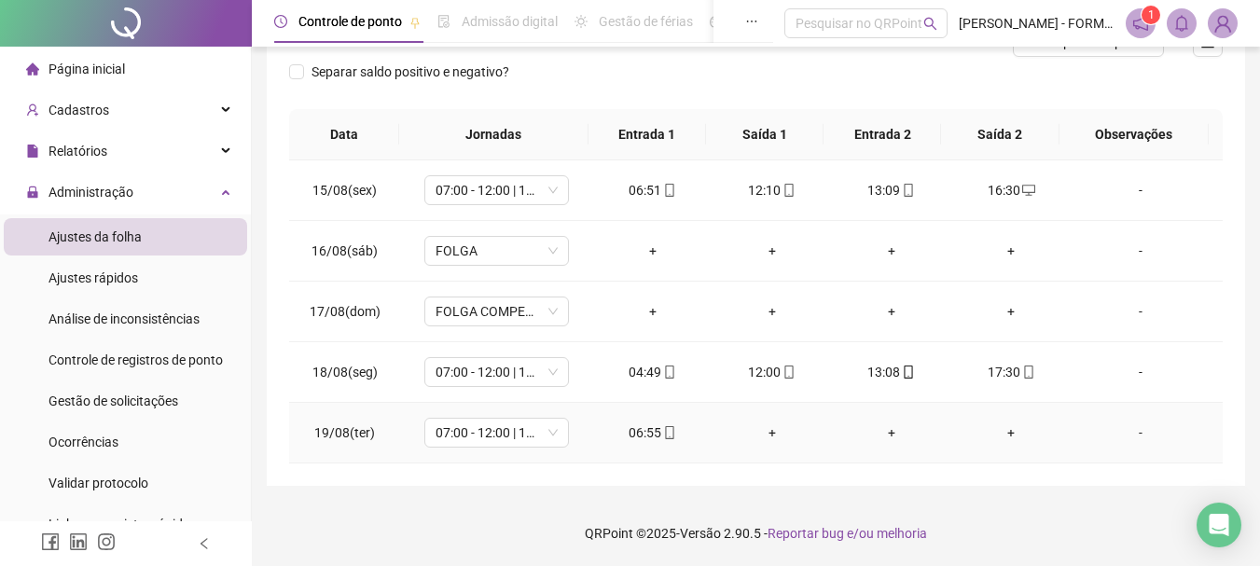
click at [666, 432] on icon "mobile" at bounding box center [669, 432] width 13 height 13
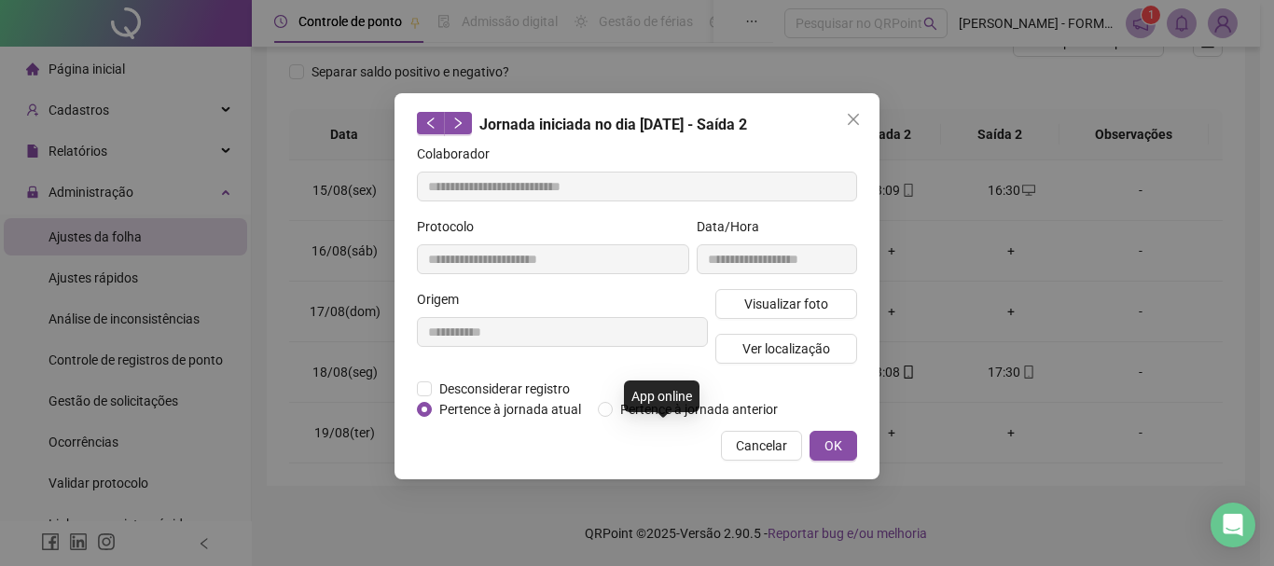
type input "**********"
click at [777, 308] on span "Visualizar foto" at bounding box center [787, 304] width 84 height 21
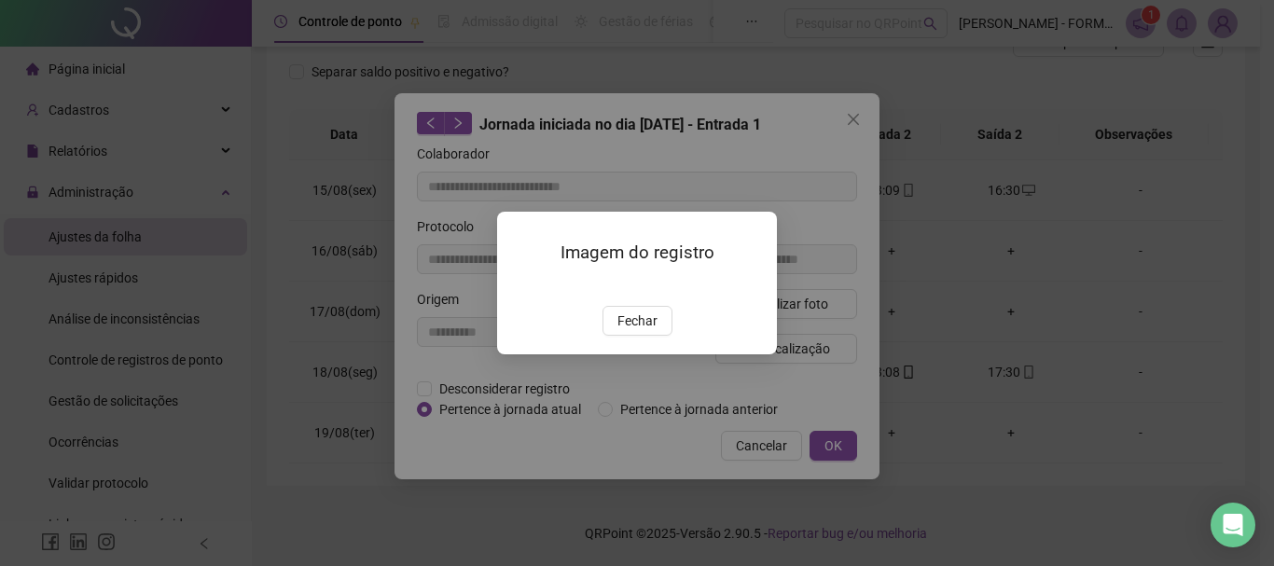
click at [649, 331] on span "Fechar" at bounding box center [638, 321] width 40 height 21
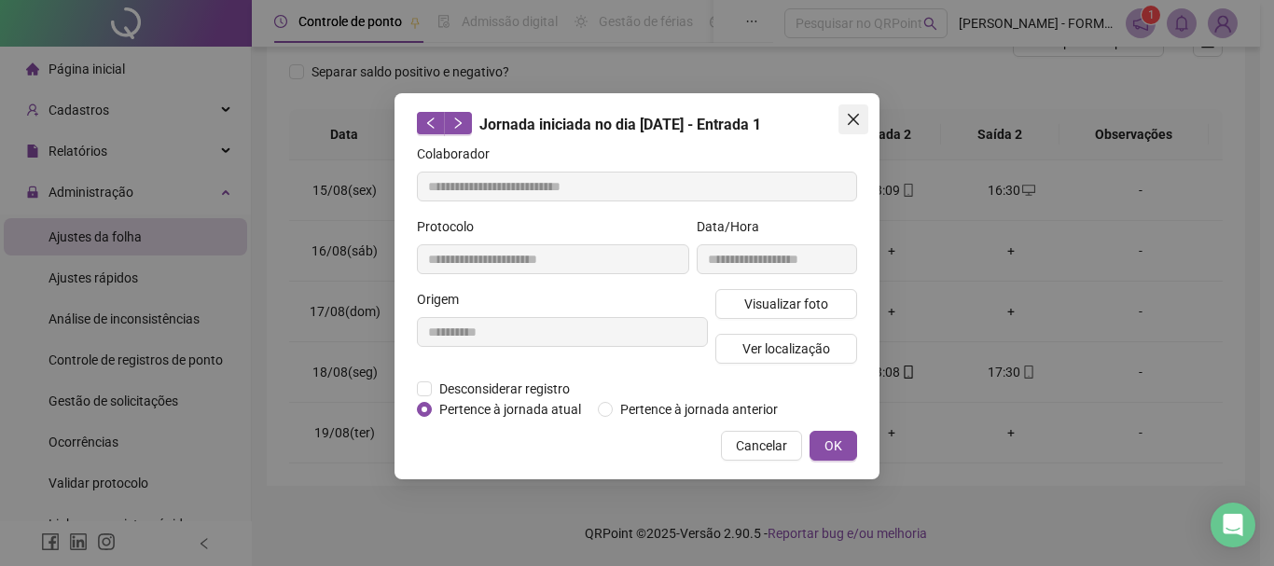
click at [855, 120] on icon "close" at bounding box center [853, 119] width 11 height 11
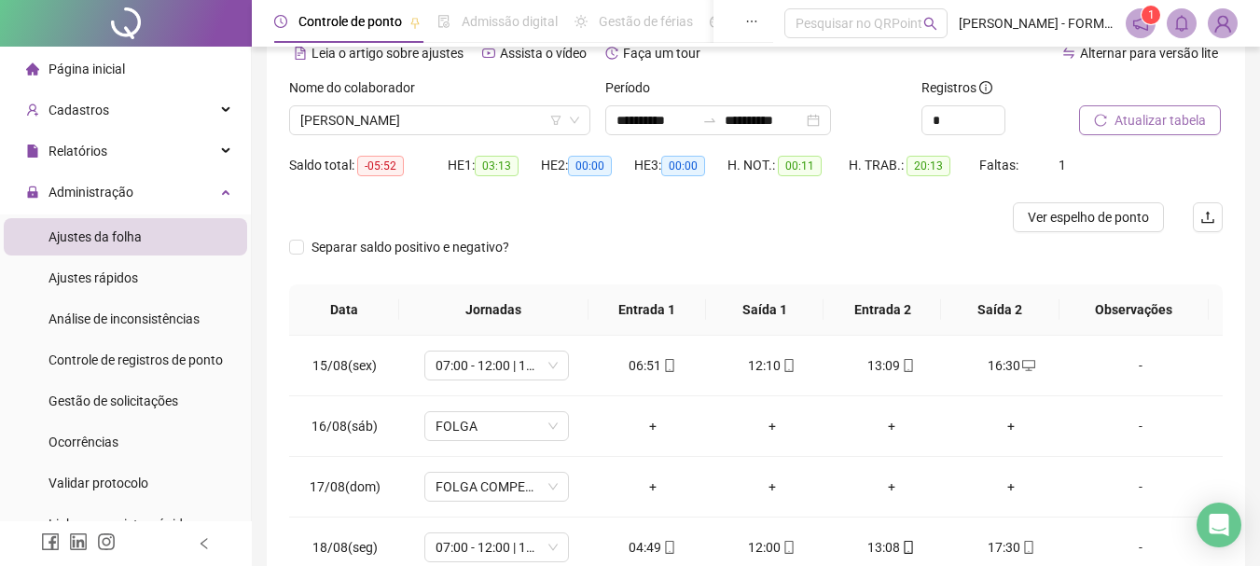
scroll to position [83, 0]
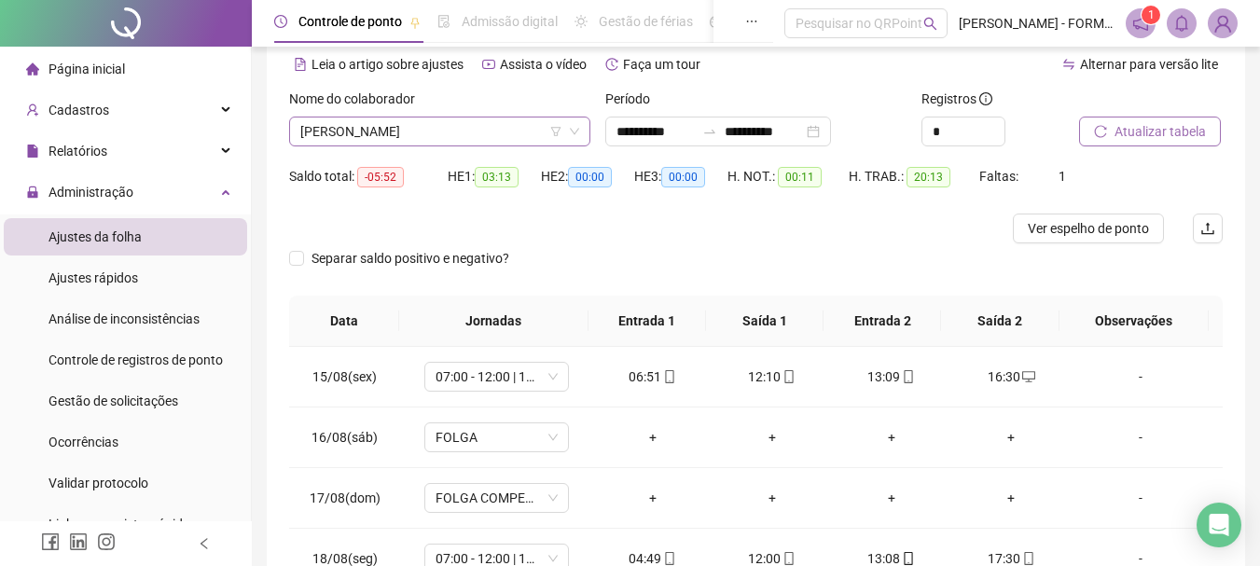
click at [506, 132] on span "ADENILTON MOREIRA DOS SANTOS" at bounding box center [439, 132] width 279 height 28
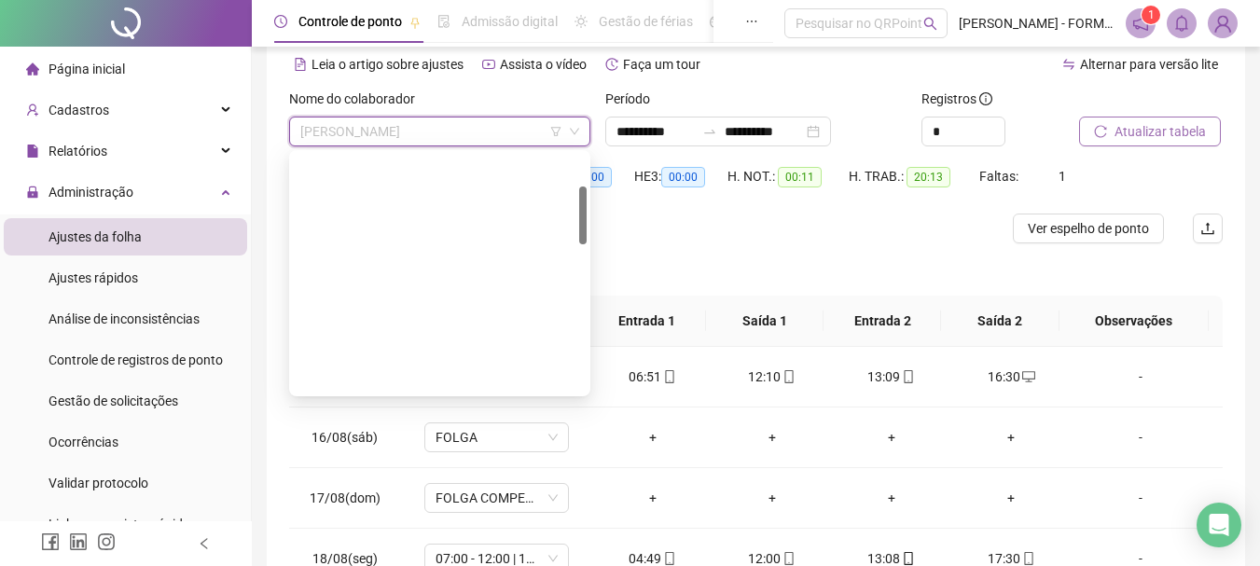
scroll to position [746, 0]
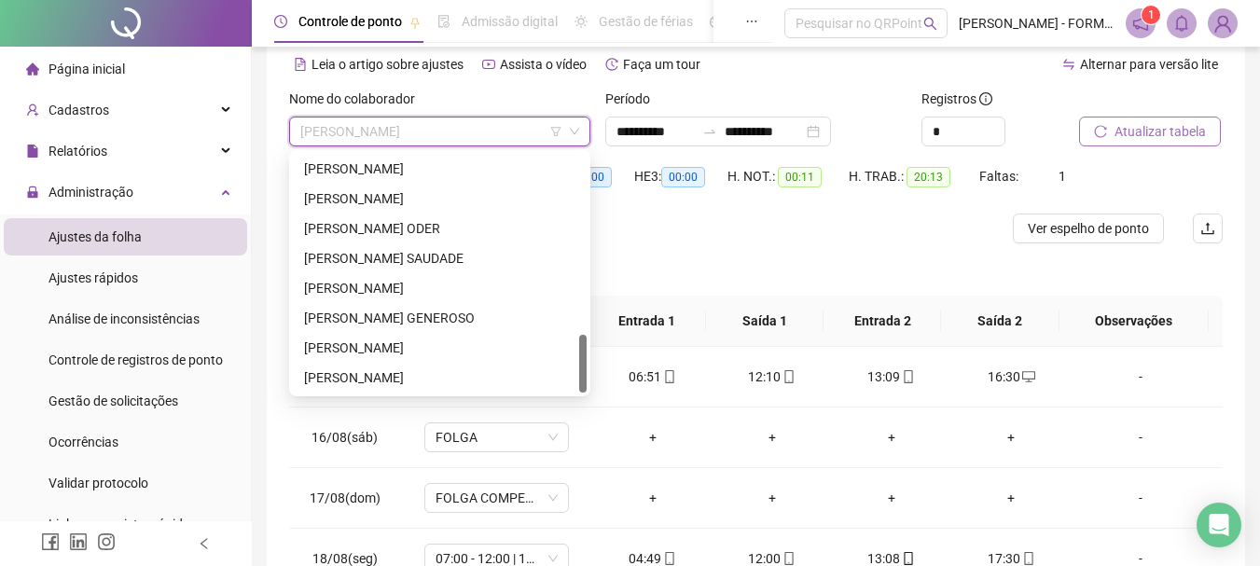
drag, startPoint x: 583, startPoint y: 190, endPoint x: 586, endPoint y: 396, distance: 205.3
click at [586, 396] on div "274642 274263 264088 MIQUEIAS MARTINS ARECO VALDEZ NELSON WINSKI NUNES PAULO SE…" at bounding box center [439, 273] width 301 height 246
click at [384, 285] on div "RAIMUNDO NONATO DOS SANTOS" at bounding box center [439, 288] width 271 height 21
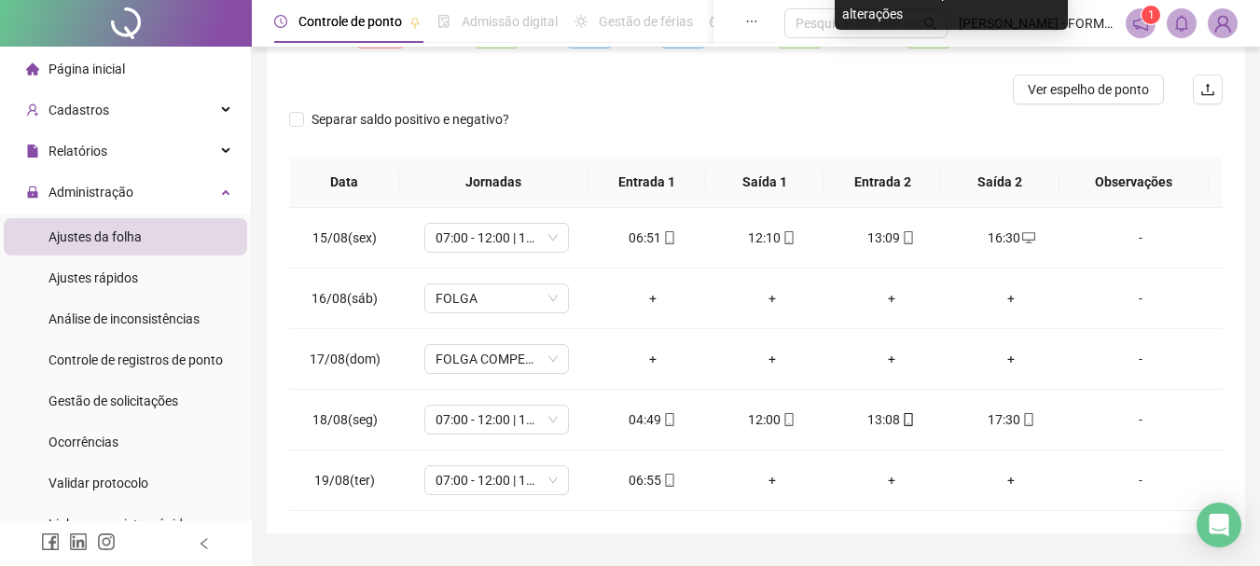
scroll to position [270, 0]
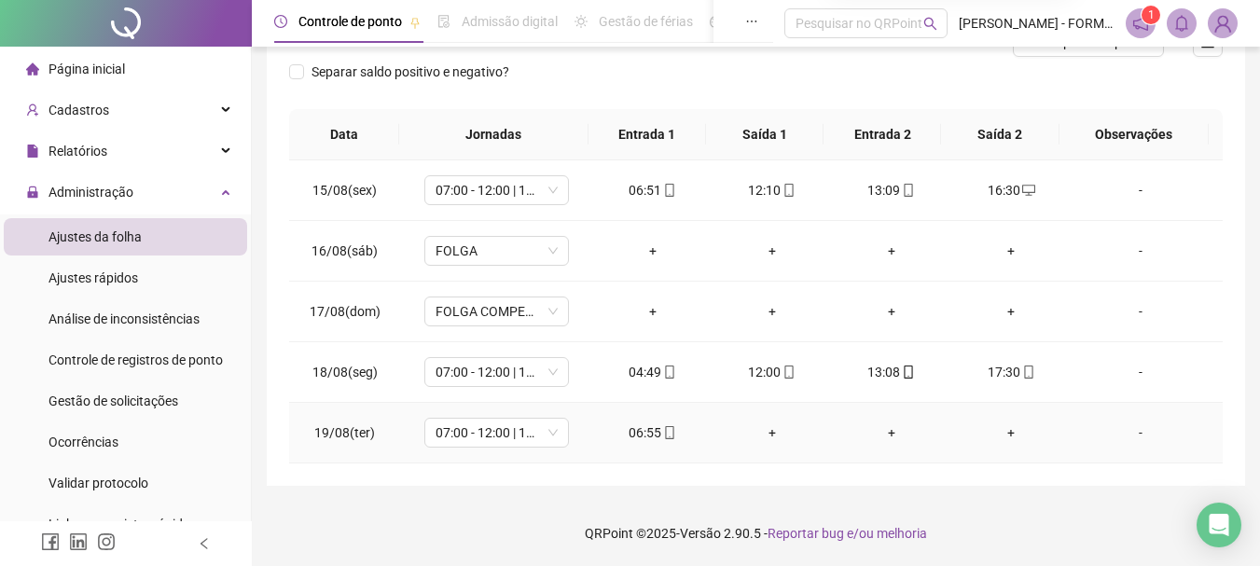
click at [761, 425] on div "+" at bounding box center [773, 433] width 90 height 21
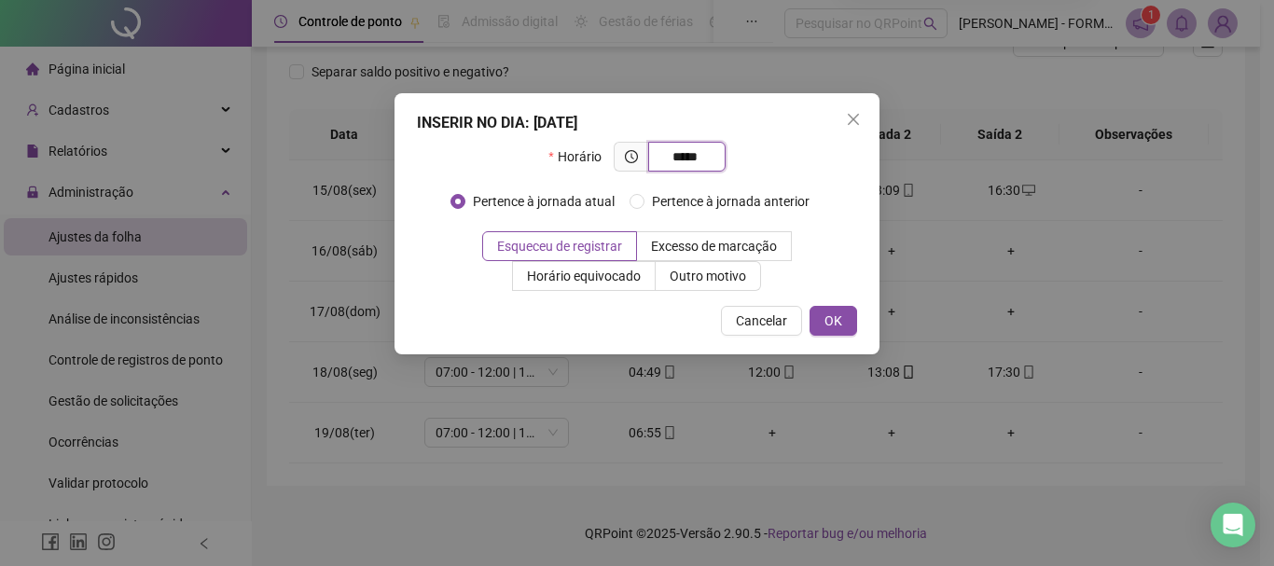
type input "*****"
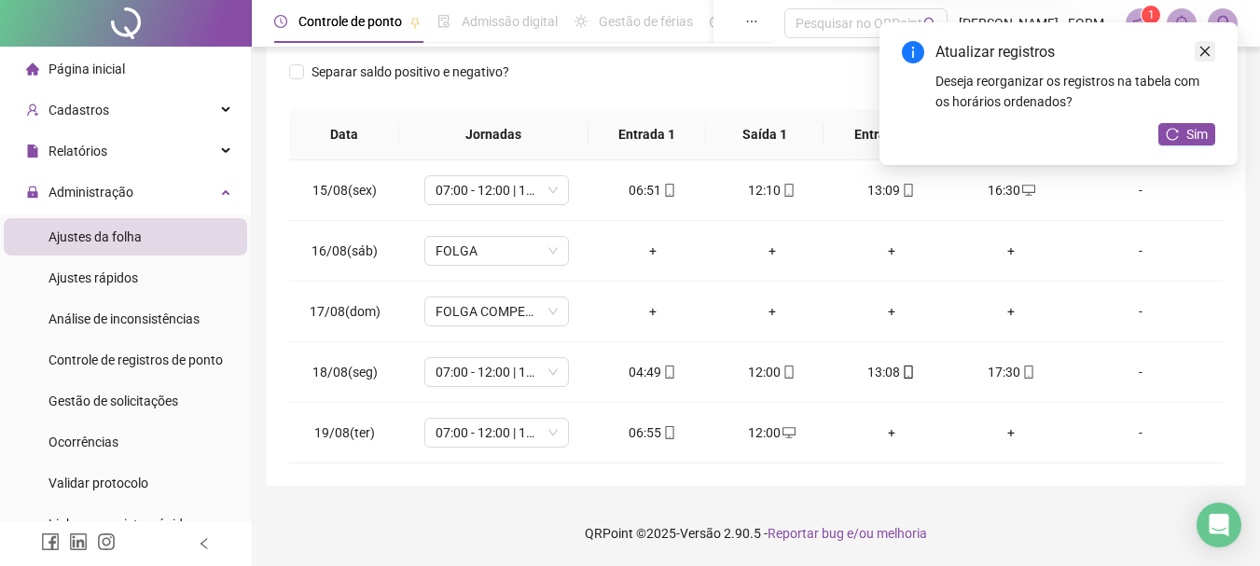
drag, startPoint x: 1204, startPoint y: 51, endPoint x: 841, endPoint y: 348, distance: 469.5
click at [1202, 54] on icon "close" at bounding box center [1205, 51] width 13 height 13
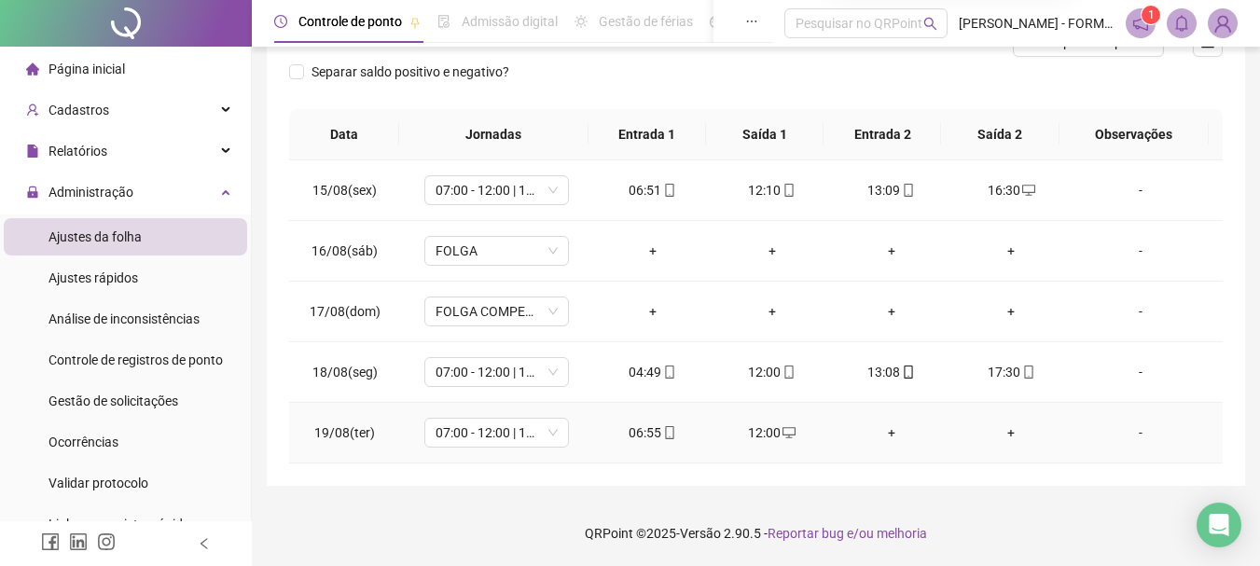
click at [783, 431] on icon "desktop" at bounding box center [789, 432] width 13 height 13
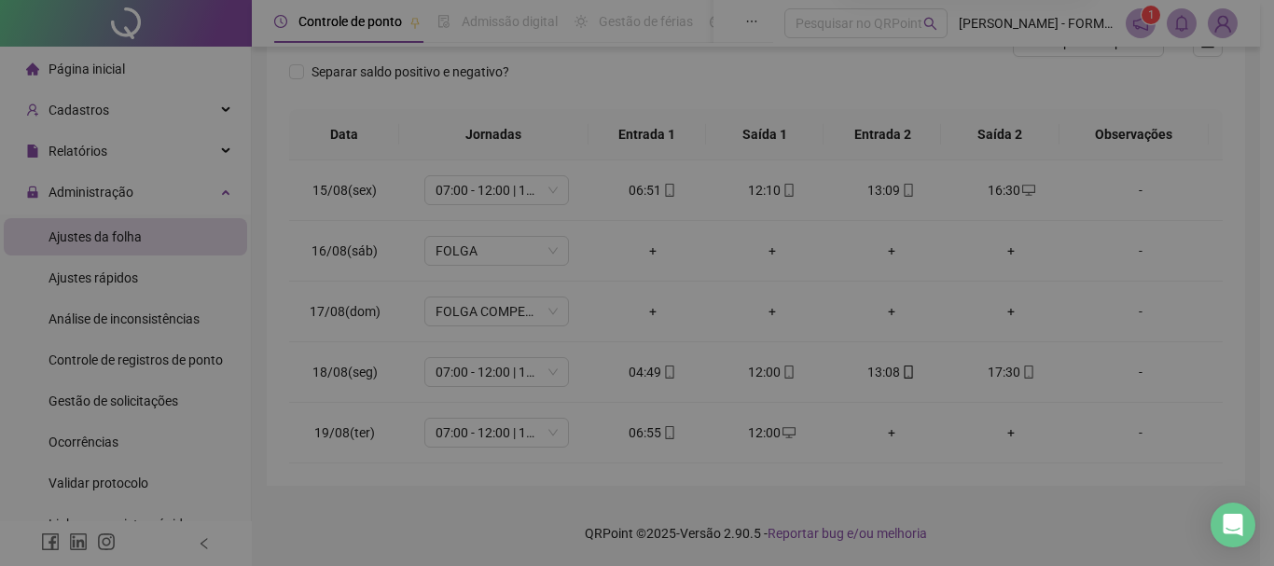
type input "**********"
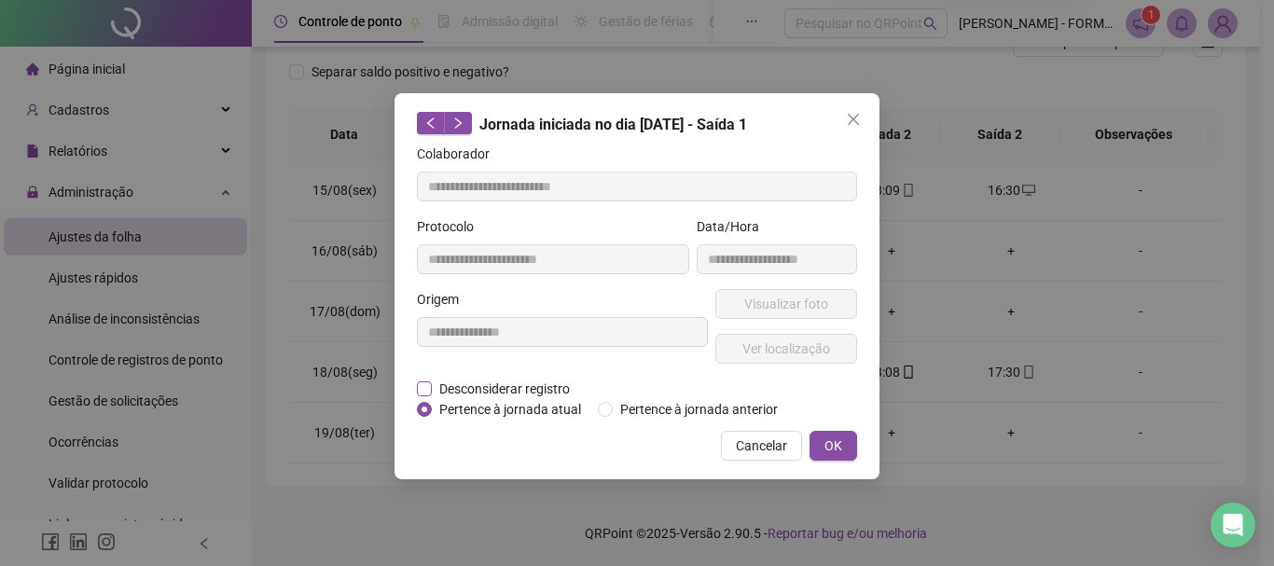
click at [450, 383] on span "Desconsiderar registro" at bounding box center [505, 389] width 146 height 21
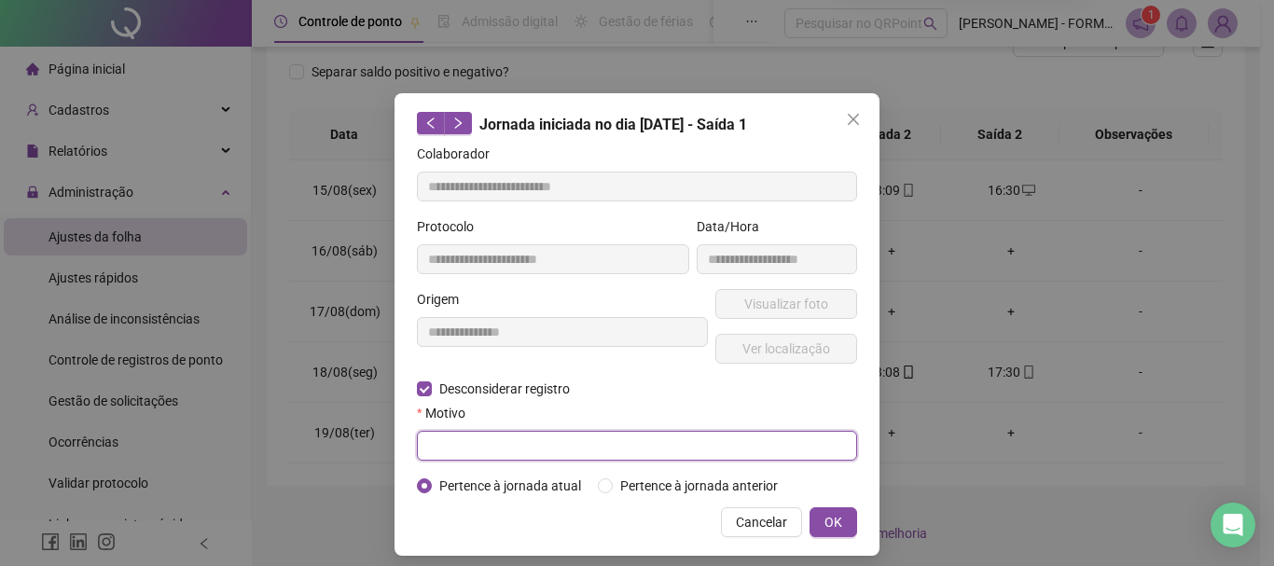
click at [486, 450] on input "text" at bounding box center [637, 446] width 440 height 30
type input "*"
type input "**********"
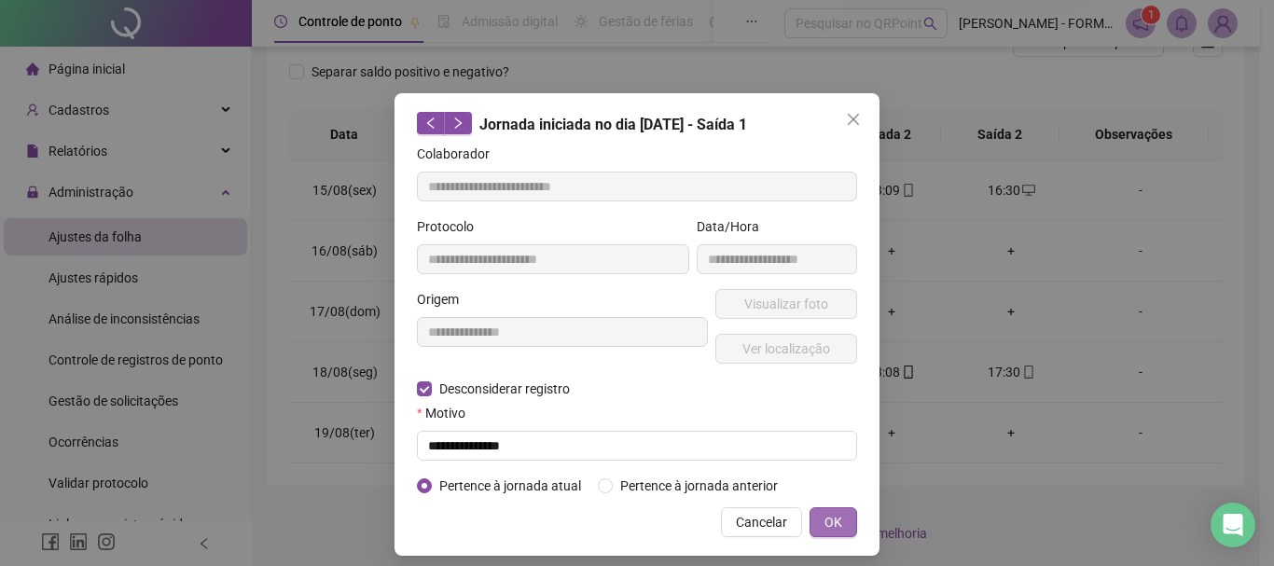
click at [825, 523] on span "OK" at bounding box center [834, 522] width 18 height 21
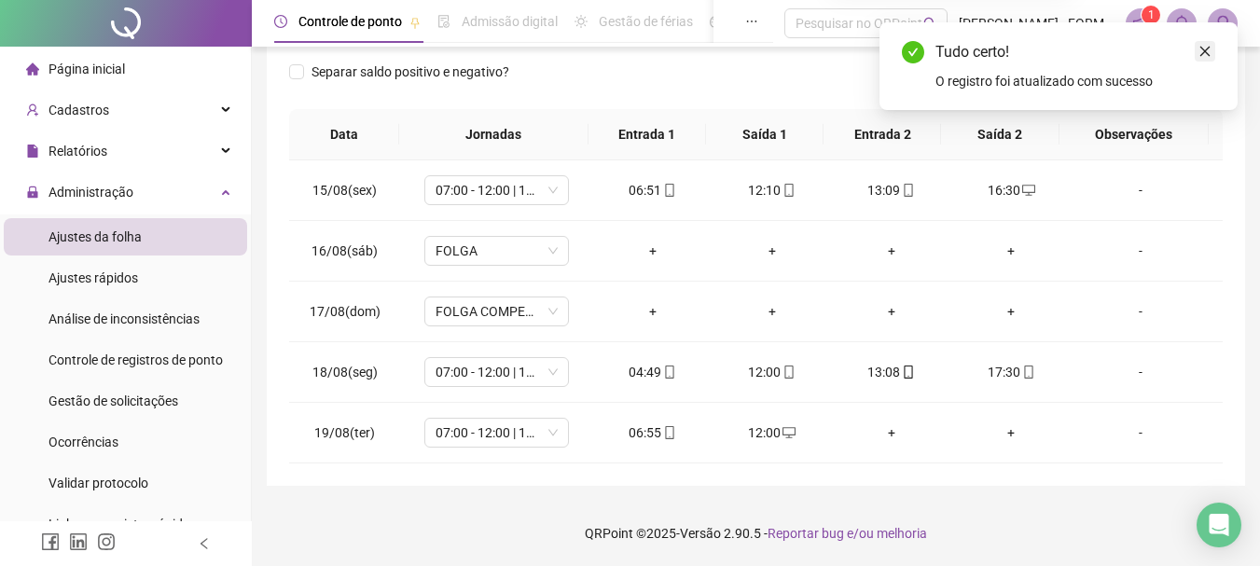
click at [1206, 48] on icon "close" at bounding box center [1205, 51] width 13 height 13
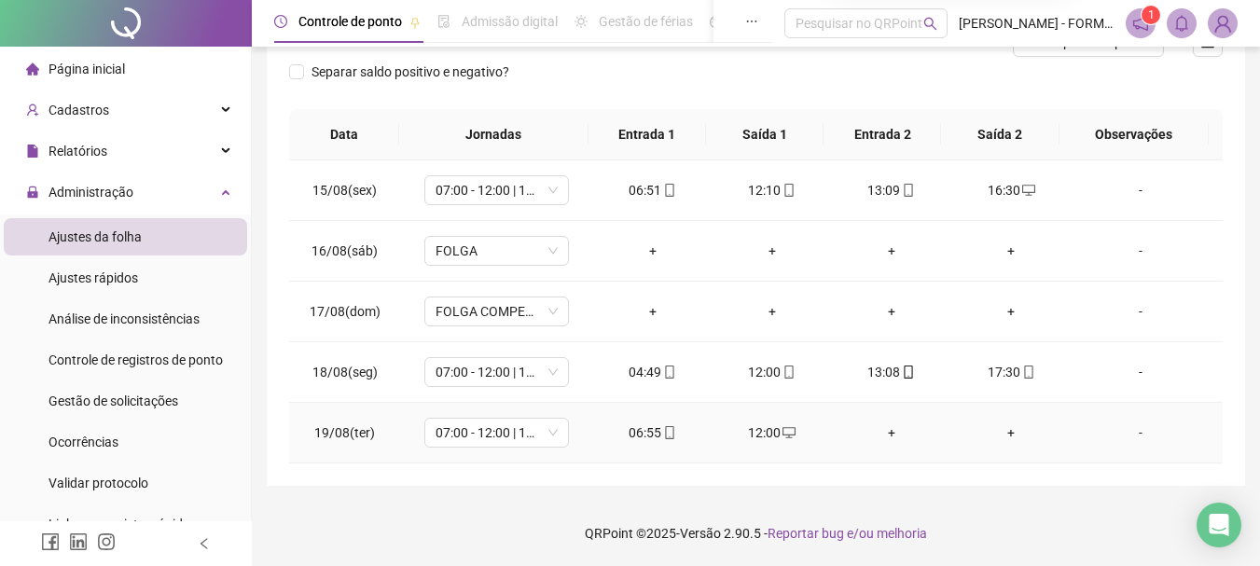
click at [783, 433] on icon "desktop" at bounding box center [789, 432] width 13 height 13
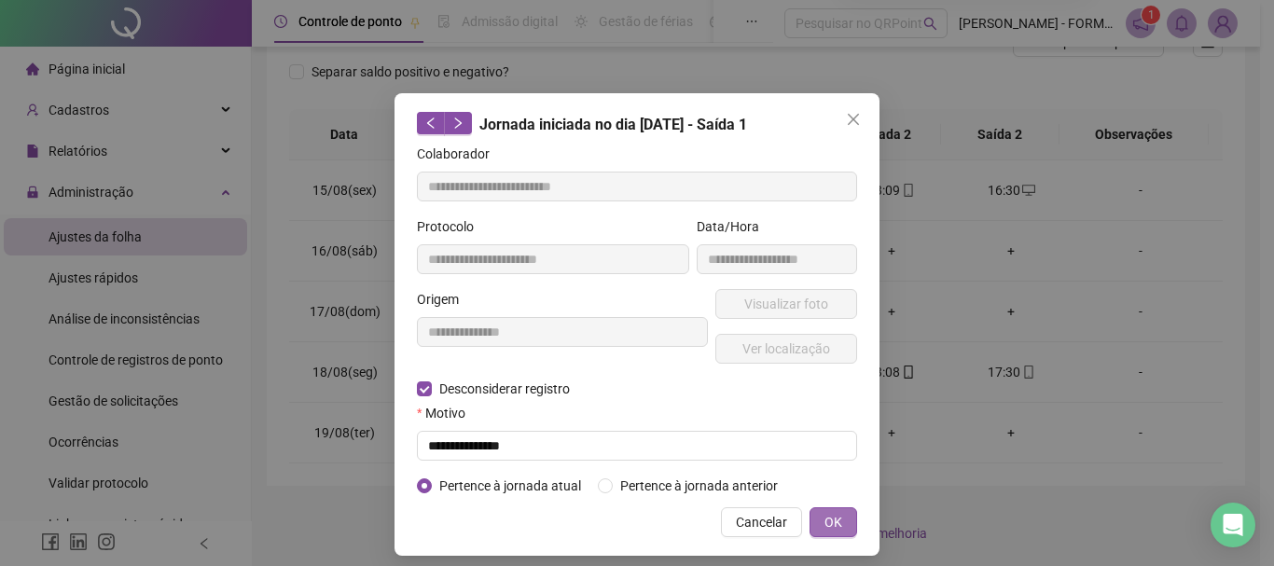
click at [826, 524] on span "OK" at bounding box center [834, 522] width 18 height 21
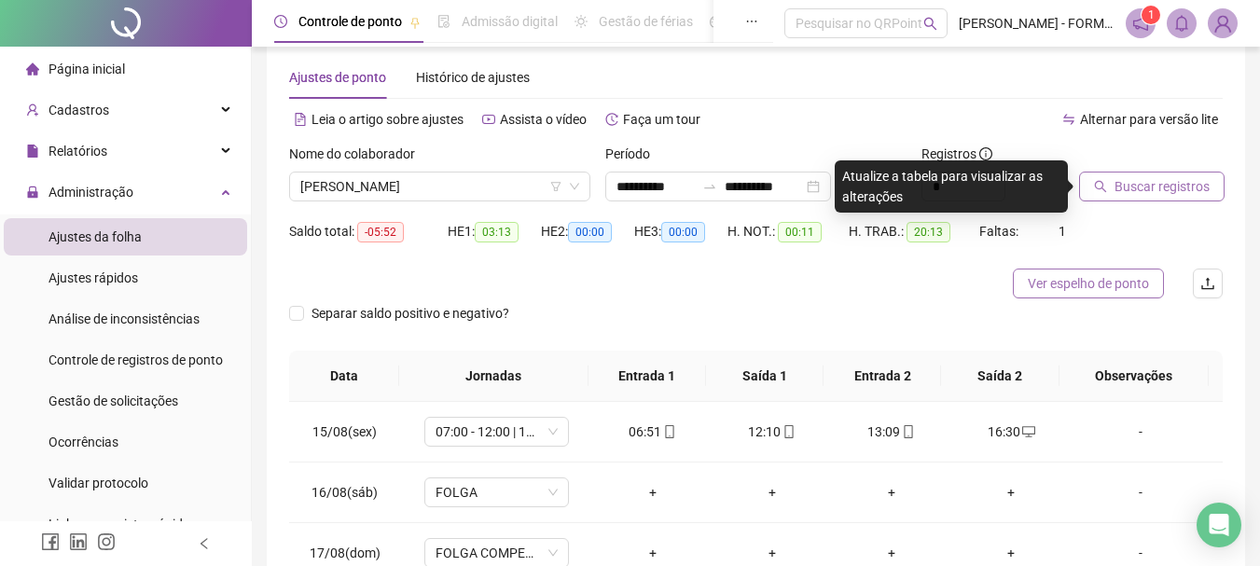
scroll to position [0, 0]
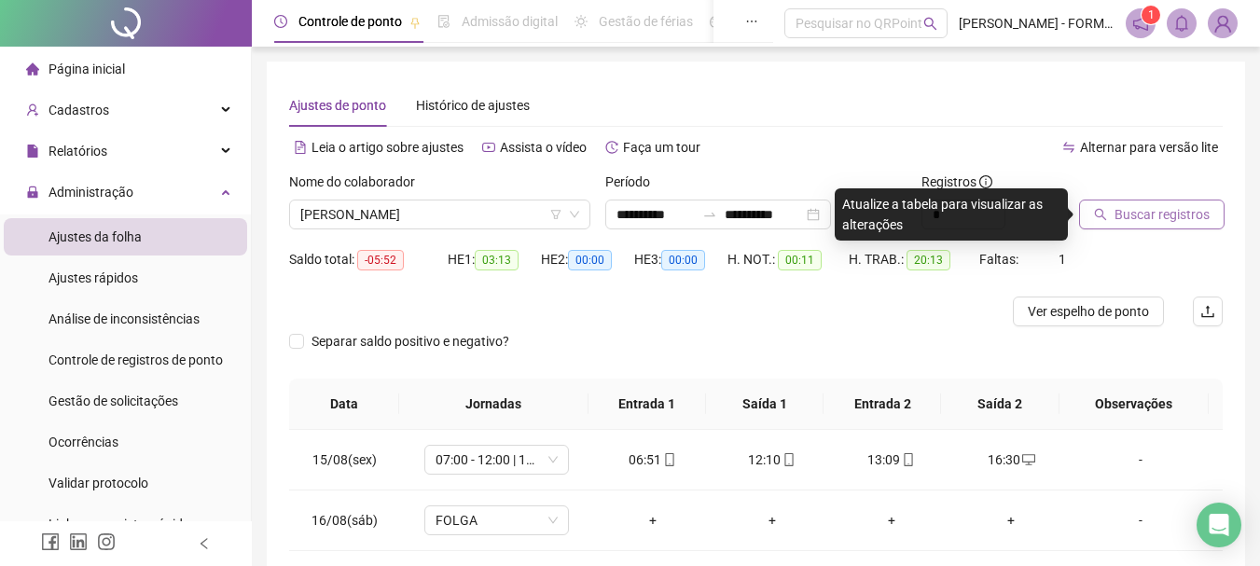
click at [1126, 260] on div "Saldo total: -05:52 HE 1: 03:13 HE 2: 00:00 HE 3: 00:00 H. NOT.: 00:11 H. TRAB.…" at bounding box center [756, 270] width 934 height 52
click at [498, 203] on span "RAIMUNDO NONATO DOS SANTOS" at bounding box center [439, 215] width 279 height 28
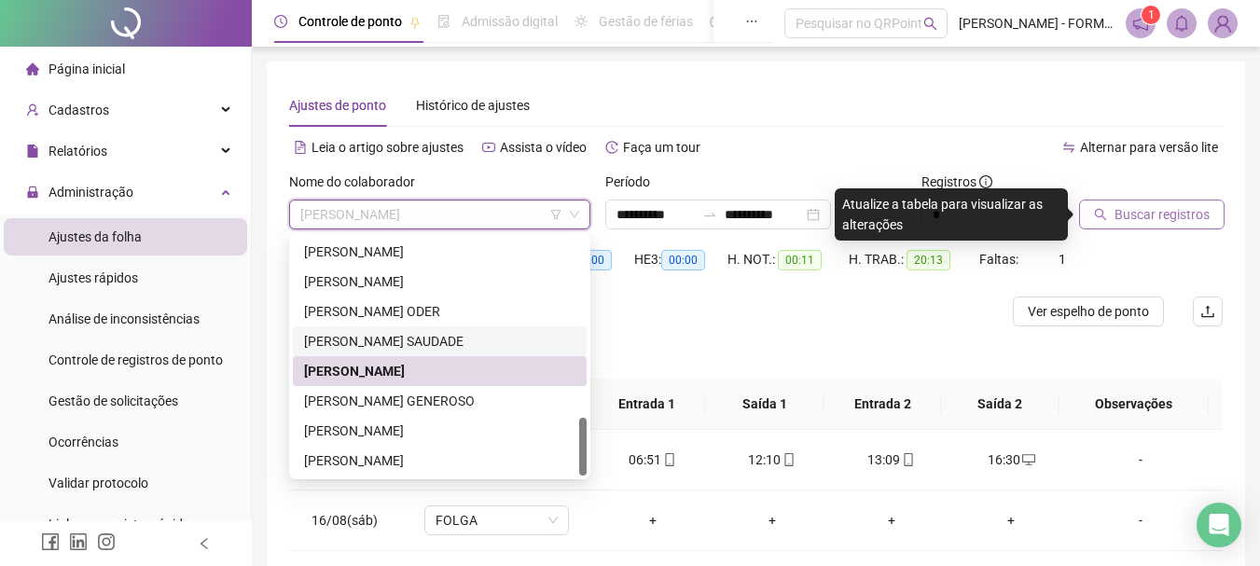
click at [845, 341] on div "Separar saldo positivo e negativo?" at bounding box center [756, 353] width 934 height 52
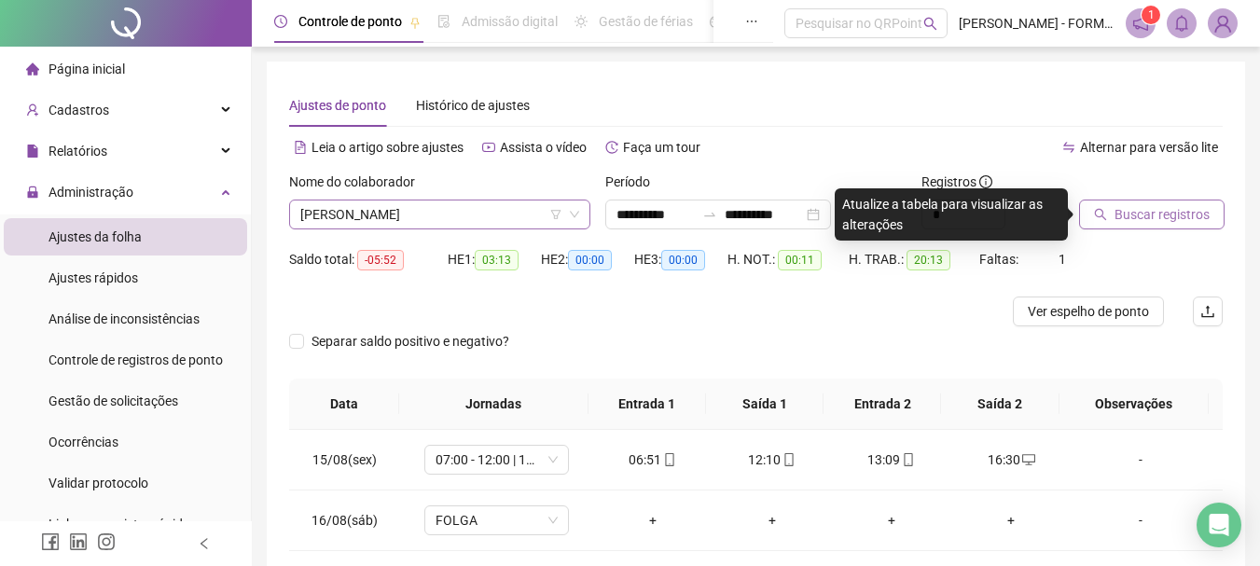
click at [523, 208] on span "RAIMUNDO NONATO DOS SANTOS" at bounding box center [439, 215] width 279 height 28
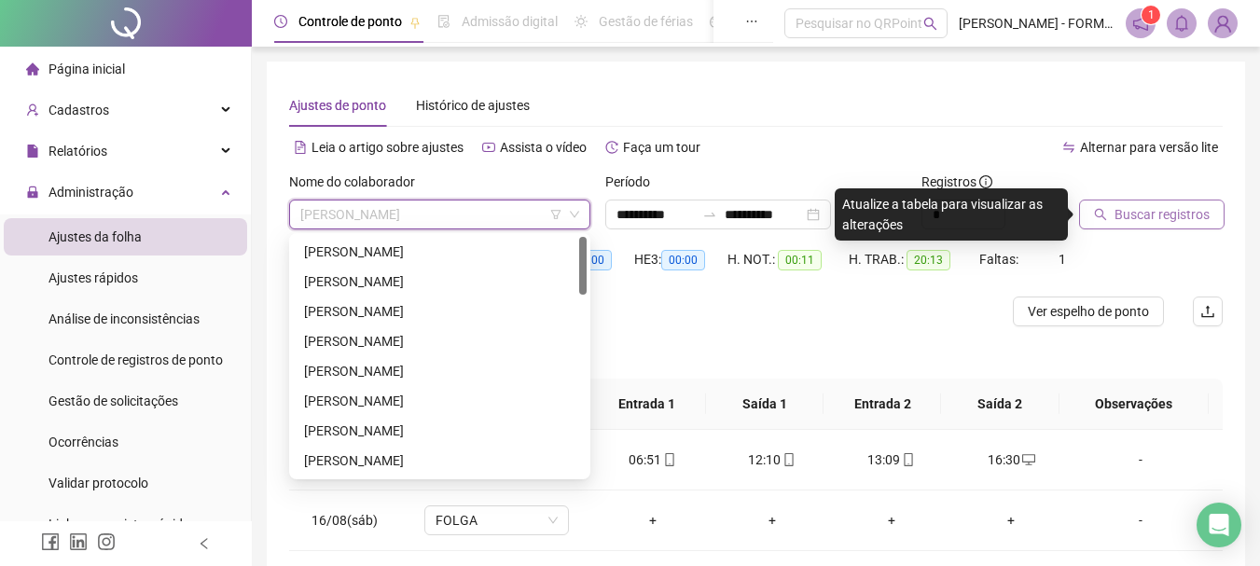
drag, startPoint x: 583, startPoint y: 437, endPoint x: 494, endPoint y: 235, distance: 220.5
click at [590, 238] on div "242423 256137 280712 ADENILTON MOREIRA DOS SANTOS ADILSON DO NASCIMENTO SOARES …" at bounding box center [439, 356] width 301 height 246
click at [463, 251] on div "ADENILTON MOREIRA DOS SANTOS" at bounding box center [439, 252] width 271 height 21
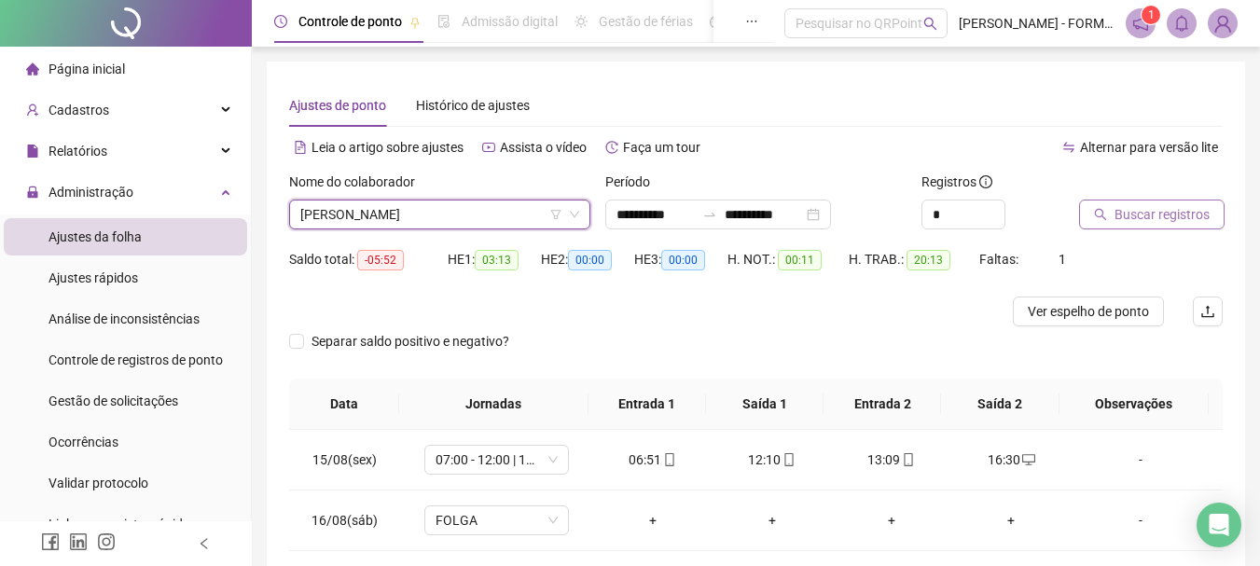
click at [1130, 215] on span "Buscar registros" at bounding box center [1162, 214] width 95 height 21
click at [453, 215] on span "ADENILTON MOREIRA DOS SANTOS" at bounding box center [439, 215] width 279 height 28
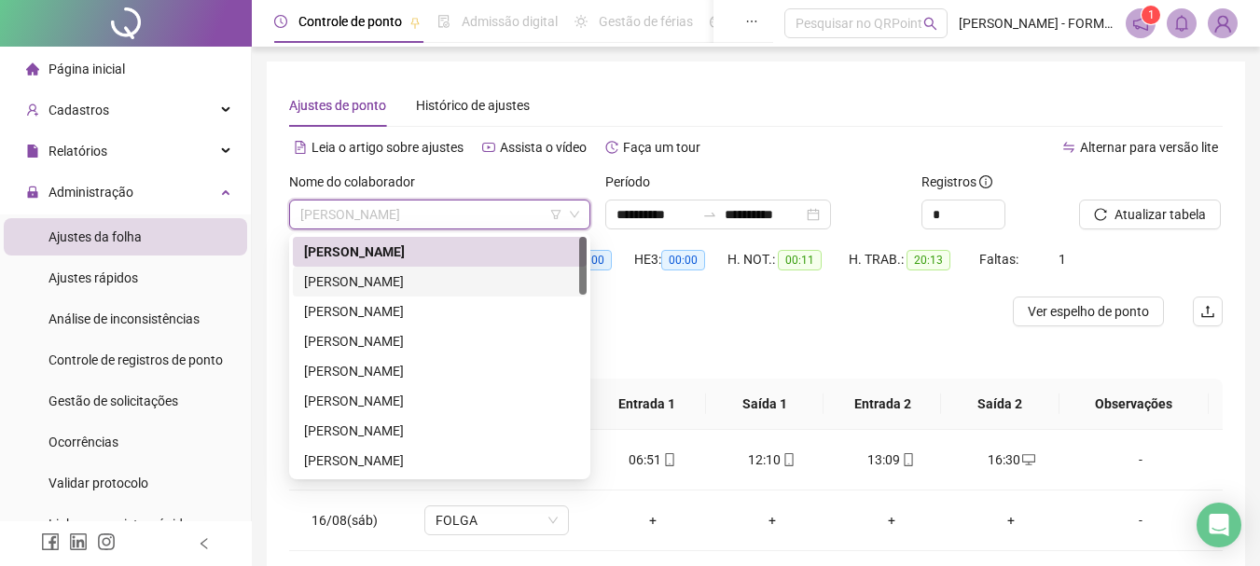
click at [486, 280] on div "ADILSON DO NASCIMENTO SOARES" at bounding box center [439, 281] width 271 height 21
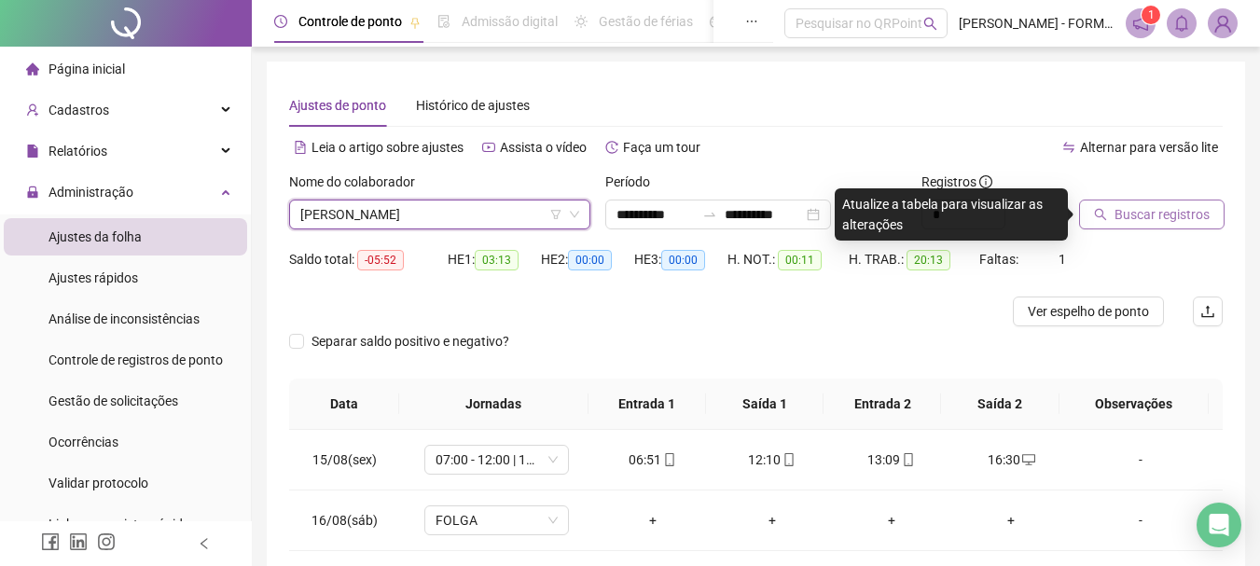
click at [1150, 206] on span "Buscar registros" at bounding box center [1162, 214] width 95 height 21
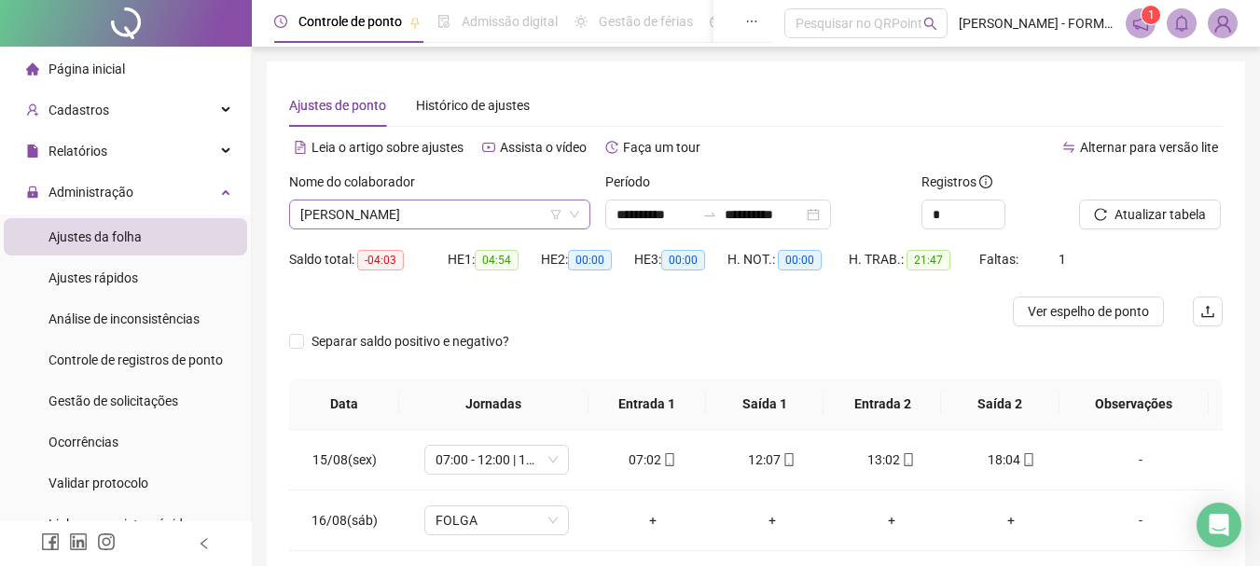
click at [500, 213] on span "ADILSON DO NASCIMENTO SOARES" at bounding box center [439, 215] width 279 height 28
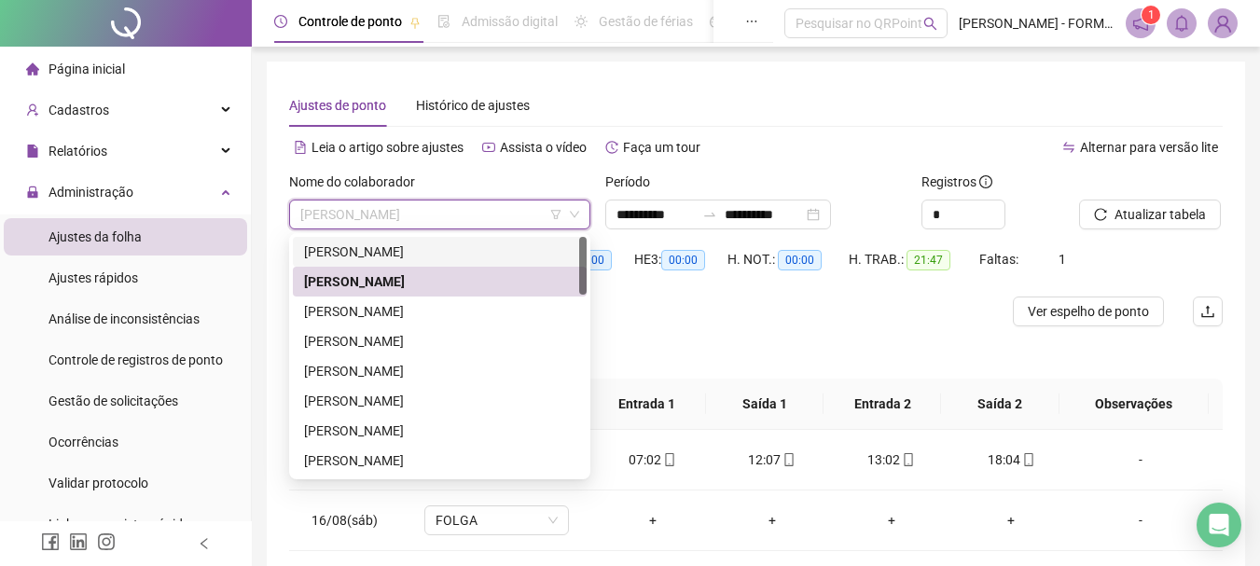
click at [466, 261] on div "ADENILTON MOREIRA DOS SANTOS" at bounding box center [439, 252] width 271 height 21
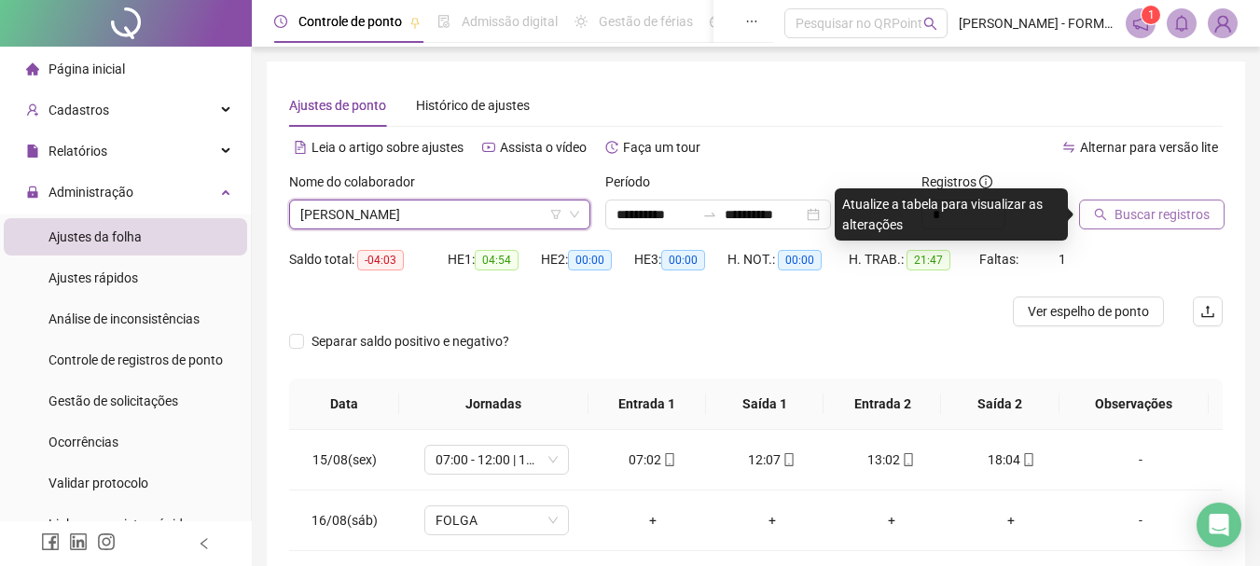
click at [1146, 216] on span "Buscar registros" at bounding box center [1162, 214] width 95 height 21
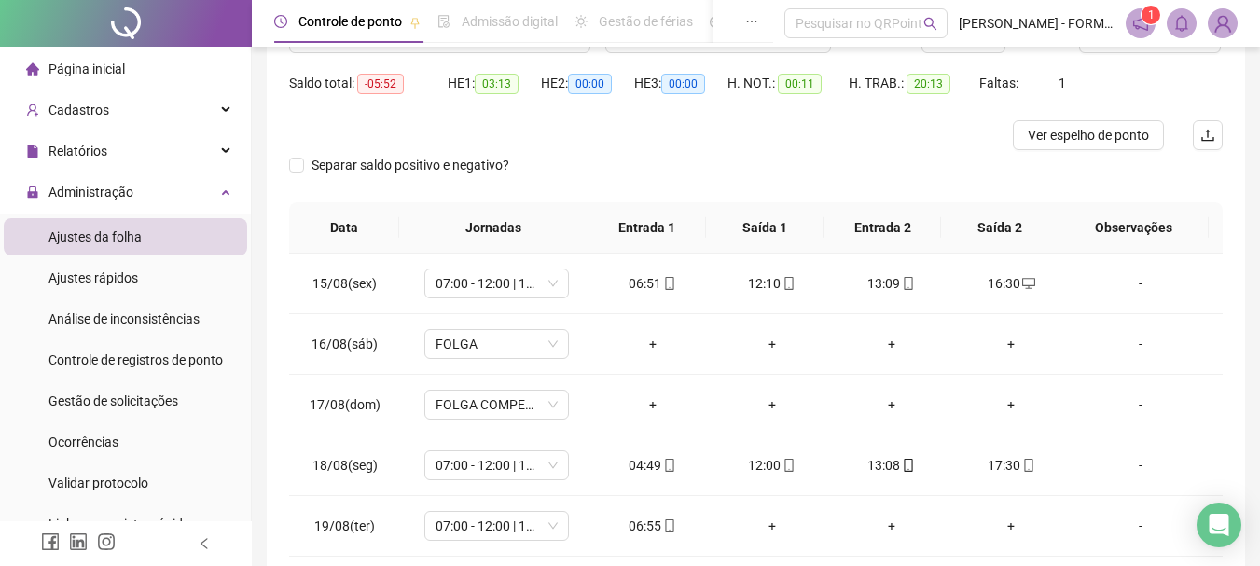
scroll to position [83, 0]
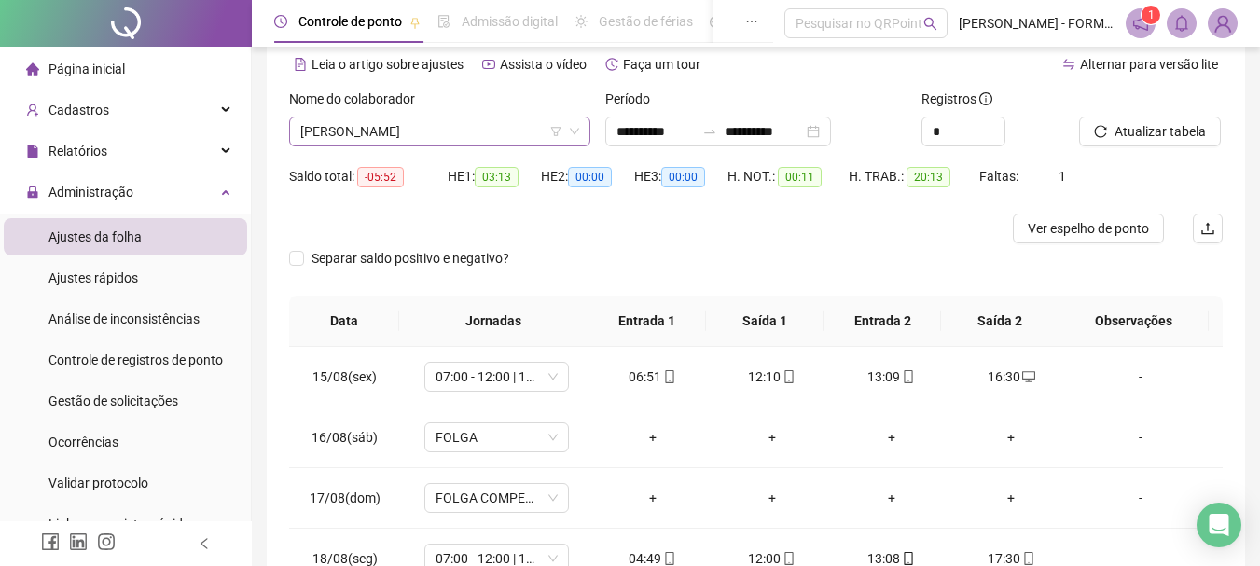
click at [508, 135] on span "ADENILTON MOREIRA DOS SANTOS" at bounding box center [439, 132] width 279 height 28
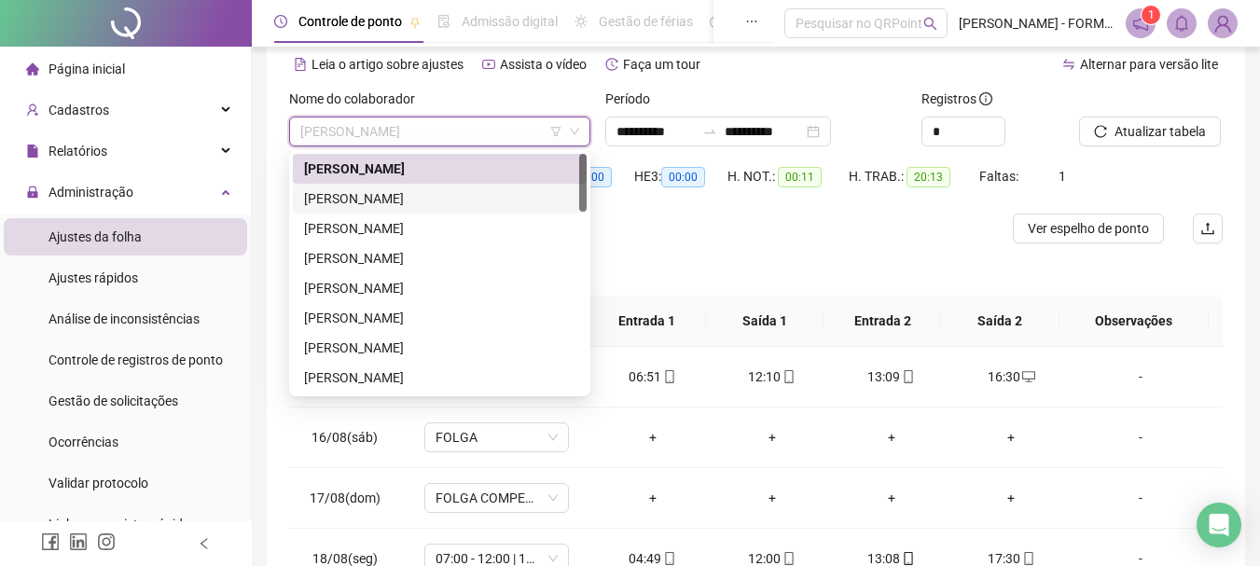
click at [472, 210] on div "ADILSON DO NASCIMENTO SOARES" at bounding box center [440, 199] width 294 height 30
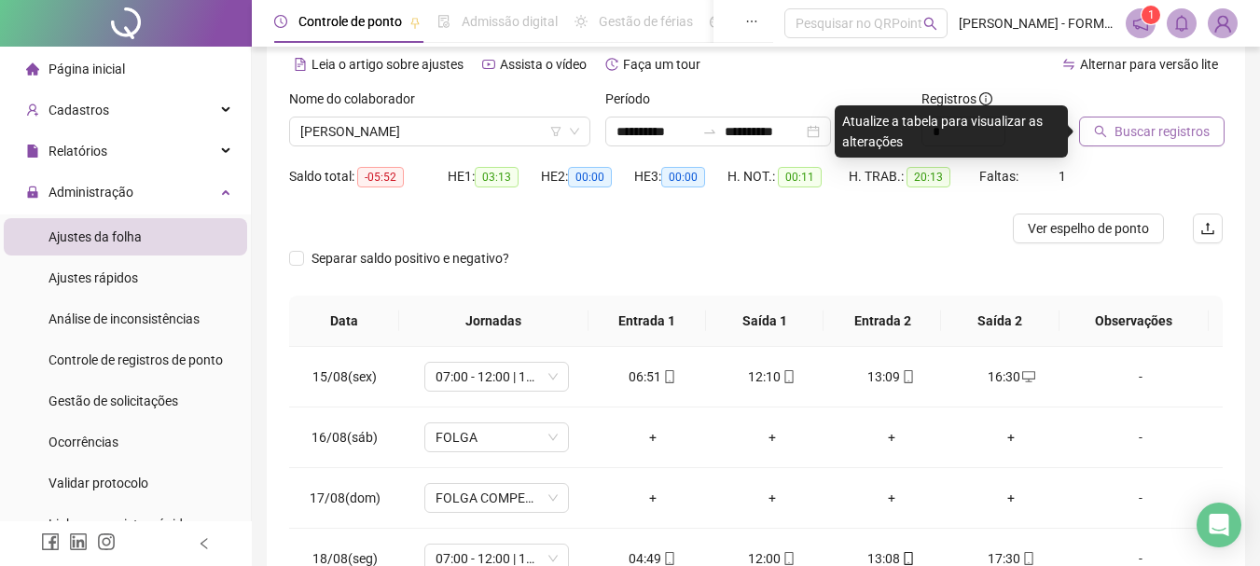
click at [1156, 129] on span "Buscar registros" at bounding box center [1162, 131] width 95 height 21
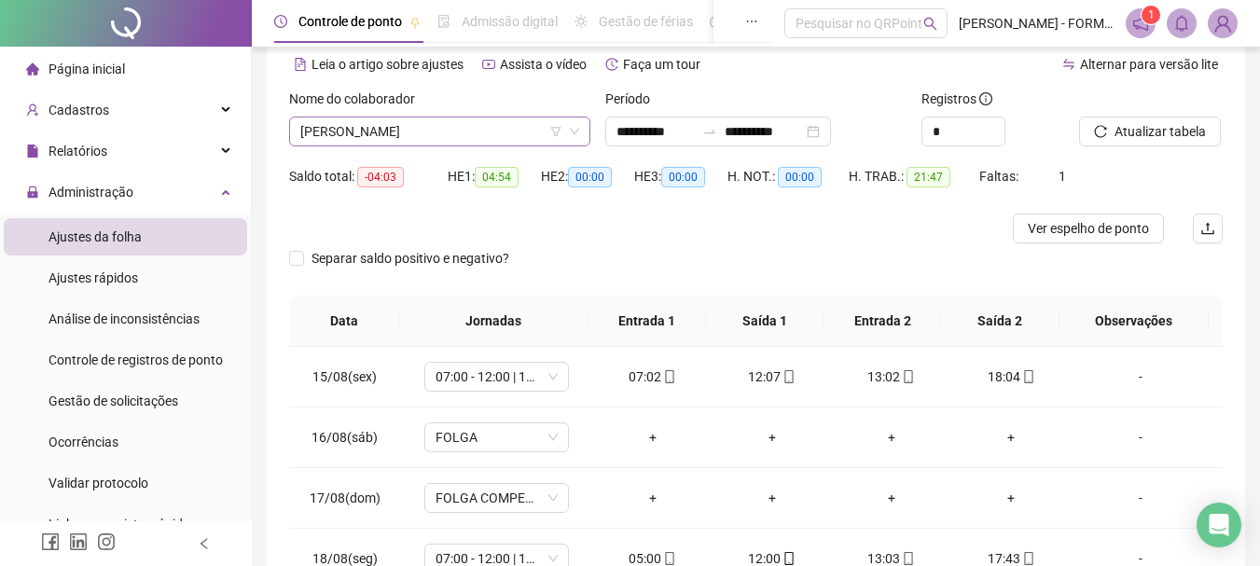
click at [498, 130] on span "ADILSON DO NASCIMENTO SOARES" at bounding box center [439, 132] width 279 height 28
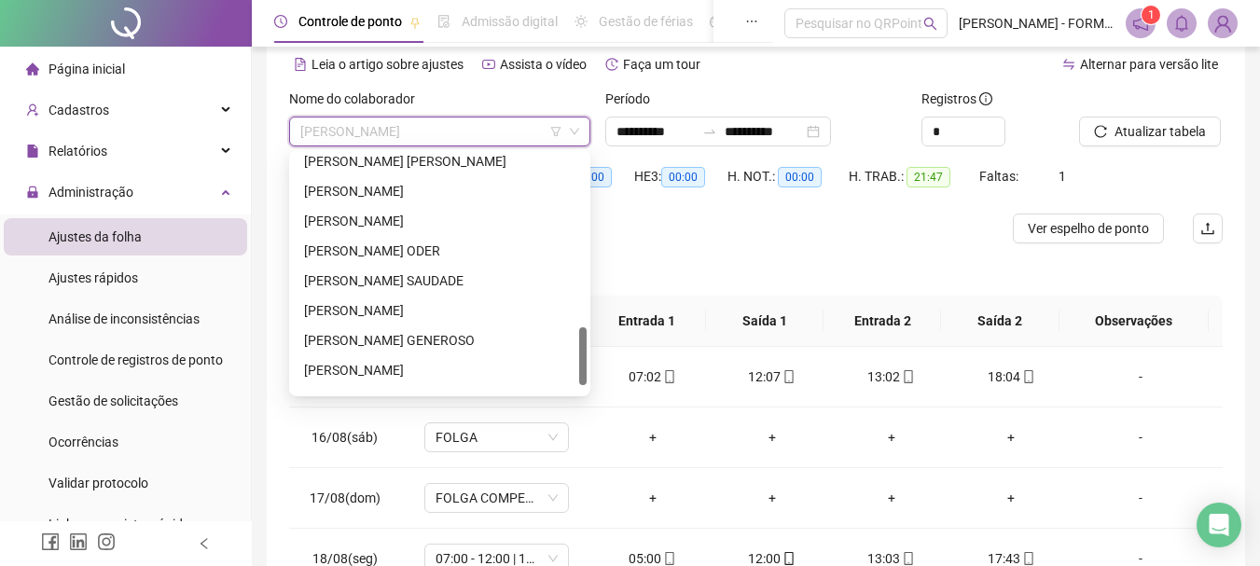
scroll to position [746, 0]
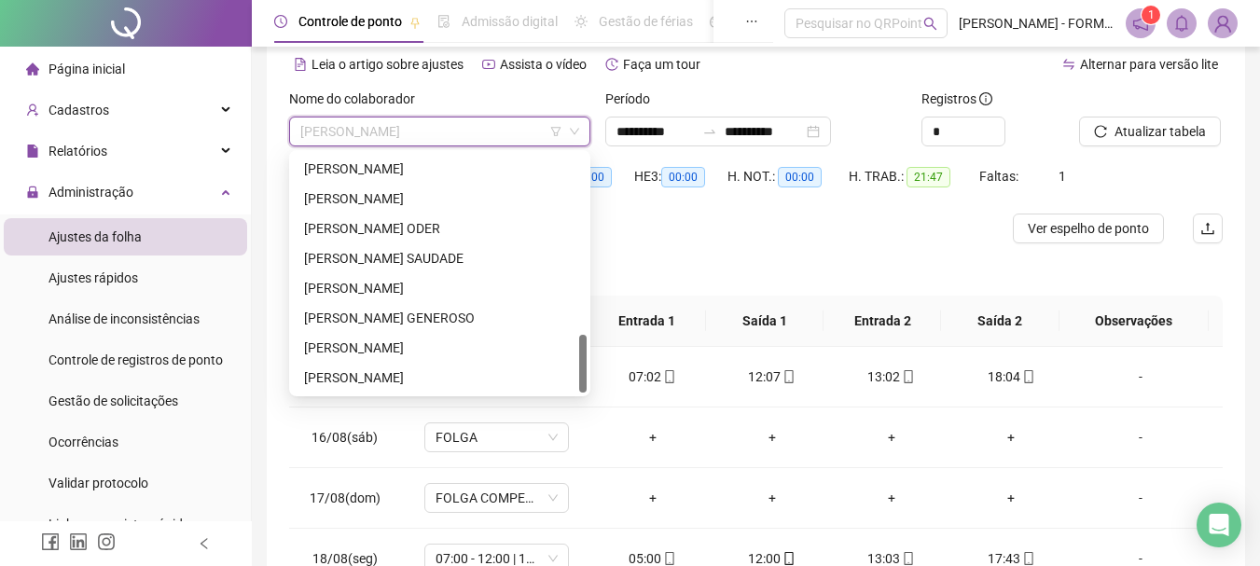
drag, startPoint x: 582, startPoint y: 176, endPoint x: 583, endPoint y: 380, distance: 203.4
click at [583, 380] on div at bounding box center [582, 364] width 7 height 58
click at [397, 287] on div "RAIMUNDO NONATO DOS SANTOS" at bounding box center [439, 288] width 271 height 21
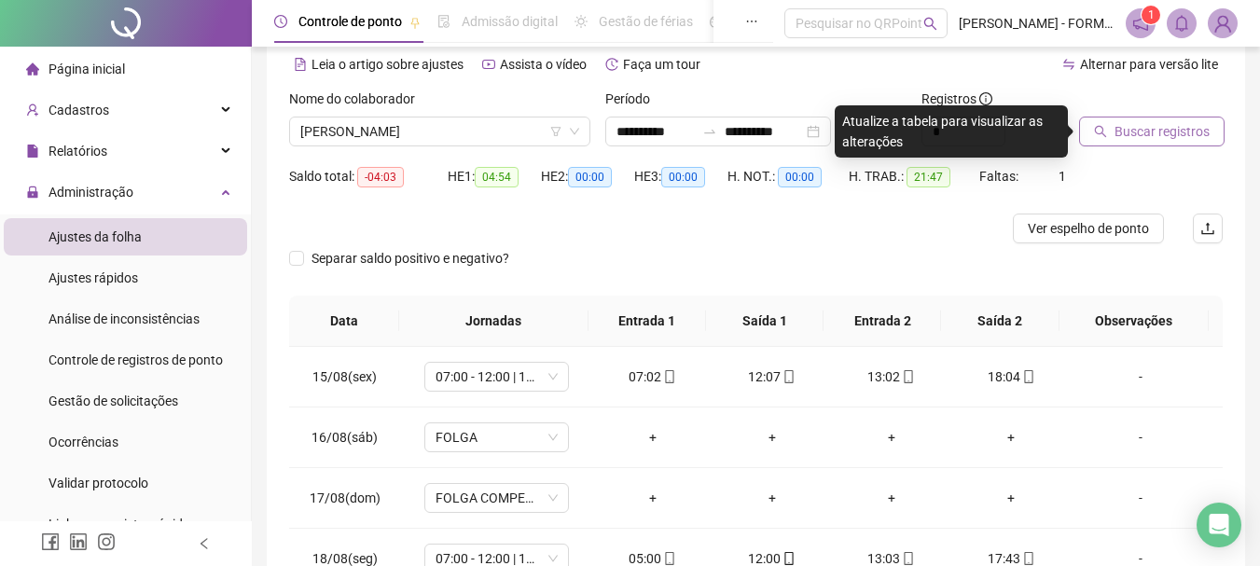
click at [1155, 135] on span "Buscar registros" at bounding box center [1162, 131] width 95 height 21
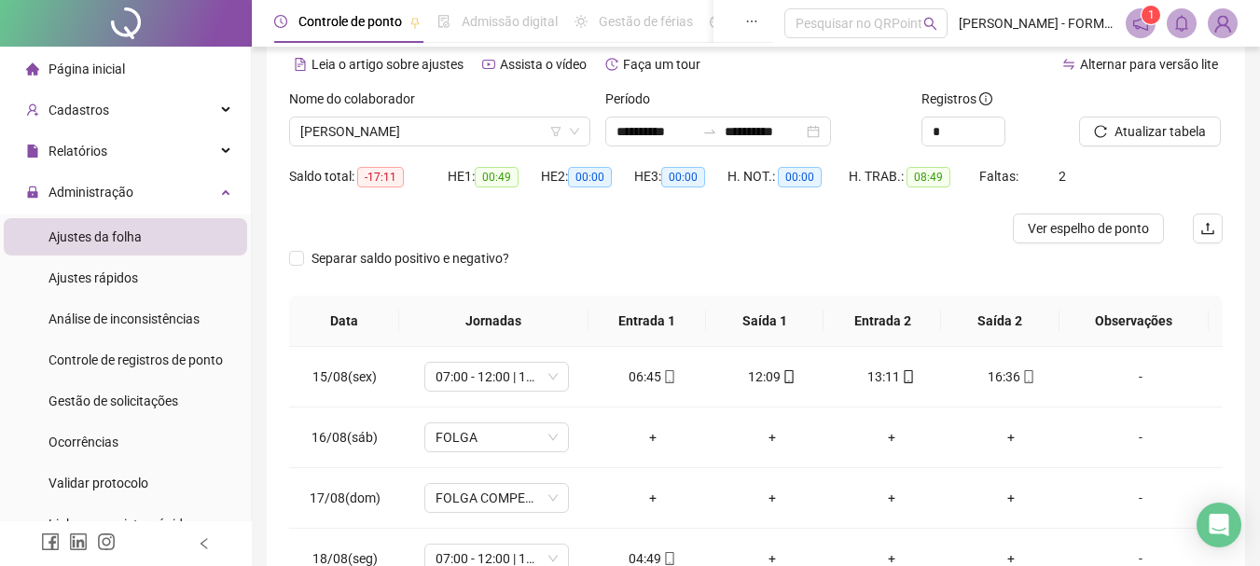
scroll to position [270, 0]
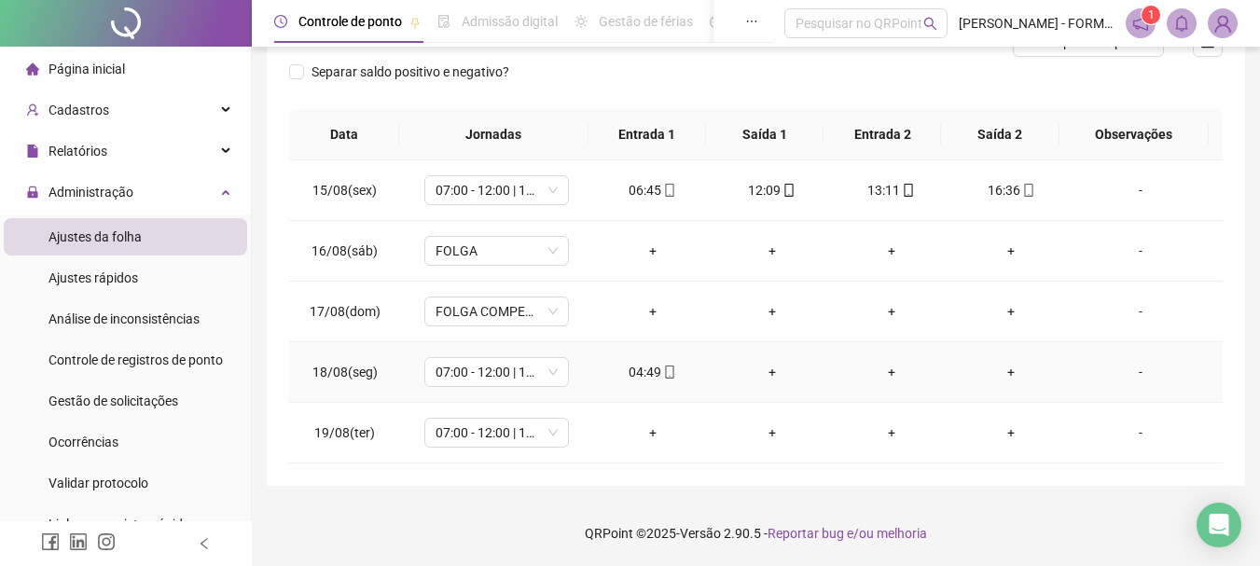
click at [757, 369] on div "+" at bounding box center [773, 372] width 90 height 21
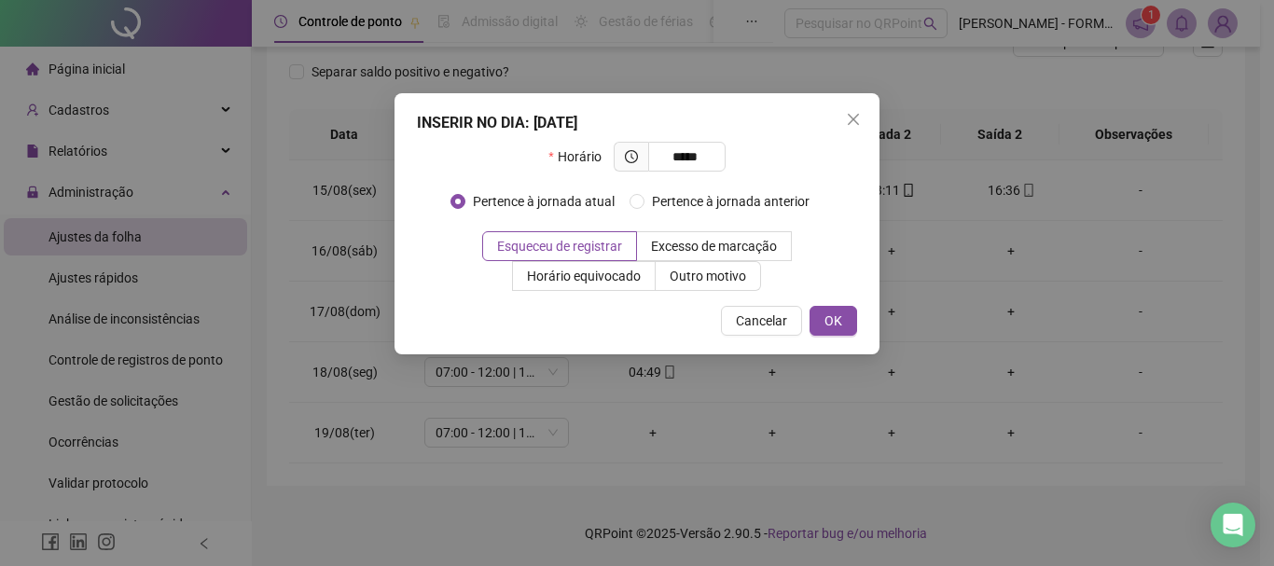
type input "*****"
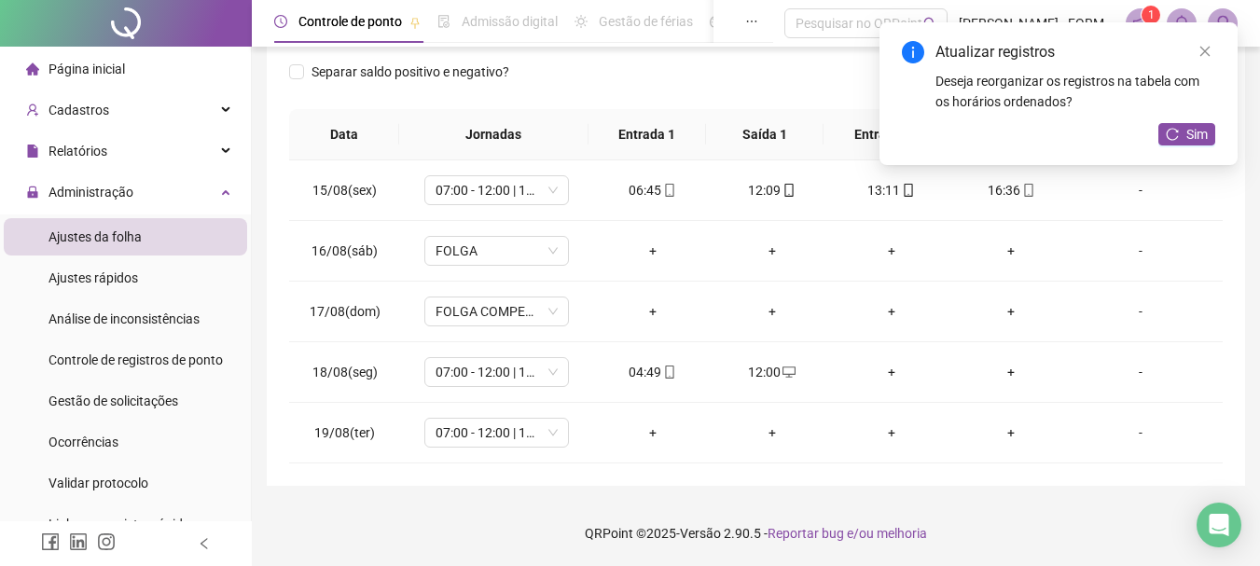
click at [884, 369] on div "+" at bounding box center [892, 372] width 90 height 21
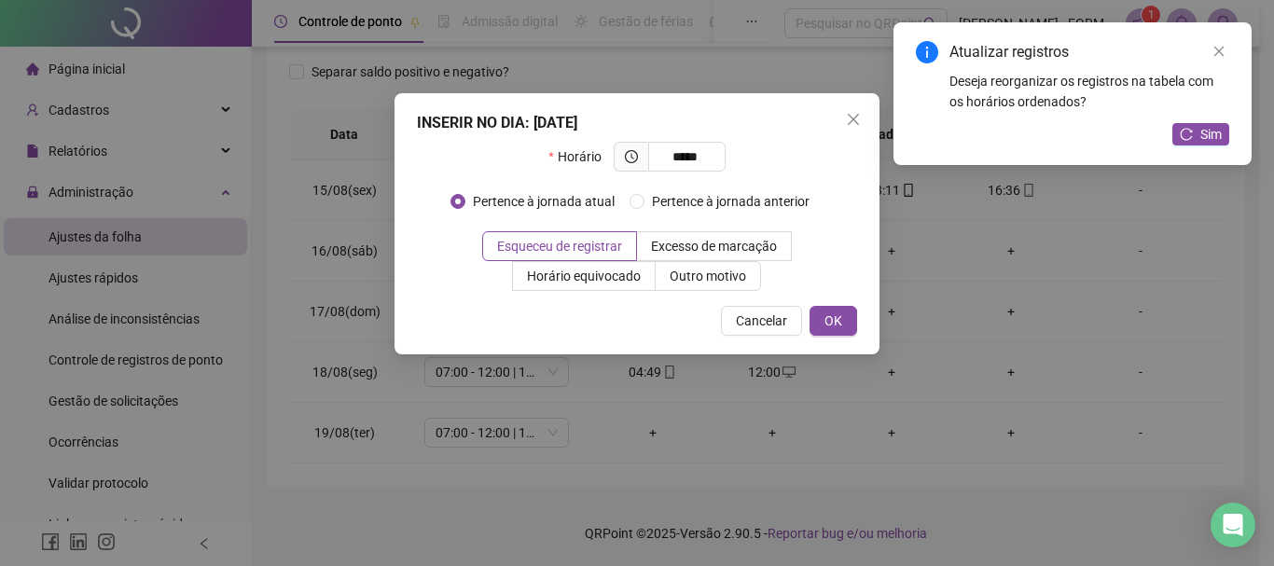
type input "*****"
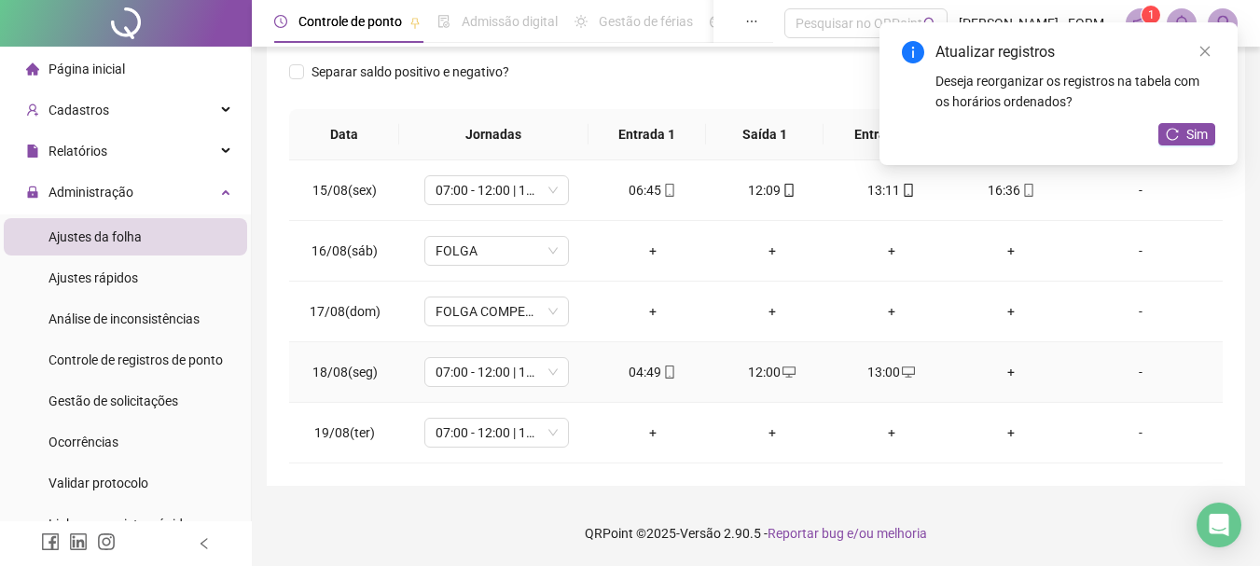
click at [998, 373] on div "+" at bounding box center [1012, 372] width 90 height 21
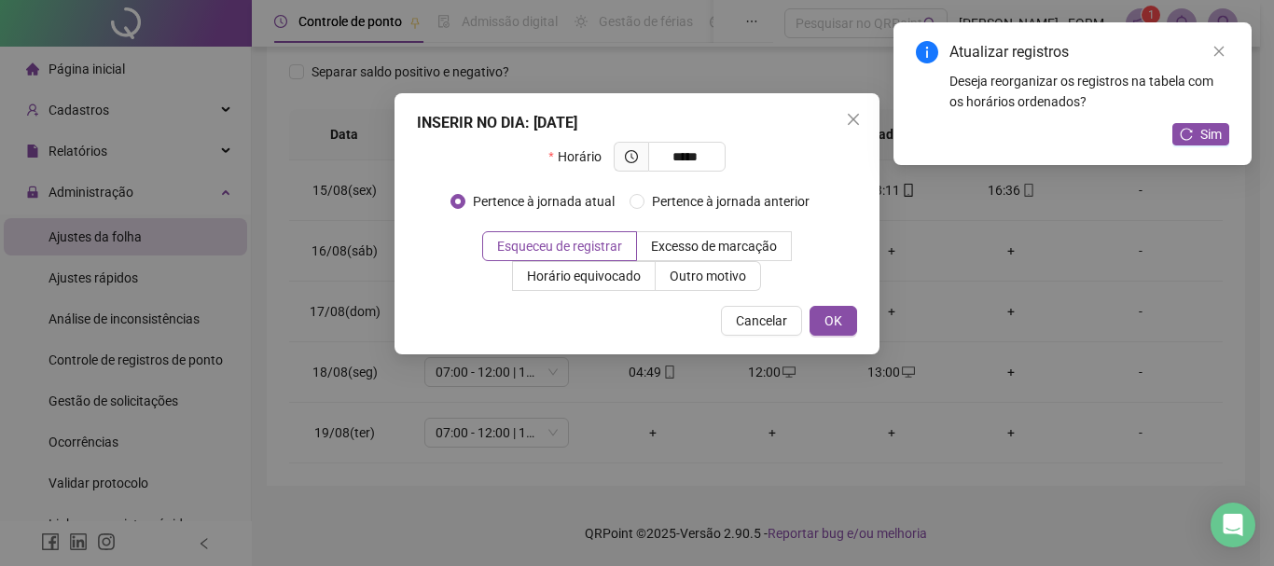
type input "*****"
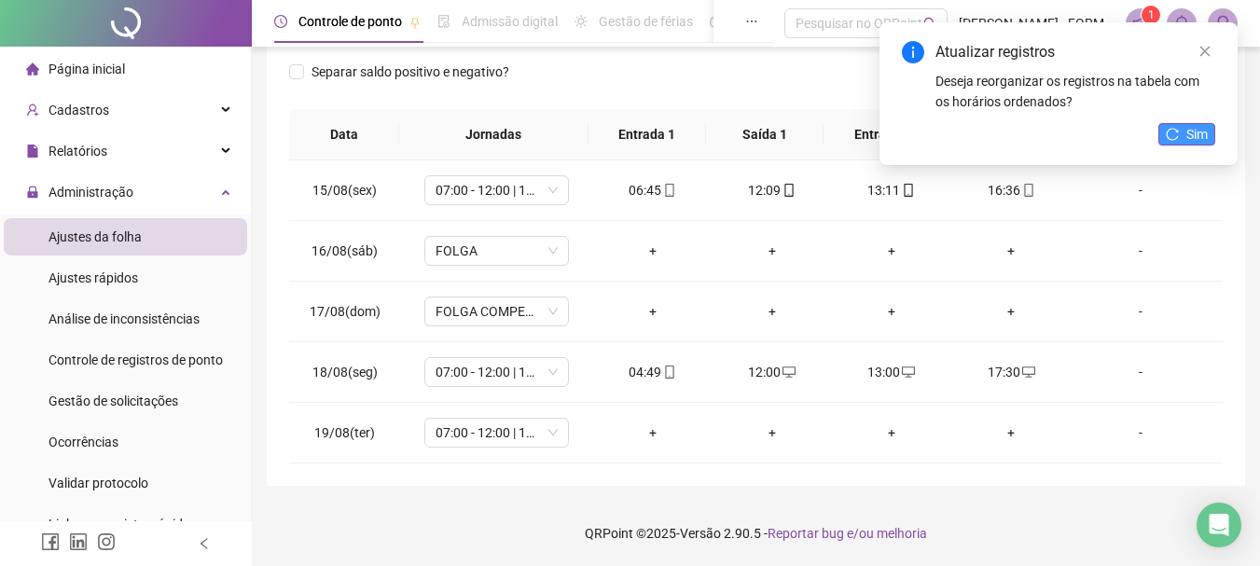
click at [1167, 129] on icon "reload" at bounding box center [1172, 134] width 13 height 13
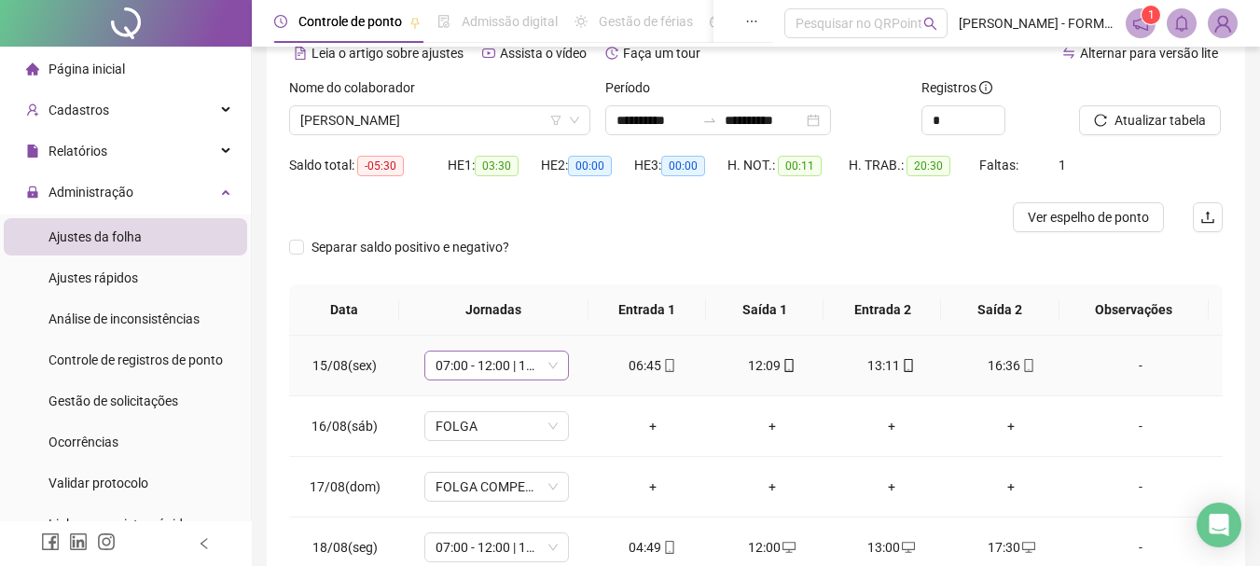
scroll to position [83, 0]
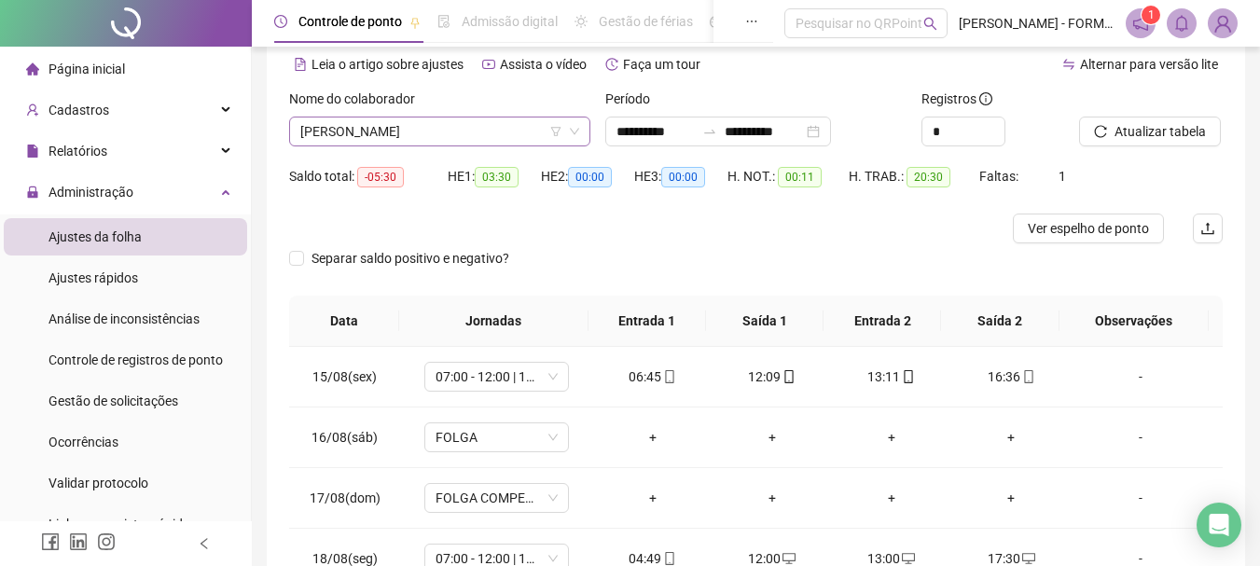
click at [478, 129] on span "RAIMUNDO NONATO DOS SANTOS" at bounding box center [439, 132] width 279 height 28
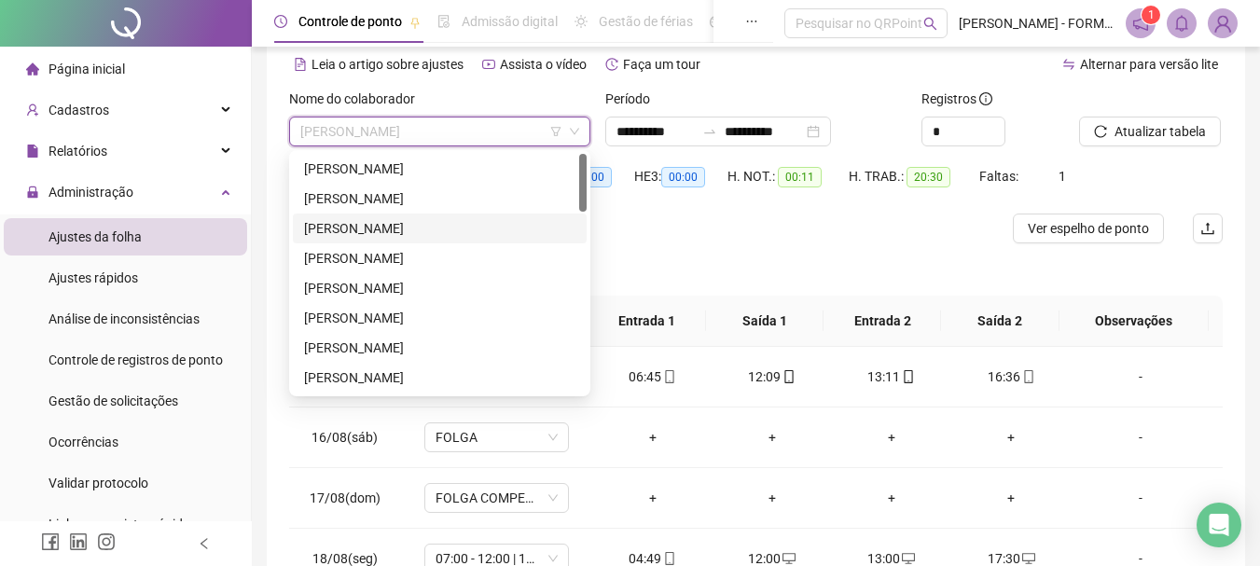
scroll to position [0, 0]
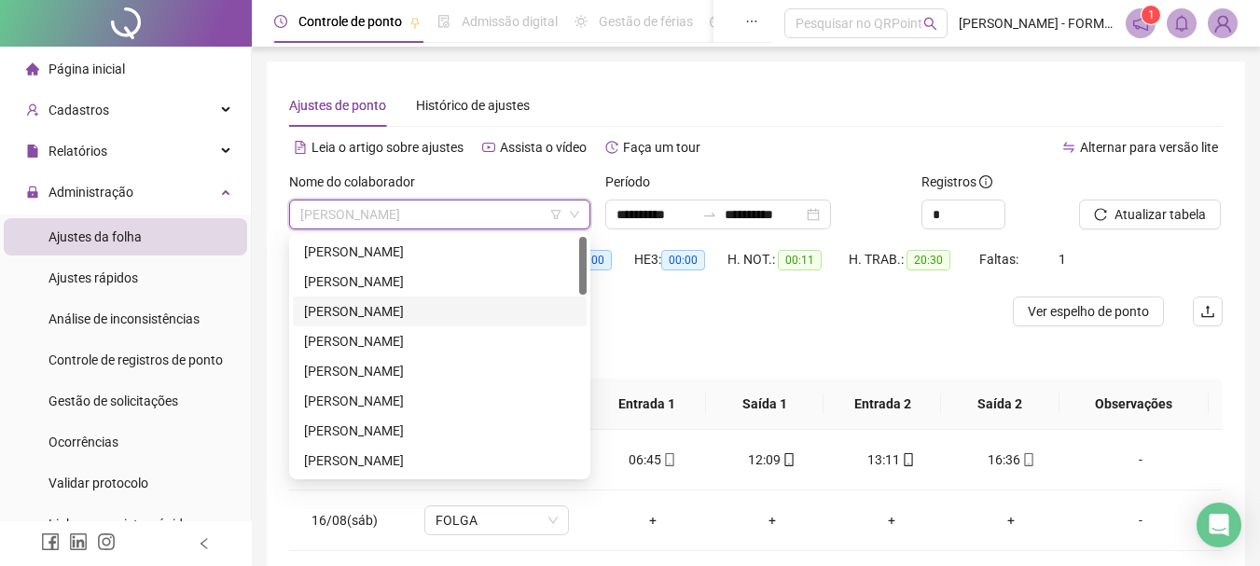
click at [470, 213] on span "RAIMUNDO NONATO DOS SANTOS" at bounding box center [439, 215] width 279 height 28
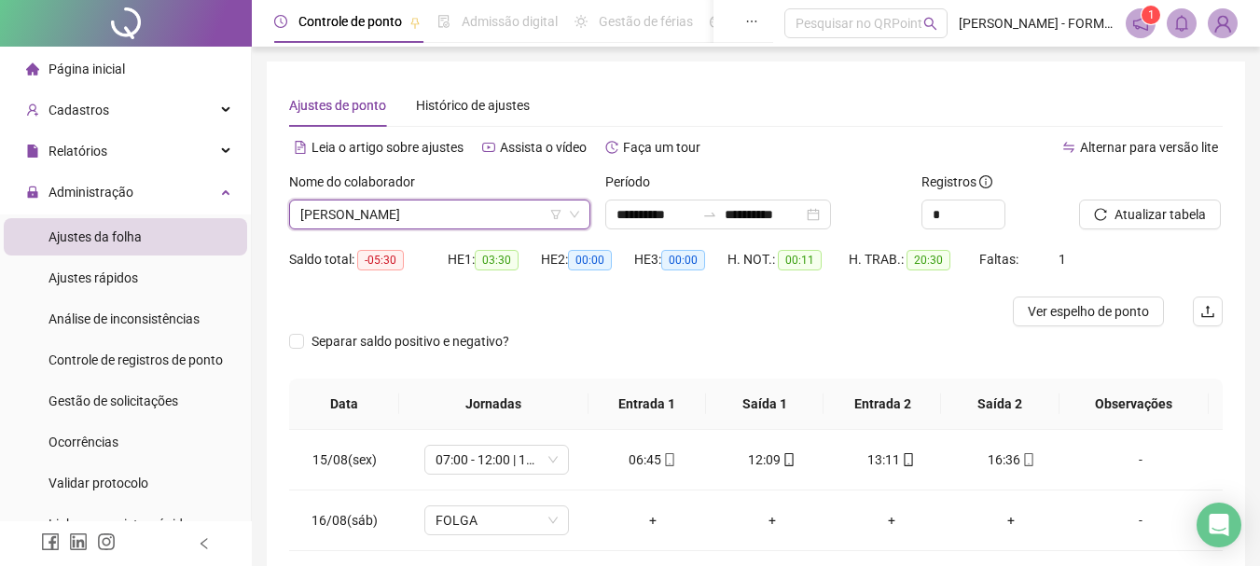
click at [436, 210] on span "RAIMUNDO NONATO DOS SANTOS" at bounding box center [439, 215] width 279 height 28
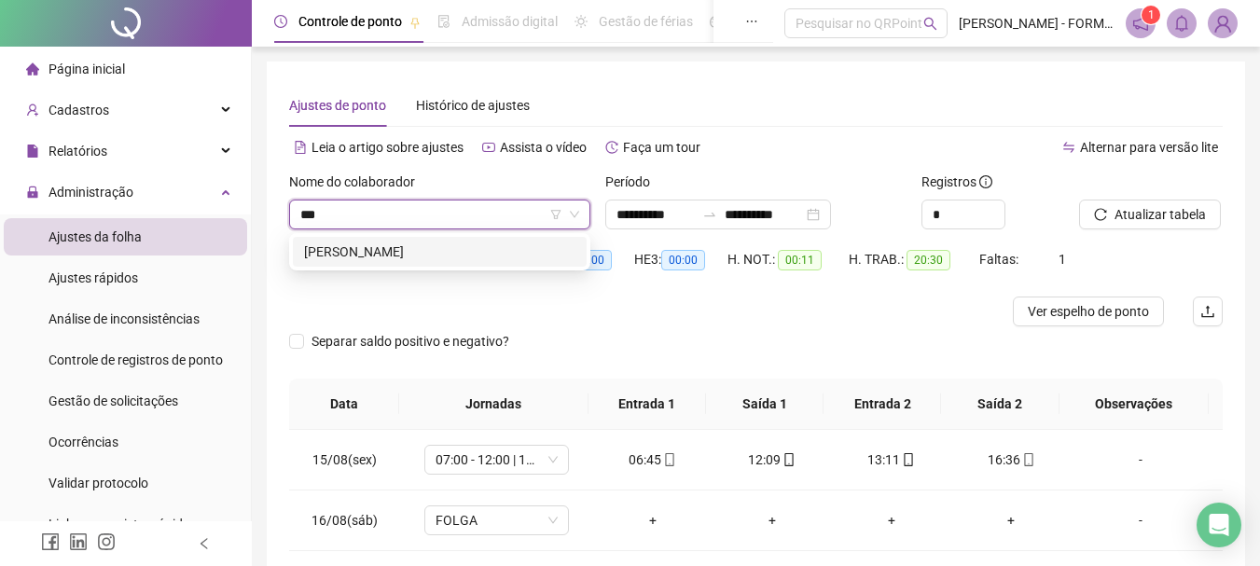
type input "****"
click at [438, 251] on div "BRUNO GOMES CORTES" at bounding box center [439, 252] width 271 height 21
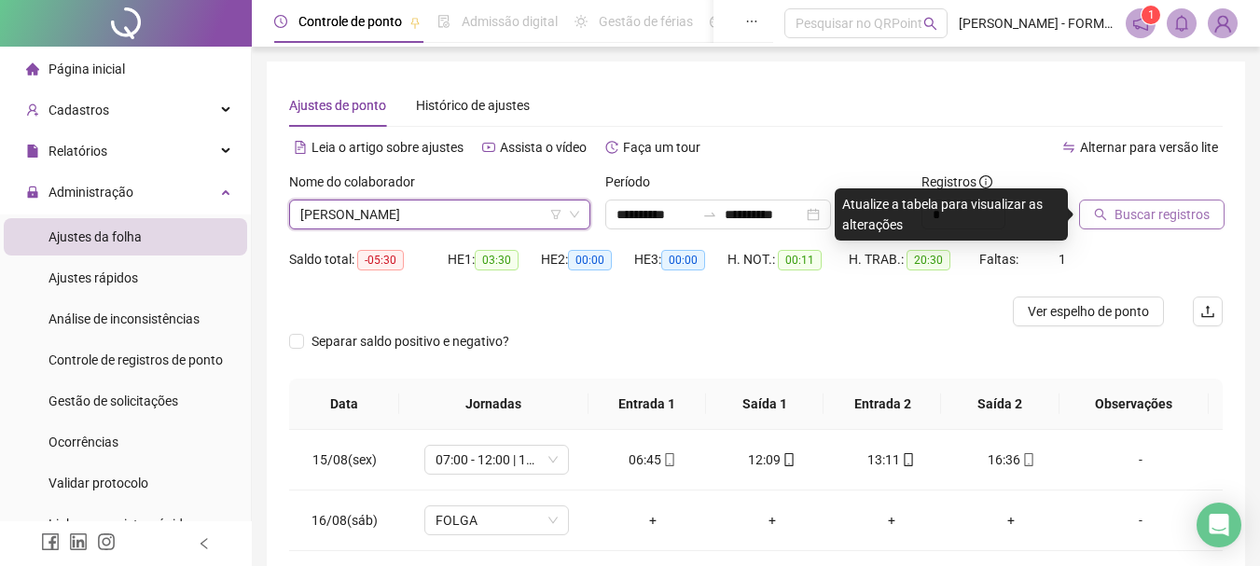
click at [1159, 223] on span "Buscar registros" at bounding box center [1162, 214] width 95 height 21
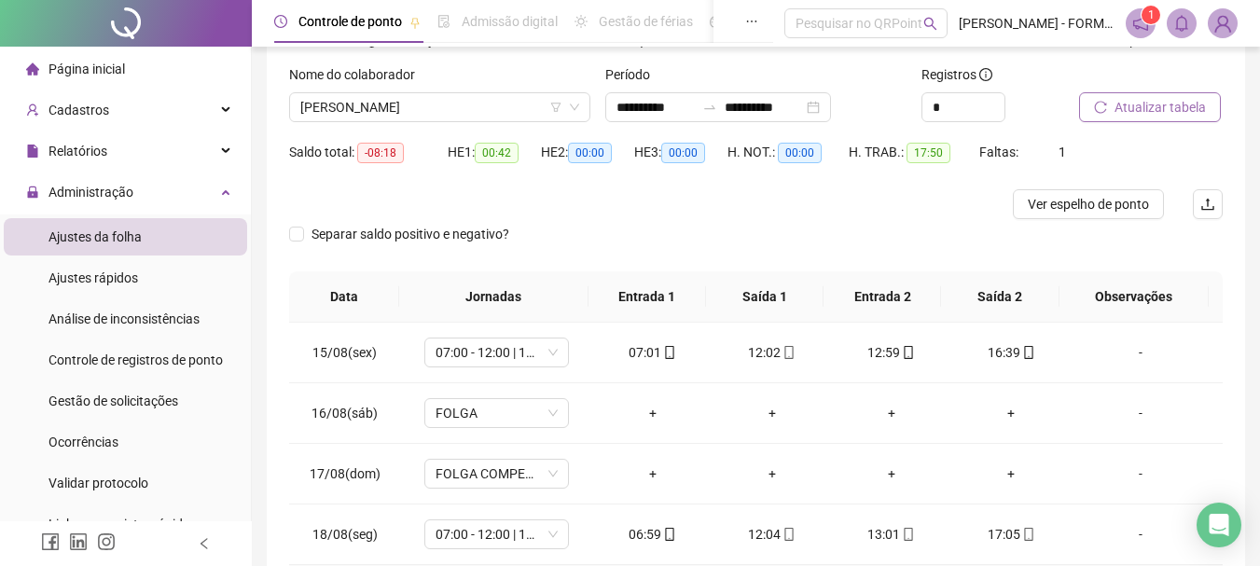
scroll to position [83, 0]
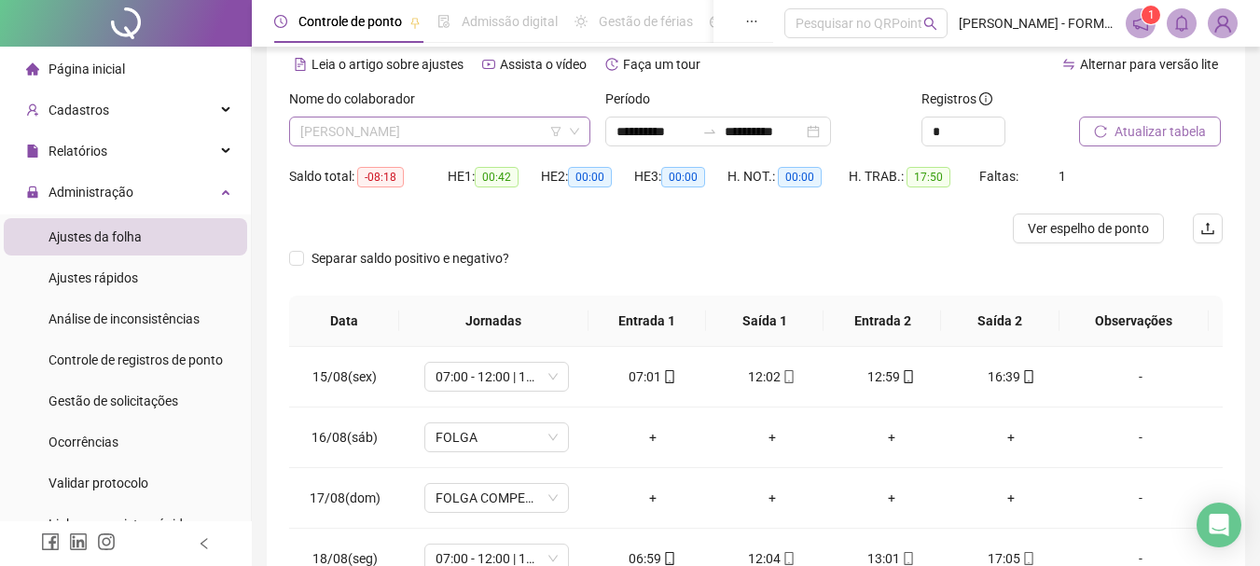
click at [476, 131] on span "BRUNO GOMES CORTES" at bounding box center [439, 132] width 279 height 28
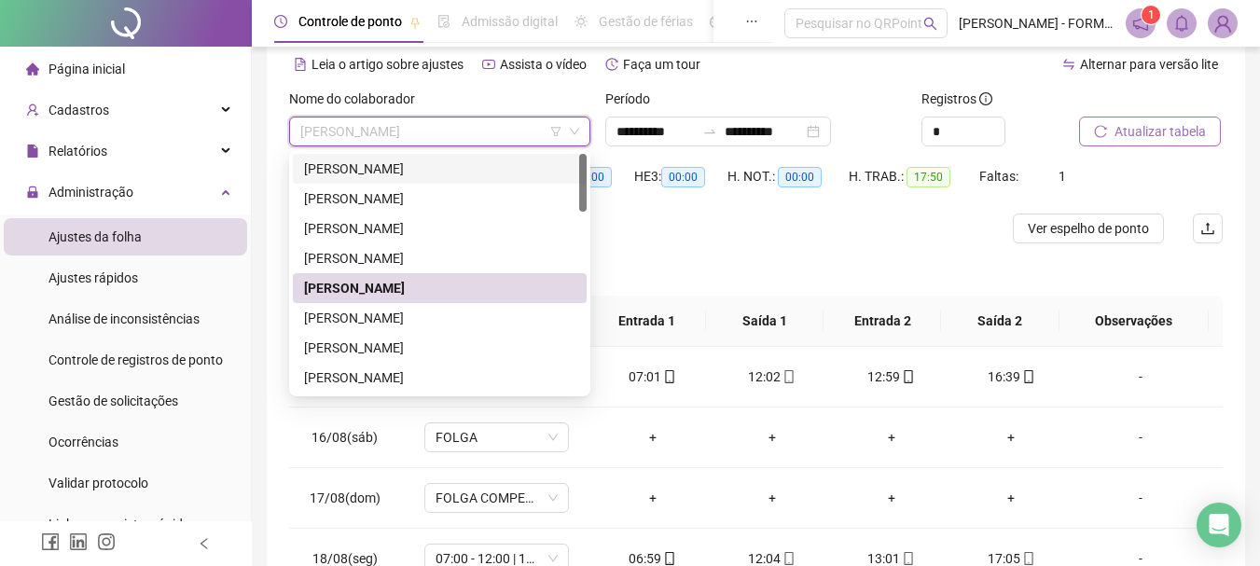
click at [499, 137] on span "BRUNO GOMES CORTES" at bounding box center [439, 132] width 279 height 28
